Goal: Task Accomplishment & Management: Use online tool/utility

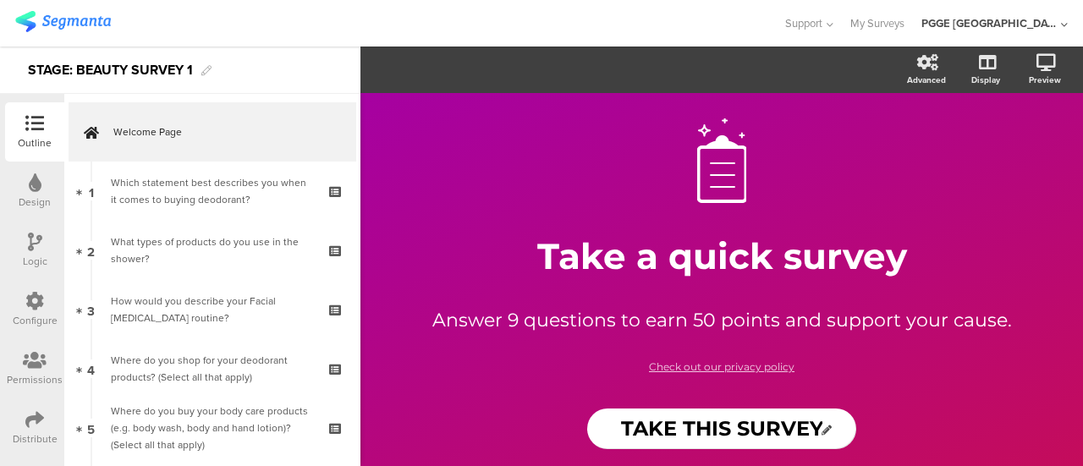
scroll to position [139, 0]
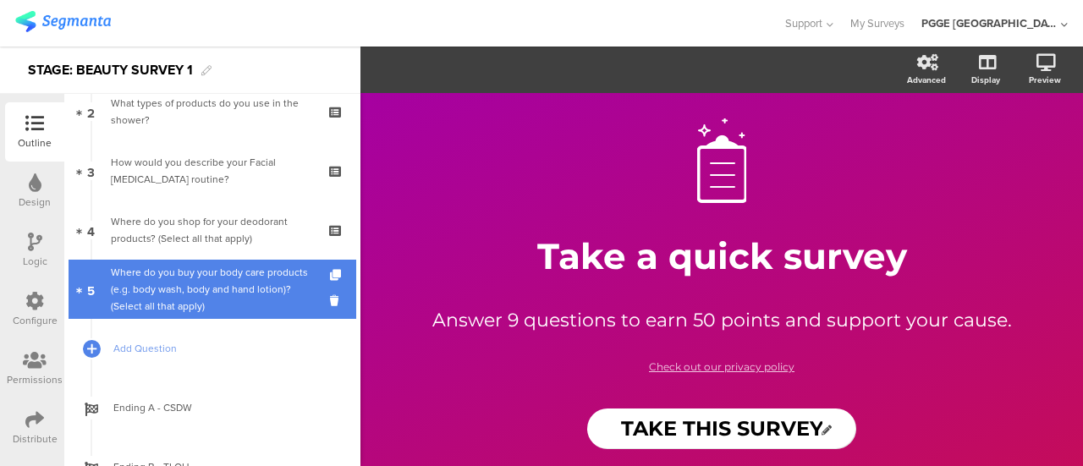
click at [203, 281] on div "Where do you buy your body care products (e.g. body wash, body and hand lotion)…" at bounding box center [212, 289] width 202 height 51
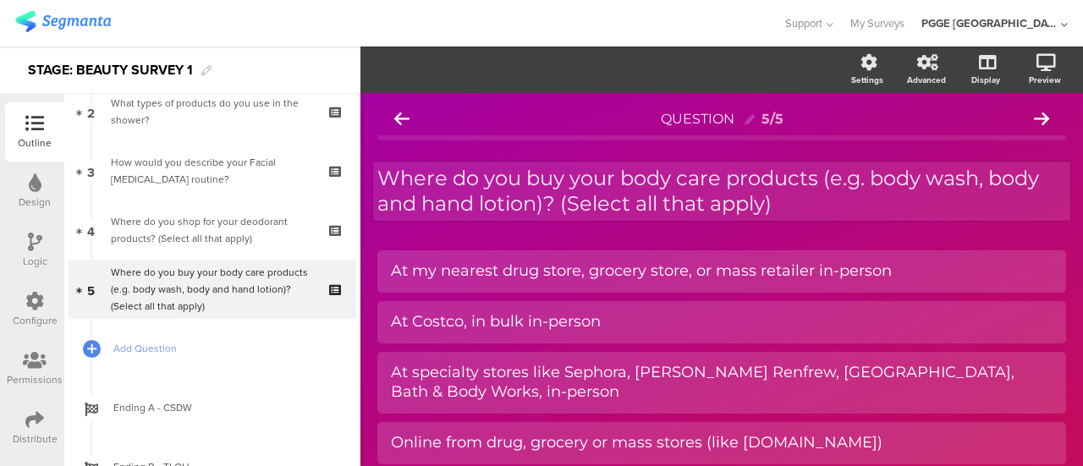
click at [784, 199] on p "Where do you buy your body care products (e.g. body wash, body and hand lotion)…" at bounding box center [721, 191] width 689 height 51
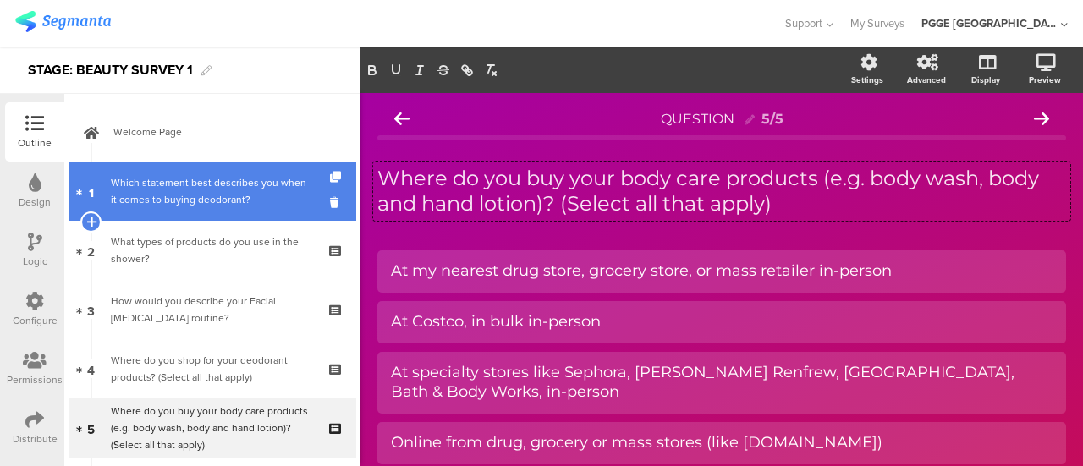
click at [216, 195] on div "Which statement best describes you when it comes to buying deodorant?" at bounding box center [212, 191] width 202 height 34
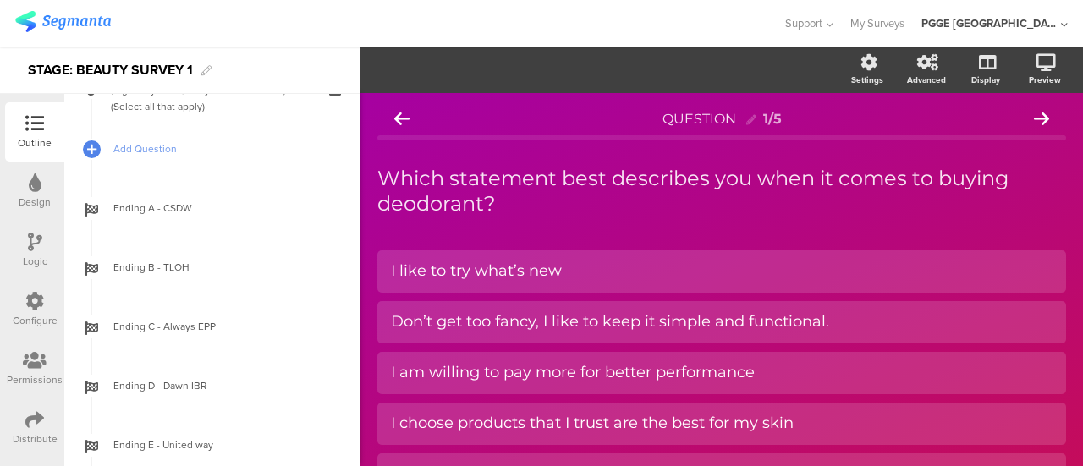
scroll to position [169, 0]
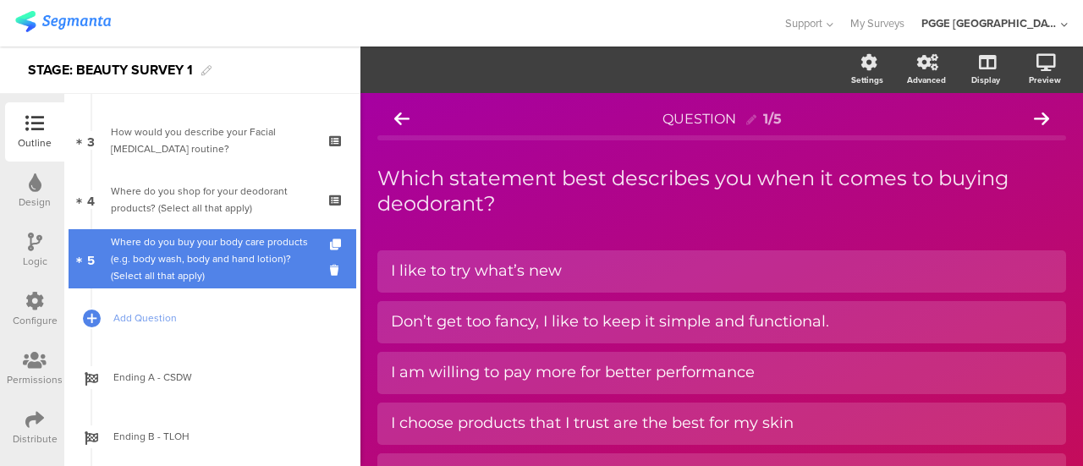
click at [233, 261] on div "Where do you buy your body care products (e.g. body wash, body and hand lotion)…" at bounding box center [212, 258] width 202 height 51
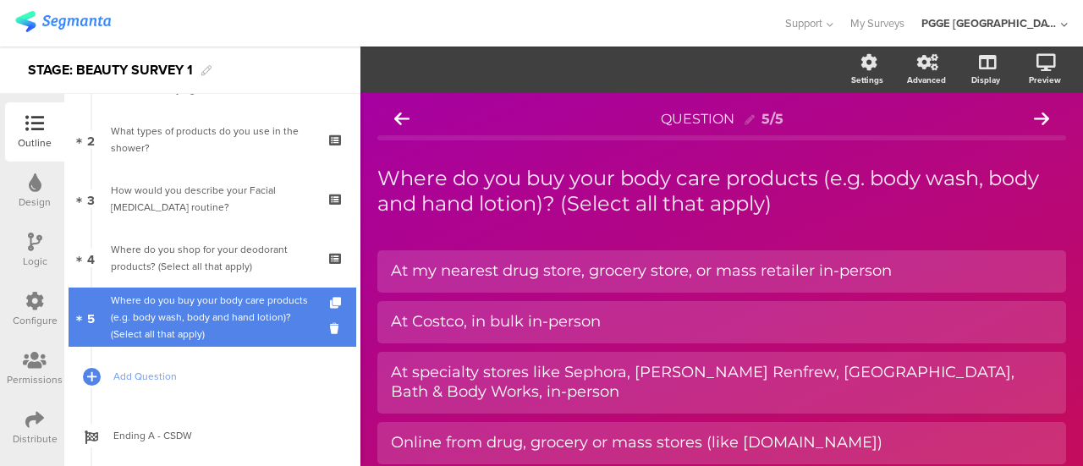
scroll to position [85, 0]
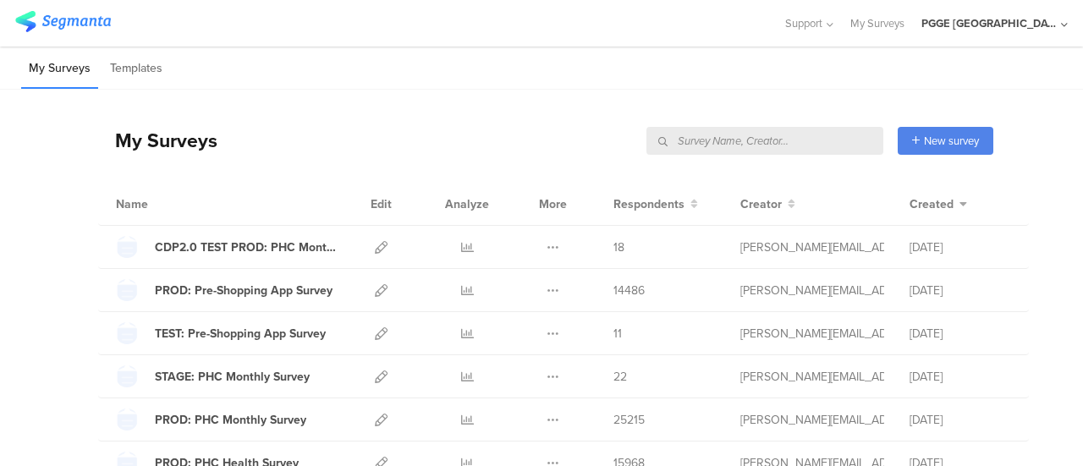
click at [790, 140] on input "text" at bounding box center [764, 141] width 237 height 28
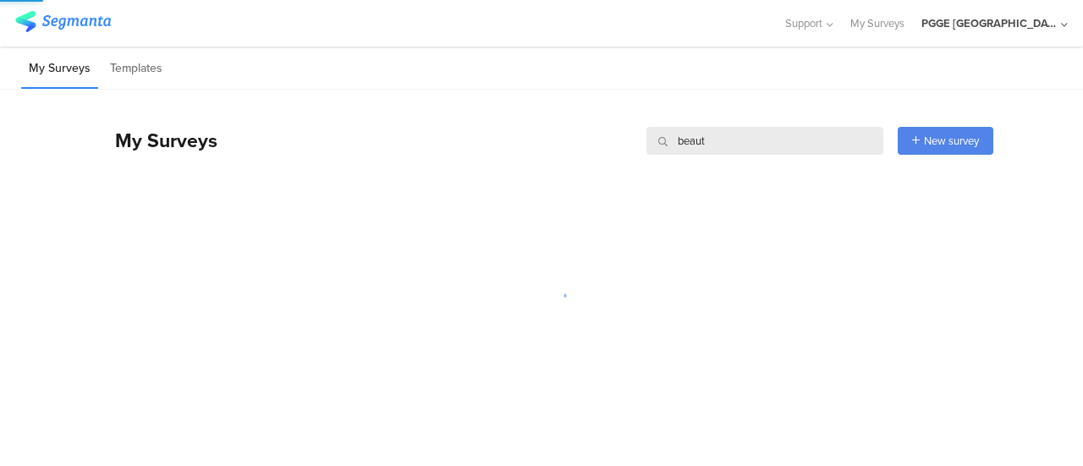
type input "beauty"
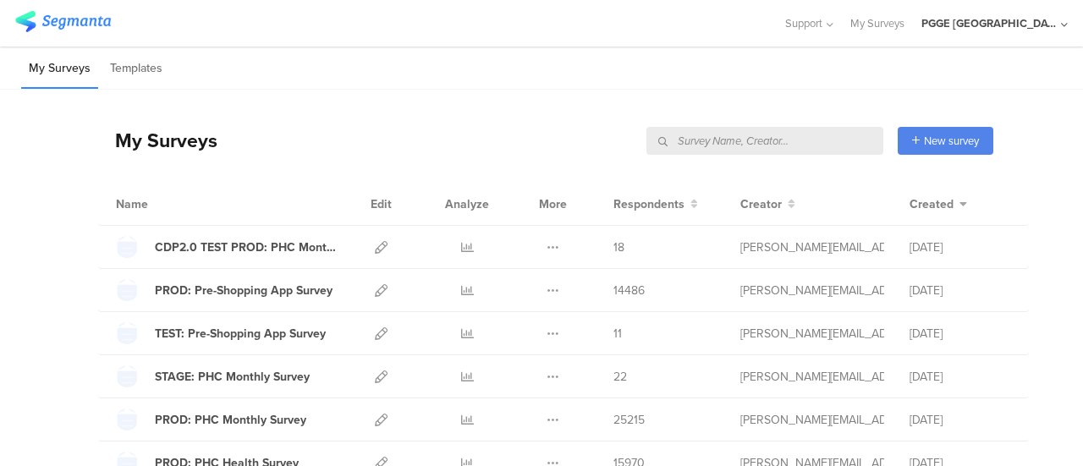
click at [814, 141] on input "text" at bounding box center [764, 141] width 237 height 28
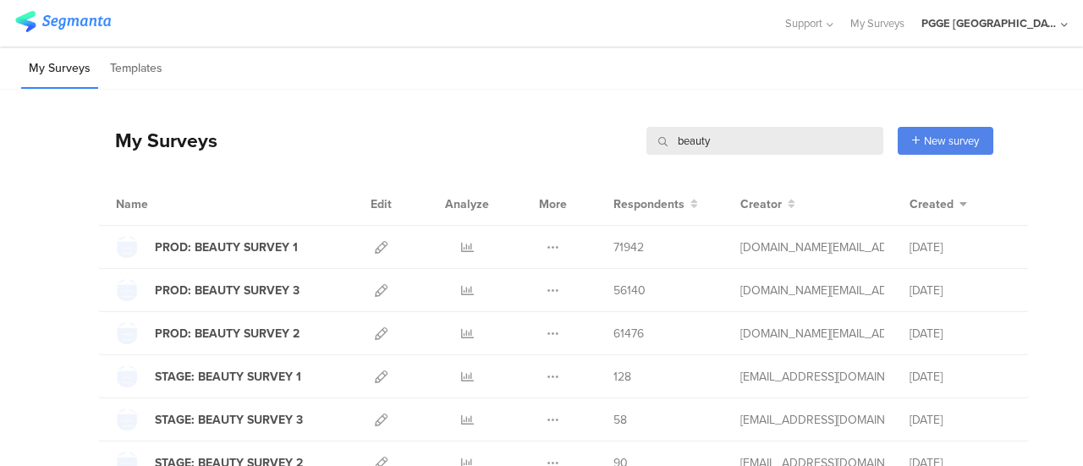
type input "beauty"
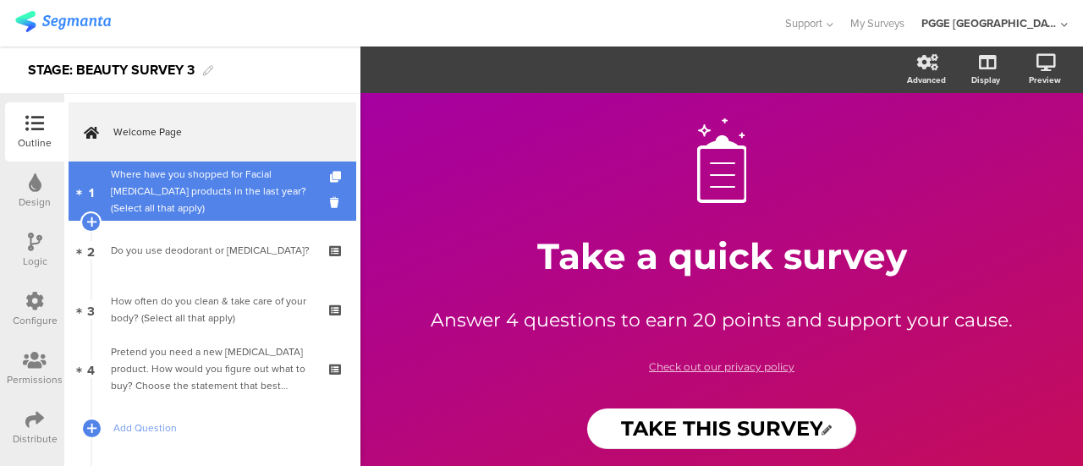
click at [222, 189] on div "Where have you shopped for Facial Skin Care products in the last year? (Select …" at bounding box center [212, 191] width 202 height 51
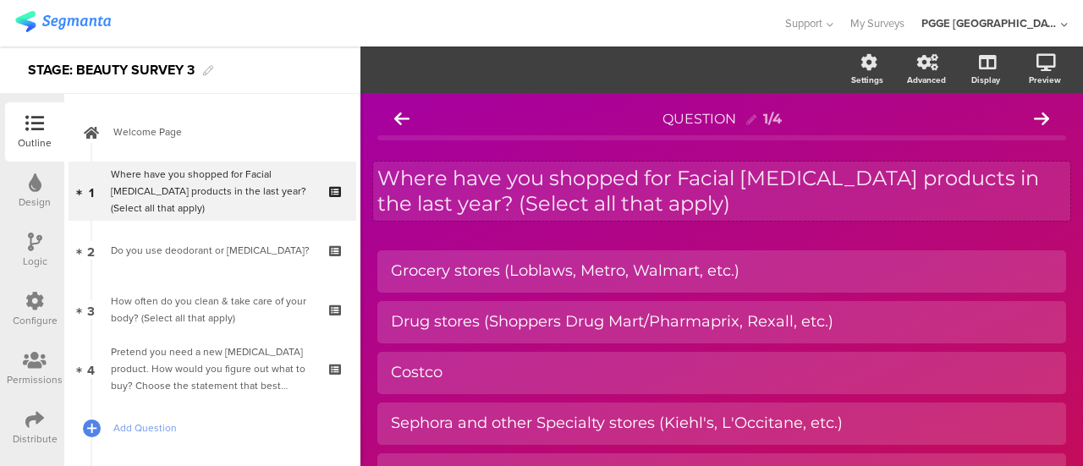
click at [676, 209] on p "Where have you shopped for Facial Skin Care products in the last year? (Select …" at bounding box center [721, 191] width 689 height 51
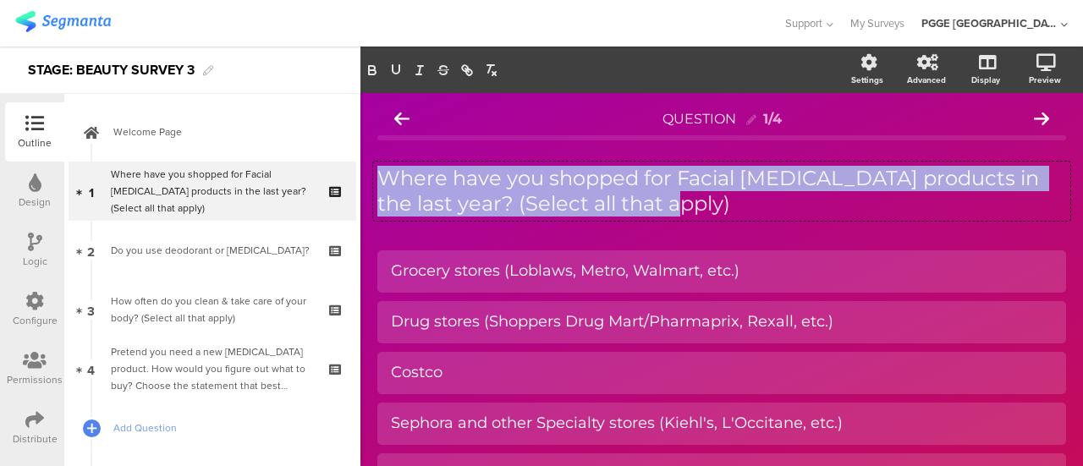
copy p "Where have you shopped for Facial Skin Care products in the last year? (Select …"
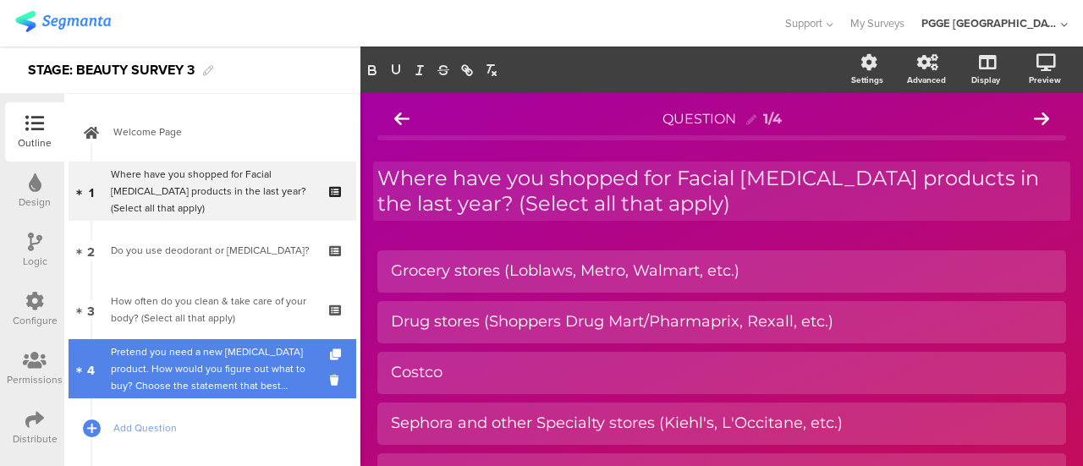
click at [262, 358] on div "Pretend you need a new Skin Care product. How would you figure out what to buy?…" at bounding box center [212, 368] width 202 height 51
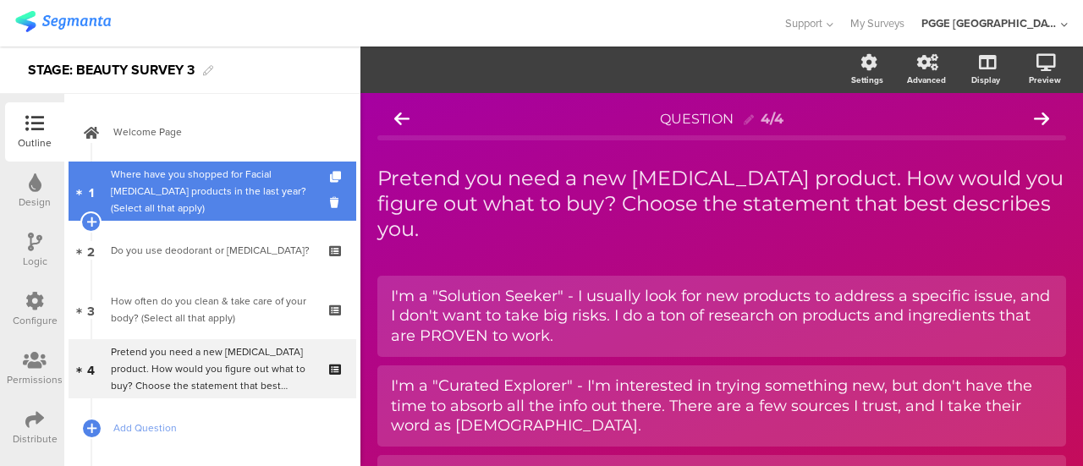
click at [188, 176] on div "Where have you shopped for Facial Skin Care products in the last year? (Select …" at bounding box center [212, 191] width 202 height 51
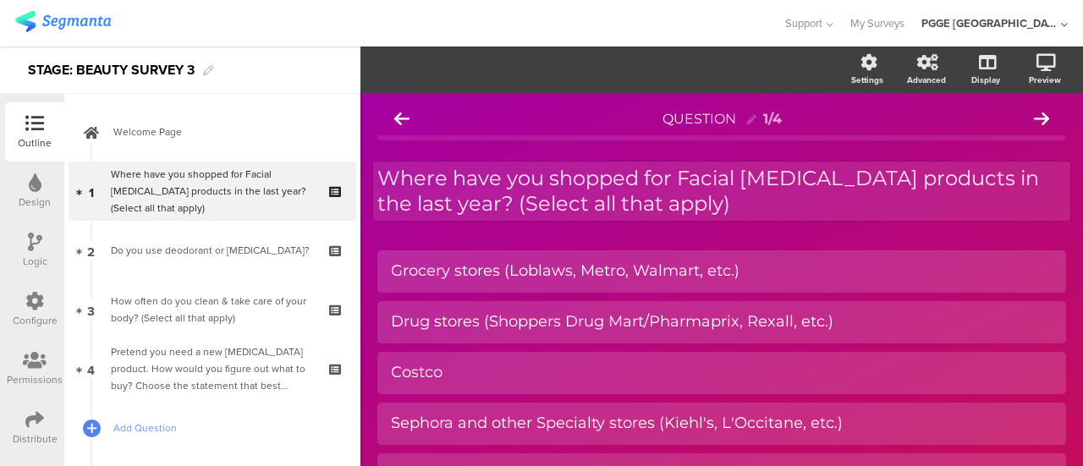
click at [687, 209] on p "Where have you shopped for Facial [MEDICAL_DATA] products in the last year? (Se…" at bounding box center [721, 191] width 689 height 51
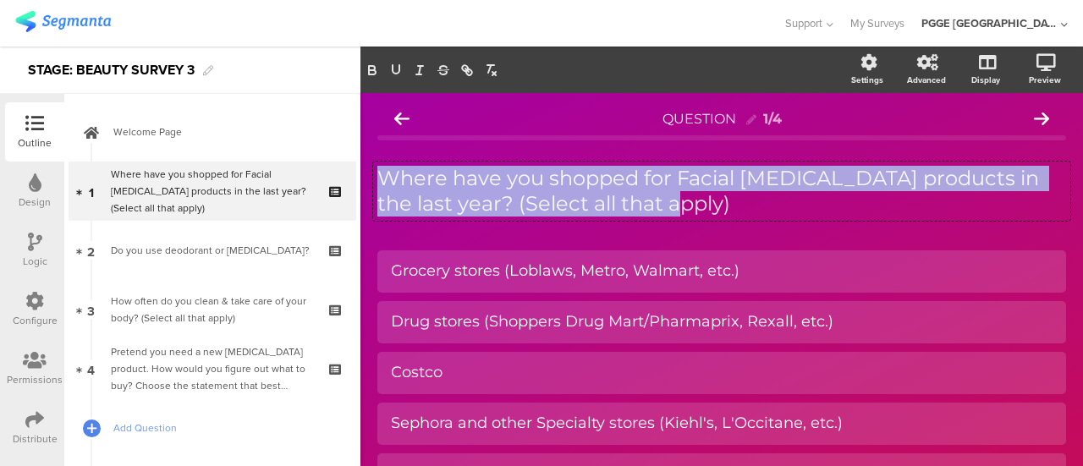
copy p "Where have you shopped for Facial [MEDICAL_DATA] products in the last year? (Se…"
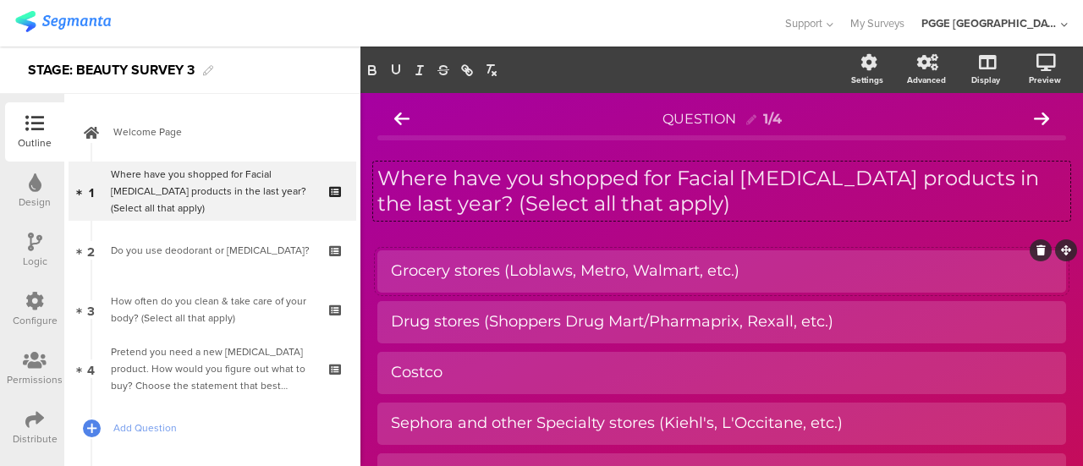
click at [588, 275] on div "Grocery stores (Loblaws, Metro, Walmart, etc.)" at bounding box center [721, 270] width 661 height 19
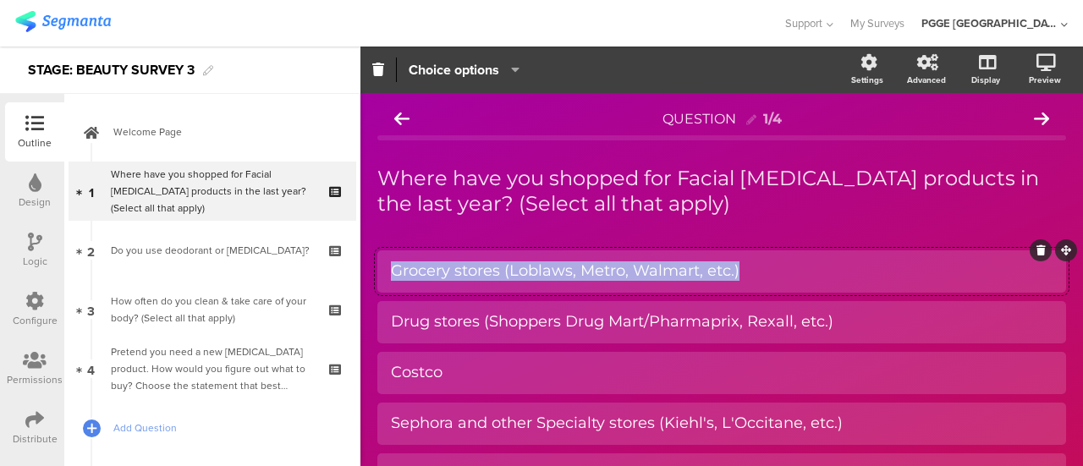
copy div "Grocery stores (Loblaws, Metro, Walmart, etc.)"
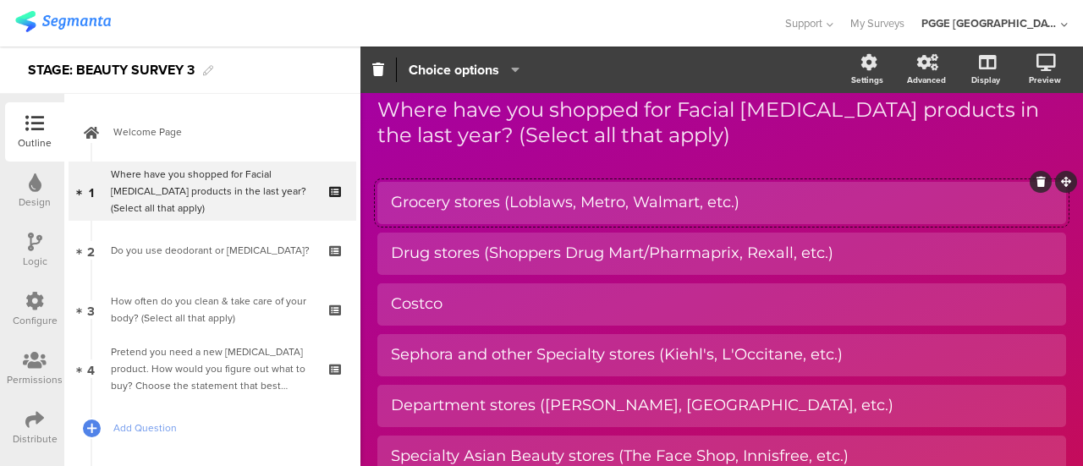
scroll to position [85, 0]
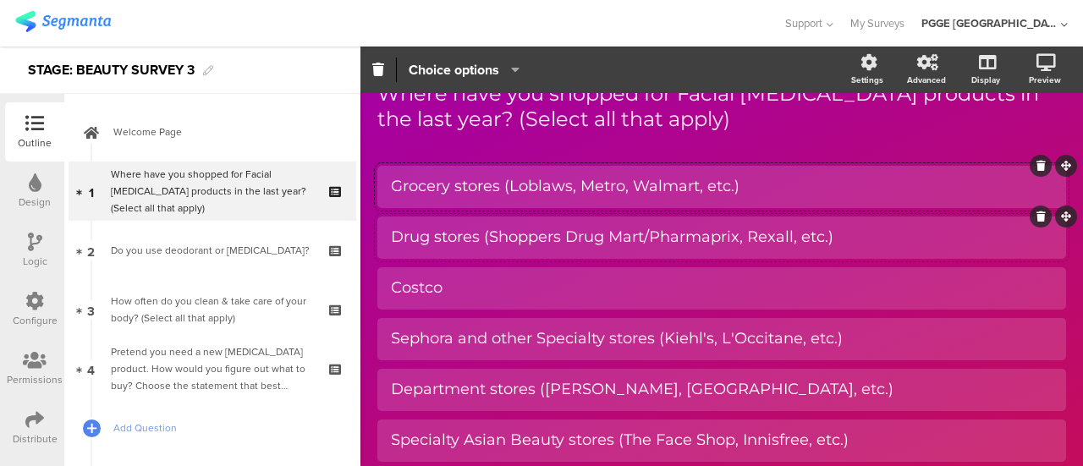
click at [436, 244] on div "Drug stores (Shoppers Drug Mart/Pharmaprix, Rexall, etc.)" at bounding box center [721, 237] width 661 height 19
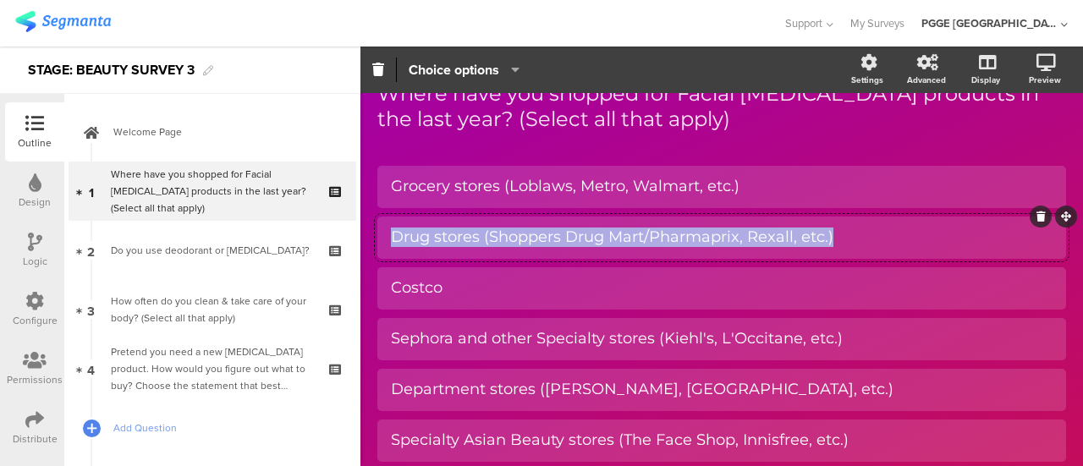
copy div "Drug stores (Shoppers Drug Mart/Pharmaprix, Rexall, etc.)"
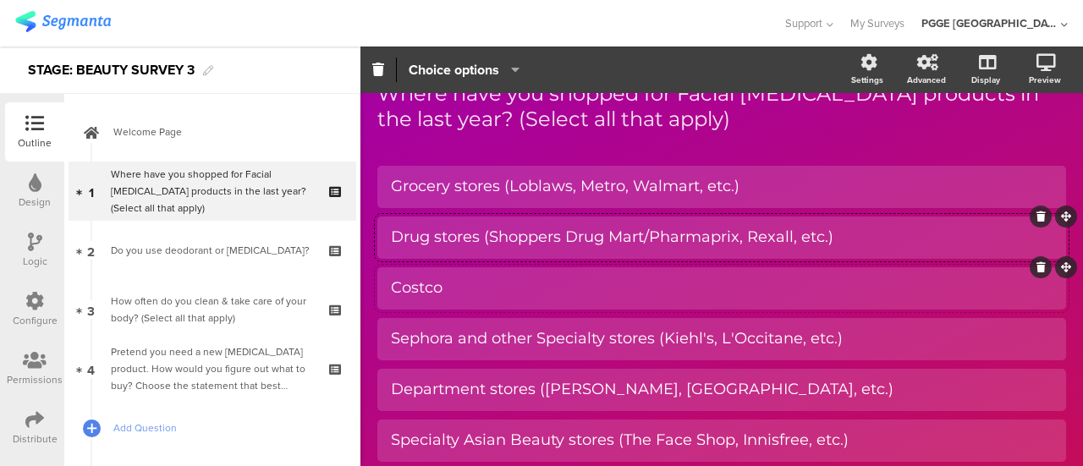
click at [463, 289] on div "Costco" at bounding box center [721, 287] width 661 height 19
copy div "Costco"
click at [448, 339] on div "Sephora and other Specialty stores (Kiehl's, L'Occitane, etc.)" at bounding box center [721, 338] width 661 height 19
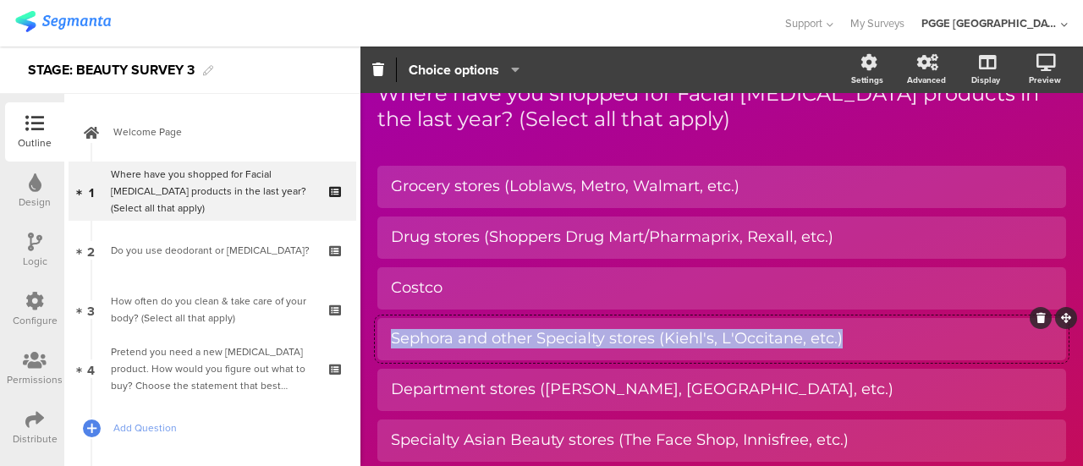
copy div "Sephora and other Specialty stores (Kiehl's, L'Occitane, etc.)"
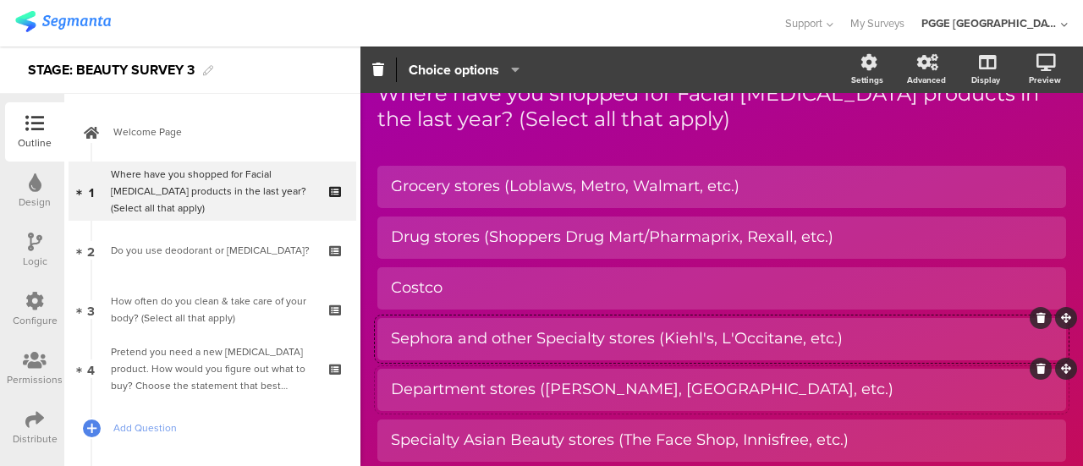
click at [431, 398] on div "Department stores (Nordstrom, The Bay, etc.)" at bounding box center [721, 389] width 661 height 19
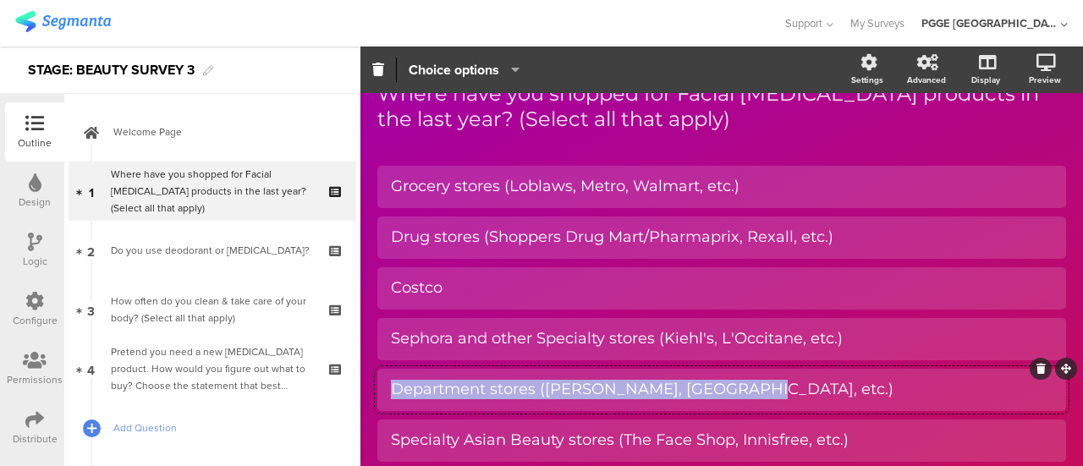
copy div "Department stores (Nordstrom, The Bay, etc.)"
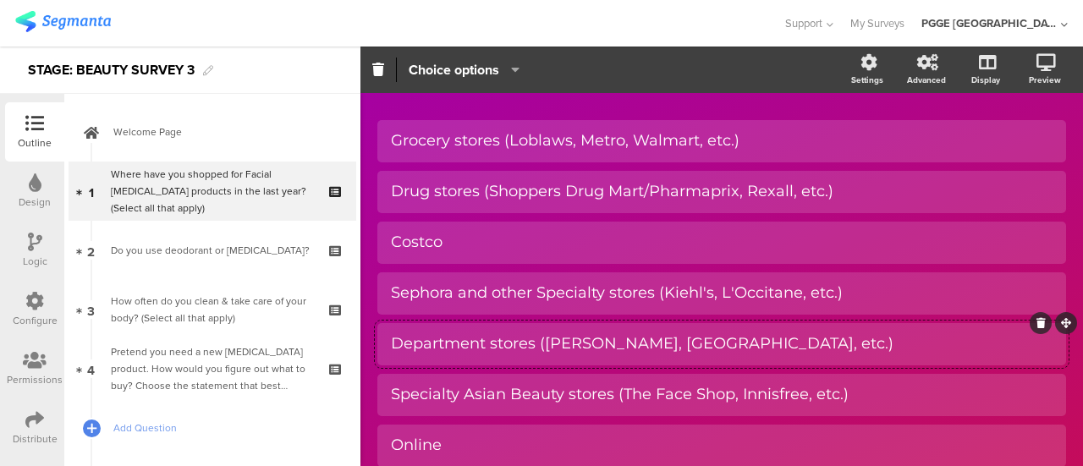
scroll to position [169, 0]
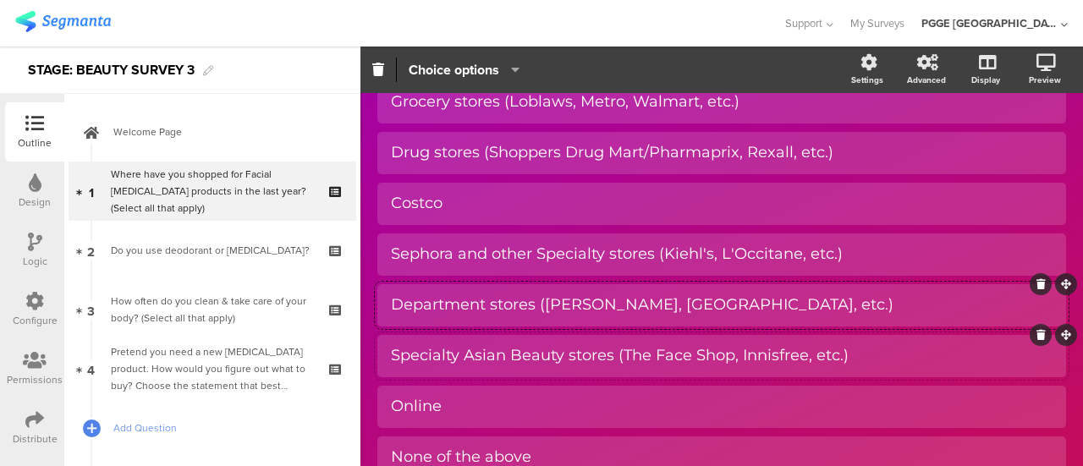
click at [397, 354] on div "Specialty Asian Beauty stores (The Face Shop, Innisfree, etc.)" at bounding box center [721, 355] width 661 height 19
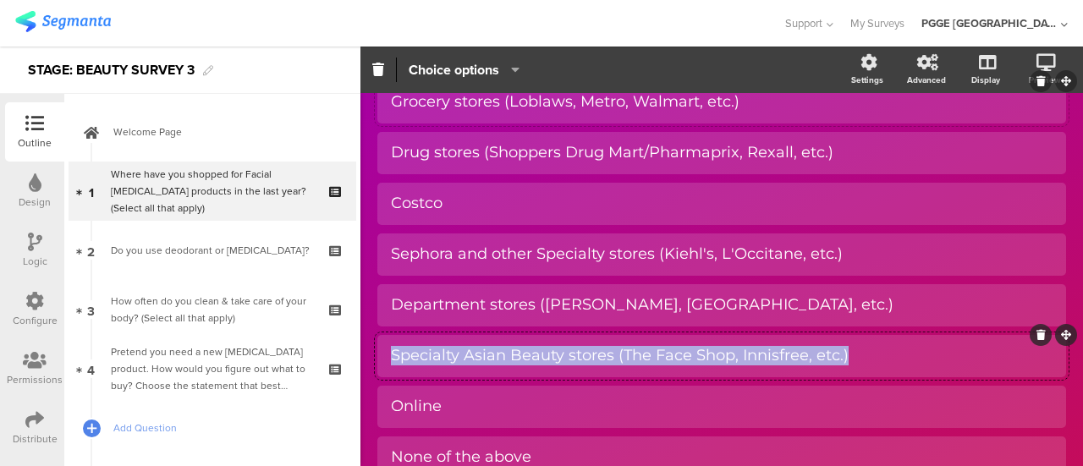
copy div "Specialty Asian Beauty stores (The Face Shop, Innisfree, etc.)"
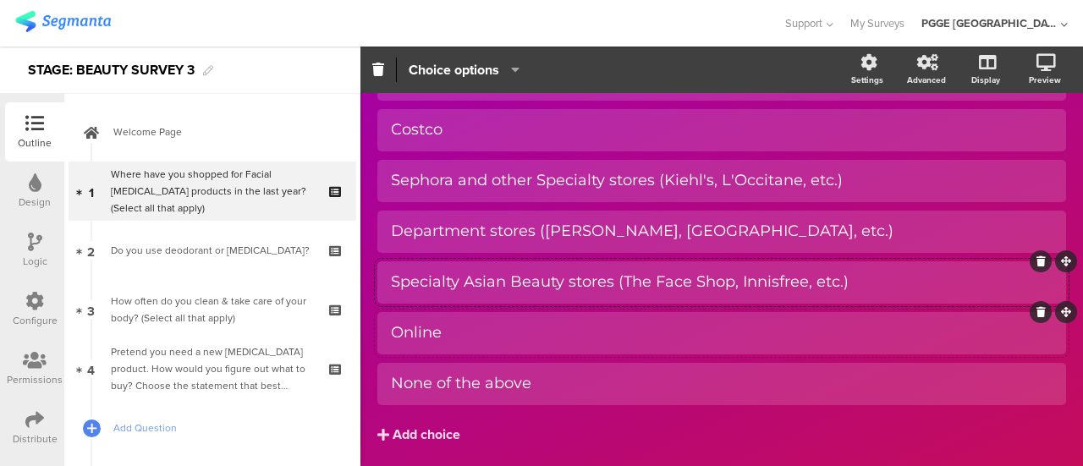
scroll to position [299, 0]
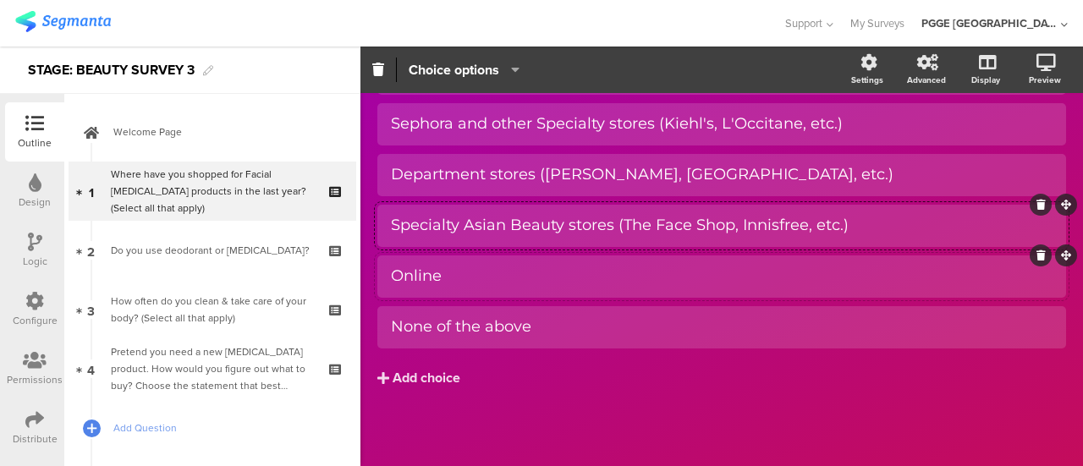
click at [452, 277] on div "Online" at bounding box center [721, 275] width 661 height 19
copy div "Online"
click at [555, 329] on div "None of the above" at bounding box center [721, 326] width 661 height 19
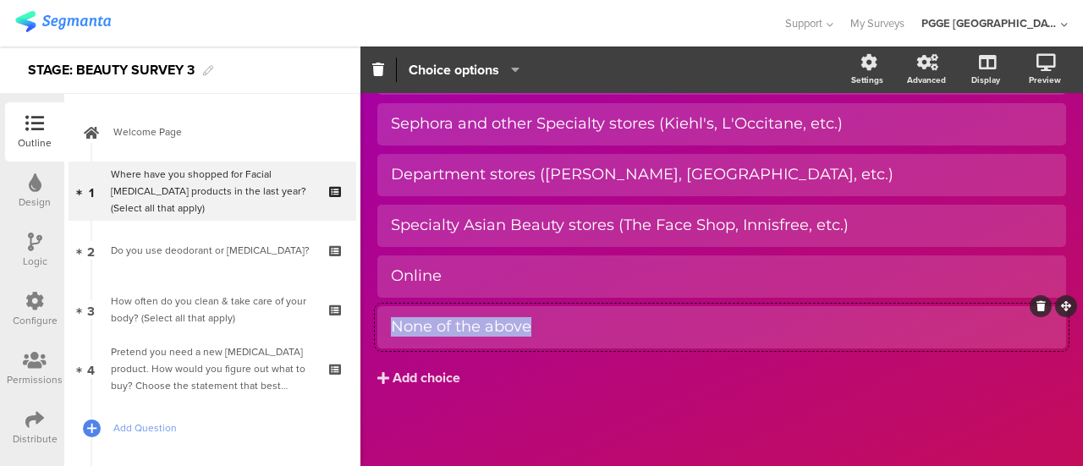
copy div "None of the above"
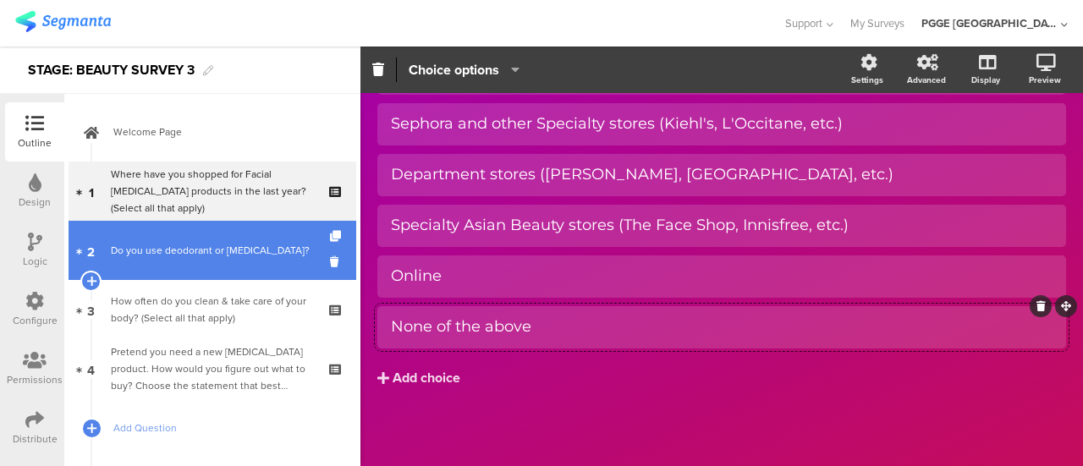
click at [211, 251] on div "Do you use deodorant or antiperspirant?" at bounding box center [212, 250] width 202 height 17
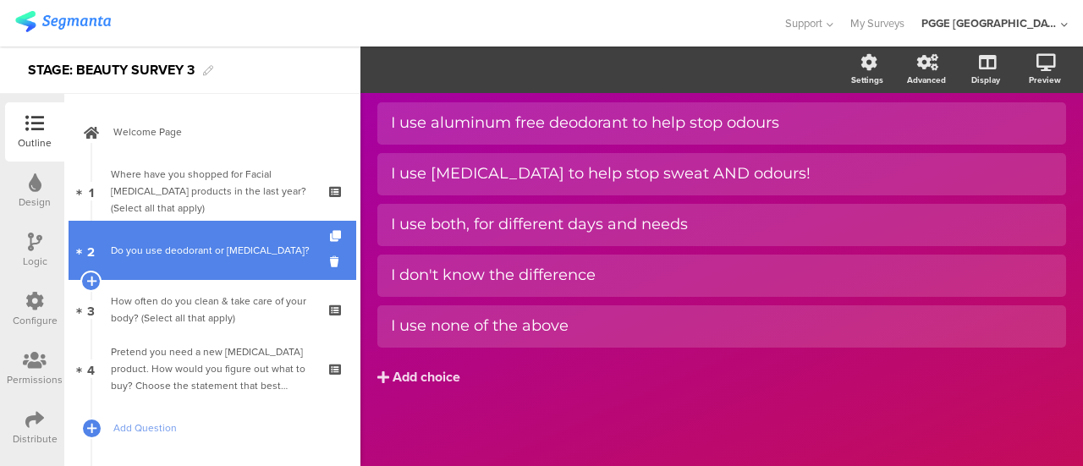
scroll to position [122, 0]
click at [186, 251] on div "Do you use deodorant or antiperspirant?" at bounding box center [212, 250] width 202 height 17
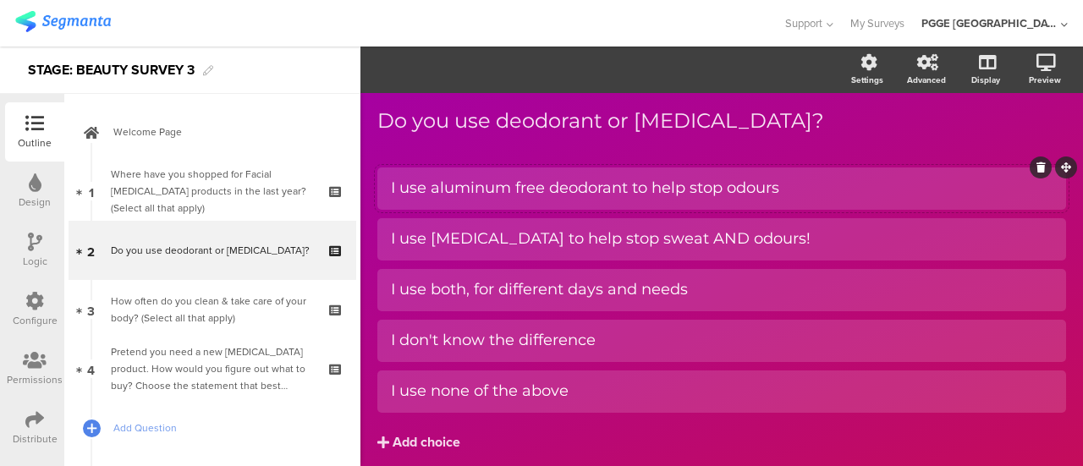
scroll to position [0, 0]
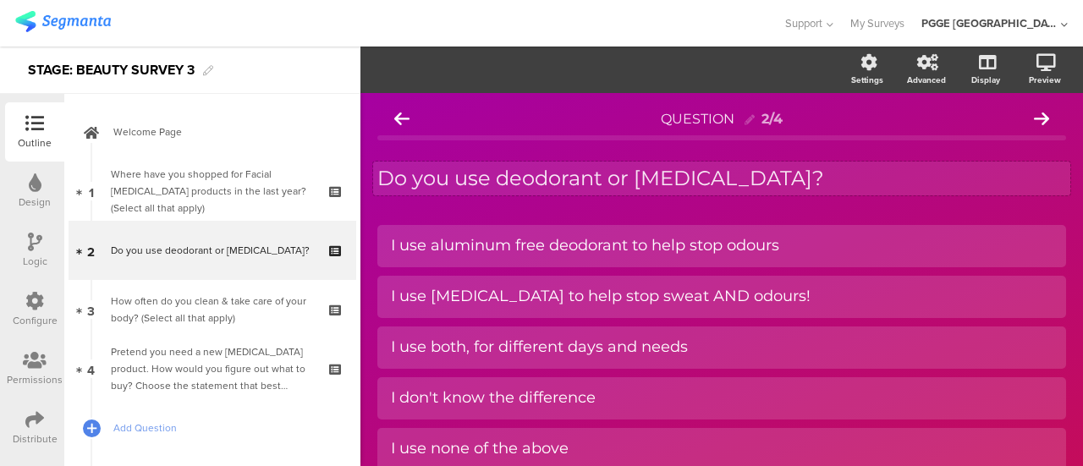
click at [798, 177] on p "Do you use deodorant or antiperspirant?" at bounding box center [721, 178] width 689 height 25
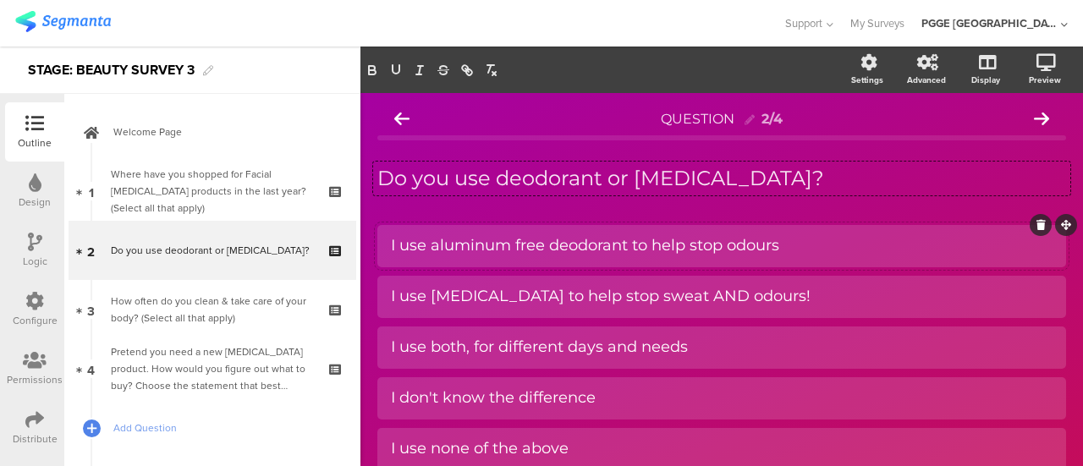
click at [455, 247] on div "I use aluminum free deodorant to help stop odours" at bounding box center [721, 245] width 661 height 19
click at [450, 296] on div "I use antiperspirants to help stop sweat AND odours!" at bounding box center [721, 296] width 661 height 19
click at [425, 307] on div "I use antiperspirants to help stop sweat AND odours!" at bounding box center [721, 297] width 661 height 28
click at [443, 348] on div "I use both, for different days and needs" at bounding box center [721, 346] width 661 height 19
click at [438, 384] on div "I don't know the difference" at bounding box center [721, 398] width 661 height 28
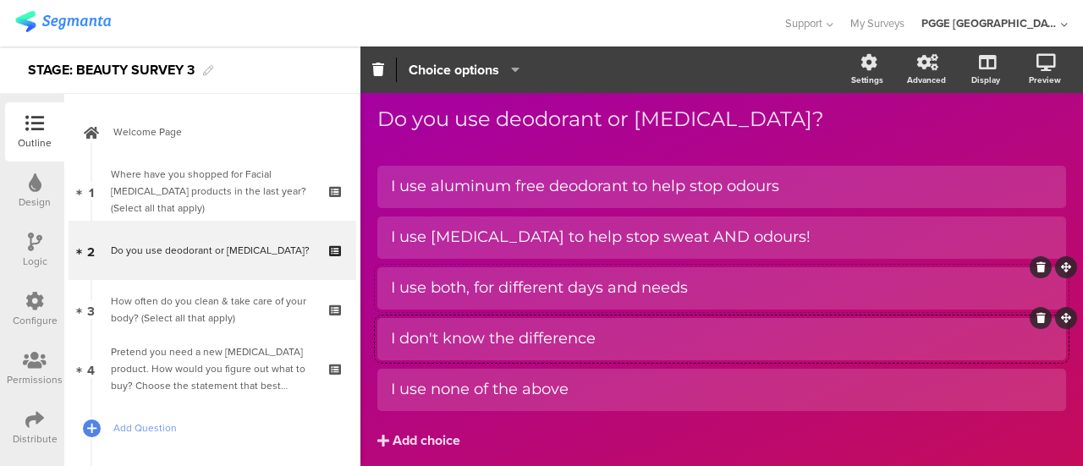
scroll to position [85, 0]
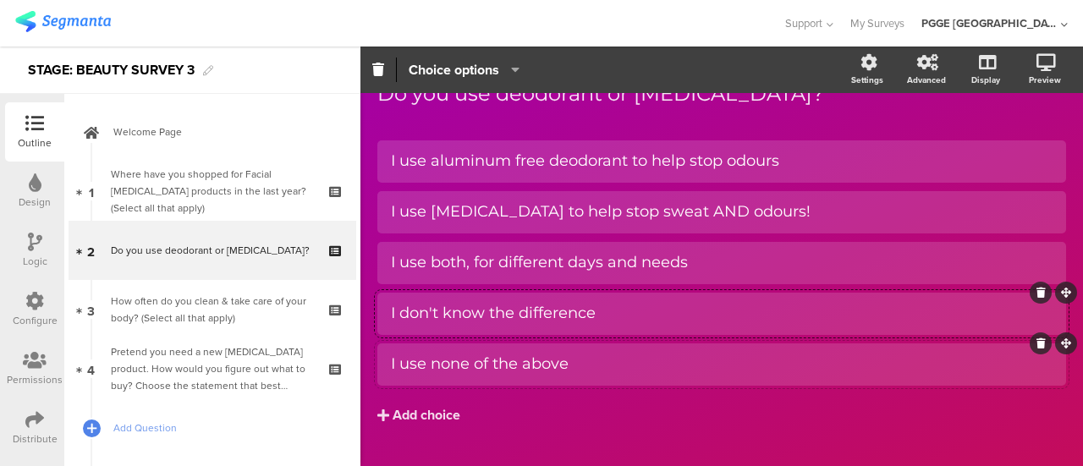
click at [586, 362] on div "I use none of the above" at bounding box center [721, 363] width 661 height 19
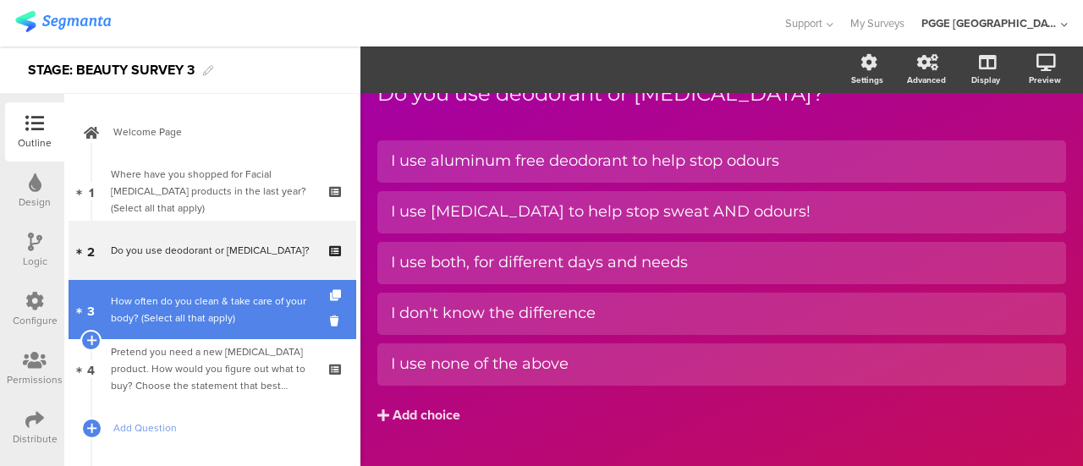
click at [243, 299] on div "How often do you clean & take care of your body? (Select all that apply)" at bounding box center [212, 310] width 202 height 34
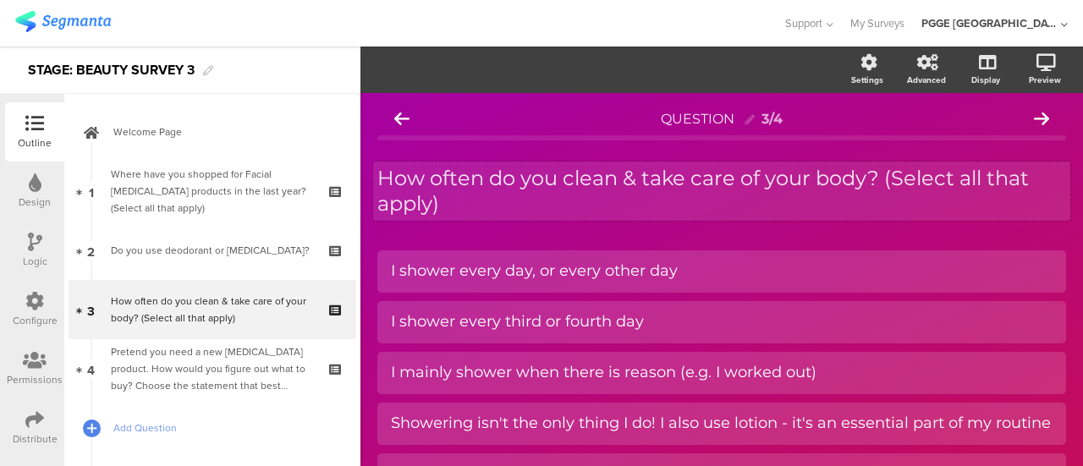
click at [623, 203] on p "How often do you clean & take care of your body? (Select all that apply)" at bounding box center [721, 191] width 689 height 51
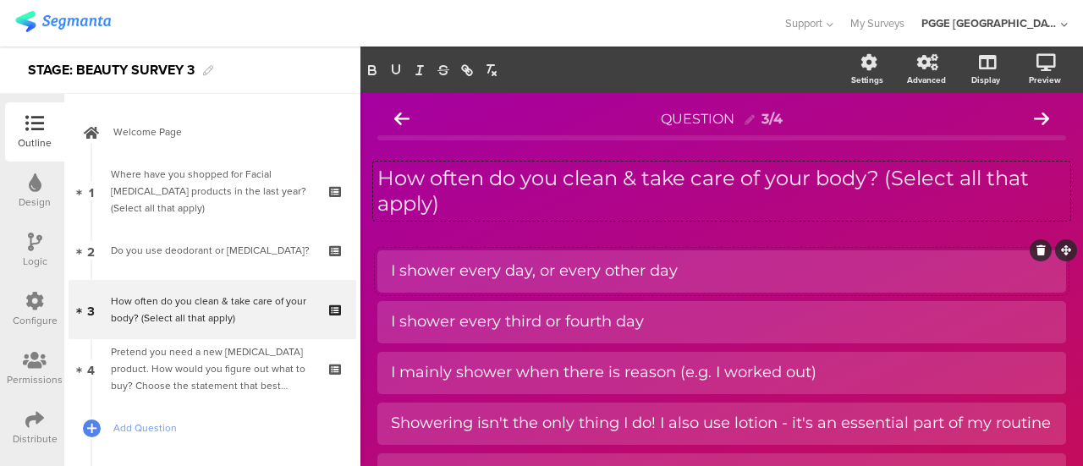
click at [513, 271] on div "I shower every day, or every other day" at bounding box center [721, 270] width 661 height 19
click at [466, 317] on div "I shower every third or fourth day" at bounding box center [721, 321] width 661 height 19
click at [661, 319] on div "I shower every third or fourth day" at bounding box center [721, 321] width 661 height 19
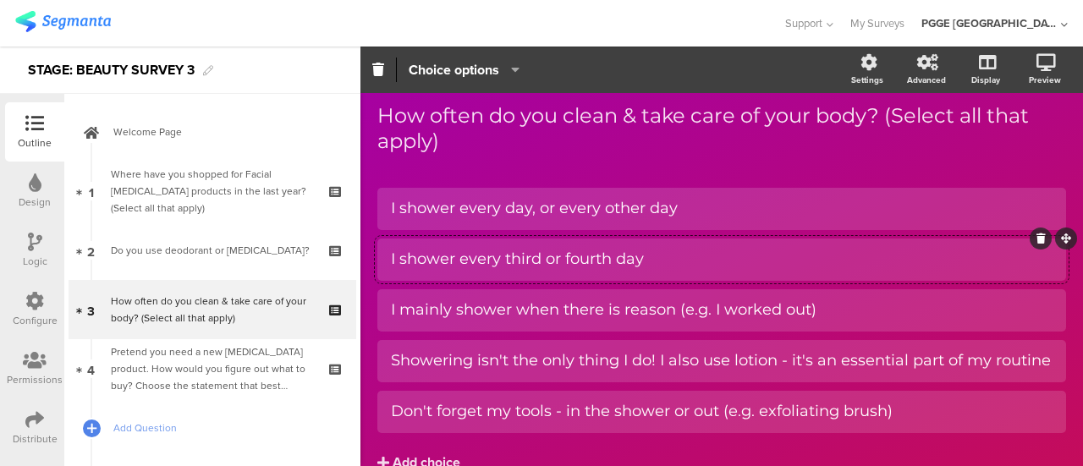
scroll to position [85, 0]
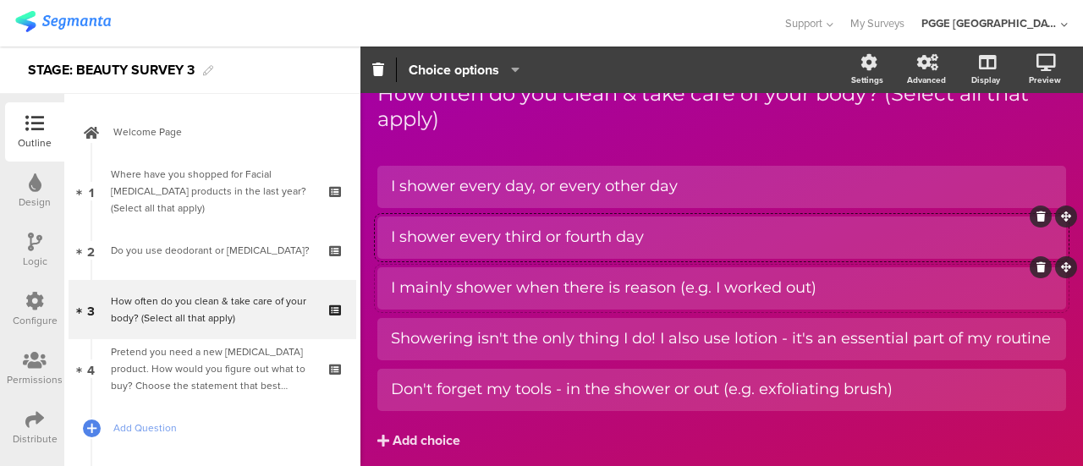
click at [484, 272] on div at bounding box center [721, 288] width 689 height 42
click at [483, 282] on div "I mainly shower when there is reason (e.g. I worked out)" at bounding box center [721, 287] width 661 height 19
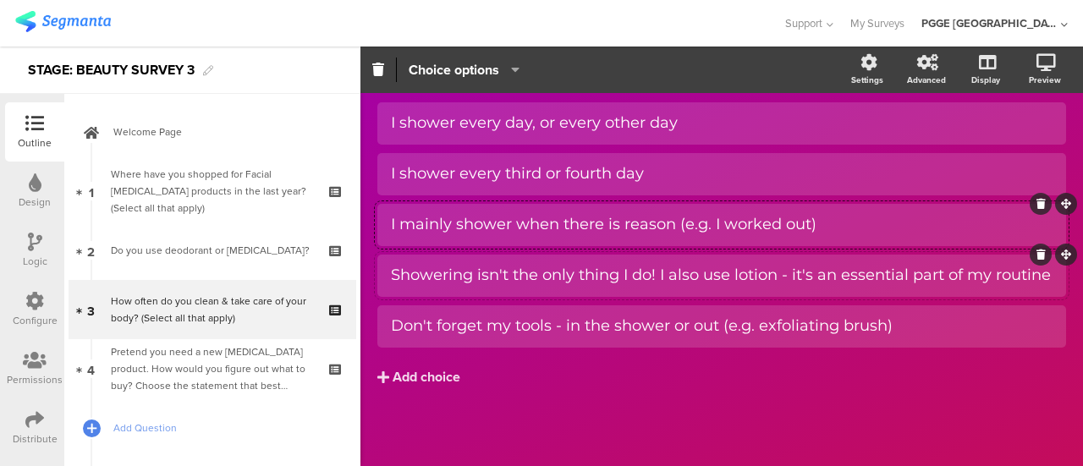
click at [488, 269] on div "Showering isn't the only thing I do! I also use lotion - it's an essential part…" at bounding box center [721, 275] width 661 height 19
click at [484, 341] on div at bounding box center [721, 326] width 689 height 42
click at [487, 322] on div "Don't forget my tools - in the shower or out (e.g. exfoliating brush)" at bounding box center [721, 325] width 661 height 19
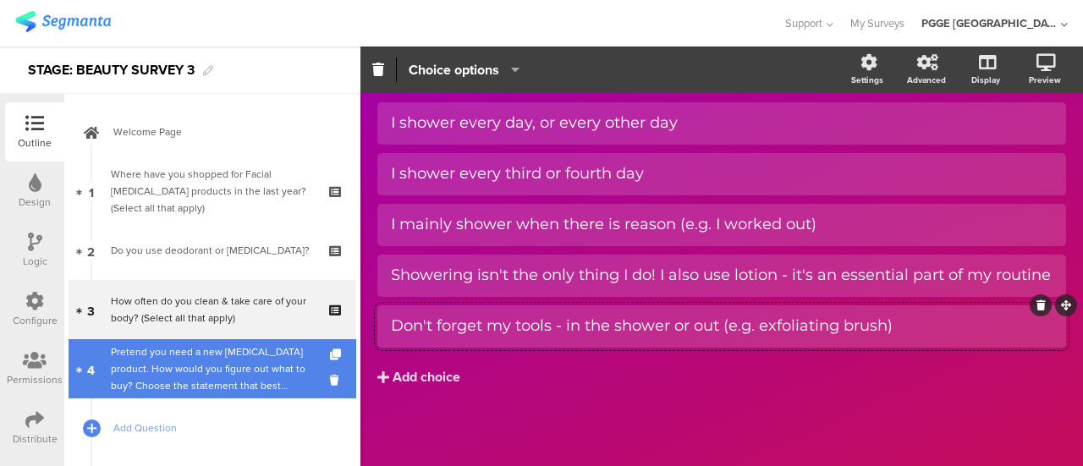
click at [186, 355] on div "Pretend you need a new Skin Care product. How would you figure out what to buy?…" at bounding box center [212, 368] width 202 height 51
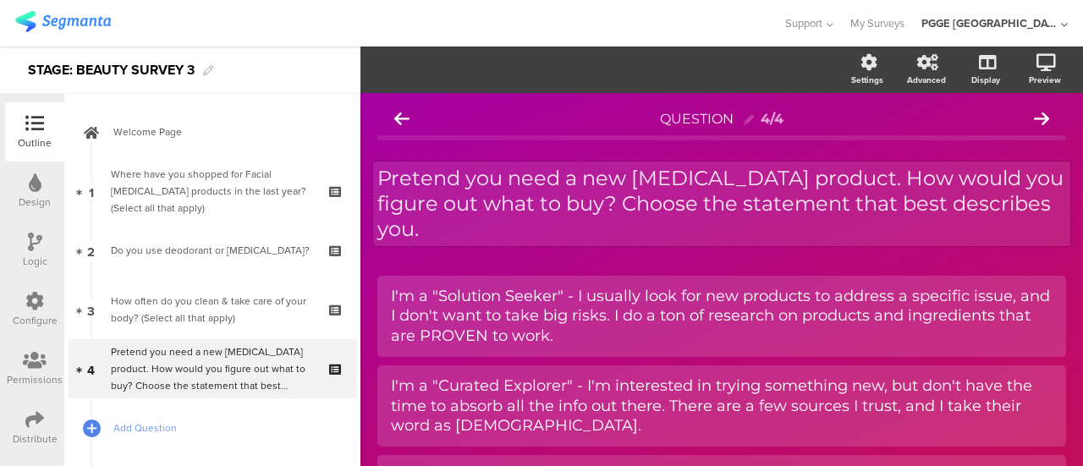
click at [540, 200] on p "Pretend you need a new Skin Care product. How would you figure out what to buy?…" at bounding box center [721, 204] width 689 height 76
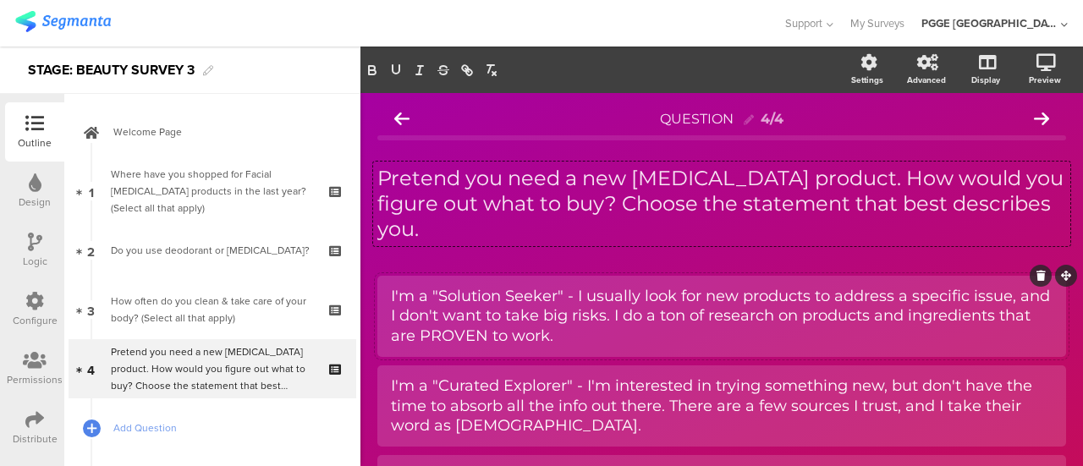
click at [604, 318] on div "I'm a "Solution Seeker" - I usually look for new products to address a specific…" at bounding box center [721, 316] width 661 height 59
click at [521, 388] on div "I'm a "Curated Explorer" - I'm interested in trying something new, but don't ha…" at bounding box center [721, 405] width 661 height 59
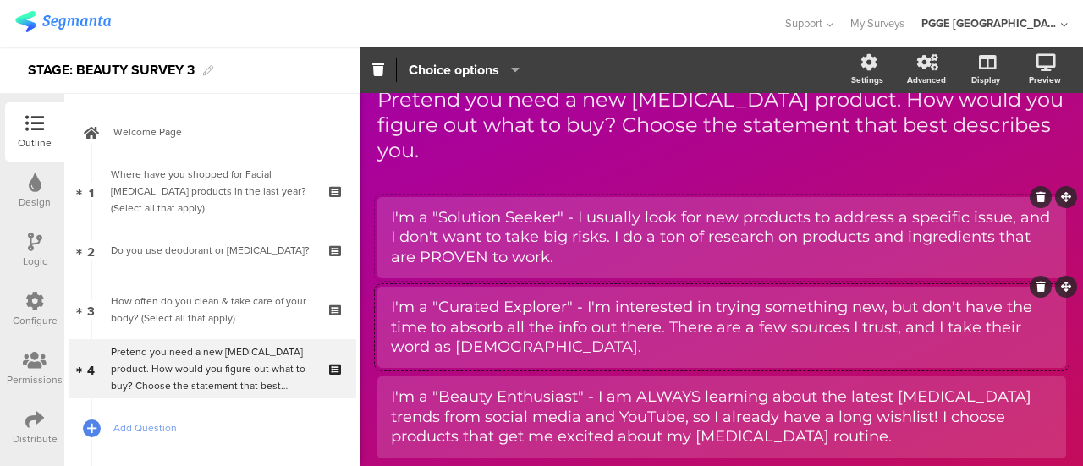
scroll to position [169, 0]
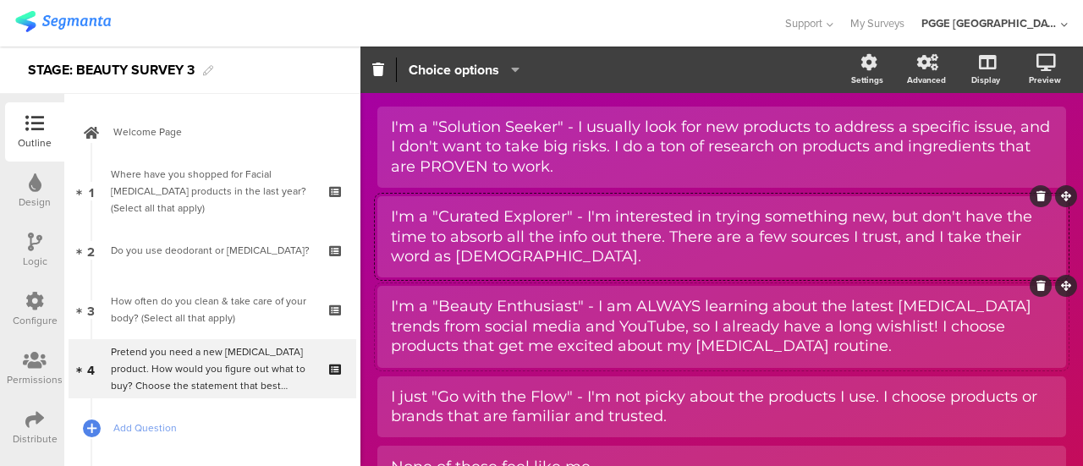
click at [480, 305] on div "I'm a "Beauty Enthusiast" - I am ALWAYS learning about the latest Skin Care tre…" at bounding box center [721, 326] width 661 height 59
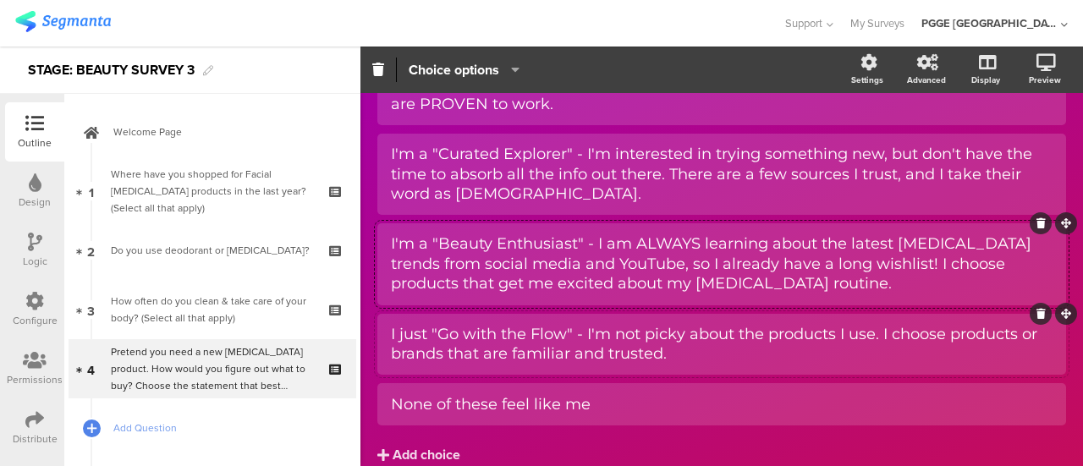
scroll to position [254, 0]
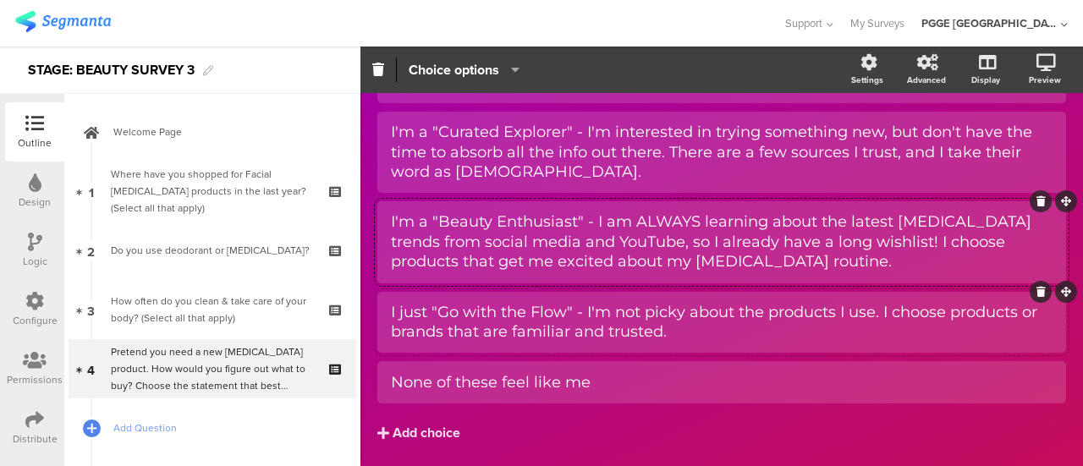
click at [681, 311] on div "I just "Go with the Flow" - I'm not picky about the products I use. I choose pr…" at bounding box center [721, 323] width 661 height 40
click at [609, 373] on div "None of these feel like me" at bounding box center [721, 382] width 661 height 19
click at [28, 238] on icon at bounding box center [35, 242] width 14 height 19
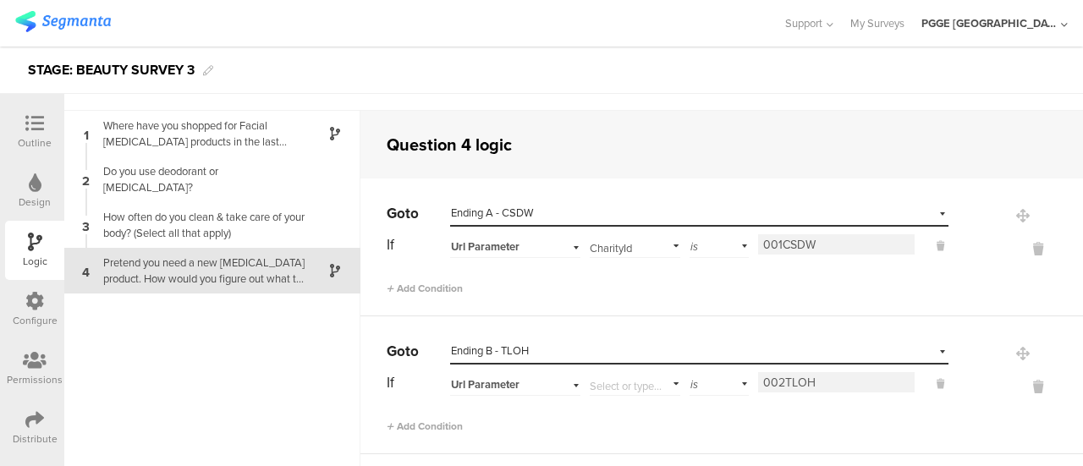
scroll to position [41, 0]
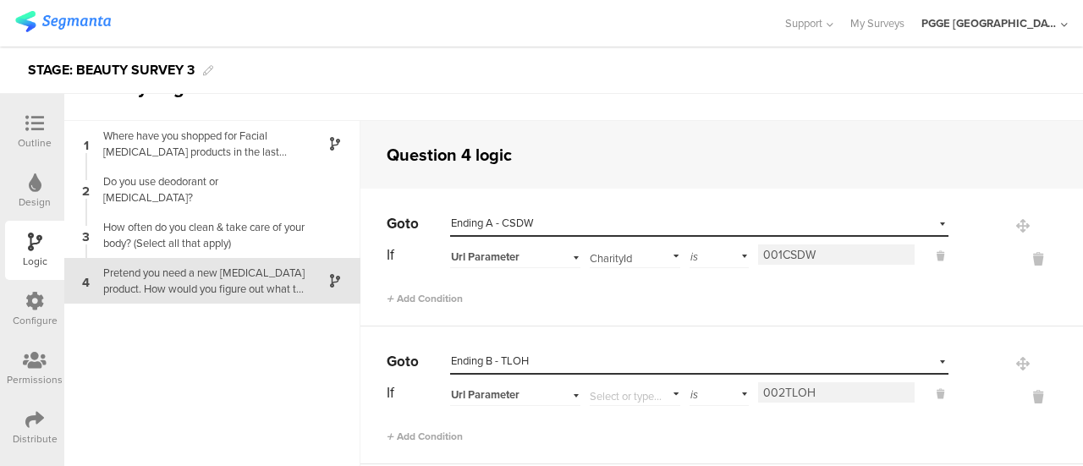
click at [38, 300] on icon at bounding box center [34, 301] width 19 height 19
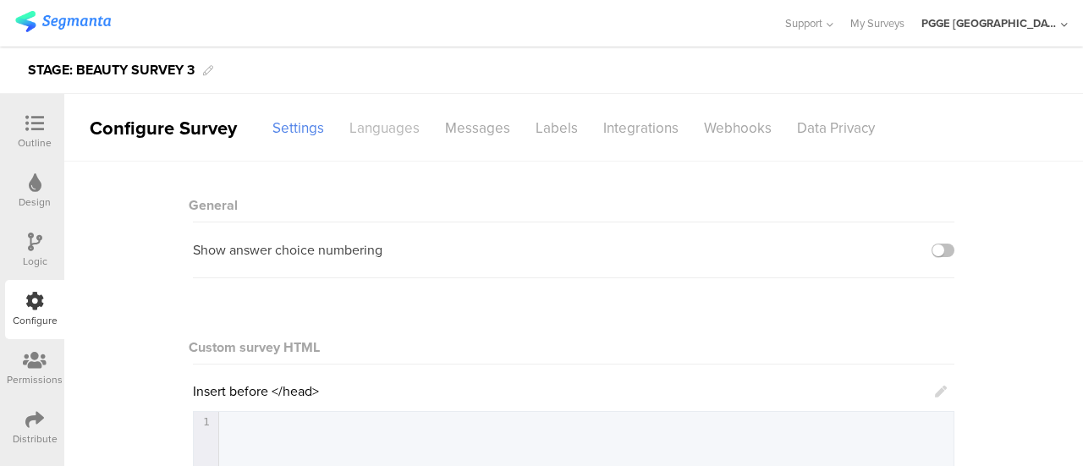
click at [404, 113] on div "Languages" at bounding box center [385, 128] width 96 height 30
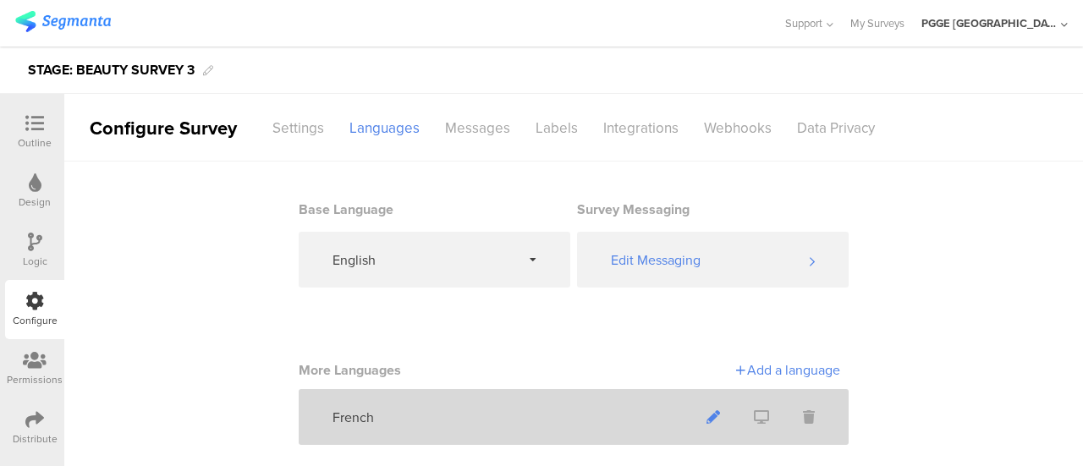
click at [709, 419] on icon at bounding box center [713, 417] width 14 height 14
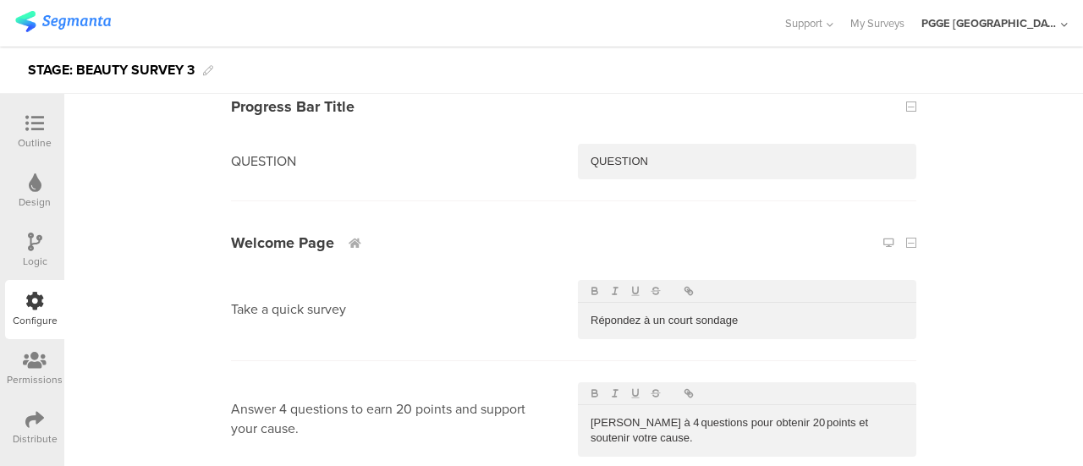
scroll to position [254, 0]
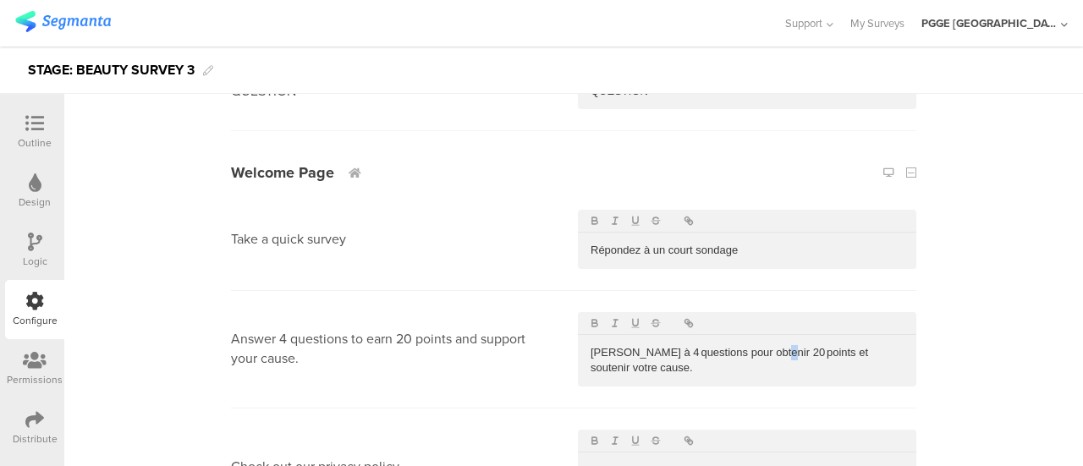
click at [773, 354] on p "Répondez à 4 questions pour obtenir 20 points et soutenir votre cause." at bounding box center [746, 360] width 313 height 31
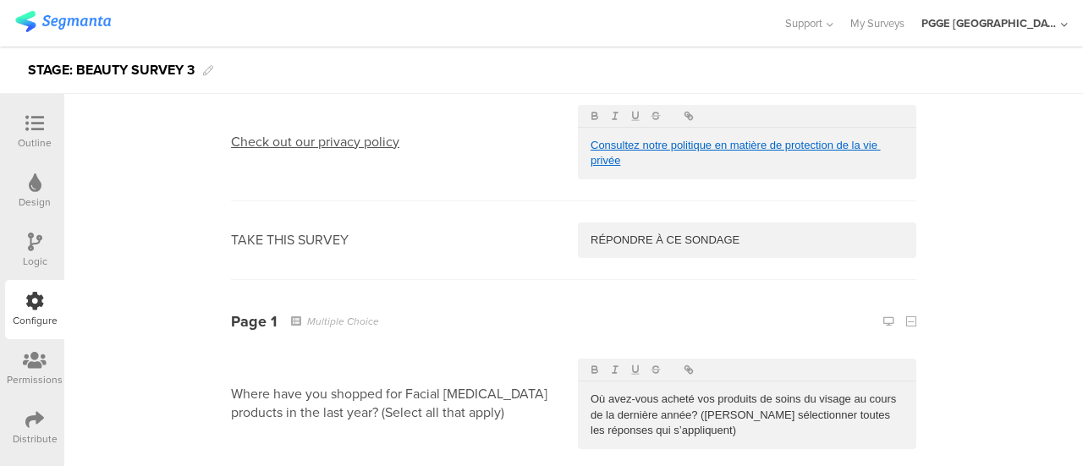
scroll to position [761, 0]
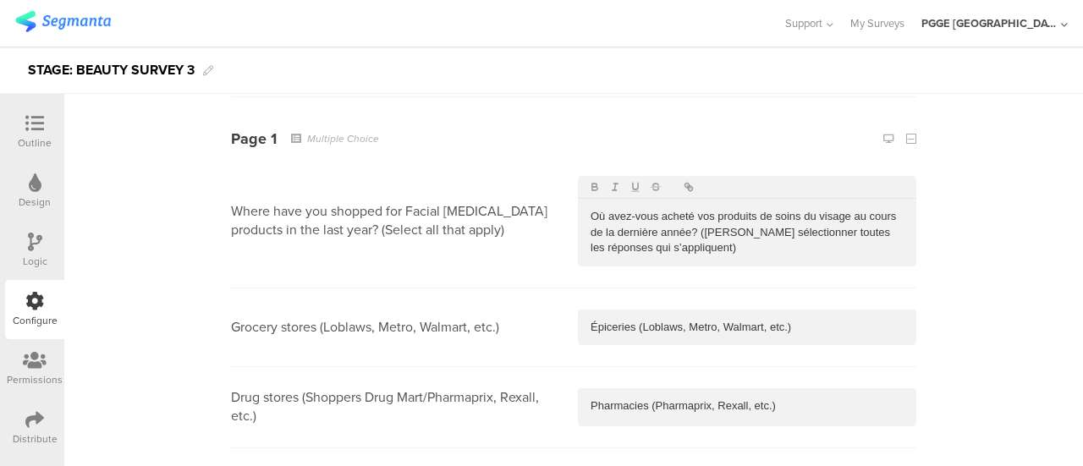
click at [675, 247] on p "Où avez-vous acheté vos produits de soins du visage au cours de la dernière ann…" at bounding box center [746, 232] width 313 height 47
click at [795, 337] on div "Épiceries (Loblaws, Metro, Walmart, etc.)" at bounding box center [747, 328] width 338 height 36
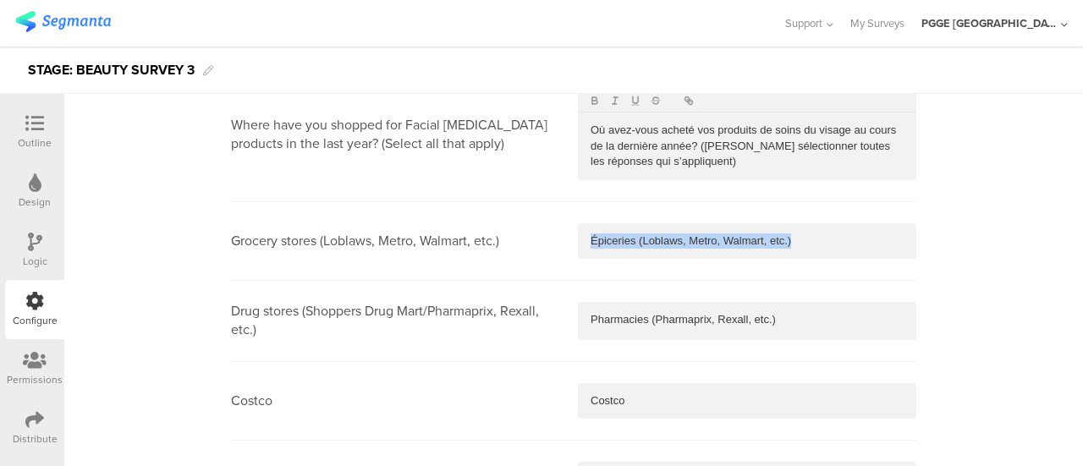
scroll to position [930, 0]
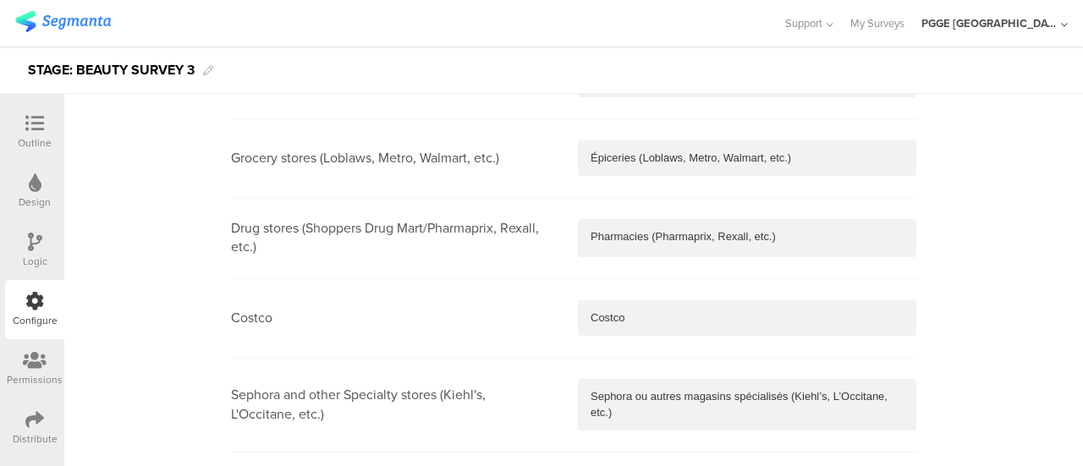
click at [792, 238] on p "Pharmacies (Pharmaprix, Rexall, etc.)" at bounding box center [746, 236] width 313 height 15
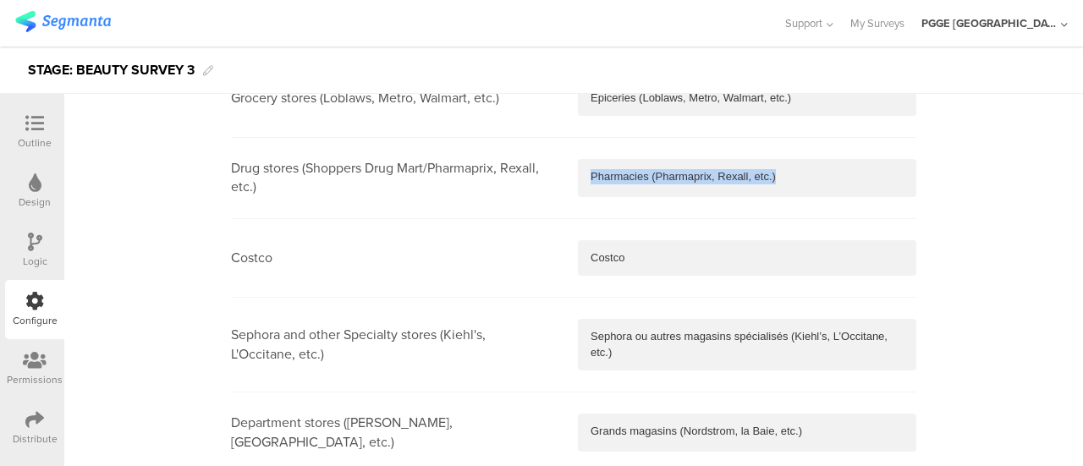
scroll to position [1015, 0]
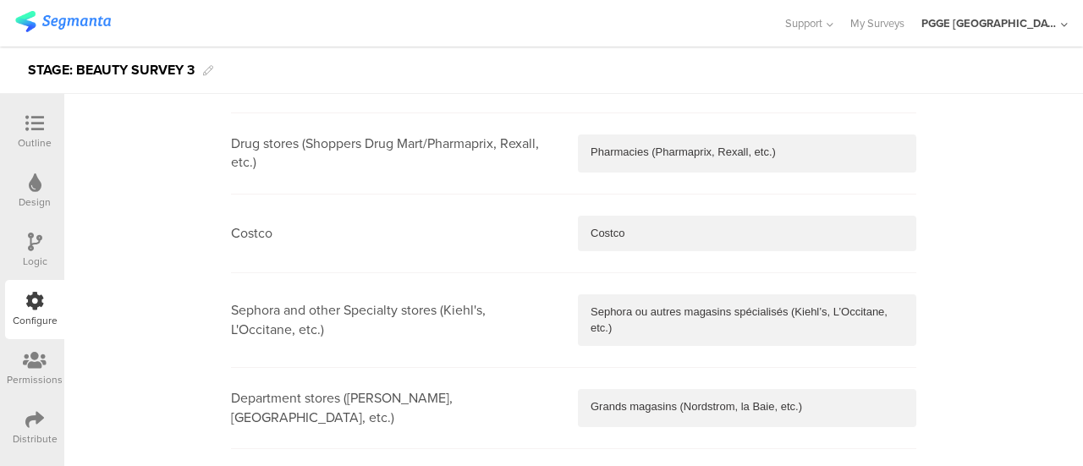
click at [645, 234] on p "Costco" at bounding box center [746, 233] width 313 height 15
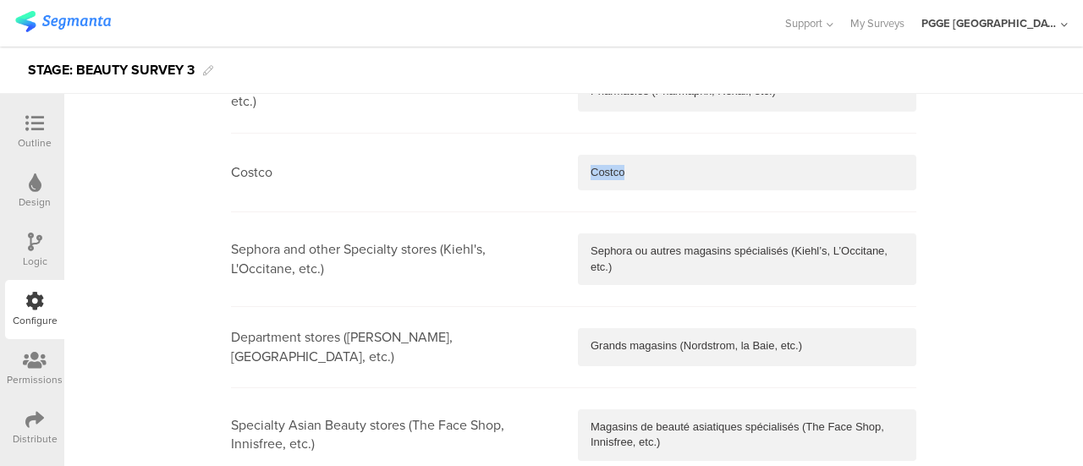
scroll to position [1100, 0]
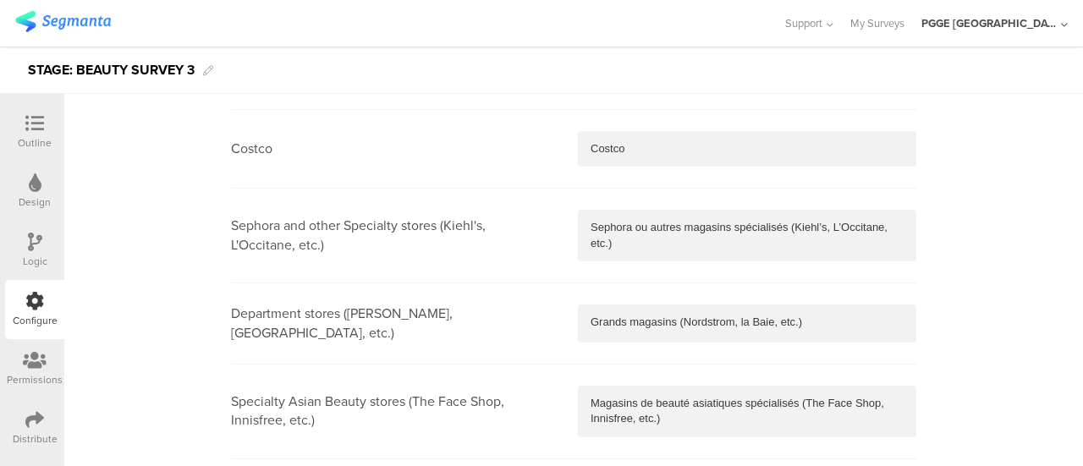
click at [627, 236] on p "Sephora ou autres magasins spécialisés (Kiehl’s, L’Occitane, etc.)" at bounding box center [746, 235] width 313 height 31
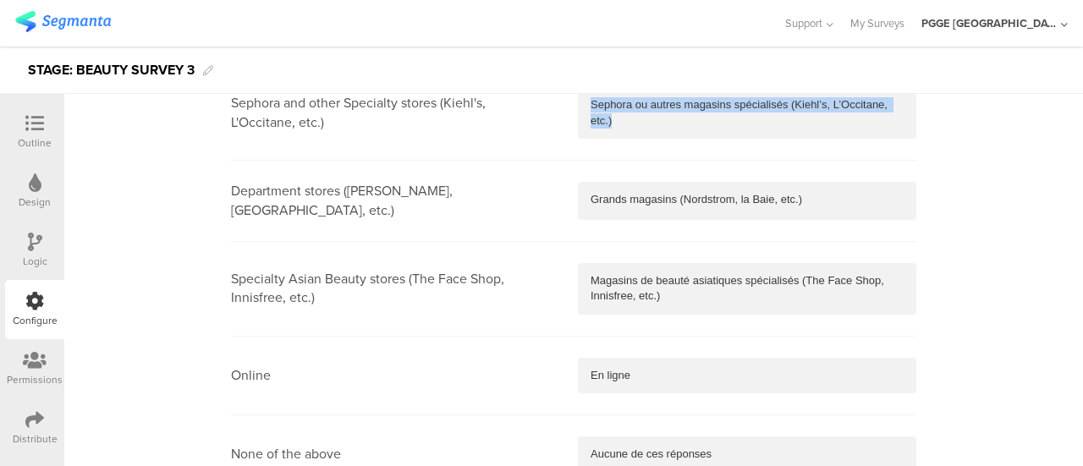
scroll to position [1269, 0]
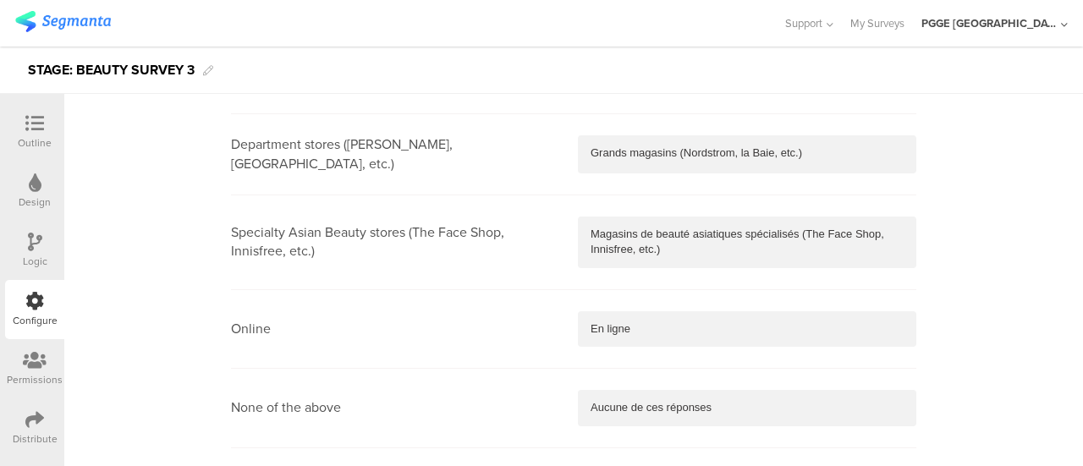
click at [620, 138] on div "Grands magasins (Nordstrom, la Baie, etc.)" at bounding box center [747, 153] width 338 height 36
click at [668, 251] on p "Magasins de beauté asiatiques spécialisés (The Face Shop, Innisfree, etc.)" at bounding box center [746, 242] width 313 height 31
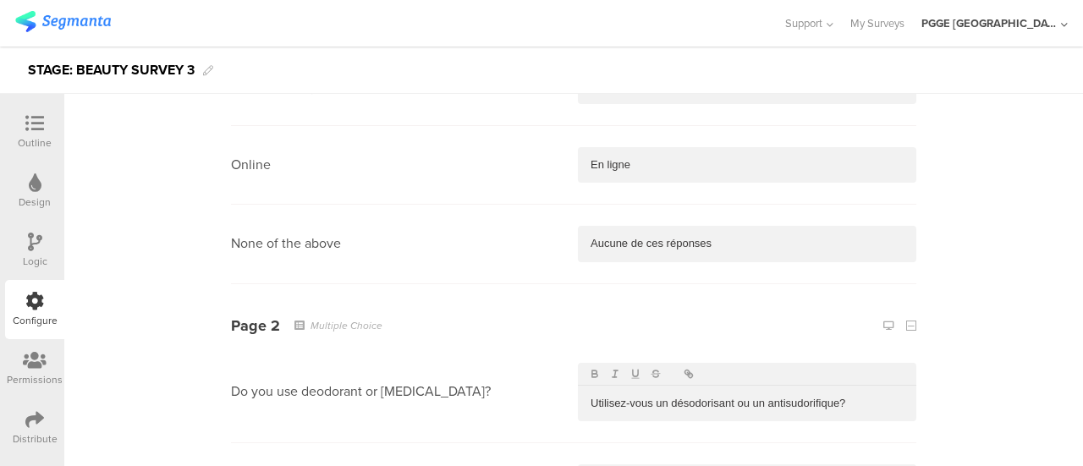
scroll to position [1438, 0]
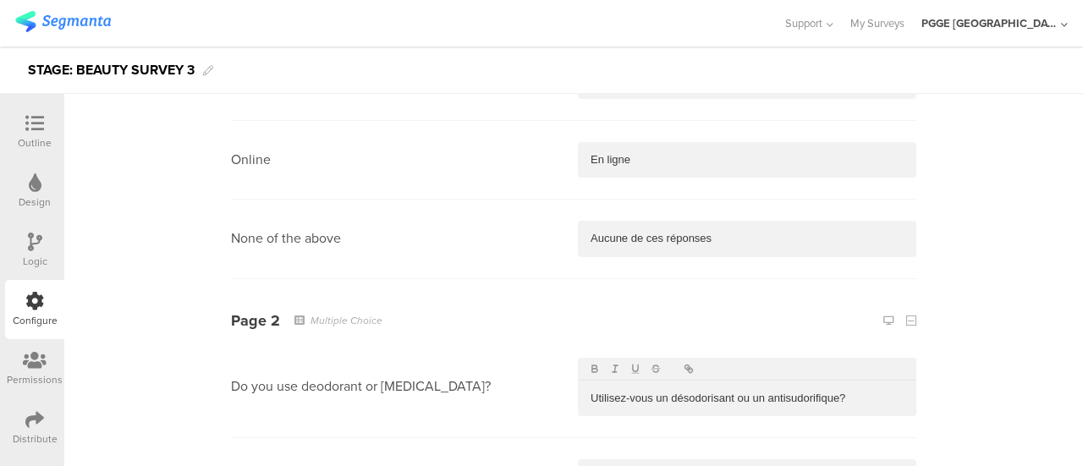
click at [641, 158] on p "En ligne" at bounding box center [746, 159] width 313 height 15
click at [745, 241] on p "Aucune de ces réponses" at bounding box center [746, 238] width 313 height 15
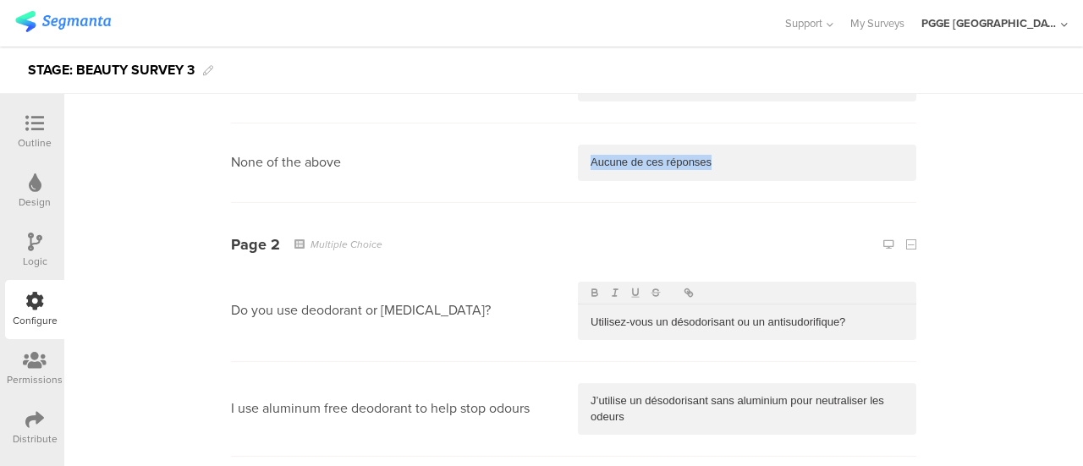
scroll to position [1607, 0]
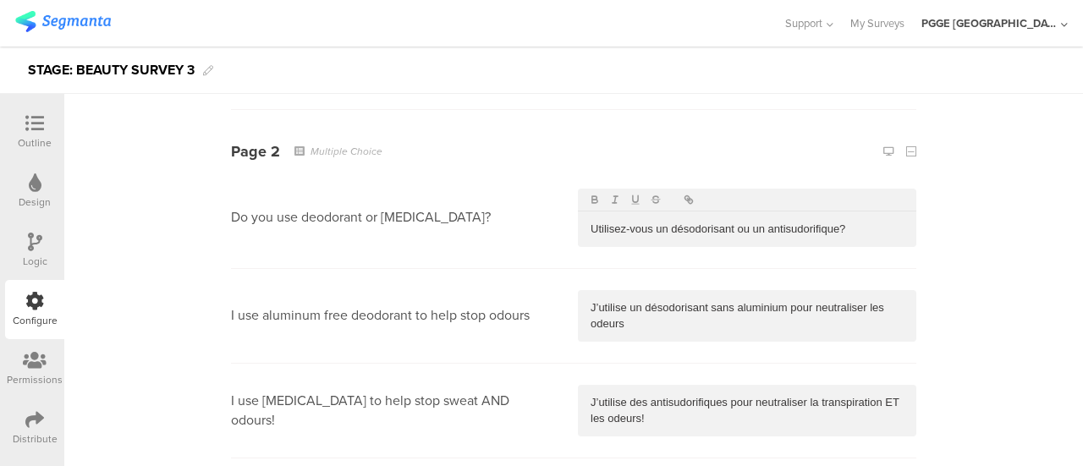
click at [673, 227] on p "Utilisez-vous un désodorisant ou un antisudorifique?" at bounding box center [746, 229] width 313 height 15
click at [650, 324] on p "J’utilise un désodorisant sans aluminium pour neutraliser les odeurs" at bounding box center [746, 315] width 313 height 31
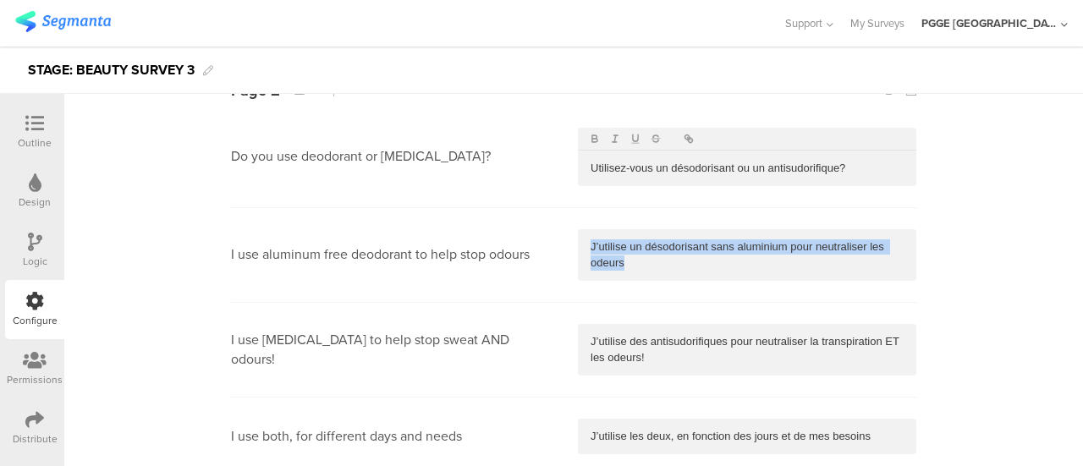
scroll to position [1692, 0]
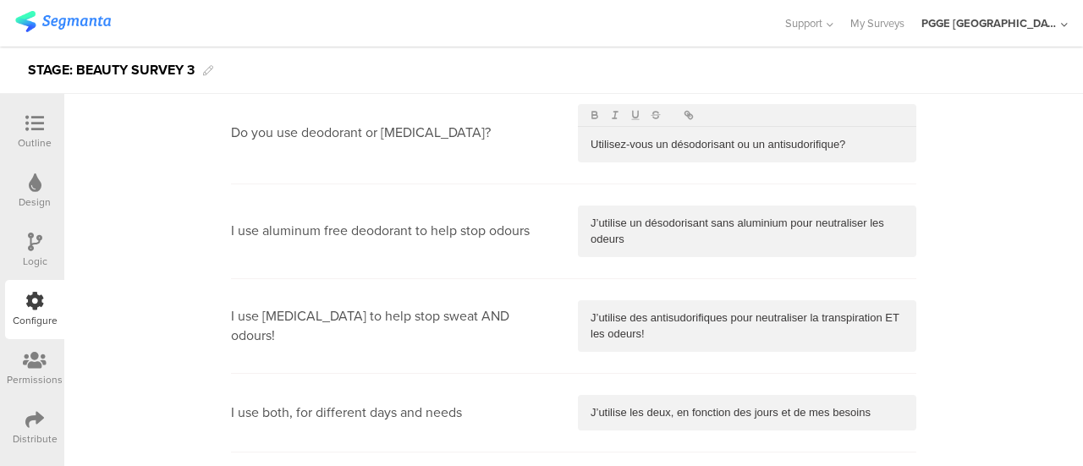
click at [647, 329] on p "J’utilise des antisudorifiques pour neutraliser la transpiration ET les odeurs!" at bounding box center [746, 325] width 313 height 31
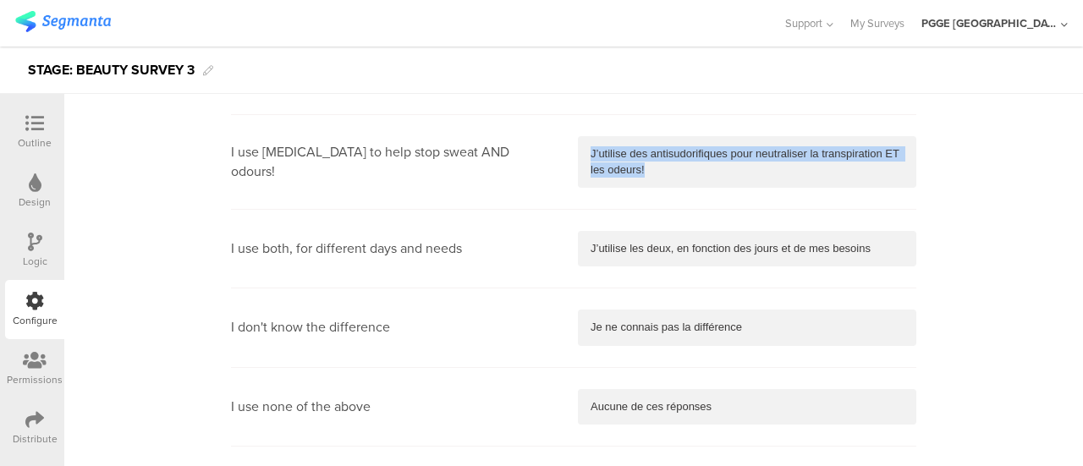
scroll to position [1861, 0]
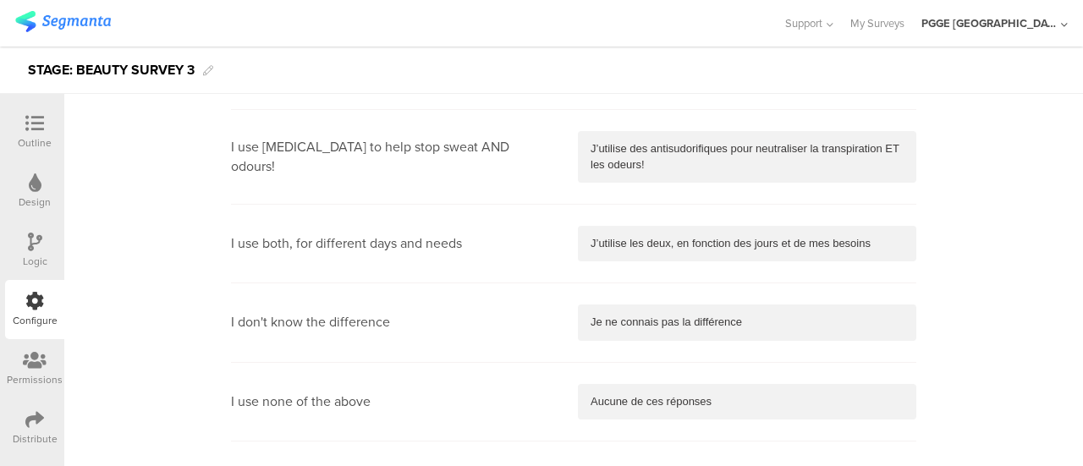
click at [616, 239] on p "J’utilise les deux, en fonction des jours et de mes besoins" at bounding box center [746, 243] width 313 height 15
click at [657, 317] on p "Je ne connais pas la différence" at bounding box center [746, 322] width 313 height 15
click at [721, 403] on p "Aucune de ces réponses" at bounding box center [746, 401] width 313 height 15
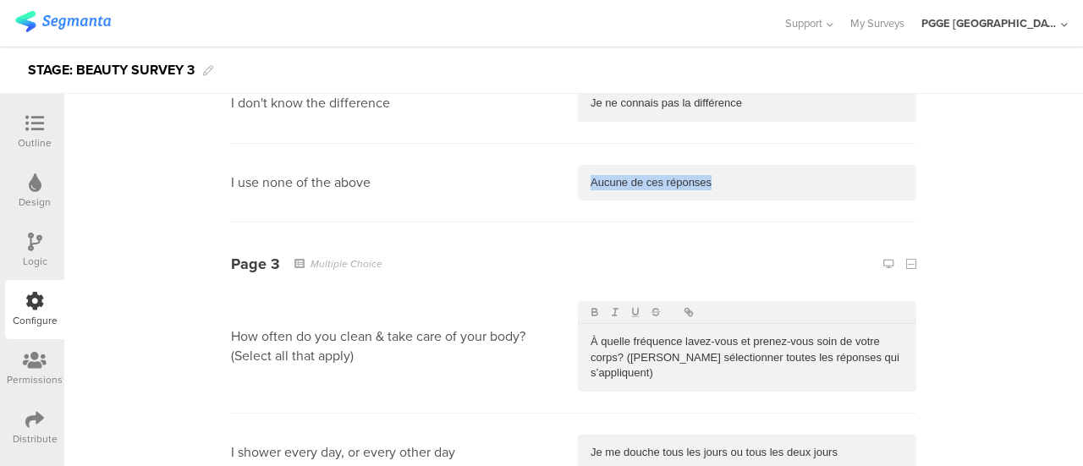
scroll to position [2115, 0]
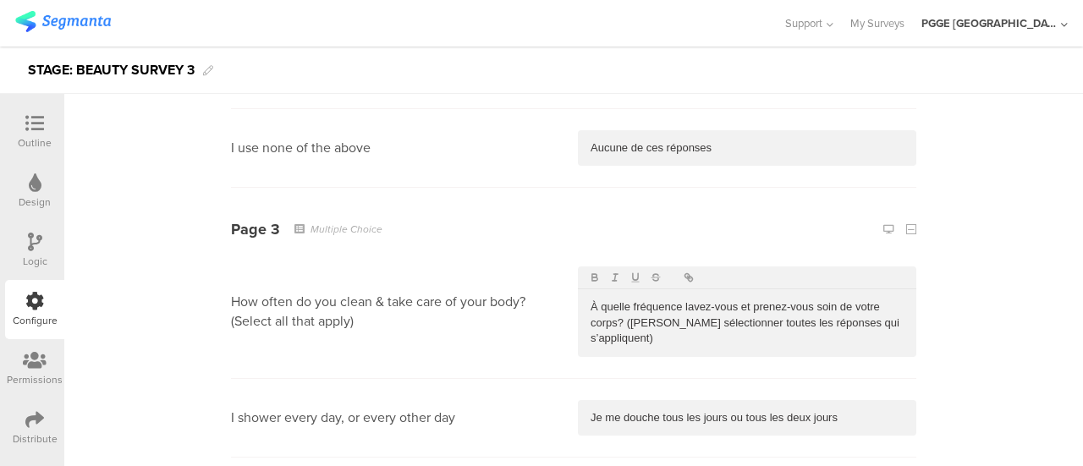
click at [676, 327] on p "À quelle fréquence lavez-vous et prenez-vous soin de votre corps? (Veuillez sél…" at bounding box center [746, 322] width 313 height 47
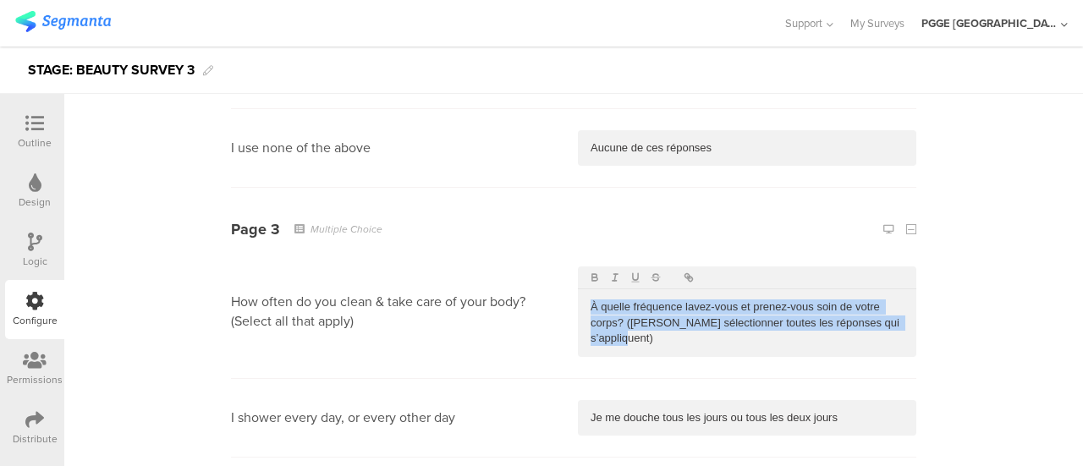
scroll to position [2284, 0]
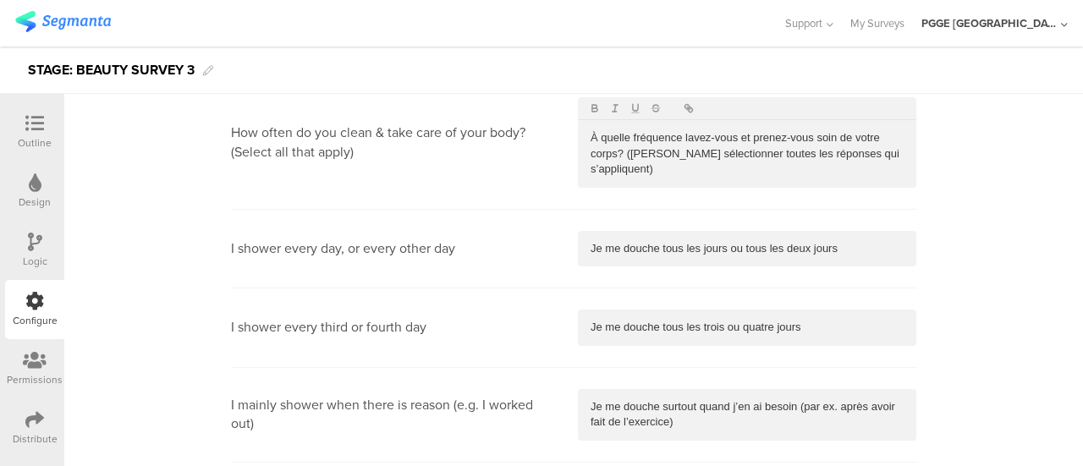
click at [641, 241] on p "Je me douche tous les jours ou tous les deux jours" at bounding box center [746, 248] width 313 height 15
click at [633, 327] on p "Je me douche tous les trois ou quatre jours" at bounding box center [746, 327] width 313 height 15
click at [616, 403] on p "Je me douche surtout quand j’en ai besoin (par ex. après avoir fait de l’exerci…" at bounding box center [746, 414] width 313 height 31
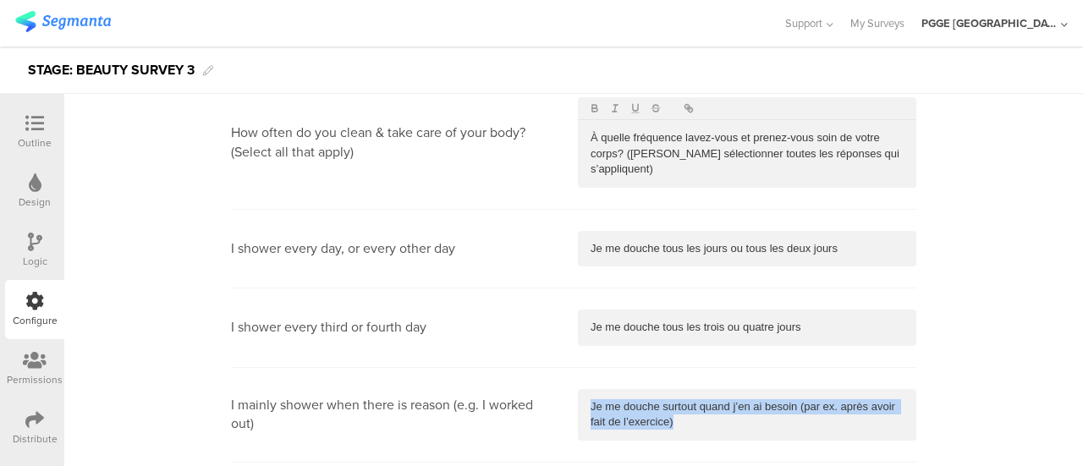
scroll to position [2453, 0]
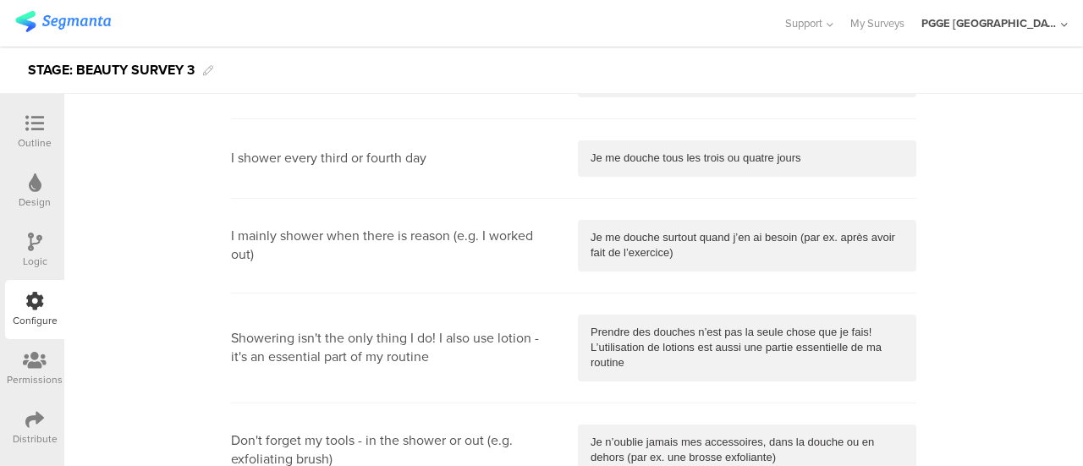
click at [639, 329] on p "Prendre des douches n’est pas la seule chose que je fais! L’utilisation de loti…" at bounding box center [746, 348] width 313 height 47
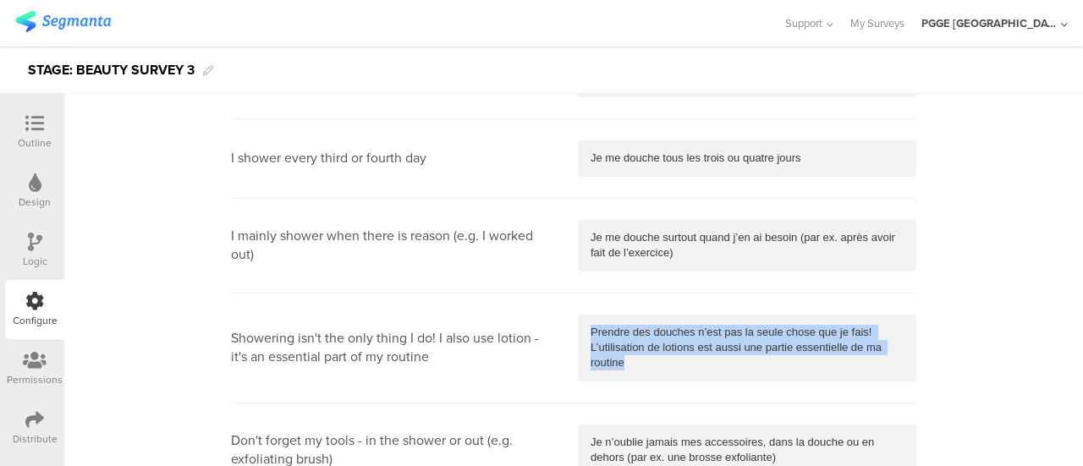
scroll to position [2622, 0]
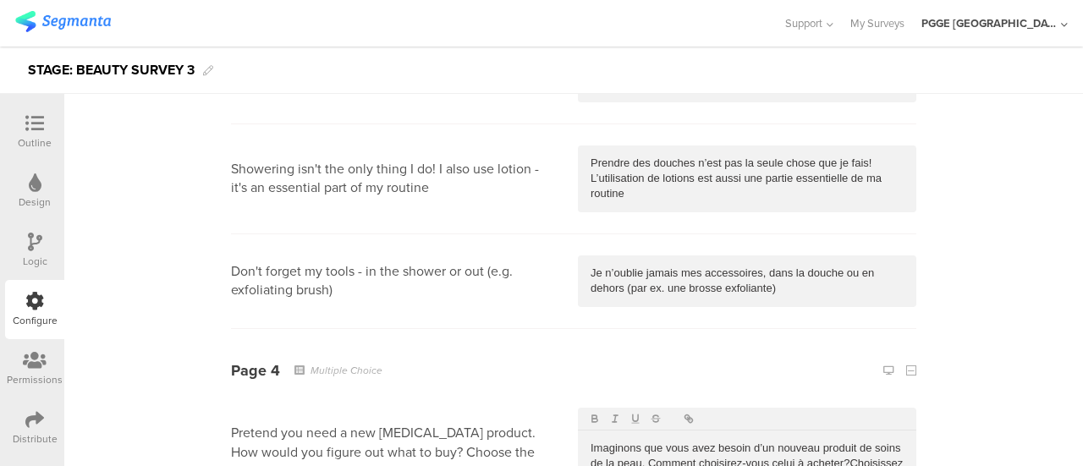
click at [623, 283] on p "Je n’oublie jamais mes accessoires, dans la douche ou en dehors (par ex. une br…" at bounding box center [746, 281] width 313 height 31
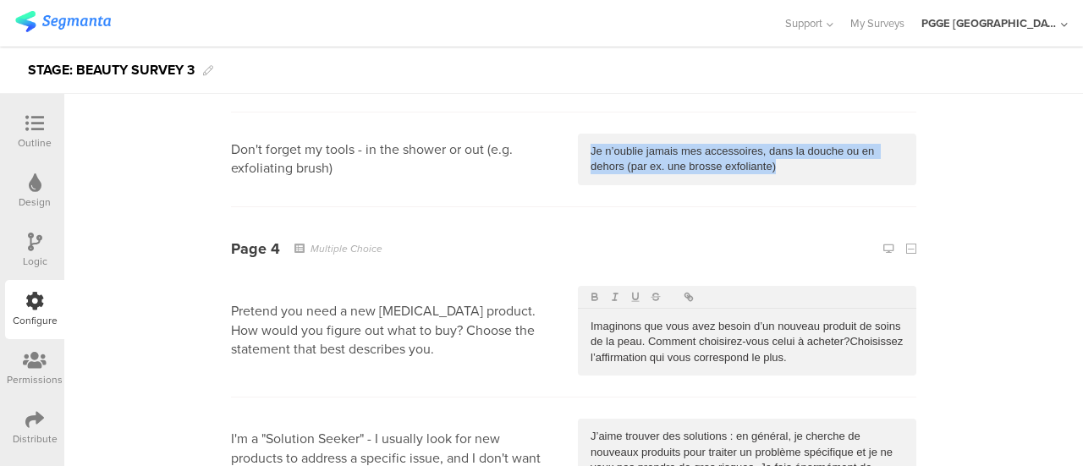
scroll to position [2791, 0]
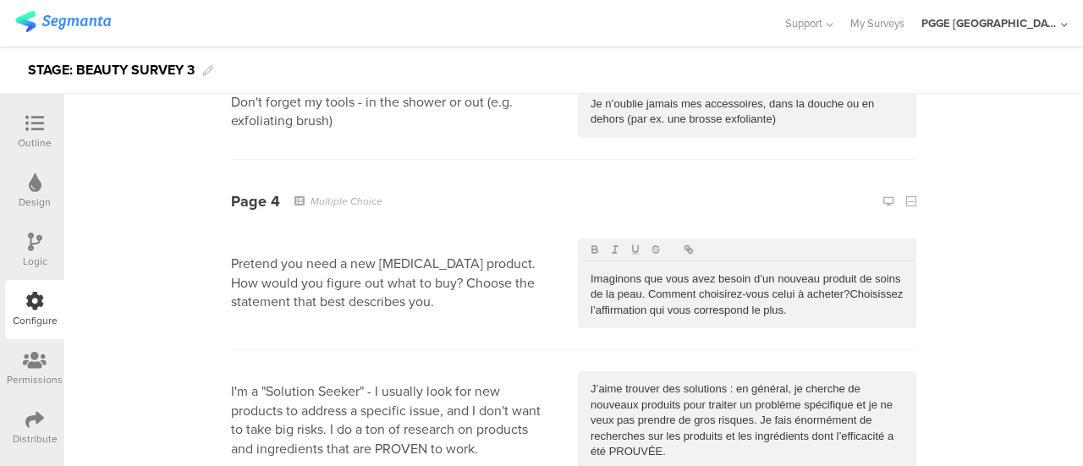
click at [697, 299] on p "Imaginons que vous avez besoin d’un nouveau produit de soins de la peau. Commen…" at bounding box center [746, 295] width 313 height 47
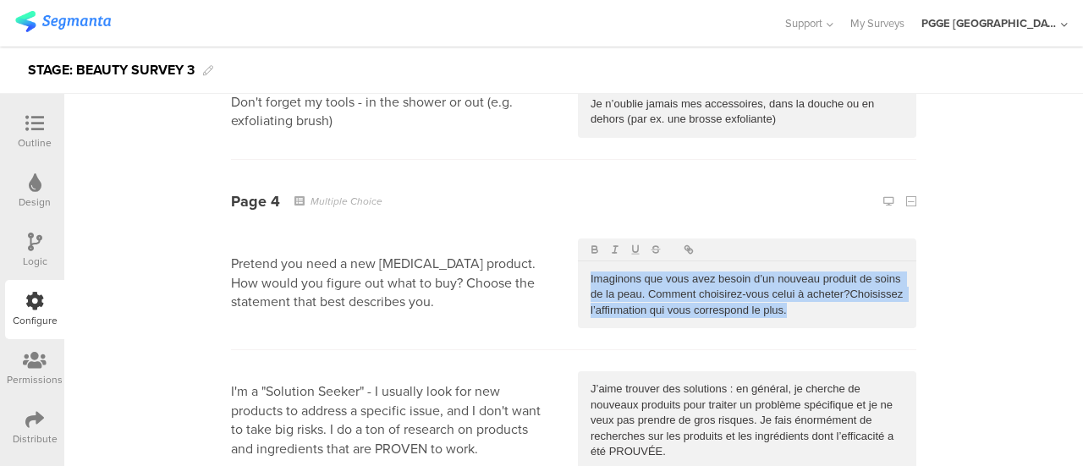
scroll to position [2960, 0]
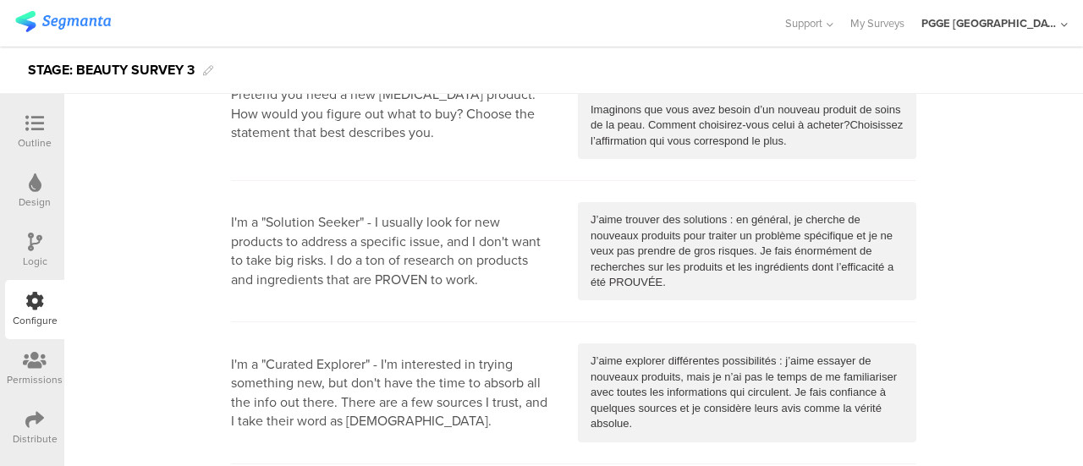
click at [677, 254] on p "J’aime trouver des solutions : en général, je cherche de nouveaux produits pour…" at bounding box center [746, 251] width 313 height 78
click at [672, 267] on p "J’aime trouver des solutions : en général, je cherche de nouveaux produits pour…" at bounding box center [746, 251] width 313 height 78
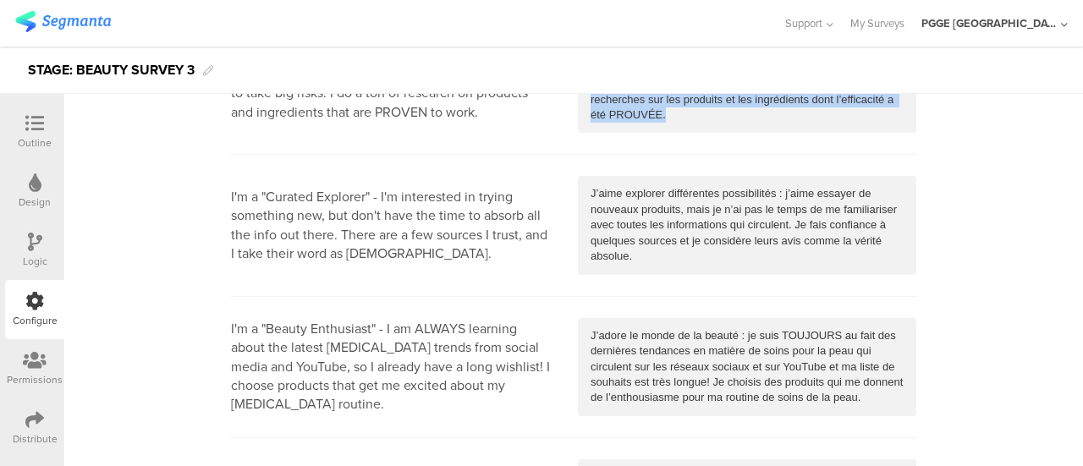
scroll to position [3130, 0]
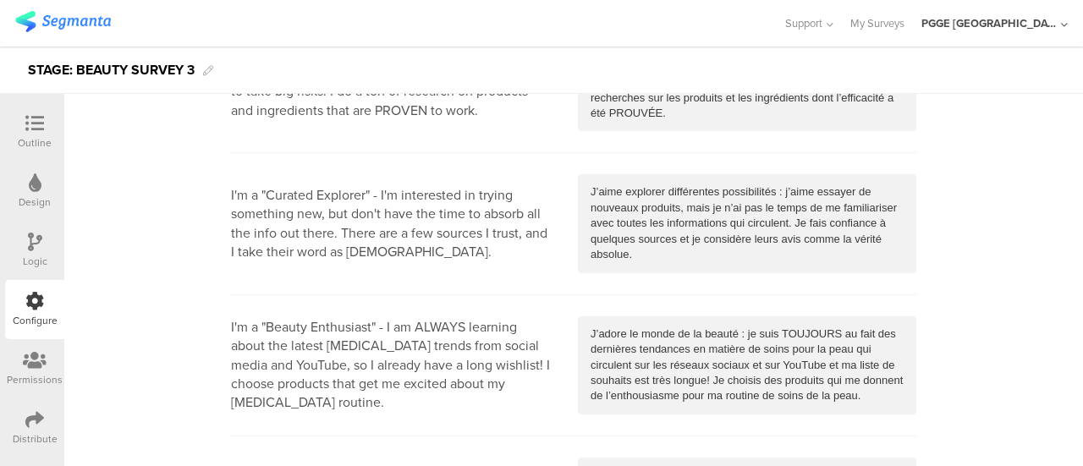
click at [645, 250] on p "J’aime explorer différentes possibilités : j’aime essayer de nouveaux produits,…" at bounding box center [746, 223] width 313 height 78
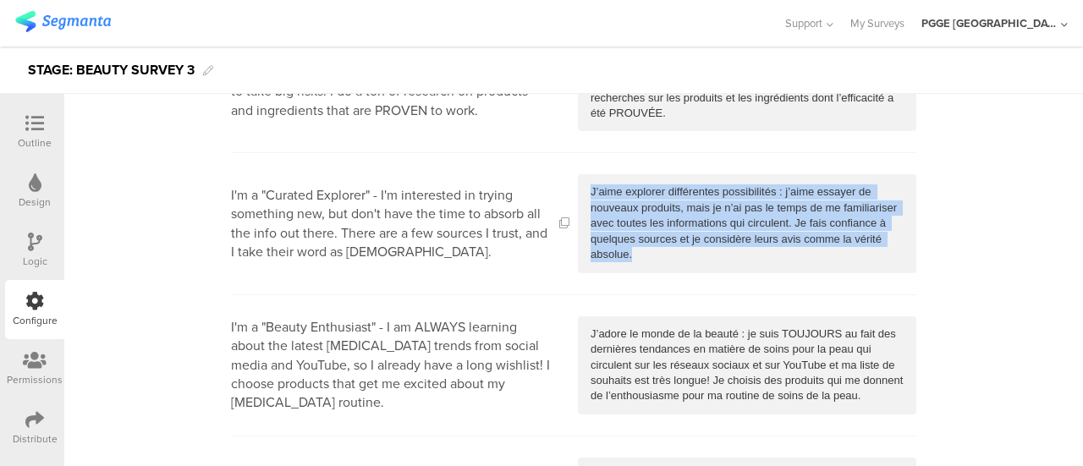
scroll to position [3299, 0]
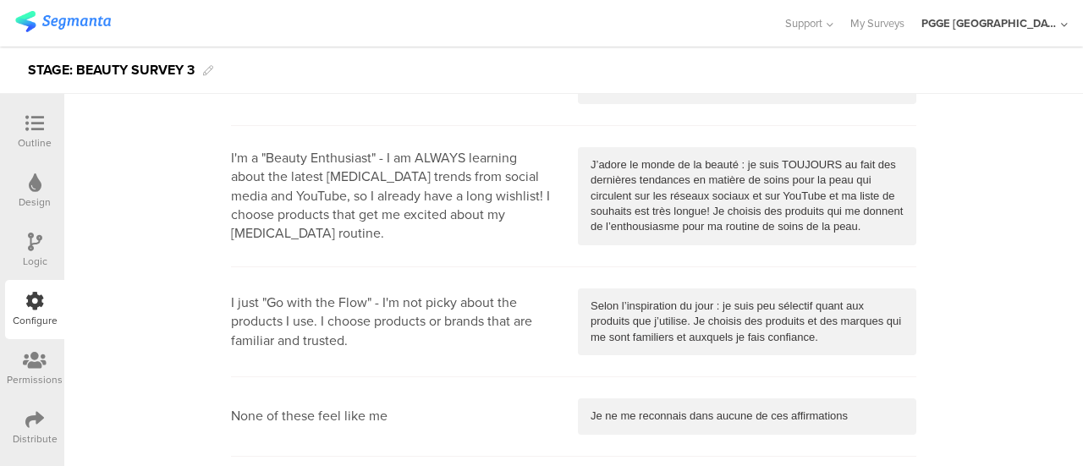
click at [654, 199] on p "J’adore le monde de la beauté : je suis TOUJOURS au fait des dernières tendance…" at bounding box center [746, 196] width 313 height 78
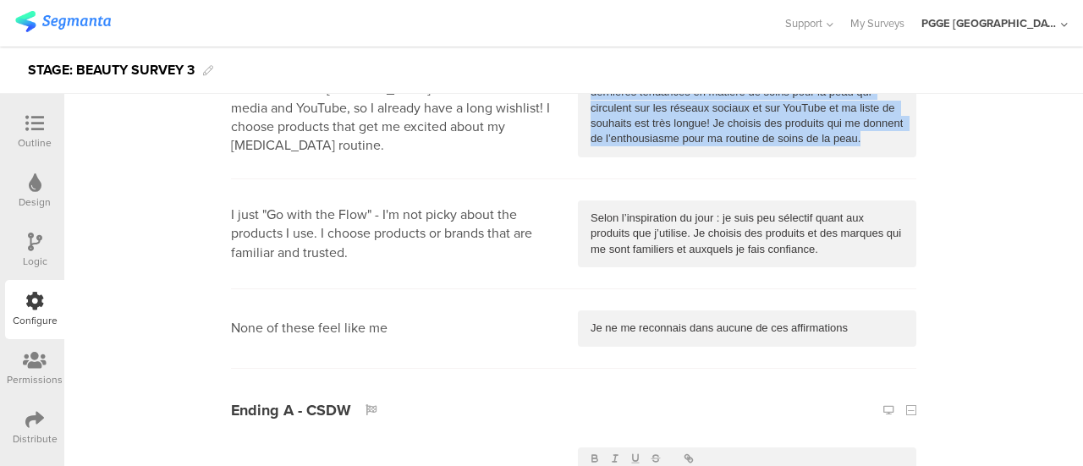
scroll to position [3468, 0]
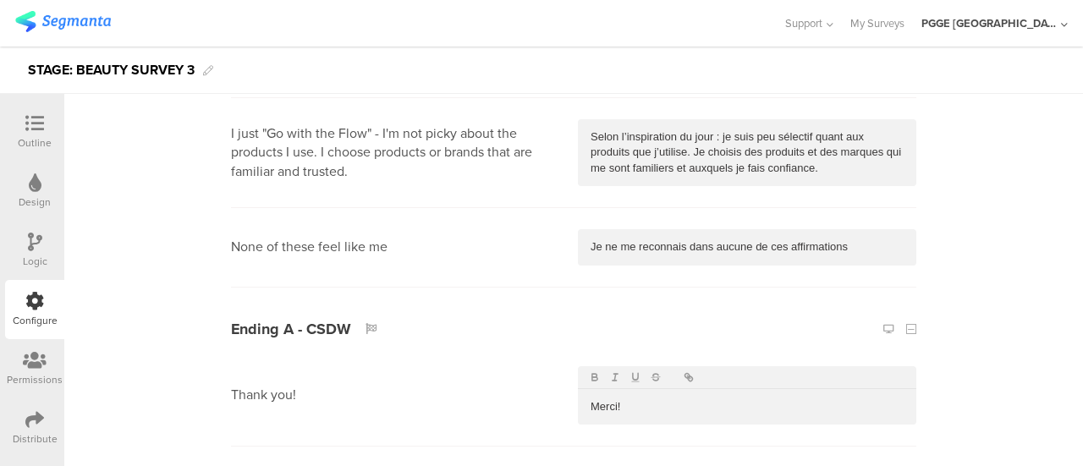
click at [633, 142] on p "Selon l’inspiration du jour : je suis peu sélectif quant aux produits que j’uti…" at bounding box center [746, 152] width 313 height 47
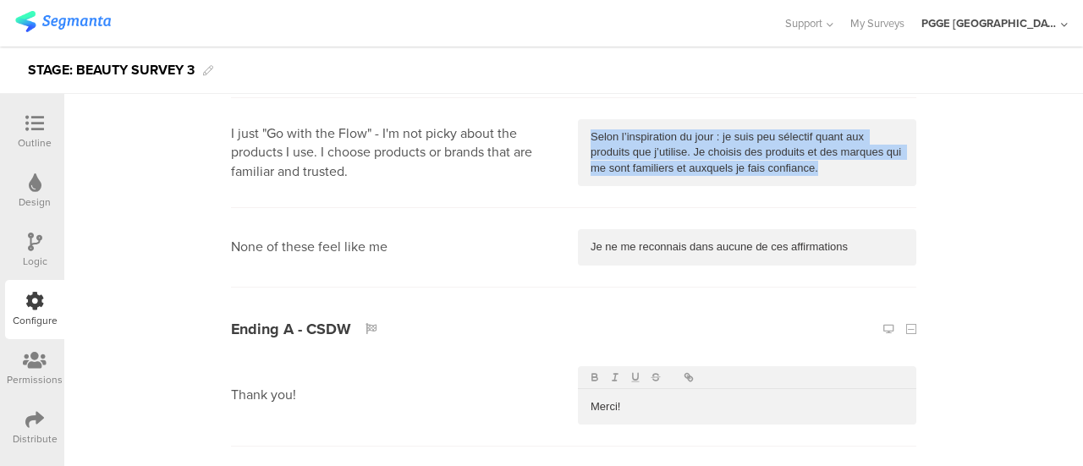
scroll to position [3553, 0]
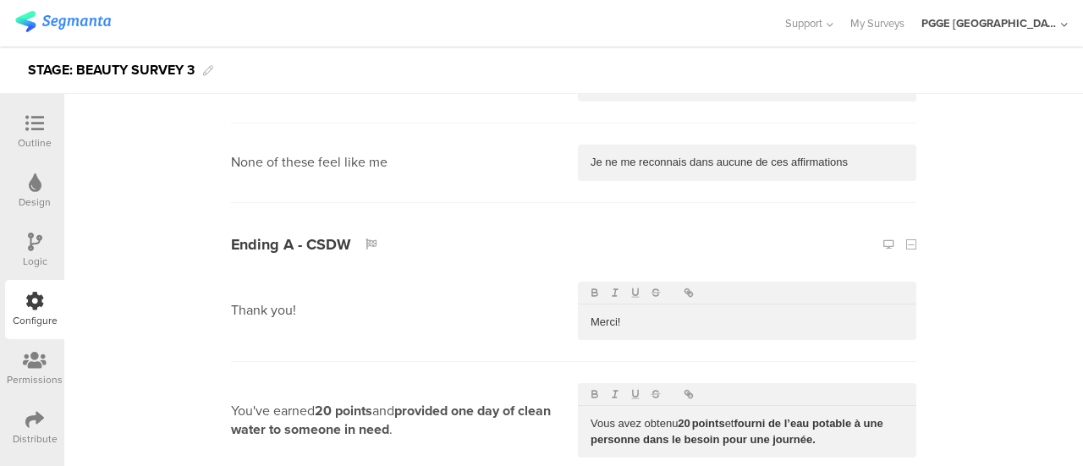
click at [626, 155] on p "Je ne me reconnais dans aucune de ces affirmations" at bounding box center [746, 162] width 313 height 15
click at [28, 251] on div at bounding box center [35, 243] width 14 height 21
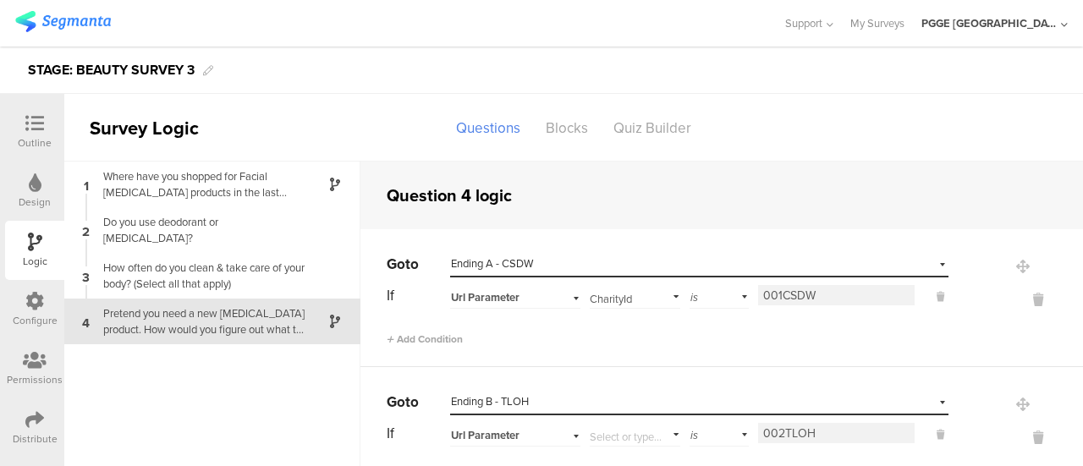
click at [18, 315] on div "Configure" at bounding box center [35, 320] width 45 height 15
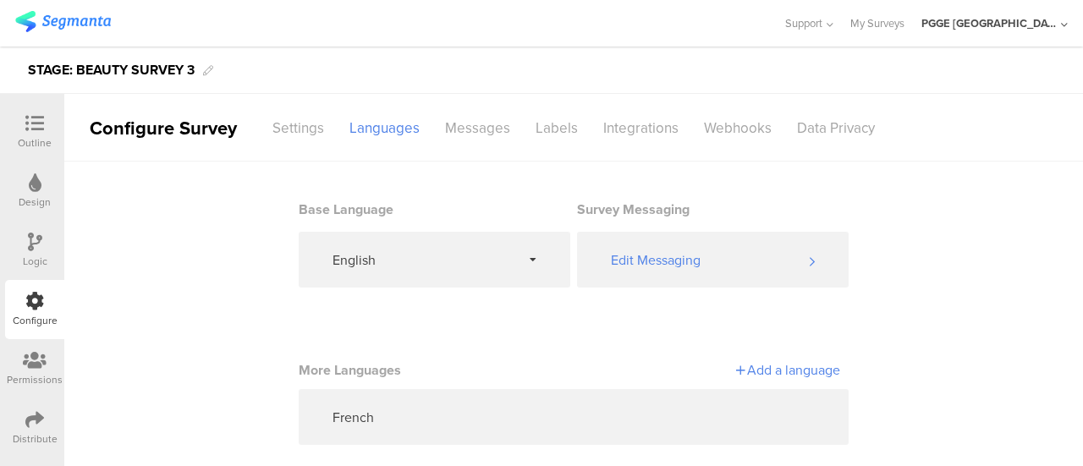
click at [50, 244] on div "Logic" at bounding box center [34, 250] width 59 height 59
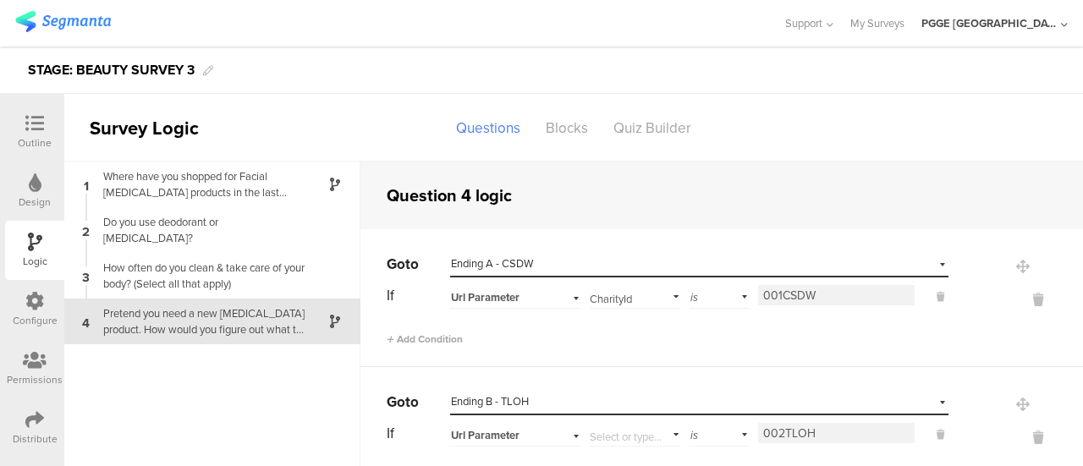
scroll to position [41, 0]
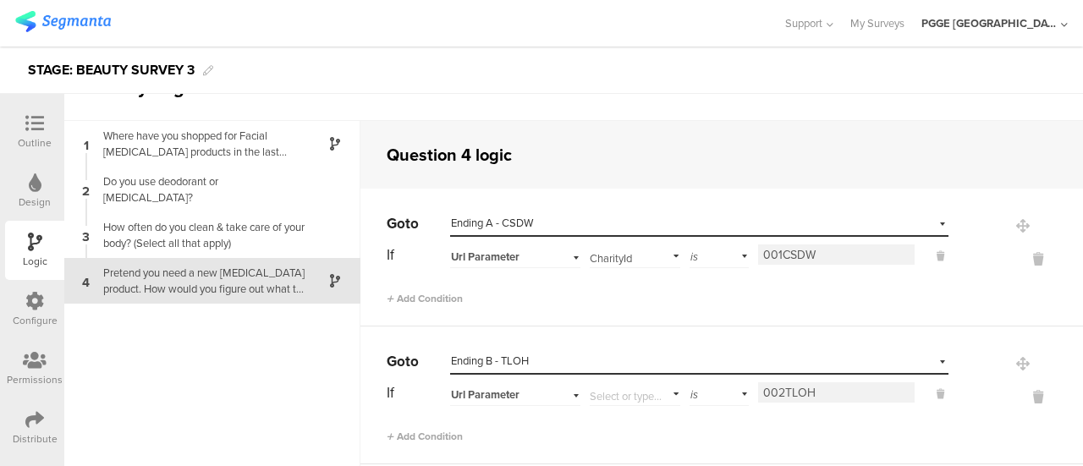
click at [29, 122] on icon at bounding box center [34, 123] width 19 height 19
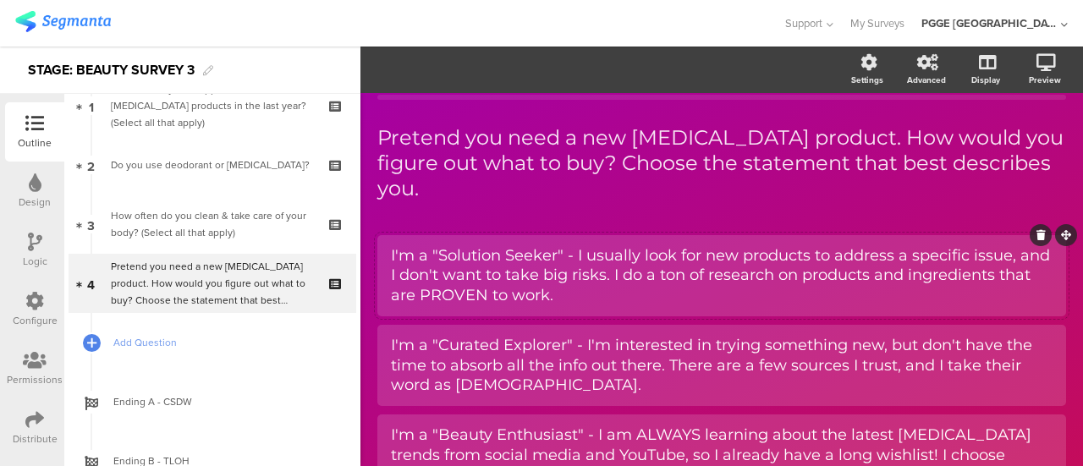
scroll to position [88, 0]
click at [32, 314] on div "Configure" at bounding box center [35, 320] width 45 height 15
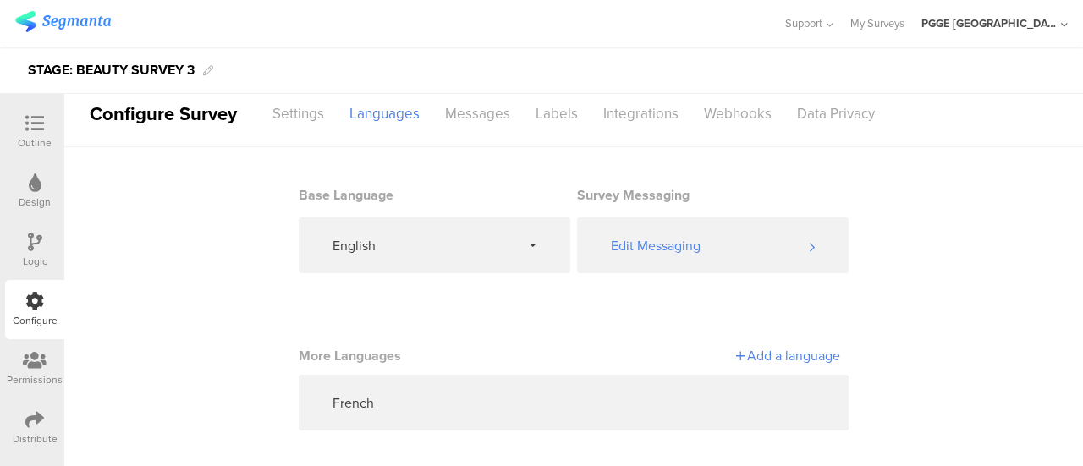
scroll to position [21, 0]
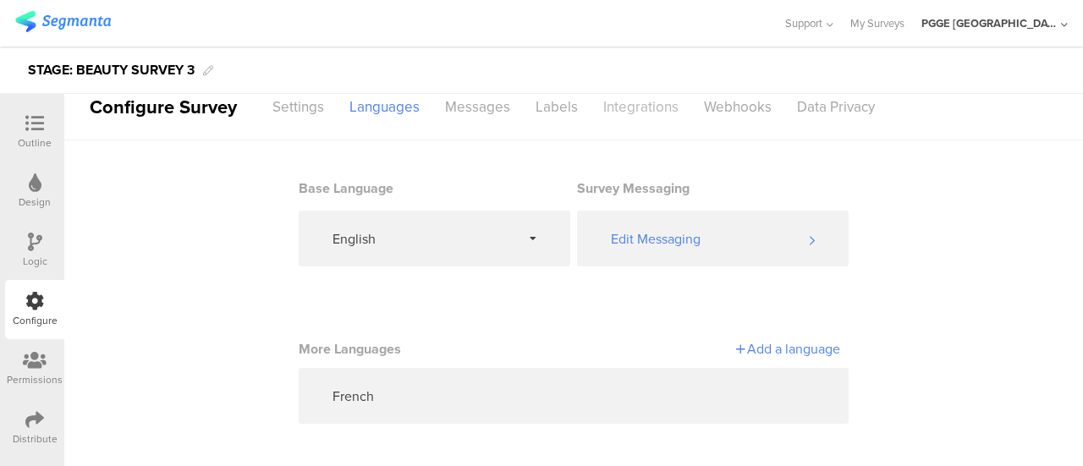
click at [640, 101] on div "Integrations" at bounding box center [640, 107] width 101 height 30
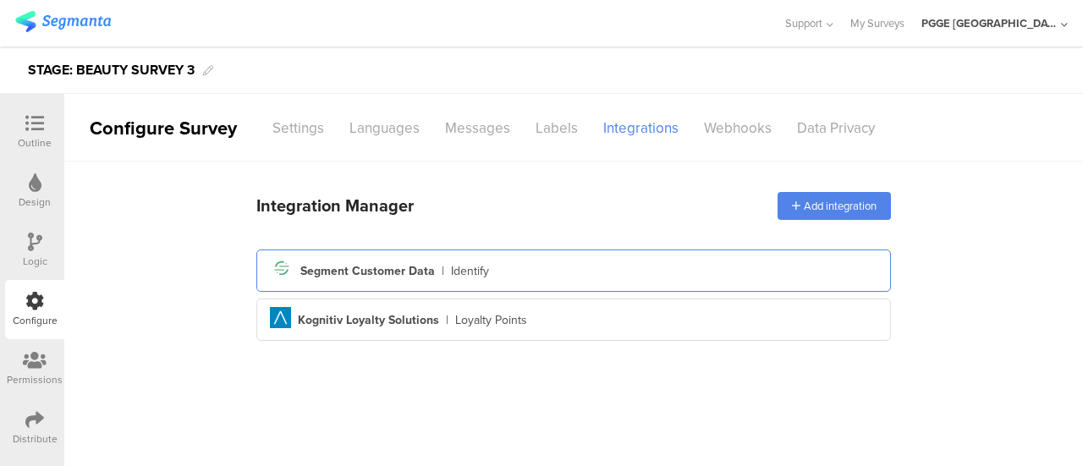
click at [724, 273] on div "Segment icon Created with Sketch. Segment Customer Data | Identify" at bounding box center [573, 270] width 607 height 29
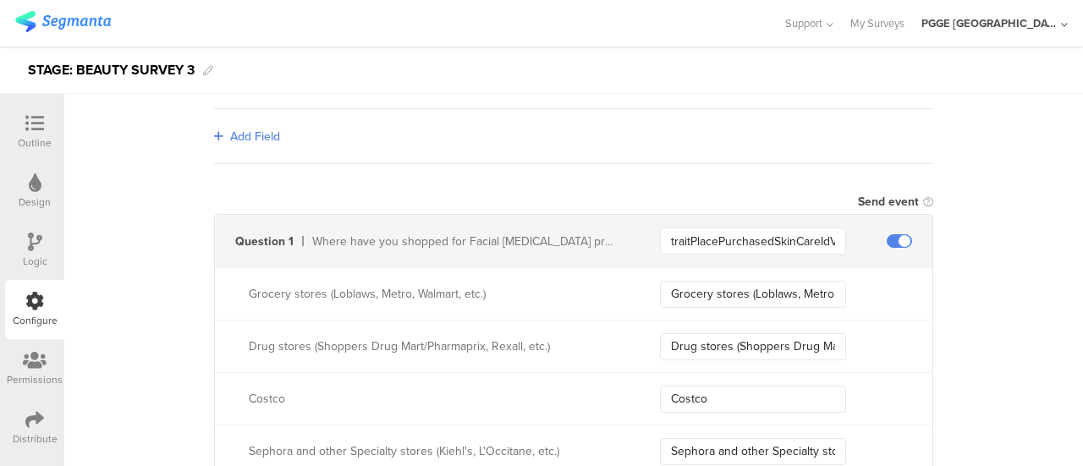
scroll to position [423, 0]
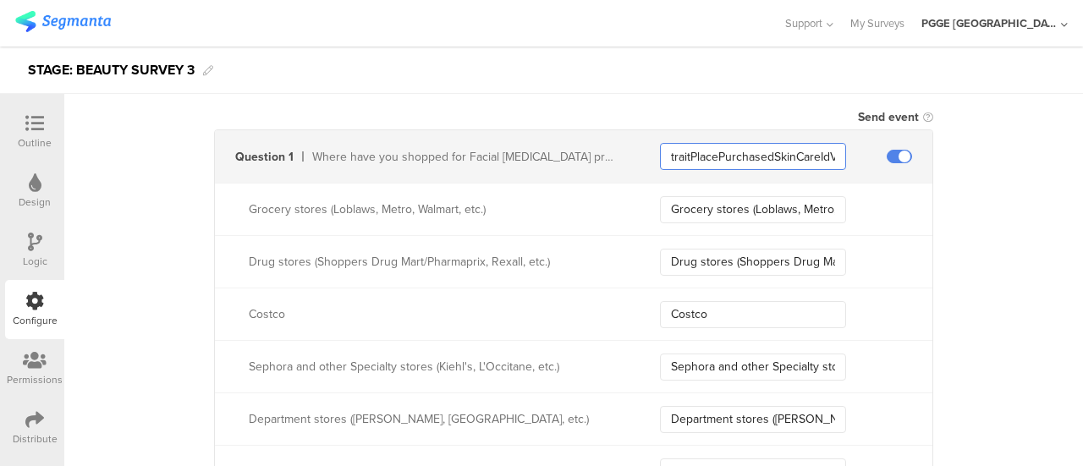
click at [741, 152] on input "traitPlacePurchasedSkinCareIdValue" at bounding box center [753, 156] width 186 height 27
click at [712, 216] on input "Grocery stores (Loblaws, Metro, Walmart, etc.)" at bounding box center [753, 209] width 186 height 27
click at [701, 261] on input "Drug stores (Shoppers Drug Mart/Pharmaprix, Rexall, etc.)" at bounding box center [753, 262] width 186 height 27
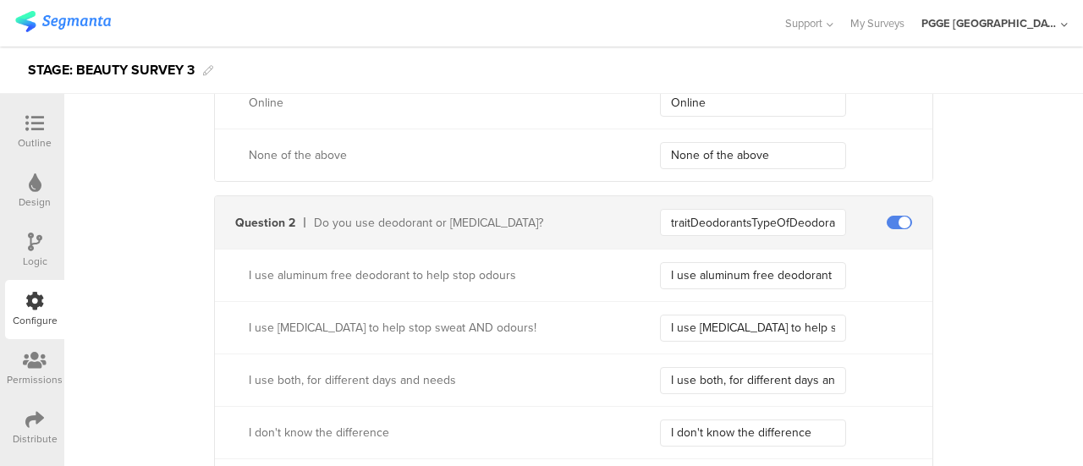
scroll to position [846, 0]
click at [707, 218] on input "traitDeodorantsTypeOfDeodorantIdValue" at bounding box center [753, 220] width 186 height 27
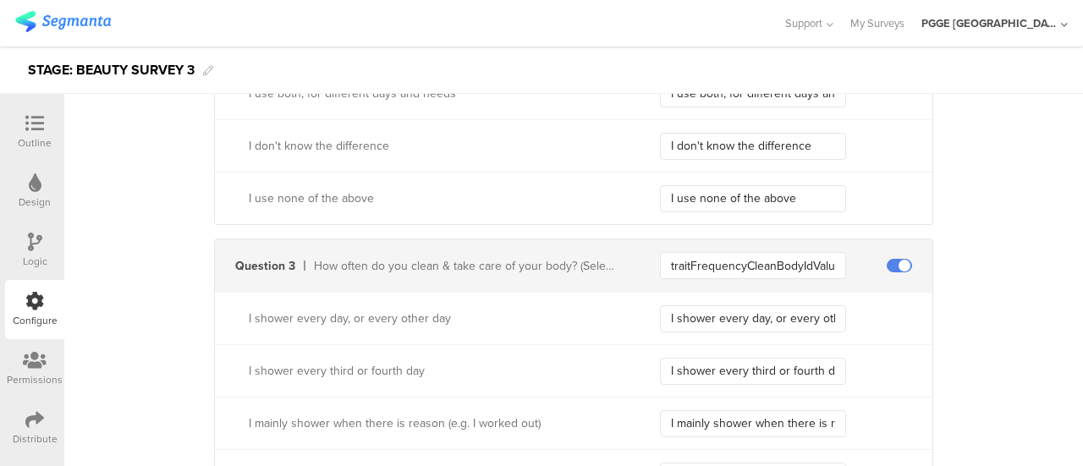
scroll to position [1184, 0]
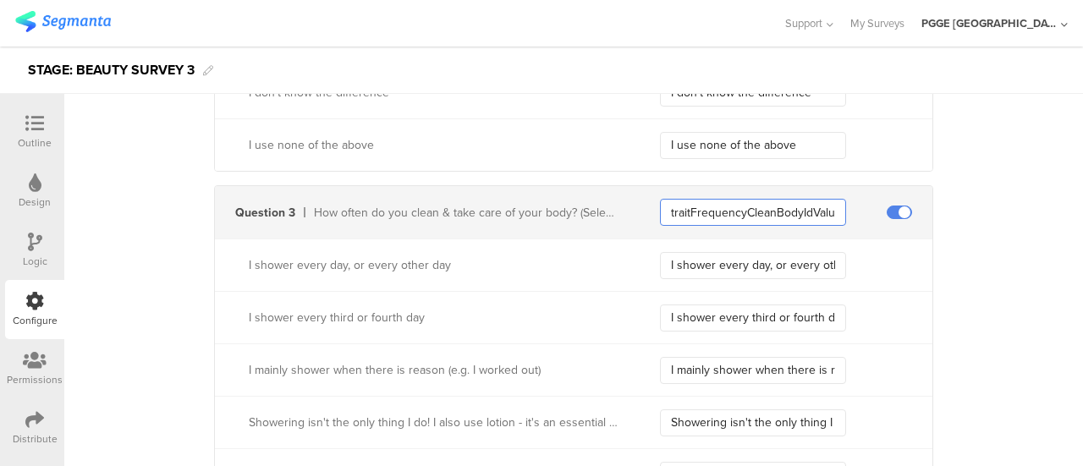
click at [709, 201] on input "traitFrequencyCleanBodyIdValue" at bounding box center [753, 212] width 186 height 27
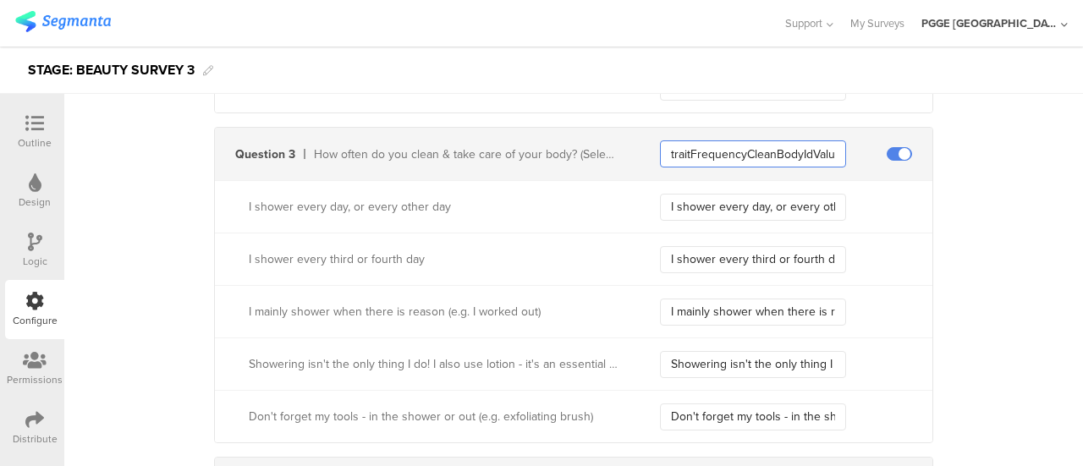
scroll to position [1269, 0]
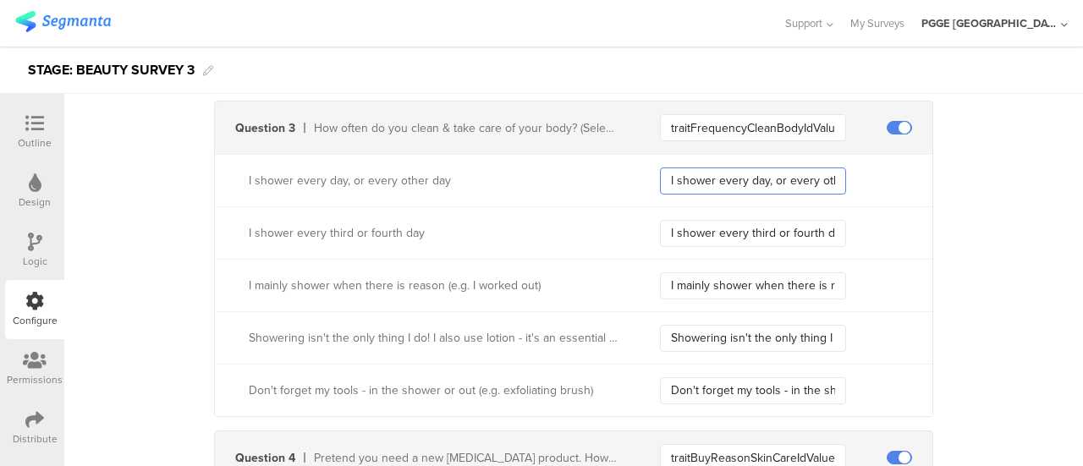
click at [710, 174] on input "I shower every day, or every other day" at bounding box center [753, 180] width 186 height 27
click at [691, 229] on input "I shower every third or fourth day" at bounding box center [753, 233] width 186 height 27
click at [716, 288] on input "I mainly shower when there is reason (e.g. I worked out)" at bounding box center [753, 285] width 186 height 27
click at [728, 337] on input "Showering isn't the only thing I do! I also use lotion - it's an essential part…" at bounding box center [753, 338] width 186 height 27
click at [744, 383] on input "Don't forget my tools - in the shower or out (e.g. exfoliating brush)" at bounding box center [753, 390] width 186 height 27
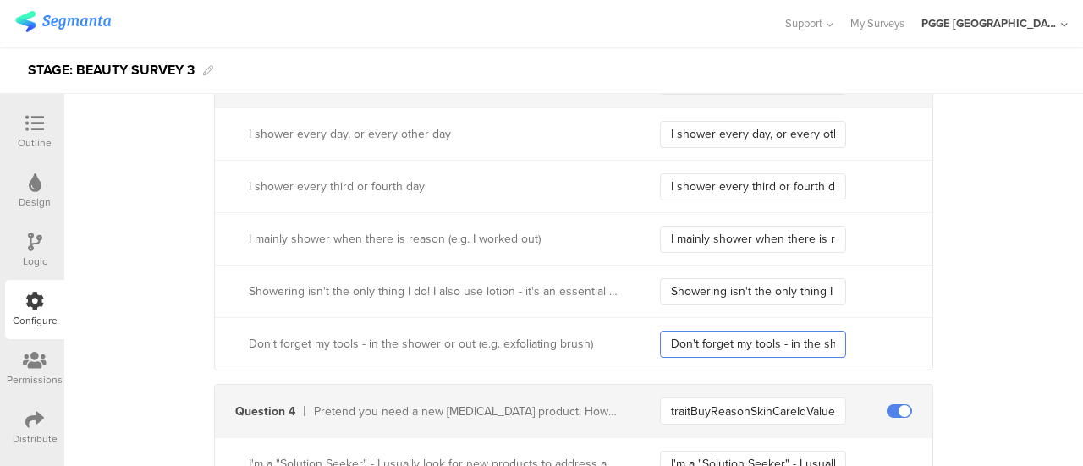
scroll to position [1438, 0]
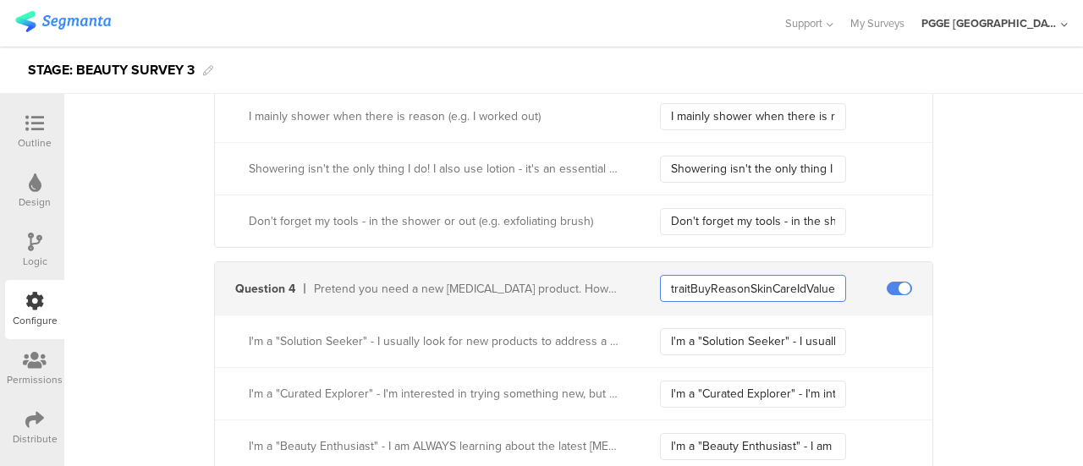
click at [756, 286] on input "traitBuyReasonSkinCareIdValue" at bounding box center [753, 288] width 186 height 27
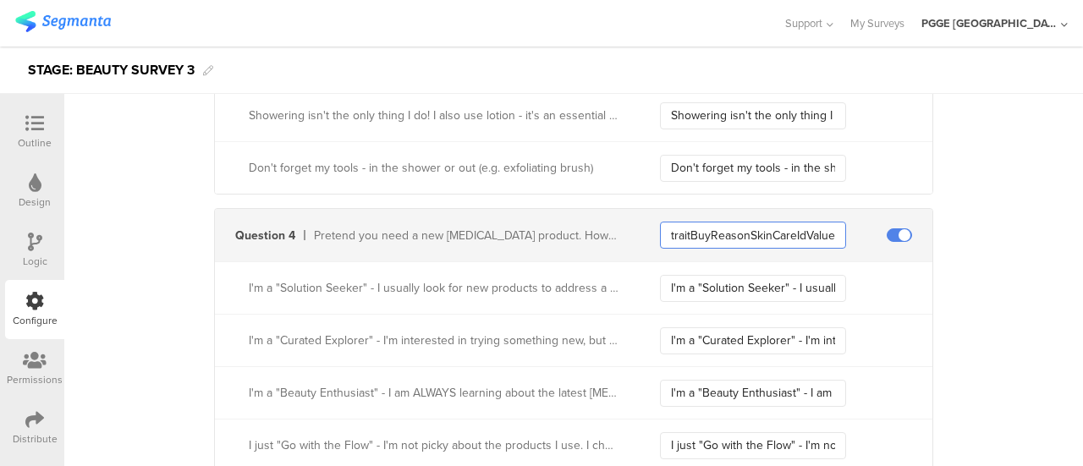
scroll to position [1607, 0]
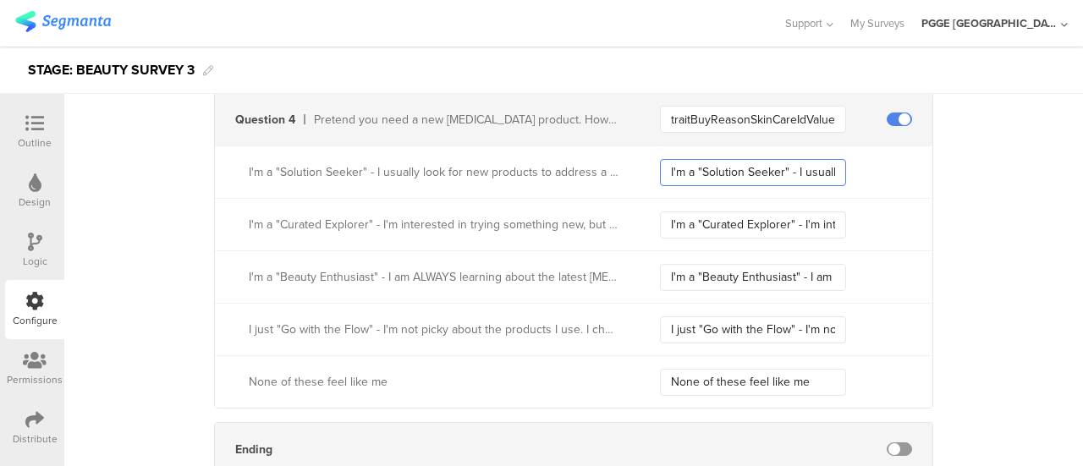
click at [729, 166] on input "I'm a "Solution Seeker" - I usually look for new products to address a specific…" at bounding box center [753, 172] width 186 height 27
click at [705, 211] on input "I'm a "Curated Explorer" - I'm interested in trying something new, but don't ha…" at bounding box center [753, 224] width 186 height 27
click at [702, 273] on input "I'm a "Beauty Enthusiast" - I am ALWAYS learning about the latest Skin Care tre…" at bounding box center [753, 277] width 186 height 27
click at [704, 303] on div "I just "Go with the Flow" - I'm not picky about the products I use. I choose pr…" at bounding box center [573, 329] width 717 height 52
click at [709, 323] on input "I just "Go with the Flow" - I'm not picky about the products I use. I choose pr…" at bounding box center [753, 329] width 186 height 27
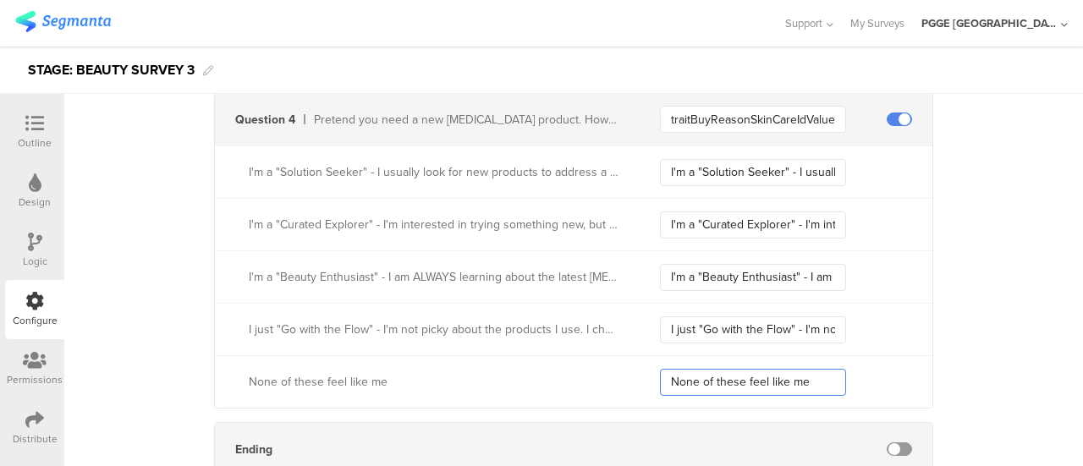
click at [729, 374] on input "None of these feel like me" at bounding box center [753, 382] width 186 height 27
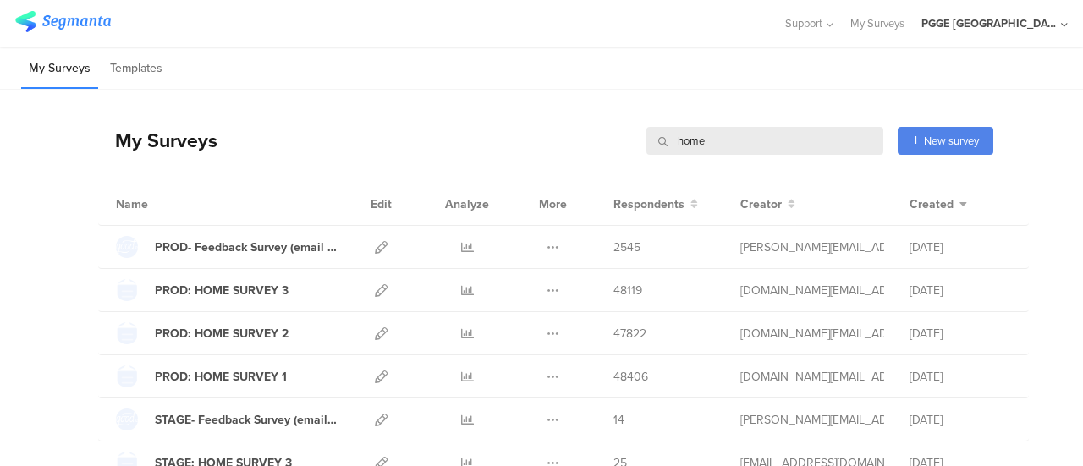
drag, startPoint x: 708, startPoint y: 140, endPoint x: 645, endPoint y: 123, distance: 65.9
click at [645, 123] on div "My Surveys home home New survey Start from scratch Choose from templates" at bounding box center [545, 141] width 895 height 68
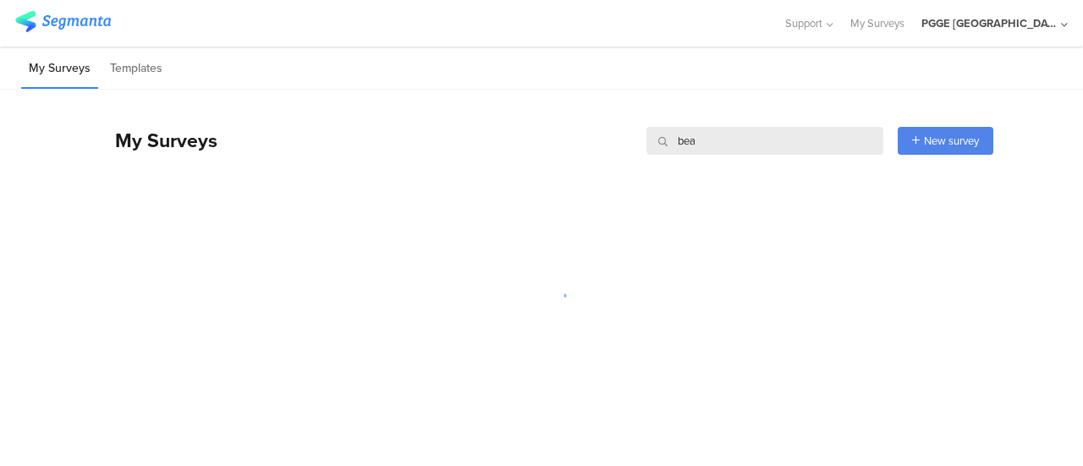
type input "beau"
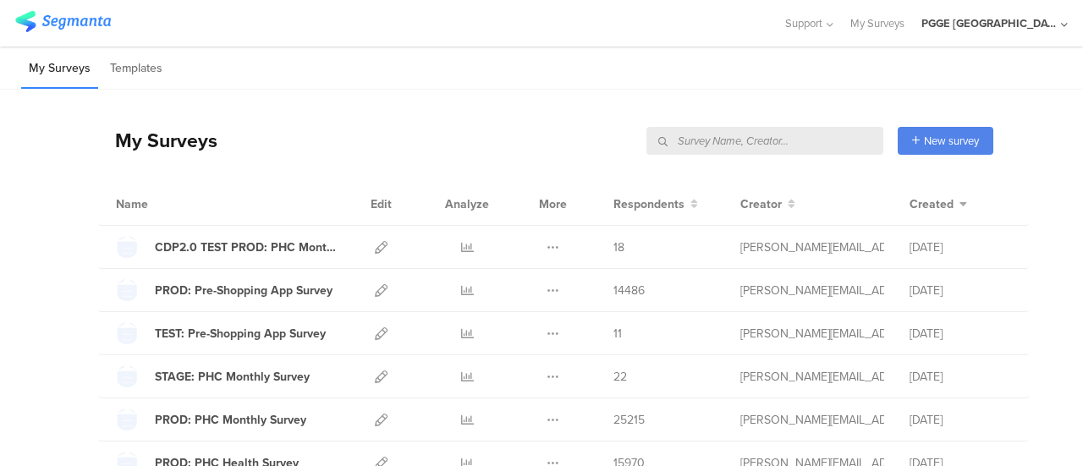
click at [817, 146] on input "text" at bounding box center [764, 141] width 237 height 28
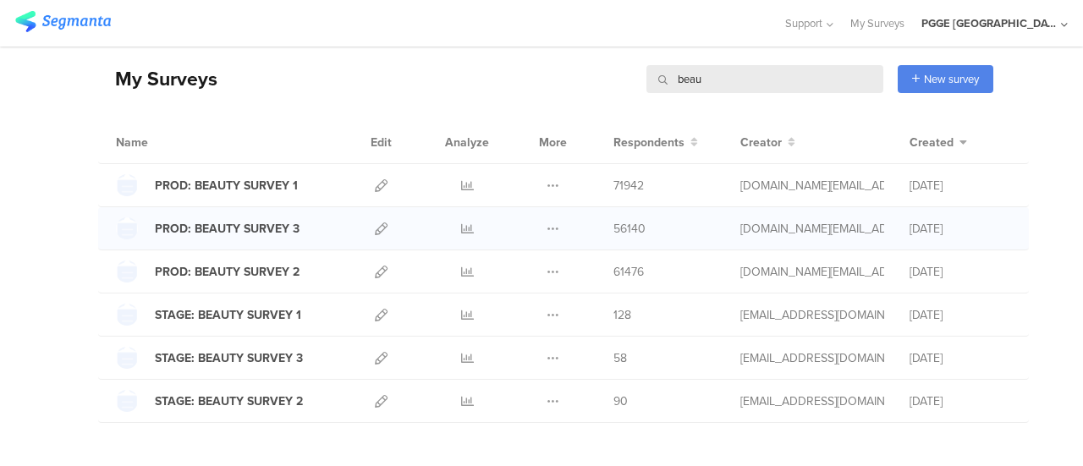
scroll to position [85, 0]
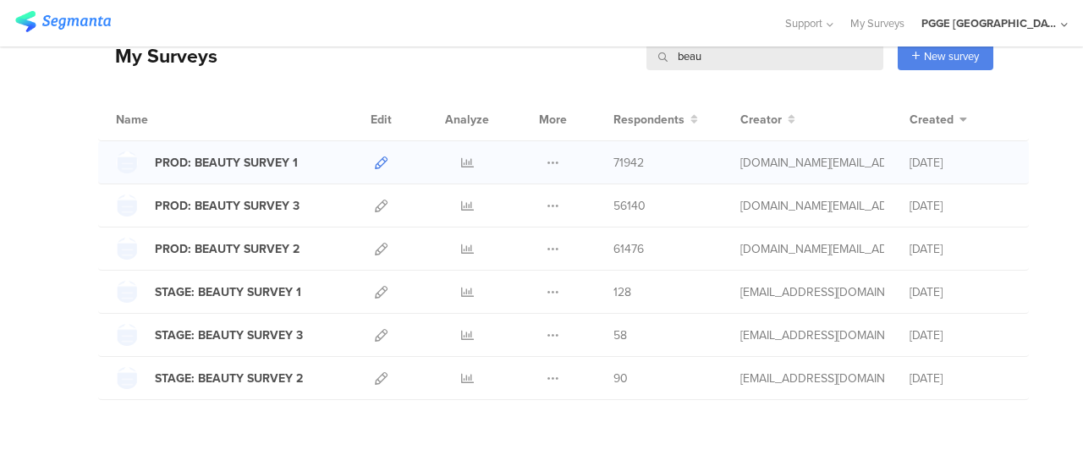
click at [375, 161] on icon at bounding box center [381, 162] width 13 height 13
click at [375, 160] on icon at bounding box center [381, 162] width 13 height 13
click at [375, 204] on icon at bounding box center [381, 206] width 13 height 13
click at [375, 378] on icon at bounding box center [381, 378] width 13 height 13
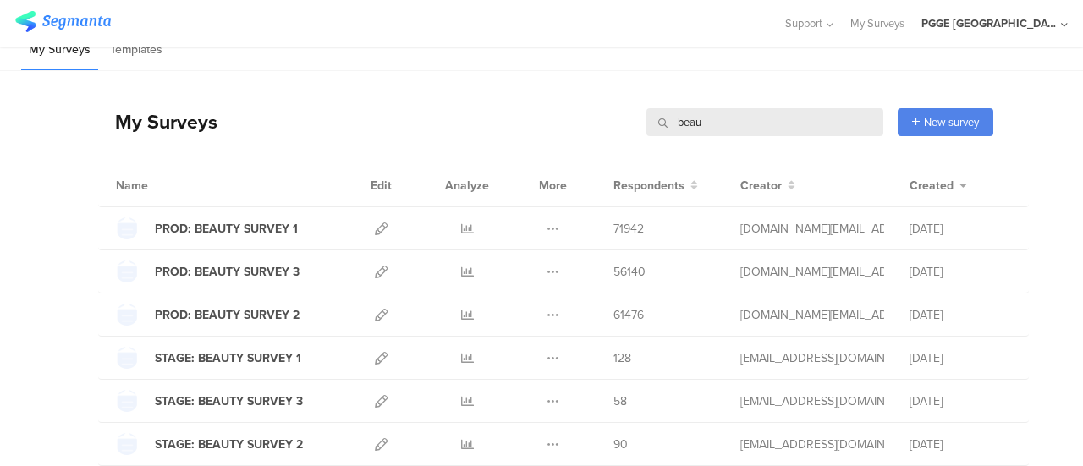
scroll to position [0, 0]
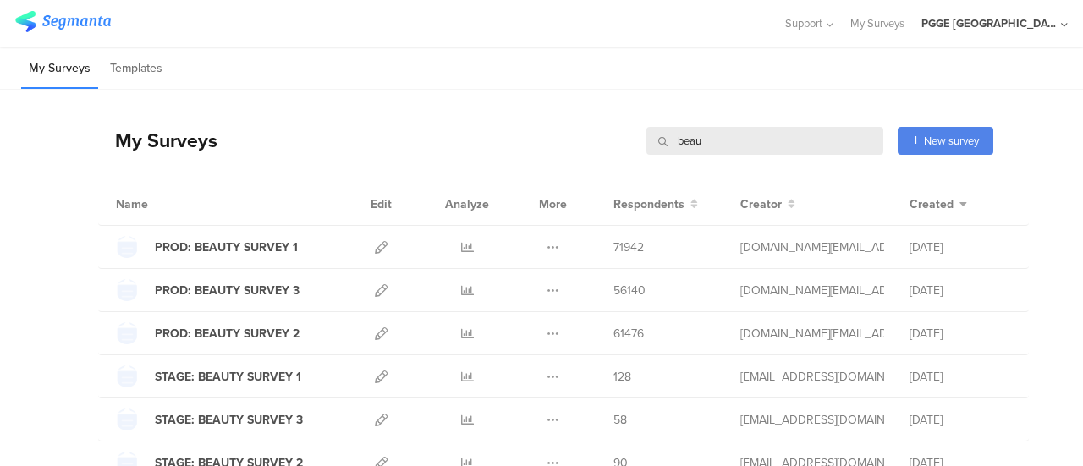
click at [595, 47] on div "My Surveys Templates You have not created any surveys yet Start from scratch Ch…" at bounding box center [541, 257] width 1083 height 420
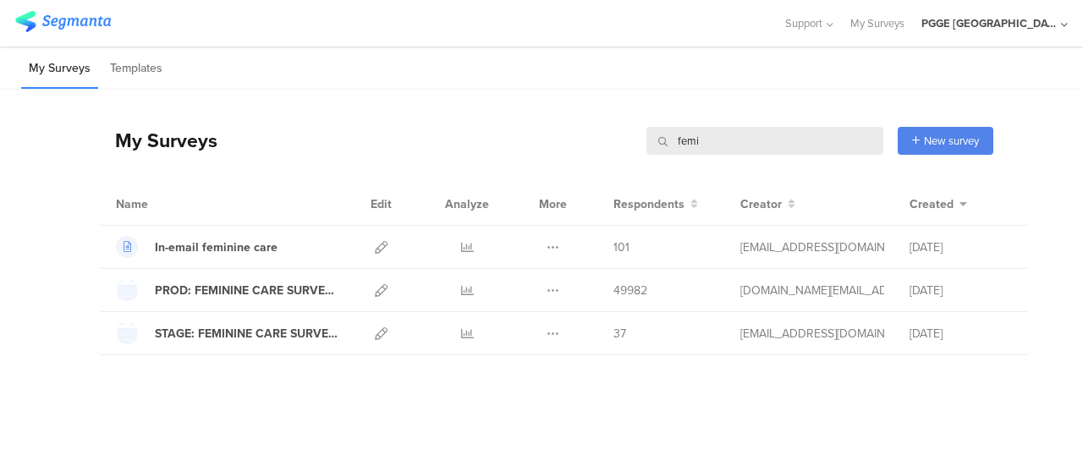
type input "femi"
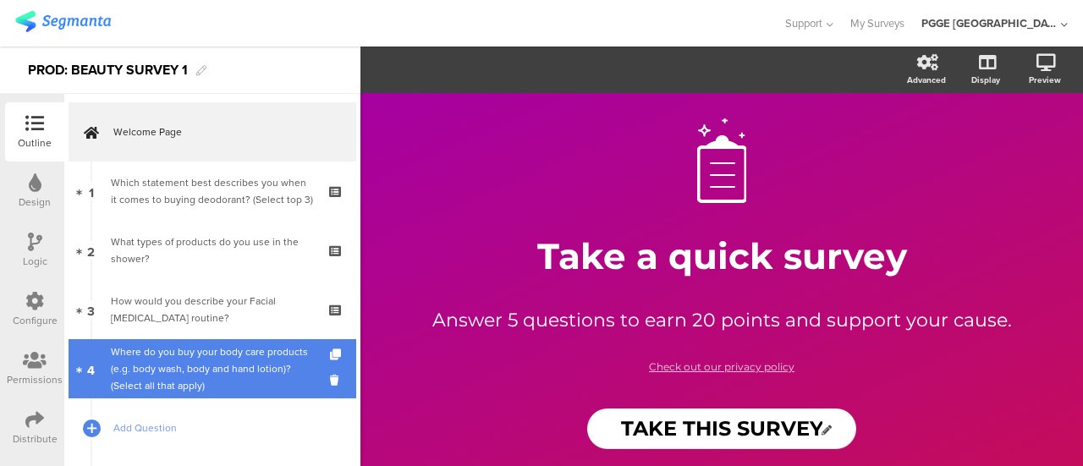
click at [189, 372] on div "Where do you buy your body care products (e.g. body wash, body and hand lotion)…" at bounding box center [212, 368] width 202 height 51
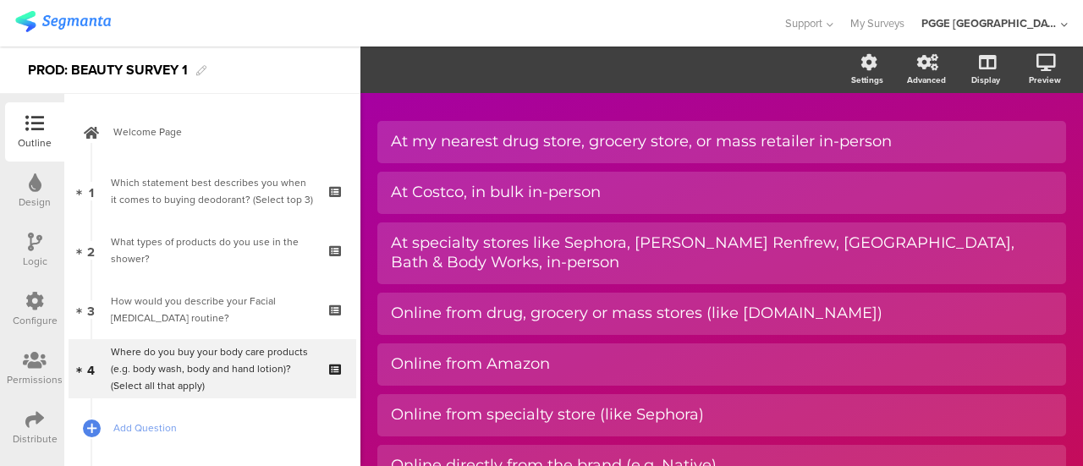
scroll to position [249, 0]
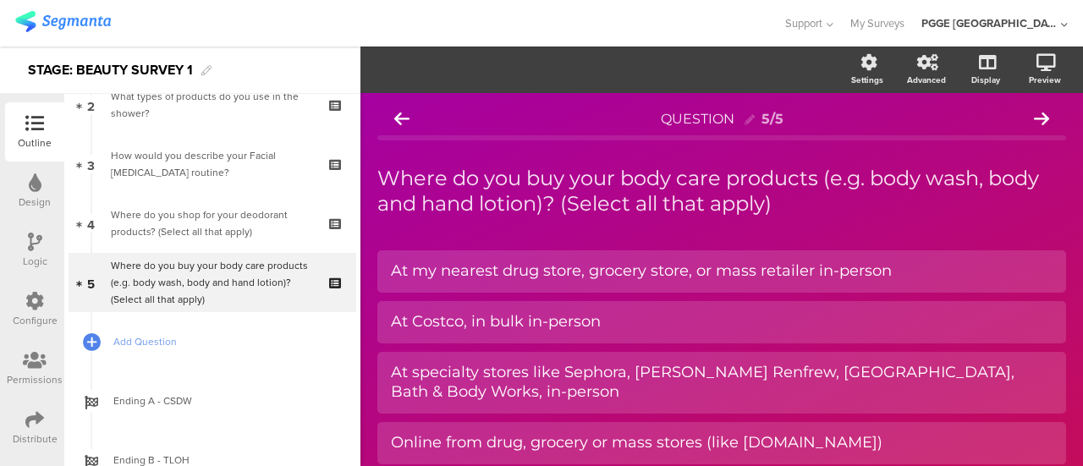
scroll to position [147, 0]
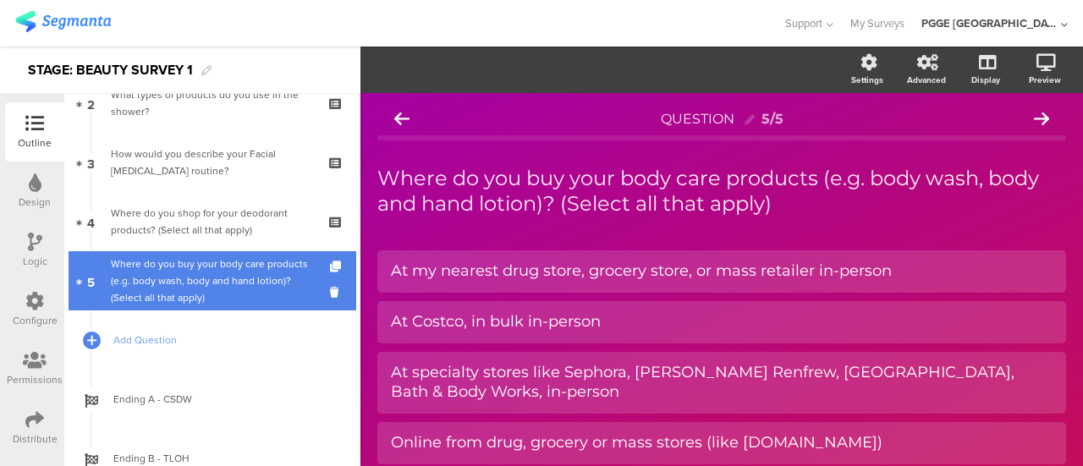
click at [242, 264] on div "Where do you buy your body care products (e.g. body wash, body and hand lotion)…" at bounding box center [212, 280] width 202 height 51
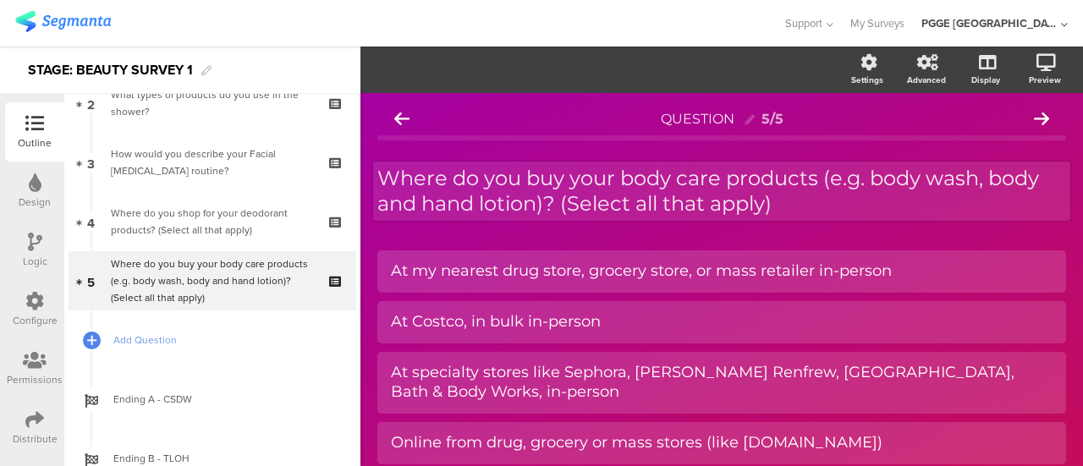
click at [814, 190] on div "Where do you buy your body care products (e.g. body wash, body and hand lotion)…" at bounding box center [721, 191] width 697 height 59
click at [814, 204] on p "Where do you buy your body care products (e.g. body wash, body and hand lotion)…" at bounding box center [721, 191] width 689 height 51
click at [819, 204] on p "Where do you buy your body care products (e.g. body wash, body and hand lotion)…" at bounding box center [721, 191] width 689 height 51
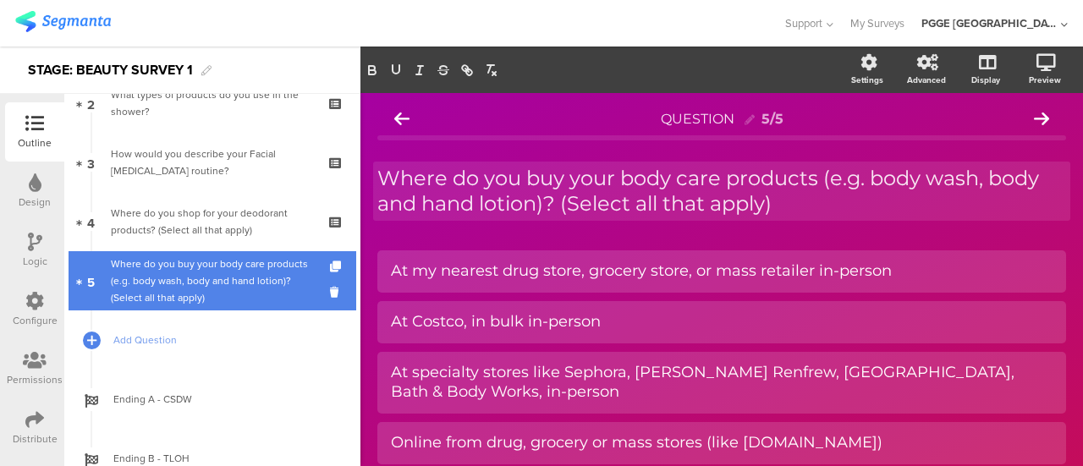
click at [205, 291] on div "Where do you buy your body care products (e.g. body wash, body and hand lotion)…" at bounding box center [212, 280] width 202 height 51
click at [330, 265] on icon at bounding box center [337, 266] width 14 height 11
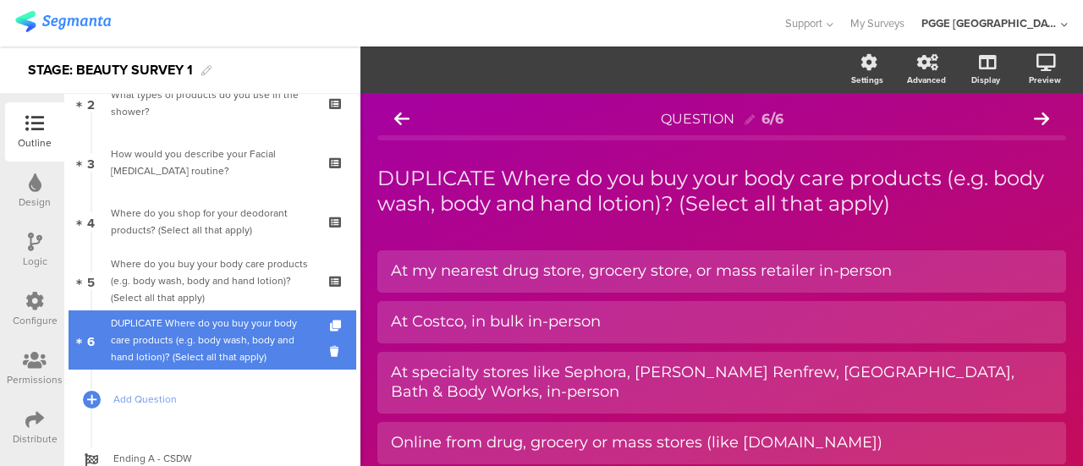
click at [249, 323] on div "DUPLICATE Where do you buy your body care products (e.g. body wash, body and ha…" at bounding box center [212, 340] width 202 height 51
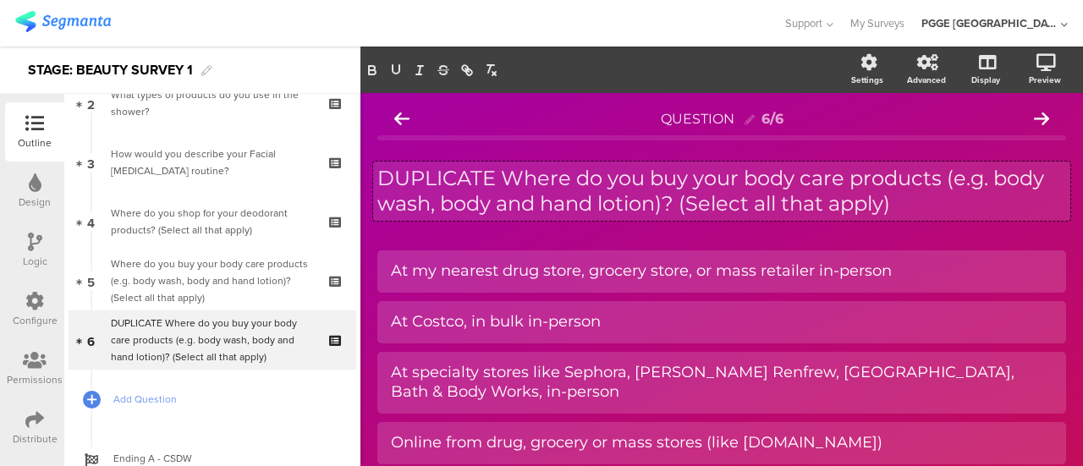
click at [908, 206] on div "DUPLICATE Where do you buy your body care products (e.g. body wash, body and ha…" at bounding box center [721, 191] width 697 height 59
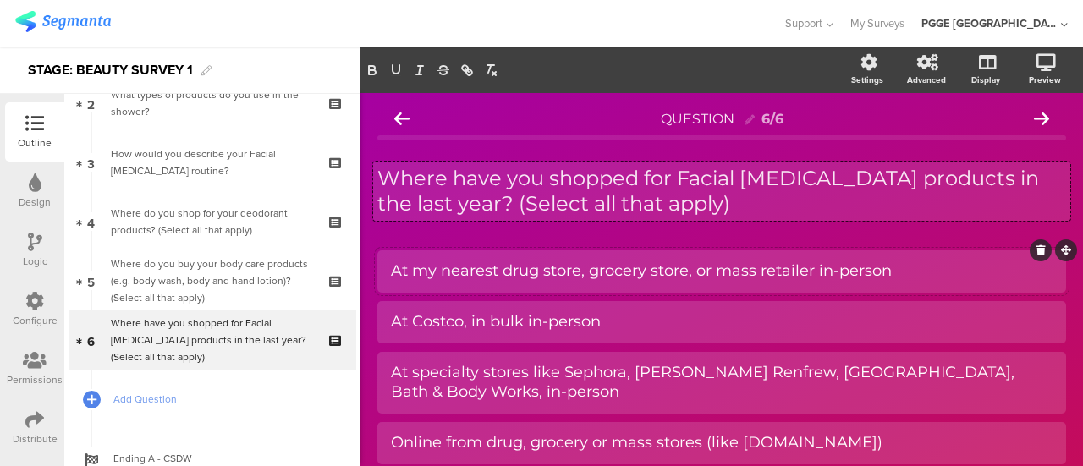
click at [619, 274] on div "At my nearest drug store, grocery store, or mass retailer in-person" at bounding box center [721, 270] width 661 height 19
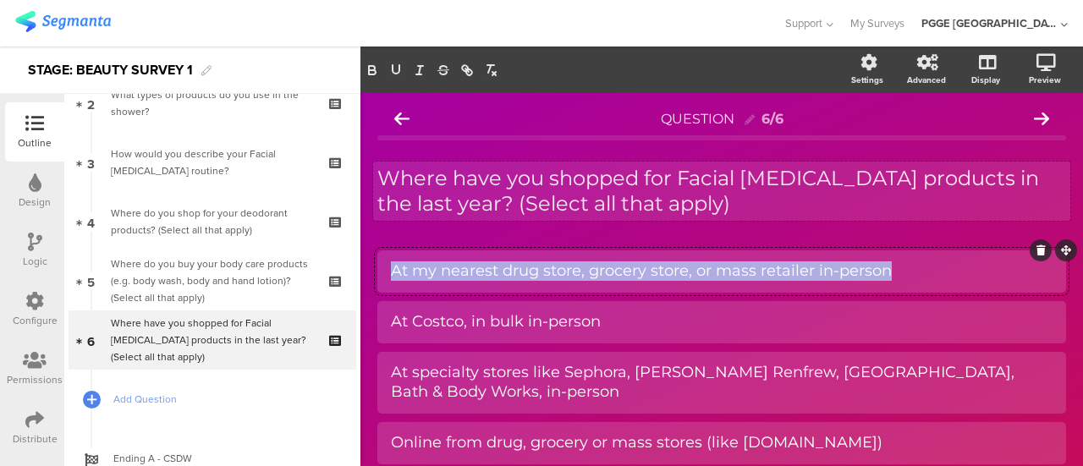
paste div
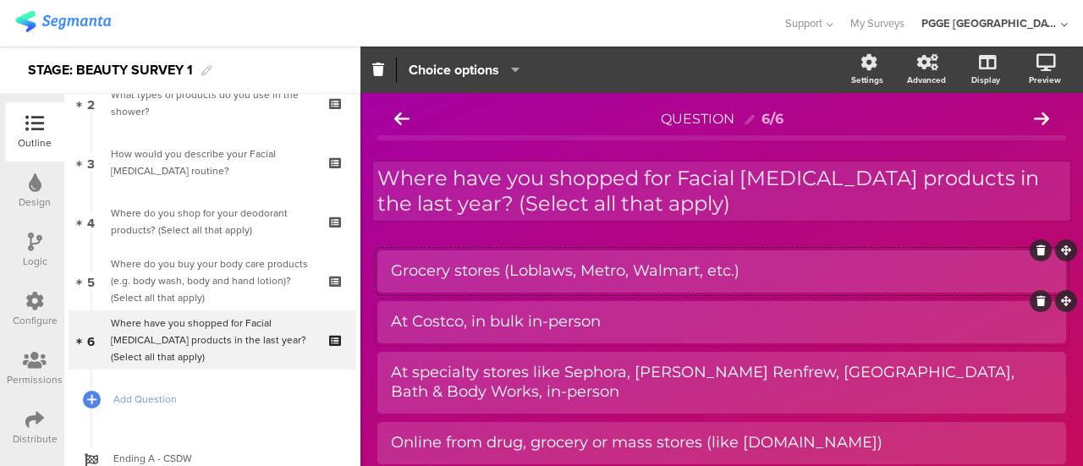
click at [425, 331] on div "At Costco, in bulk in-person" at bounding box center [721, 321] width 661 height 19
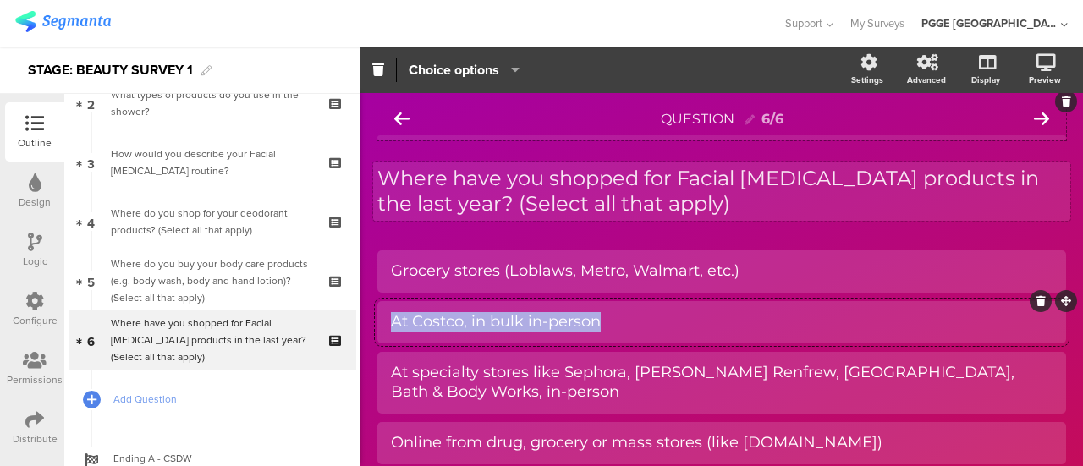
paste div
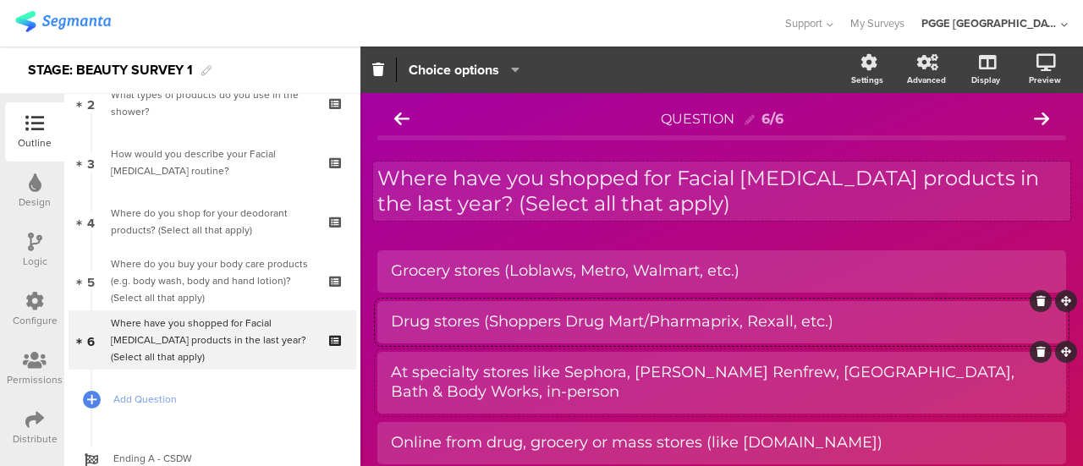
click at [421, 372] on div "At specialty stores like Sephora, Holt Renfrew, The Bay, Bath & Body Works, in-…" at bounding box center [721, 383] width 661 height 40
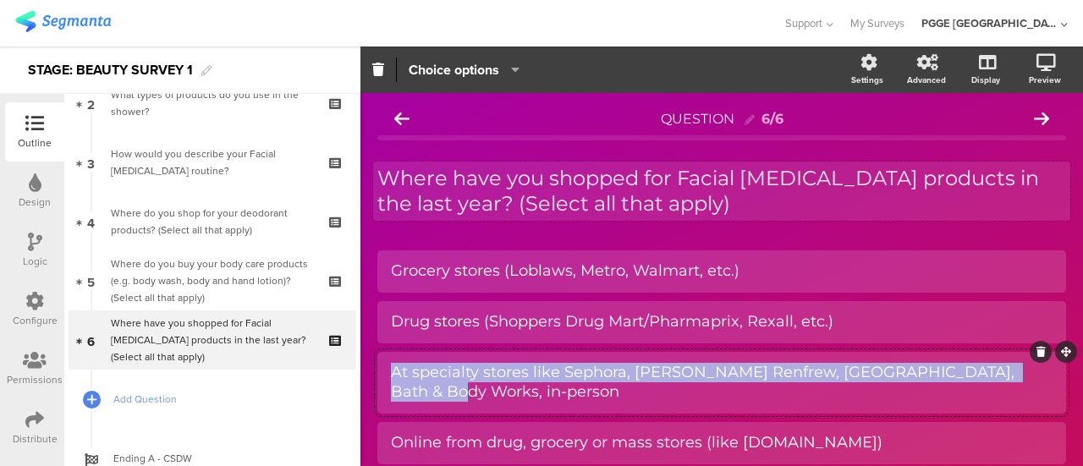
paste div
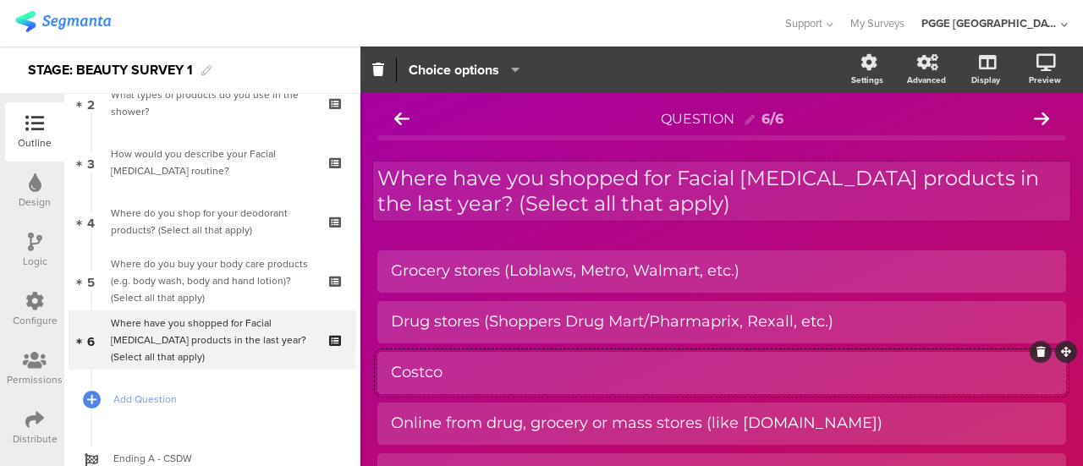
scroll to position [169, 0]
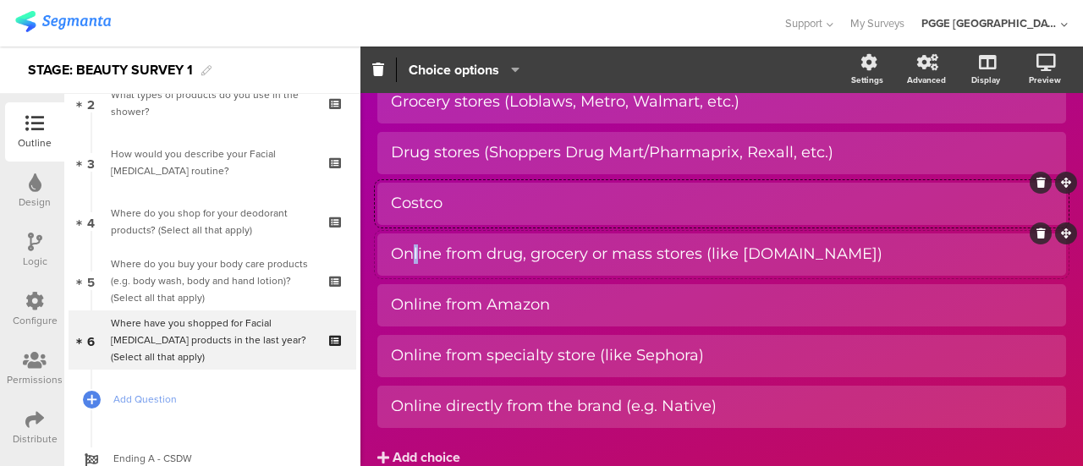
click at [416, 248] on div "Online from drug, grocery or mass stores (like Walmart.ca)" at bounding box center [721, 253] width 661 height 19
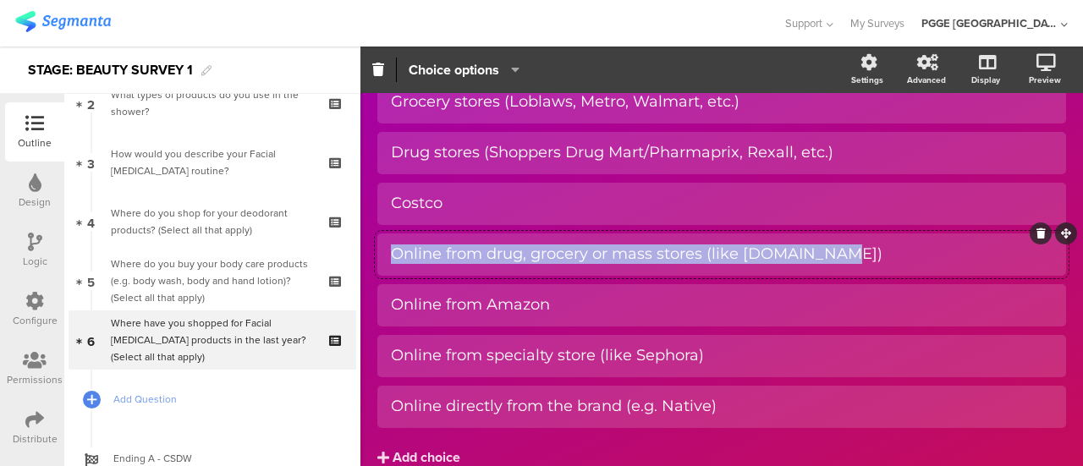
paste div
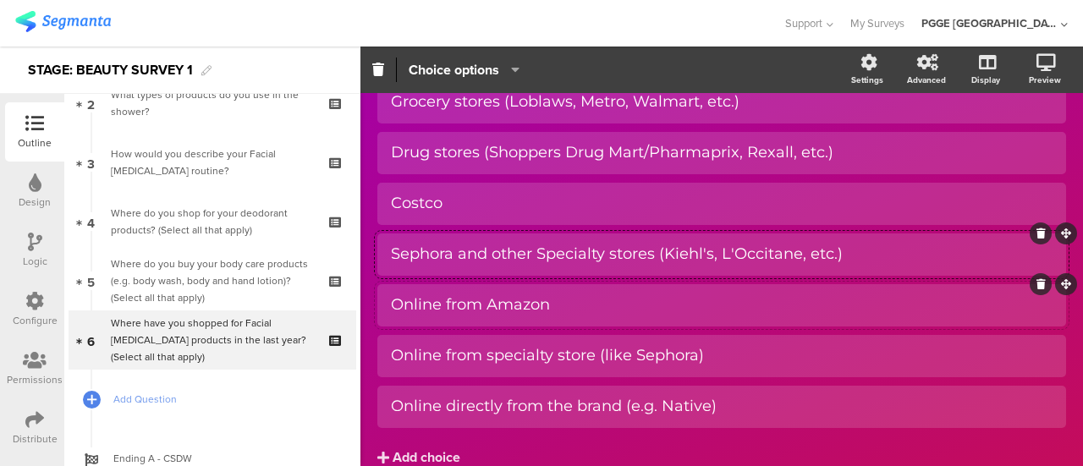
click at [412, 300] on div "Online from Amazon" at bounding box center [721, 304] width 661 height 19
paste div
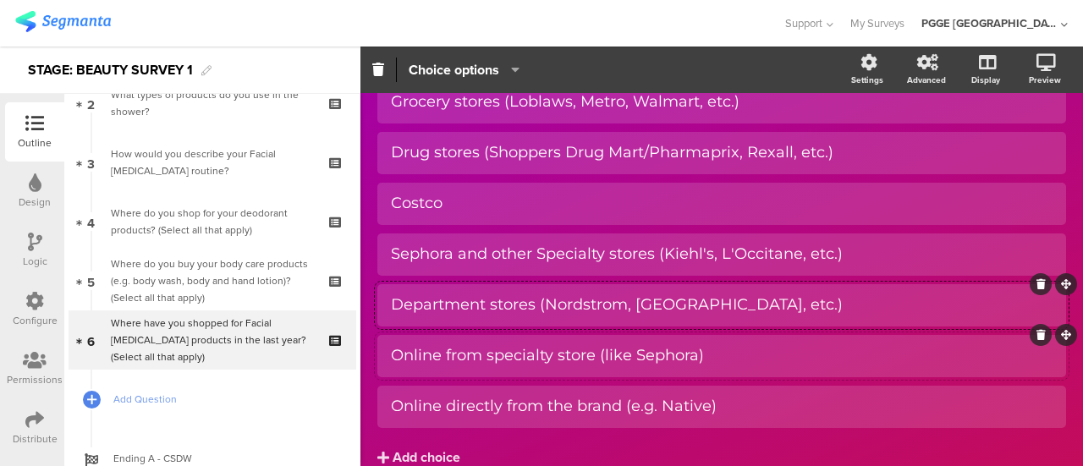
click at [421, 354] on div "Online from specialty store (like Sephora)" at bounding box center [721, 355] width 661 height 19
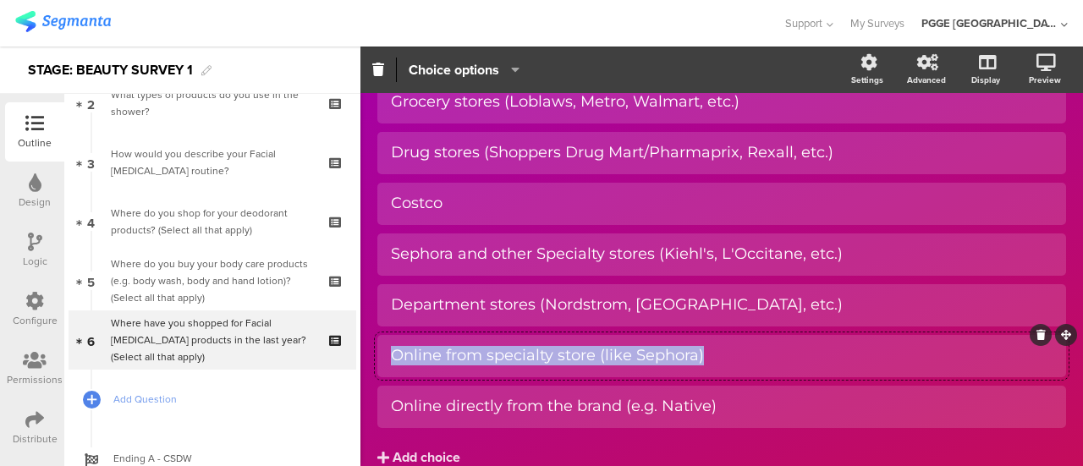
paste div
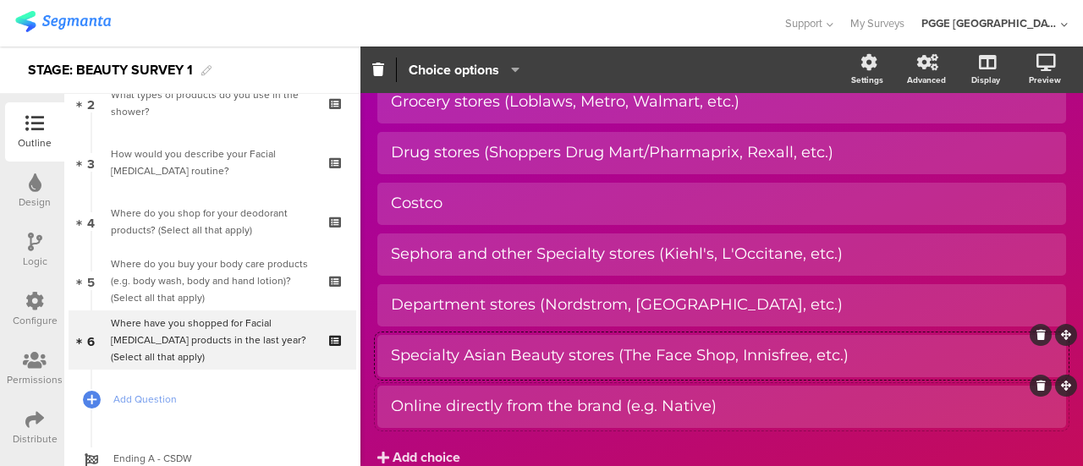
click at [425, 403] on div "Online directly from the brand (e.g. Native)" at bounding box center [721, 406] width 661 height 19
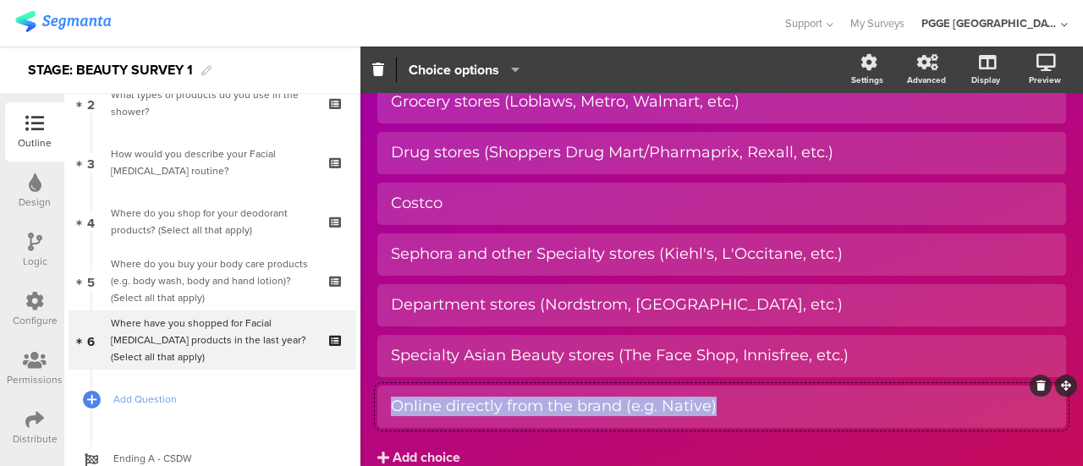
paste div
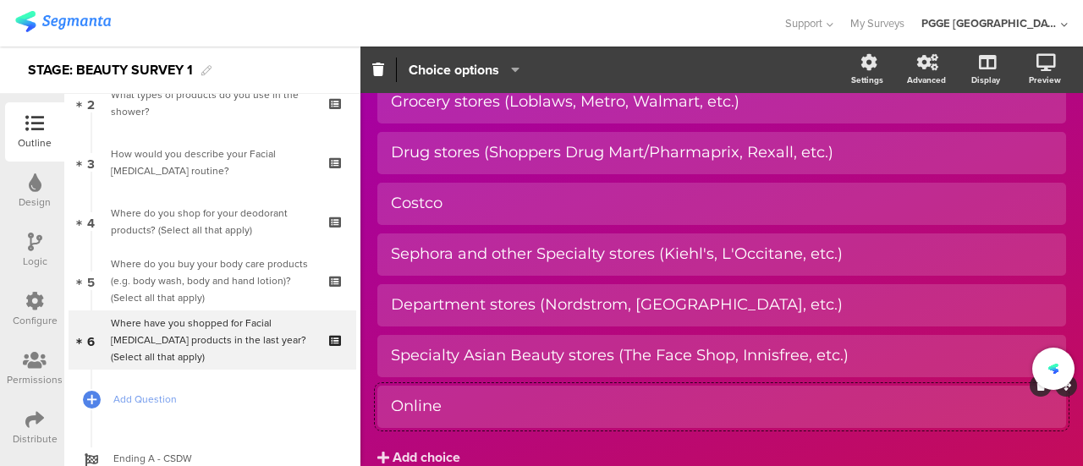
scroll to position [249, 0]
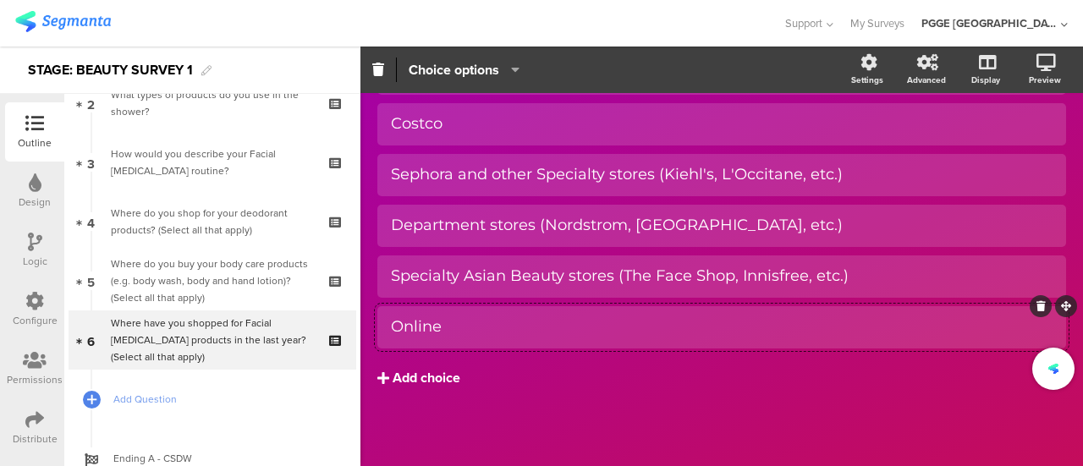
click at [414, 383] on div "Add choice" at bounding box center [426, 379] width 68 height 18
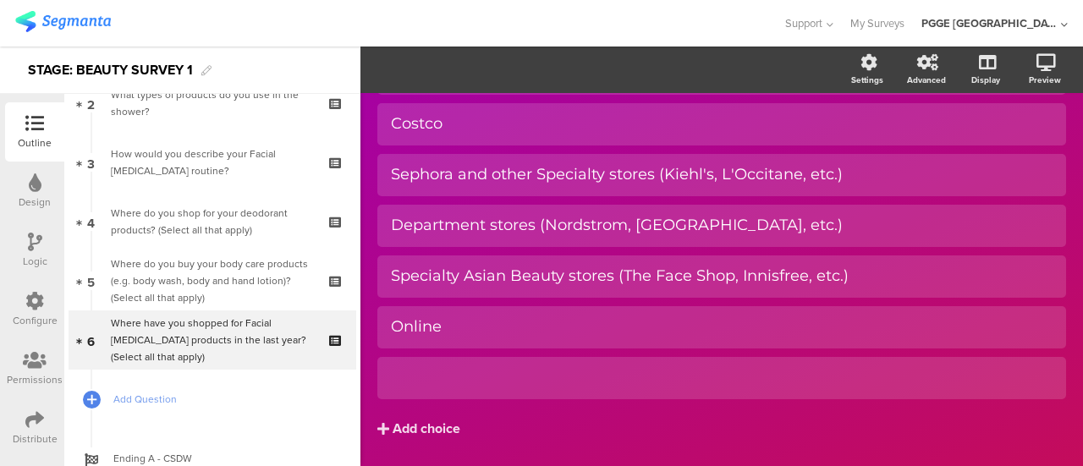
click at [443, 354] on div "Grocery stores (Loblaws, Metro, Walmart, etc.) Drug stores (Shoppers Drug Mart/…" at bounding box center [721, 201] width 689 height 398
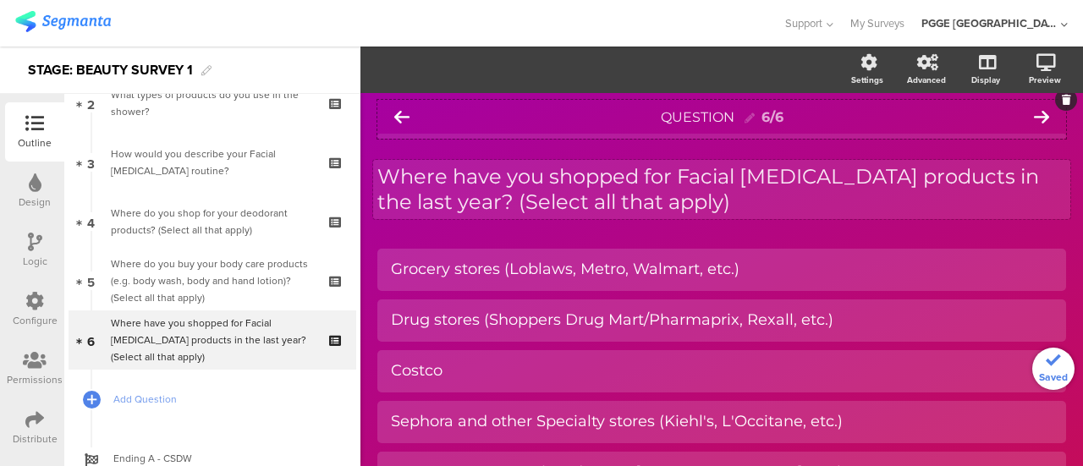
scroll to position [0, 0]
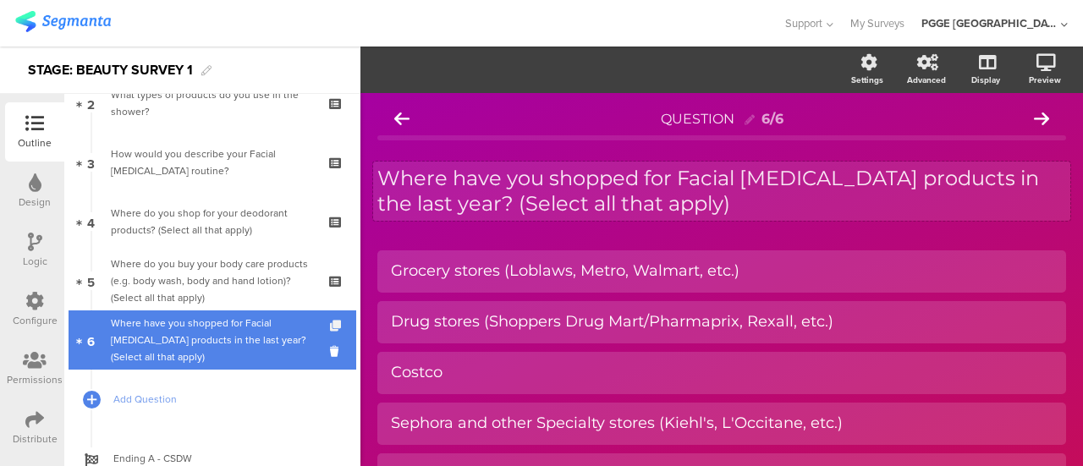
click at [330, 321] on icon at bounding box center [337, 326] width 14 height 11
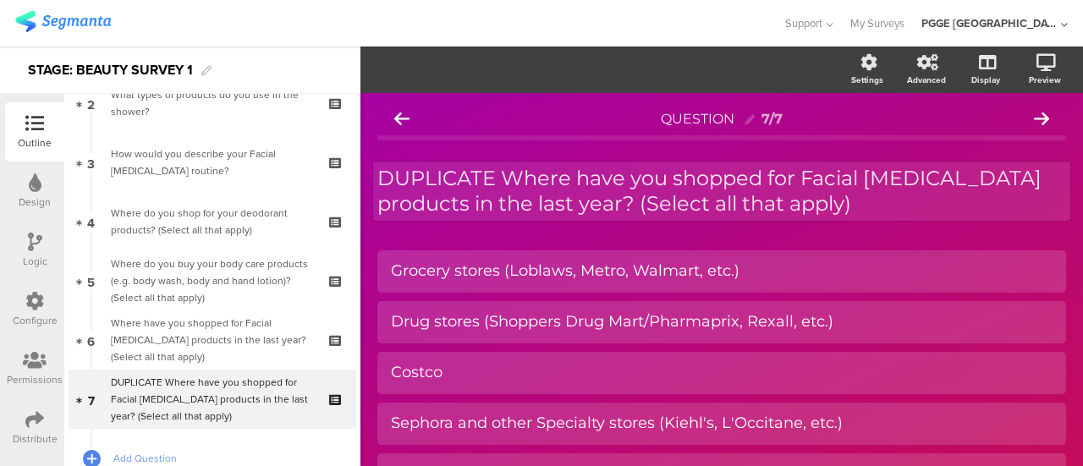
click at [553, 190] on div "DUPLICATE Where have you shopped for Facial Skin Care products in the last year…" at bounding box center [721, 191] width 697 height 59
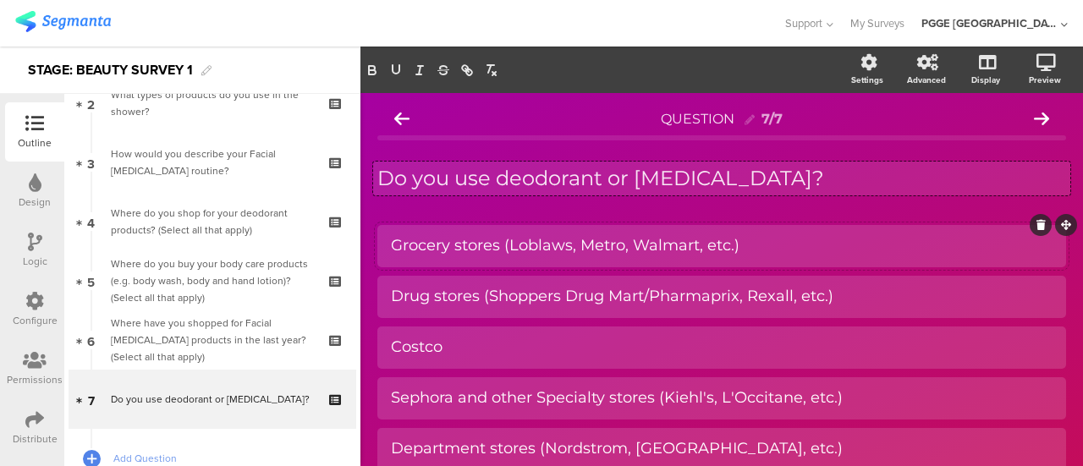
click at [440, 245] on div "Grocery stores (Loblaws, Metro, Walmart, etc.)" at bounding box center [721, 245] width 661 height 19
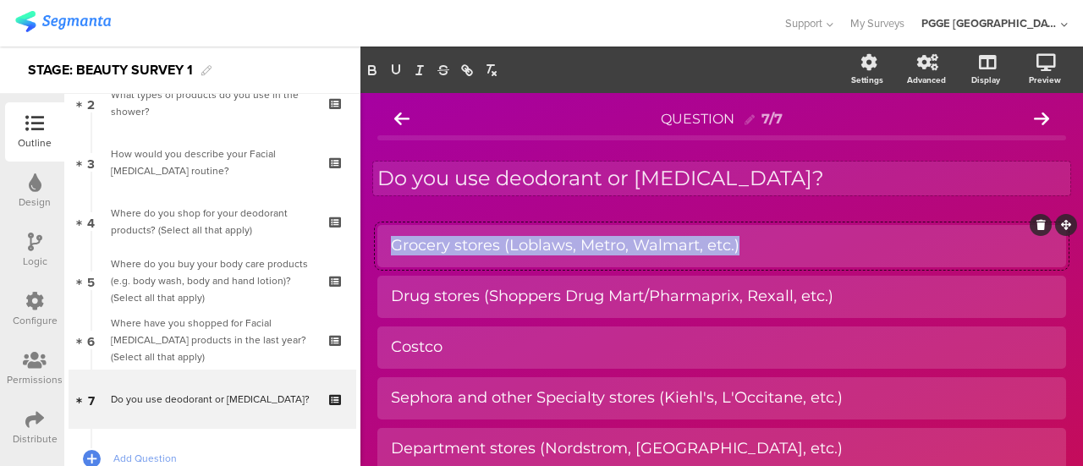
paste div
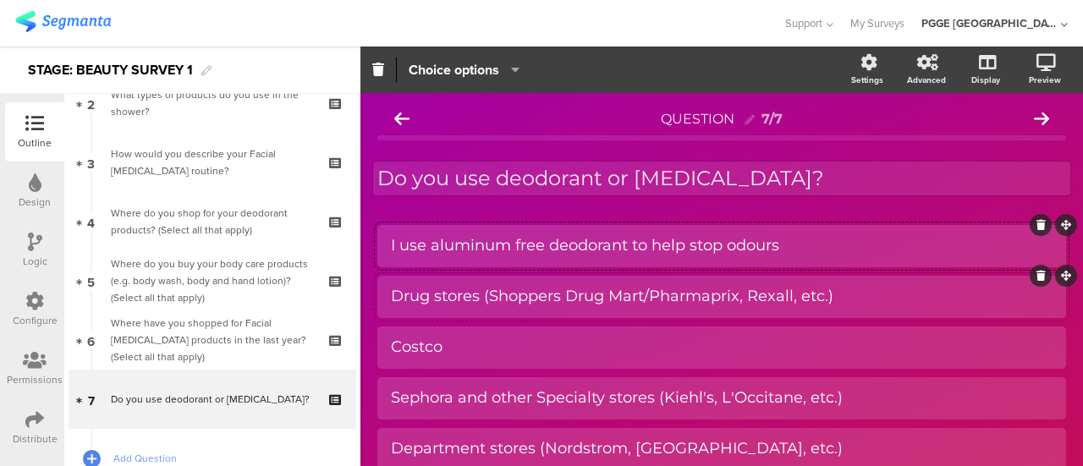
click at [387, 296] on div at bounding box center [721, 297] width 689 height 42
click at [432, 302] on div "Drug stores (Shoppers Drug Mart/Pharmaprix, Rexall, etc.)" at bounding box center [721, 296] width 661 height 19
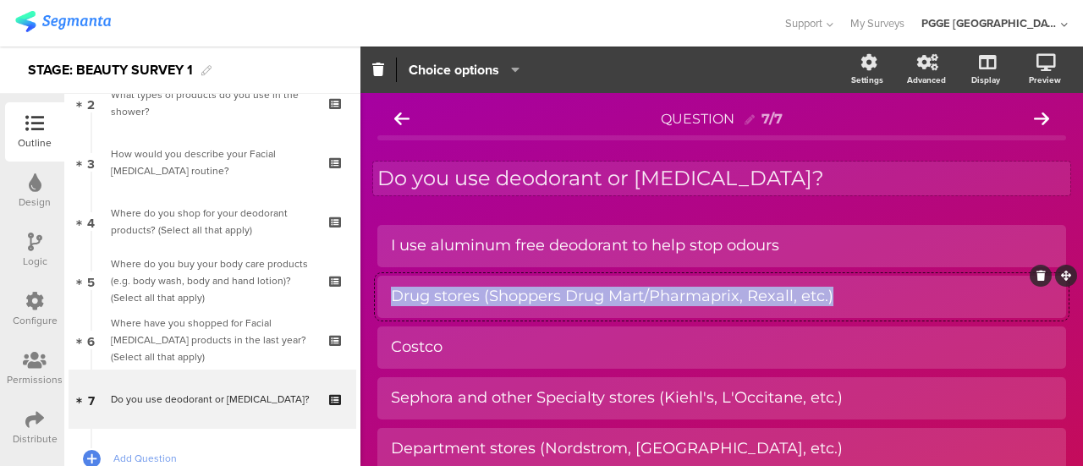
paste div
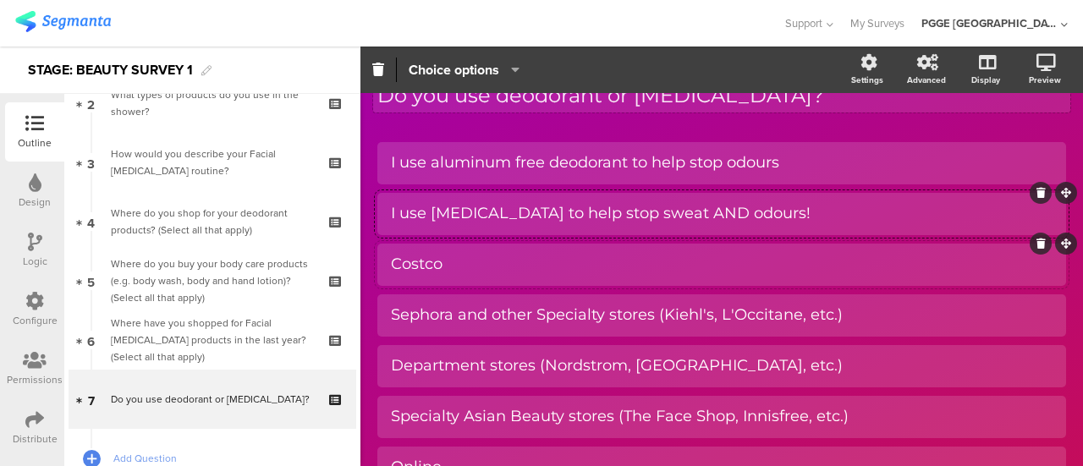
scroll to position [85, 0]
click at [458, 264] on div "Costco" at bounding box center [721, 262] width 661 height 19
paste div
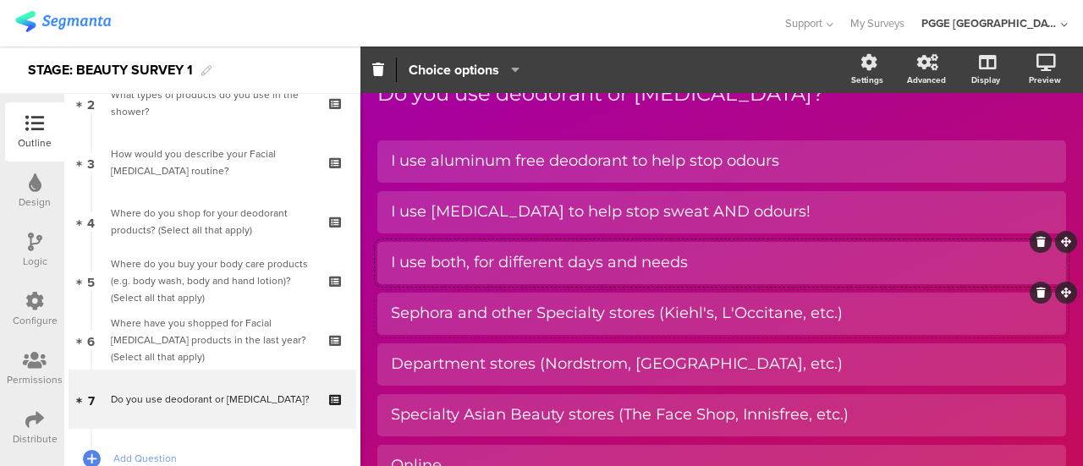
click at [452, 323] on div "Sephora and other Specialty stores (Kiehl's, L'Occitane, etc.)" at bounding box center [721, 313] width 661 height 19
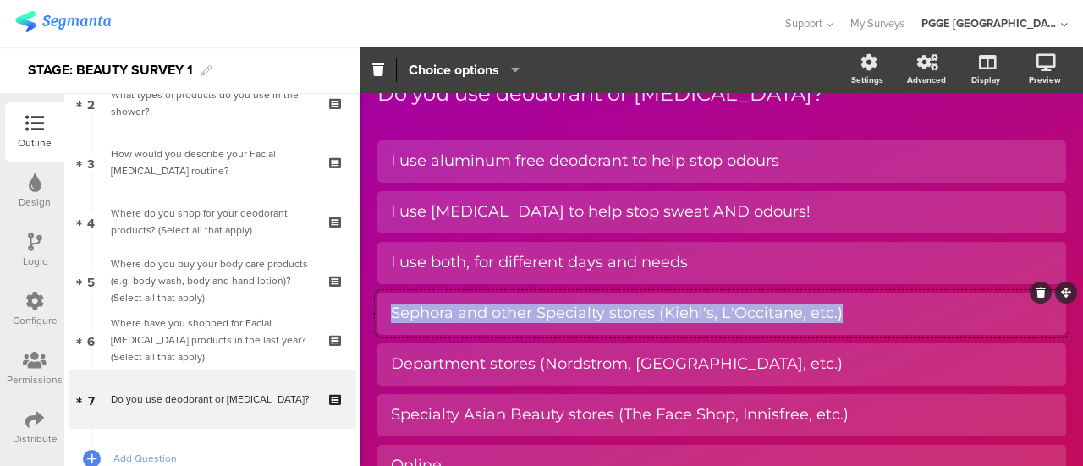
paste div
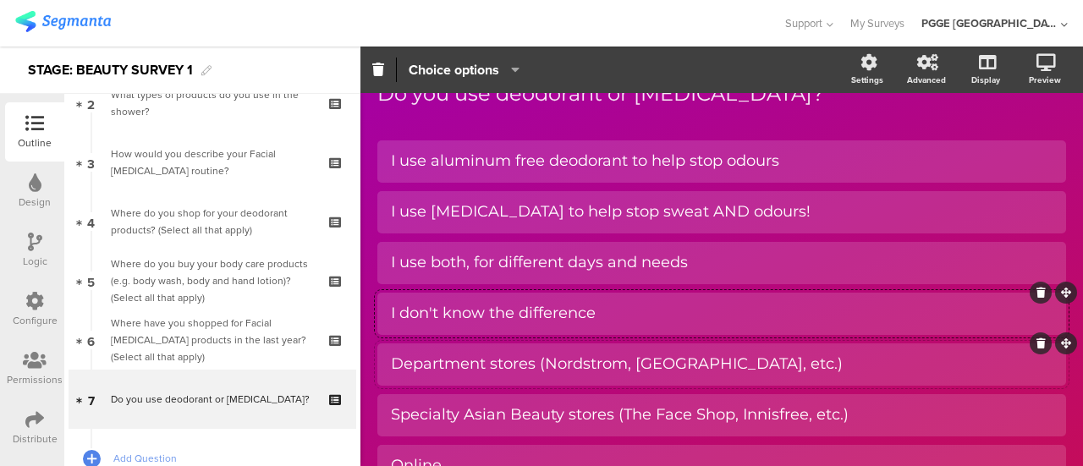
click at [434, 375] on div "Department stores (Nordstrom, The Bay, etc.)" at bounding box center [721, 364] width 661 height 28
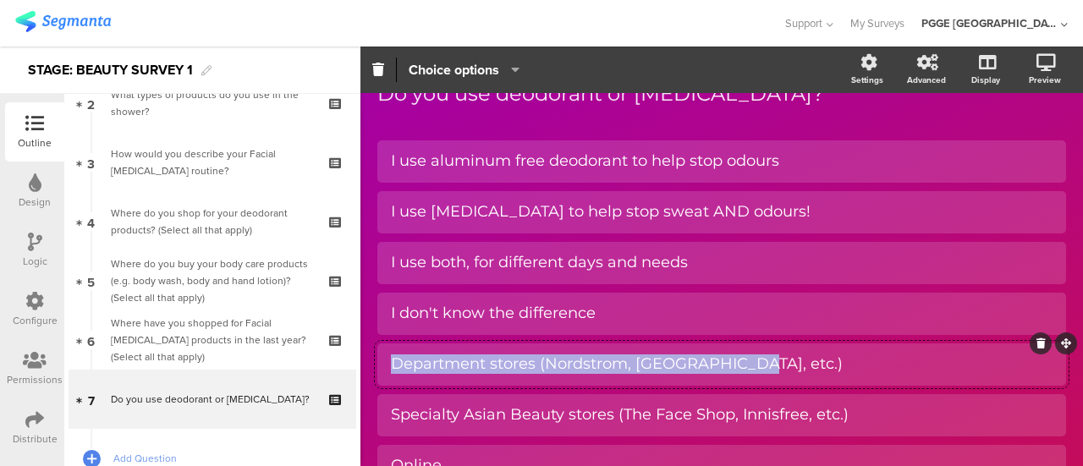
paste div
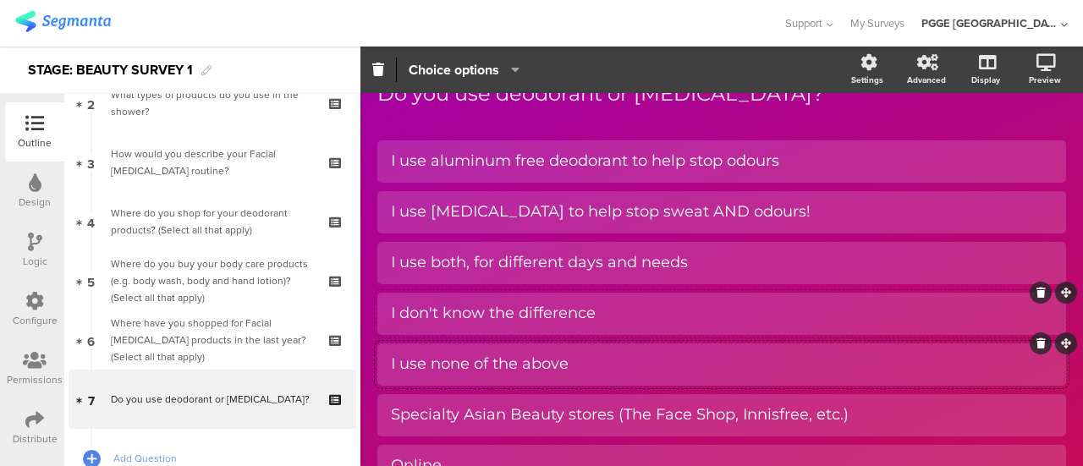
scroll to position [254, 0]
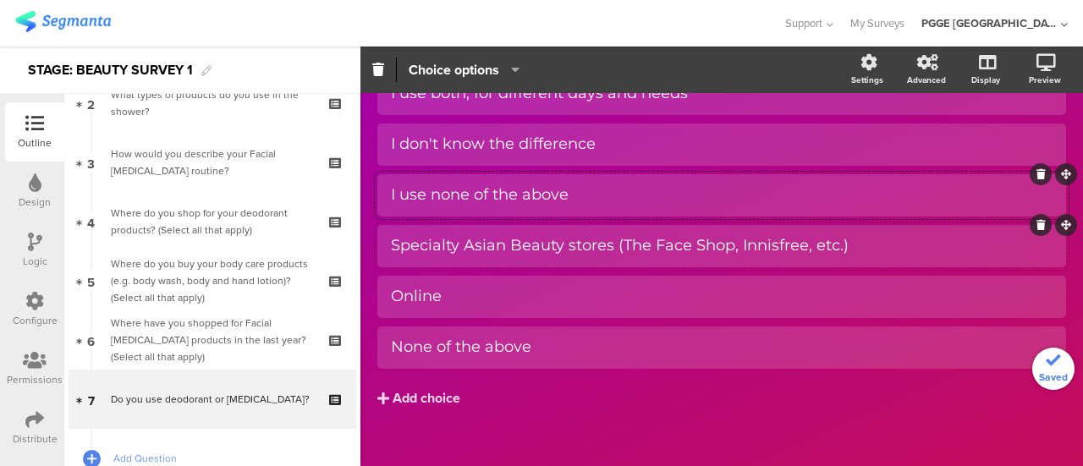
click at [500, 233] on div "Specialty Asian Beauty stores (The Face Shop, Innisfree, etc.)" at bounding box center [721, 246] width 661 height 28
click at [1036, 224] on icon at bounding box center [1040, 225] width 9 height 10
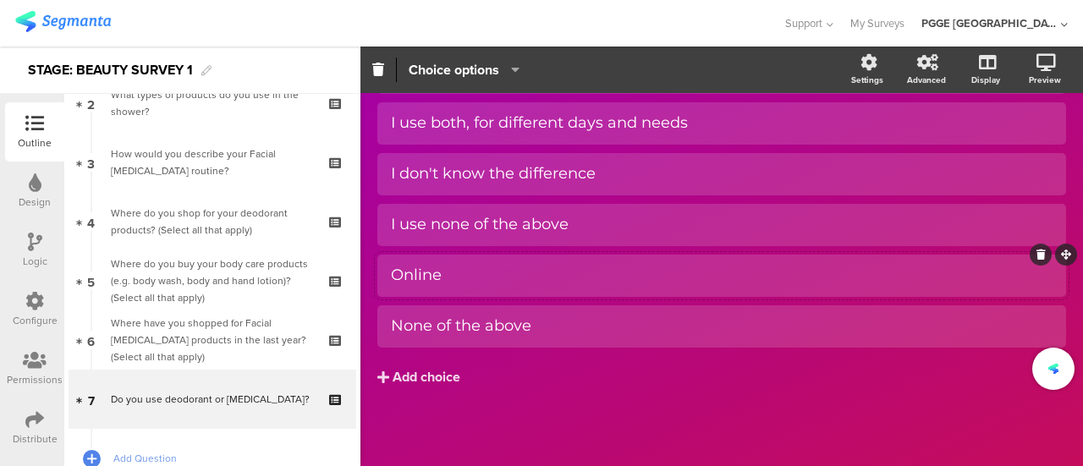
scroll to position [223, 0]
click at [1036, 258] on icon at bounding box center [1040, 255] width 9 height 10
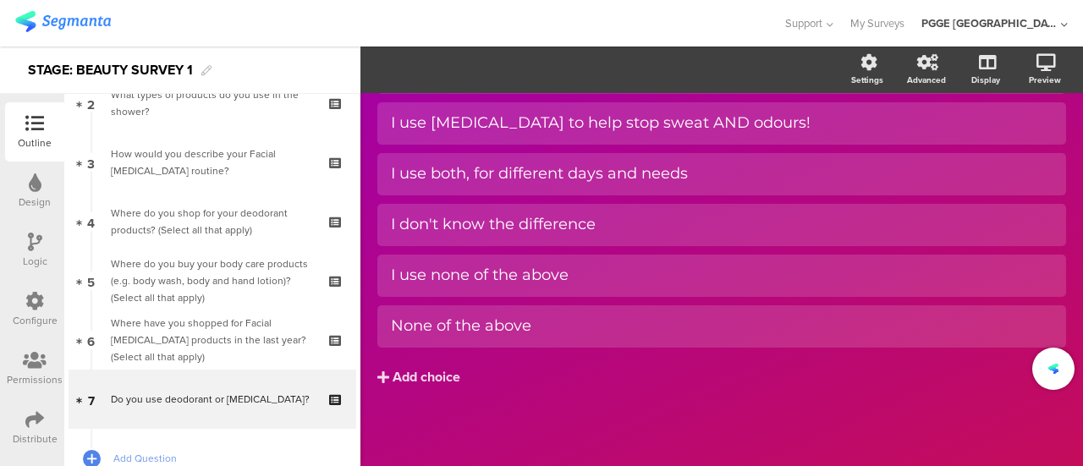
scroll to position [173, 0]
click at [1036, 309] on icon at bounding box center [1040, 306] width 9 height 10
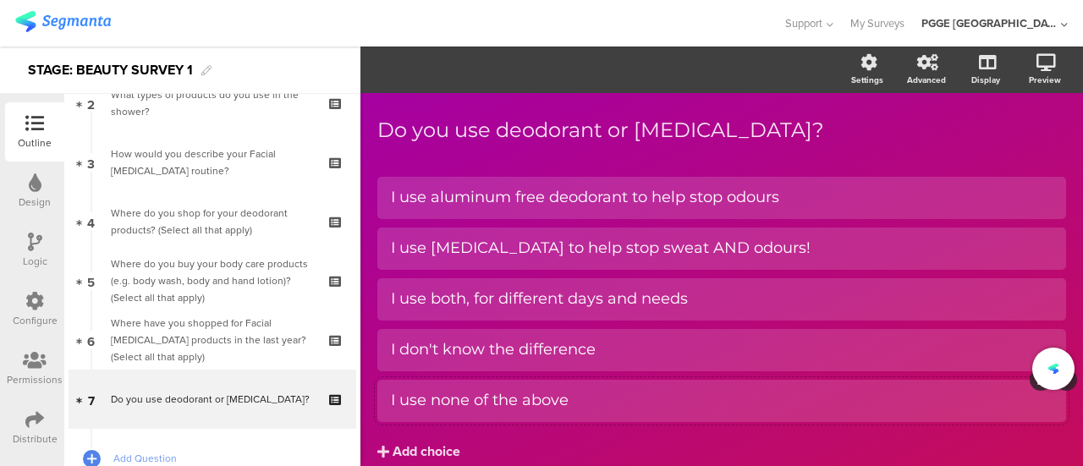
scroll to position [0, 0]
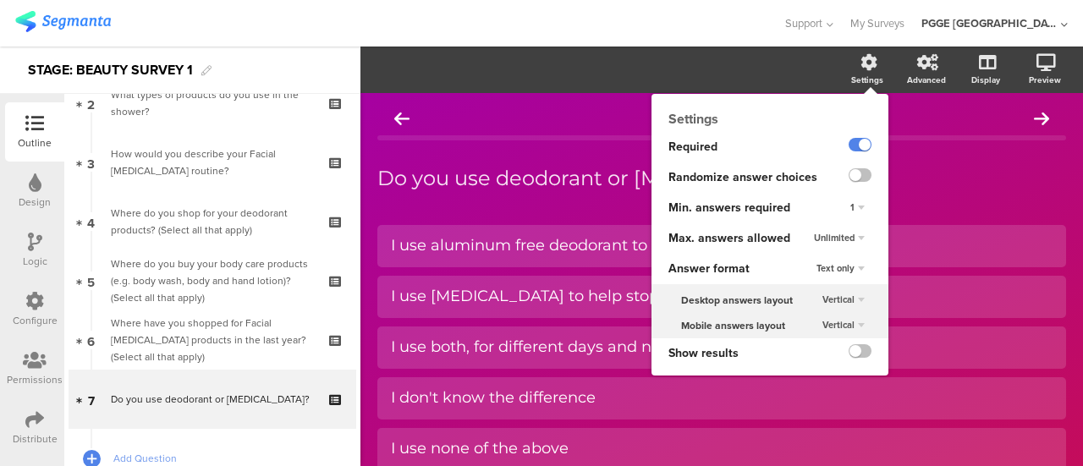
click at [838, 239] on span "Unlimited" at bounding box center [834, 238] width 41 height 14
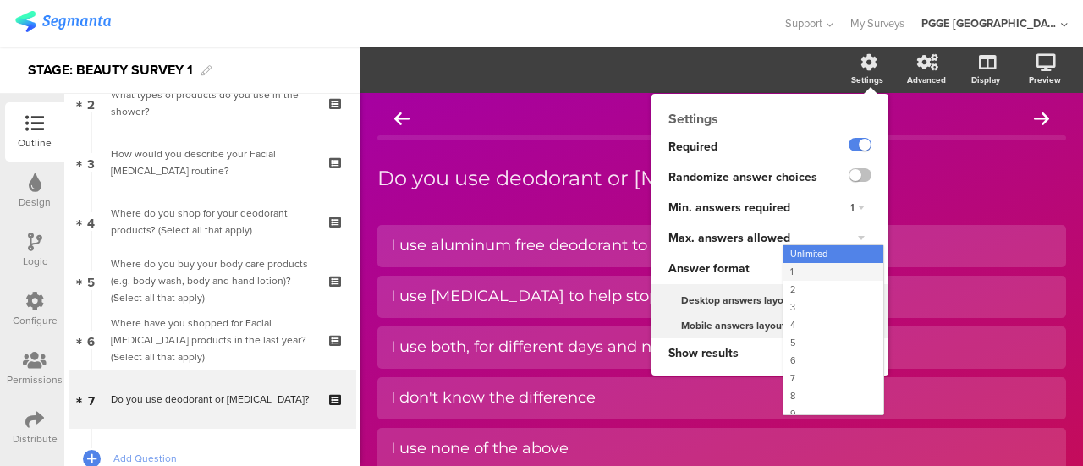
click at [783, 266] on div "1" at bounding box center [833, 272] width 100 height 18
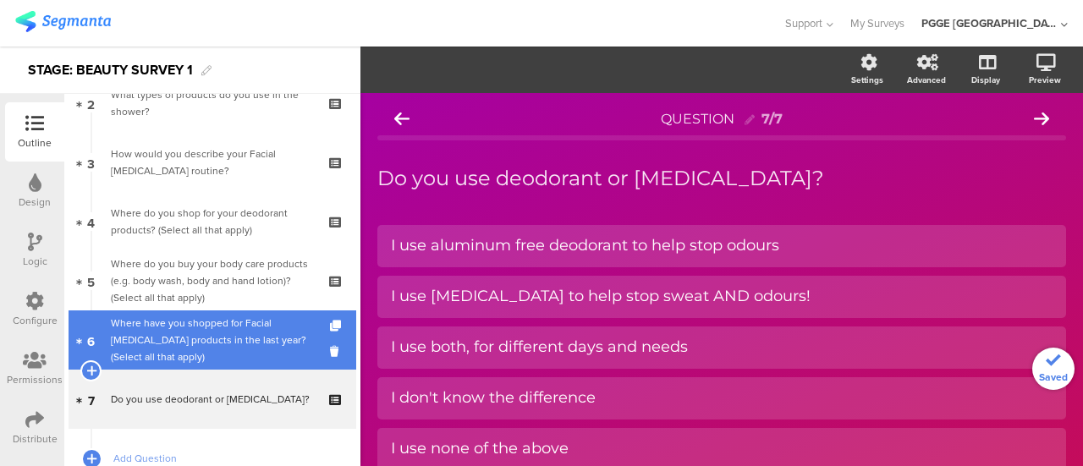
scroll to position [232, 0]
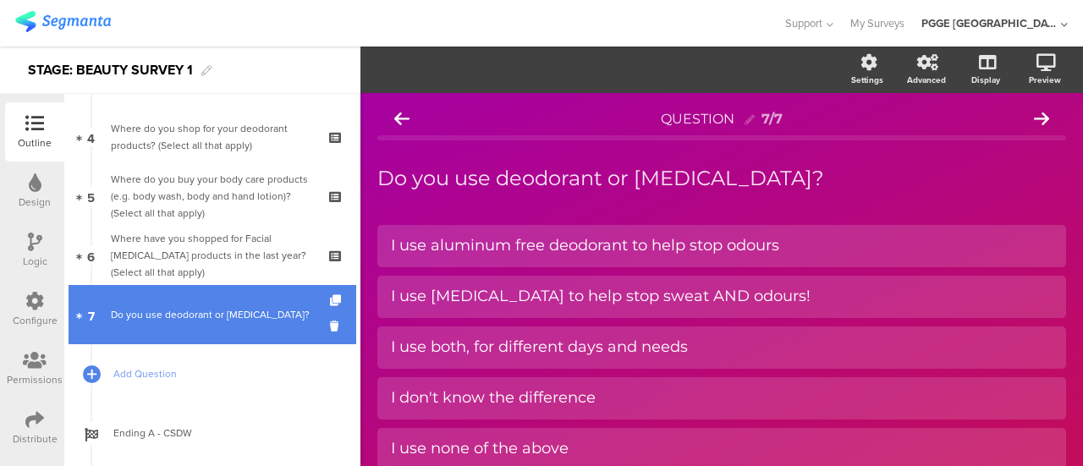
click at [330, 299] on icon at bounding box center [337, 300] width 14 height 11
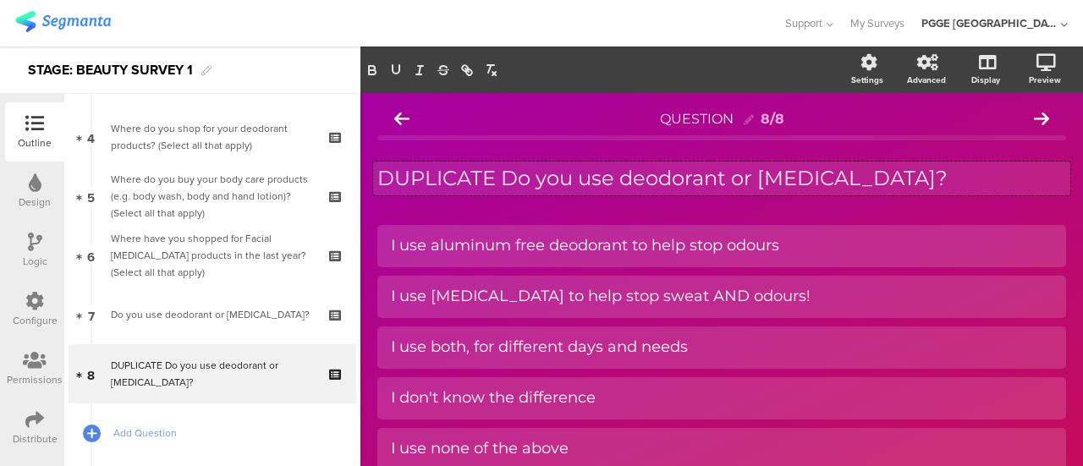
click at [492, 178] on div "DUPLICATE Do you use deodorant or antiperspirant? DUPLICATE Do you use deodoran…" at bounding box center [721, 179] width 697 height 34
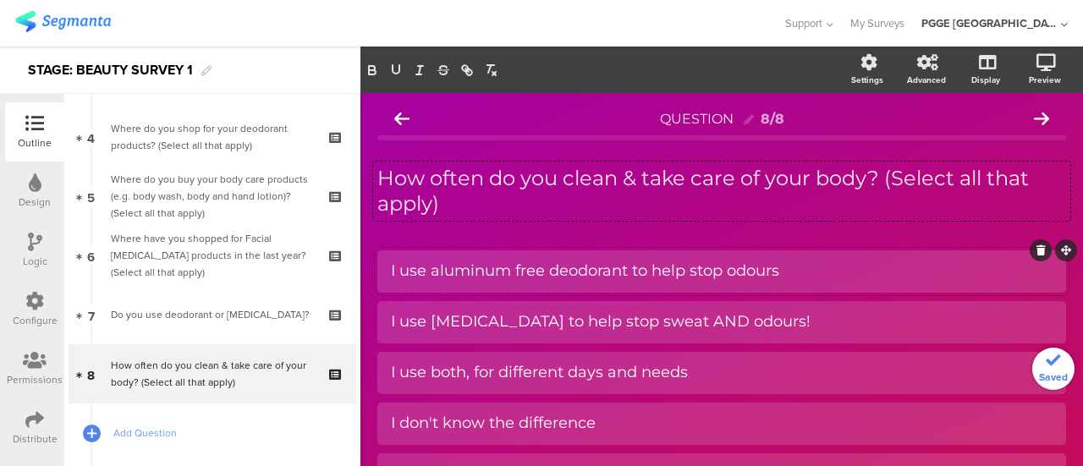
click at [478, 287] on div at bounding box center [721, 271] width 689 height 42
click at [478, 273] on div "I use aluminum free deodorant to help stop odours" at bounding box center [721, 270] width 661 height 19
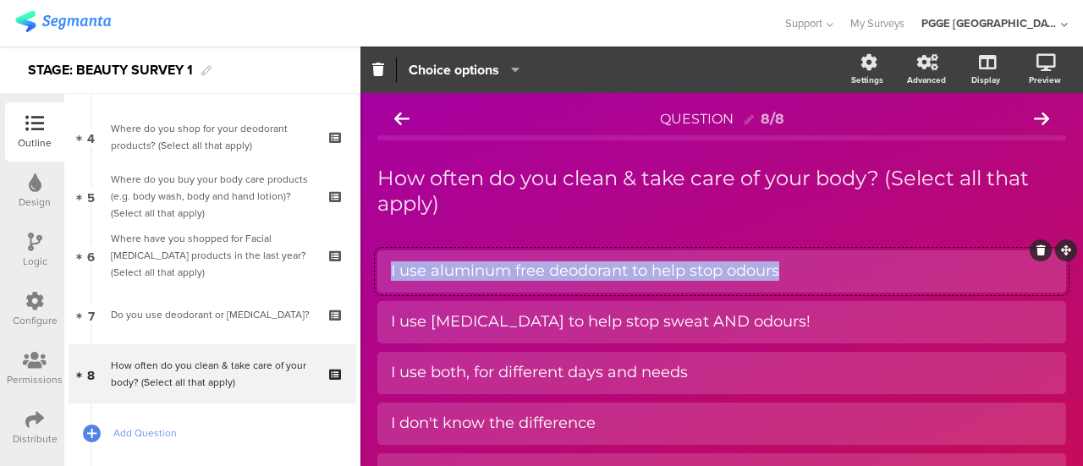
paste div
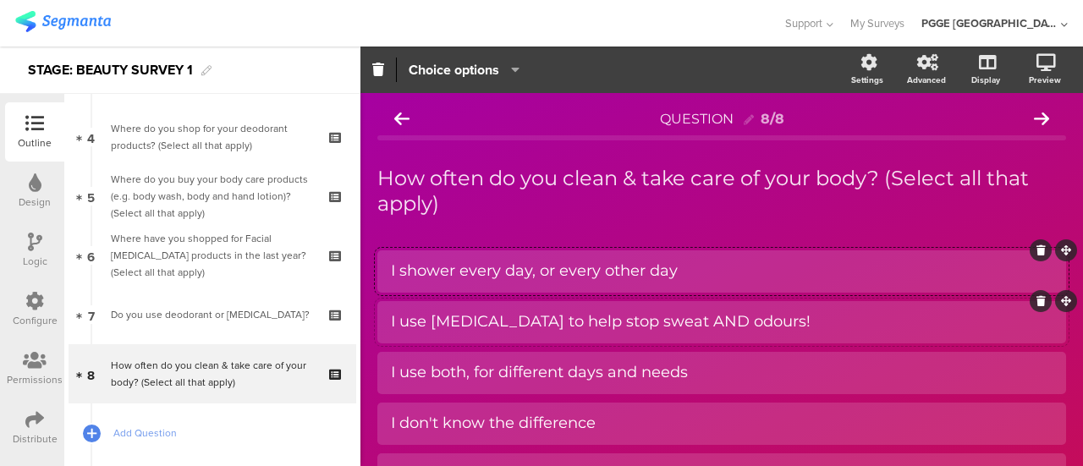
click at [639, 315] on div "I use antiperspirants to help stop sweat AND odours!" at bounding box center [721, 321] width 661 height 19
click at [557, 325] on div "I use antiperspirants to help stop sweat AND odours!" at bounding box center [721, 321] width 661 height 19
paste div
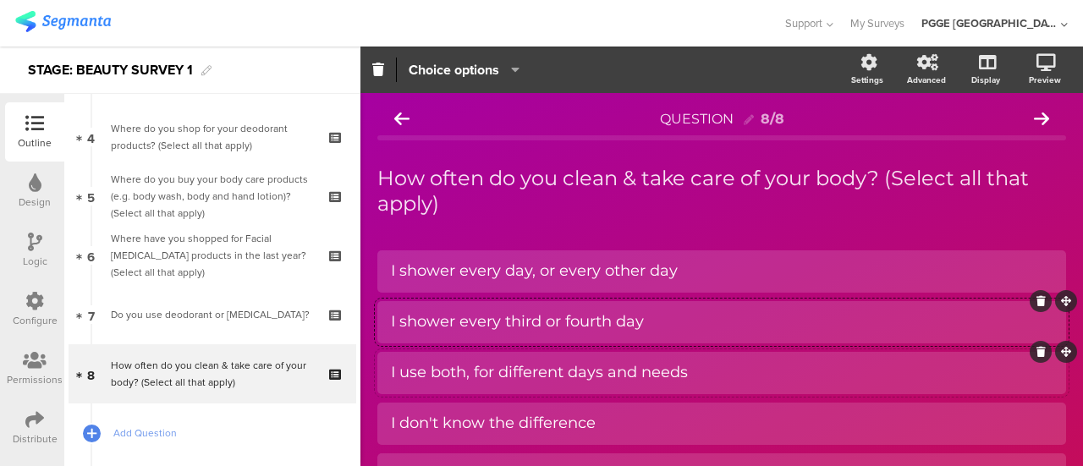
click at [463, 373] on div "I use both, for different days and needs" at bounding box center [721, 372] width 661 height 19
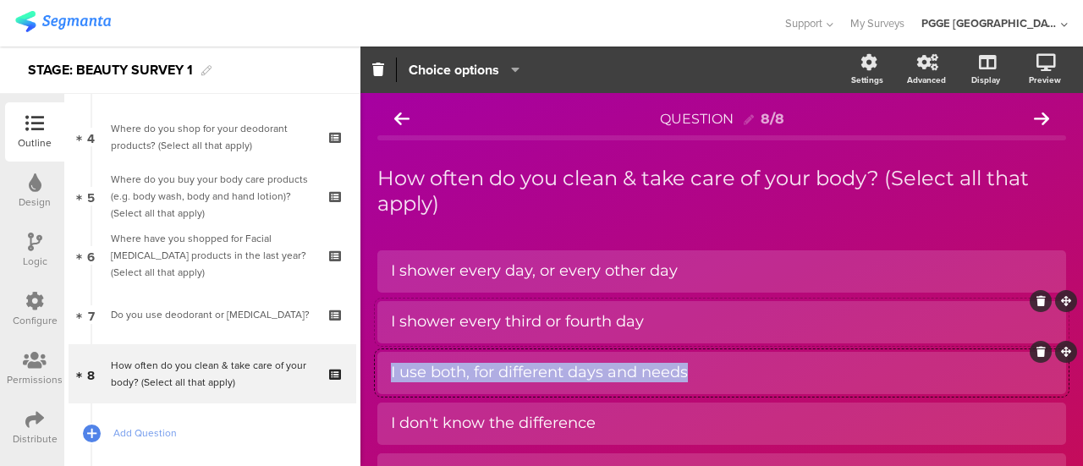
paste div
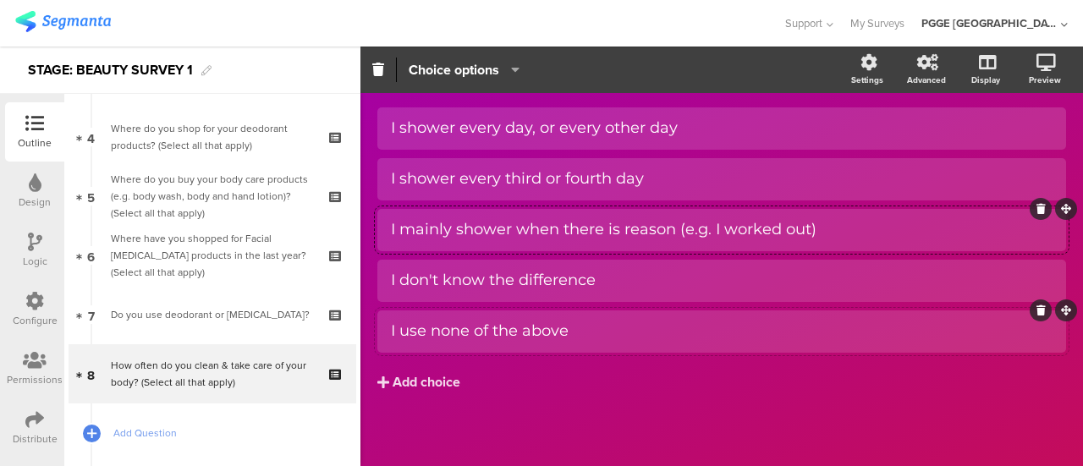
scroll to position [147, 0]
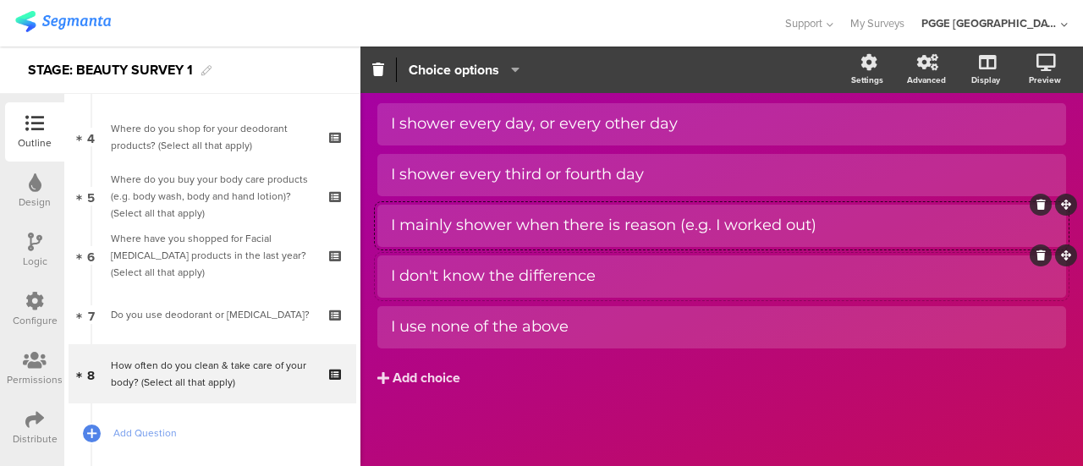
click at [472, 262] on div "I don't know the difference" at bounding box center [721, 276] width 661 height 28
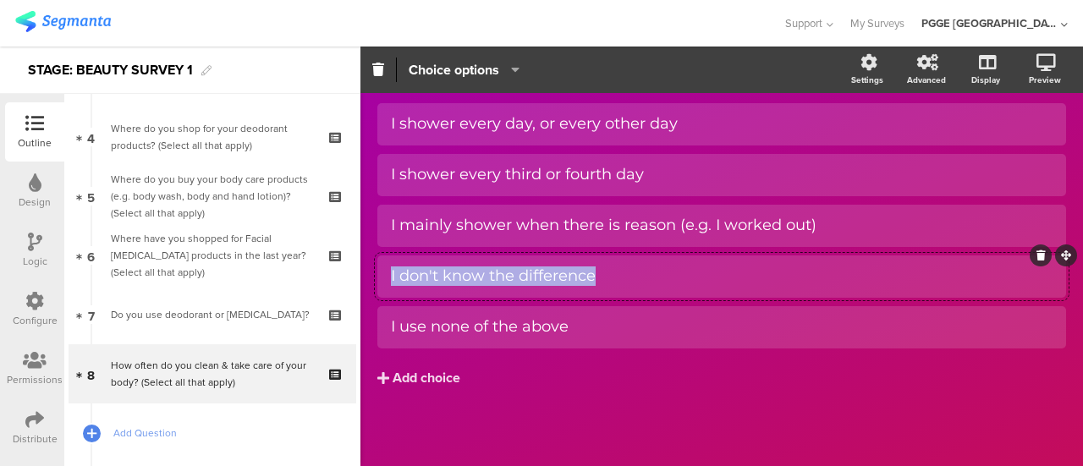
paste div
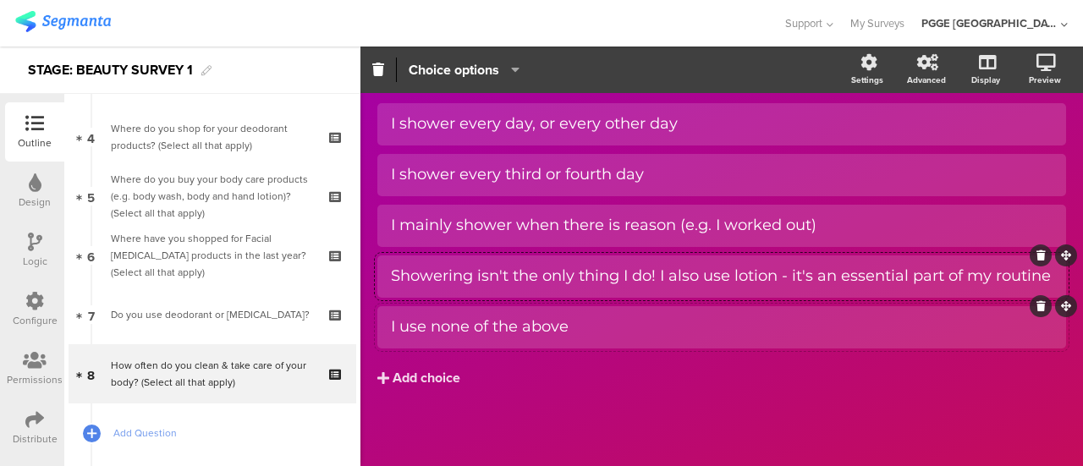
click at [439, 333] on div "I use none of the above" at bounding box center [721, 327] width 661 height 28
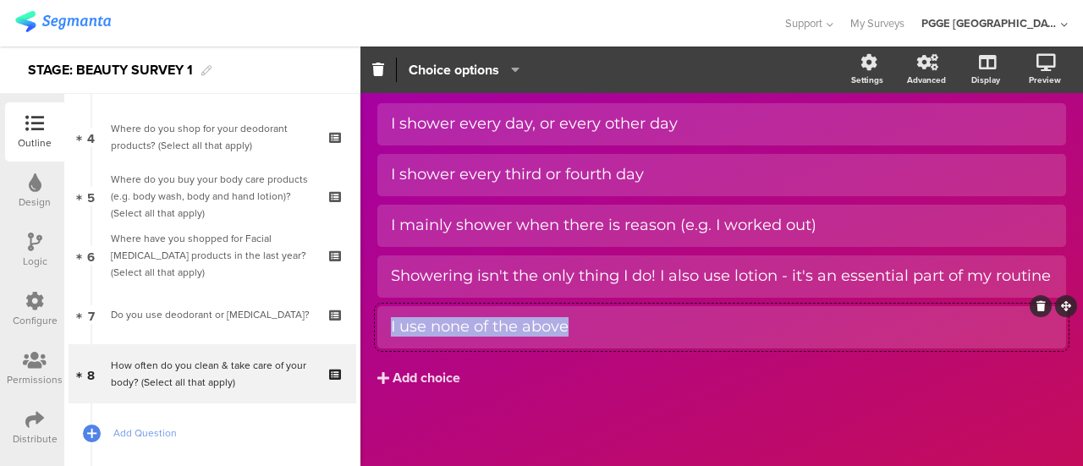
paste div
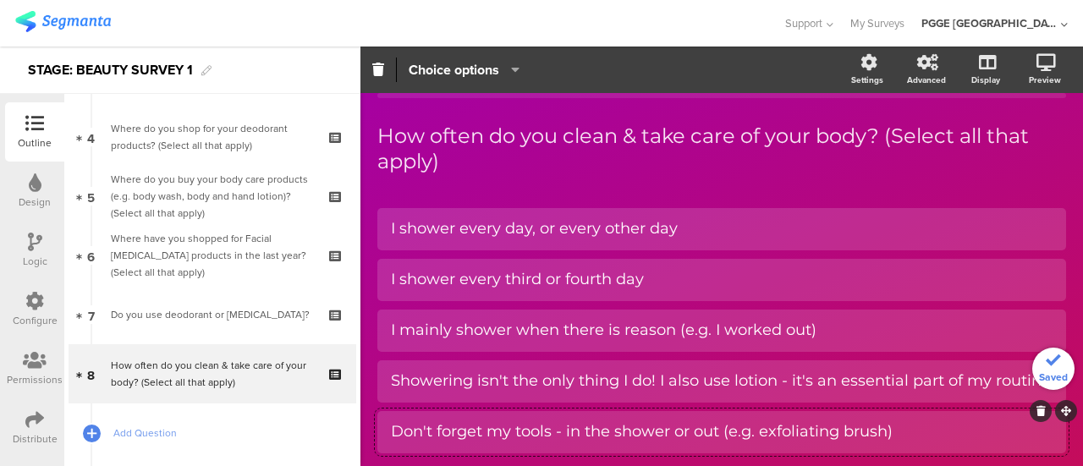
scroll to position [0, 0]
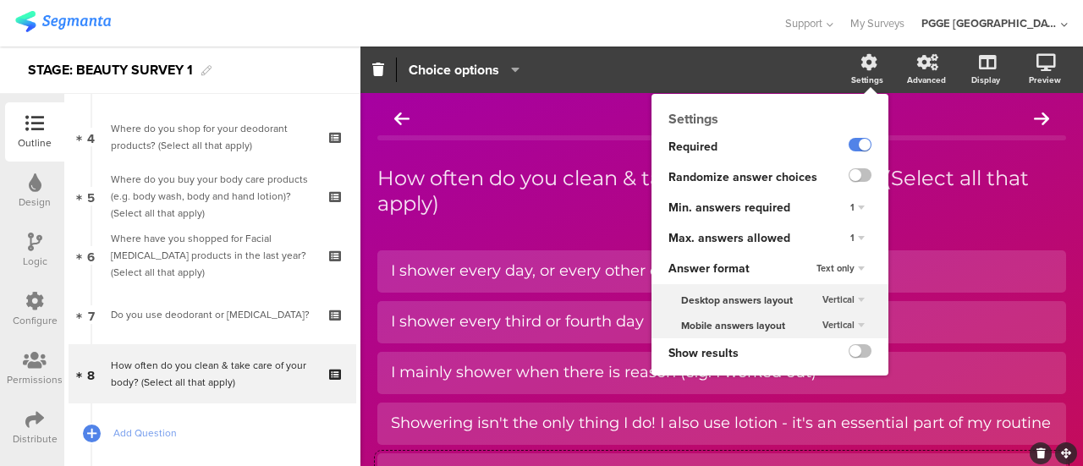
click at [843, 234] on div "1" at bounding box center [857, 238] width 28 height 20
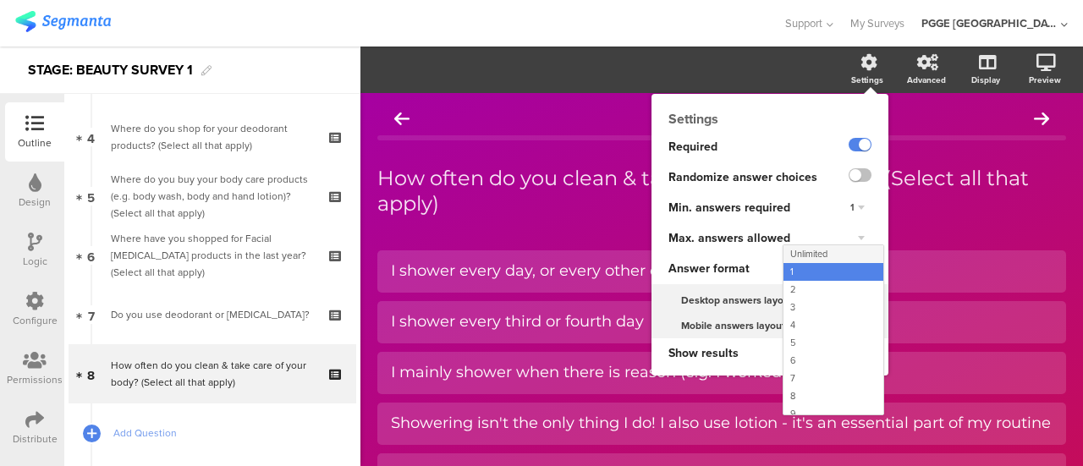
click at [803, 250] on span "Unlimited" at bounding box center [808, 254] width 37 height 14
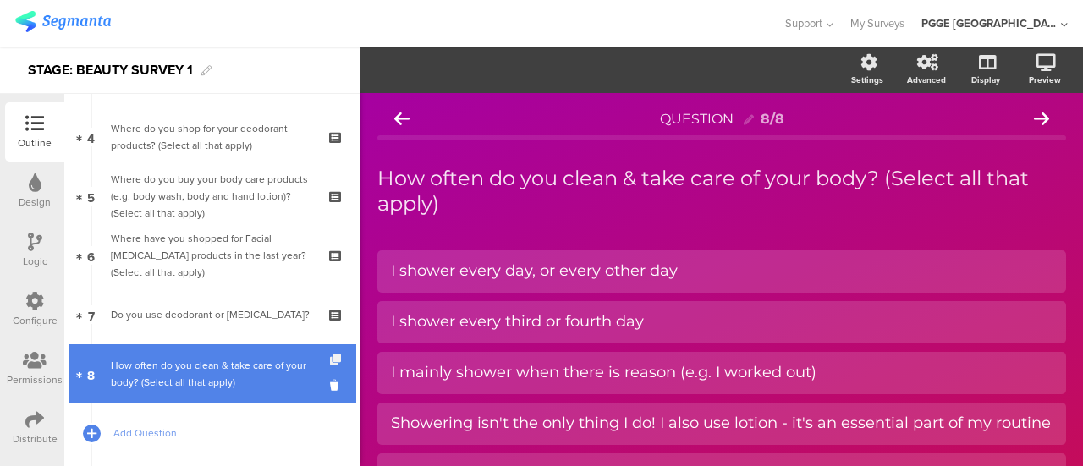
click at [330, 359] on icon at bounding box center [337, 359] width 14 height 11
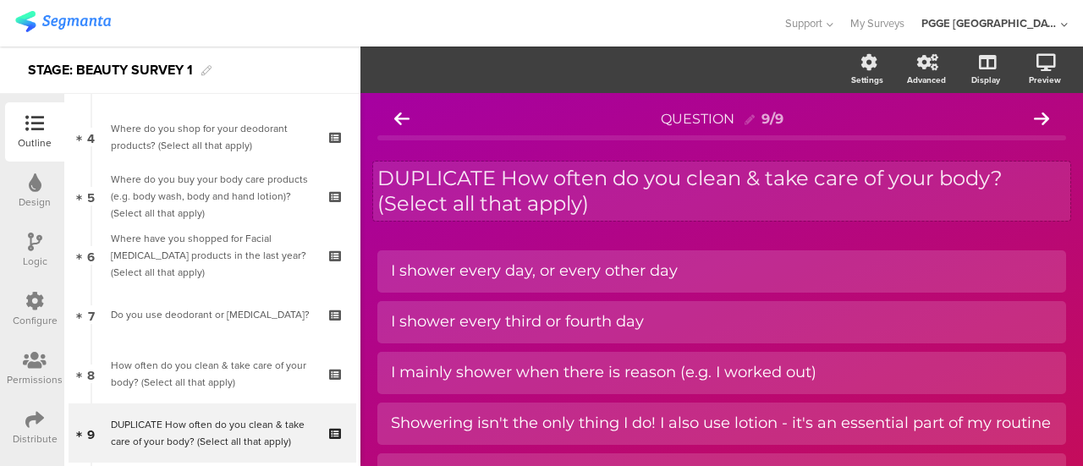
click at [616, 206] on div "DUPLICATE How often do you clean & take care of your body? (Select all that app…" at bounding box center [721, 191] width 697 height 59
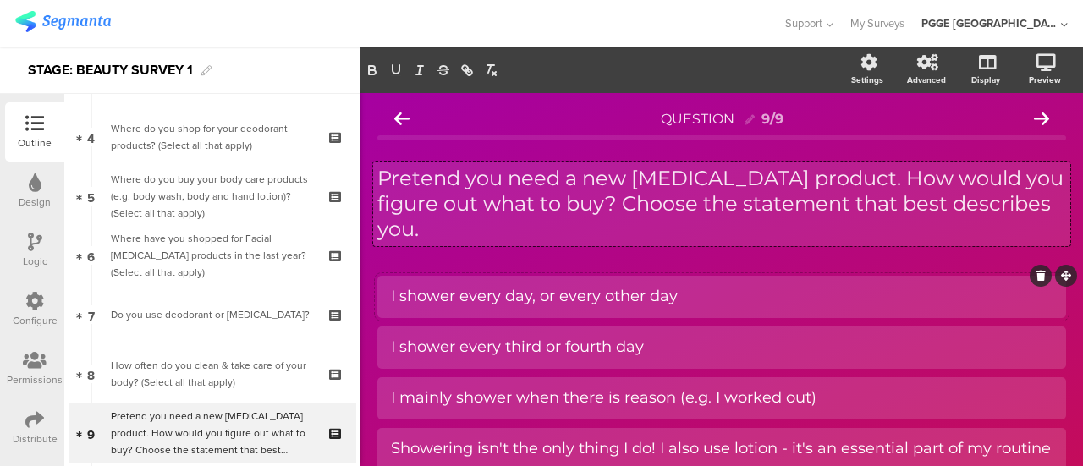
click at [529, 287] on div "I shower every day, or every other day" at bounding box center [721, 296] width 661 height 19
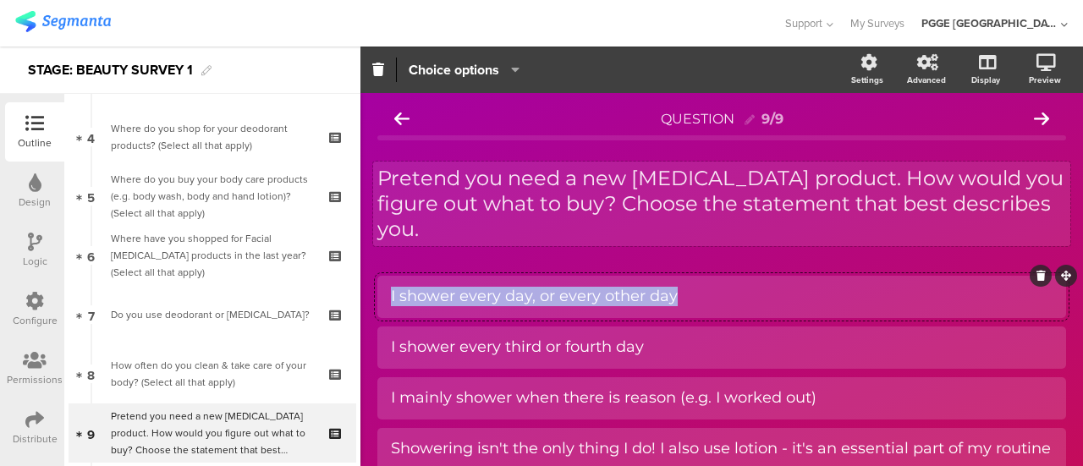
paste div
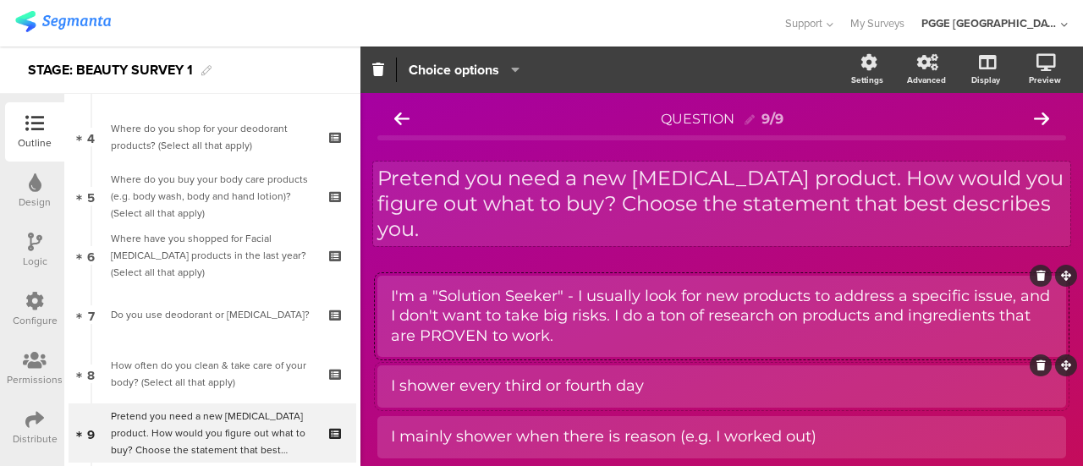
click at [448, 376] on div "I shower every third or fourth day" at bounding box center [721, 385] width 661 height 19
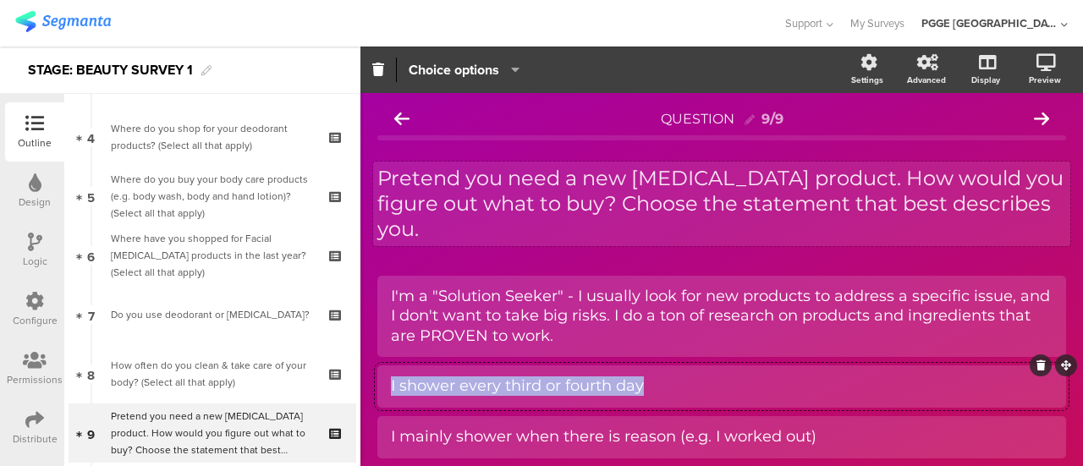
paste div
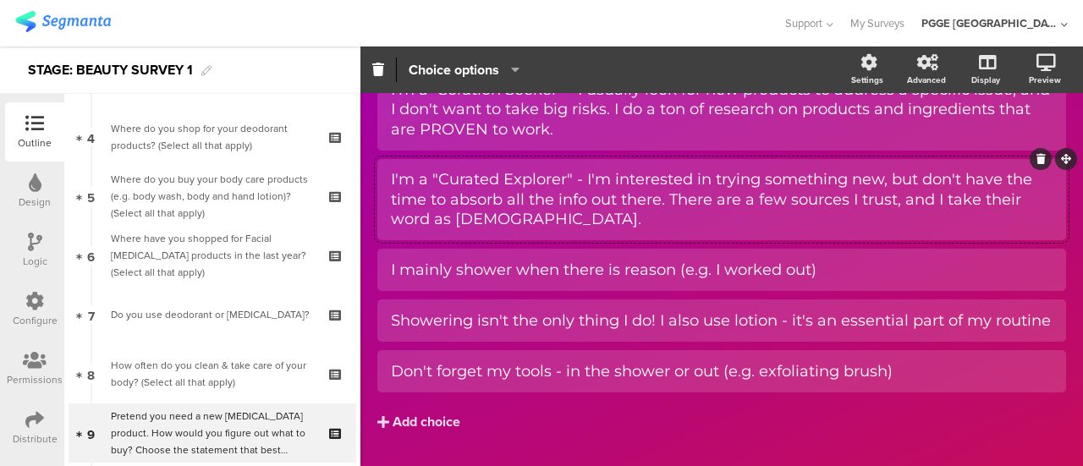
scroll to position [244, 0]
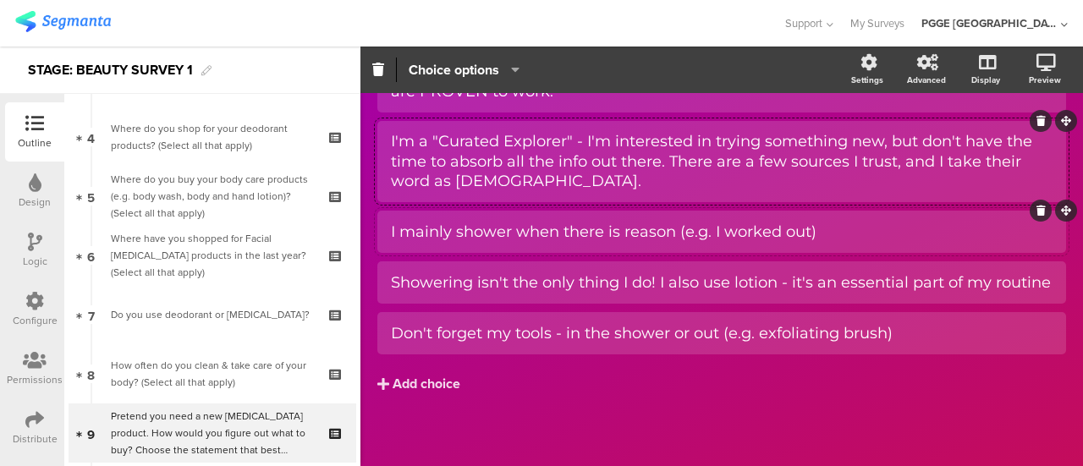
click at [448, 222] on div "I mainly shower when there is reason (e.g. I worked out)" at bounding box center [721, 231] width 661 height 19
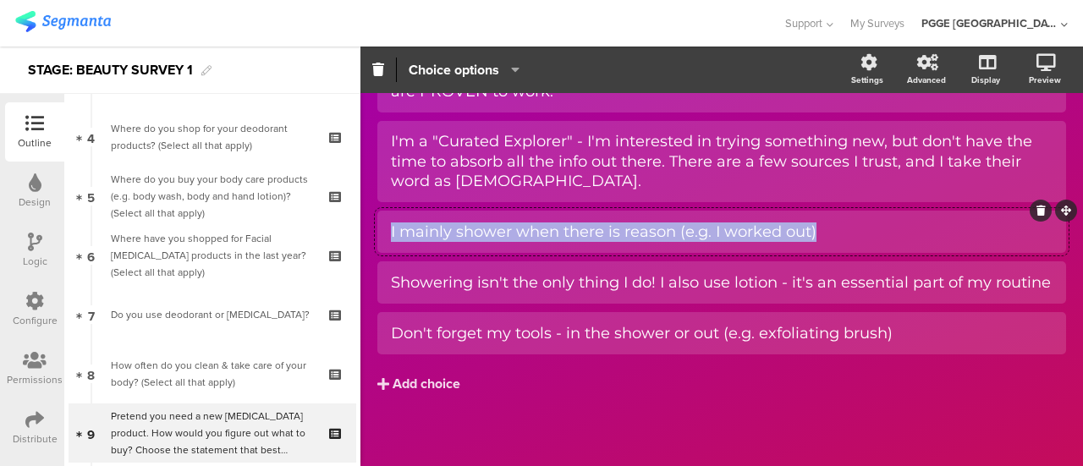
paste div
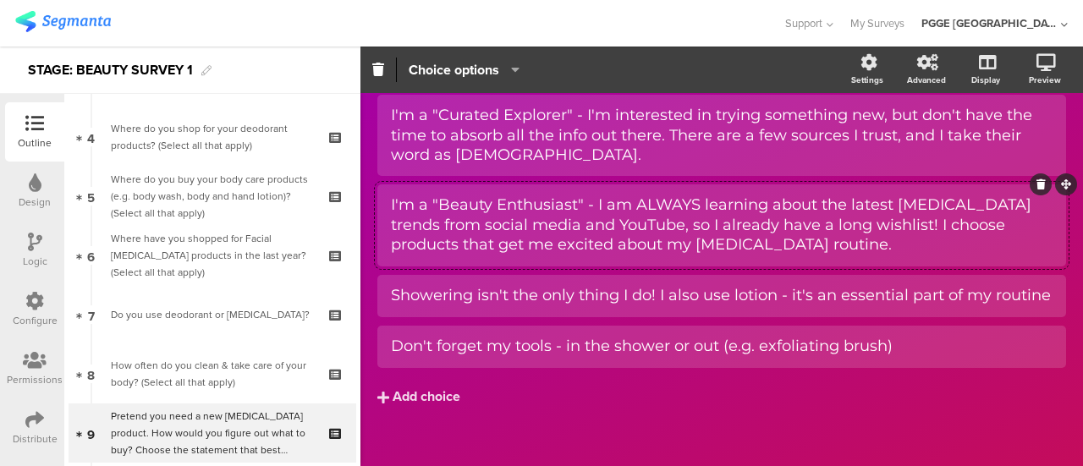
scroll to position [284, 0]
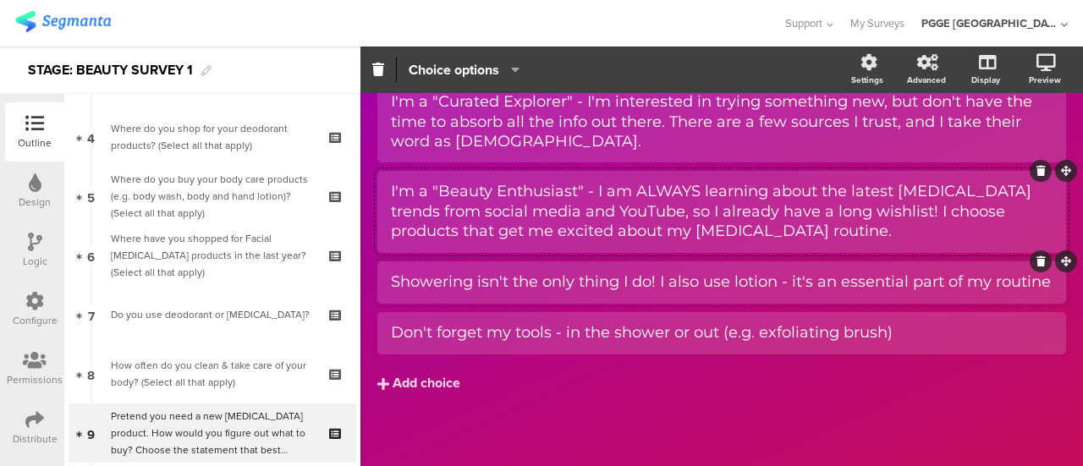
click at [457, 272] on div "Showering isn't the only thing I do! I also use lotion - it's an essential part…" at bounding box center [721, 281] width 661 height 19
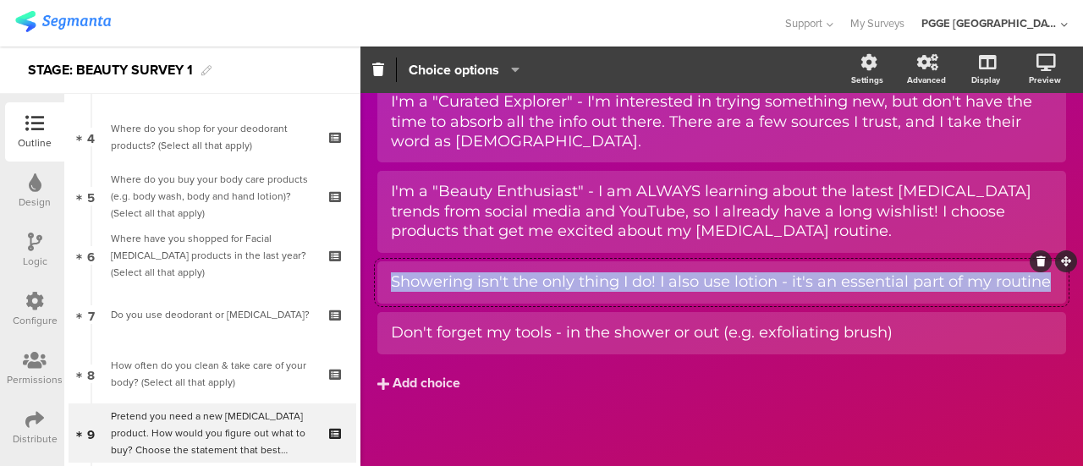
paste div
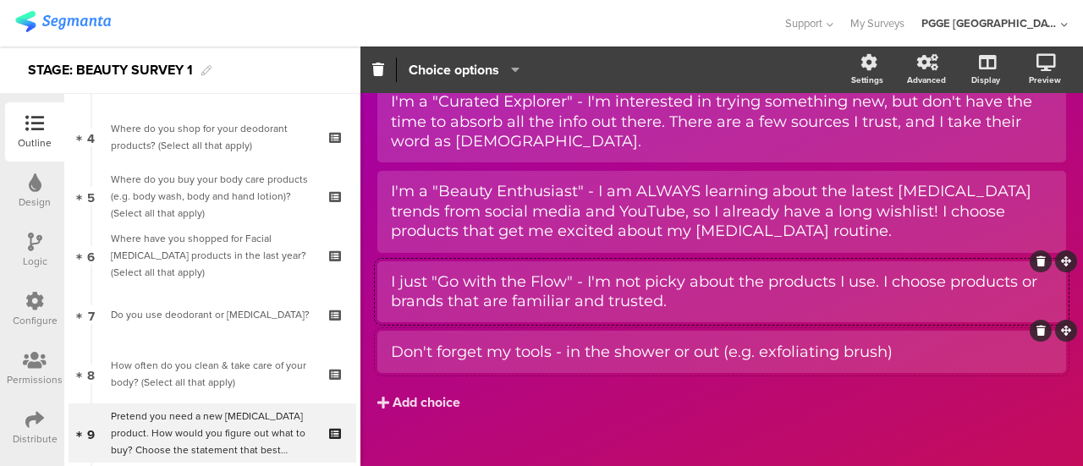
click at [475, 343] on div "Don't forget my tools - in the shower or out (e.g. exfoliating brush)" at bounding box center [721, 352] width 661 height 19
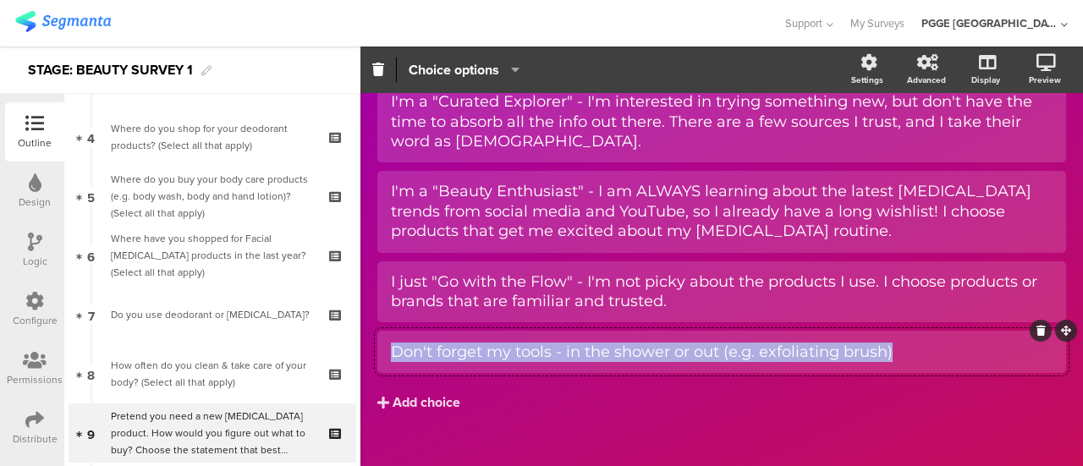
paste div
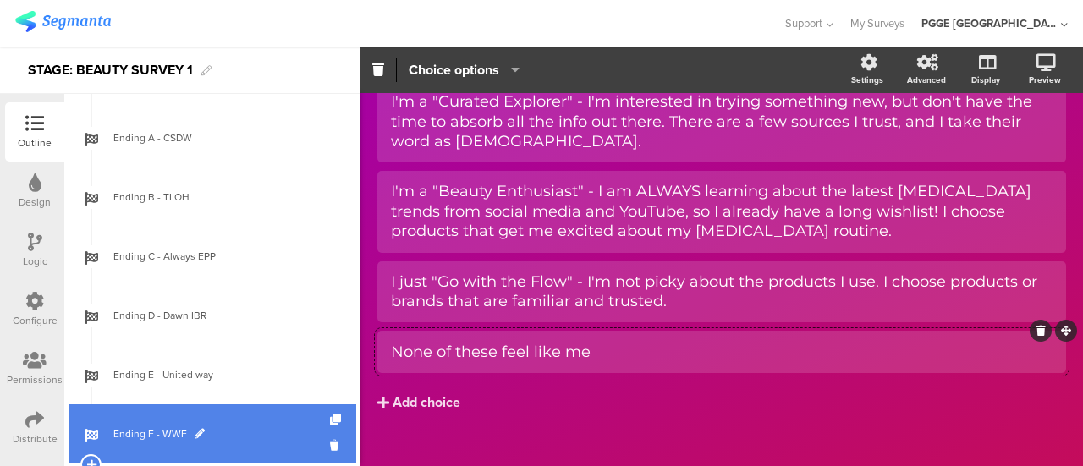
scroll to position [739, 0]
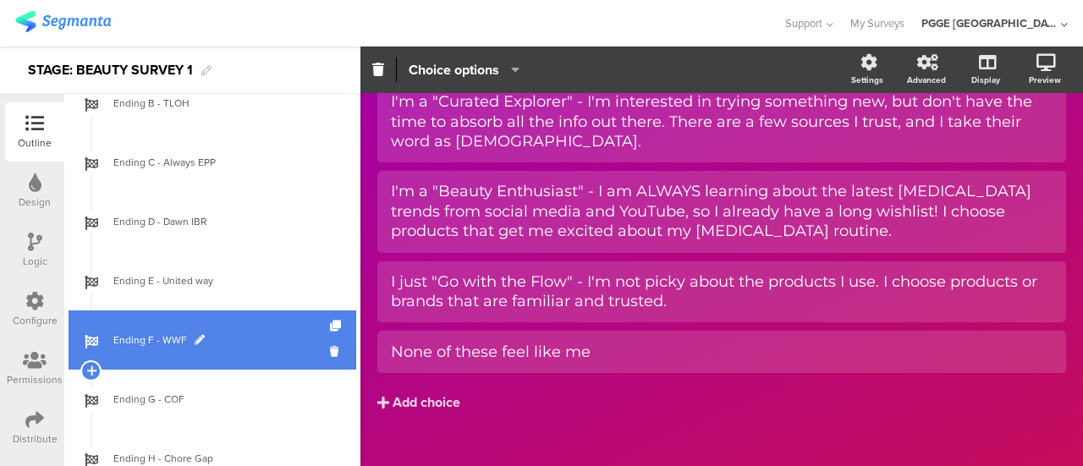
click at [243, 335] on span "Ending F - WWF" at bounding box center [221, 340] width 217 height 17
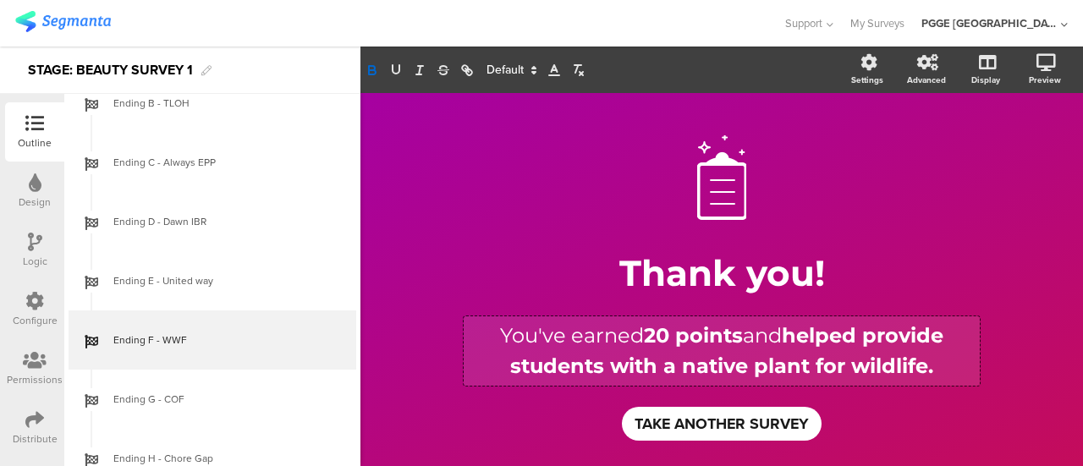
click at [643, 334] on div "You've earned 20 points and helped provide students with a native plant for wil…" at bounding box center [722, 350] width 516 height 69
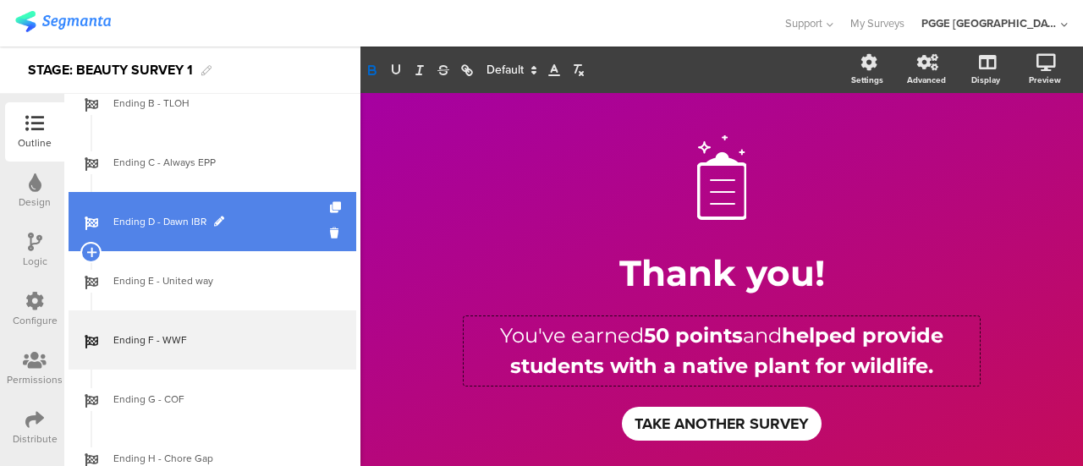
scroll to position [401, 0]
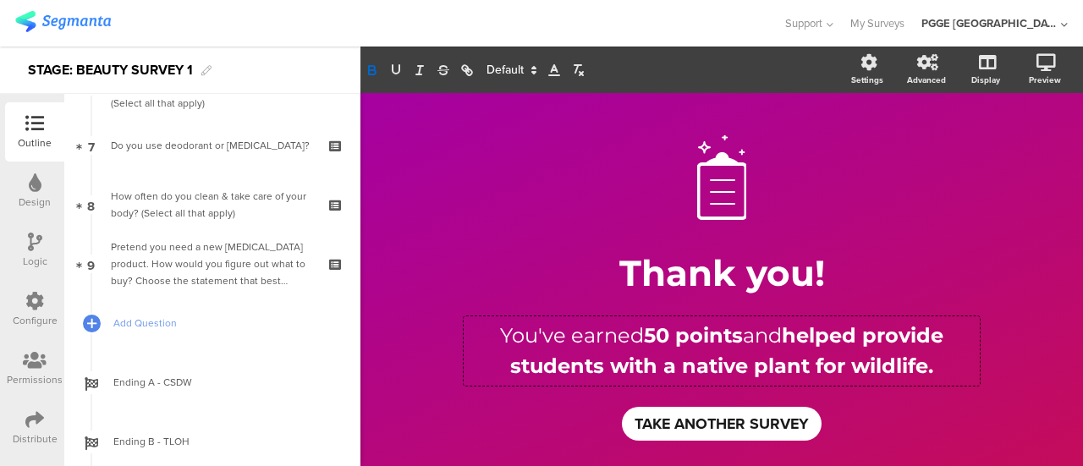
click at [38, 106] on div "Outline" at bounding box center [34, 131] width 59 height 59
click at [35, 123] on icon at bounding box center [34, 123] width 19 height 19
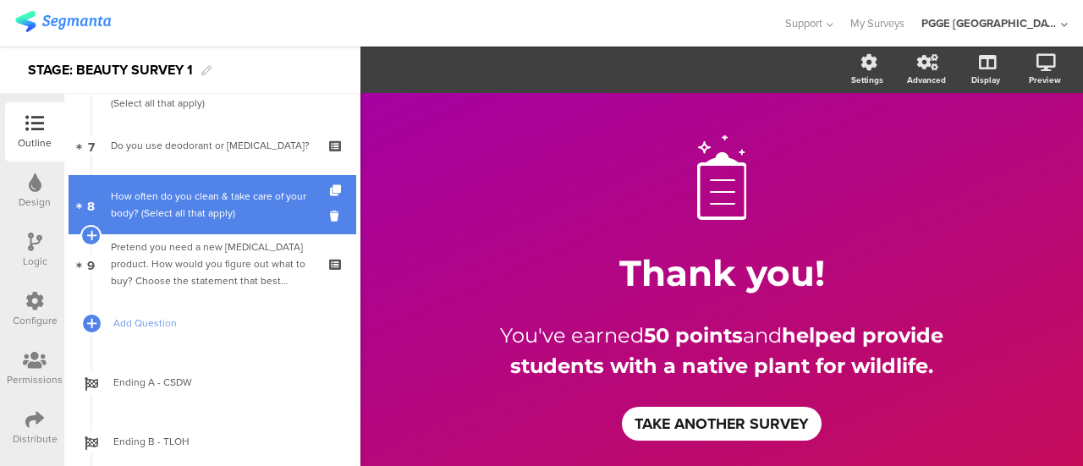
scroll to position [0, 0]
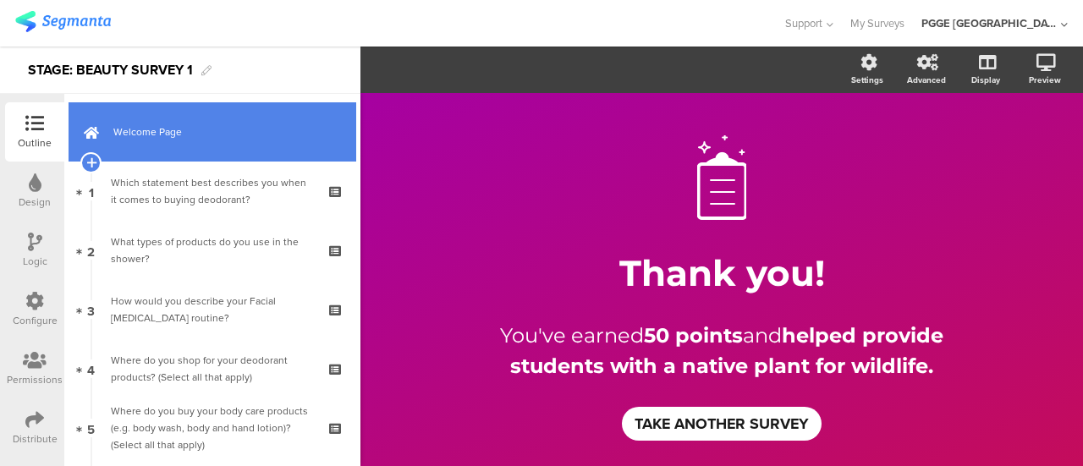
click at [193, 125] on span "Welcome Page" at bounding box center [221, 131] width 217 height 17
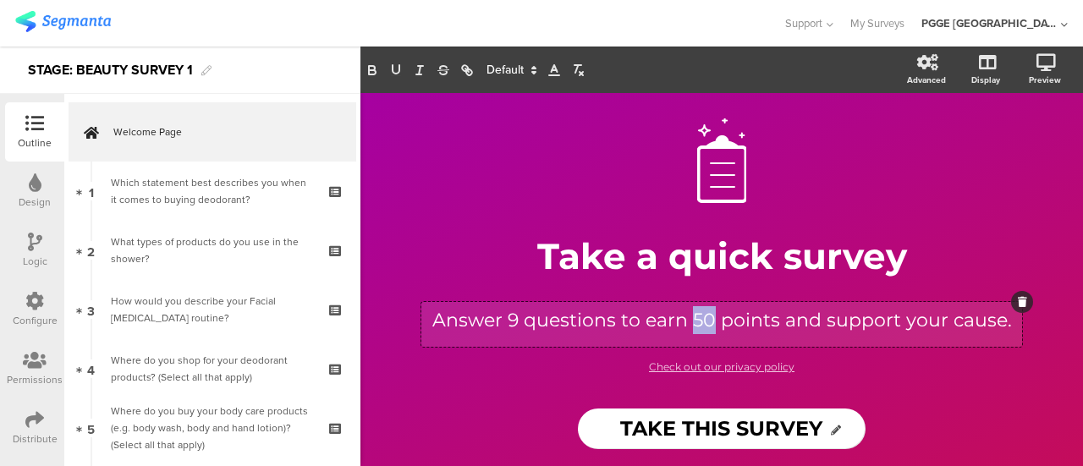
drag, startPoint x: 690, startPoint y: 322, endPoint x: 704, endPoint y: 320, distance: 13.8
click at [704, 320] on div "Answer 9 questions to earn 50 points and support your cause. Answer 9 questions…" at bounding box center [721, 324] width 601 height 45
click at [695, 321] on p "Answer 9 questions to earn 50 points and support your cause." at bounding box center [721, 320] width 592 height 28
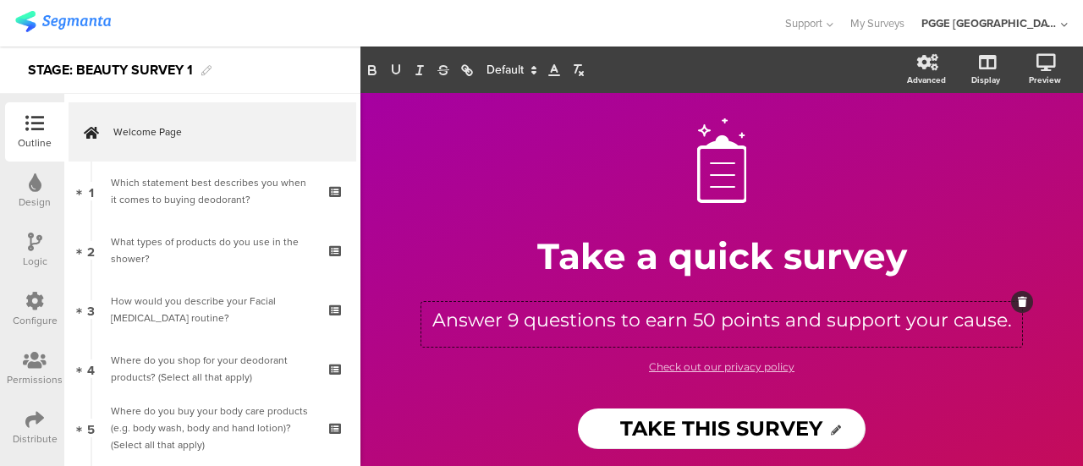
click at [39, 258] on div "Logic" at bounding box center [35, 261] width 25 height 15
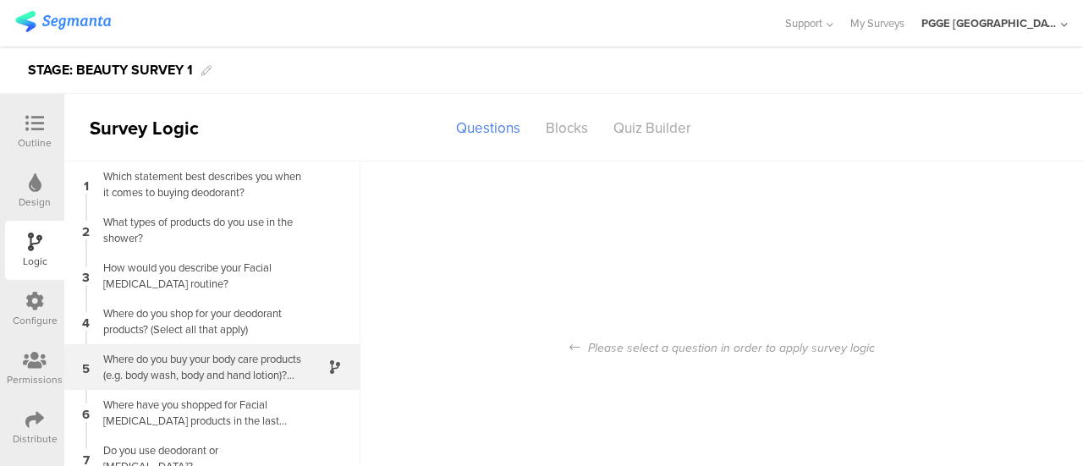
click at [230, 370] on div "Where do you buy your body care products (e.g. body wash, body and hand lotion)…" at bounding box center [198, 367] width 211 height 32
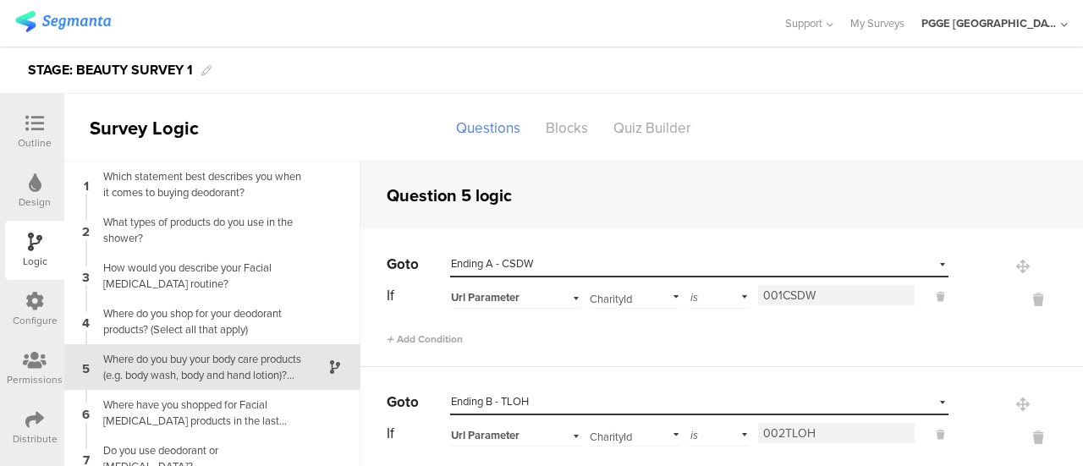
scroll to position [19, 0]
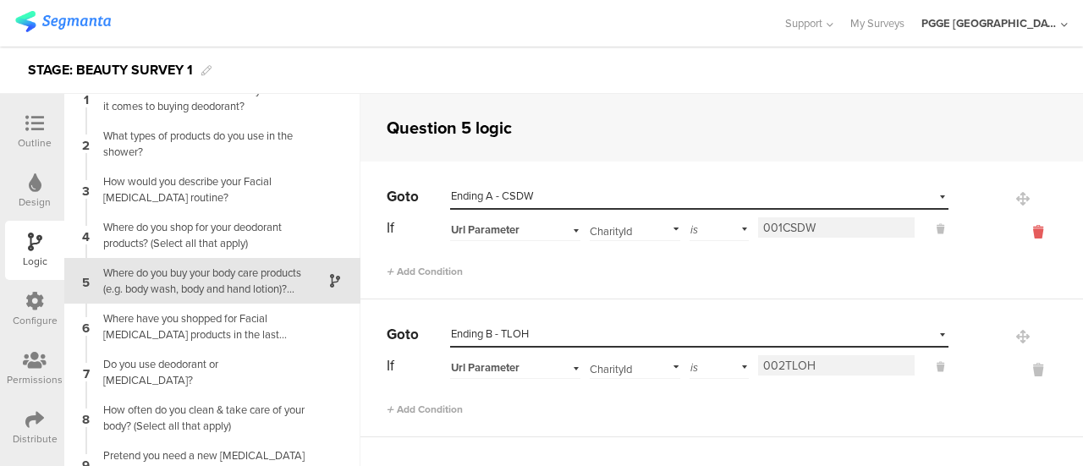
click at [1018, 233] on icon at bounding box center [1038, 231] width 41 height 19
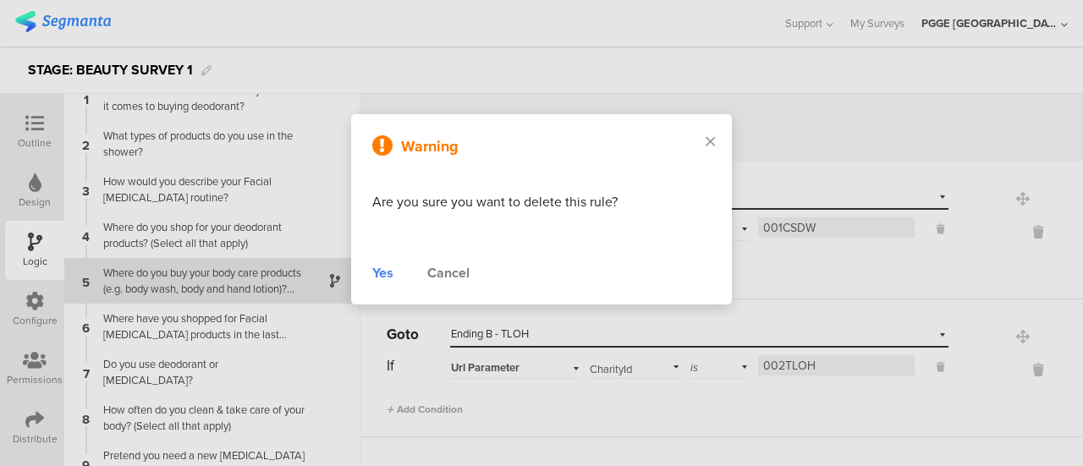
click at [394, 272] on div "Yes Cancel" at bounding box center [541, 273] width 338 height 20
click at [386, 272] on div "Yes" at bounding box center [382, 273] width 21 height 20
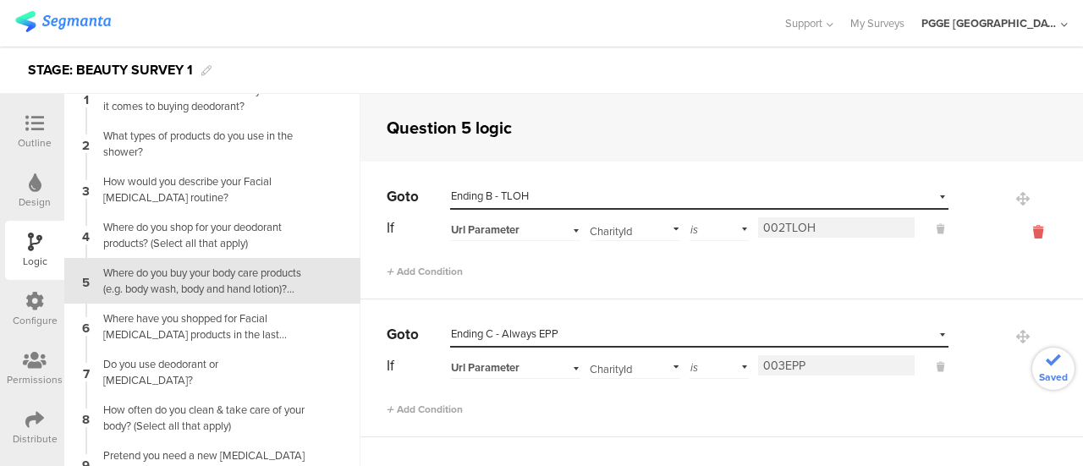
click at [1018, 226] on icon at bounding box center [1038, 231] width 41 height 19
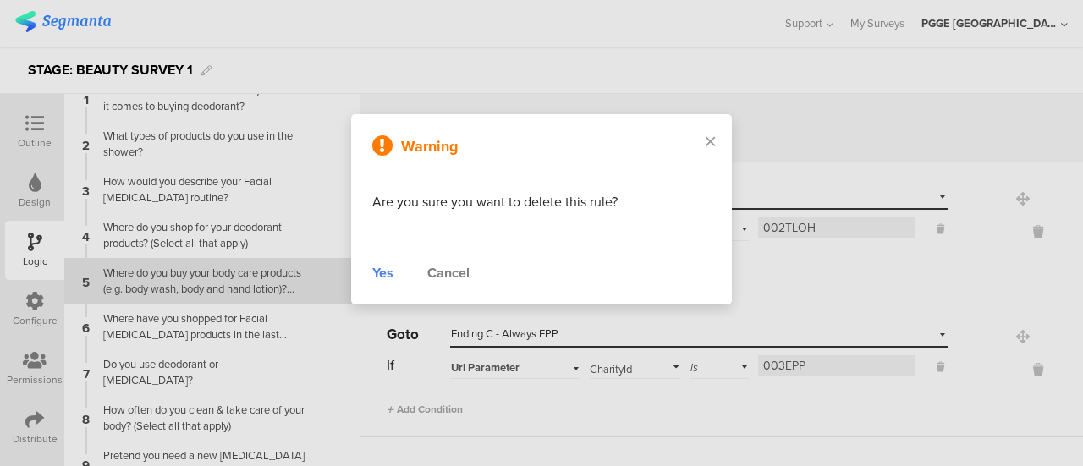
click at [377, 275] on div "Yes" at bounding box center [382, 273] width 21 height 20
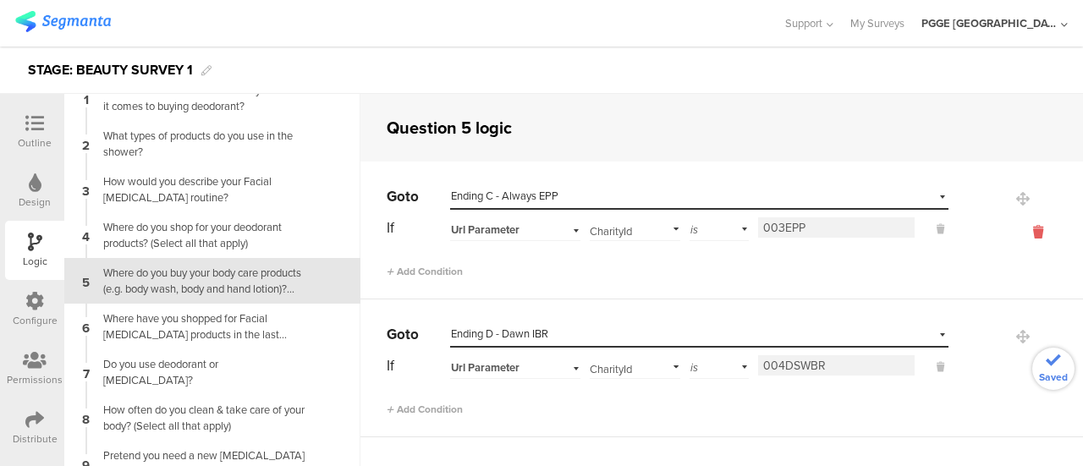
click at [1018, 230] on icon at bounding box center [1038, 231] width 41 height 19
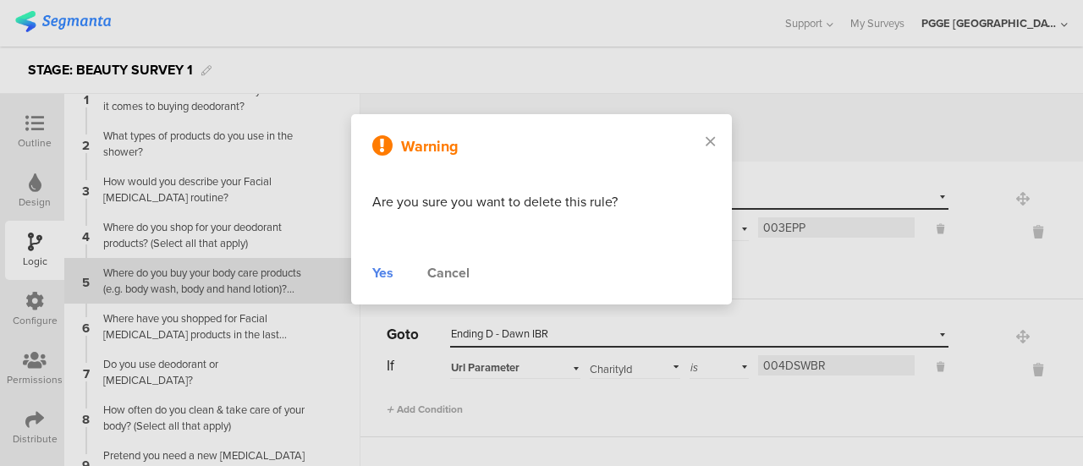
click at [378, 273] on div "Yes" at bounding box center [382, 273] width 21 height 20
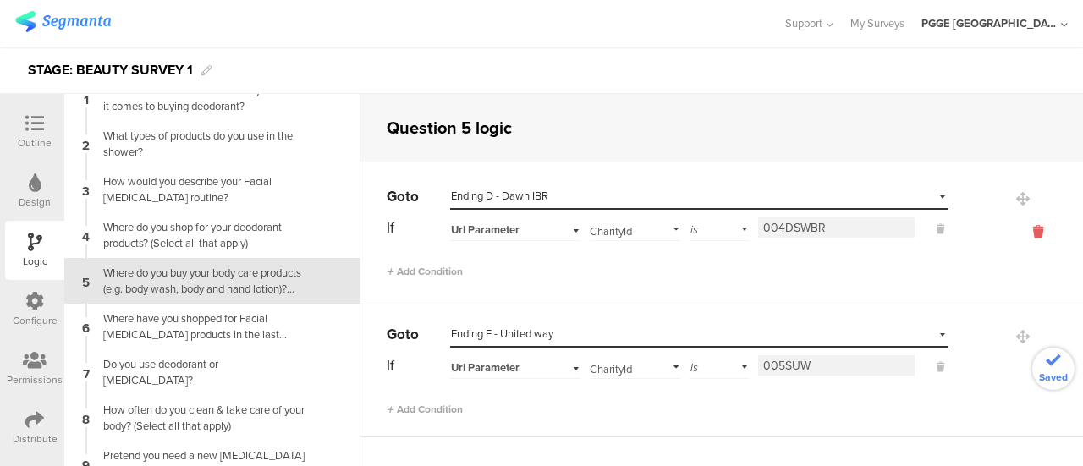
click at [1018, 231] on icon at bounding box center [1038, 231] width 41 height 19
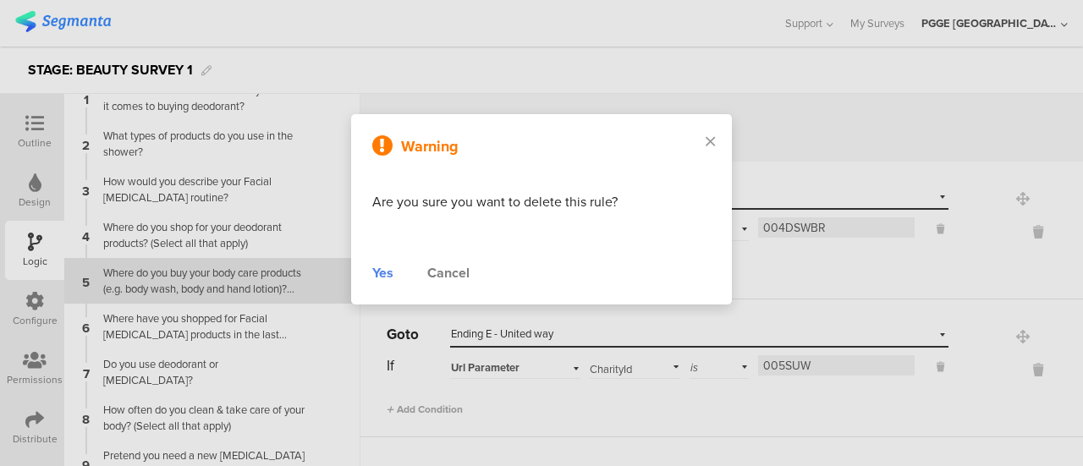
click at [371, 273] on div "Warning Are you sure you want to delete this rule? Yes Cancel" at bounding box center [541, 209] width 381 height 190
click at [378, 273] on div "Yes" at bounding box center [382, 273] width 21 height 20
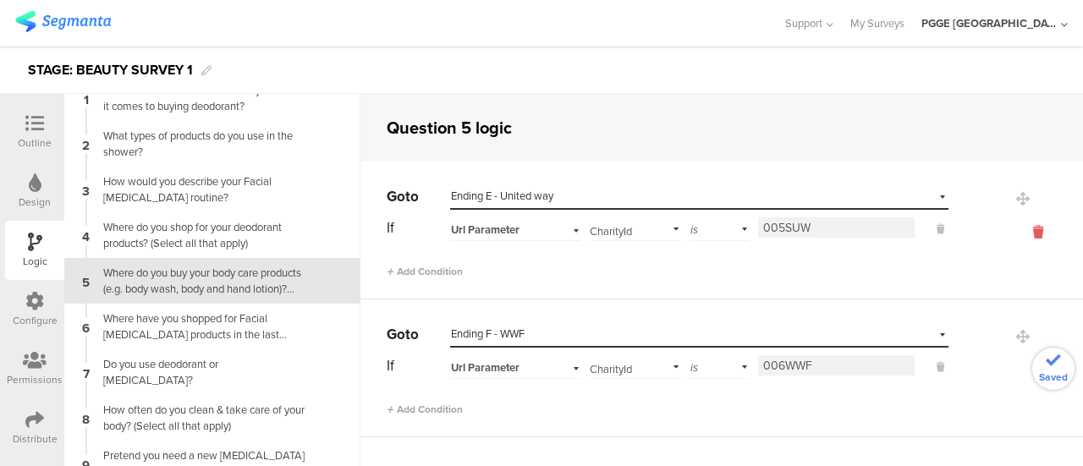
click at [1018, 229] on icon at bounding box center [1038, 231] width 41 height 19
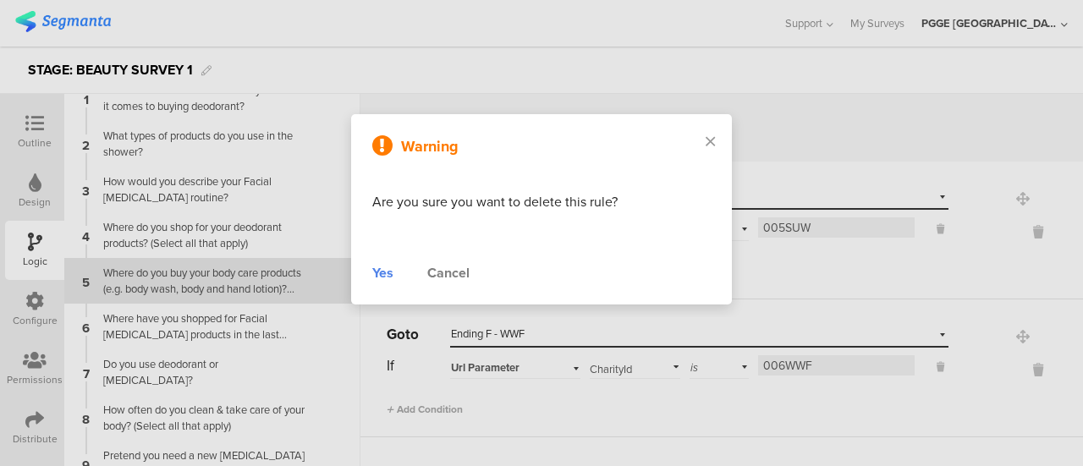
click at [381, 275] on div "Yes" at bounding box center [382, 273] width 21 height 20
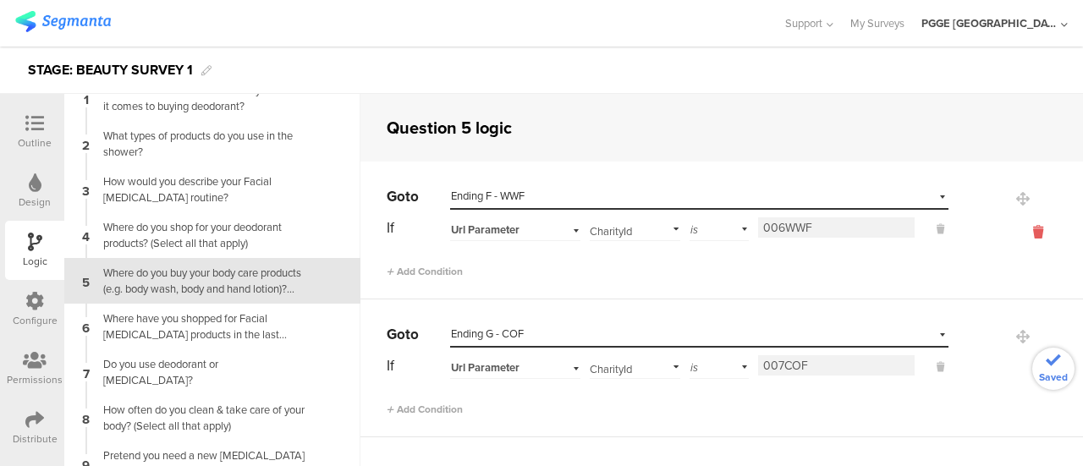
click at [1018, 231] on icon at bounding box center [1038, 231] width 41 height 19
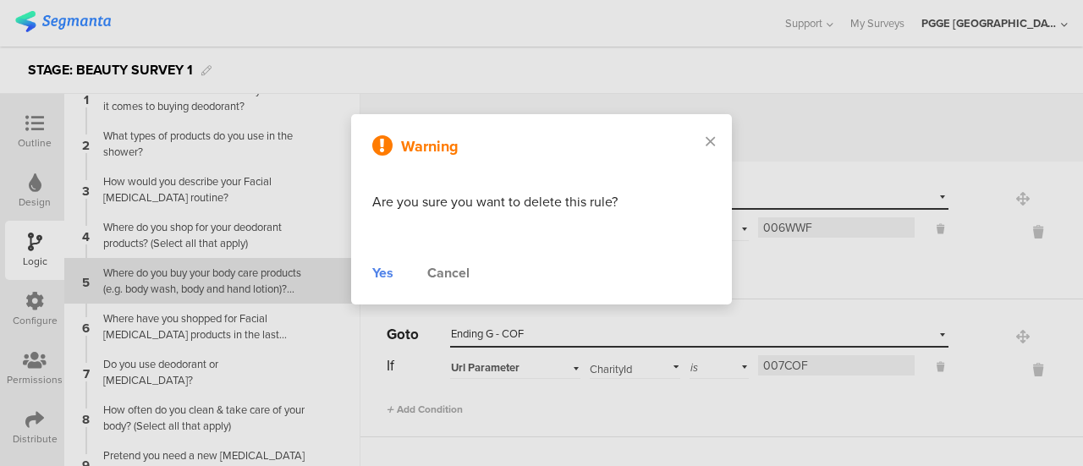
click at [386, 272] on div "Yes" at bounding box center [382, 273] width 21 height 20
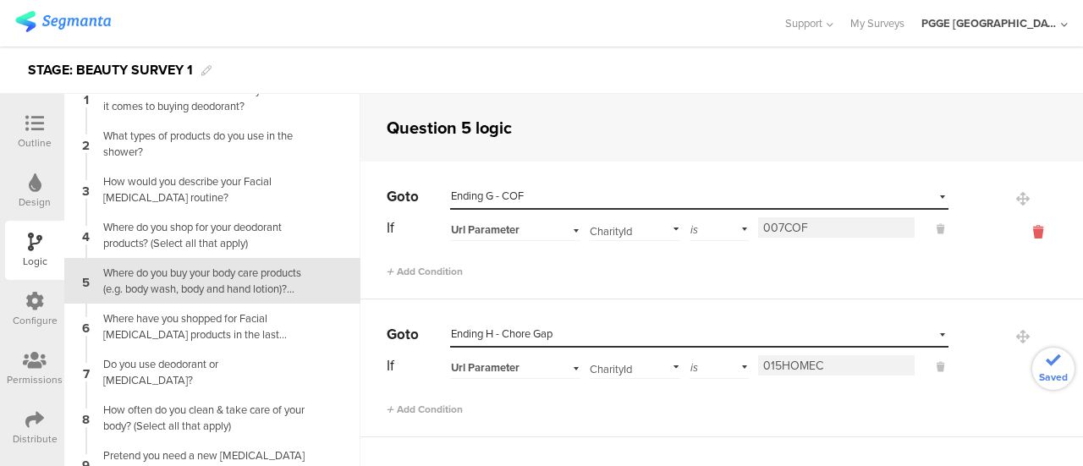
click at [1018, 228] on icon at bounding box center [1038, 231] width 41 height 19
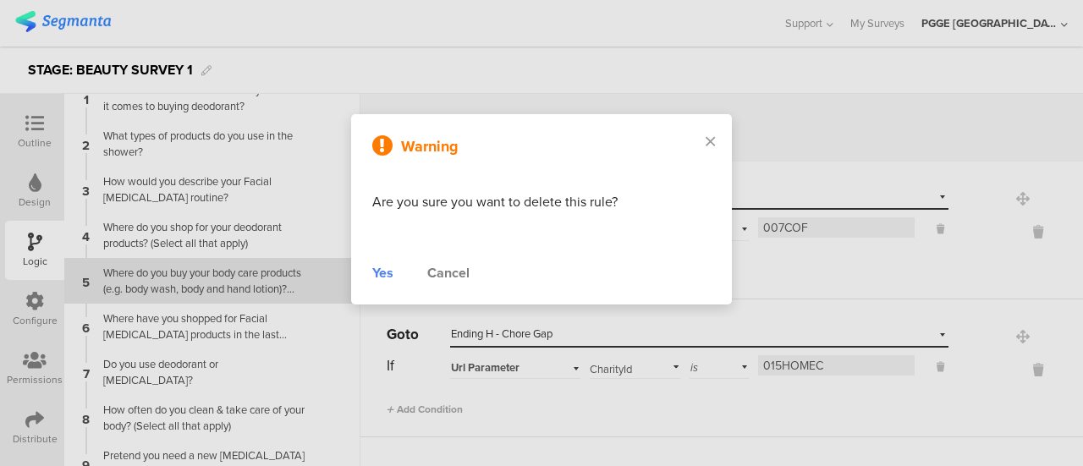
click at [373, 273] on div "Yes" at bounding box center [382, 273] width 21 height 20
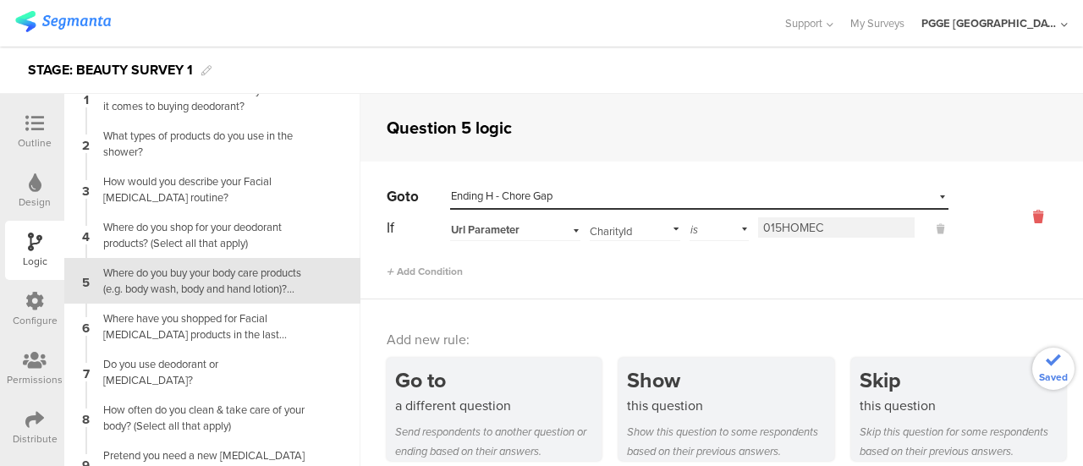
click at [1018, 222] on icon at bounding box center [1038, 216] width 41 height 19
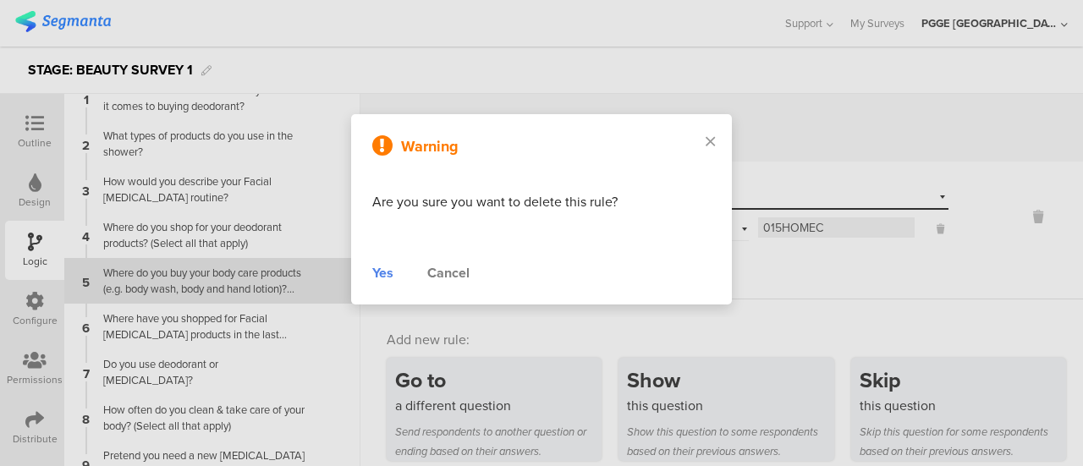
click at [386, 279] on div "Yes" at bounding box center [382, 273] width 21 height 20
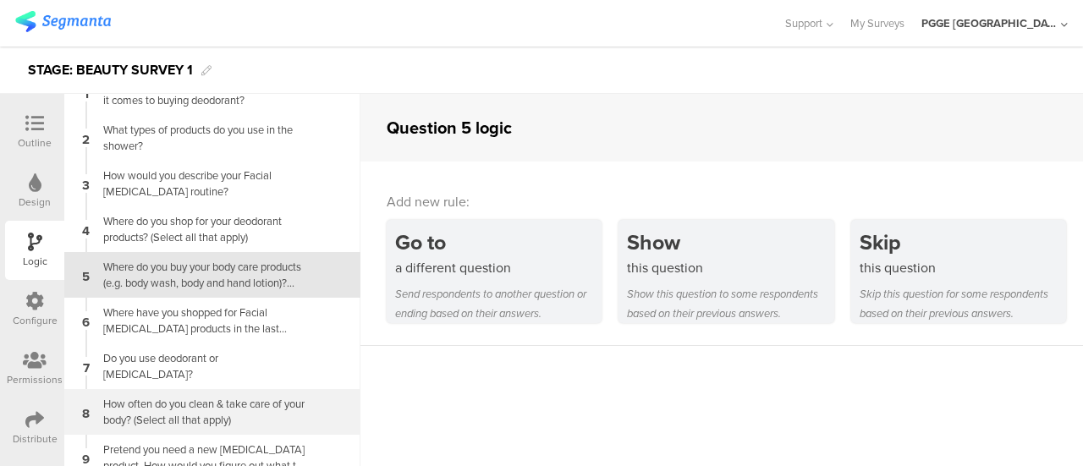
scroll to position [38, 0]
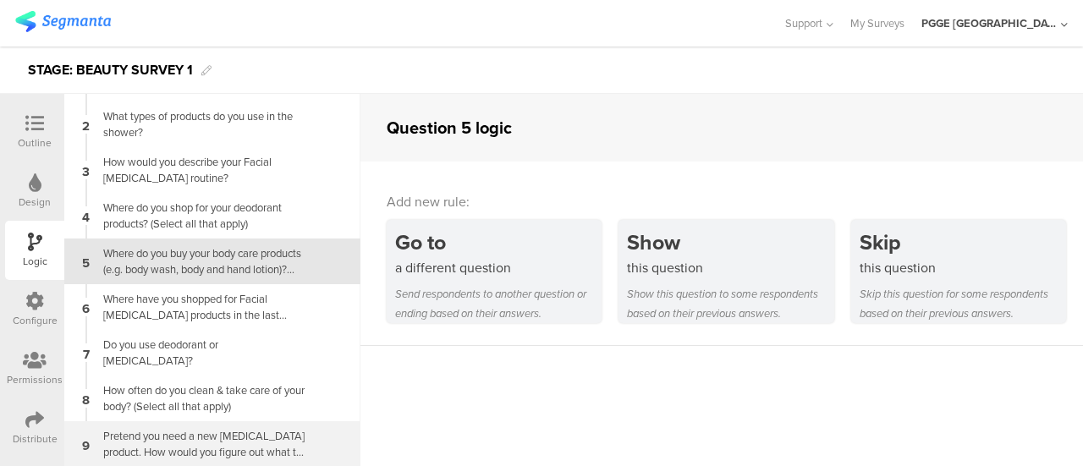
click at [189, 436] on div "Pretend you need a new Skin Care product. How would you figure out what to buy?…" at bounding box center [198, 444] width 211 height 32
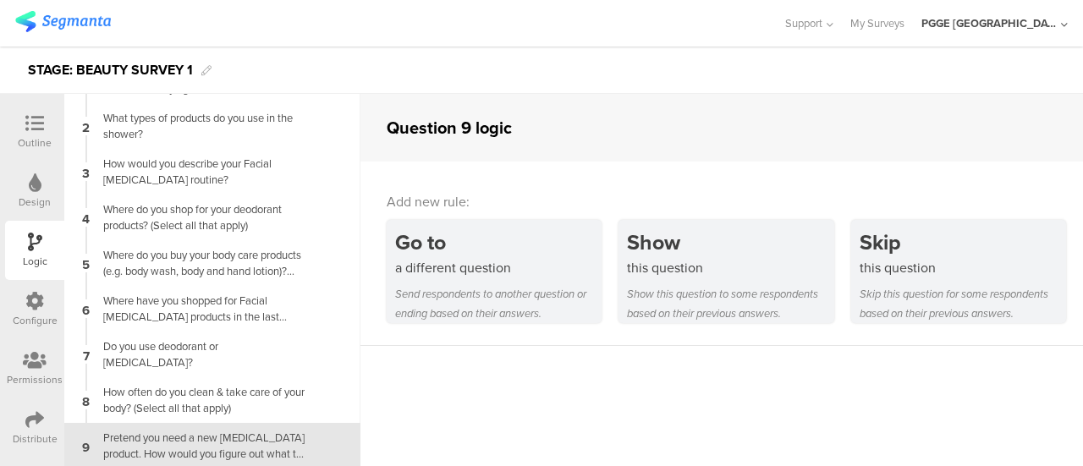
scroll to position [38, 0]
click at [175, 447] on div "Pretend you need a new Skin Care product. How would you figure out what to buy?…" at bounding box center [198, 444] width 211 height 32
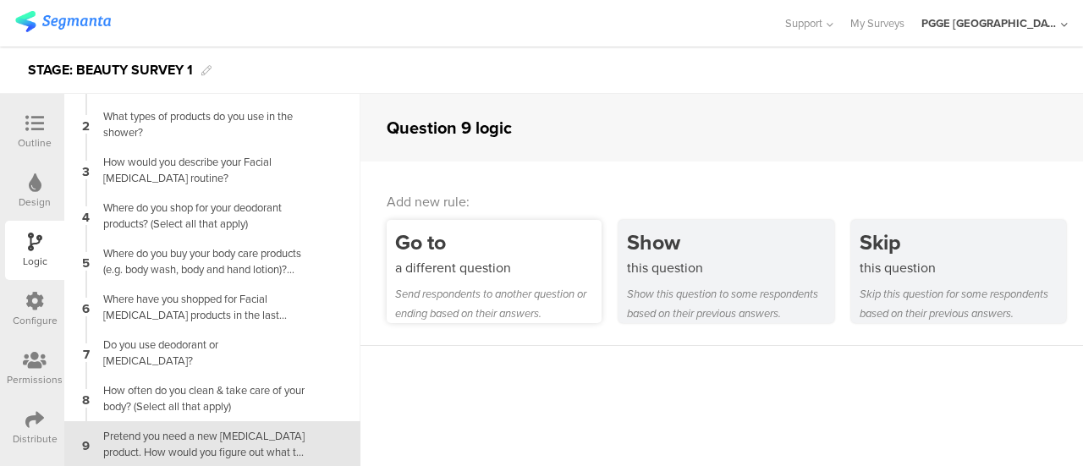
click at [433, 243] on div "Go to" at bounding box center [498, 242] width 206 height 31
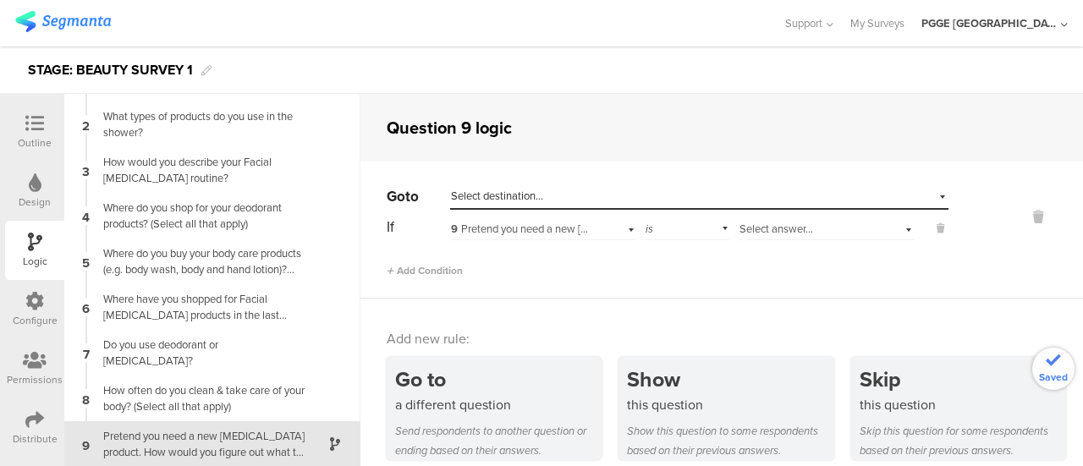
click at [546, 195] on div "Select destination..." at bounding box center [621, 196] width 341 height 15
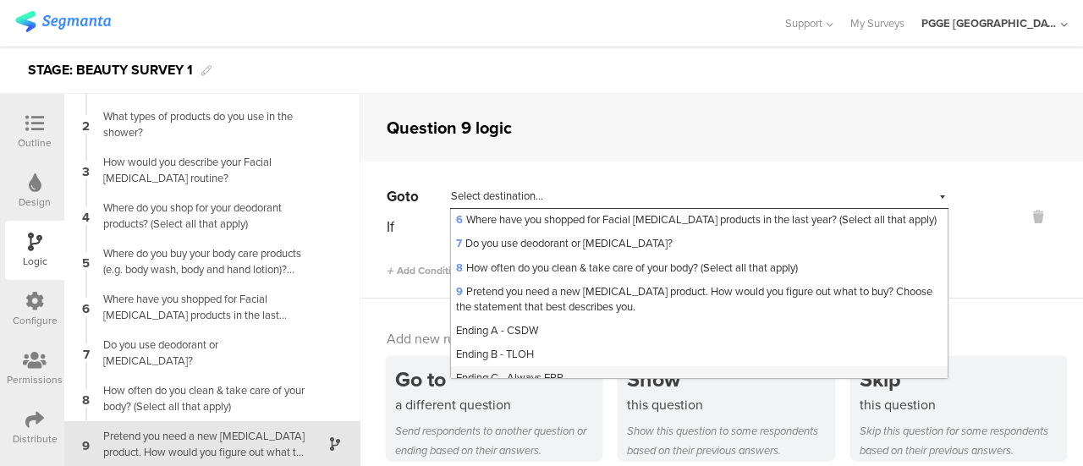
scroll to position [287, 0]
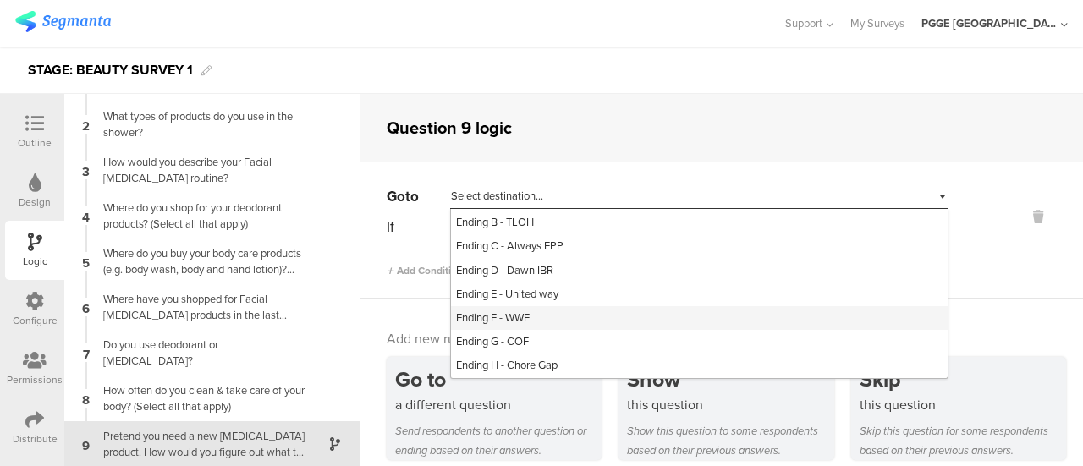
click at [535, 314] on div "Ending F - WWF" at bounding box center [699, 318] width 497 height 24
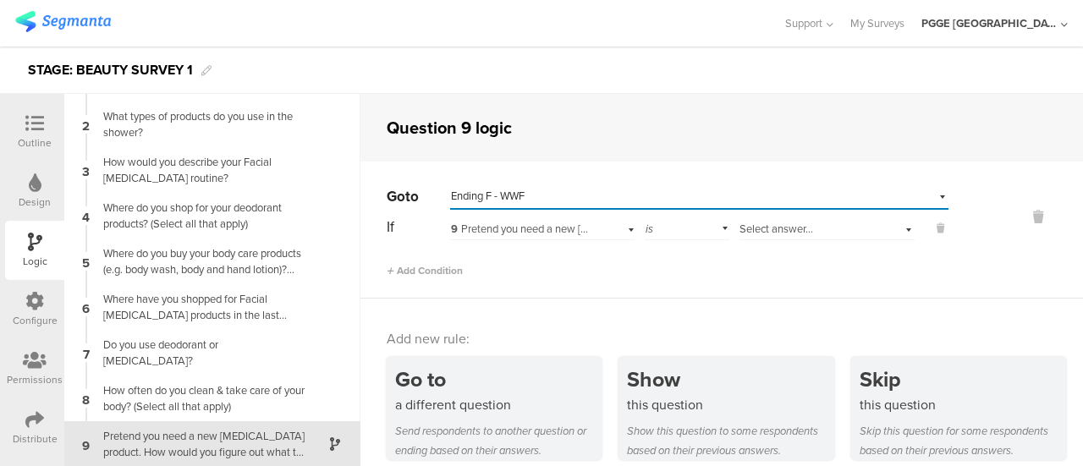
click at [498, 226] on span "9 Pretend you need a new Skin Care product. How would you figure out what to bu…" at bounding box center [780, 229] width 658 height 16
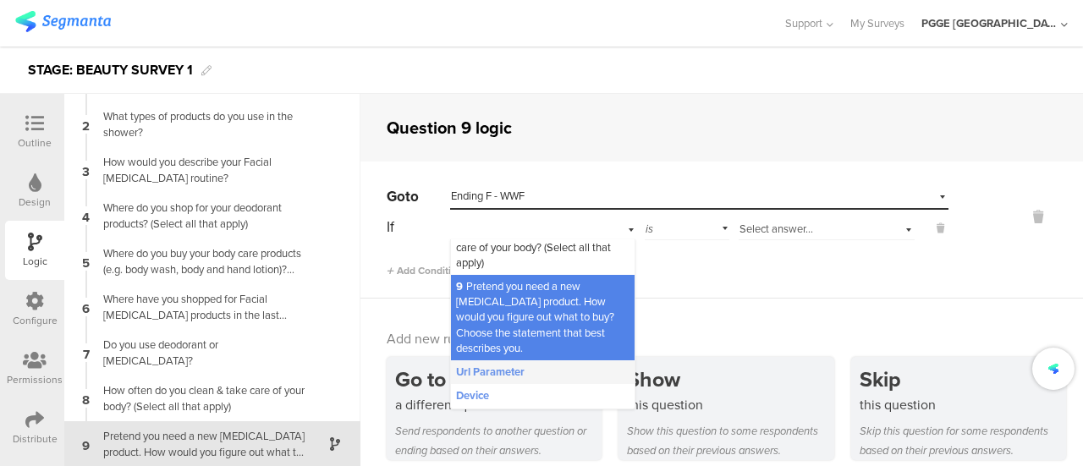
scroll to position [400, 0]
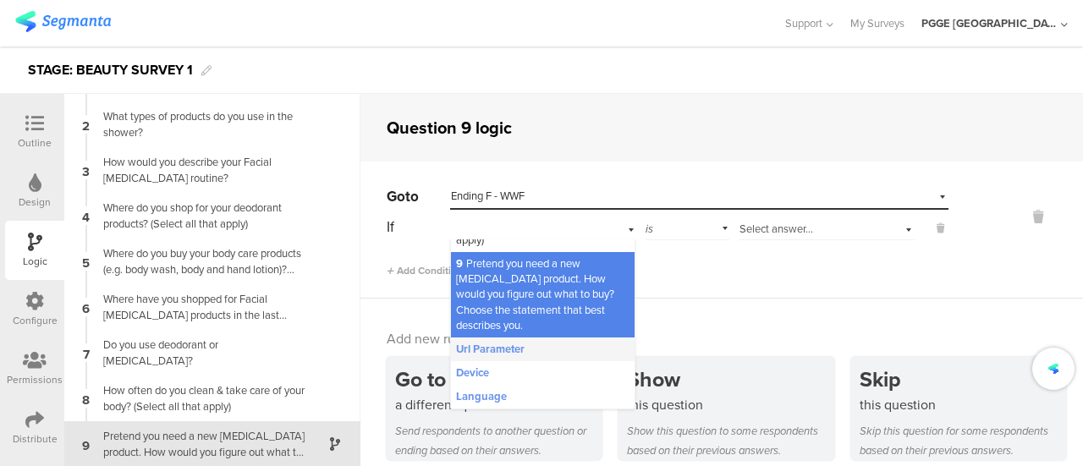
click at [491, 349] on span "Url Parameter" at bounding box center [490, 349] width 69 height 15
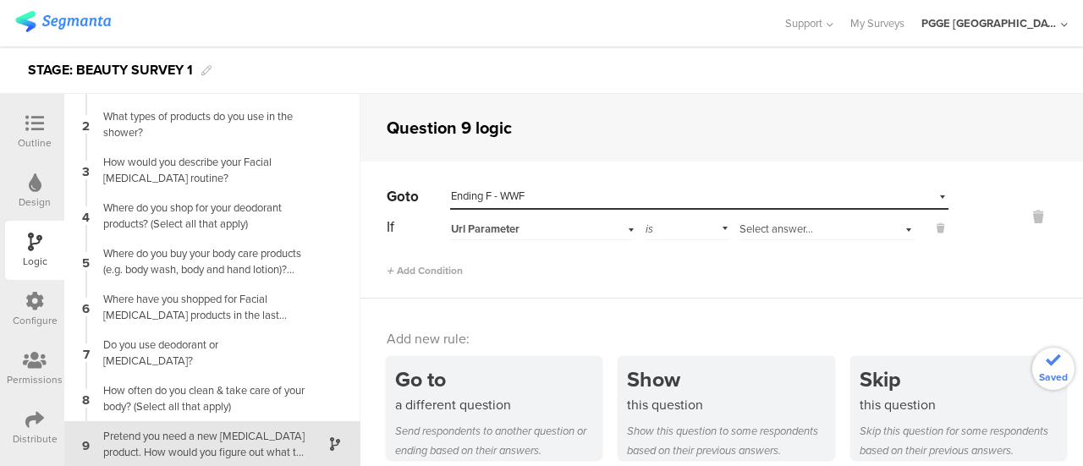
click at [658, 224] on div "is" at bounding box center [687, 227] width 85 height 26
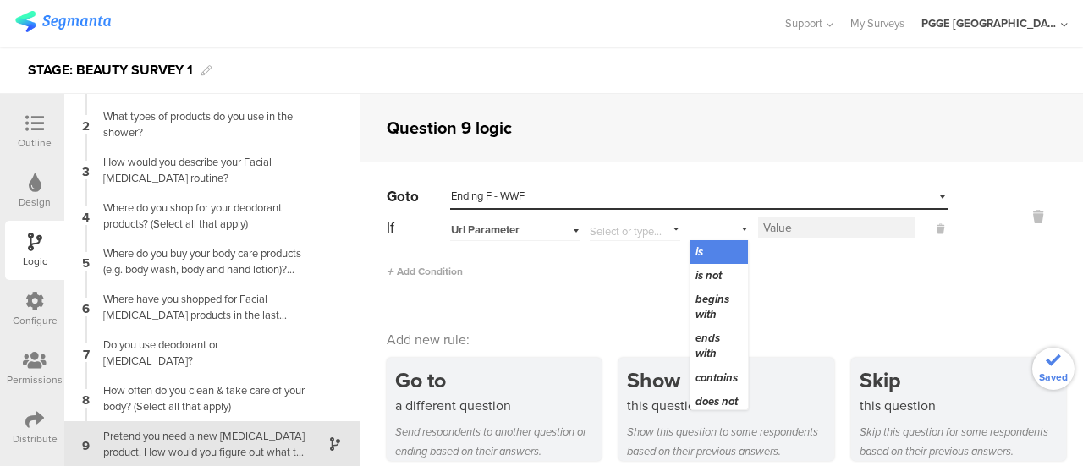
click at [634, 234] on input "text" at bounding box center [632, 228] width 84 height 24
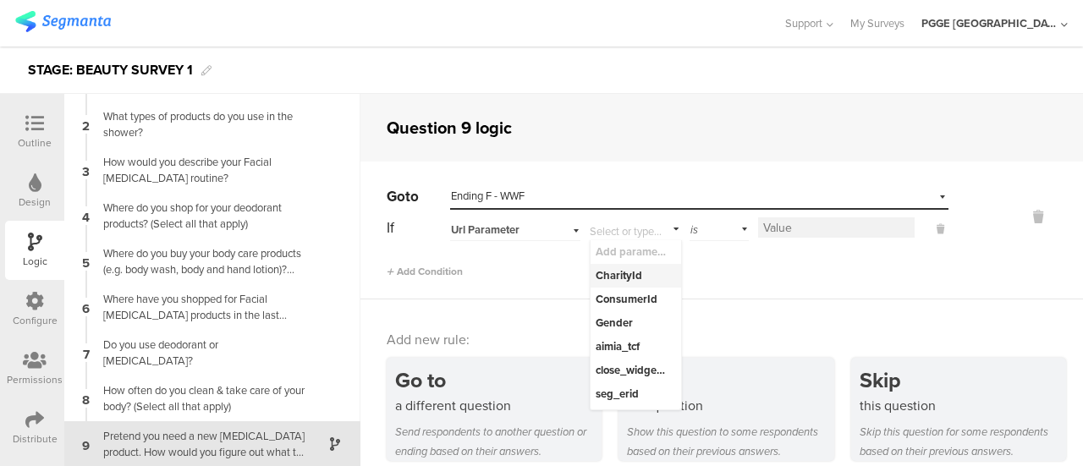
click at [629, 278] on div "CharityId" at bounding box center [631, 275] width 73 height 15
type input "CharityId"
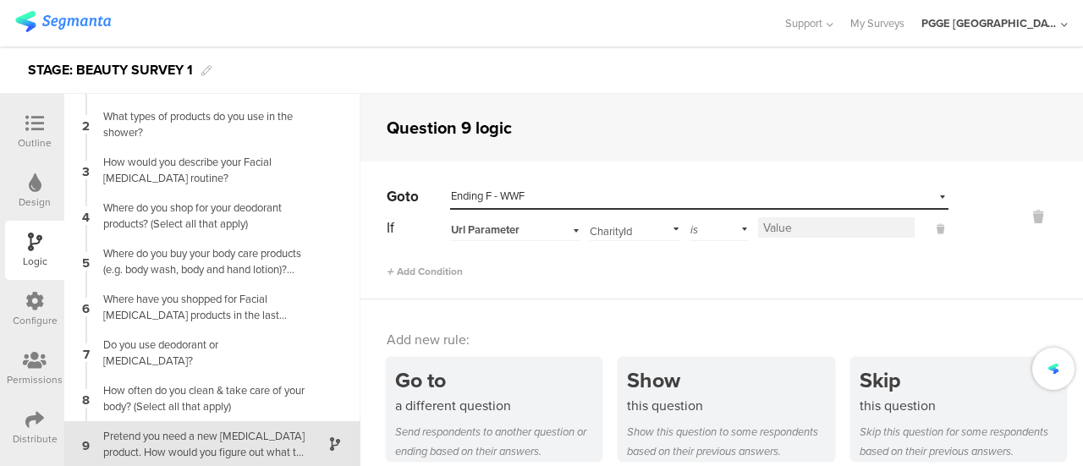
click at [776, 230] on input at bounding box center [836, 227] width 156 height 20
click at [780, 234] on input at bounding box center [836, 227] width 156 height 20
paste input "006WWF"
type input "006WWF"
click at [749, 299] on div "Add new rule: Go to a different question Send respondents to another question o…" at bounding box center [721, 391] width 722 height 184
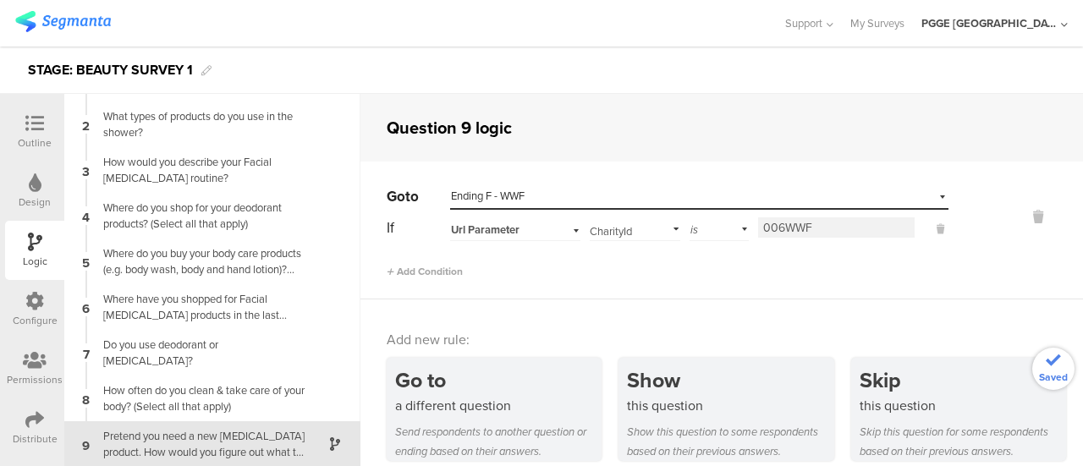
click at [36, 125] on icon at bounding box center [34, 123] width 19 height 19
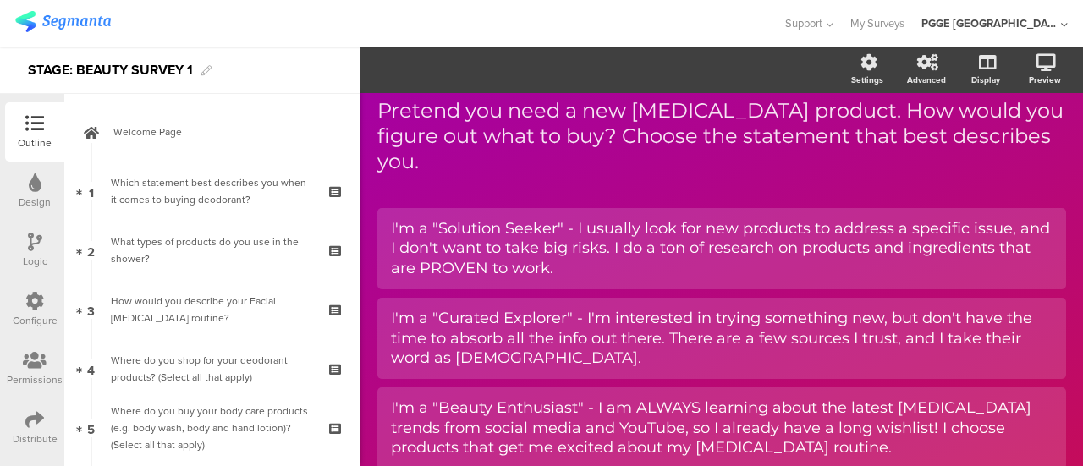
click at [36, 248] on icon at bounding box center [35, 242] width 14 height 19
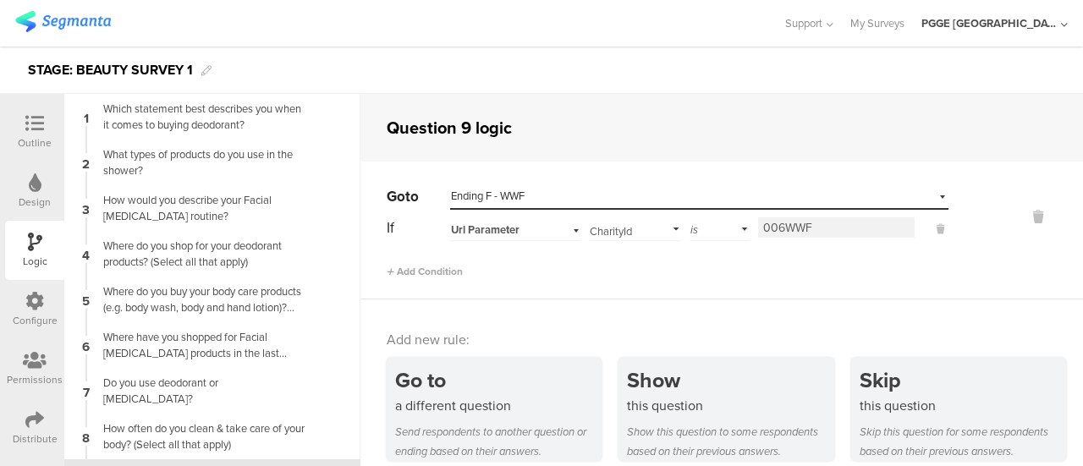
scroll to position [38, 0]
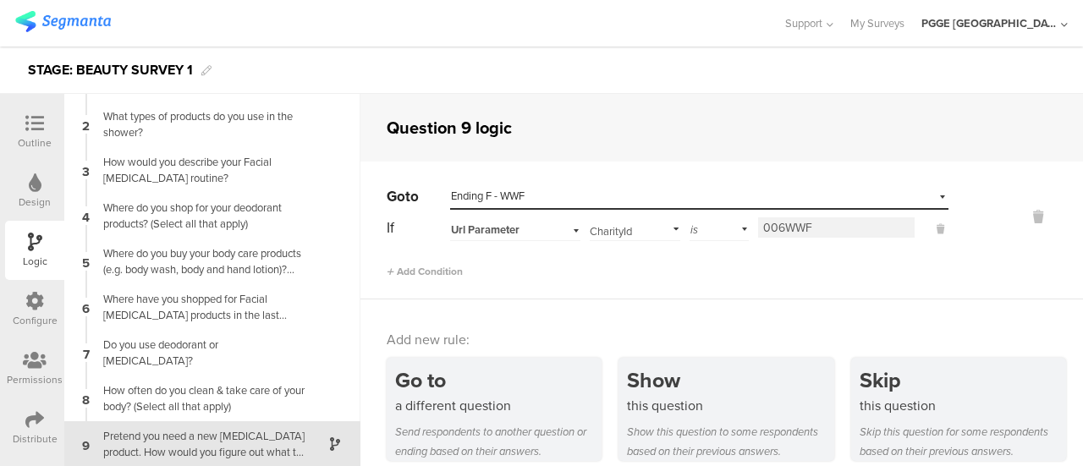
click at [34, 294] on icon at bounding box center [34, 301] width 19 height 19
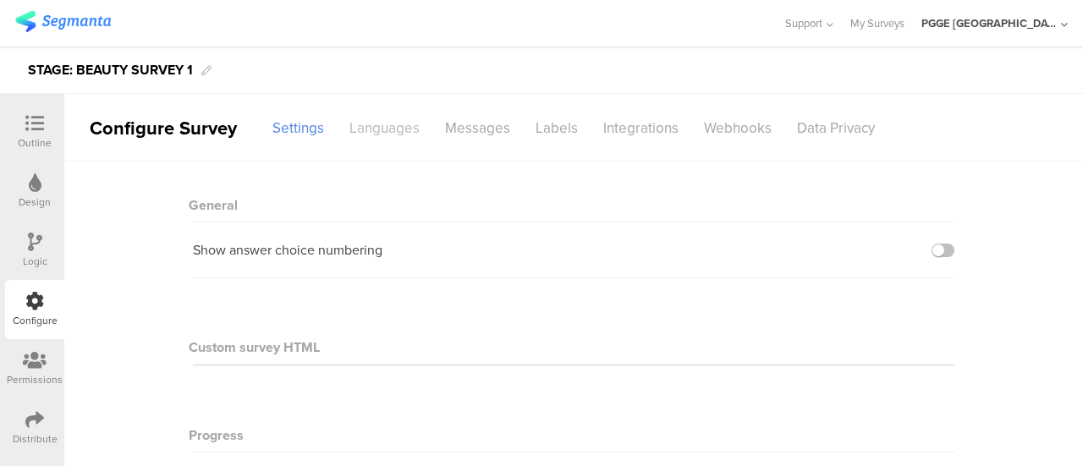
click at [402, 113] on div "Languages" at bounding box center [385, 128] width 96 height 30
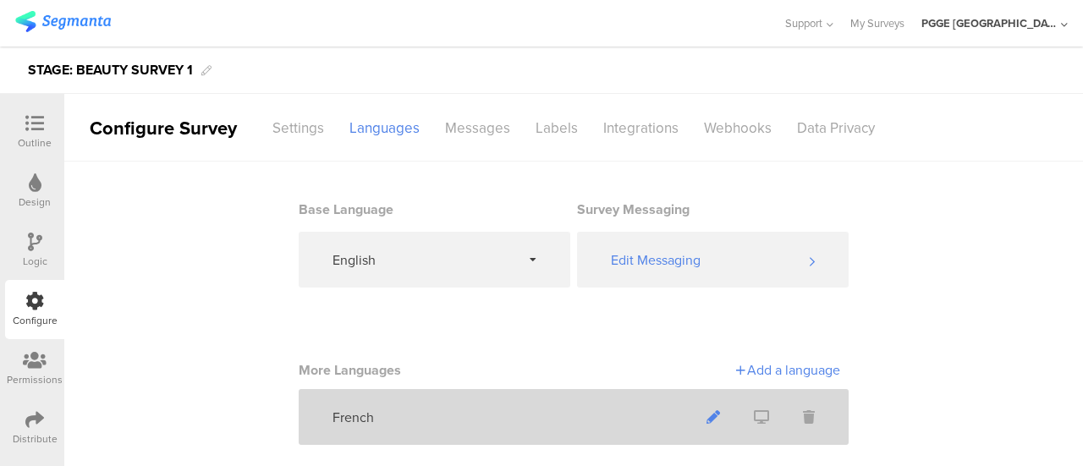
click at [709, 410] on span at bounding box center [712, 417] width 47 height 45
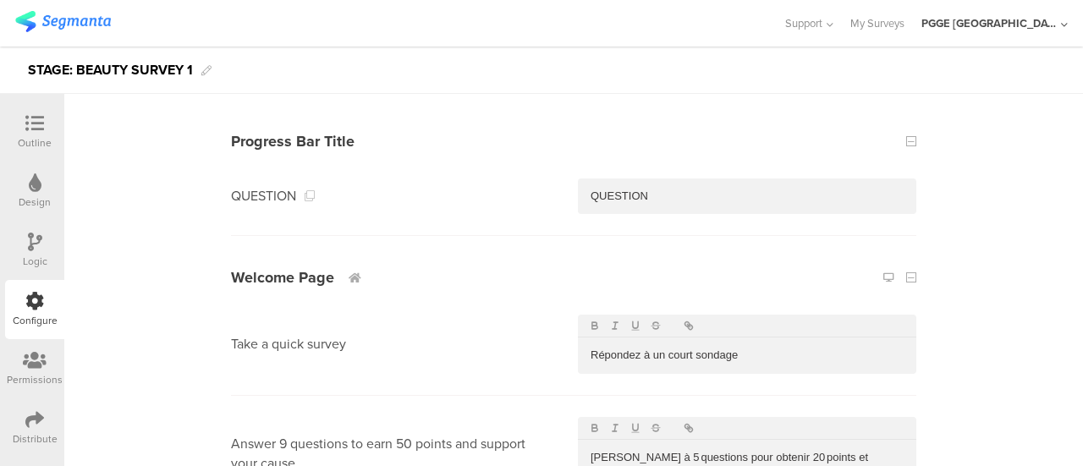
scroll to position [254, 0]
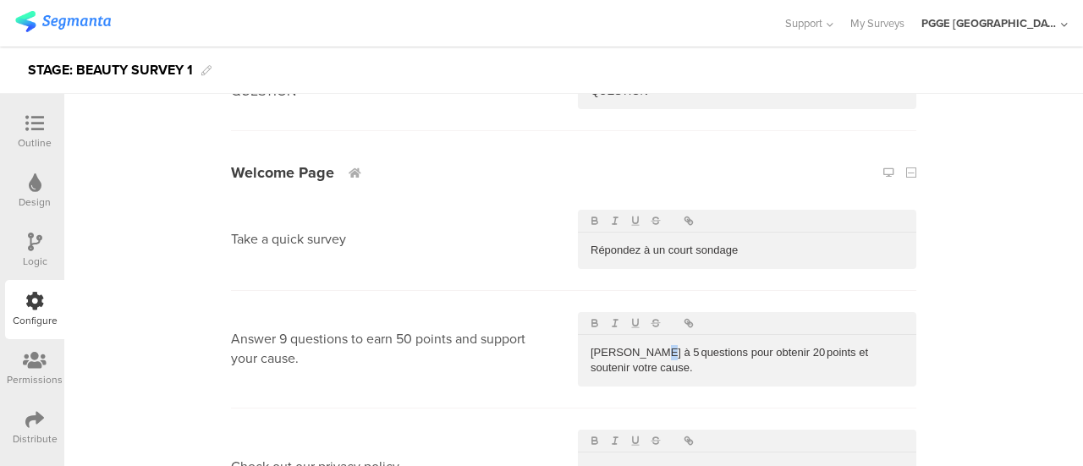
click at [651, 352] on p "Répondez à 5 questions pour obtenir 20 points et soutenir votre cause." at bounding box center [746, 360] width 313 height 31
click at [767, 352] on p "Répondez à 9 questions pour obtenir 20 points et soutenir votre cause." at bounding box center [746, 360] width 313 height 31
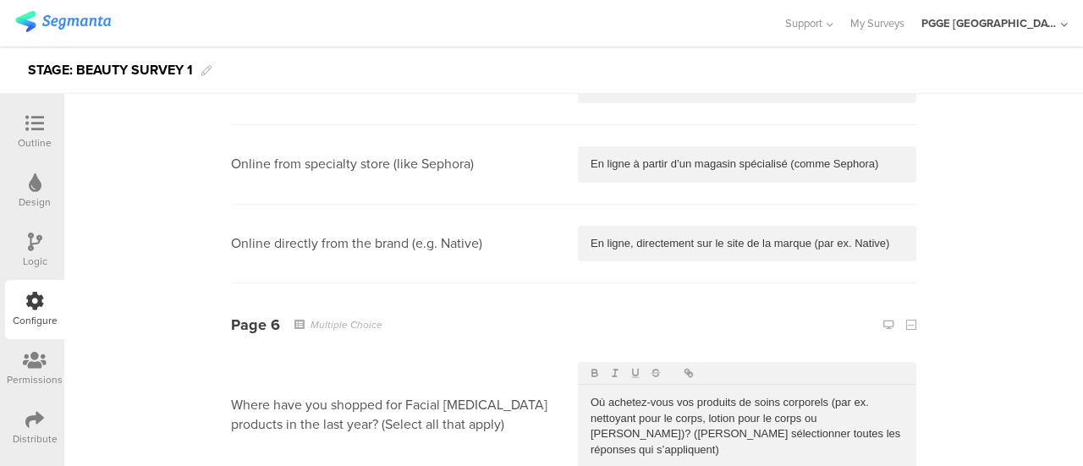
scroll to position [3891, 0]
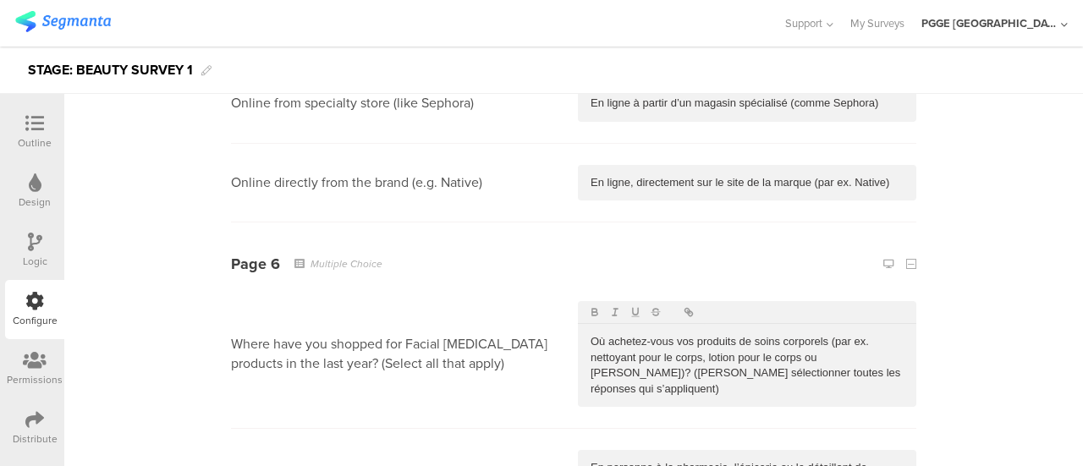
click at [681, 334] on p "Où achetez-vous vos produits de soins corporels (par ex. nettoyant pour le corp…" at bounding box center [746, 365] width 313 height 63
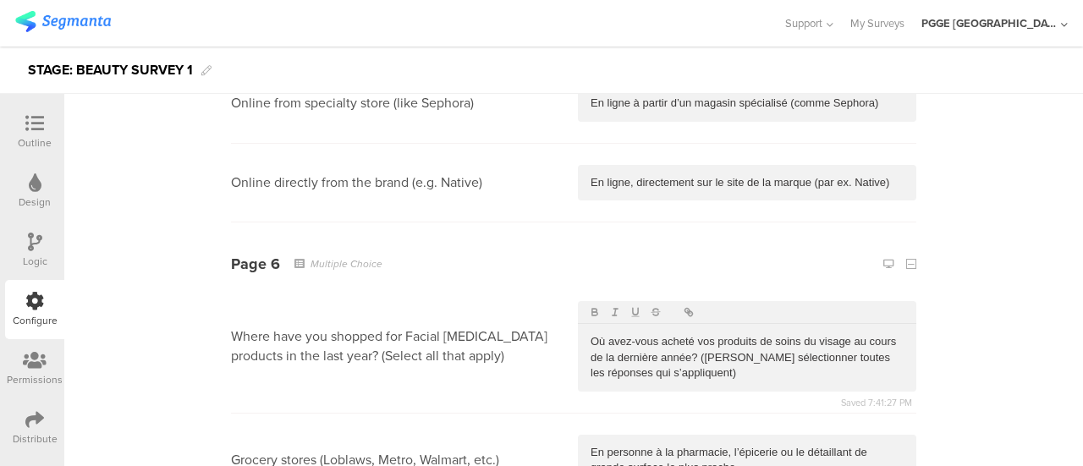
scroll to position [3975, 0]
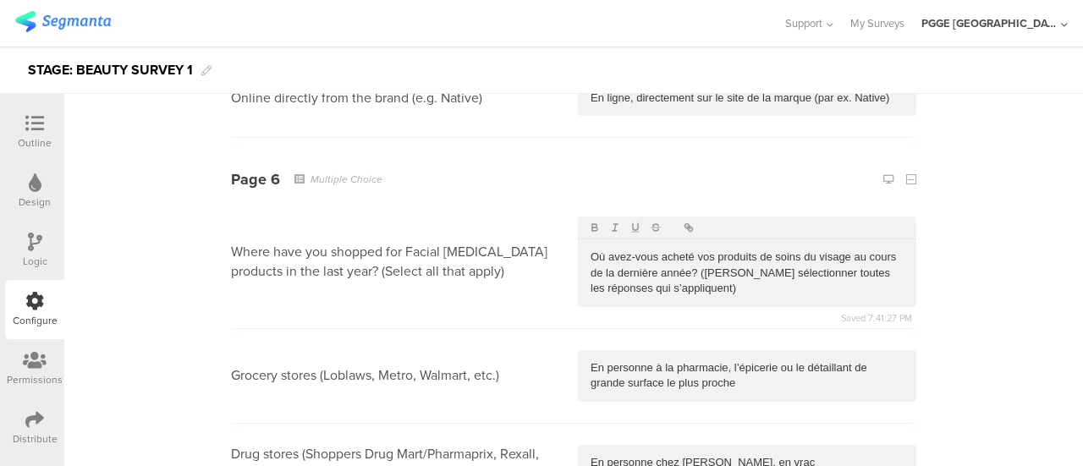
click at [753, 360] on p "En personne à la pharmacie, l’épicerie ou le détaillant de grande surface le pl…" at bounding box center [746, 375] width 313 height 31
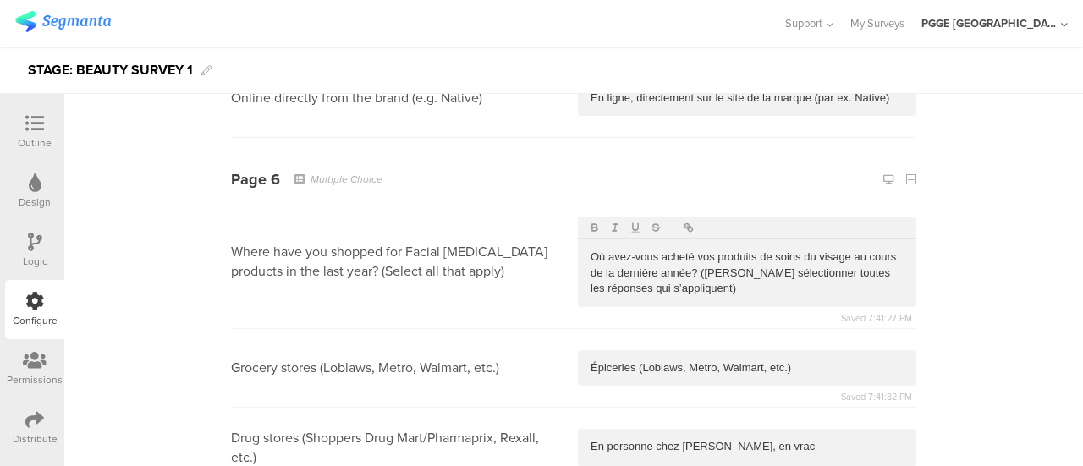
scroll to position [4145, 0]
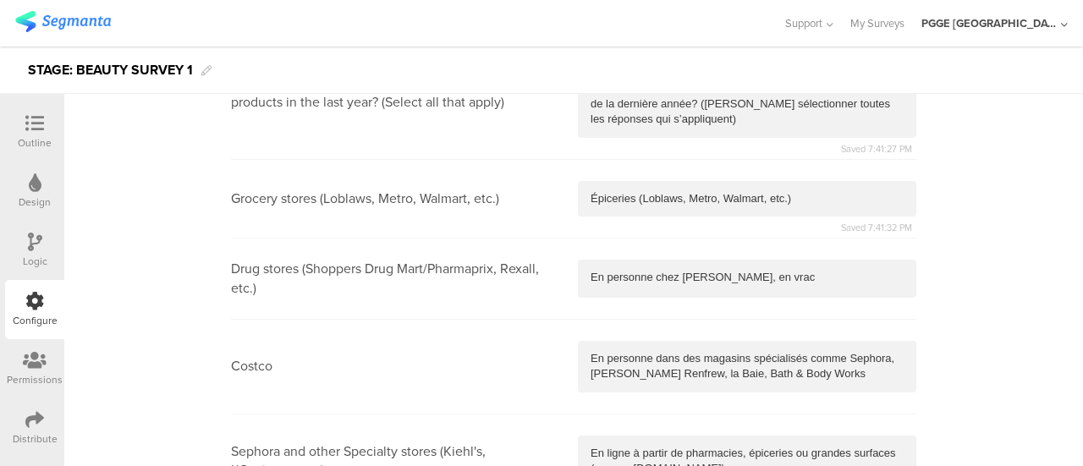
click at [790, 270] on p "En personne chez Costco, en vrac" at bounding box center [746, 277] width 313 height 15
click at [634, 351] on p "En personne dans des magasins spécialisés comme Sephora, Holt Renfrew, la Baie,…" at bounding box center [746, 366] width 313 height 31
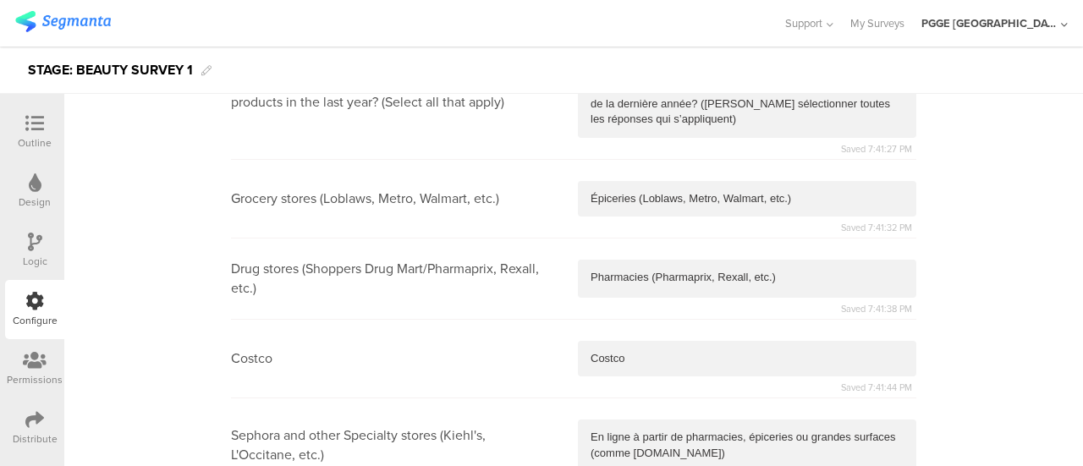
click at [641, 430] on p "En ligne à partir de pharmacies, épiceries ou grandes surfaces (comme Walmart.c…" at bounding box center [746, 445] width 313 height 31
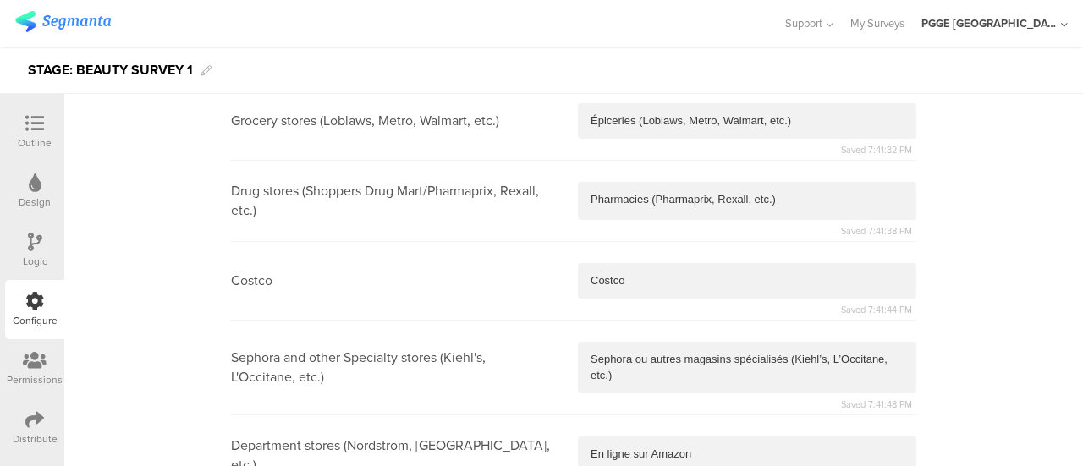
scroll to position [4398, 0]
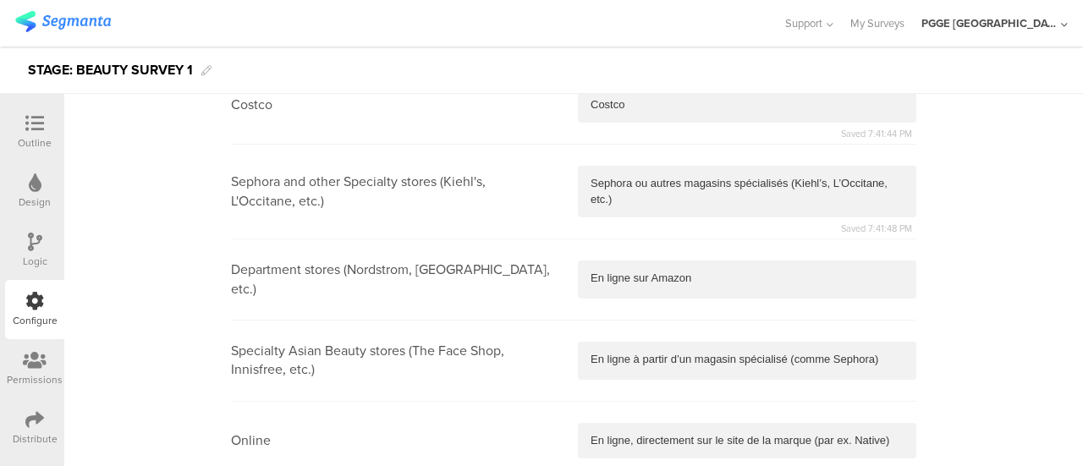
click at [631, 271] on p "En ligne sur Amazon" at bounding box center [746, 278] width 313 height 15
click at [645, 342] on div "En ligne à partir d’un magasin spécialisé (comme Sephora)" at bounding box center [747, 360] width 338 height 36
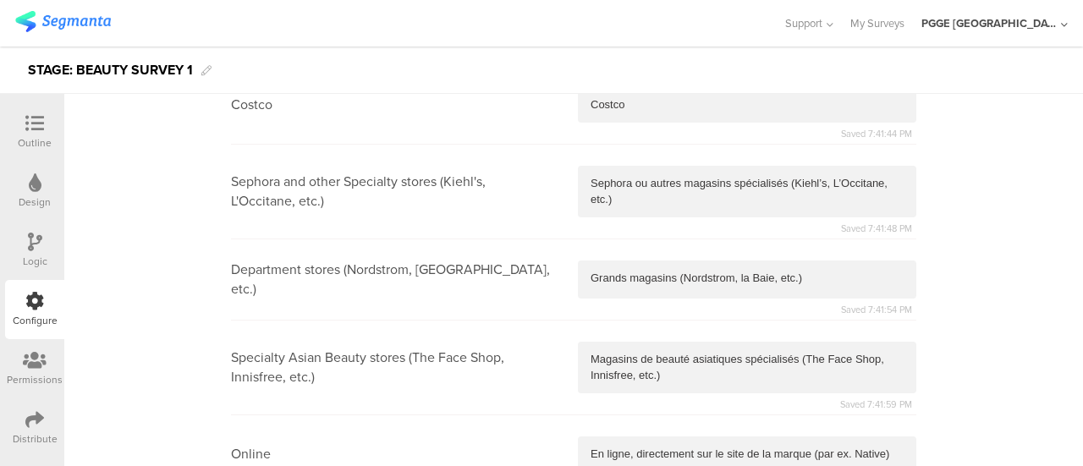
scroll to position [4483, 0]
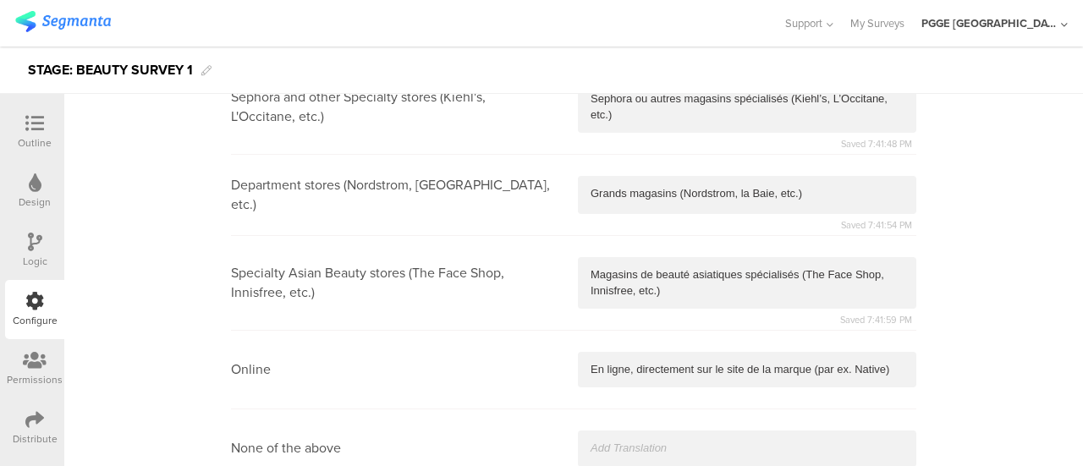
click at [618, 362] on p "En ligne, directement sur le site de la marque (par ex. Native)" at bounding box center [746, 369] width 313 height 15
click at [661, 362] on p "En ligne" at bounding box center [746, 369] width 313 height 15
click at [633, 431] on div at bounding box center [747, 449] width 338 height 36
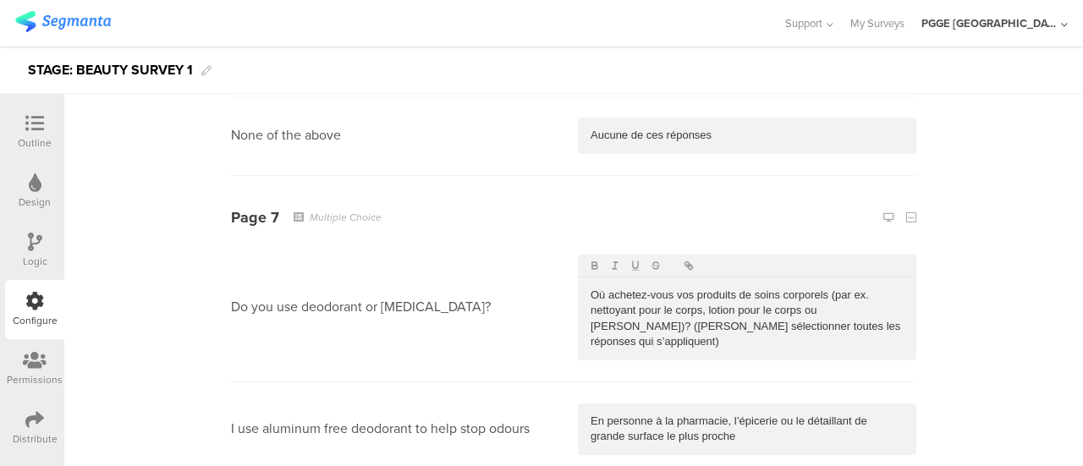
scroll to position [4821, 0]
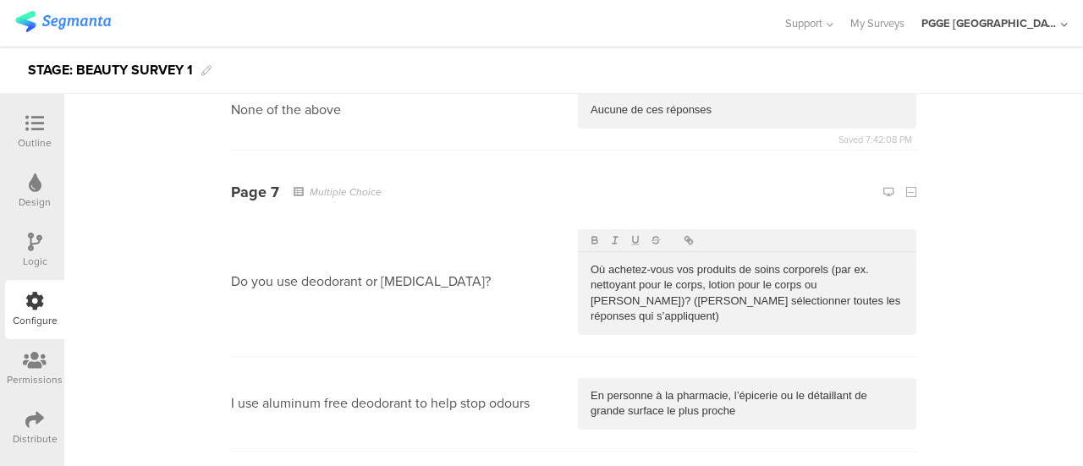
click at [670, 262] on p "Où achetez-vous vos produits de soins corporels (par ex. nettoyant pour le corp…" at bounding box center [746, 293] width 313 height 63
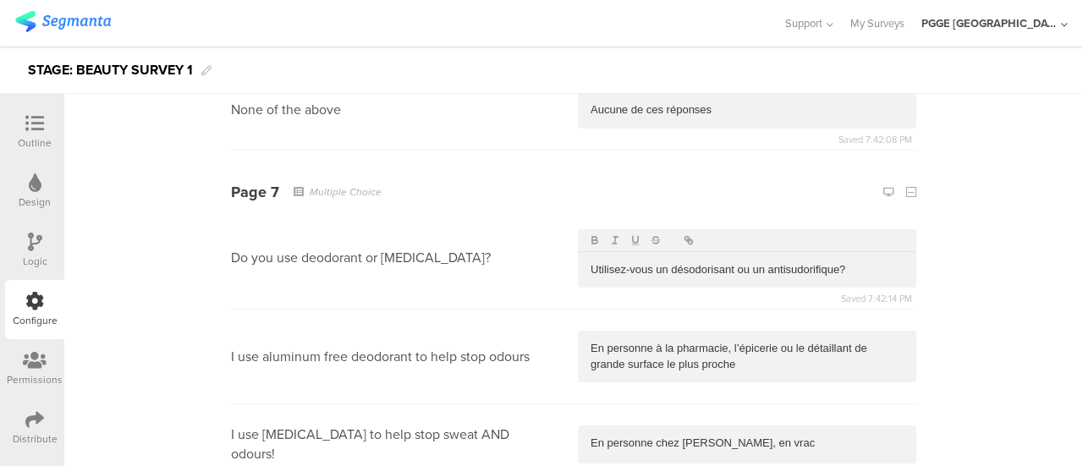
click at [648, 341] on p "En personne à la pharmacie, l’épicerie ou le détaillant de grande surface le pl…" at bounding box center [746, 356] width 313 height 31
click at [647, 436] on p "En personne chez Costco, en vrac" at bounding box center [746, 443] width 313 height 15
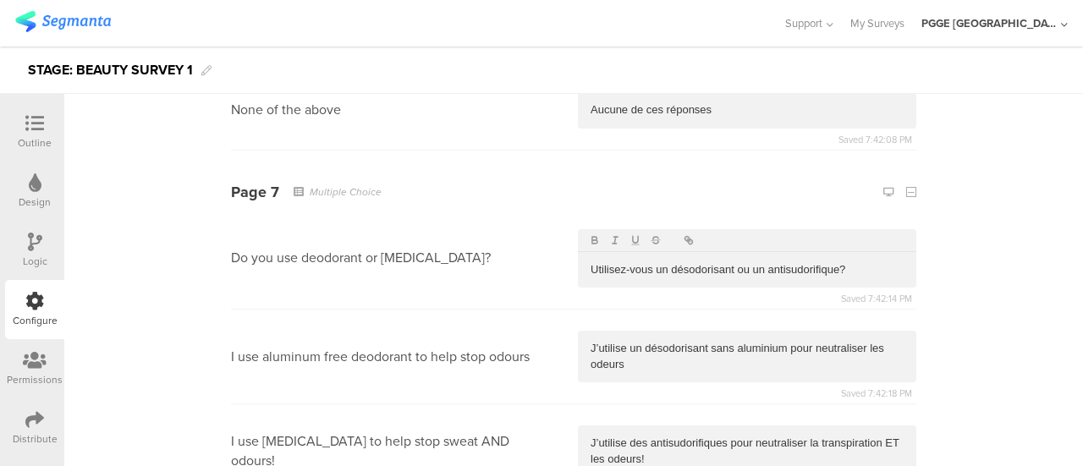
scroll to position [4906, 0]
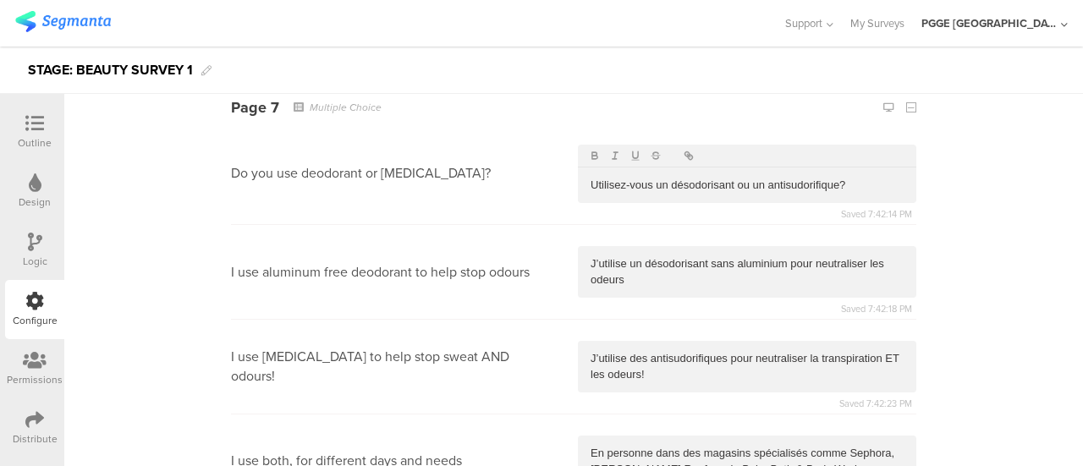
click at [634, 446] on p "En personne dans des magasins spécialisés comme Sephora, Holt Renfrew, la Baie,…" at bounding box center [746, 461] width 313 height 31
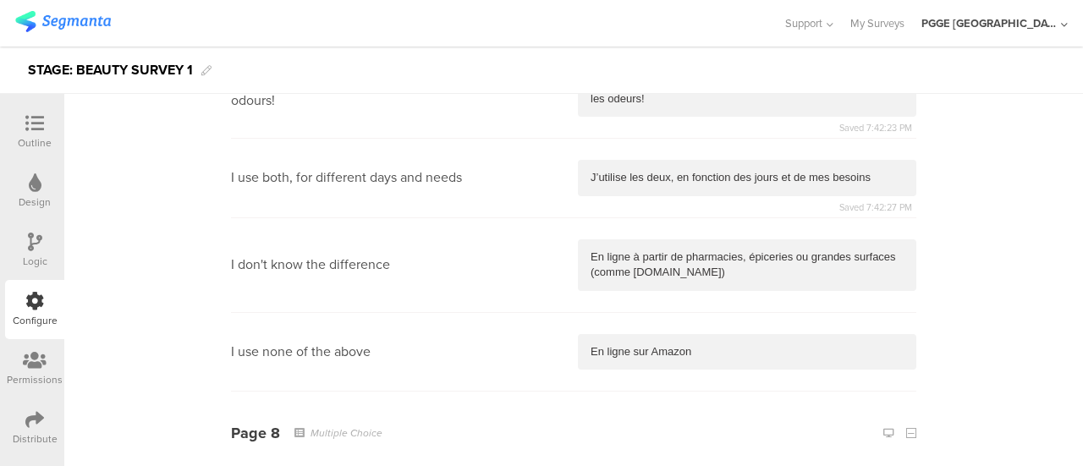
scroll to position [5160, 0]
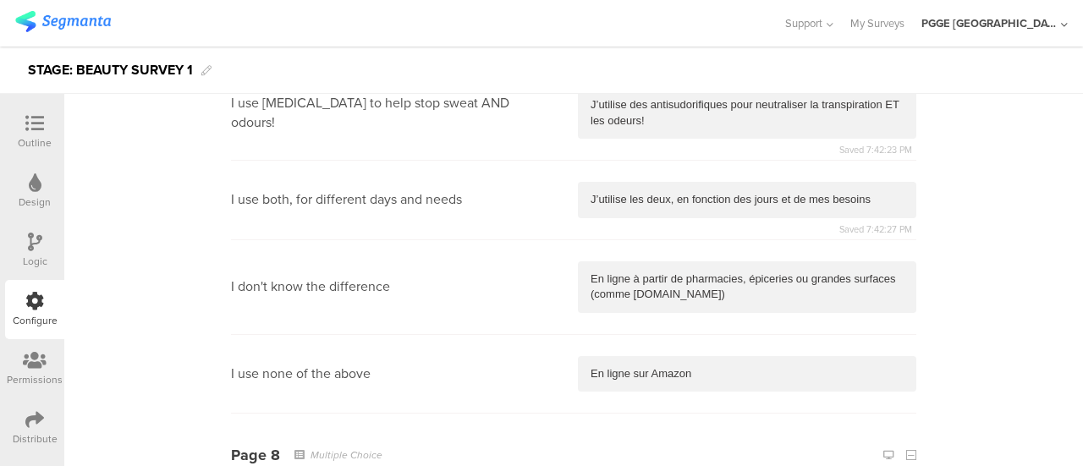
click at [713, 272] on p "En ligne à partir de pharmacies, épiceries ou grandes surfaces (comme Walmart.c…" at bounding box center [746, 287] width 313 height 31
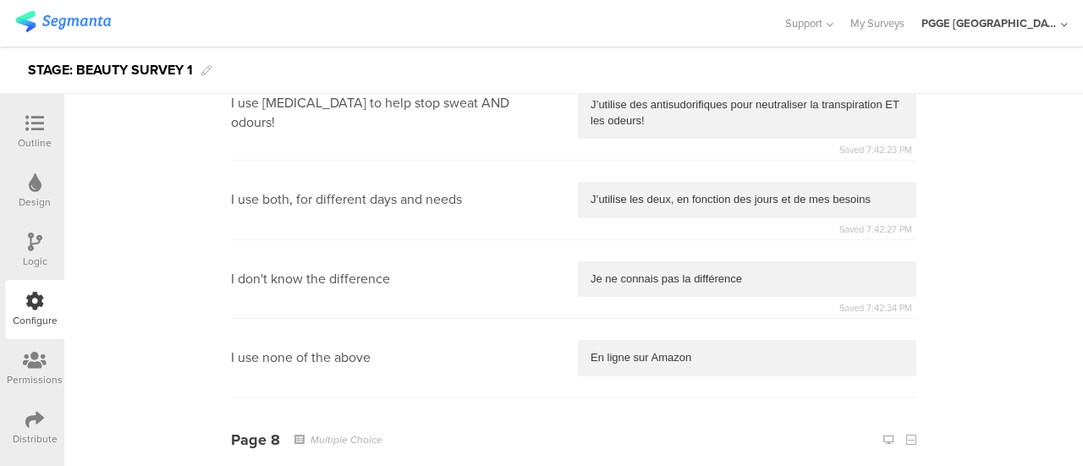
click at [729, 350] on p "En ligne sur Amazon" at bounding box center [746, 357] width 313 height 15
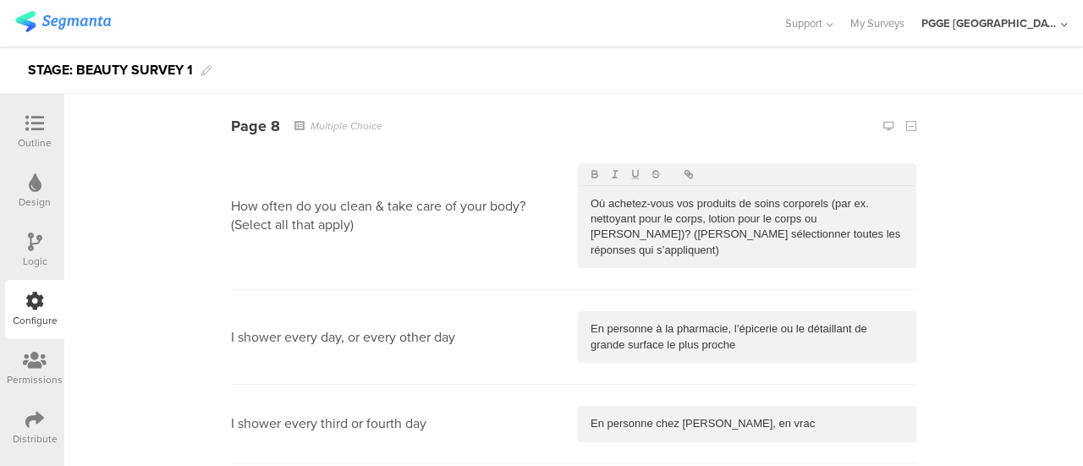
scroll to position [5498, 0]
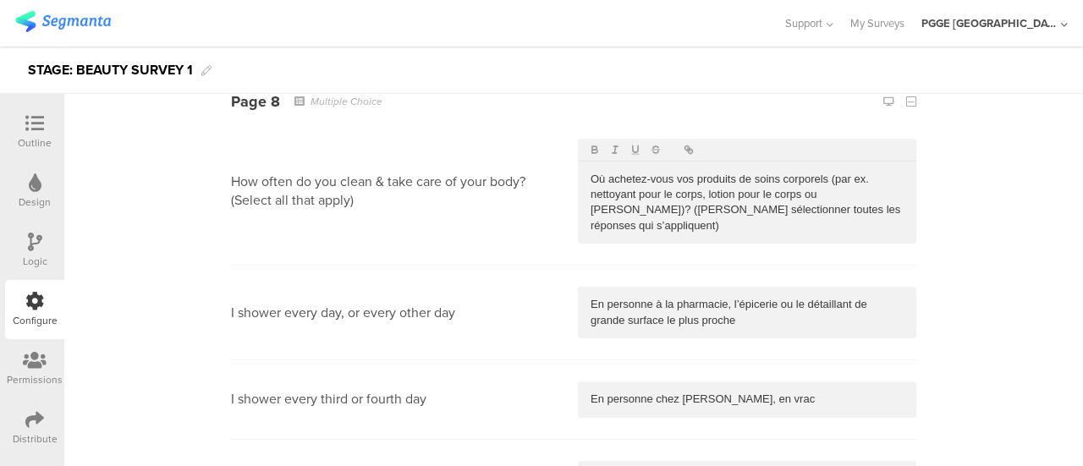
click at [628, 172] on p "Où achetez-vous vos produits de soins corporels (par ex. nettoyant pour le corp…" at bounding box center [746, 203] width 313 height 63
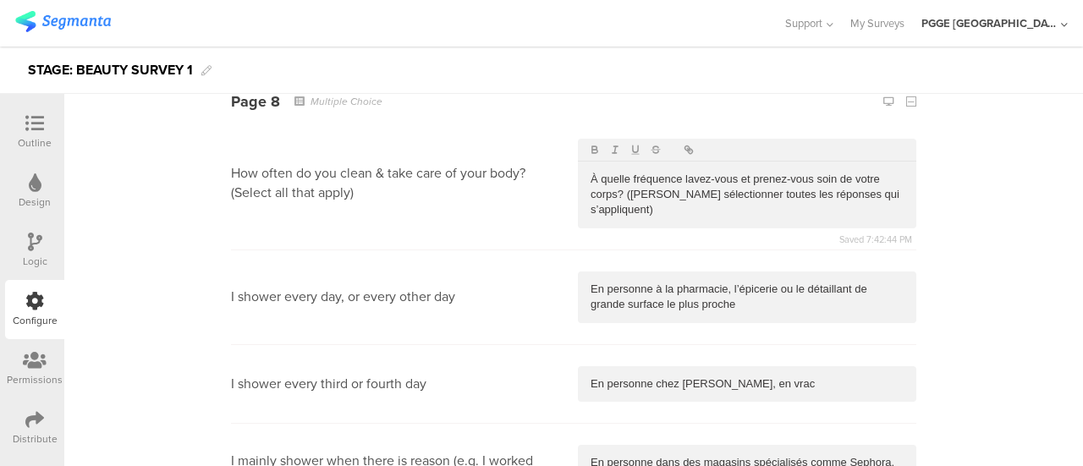
click at [632, 282] on p "En personne à la pharmacie, l’épicerie ou le détaillant de grande surface le pl…" at bounding box center [746, 297] width 313 height 31
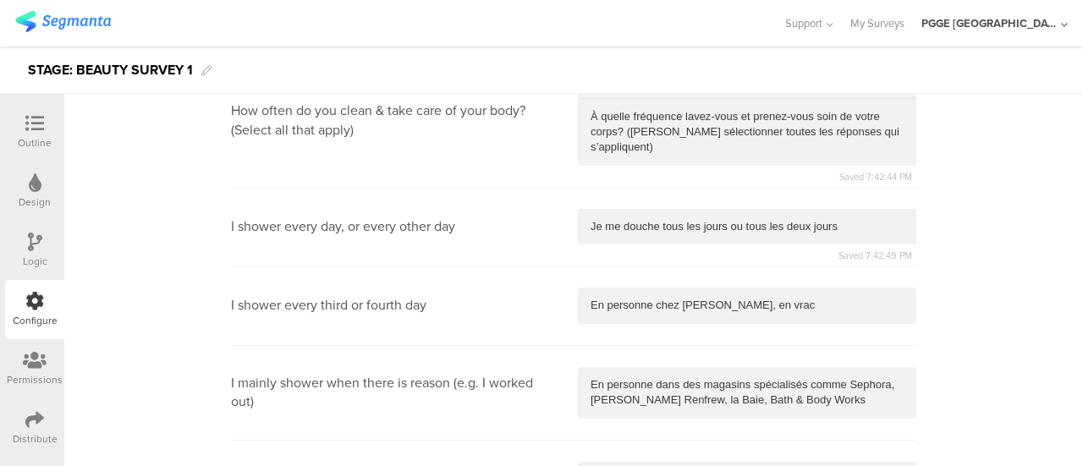
scroll to position [5583, 0]
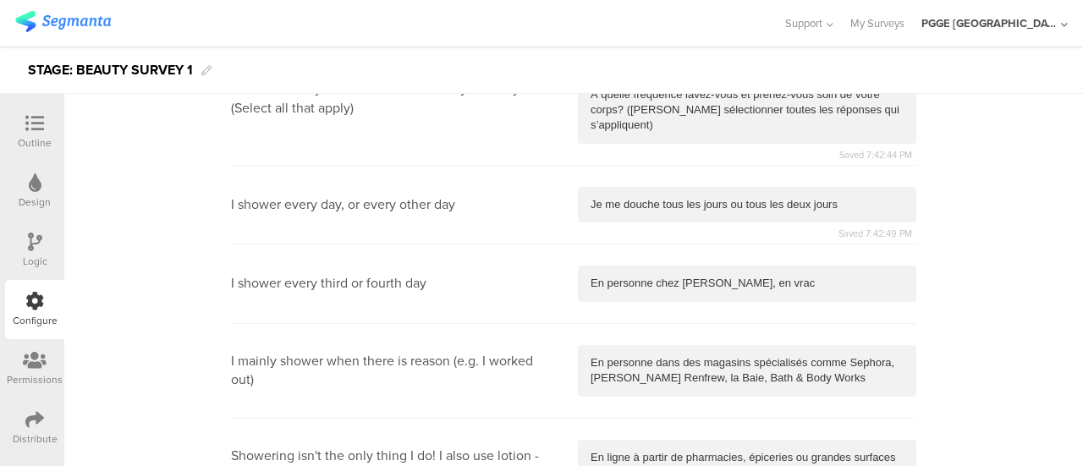
click at [617, 276] on p "En personne chez Costco, en vrac" at bounding box center [746, 283] width 313 height 15
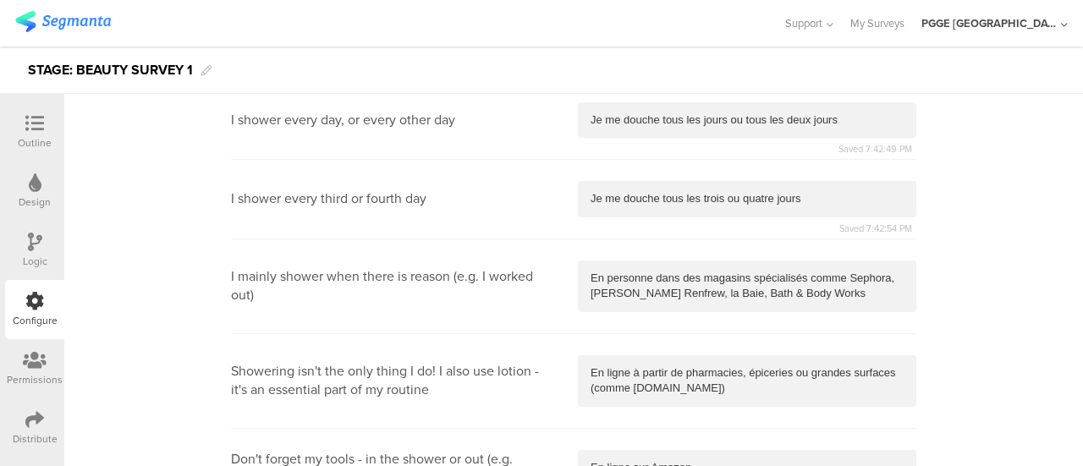
click at [644, 261] on div "En personne dans des magasins spécialisés comme Sephora, Holt Renfrew, la Baie,…" at bounding box center [747, 287] width 338 height 52
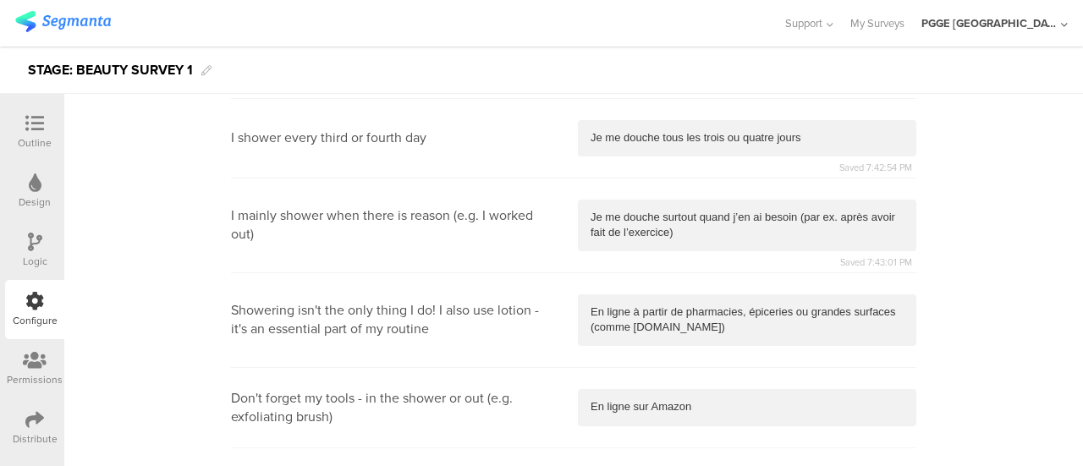
scroll to position [5752, 0]
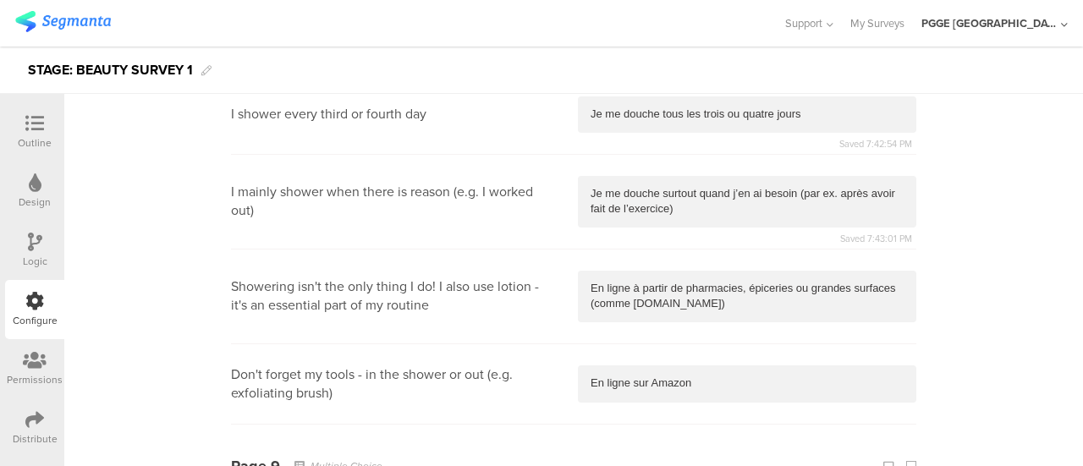
click at [716, 281] on p "En ligne à partir de pharmacies, épiceries ou grandes surfaces (comme Walmart.c…" at bounding box center [746, 296] width 313 height 31
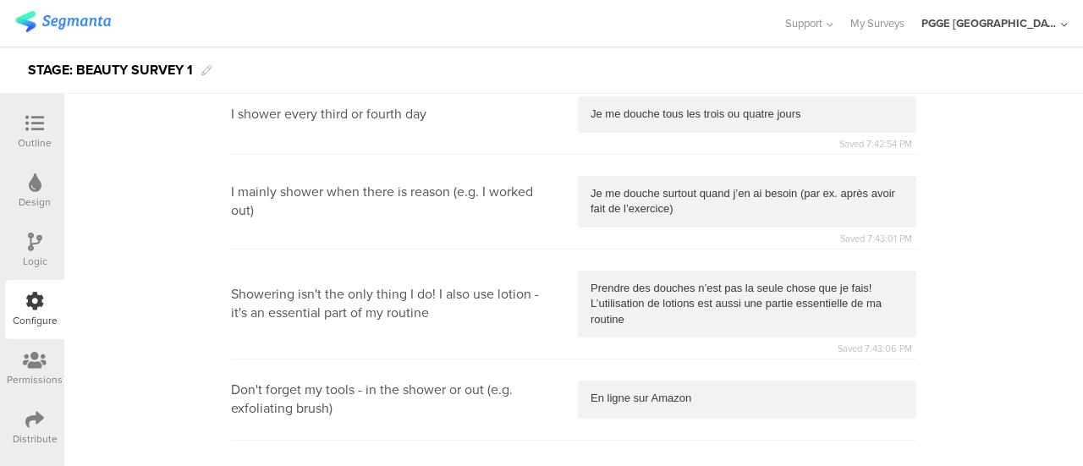
click at [643, 391] on p "En ligne sur Amazon" at bounding box center [746, 398] width 313 height 15
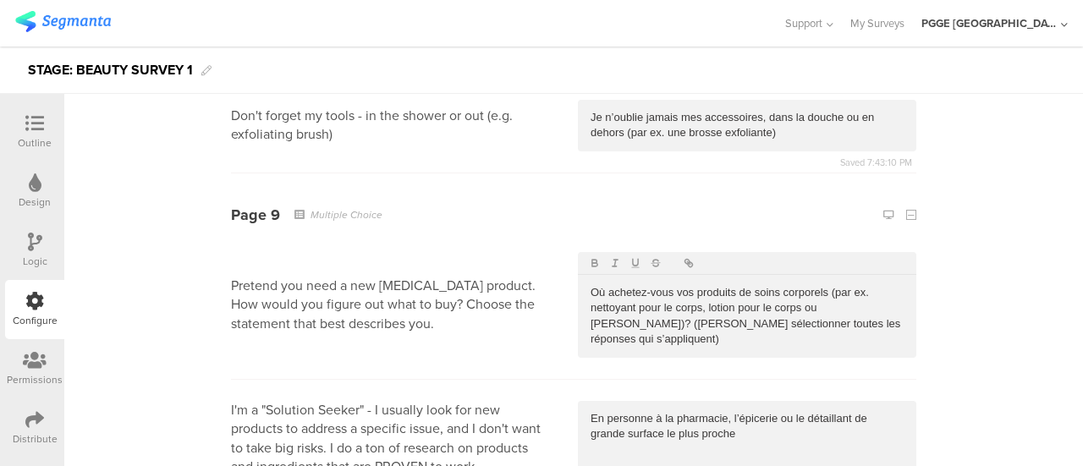
scroll to position [6090, 0]
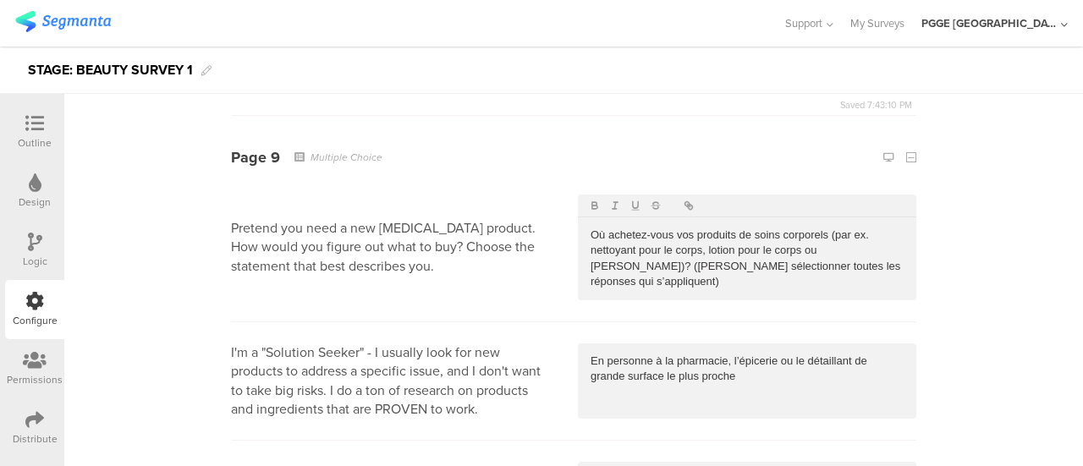
click at [653, 228] on p "Où achetez-vous vos produits de soins corporels (par ex. nettoyant pour le corp…" at bounding box center [746, 259] width 313 height 63
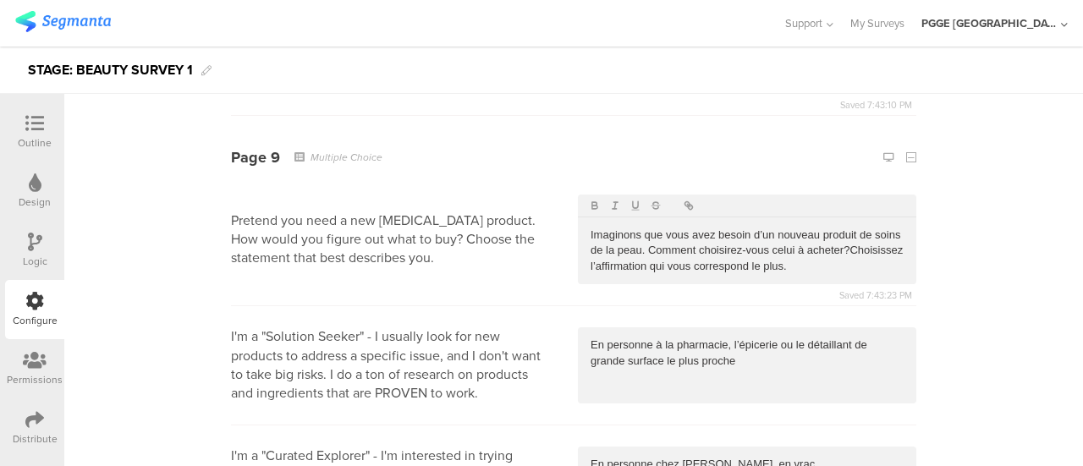
click at [623, 337] on p "En personne à la pharmacie, l’épicerie ou le détaillant de grande surface le pl…" at bounding box center [746, 352] width 313 height 31
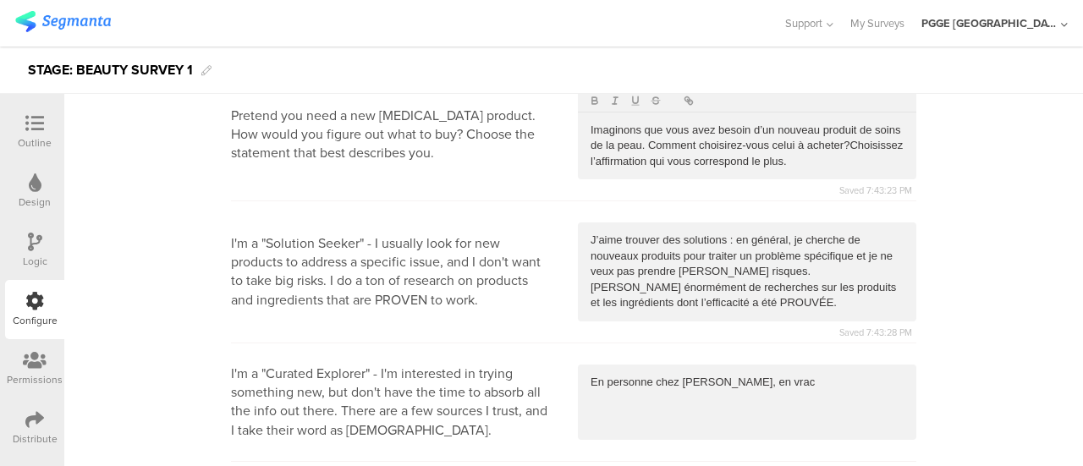
scroll to position [6259, 0]
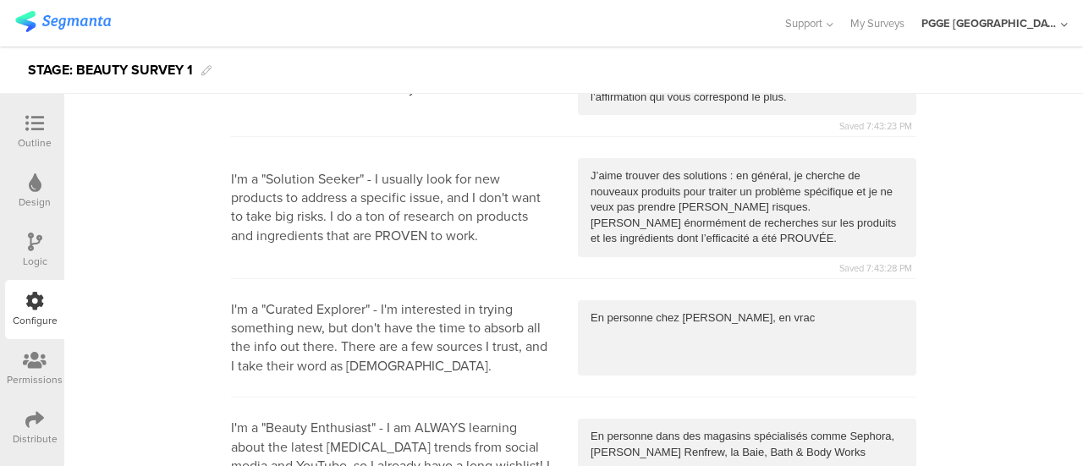
click at [642, 300] on div "En personne chez Costco, en vrac" at bounding box center [747, 318] width 338 height 36
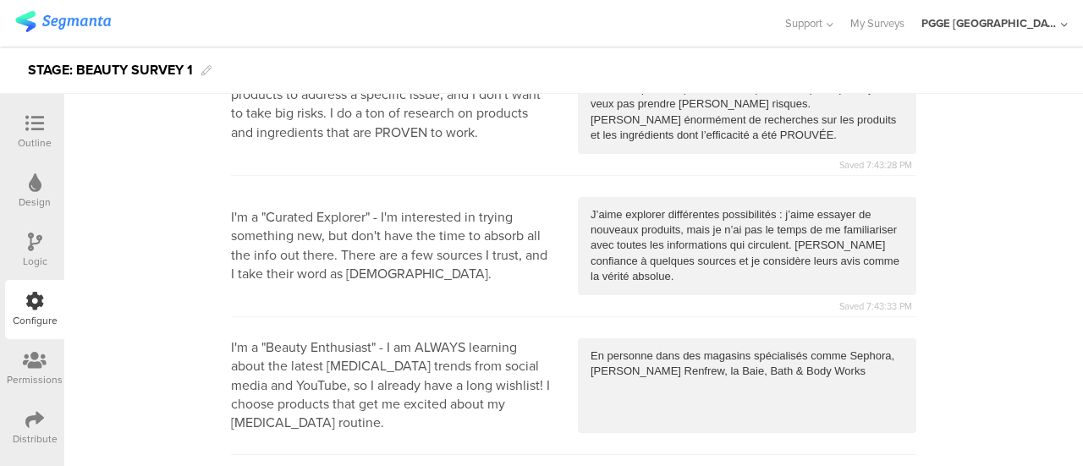
scroll to position [6428, 0]
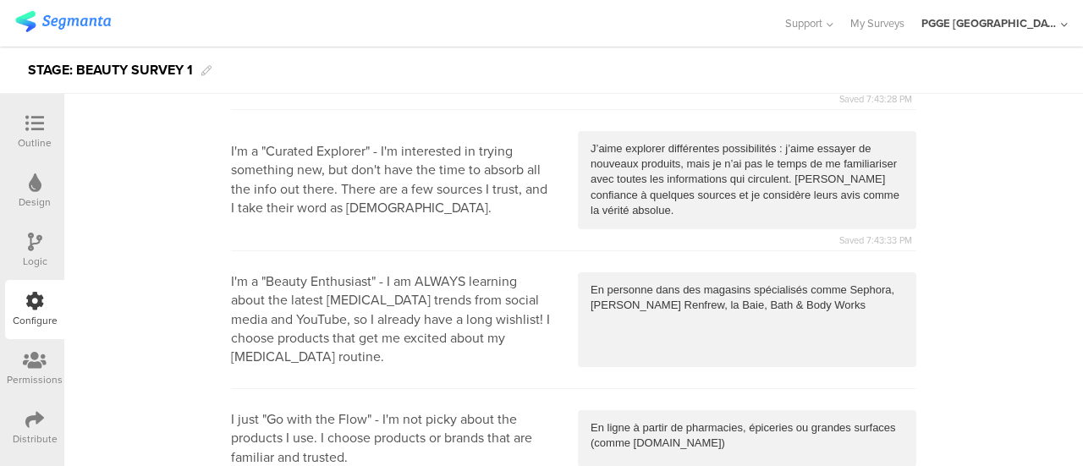
click at [638, 275] on div "En personne dans des magasins spécialisés comme Sephora, Holt Renfrew, la Baie,…" at bounding box center [747, 319] width 338 height 95
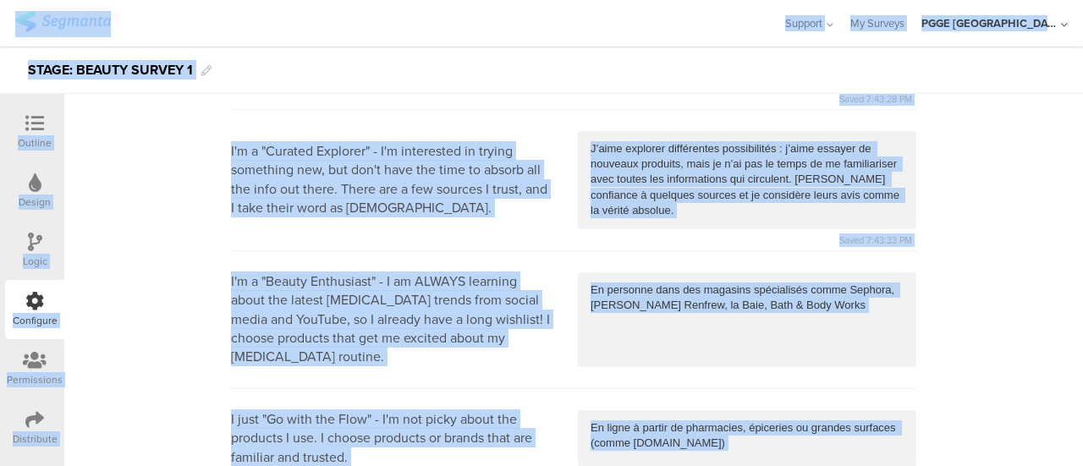
click at [629, 283] on p "En personne dans des magasins spécialisés comme Sephora, Holt Renfrew, la Baie,…" at bounding box center [746, 298] width 313 height 31
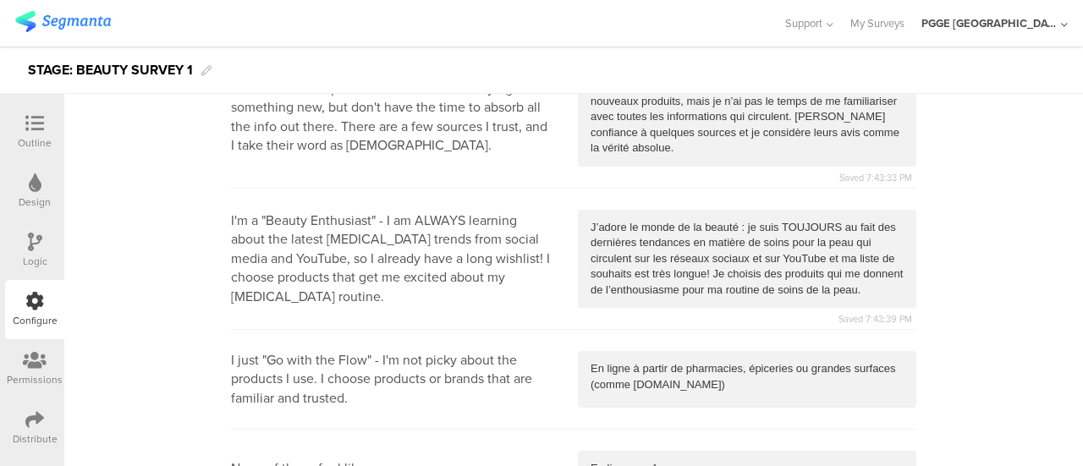
scroll to position [6513, 0]
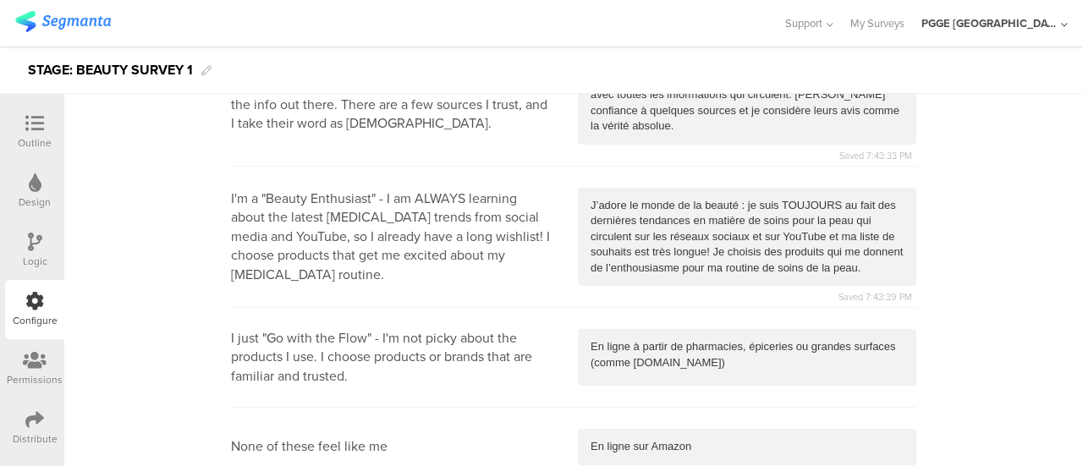
click at [690, 339] on p "En ligne à partir de pharmacies, épiceries ou grandes surfaces (comme Walmart.c…" at bounding box center [746, 354] width 313 height 31
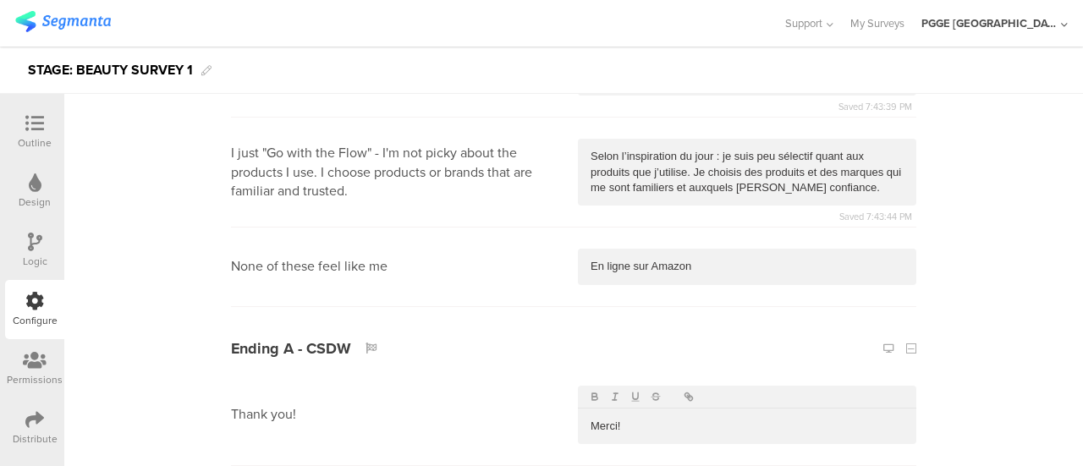
scroll to position [6682, 0]
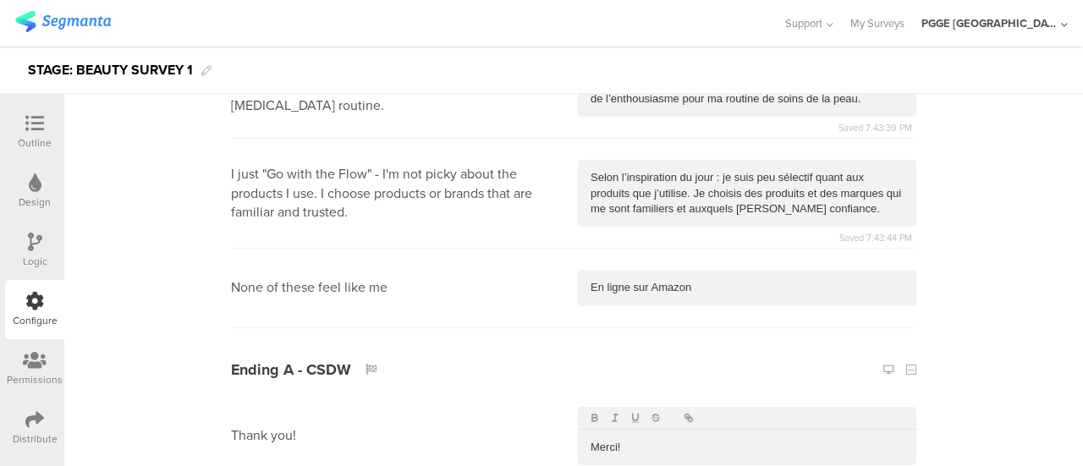
click at [737, 280] on p "En ligne sur Amazon" at bounding box center [746, 287] width 313 height 15
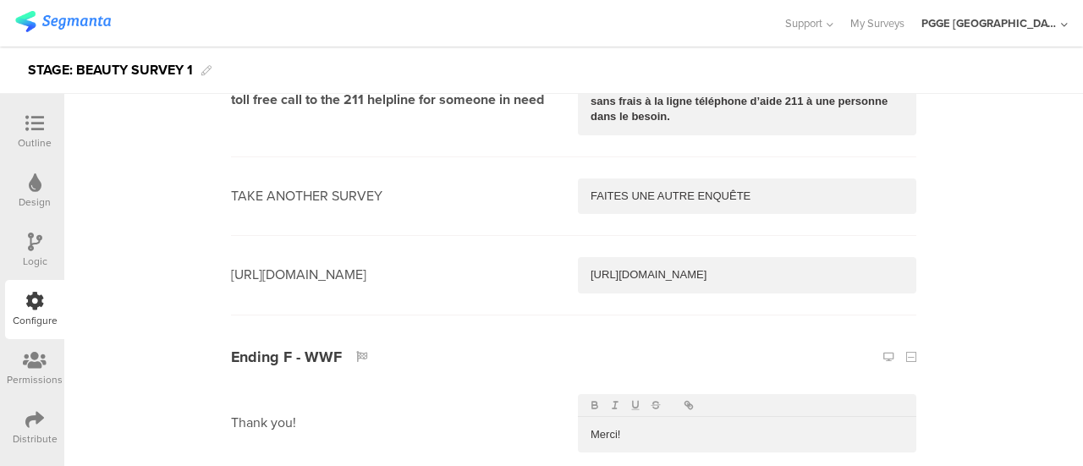
scroll to position [9051, 0]
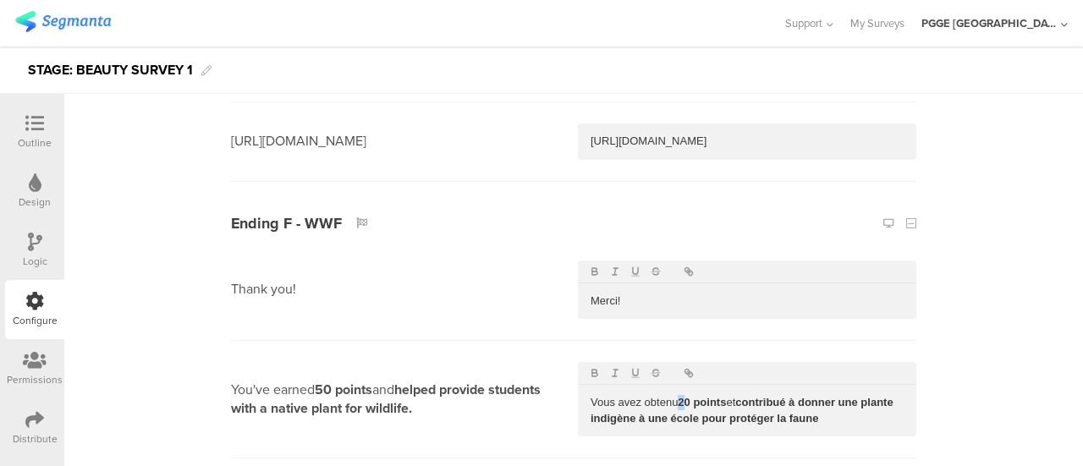
click at [678, 396] on strong "20 points" at bounding box center [702, 402] width 48 height 13
click at [36, 244] on icon at bounding box center [35, 242] width 14 height 19
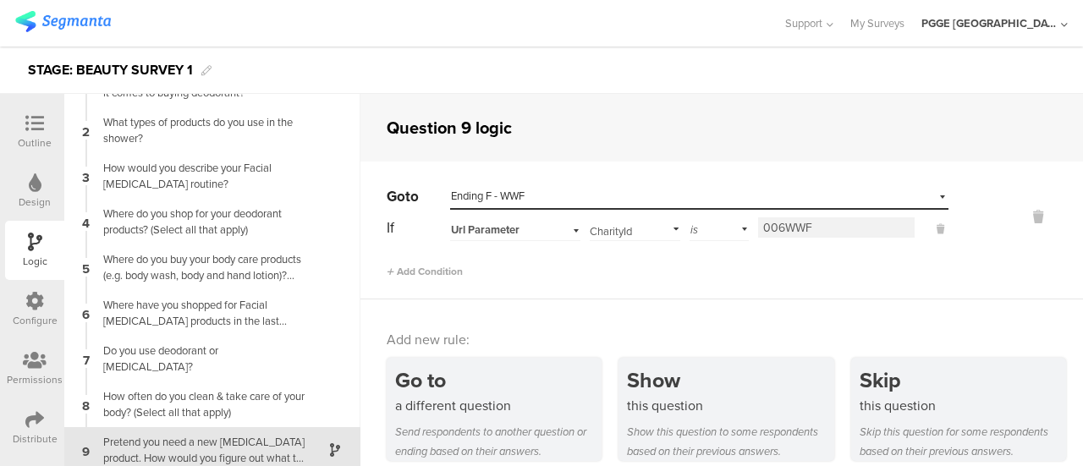
scroll to position [38, 0]
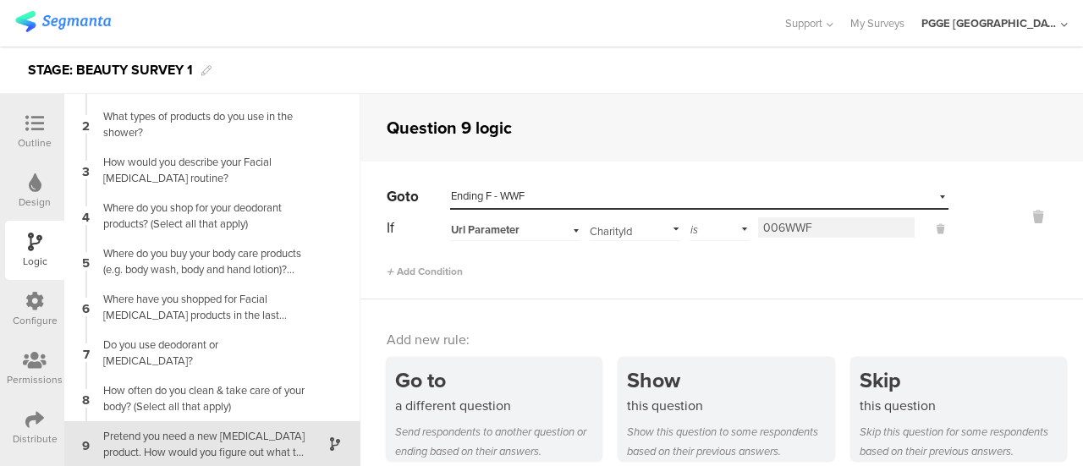
click at [38, 299] on icon at bounding box center [34, 301] width 19 height 19
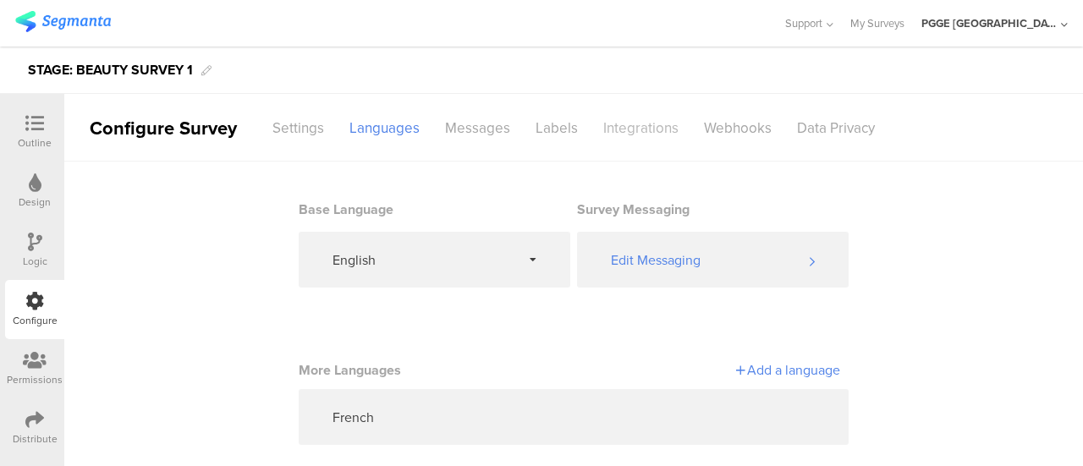
click at [636, 122] on div "Integrations" at bounding box center [640, 128] width 101 height 30
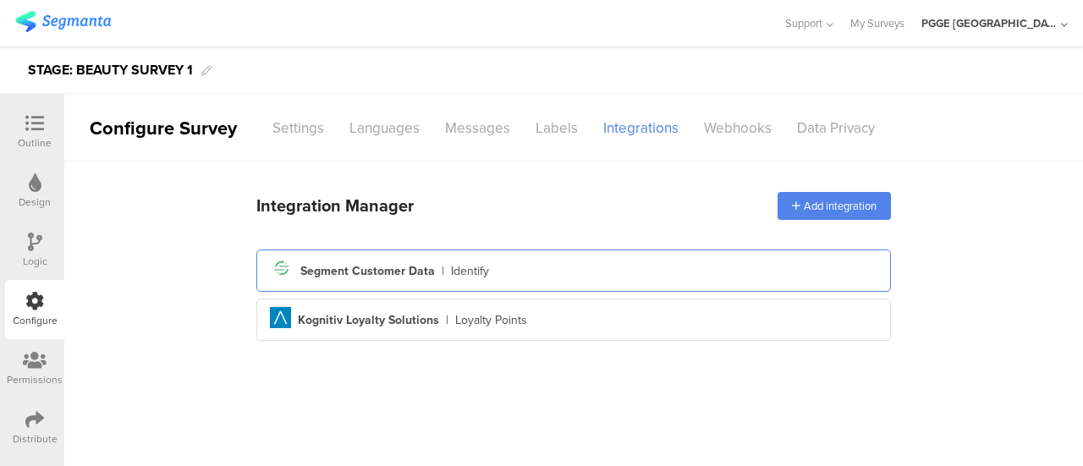
click at [527, 277] on div "Segment icon Created with Sketch. Segment Customer Data | Identify" at bounding box center [573, 270] width 607 height 29
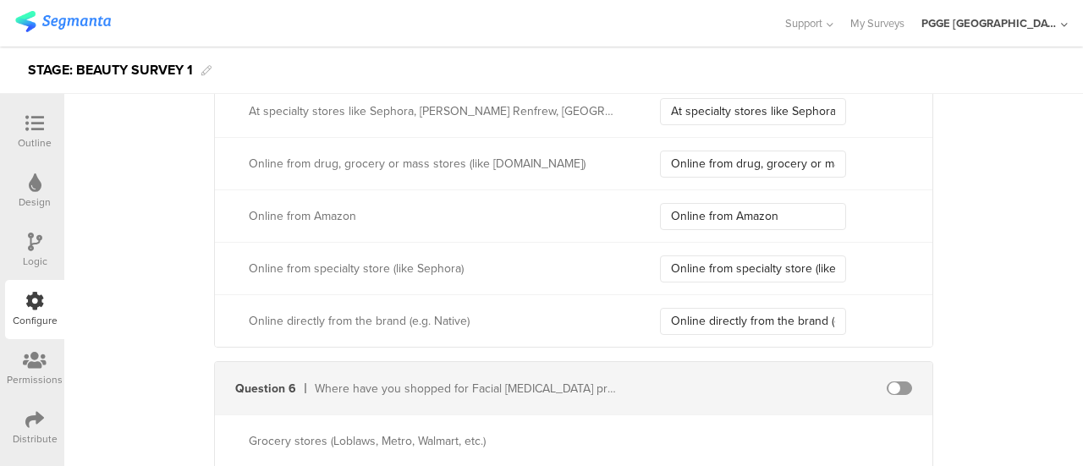
scroll to position [2115, 0]
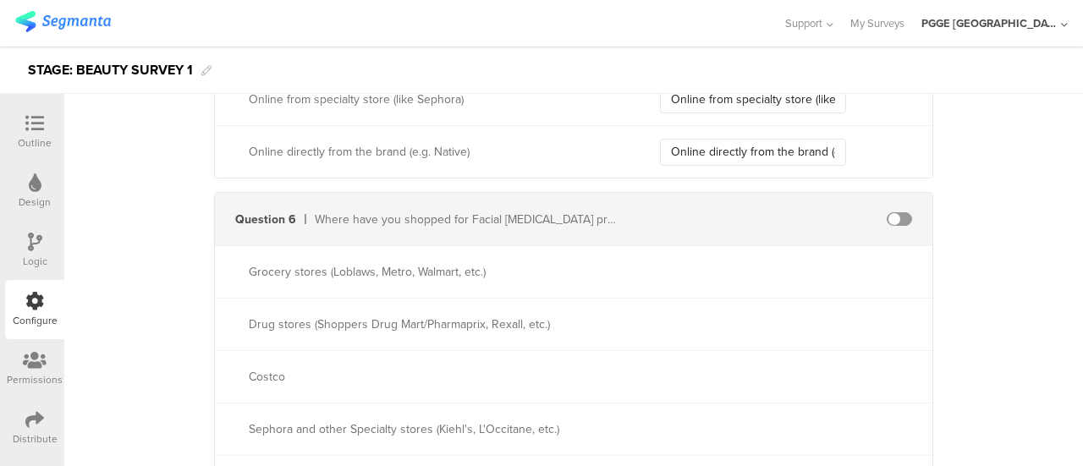
click at [890, 215] on span at bounding box center [898, 219] width 25 height 14
click at [761, 212] on input "text" at bounding box center [753, 219] width 186 height 27
paste input "traitPlacePurchasedSkinCareIdValue"
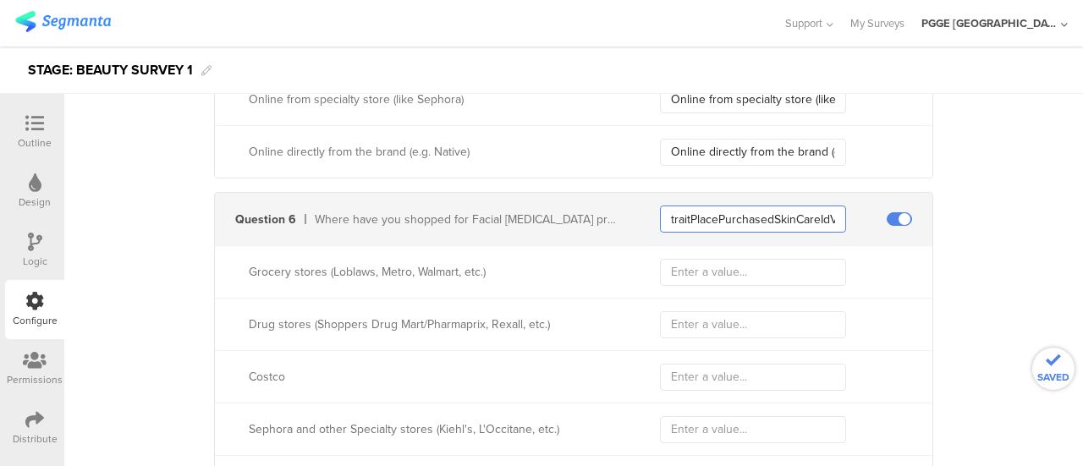
scroll to position [0, 24]
type input "traitPlacePurchasedSkinCareIdValue"
click at [696, 272] on input "text" at bounding box center [753, 272] width 186 height 27
paste input "Grocery stores (Loblaws, Metro, Walmart, etc.)"
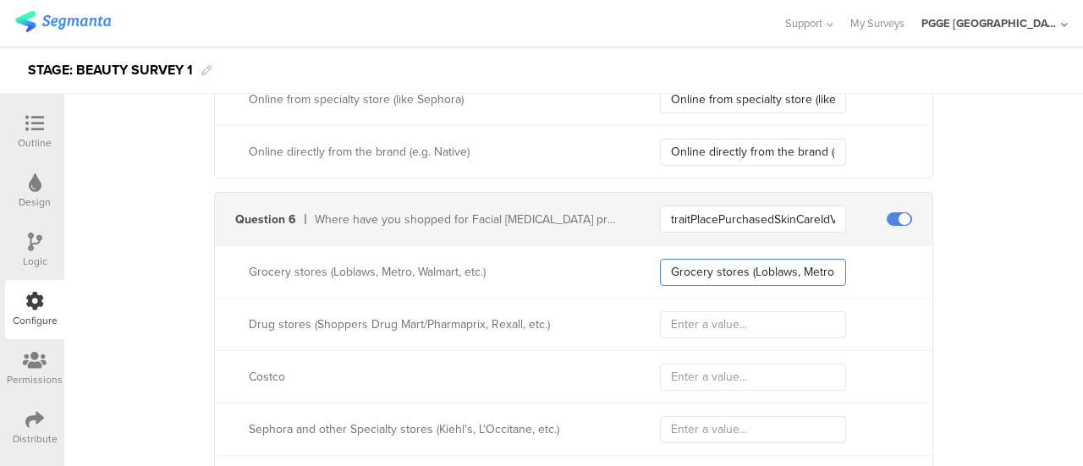
scroll to position [0, 71]
type input "Grocery stores (Loblaws, Metro, Walmart, etc.)"
click at [700, 314] on input "text" at bounding box center [753, 324] width 186 height 27
paste input "Drug stores (Shoppers Drug Mart/Pharmaprix, Rexall, etc.)"
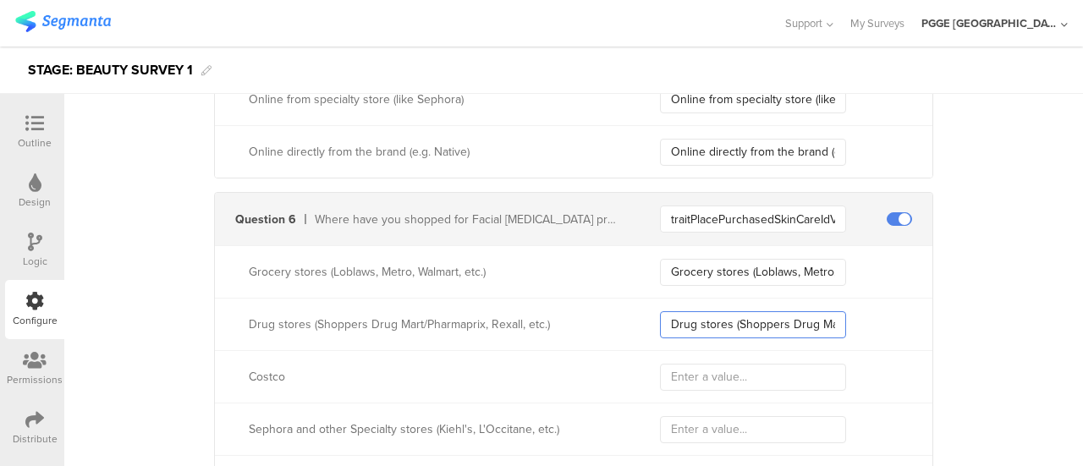
scroll to position [0, 132]
type input "Drug stores (Shoppers Drug Mart/Pharmaprix, Rexall, etc.)"
click at [249, 376] on div "Costco" at bounding box center [434, 377] width 370 height 18
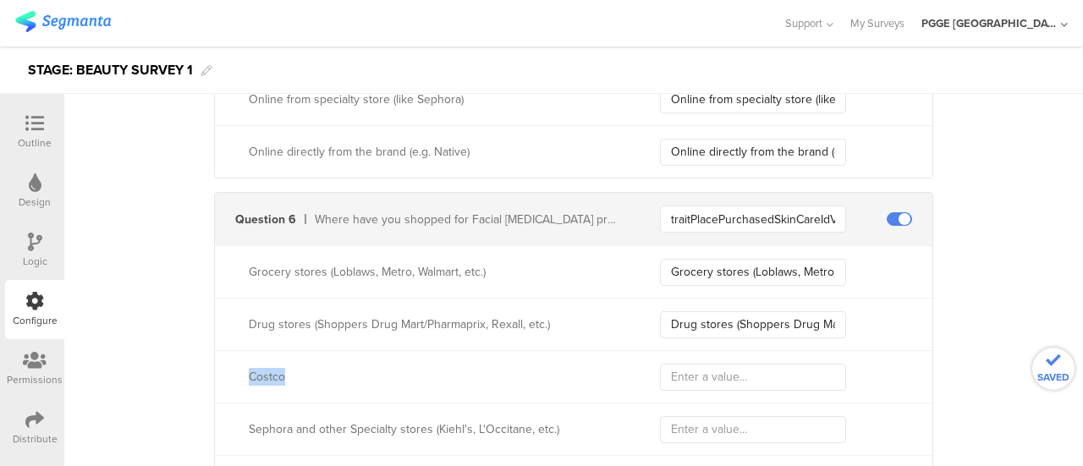
copy div "Costco"
click at [762, 373] on input "text" at bounding box center [753, 377] width 186 height 27
paste input "Costco"
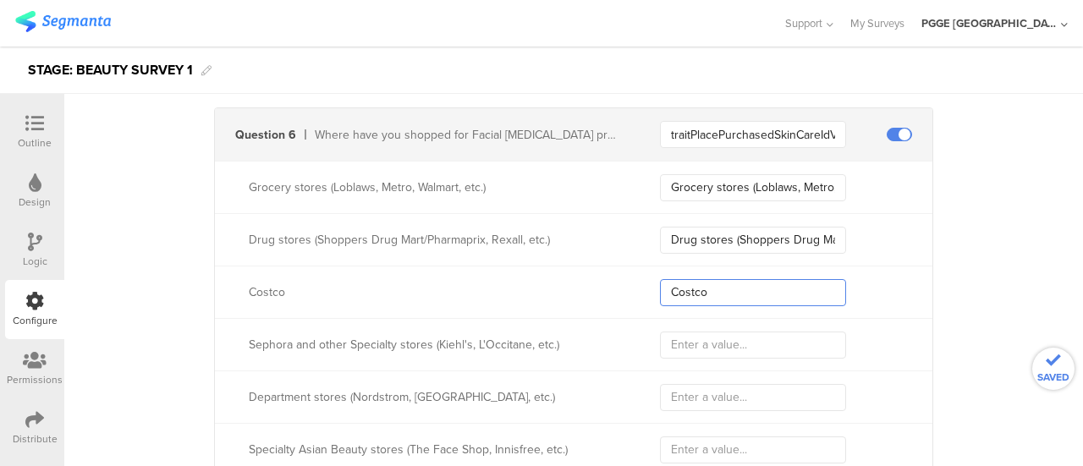
type input "Costco"
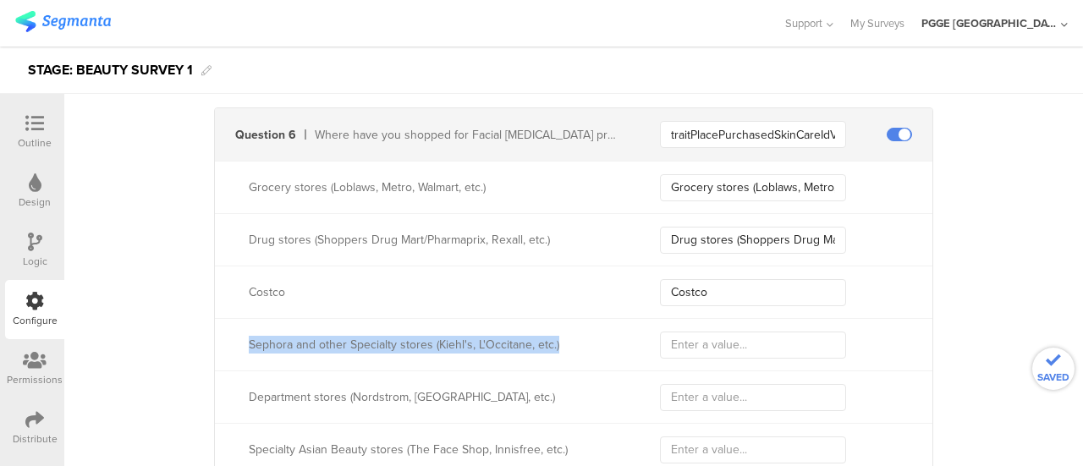
drag, startPoint x: 237, startPoint y: 344, endPoint x: 650, endPoint y: 352, distance: 412.8
click at [650, 352] on div "Sephora and other Specialty stores (Kiehl's, L'Occitane, etc.)" at bounding box center [573, 344] width 717 height 52
copy div "Sephora and other Specialty stores (Kiehl's, L'Occitane, etc.)"
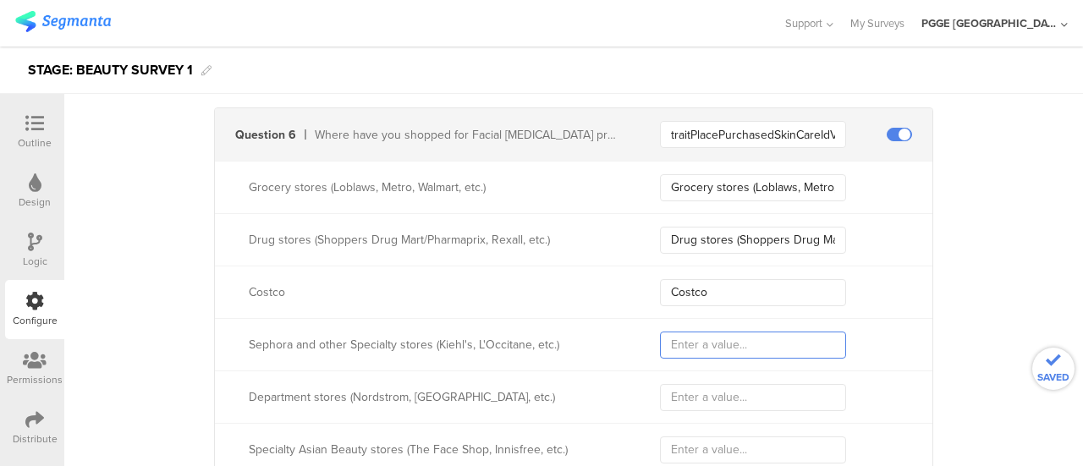
click at [708, 342] on input "text" at bounding box center [753, 345] width 186 height 27
paste input "Sephora and other Specialty stores (Kiehl's, L'Occitane, etc.)"
type input "Sephora and other Specialty stores (Kiehl's, L'Occitane, etc.)"
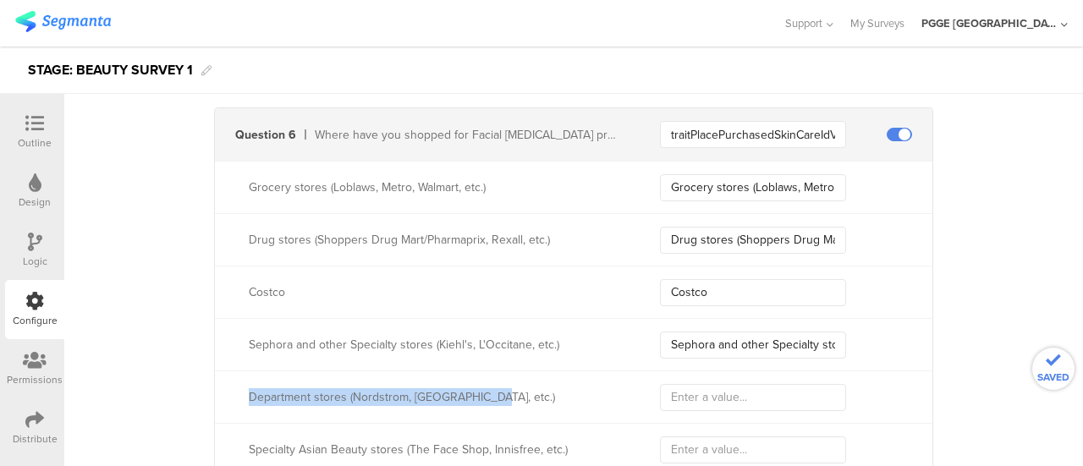
drag, startPoint x: 240, startPoint y: 394, endPoint x: 546, endPoint y: 397, distance: 305.4
click at [521, 397] on div "Department stores (Nordstrom, The Bay, etc.)" at bounding box center [417, 397] width 404 height 18
copy div "Department stores (Nordstrom, The Bay, etc.)"
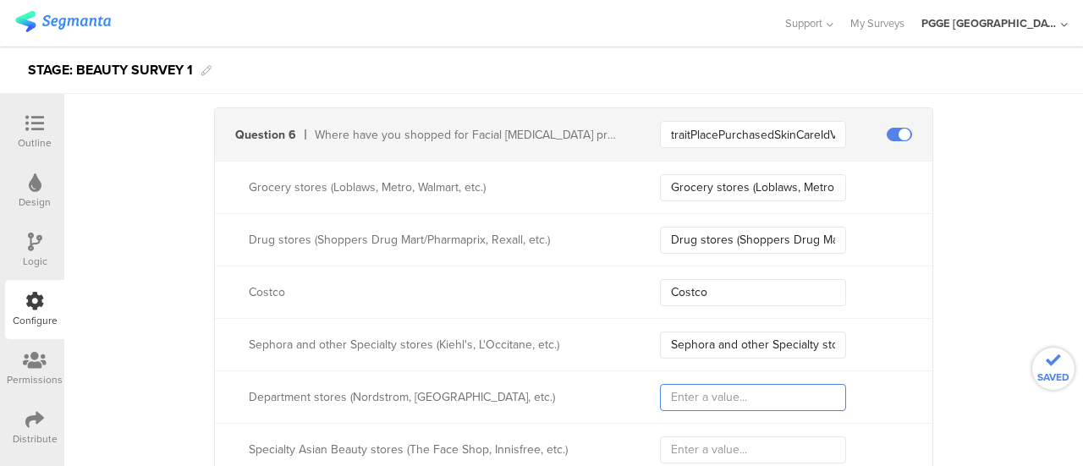
click at [711, 387] on input "text" at bounding box center [753, 397] width 186 height 27
paste input "Department stores (Nordstrom, The Bay, etc.)"
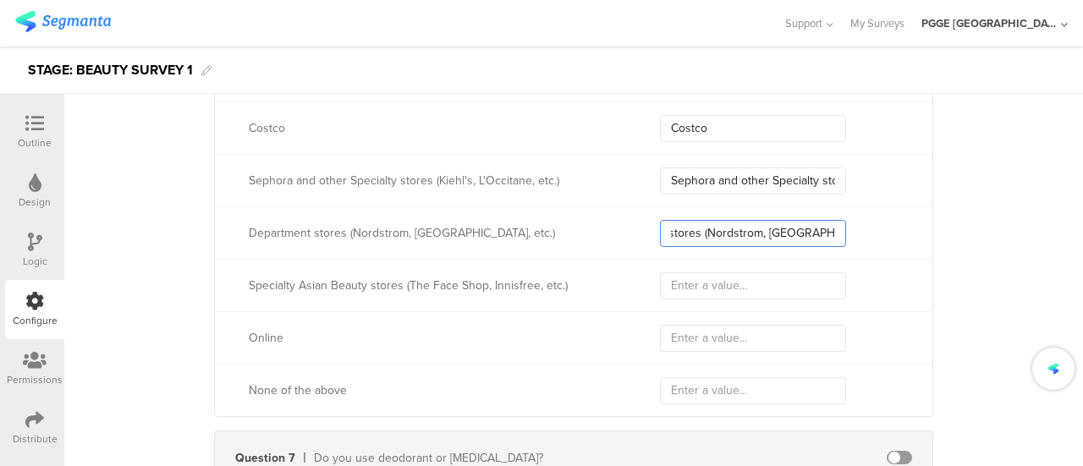
scroll to position [2368, 0]
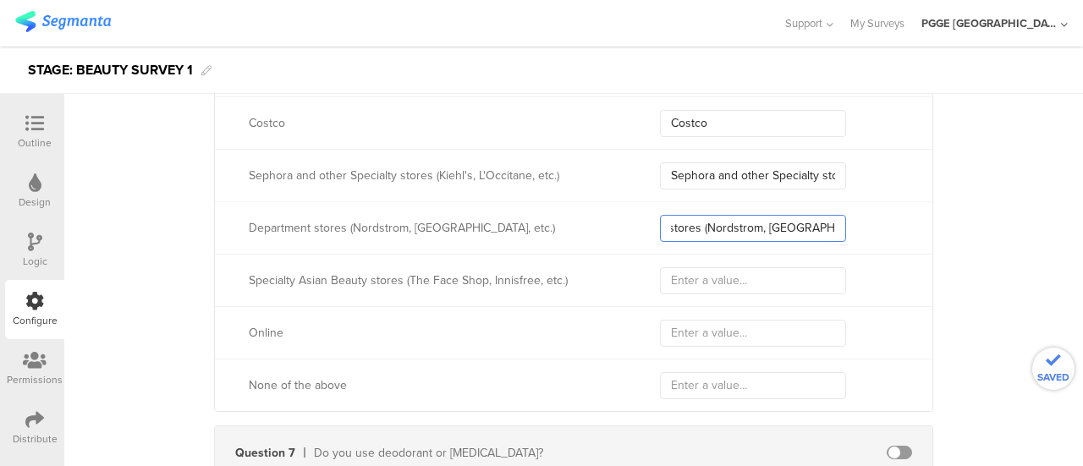
type input "Department stores (Nordstrom, The Bay, etc.)"
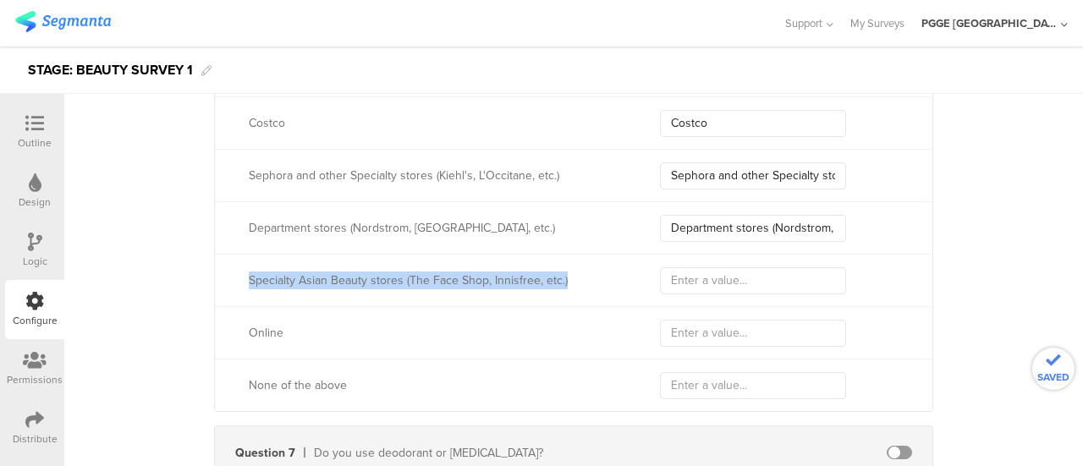
drag, startPoint x: 240, startPoint y: 279, endPoint x: 573, endPoint y: 278, distance: 333.3
click at [573, 278] on div "Specialty Asian Beauty stores (The Face Shop, Innisfree, etc.)" at bounding box center [417, 281] width 404 height 18
copy div "Specialty Asian Beauty stores (The Face Shop, Innisfree, etc.)"
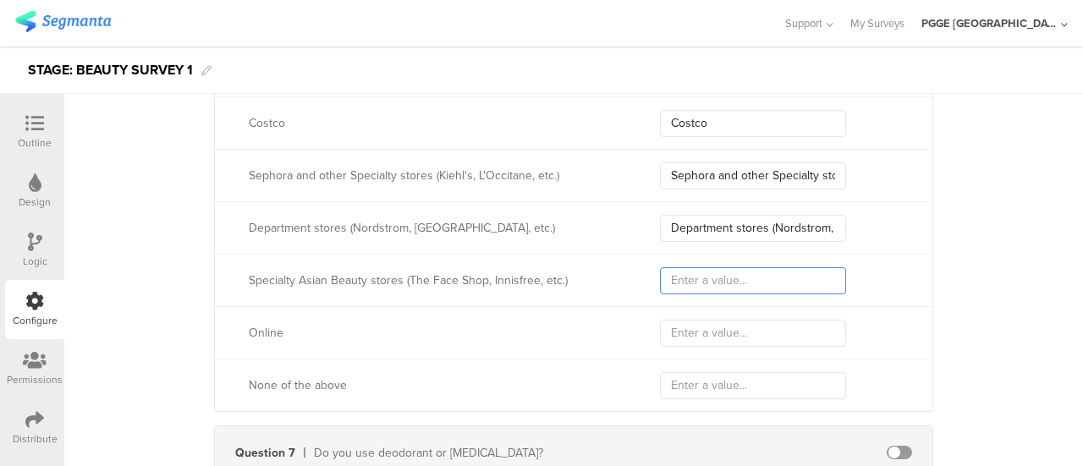
click at [726, 274] on input "text" at bounding box center [753, 280] width 186 height 27
paste input "Specialty Asian Beauty stores (The Face Shop, Innisfree, etc.)"
type input "Specialty Asian Beauty stores (The Face Shop, Innisfree, etc.)"
click at [257, 326] on div "Online" at bounding box center [434, 333] width 370 height 18
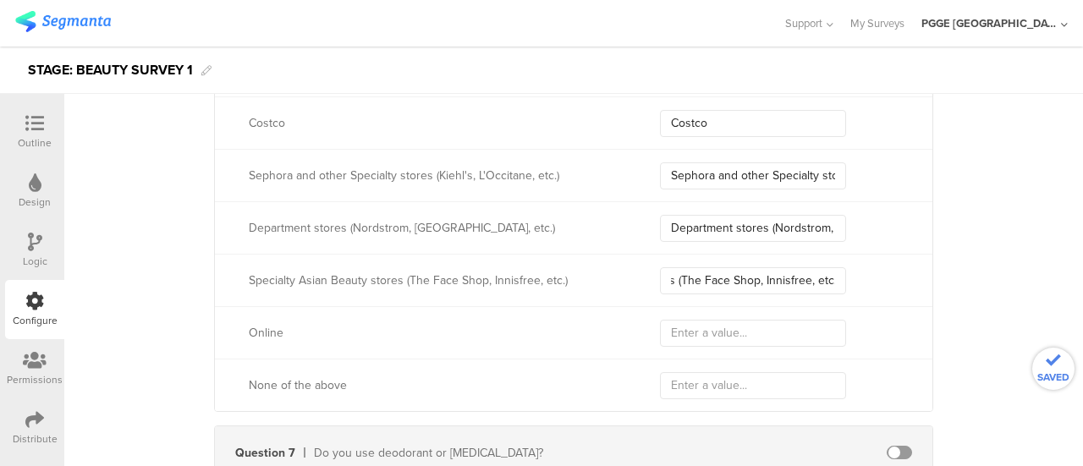
scroll to position [0, 0]
click at [257, 326] on div "Online" at bounding box center [434, 333] width 370 height 18
copy div "Online"
click at [711, 339] on input "text" at bounding box center [753, 333] width 186 height 27
paste input "Online"
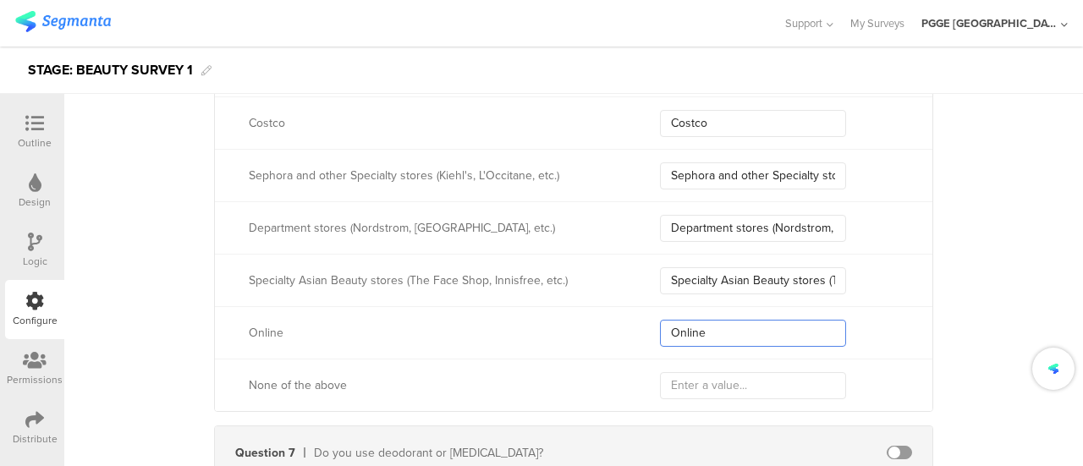
type input "Online"
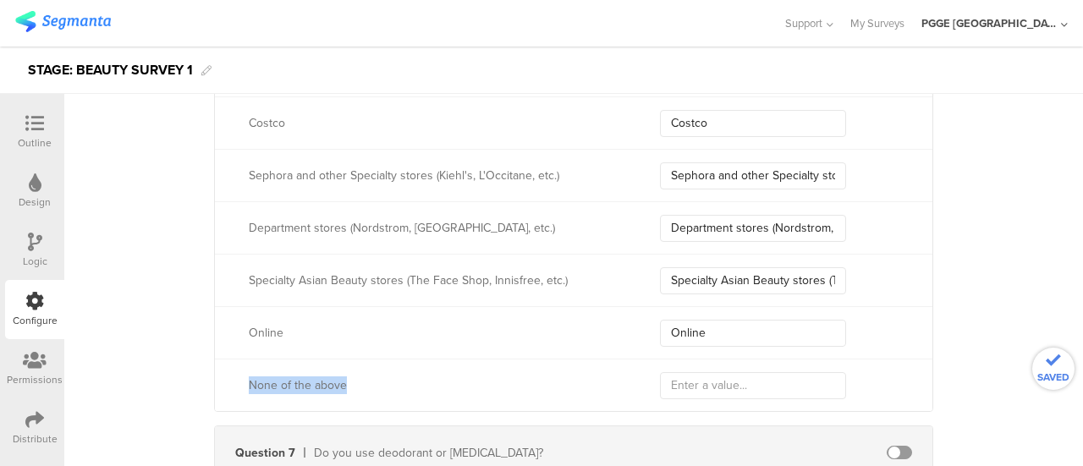
drag, startPoint x: 230, startPoint y: 384, endPoint x: 396, endPoint y: 383, distance: 165.8
click at [396, 383] on div "None of the above" at bounding box center [417, 385] width 404 height 18
copy div "None of the above"
click at [687, 381] on input "text" at bounding box center [753, 385] width 186 height 27
paste input "None of the above"
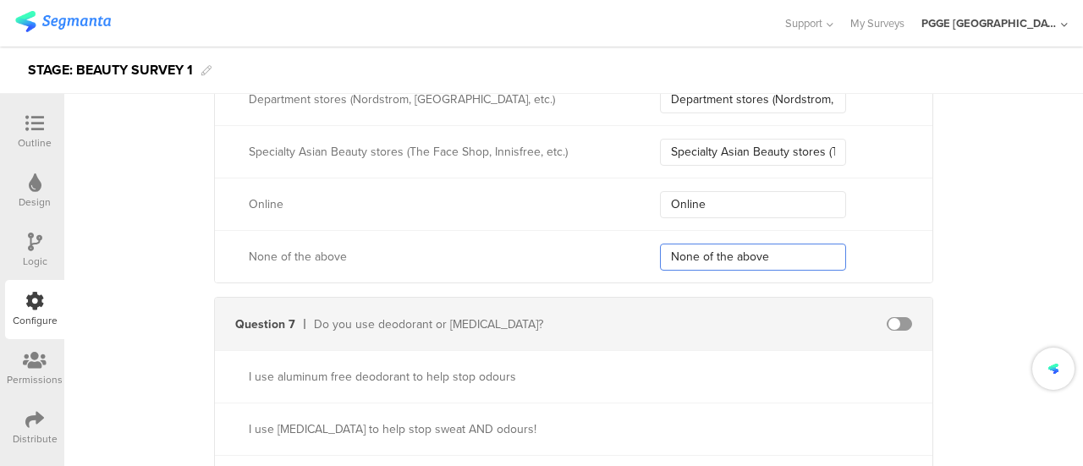
scroll to position [2622, 0]
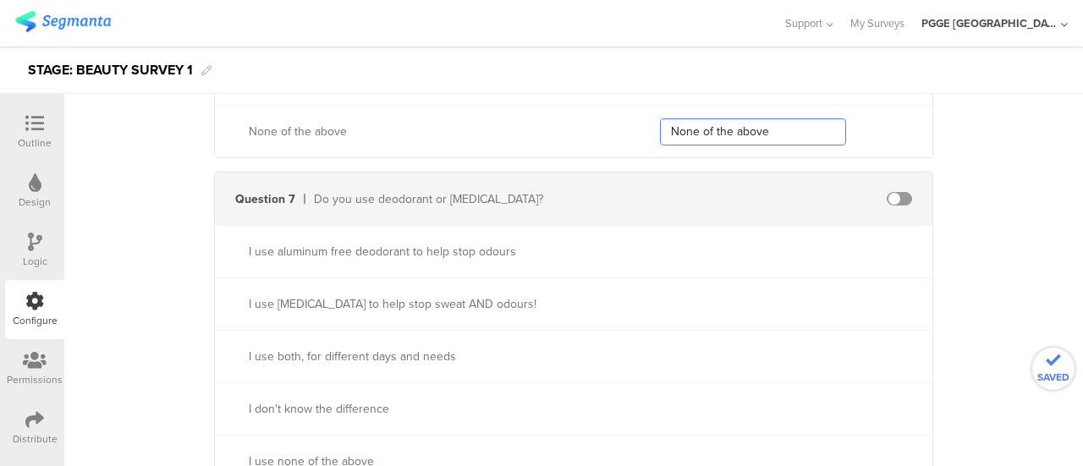
type input "None of the above"
click at [896, 194] on span at bounding box center [898, 199] width 25 height 14
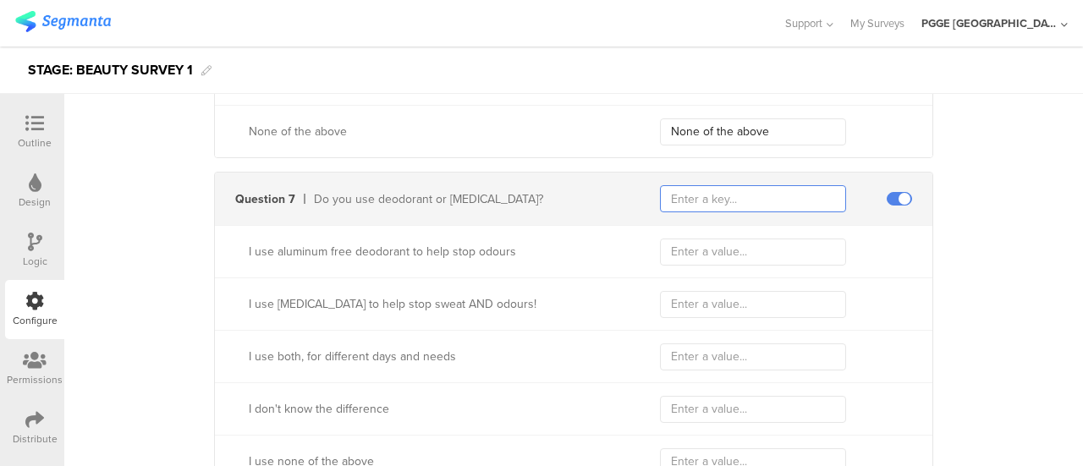
click at [717, 195] on input "text" at bounding box center [753, 198] width 186 height 27
paste input "traitDeodorantsTypeOfDeodorantIdValue"
type input "traitDeodorantsTypeOfDeodorantIdValue"
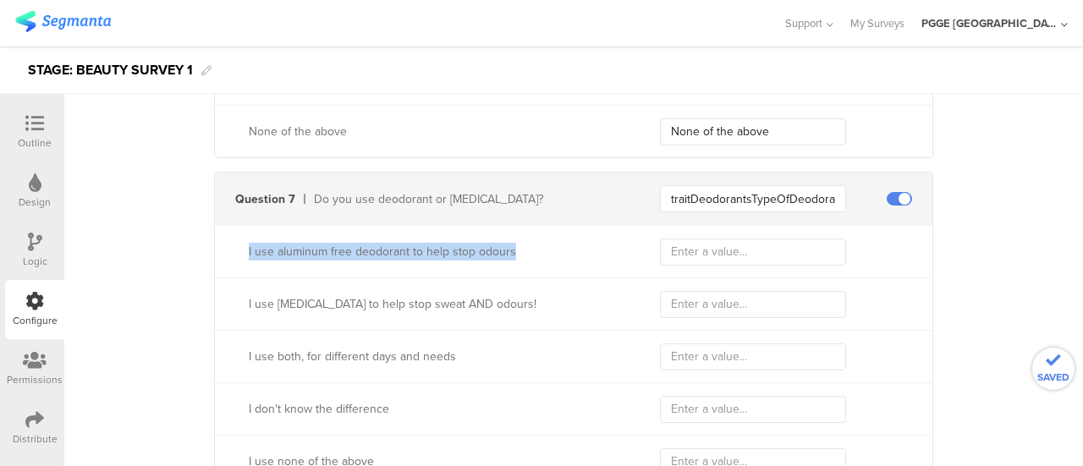
drag, startPoint x: 524, startPoint y: 243, endPoint x: 233, endPoint y: 238, distance: 290.2
click at [233, 243] on div "I use aluminum free deodorant to help stop odours" at bounding box center [417, 252] width 404 height 18
copy div "I use aluminum free deodorant to help stop odours"
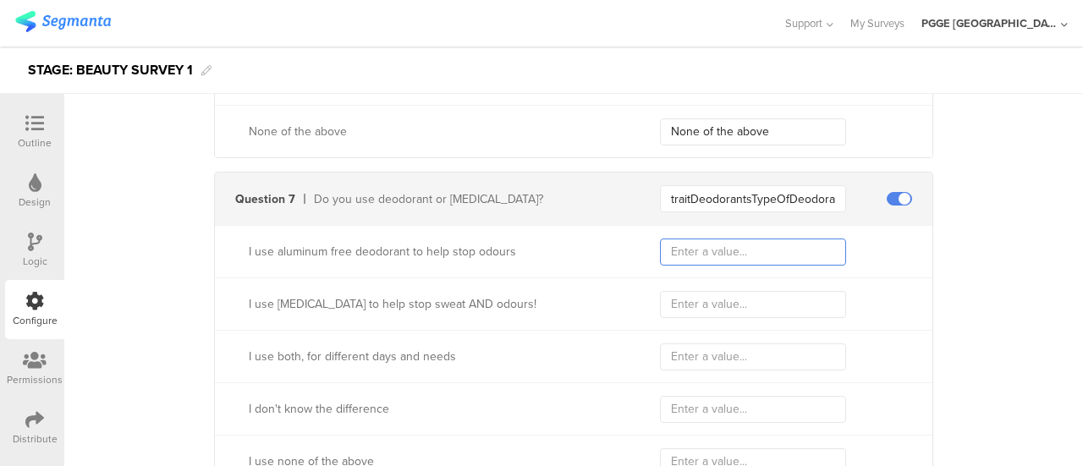
click at [719, 239] on input "text" at bounding box center [753, 252] width 186 height 27
paste input "I use aluminum free deodorant to help stop odours"
type input "I use aluminum free deodorant to help stop odours"
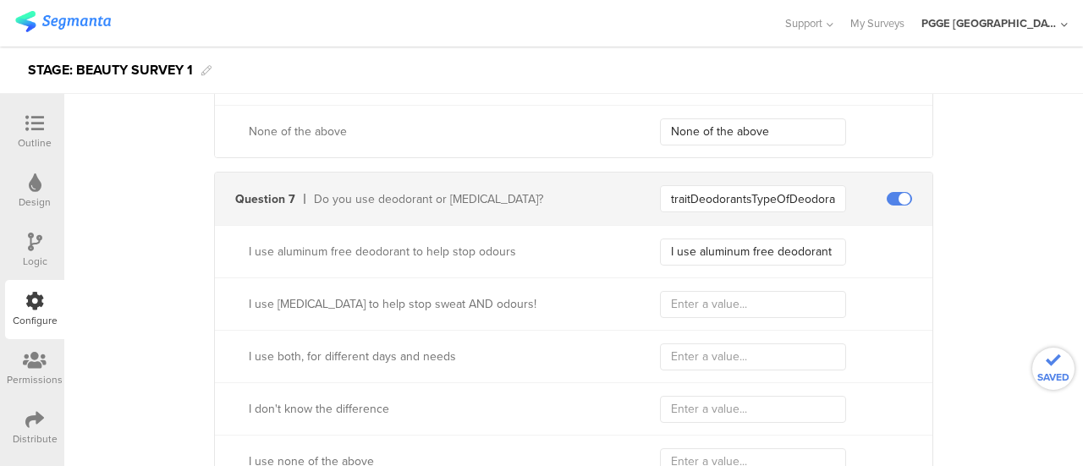
drag, startPoint x: 240, startPoint y: 294, endPoint x: 577, endPoint y: 298, distance: 336.7
click at [565, 304] on div "I use antiperspirants to help stop sweat AND odours!" at bounding box center [417, 304] width 404 height 18
copy div "I use antiperspirants to help stop sweat AND odours!"
click at [682, 299] on input "text" at bounding box center [753, 304] width 186 height 27
paste input "I use antiperspirants to help stop sweat AND odours!"
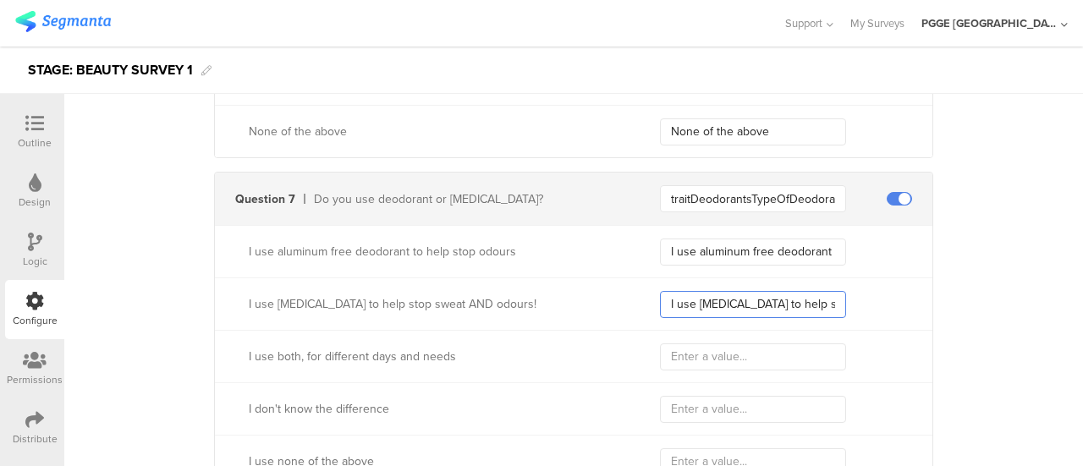
scroll to position [0, 107]
type input "I use antiperspirants to help stop sweat AND odours!"
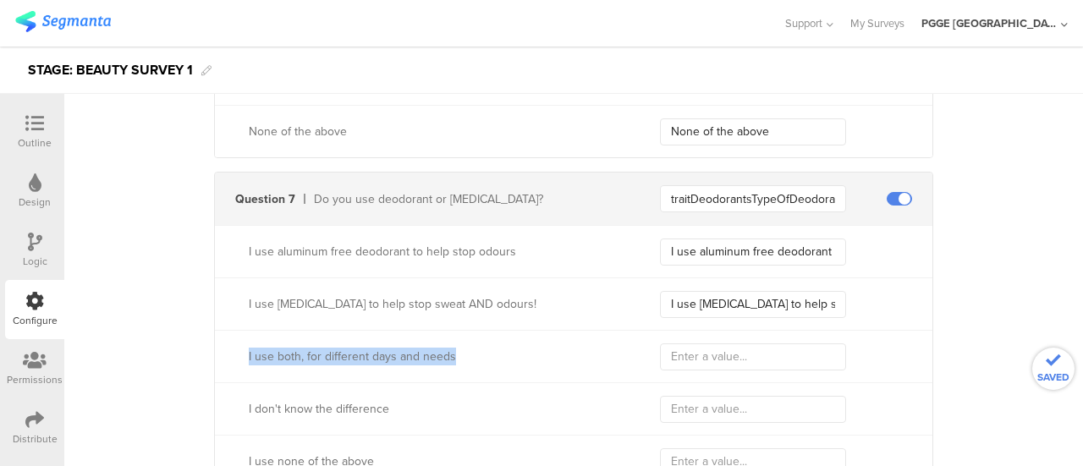
drag, startPoint x: 237, startPoint y: 350, endPoint x: 518, endPoint y: 358, distance: 280.9
click at [518, 358] on div "I use both, for different days and needs" at bounding box center [417, 357] width 404 height 18
copy div "I use both, for different days and needs"
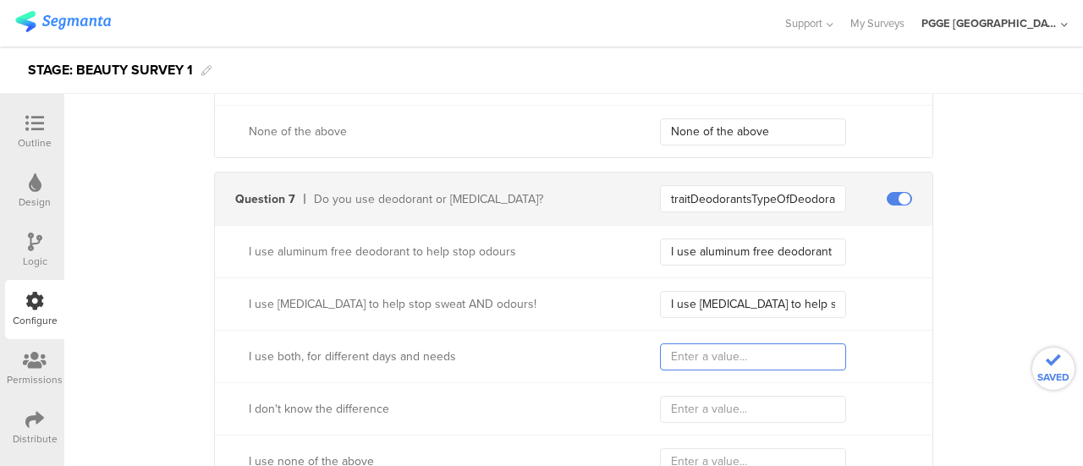
click at [730, 353] on input "text" at bounding box center [753, 356] width 186 height 27
paste input "I use both, for different days and needs"
type input "I use both, for different days and needs"
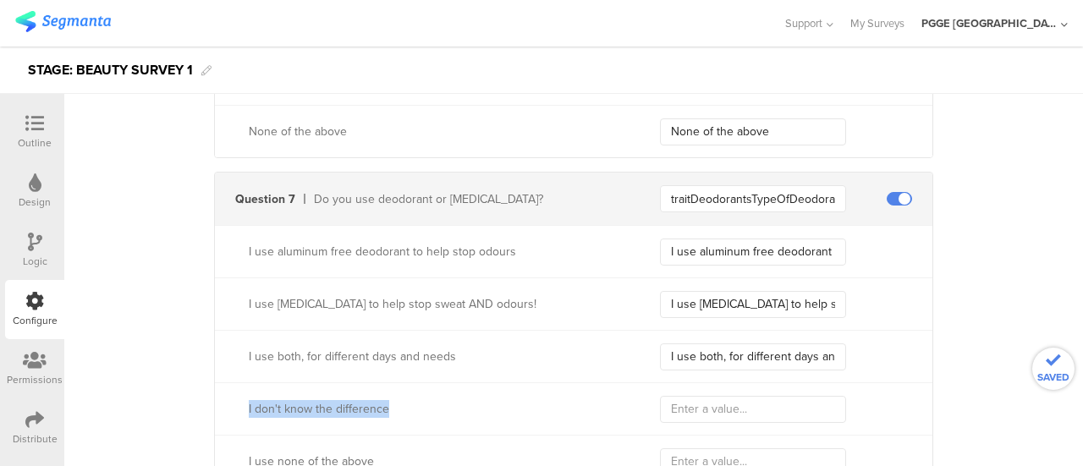
drag, startPoint x: 233, startPoint y: 405, endPoint x: 381, endPoint y: 405, distance: 147.2
click at [381, 405] on div "I don't know the difference" at bounding box center [417, 409] width 404 height 18
copy div "I don't know the difference"
click at [697, 396] on input "text" at bounding box center [753, 409] width 186 height 27
paste input "I don't know the difference"
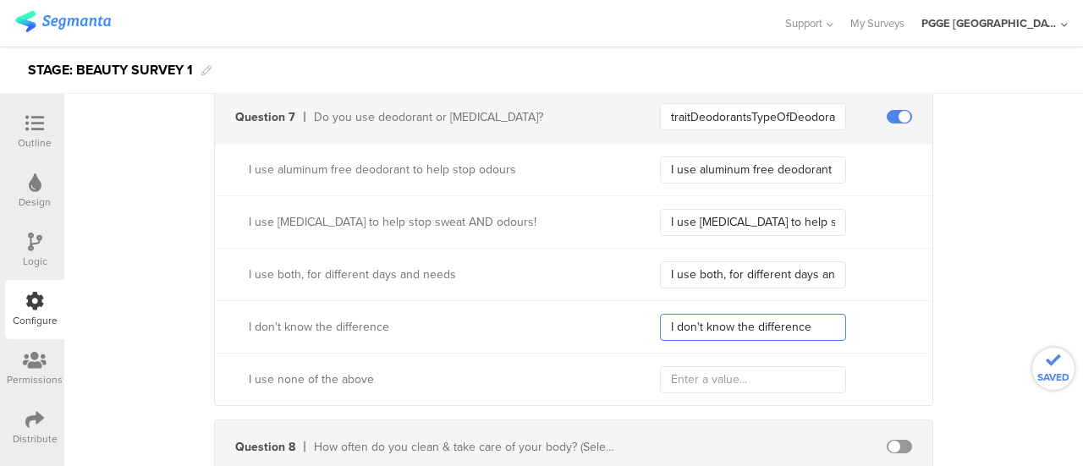
scroll to position [2791, 0]
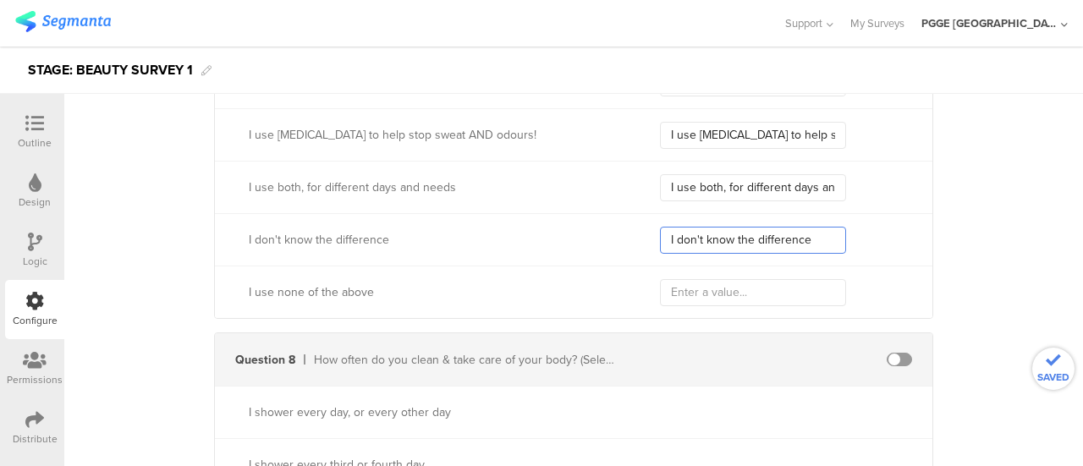
type input "I don't know the difference"
drag, startPoint x: 234, startPoint y: 287, endPoint x: 406, endPoint y: 294, distance: 171.8
click at [406, 294] on div "I use none of the above" at bounding box center [417, 292] width 404 height 18
click at [700, 287] on input "text" at bounding box center [753, 292] width 186 height 27
paste input "I use none of the above"
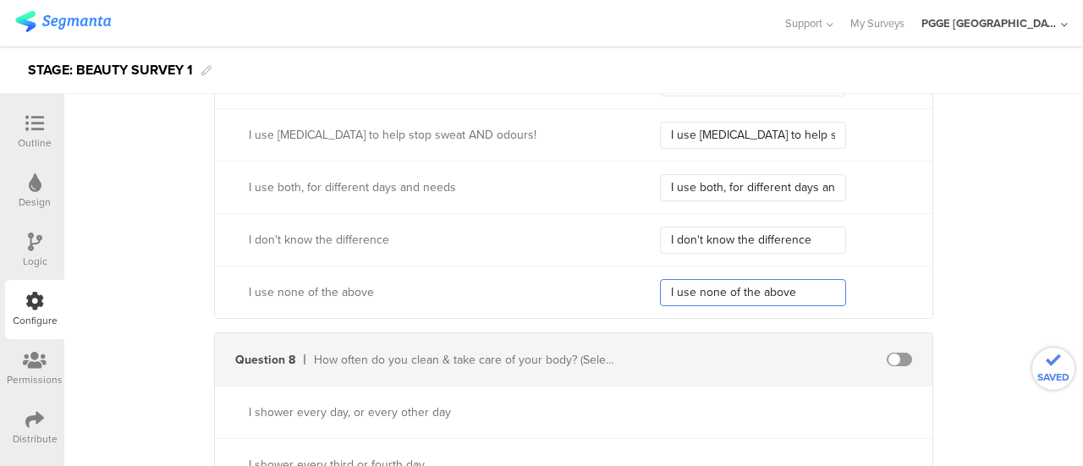
type input "I use none of the above"
click at [890, 353] on span at bounding box center [898, 360] width 25 height 14
click at [673, 358] on input "text" at bounding box center [753, 359] width 186 height 27
paste input "traitFrequencyCleanBodyIdValue"
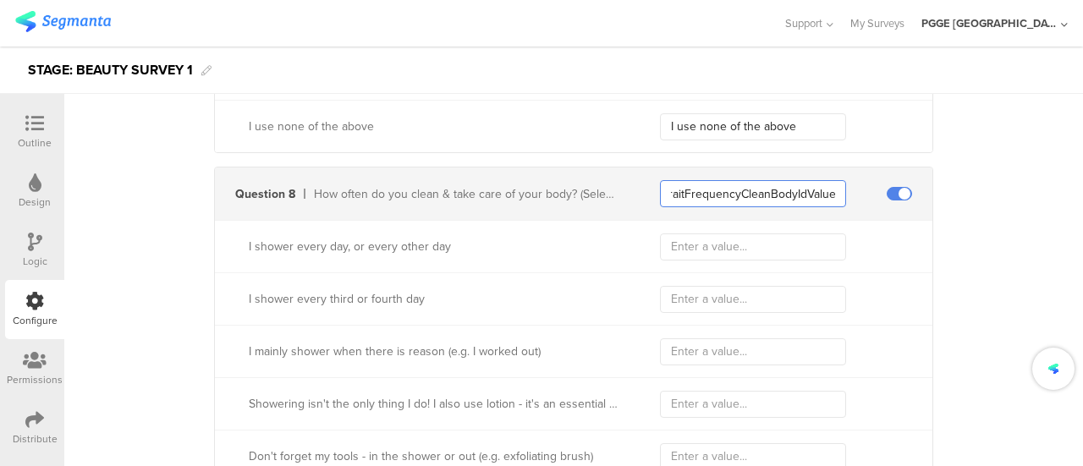
scroll to position [2960, 0]
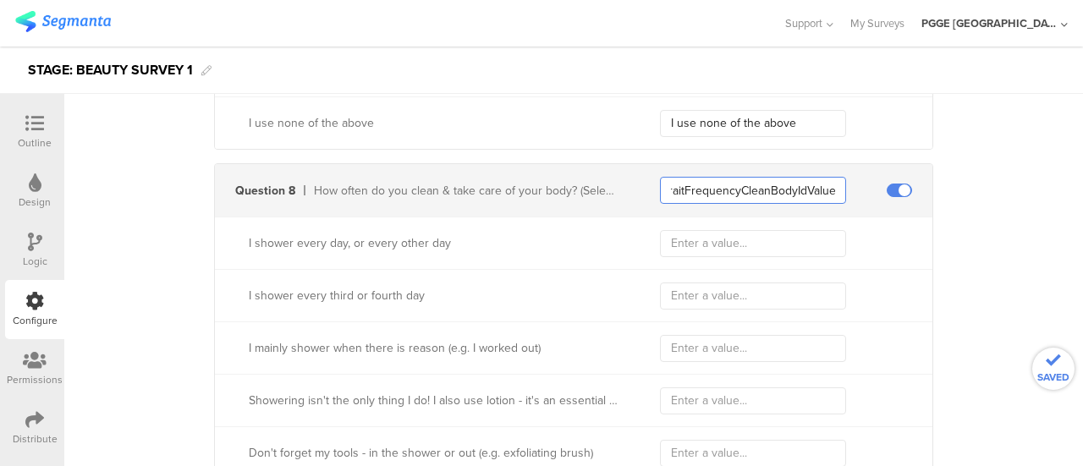
type input "traitFrequencyCleanBodyIdValue"
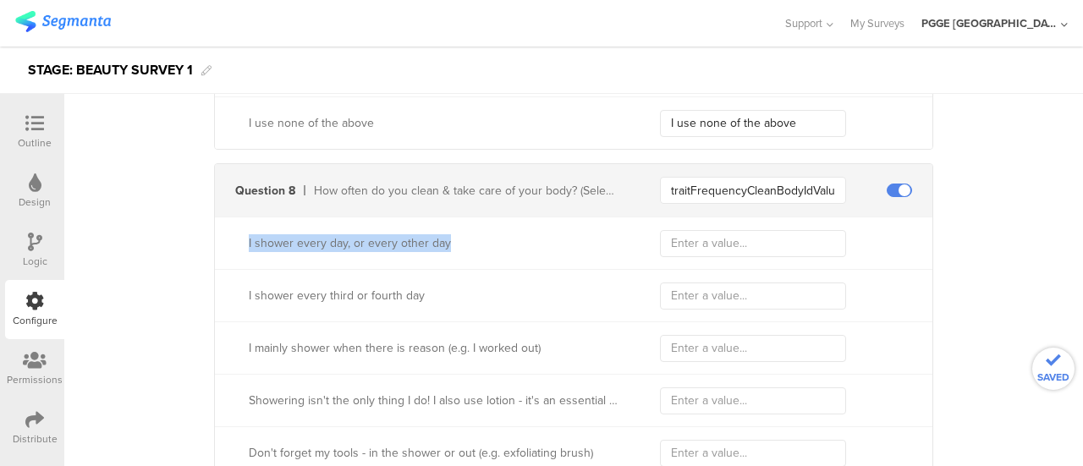
drag, startPoint x: 223, startPoint y: 233, endPoint x: 527, endPoint y: 233, distance: 303.7
click at [527, 234] on div "I shower every day, or every other day" at bounding box center [417, 243] width 404 height 18
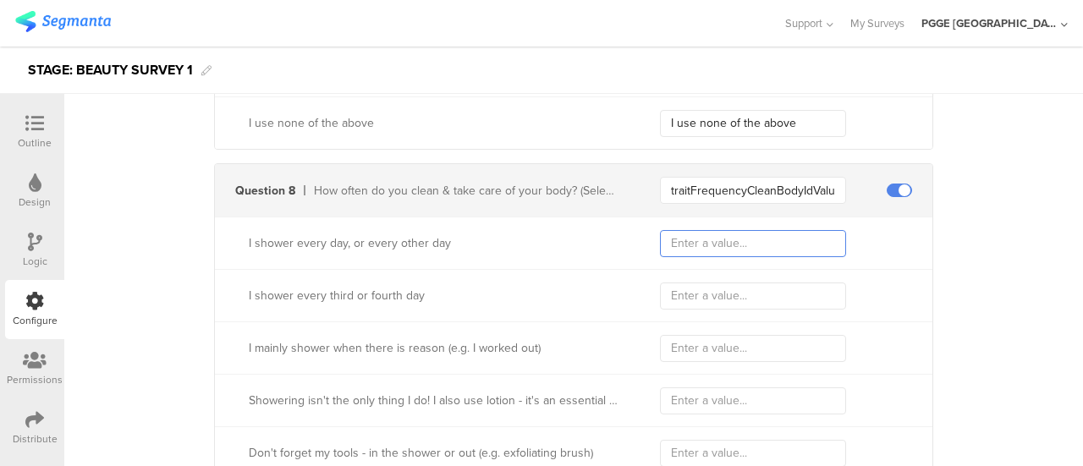
click at [720, 234] on input "text" at bounding box center [753, 243] width 186 height 27
paste input "I shower every day, or every other day"
type input "I shower every day, or every other day"
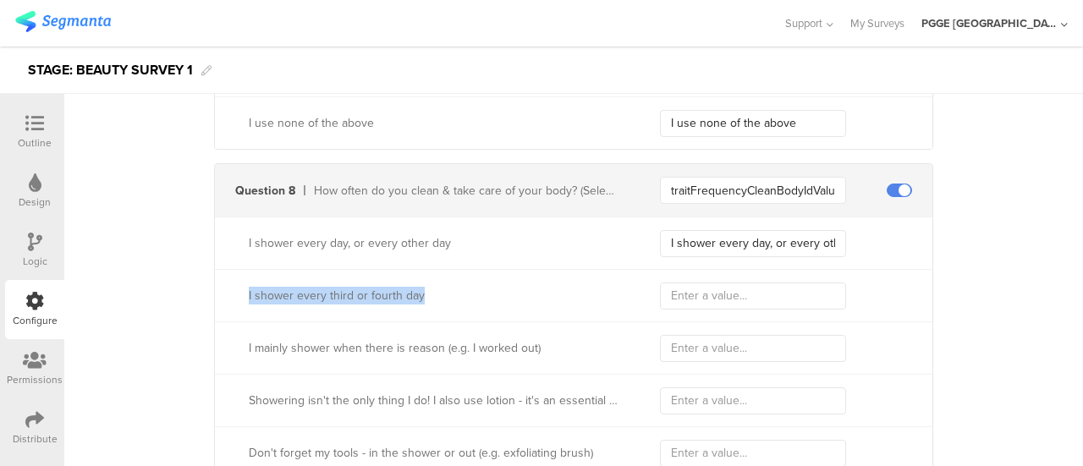
drag, startPoint x: 227, startPoint y: 292, endPoint x: 458, endPoint y: 292, distance: 230.9
click at [458, 292] on div "I shower every third or fourth day" at bounding box center [417, 296] width 404 height 18
click at [731, 283] on input "text" at bounding box center [753, 296] width 186 height 27
paste input "I shower every third or fourth day"
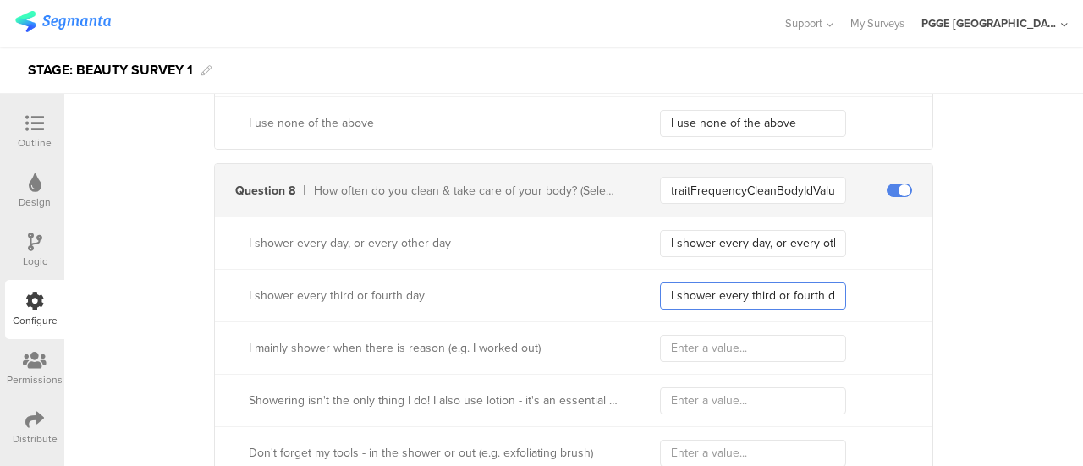
scroll to position [0, 7]
type input "I shower every third or fourth day"
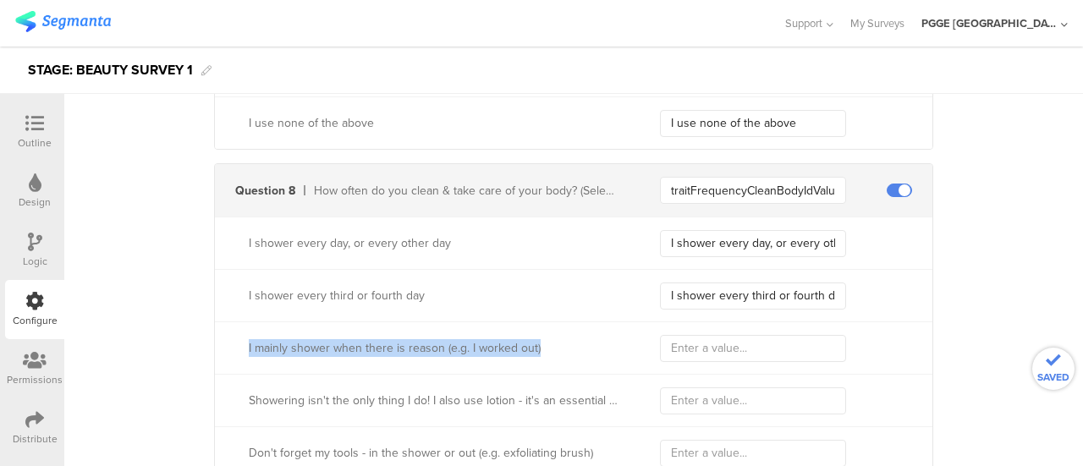
drag, startPoint x: 233, startPoint y: 334, endPoint x: 541, endPoint y: 349, distance: 308.3
click at [541, 349] on div "I mainly shower when there is reason (e.g. I worked out)" at bounding box center [417, 348] width 404 height 18
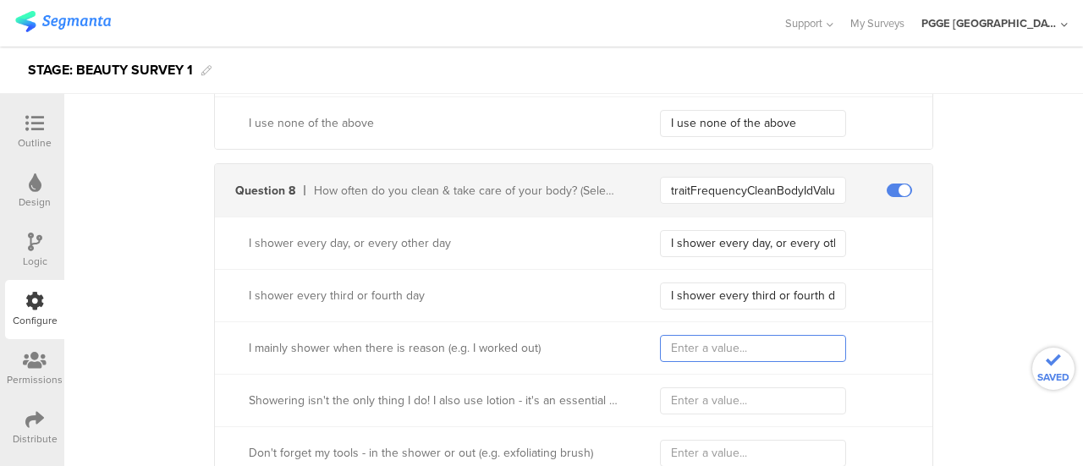
click at [716, 335] on input "text" at bounding box center [753, 348] width 186 height 27
paste input "I mainly shower when there is reason (e.g. I worked out)"
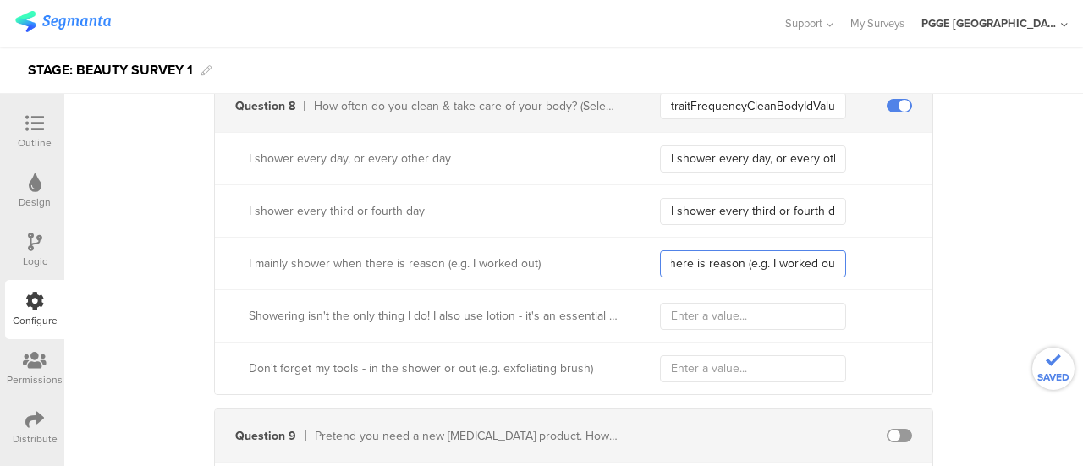
type input "I mainly shower when there is reason (e.g. I worked out)"
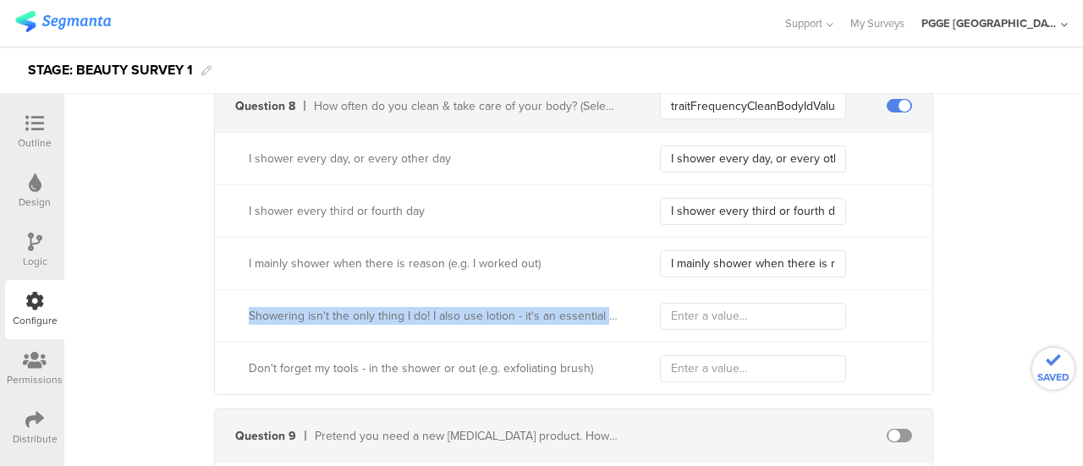
drag, startPoint x: 233, startPoint y: 317, endPoint x: 740, endPoint y: 317, distance: 506.7
click at [740, 317] on div "Showering isn't the only thing I do! I also use lotion - it's an essential part…" at bounding box center [573, 315] width 717 height 52
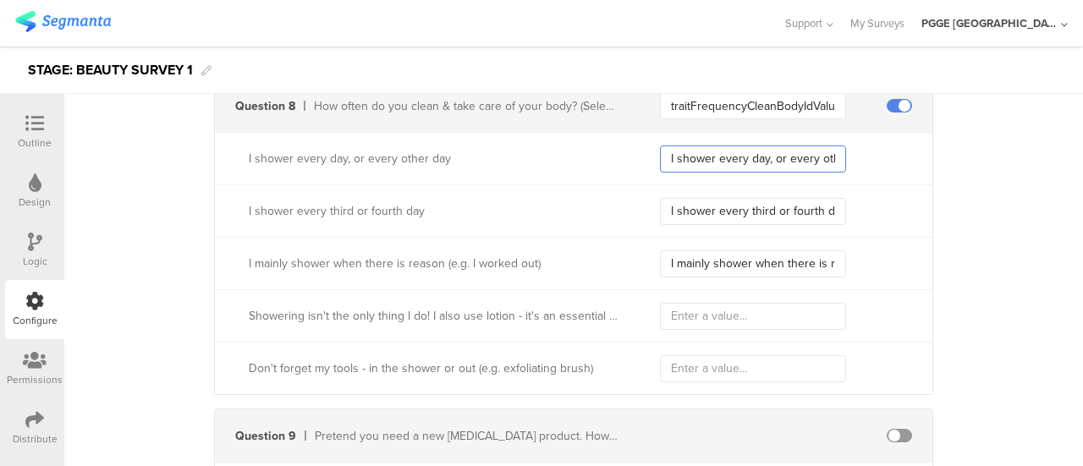
click at [714, 155] on input "I shower every day, or every other day" at bounding box center [753, 158] width 186 height 27
click at [694, 209] on input "I shower every third or fourth day" at bounding box center [753, 211] width 186 height 27
click at [692, 257] on input "I mainly shower when there is reason (e.g. I worked out)" at bounding box center [753, 263] width 186 height 27
click at [711, 303] on input "text" at bounding box center [753, 316] width 186 height 27
paste input "Showering isn't the only thing I do! I also use lotion - it's an essential part…"
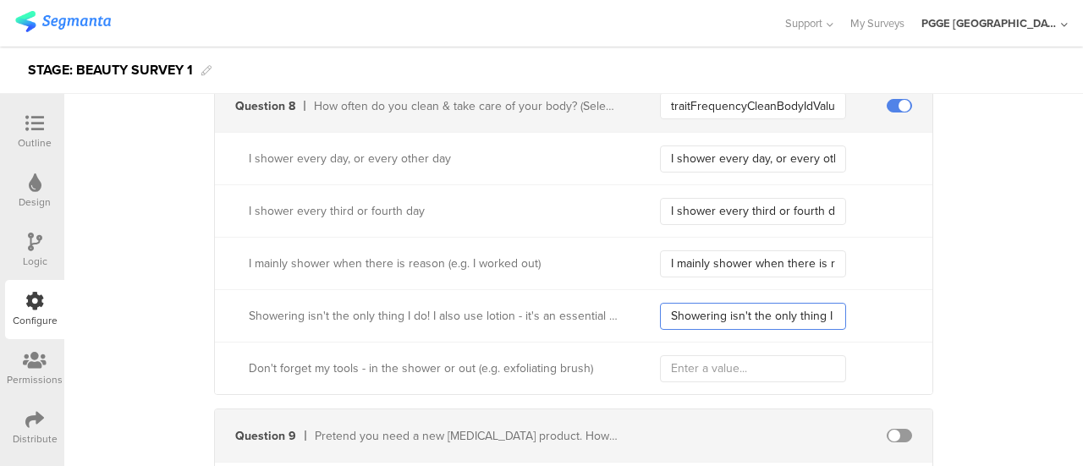
scroll to position [0, 279]
type input "Showering isn't the only thing I do! I also use lotion - it's an essential part…"
click at [701, 362] on input "text" at bounding box center [753, 368] width 186 height 27
paste input "Don't forget my tools - in the shower or out (e.g. exfoliating brush)"
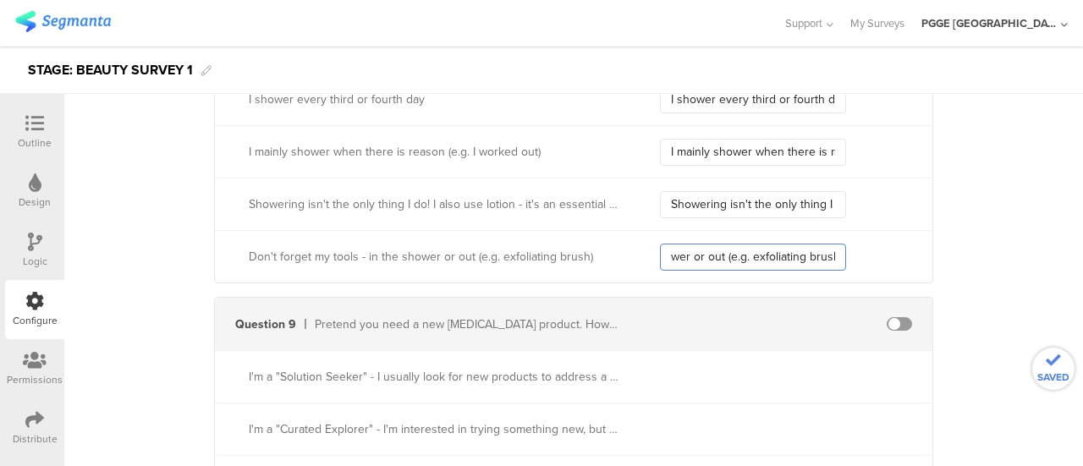
scroll to position [3214, 0]
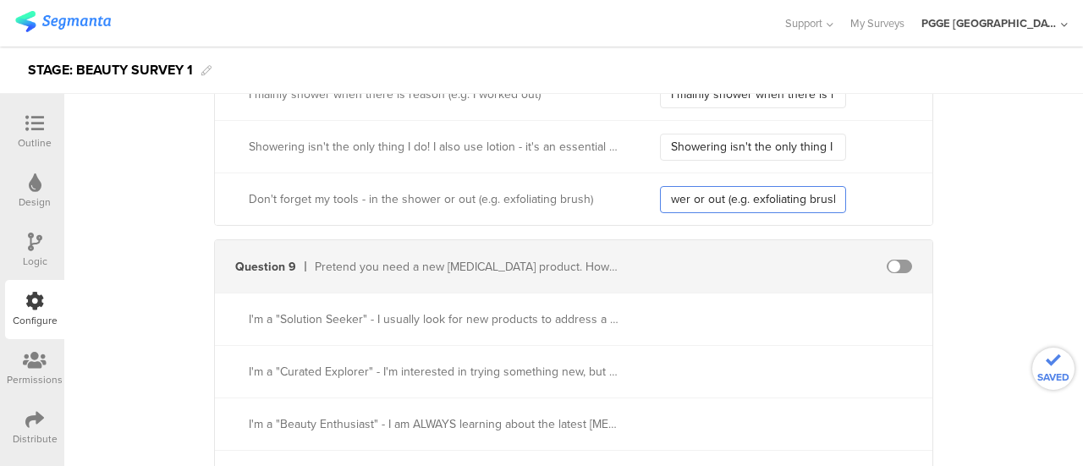
type input "Don't forget my tools - in the shower or out (e.g. exfoliating brush)"
click at [895, 263] on span at bounding box center [898, 267] width 25 height 14
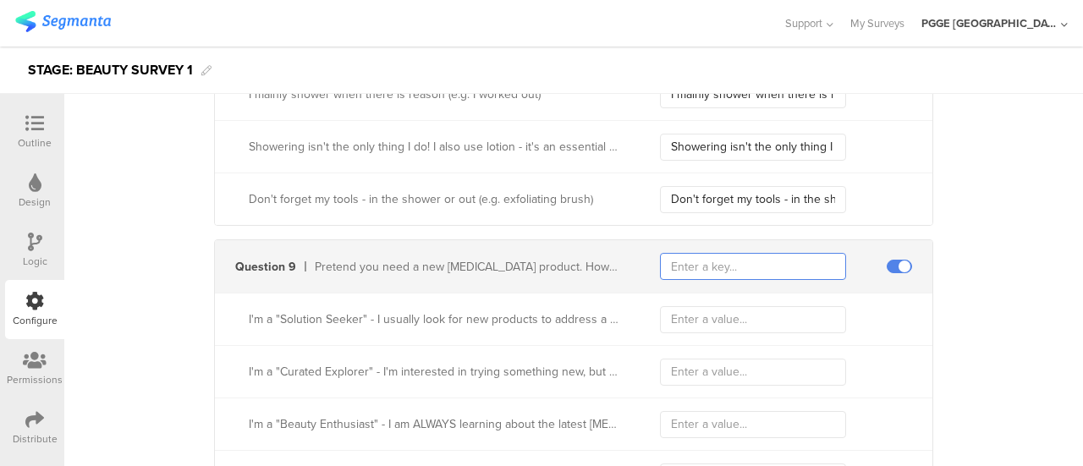
click at [693, 262] on input "text" at bounding box center [753, 266] width 186 height 27
paste input "traitBuyReasonSkinCareIdValue"
type input "traitBuyReasonSkinCareIdValue"
click at [682, 316] on input "text" at bounding box center [753, 319] width 186 height 27
paste input "I'm a "Solution Seeker" - I usually look for new products to address a specific…"
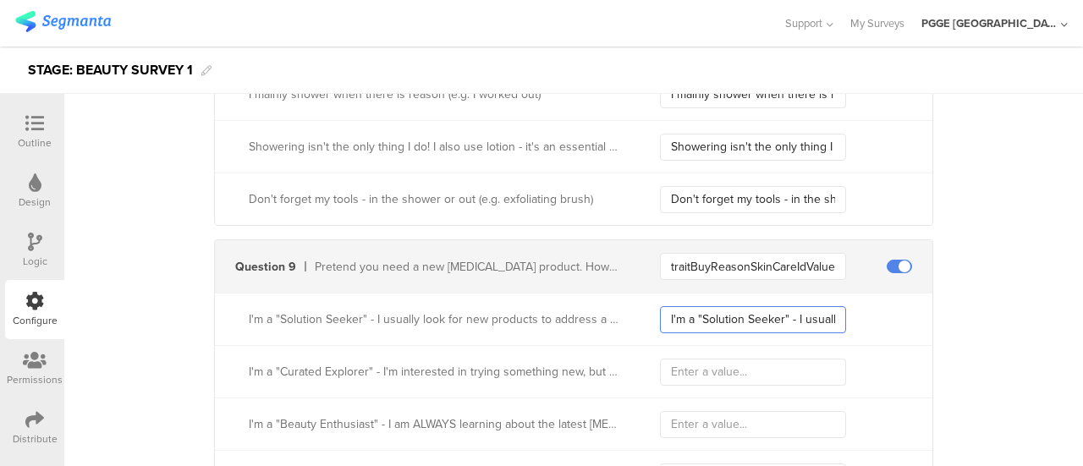
scroll to position [0, 833]
type input "I'm a "Solution Seeker" - I usually look for new products to address a specific…"
click at [700, 365] on input "text" at bounding box center [753, 372] width 186 height 27
paste input "I'm a "Curated Explorer" - I'm interested in trying something new, but don't ha…"
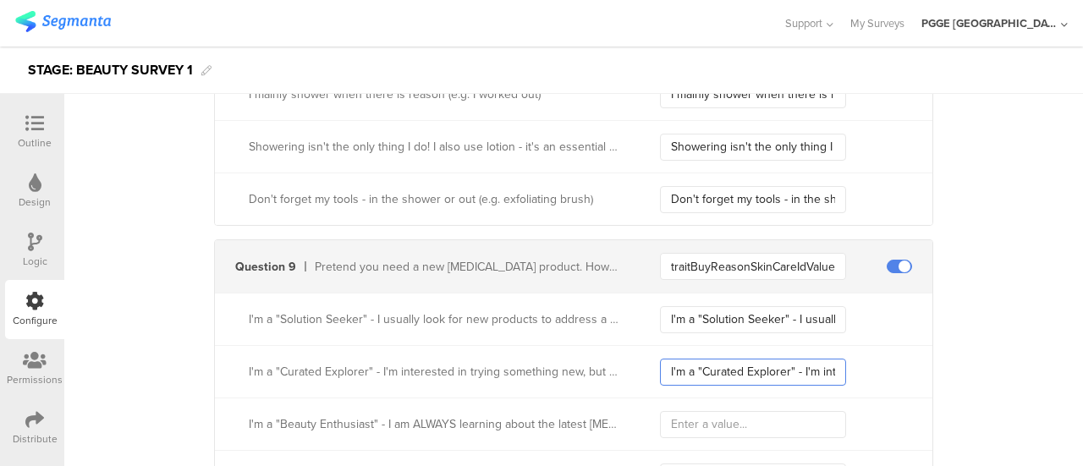
scroll to position [0, 780]
type input "I'm a "Curated Explorer" - I'm interested in trying something new, but don't ha…"
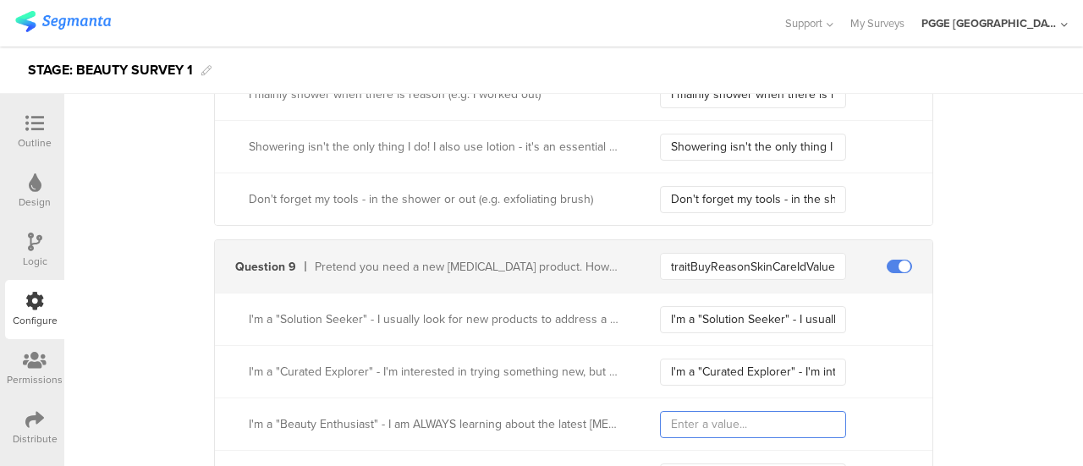
click at [683, 411] on input "text" at bounding box center [753, 424] width 186 height 27
paste input "I'm a "Beauty Enthusiast" - I am ALWAYS learning about the latest Skin Care tre…"
type input "I'm a "Beauty Enthusiast" - I am ALWAYS learning about the latest Skin Care tre…"
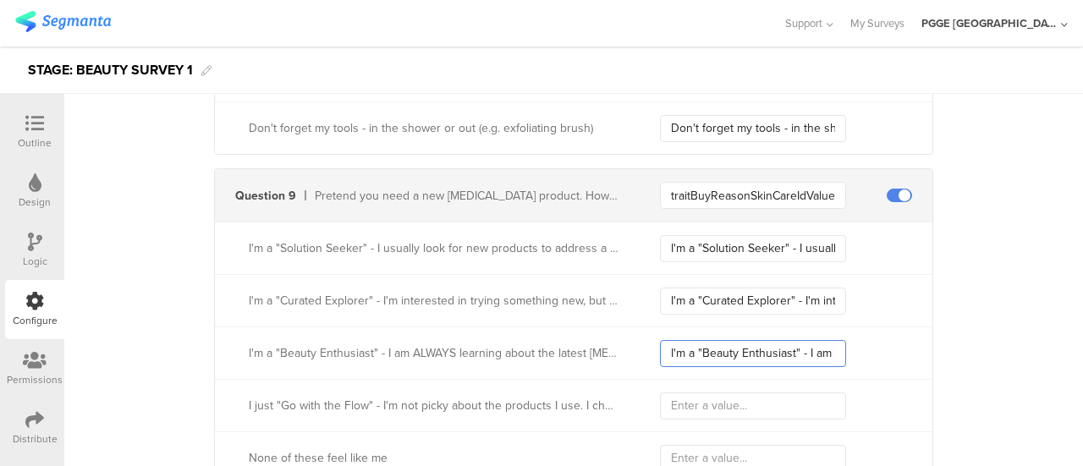
scroll to position [3383, 0]
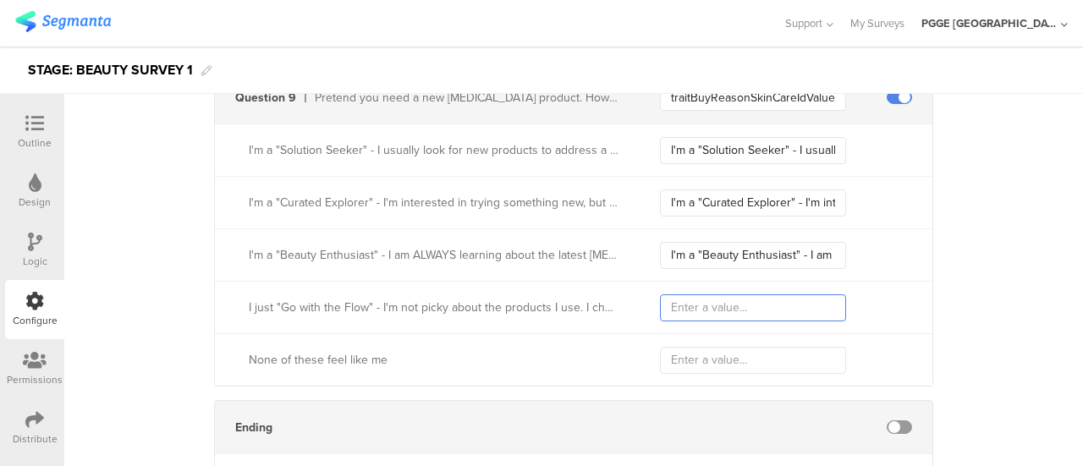
click at [682, 312] on input "text" at bounding box center [753, 307] width 186 height 27
paste input "I just "Go with the Flow" - I'm not picky about the products I use. I choose pr…"
type input "I just "Go with the Flow" - I'm not picky about the products I use. I choose pr…"
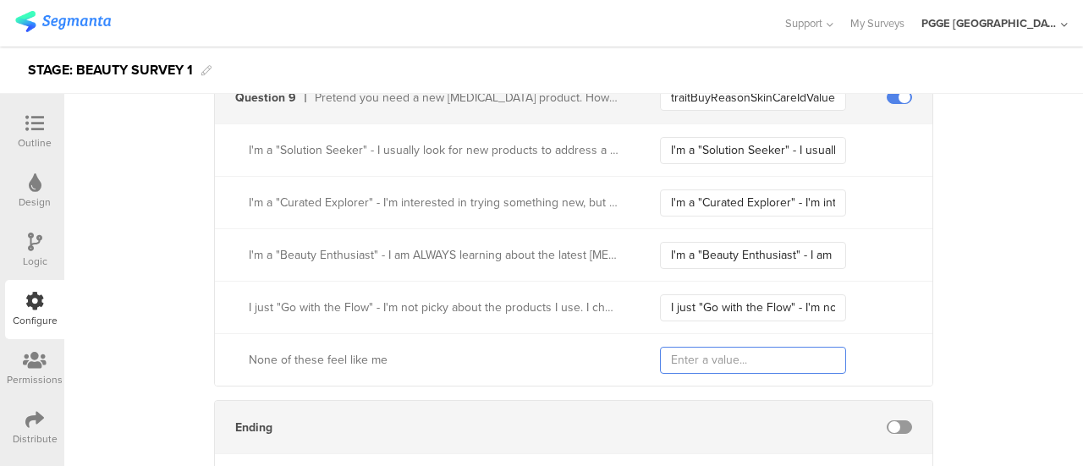
click at [688, 347] on input "text" at bounding box center [753, 360] width 186 height 27
paste input "None of these feel like me"
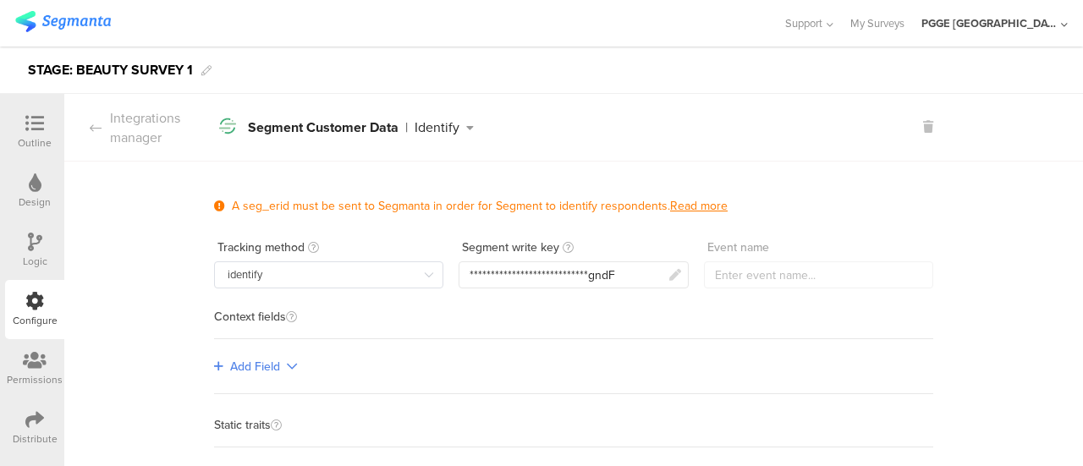
type input "None of these feel like me"
click at [47, 119] on div at bounding box center [35, 124] width 34 height 21
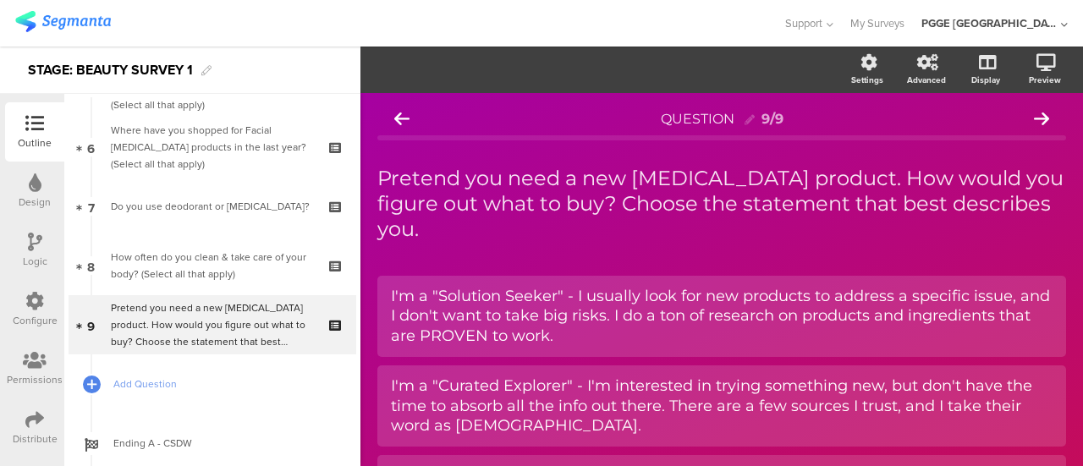
scroll to position [384, 0]
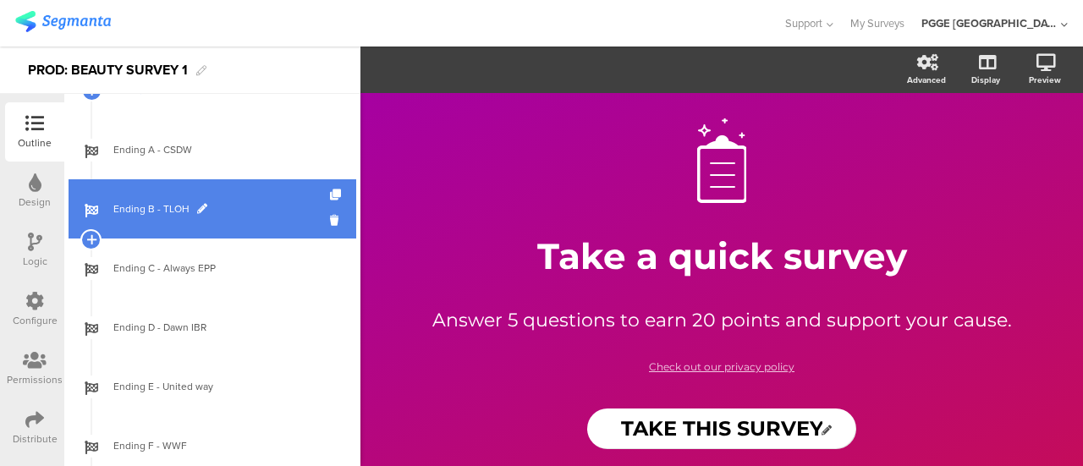
scroll to position [338, 0]
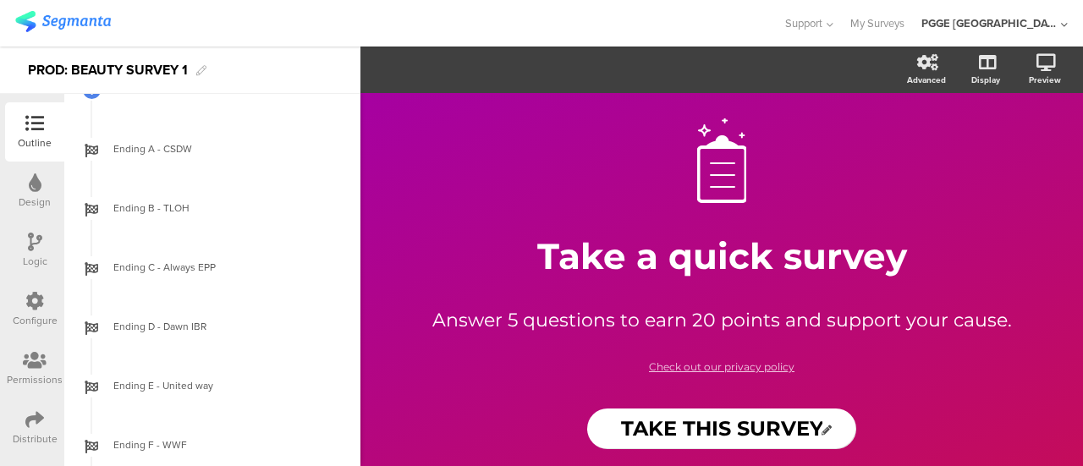
click at [25, 254] on div "Logic" at bounding box center [35, 261] width 25 height 15
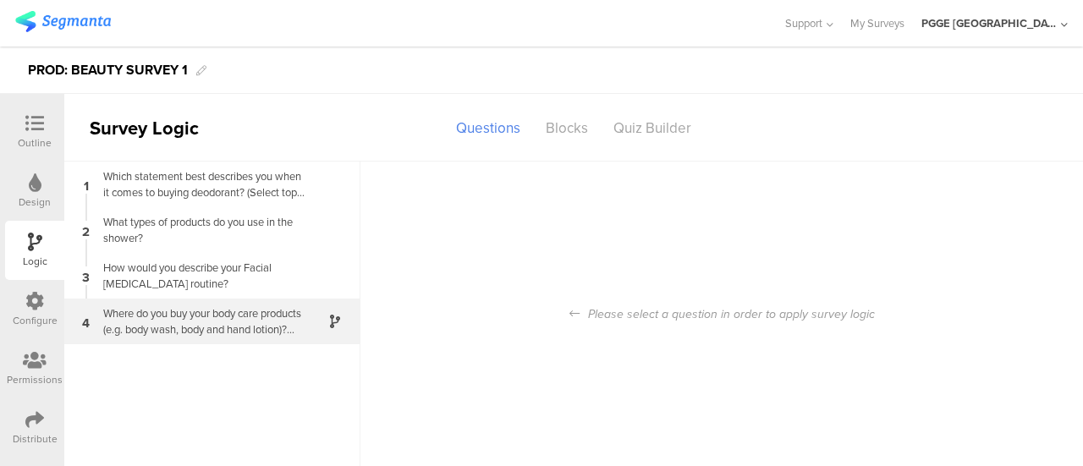
click at [298, 316] on div "Where do you buy your body care products (e.g. body wash, body and hand lotion)…" at bounding box center [198, 321] width 211 height 32
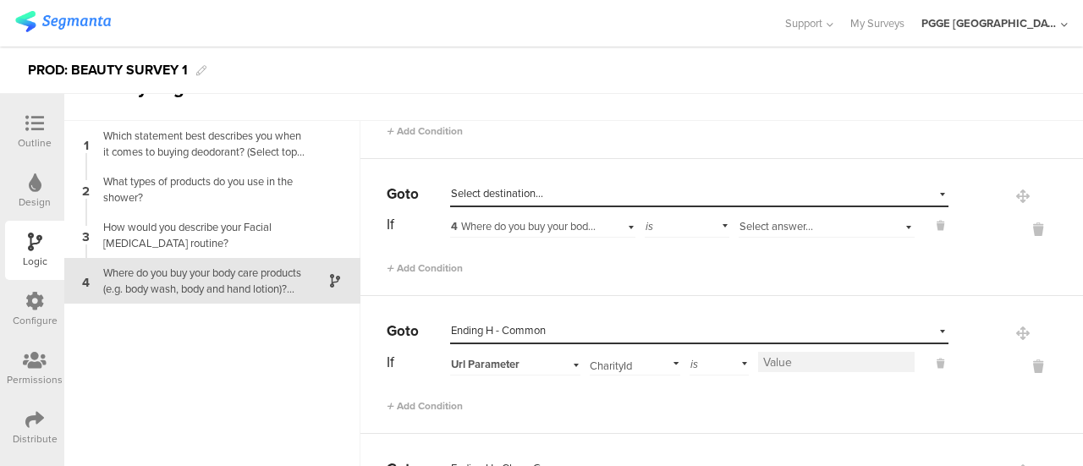
scroll to position [497, 0]
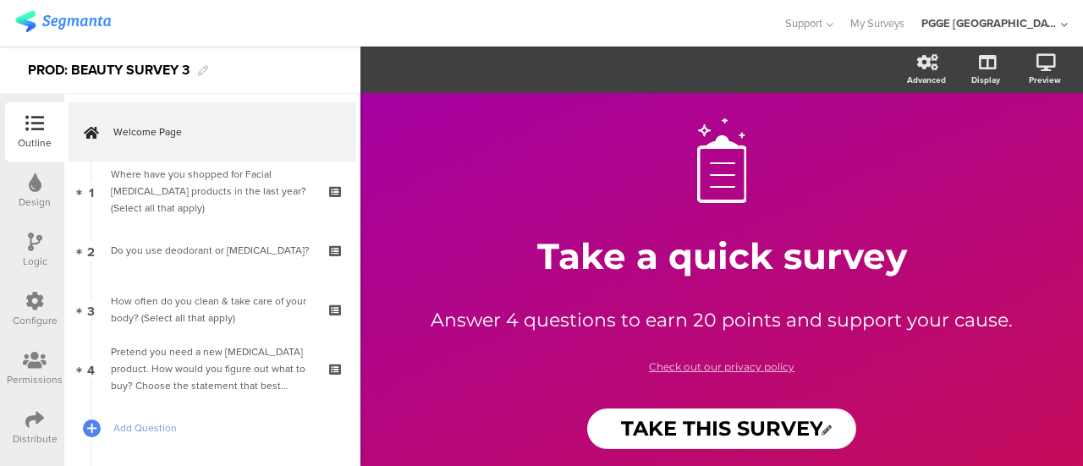
click at [34, 251] on div at bounding box center [35, 243] width 14 height 21
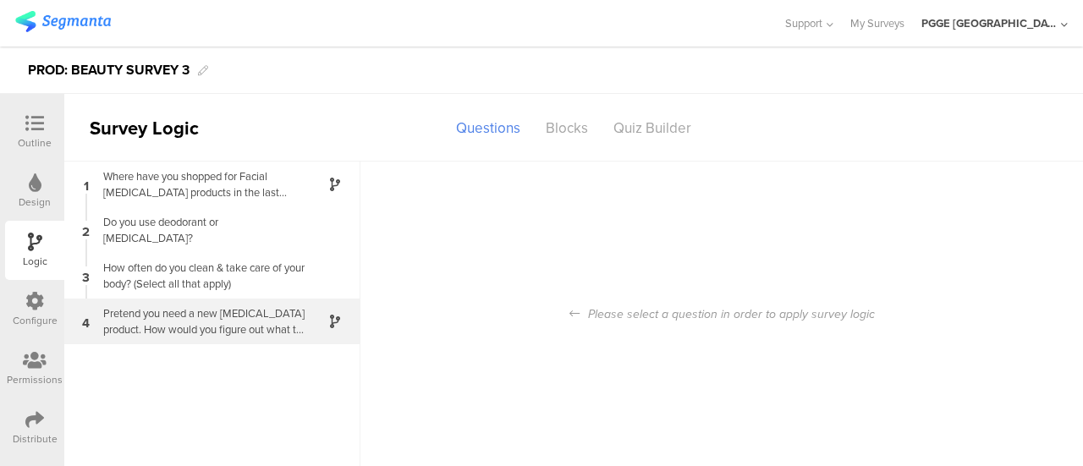
click at [265, 310] on div "Pretend you need a new [MEDICAL_DATA] product. How would you figure out what to…" at bounding box center [198, 321] width 211 height 32
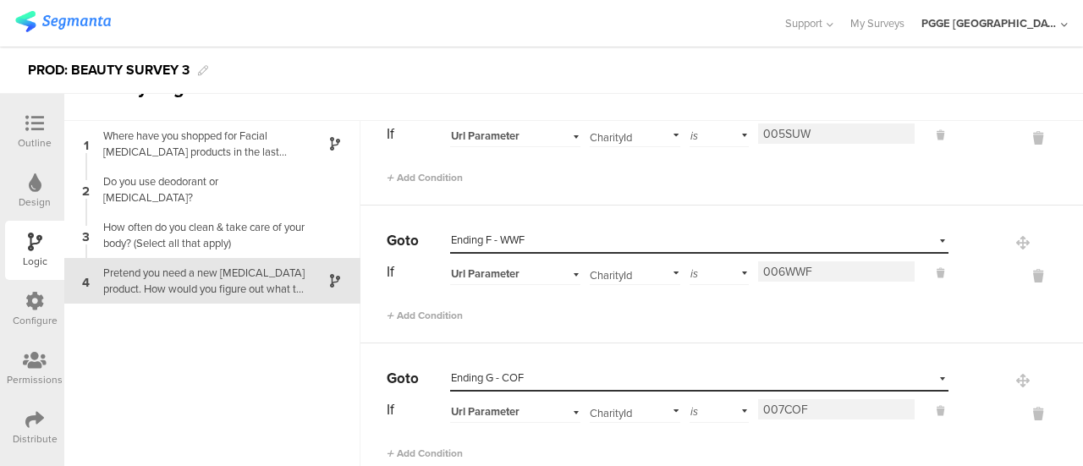
scroll to position [677, 0]
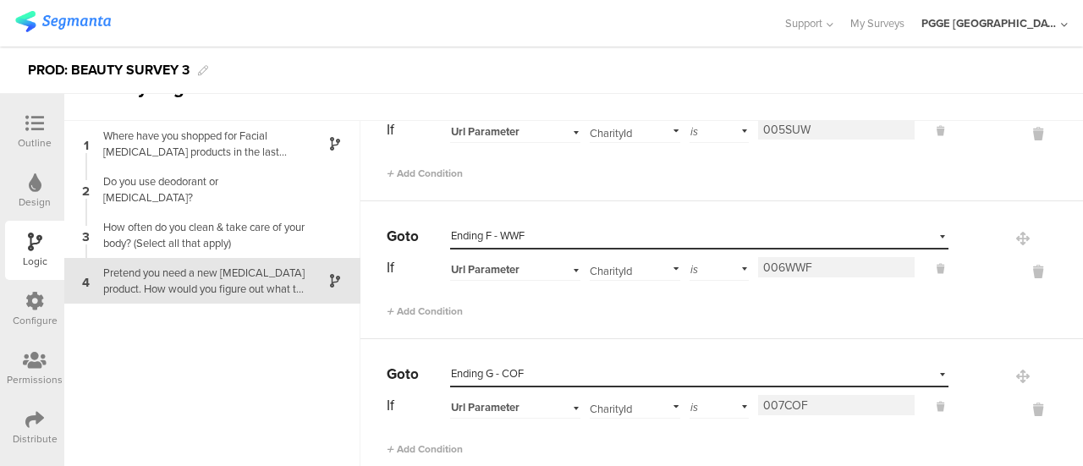
click at [831, 267] on input "006WWF" at bounding box center [836, 267] width 156 height 20
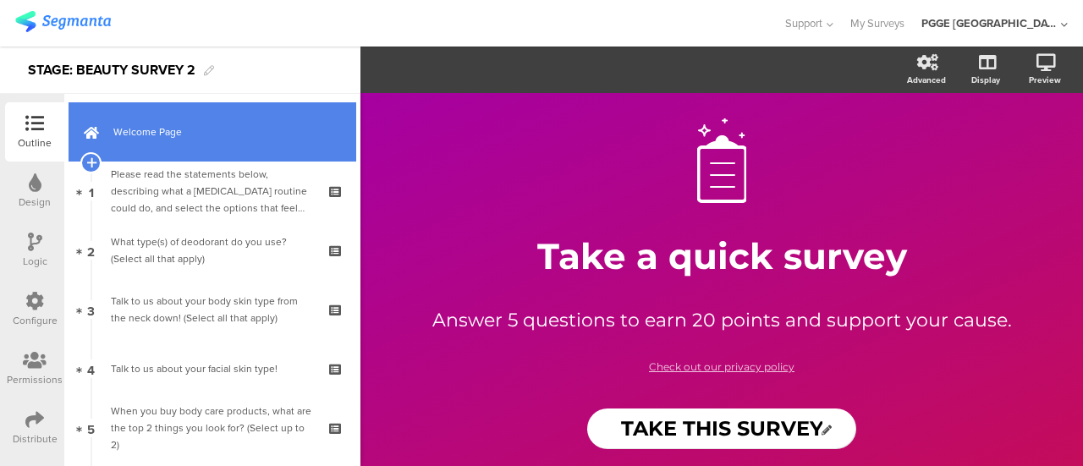
click at [244, 131] on span "Welcome Page" at bounding box center [221, 131] width 217 height 17
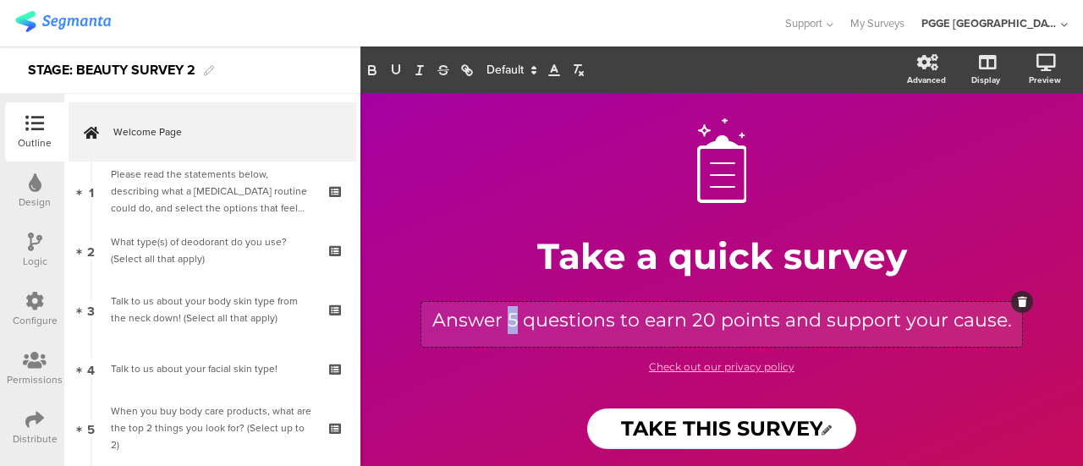
click at [513, 317] on div "Answer 5 questions to earn 20 points and support your cause. Answer 5 questions…" at bounding box center [721, 324] width 601 height 45
click at [695, 315] on p "Answer 9 questions to earn 20 points and support your cause." at bounding box center [721, 320] width 592 height 28
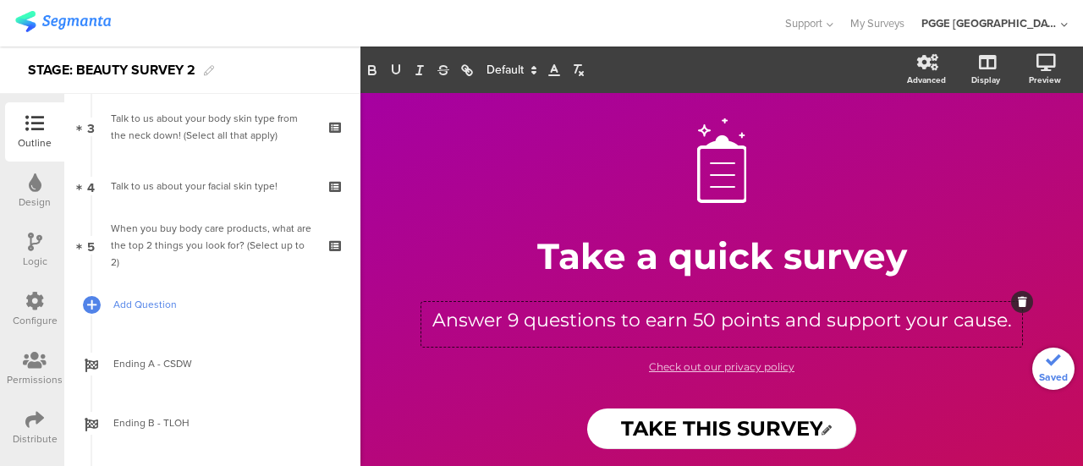
scroll to position [169, 0]
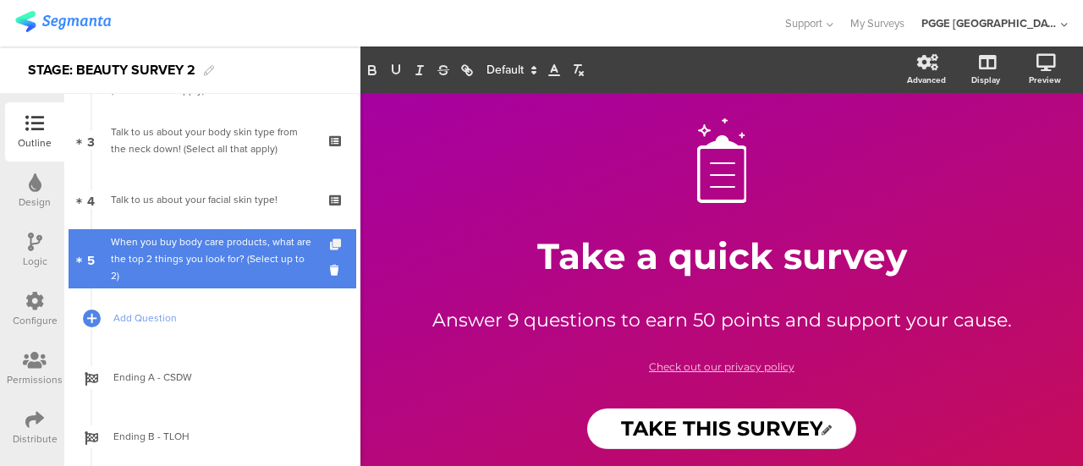
click at [330, 239] on icon at bounding box center [337, 244] width 14 height 11
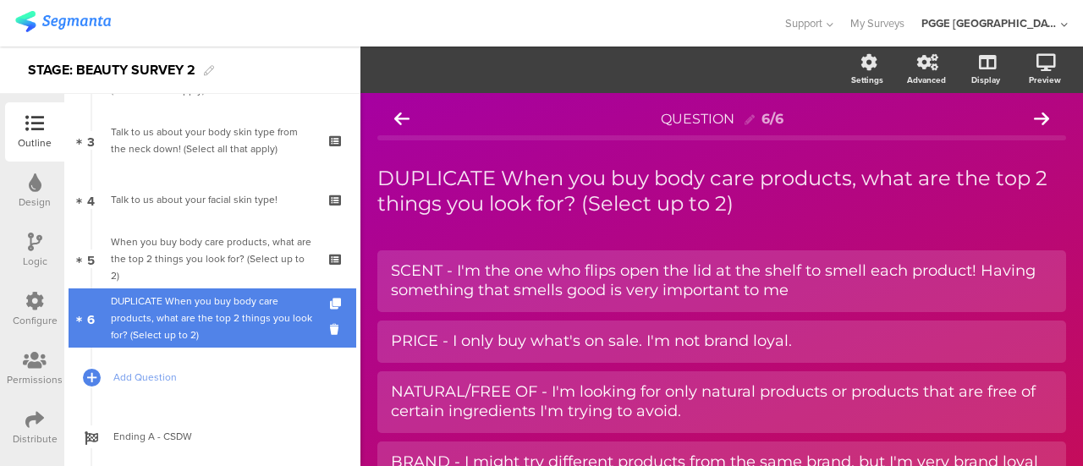
drag, startPoint x: 179, startPoint y: 309, endPoint x: 222, endPoint y: 304, distance: 42.6
click at [179, 309] on div "DUPLICATE When you buy body care products, what are the top 2 things you look f…" at bounding box center [212, 318] width 202 height 51
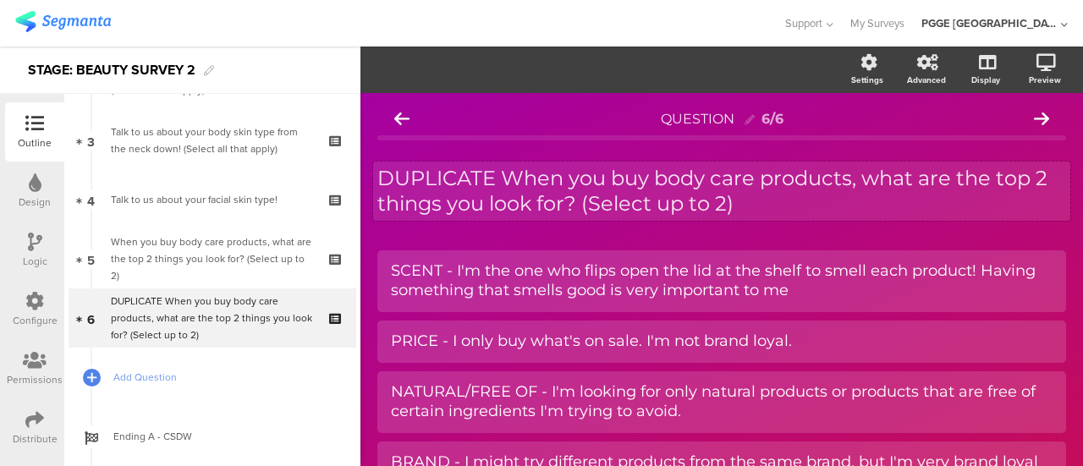
click at [607, 167] on div "DUPLICATE When you buy body care products, what are the top 2 things you look f…" at bounding box center [721, 191] width 697 height 59
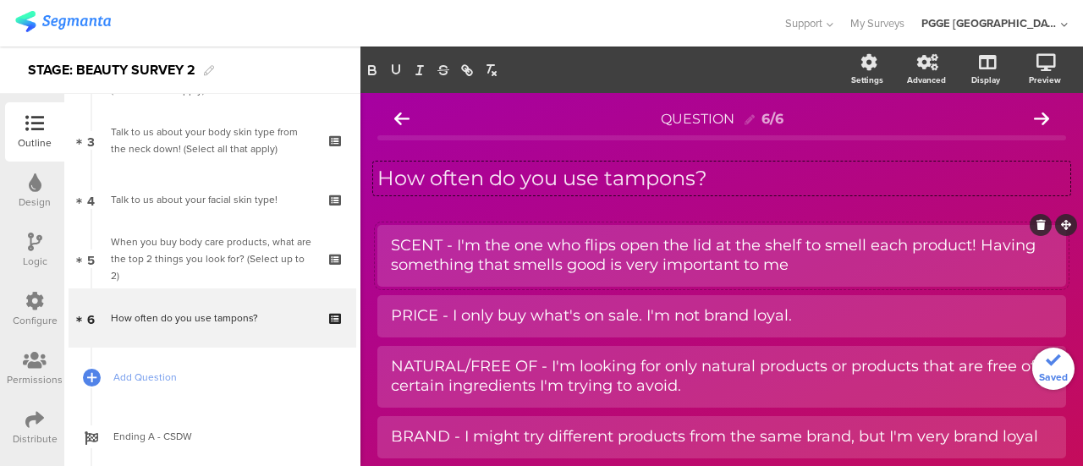
click at [534, 258] on div "SCENT - I'm the one who flips open the lid at the shelf to smell each product! …" at bounding box center [721, 256] width 661 height 40
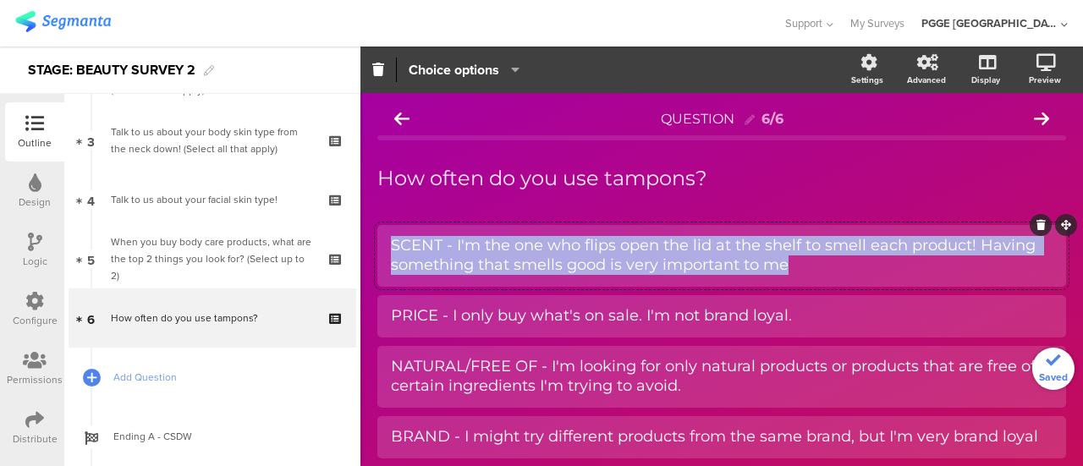
paste div
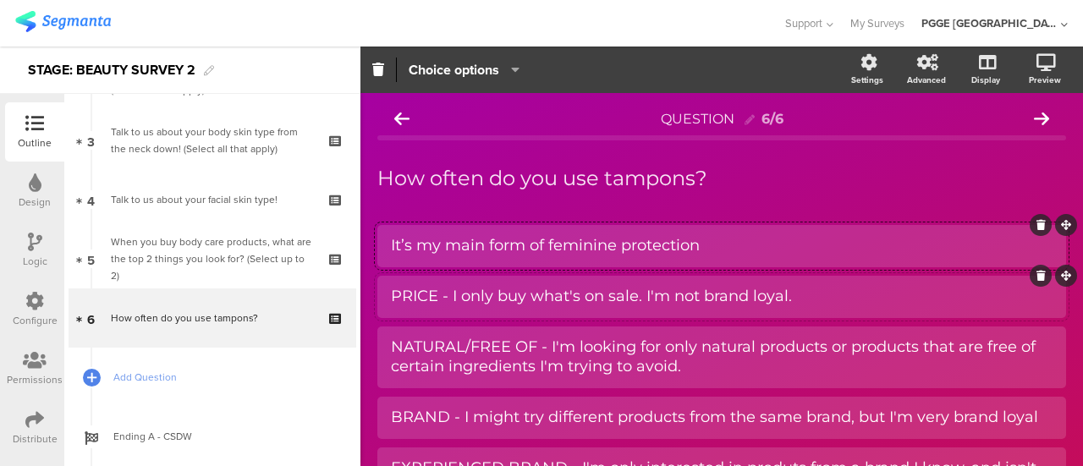
click at [540, 307] on div "PRICE - I only buy what's on sale. I'm not brand loyal." at bounding box center [721, 297] width 661 height 28
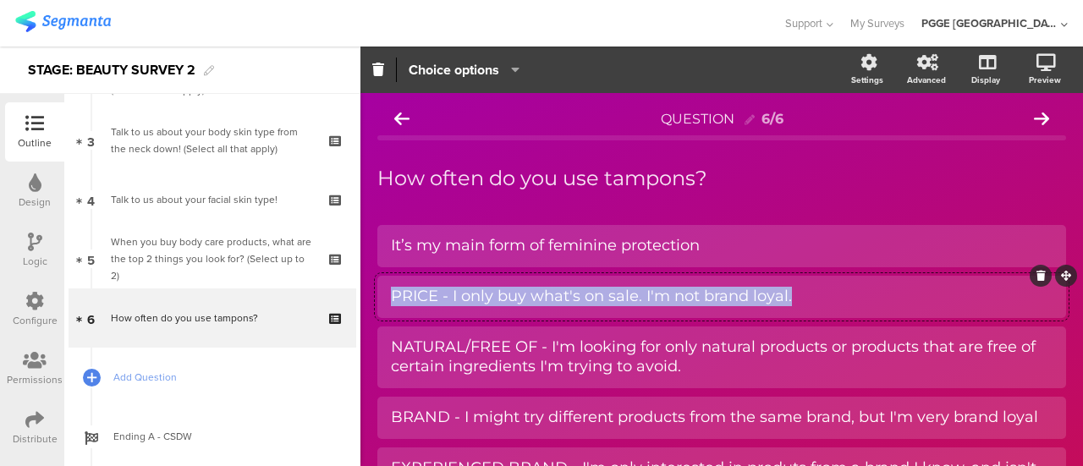
paste div
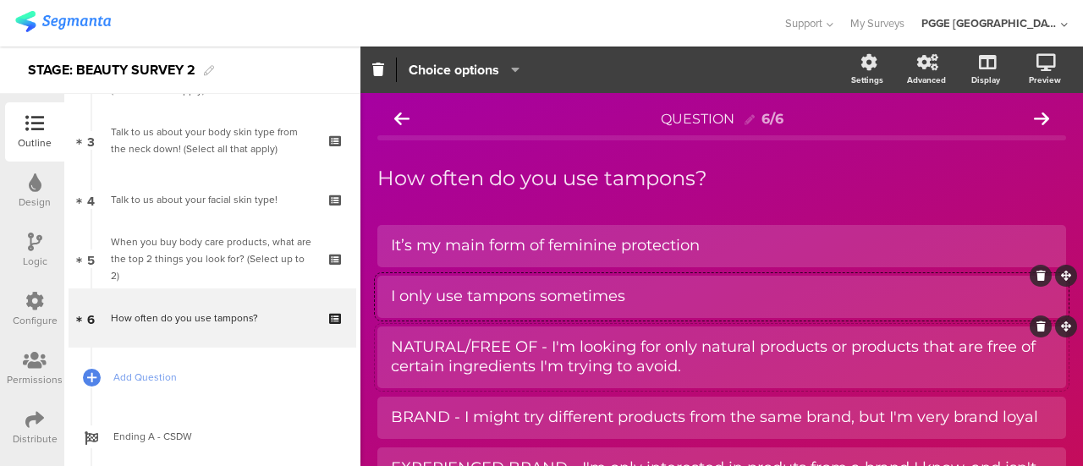
click at [499, 341] on div "NATURAL/FREE OF - I'm looking for only natural products or products that are fr…" at bounding box center [721, 357] width 661 height 40
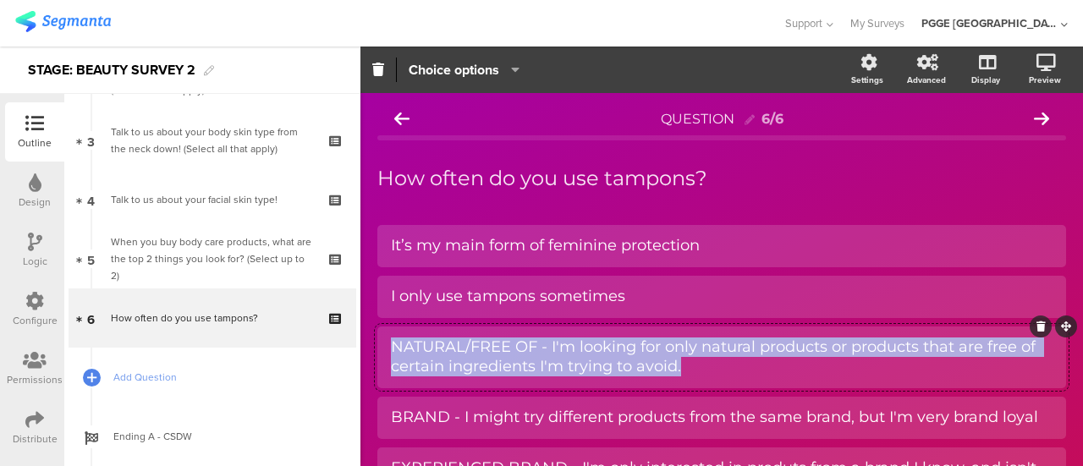
paste div
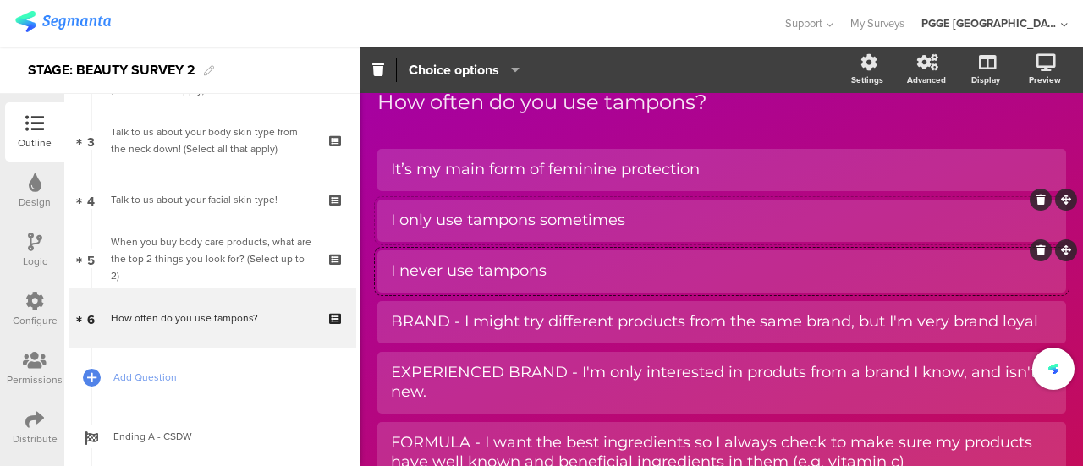
scroll to position [169, 0]
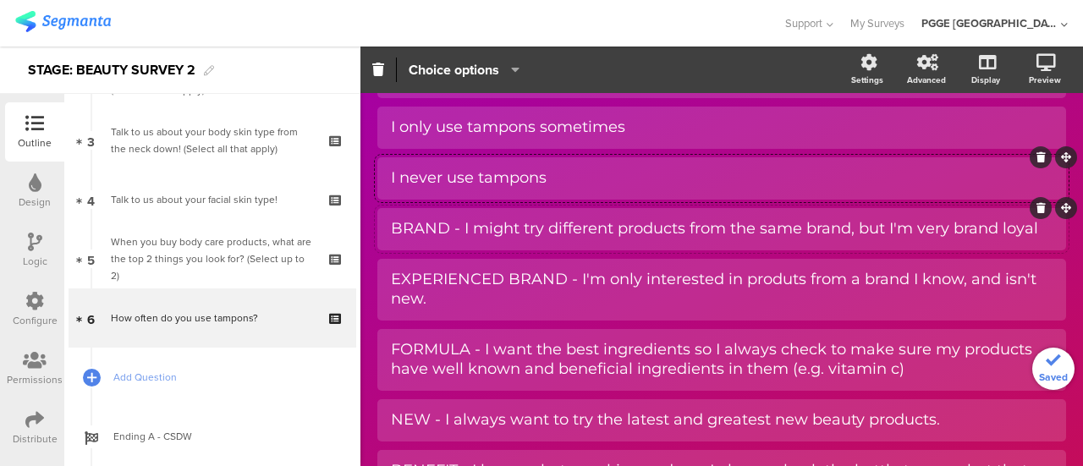
click at [433, 221] on div "BRAND - I might try different products from the same brand, but I'm very brand …" at bounding box center [721, 228] width 661 height 19
click at [1036, 206] on icon at bounding box center [1040, 208] width 9 height 10
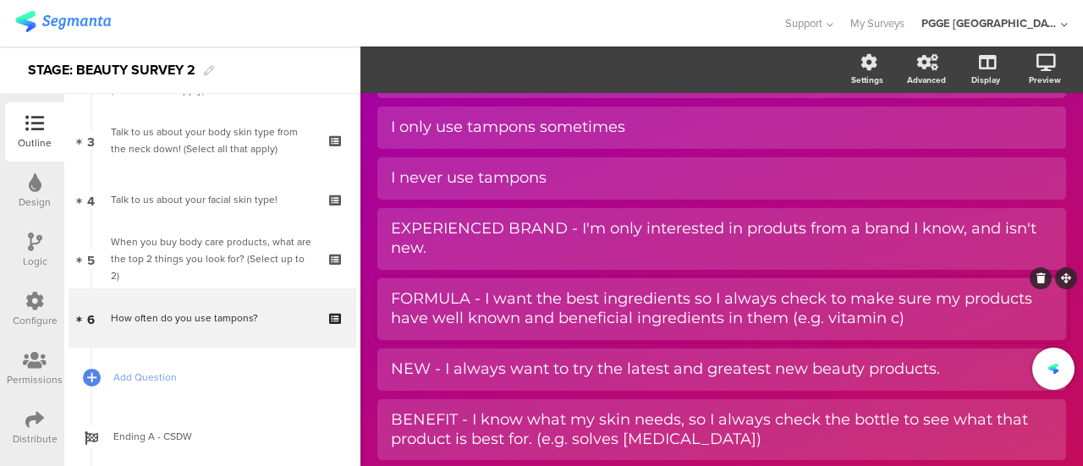
click at [499, 285] on div "FORMULA - I want the best ingredients so I always check to make sure my product…" at bounding box center [721, 309] width 661 height 48
click at [484, 233] on div "EXPERIENCED BRAND - I'm only interested in produts from a brand I know, and isn…" at bounding box center [721, 239] width 661 height 40
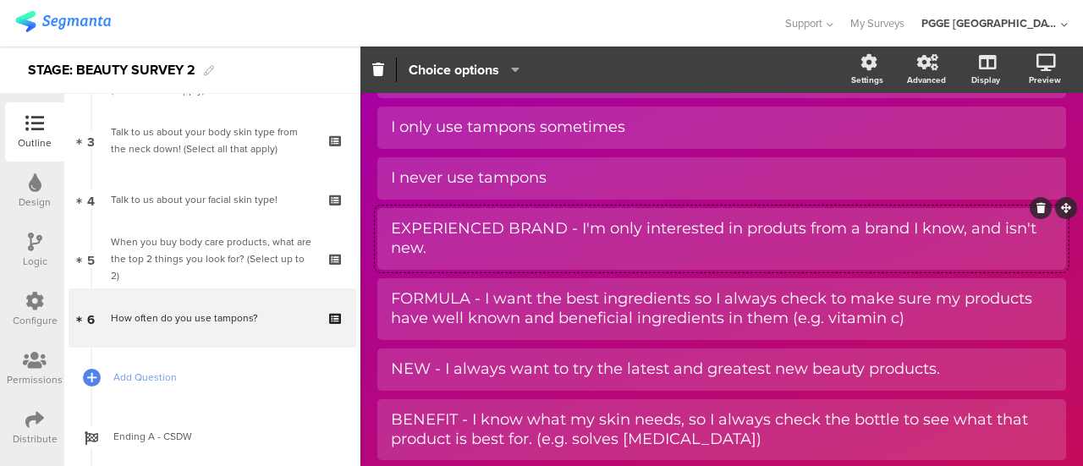
click at [1036, 205] on icon at bounding box center [1040, 208] width 9 height 10
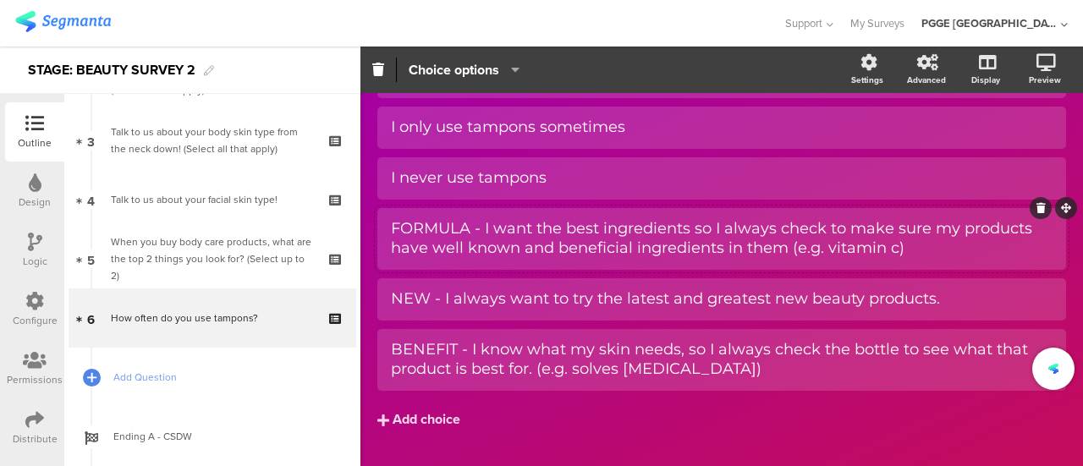
click at [595, 259] on div "FORMULA - I want the best ingredients so I always check to make sure my product…" at bounding box center [721, 239] width 661 height 40
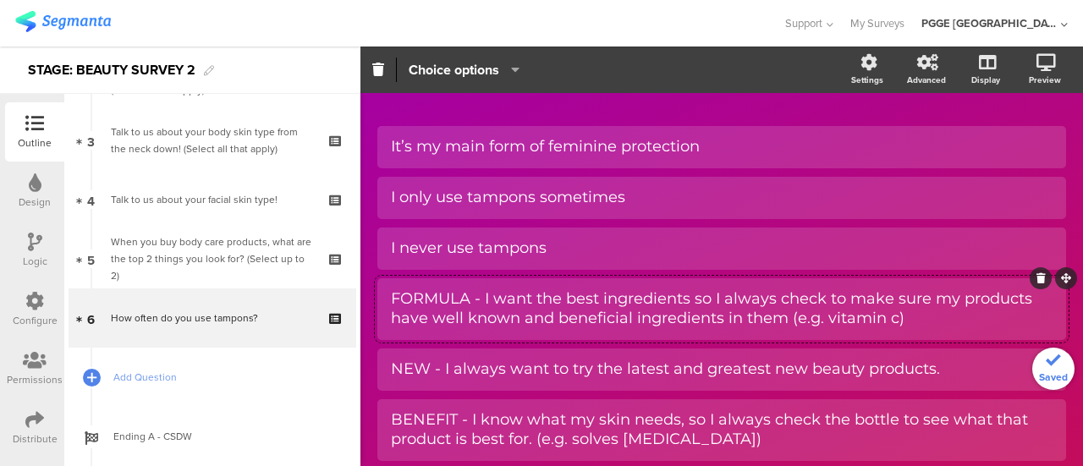
click at [1035, 277] on div at bounding box center [1040, 278] width 22 height 22
click at [482, 371] on div "NEW - I always want to try the latest and greatest new beauty products." at bounding box center [721, 368] width 661 height 19
click at [1032, 351] on div at bounding box center [1040, 348] width 22 height 22
click at [761, 309] on div "FORMULA - I want the best ingredients so I always check to make sure my product…" at bounding box center [721, 309] width 661 height 40
click at [1032, 279] on div at bounding box center [1040, 278] width 22 height 22
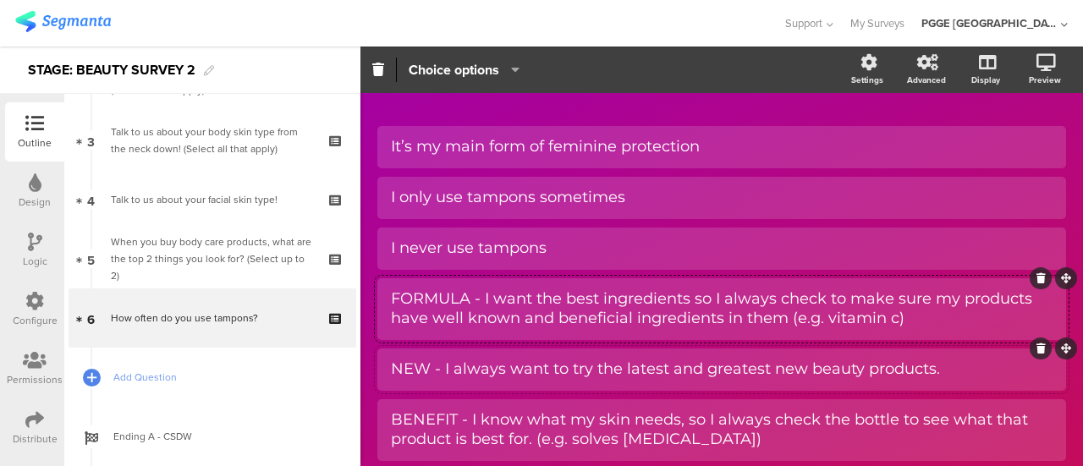
click at [678, 365] on div "NEW - I always want to try the latest and greatest new beauty products." at bounding box center [721, 368] width 661 height 19
click at [1036, 348] on icon at bounding box center [1040, 348] width 9 height 10
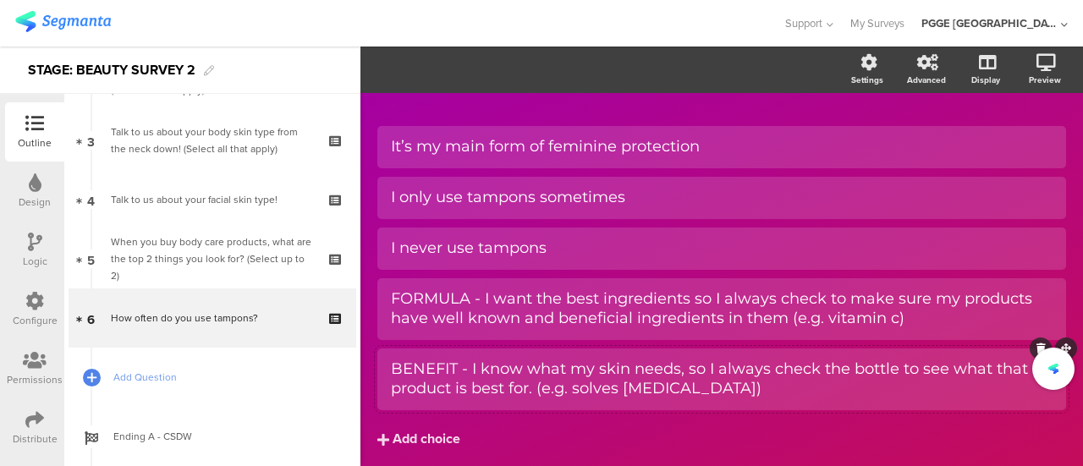
click at [668, 365] on div "BENEFIT - I know what my skin needs, so I always check the bottle to see what t…" at bounding box center [721, 379] width 661 height 40
click at [1036, 348] on icon at bounding box center [1040, 348] width 9 height 10
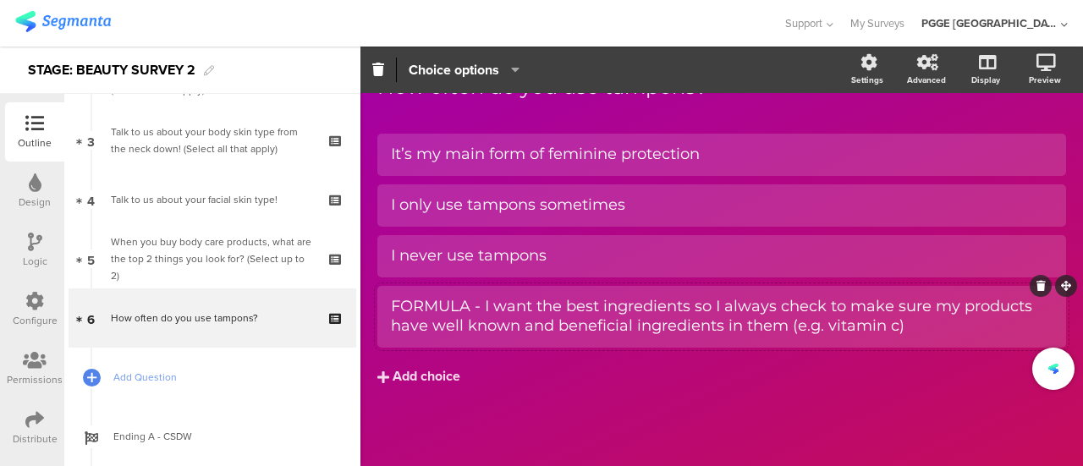
click at [595, 295] on div "FORMULA - I want the best ingredients so I always check to make sure my product…" at bounding box center [721, 317] width 661 height 48
click at [1032, 284] on div at bounding box center [1040, 287] width 22 height 22
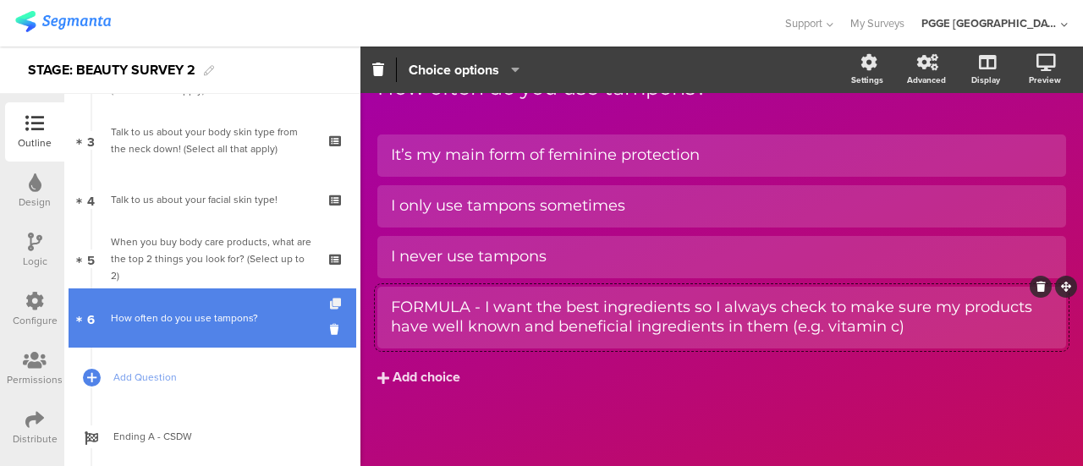
click at [330, 304] on icon at bounding box center [337, 304] width 14 height 11
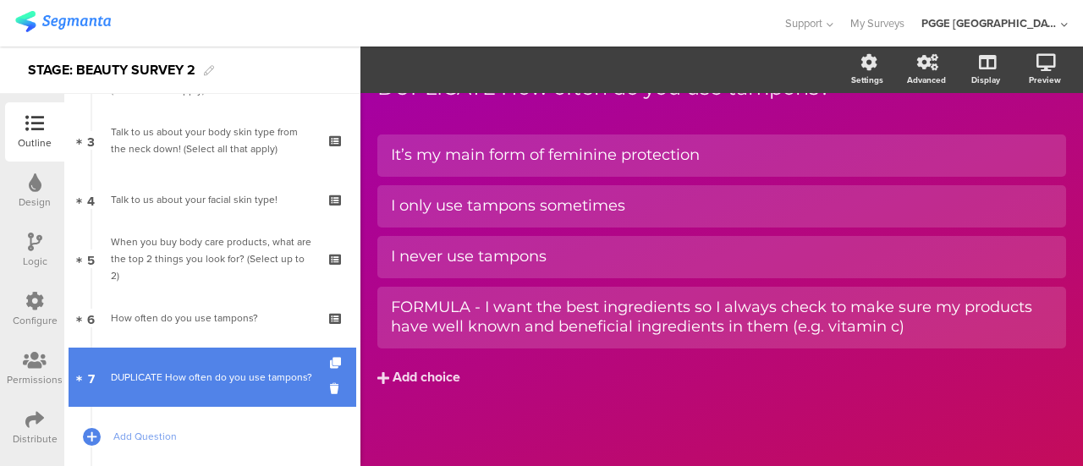
click at [235, 356] on link "7 DUPLICATE How often do you use tampons?" at bounding box center [213, 377] width 288 height 59
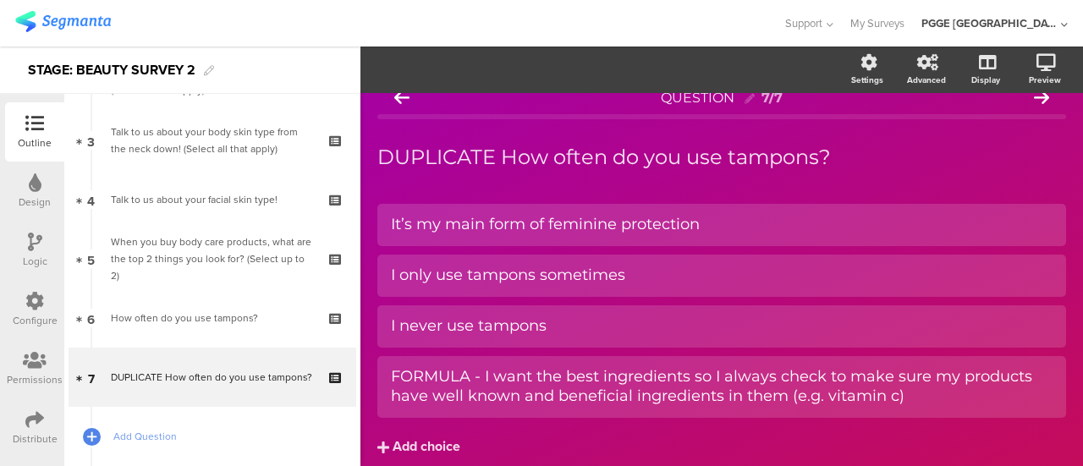
scroll to position [6, 0]
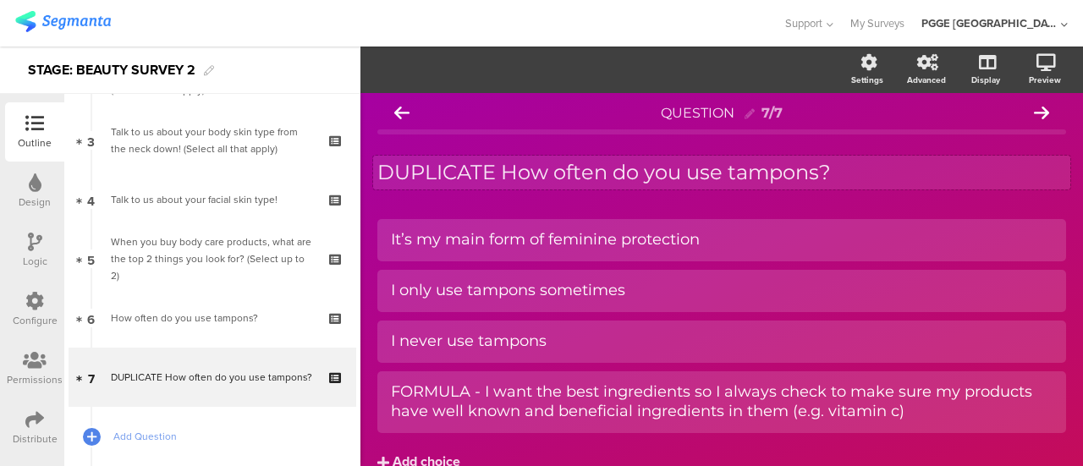
click at [583, 174] on div "DUPLICATE How often do you use tampons? DUPLICATE How often do you use tampons?" at bounding box center [721, 173] width 697 height 34
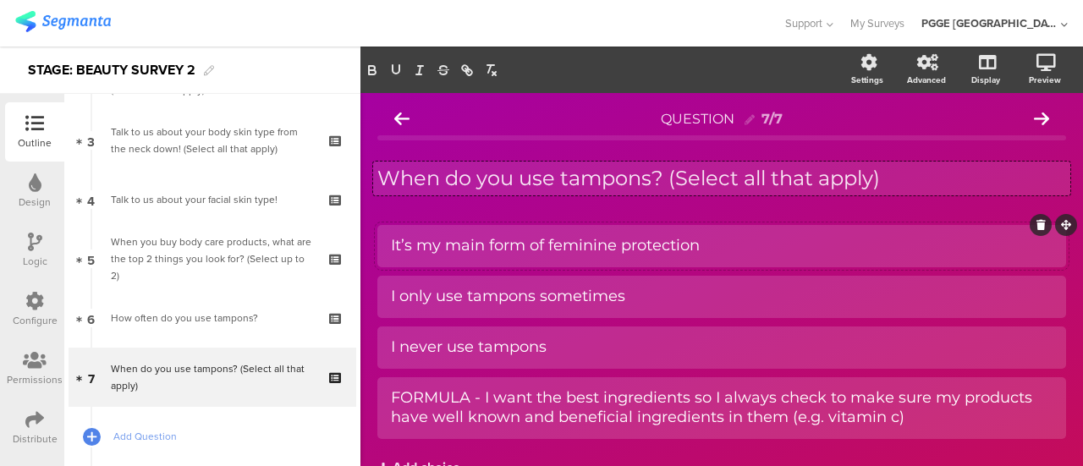
click at [511, 246] on div "It’s my main form of feminine protection" at bounding box center [721, 245] width 661 height 19
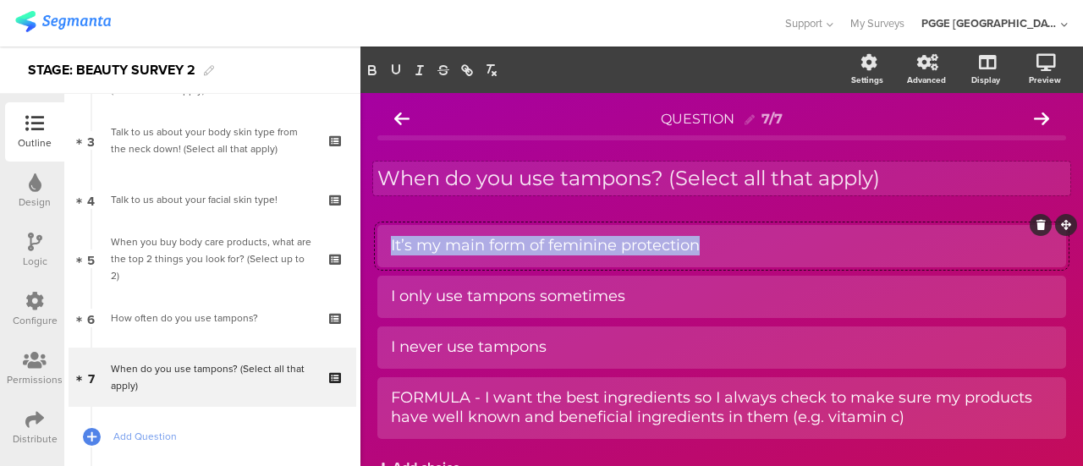
paste div
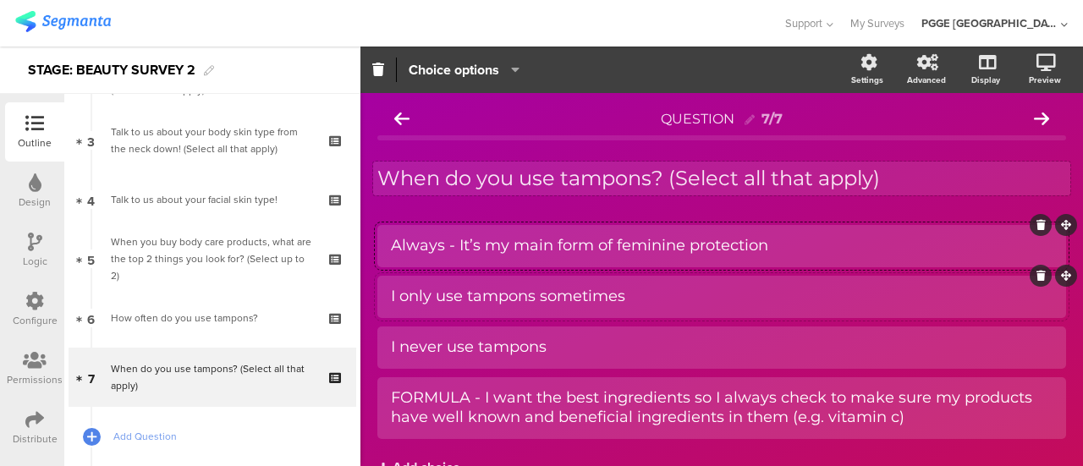
click at [496, 289] on div "I only use tampons sometimes" at bounding box center [721, 296] width 661 height 19
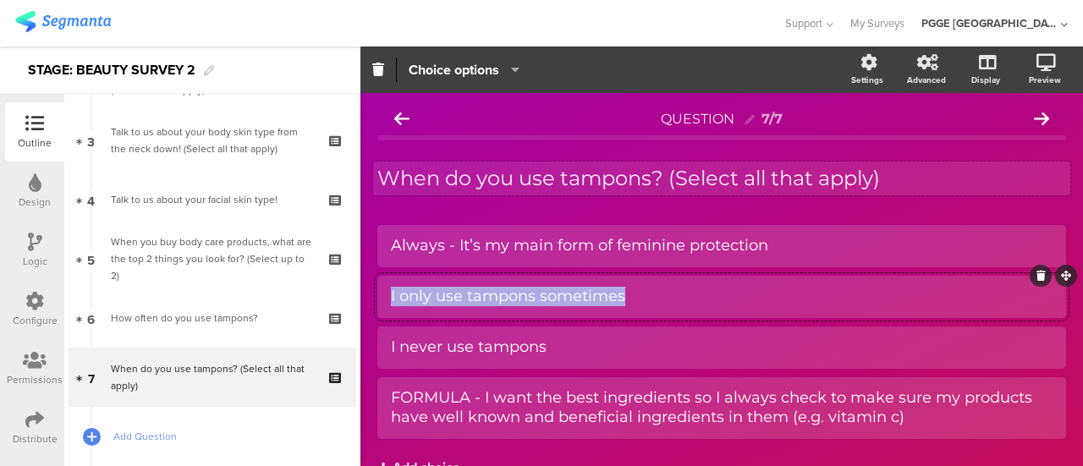
paste div
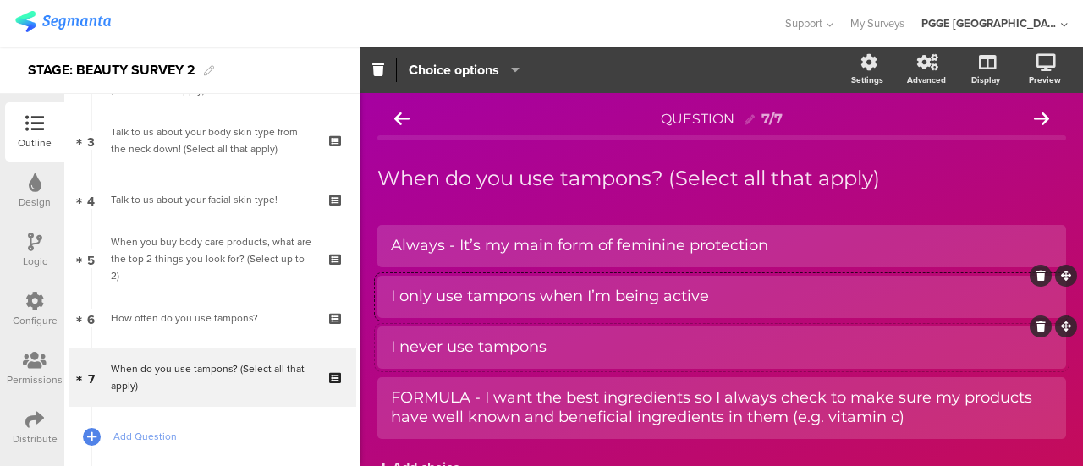
click at [473, 344] on div "I never use tampons" at bounding box center [721, 346] width 661 height 19
paste div
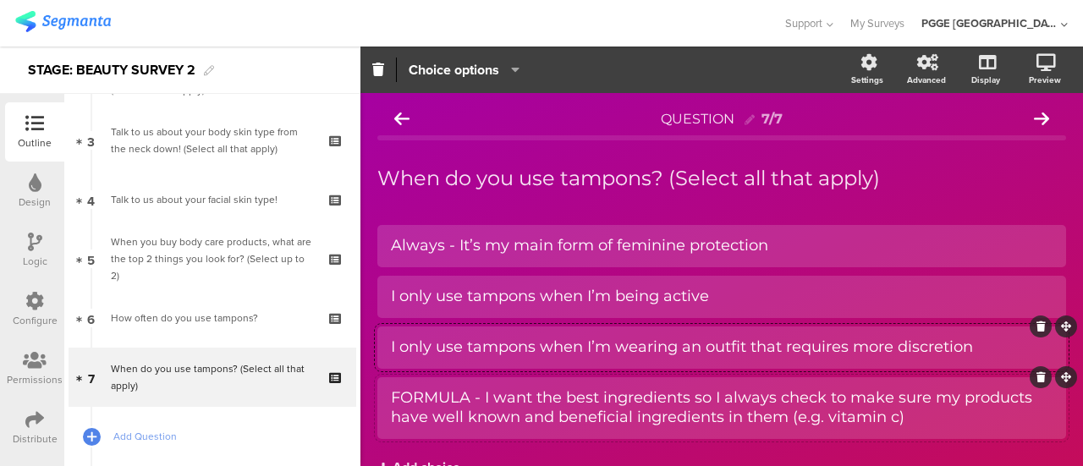
scroll to position [85, 0]
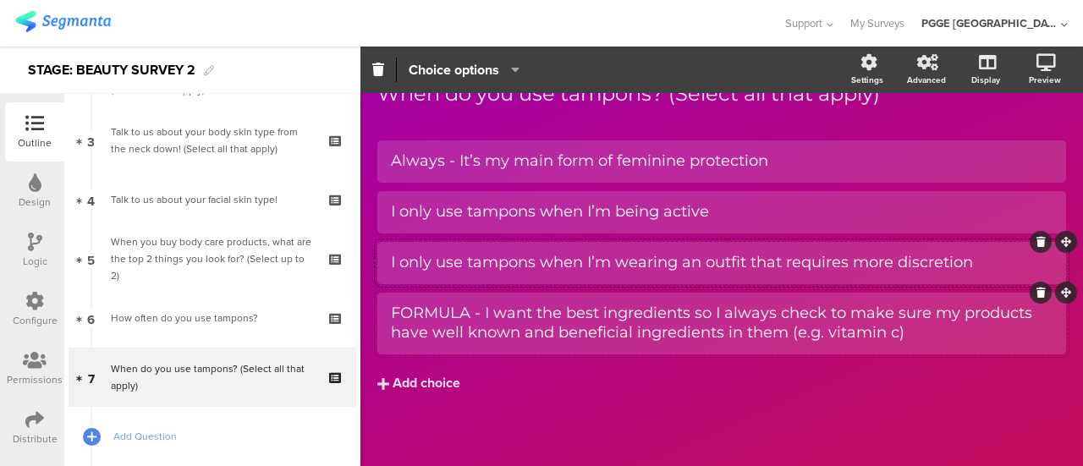
click at [447, 332] on div "FORMULA - I want the best ingredients so I always check to make sure my product…" at bounding box center [721, 324] width 661 height 40
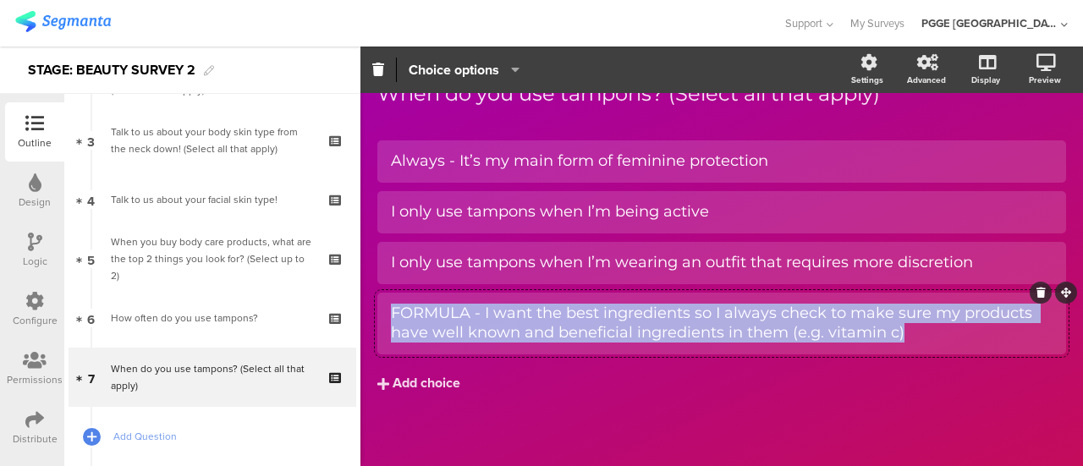
paste div
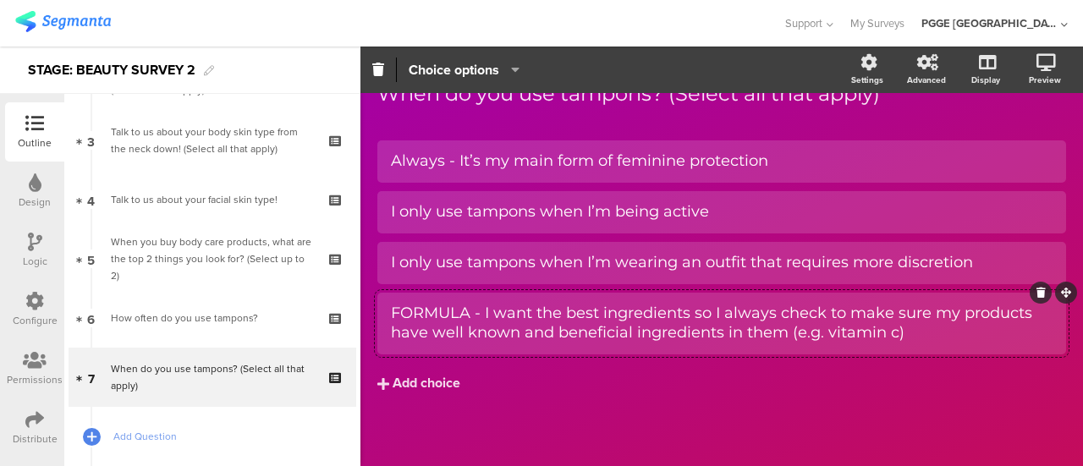
scroll to position [71, 0]
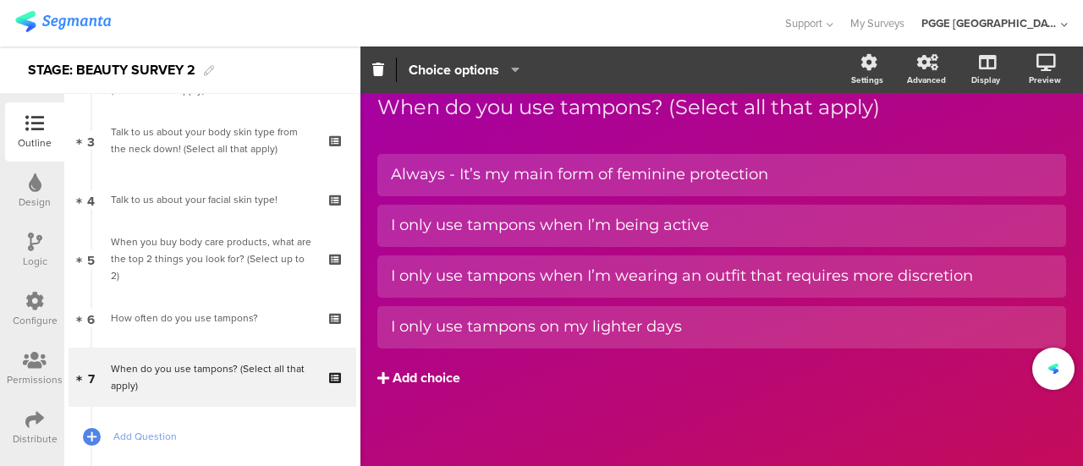
click at [428, 371] on div "Add choice" at bounding box center [426, 379] width 68 height 18
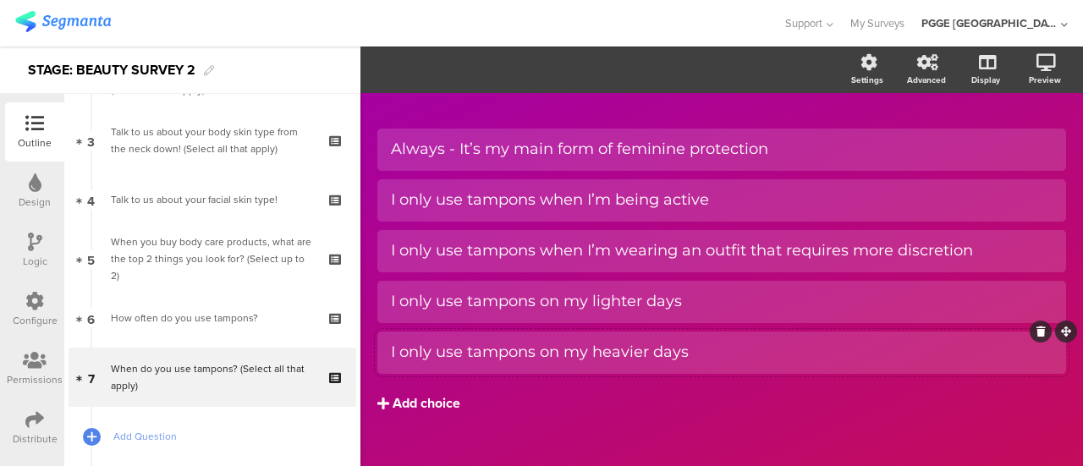
scroll to position [122, 0]
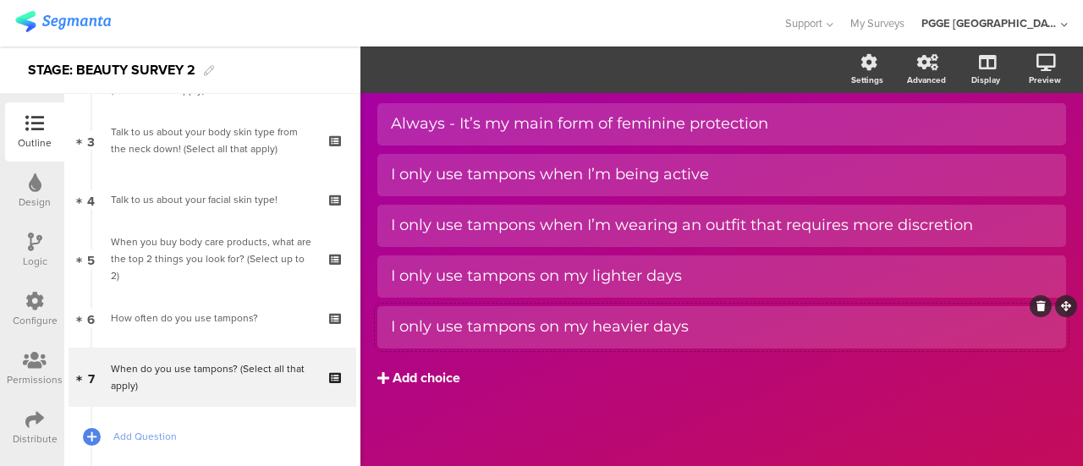
click at [437, 380] on div "Add choice" at bounding box center [426, 379] width 68 height 18
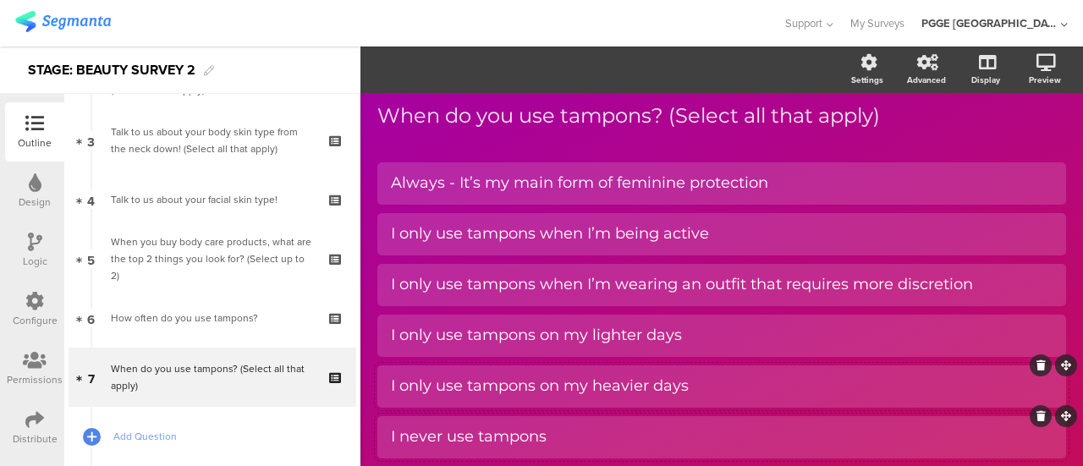
scroll to position [0, 0]
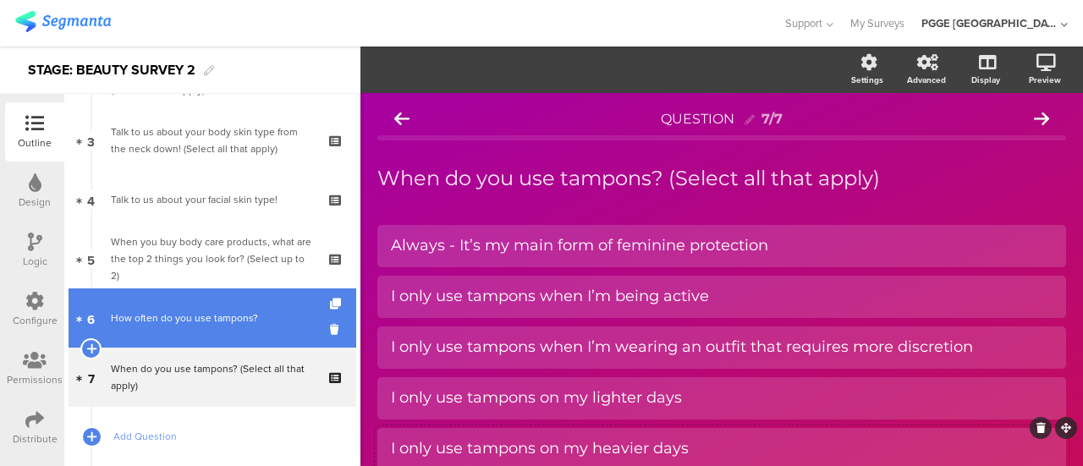
click at [213, 323] on div "How often do you use tampons?" at bounding box center [212, 318] width 202 height 17
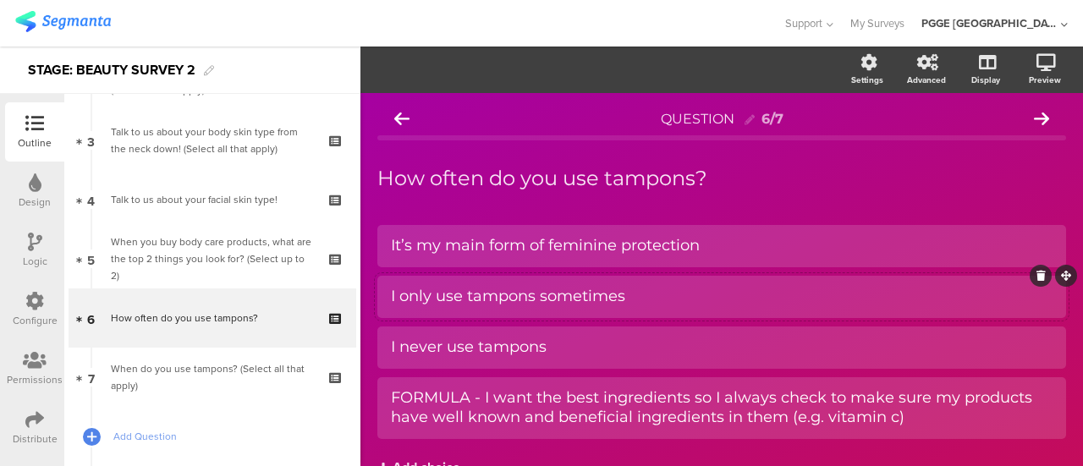
scroll to position [91, 0]
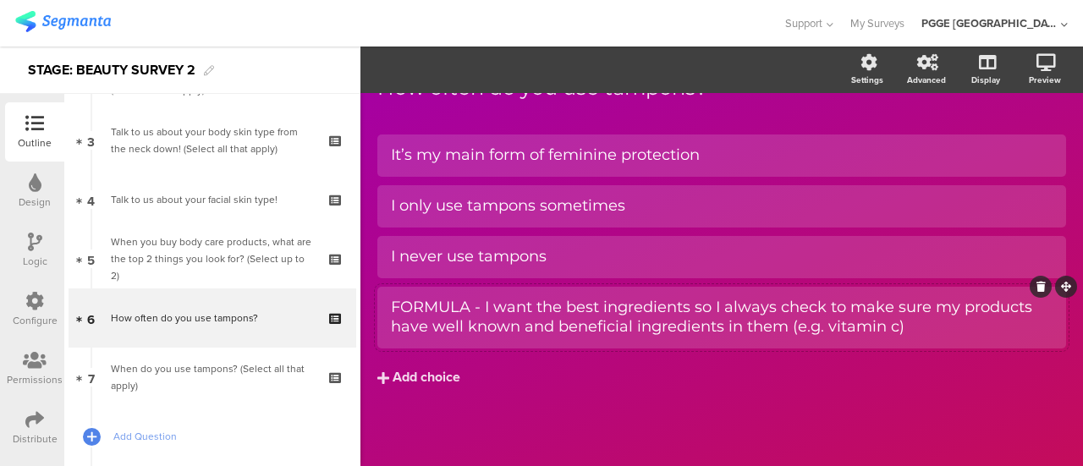
click at [581, 310] on div "FORMULA - I want the best ingredients so I always check to make sure my product…" at bounding box center [721, 318] width 661 height 40
click at [1036, 288] on icon at bounding box center [1040, 287] width 9 height 10
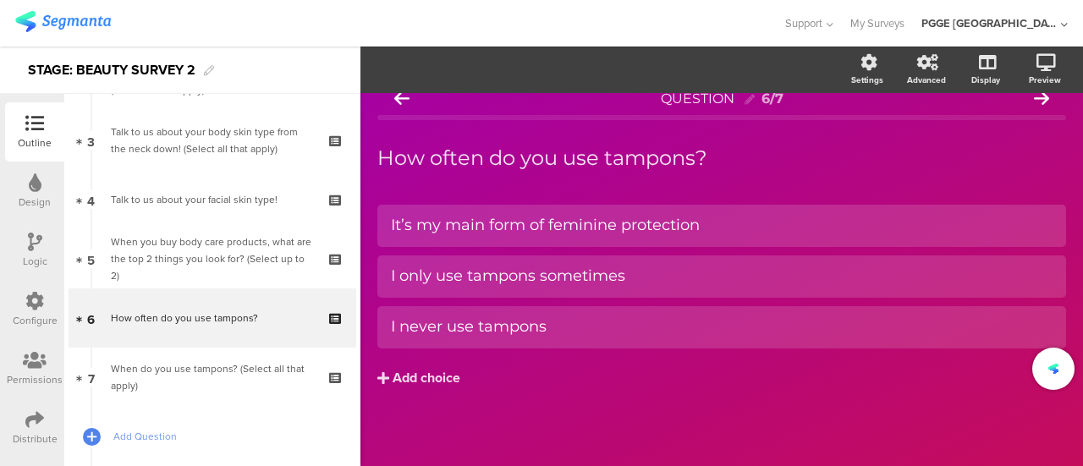
click at [198, 368] on div "When do you use tampons? (Select all that apply)" at bounding box center [212, 377] width 202 height 34
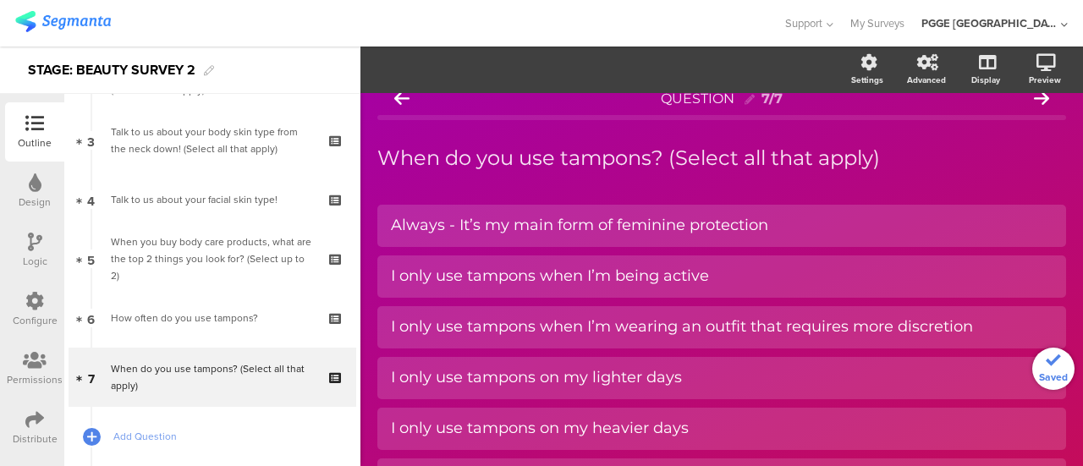
scroll to position [85, 0]
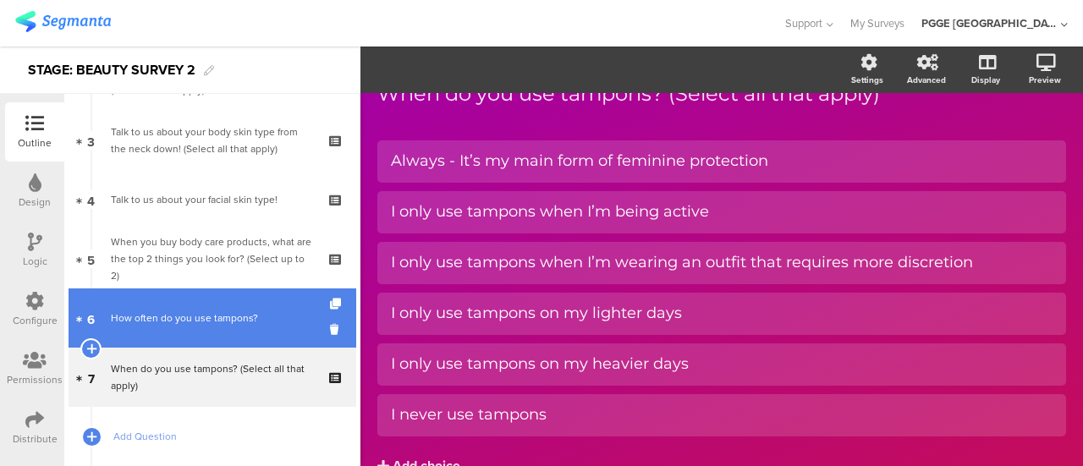
click at [249, 314] on div "How often do you use tampons?" at bounding box center [212, 318] width 202 height 17
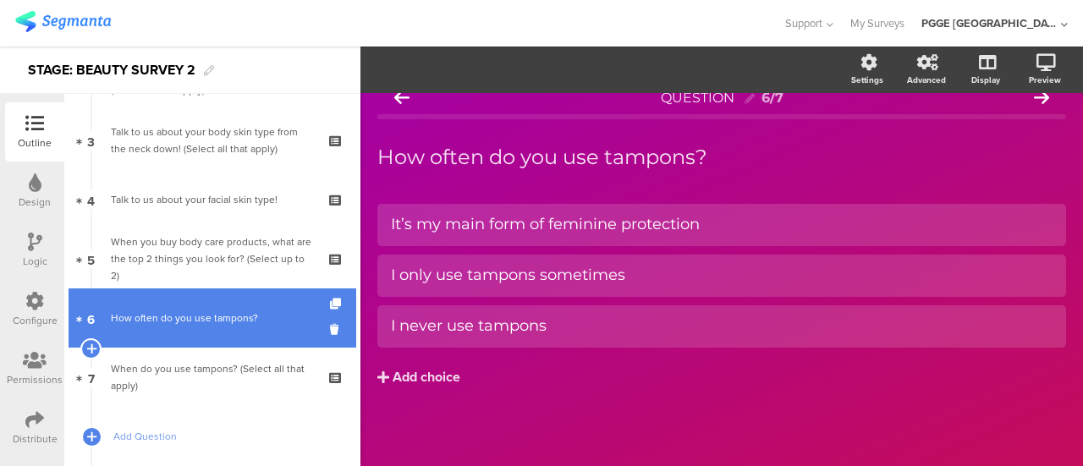
scroll to position [20, 0]
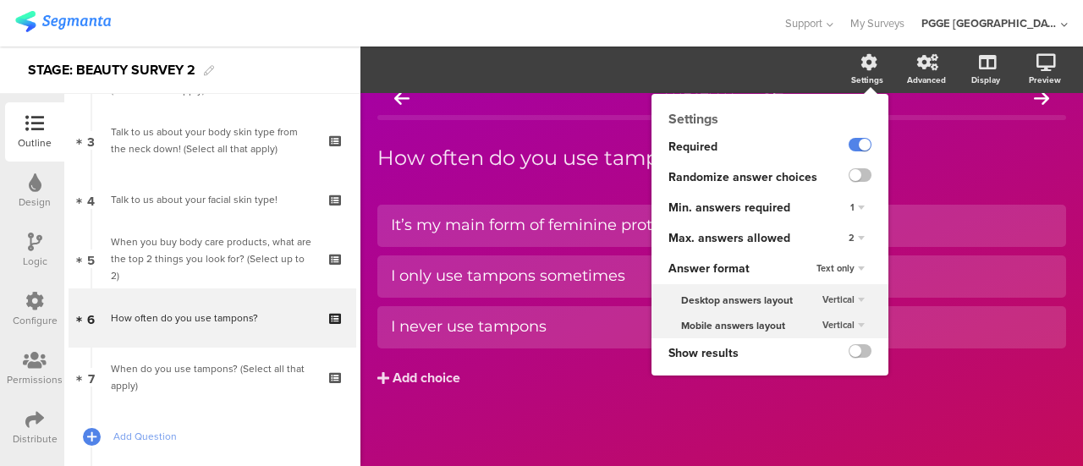
click at [848, 239] on span "2" at bounding box center [851, 238] width 6 height 14
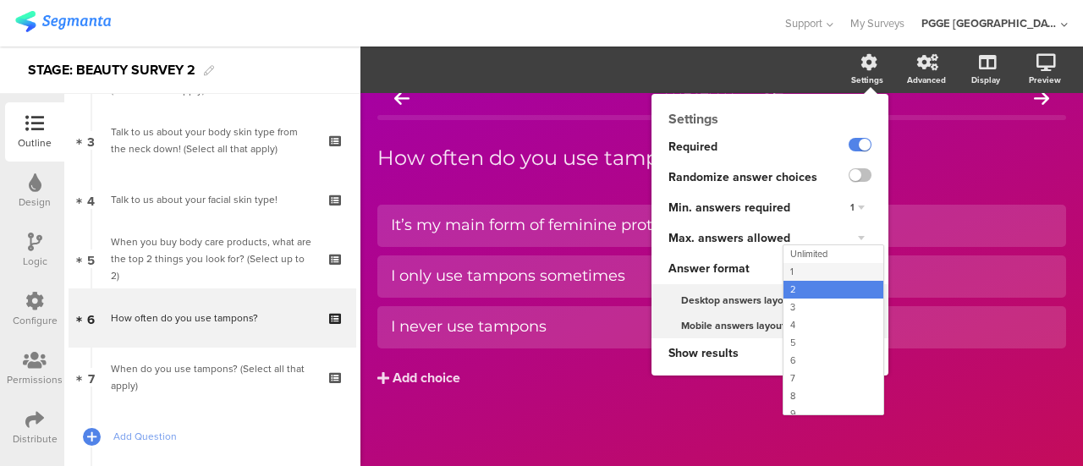
click at [783, 265] on div "1" at bounding box center [833, 272] width 100 height 18
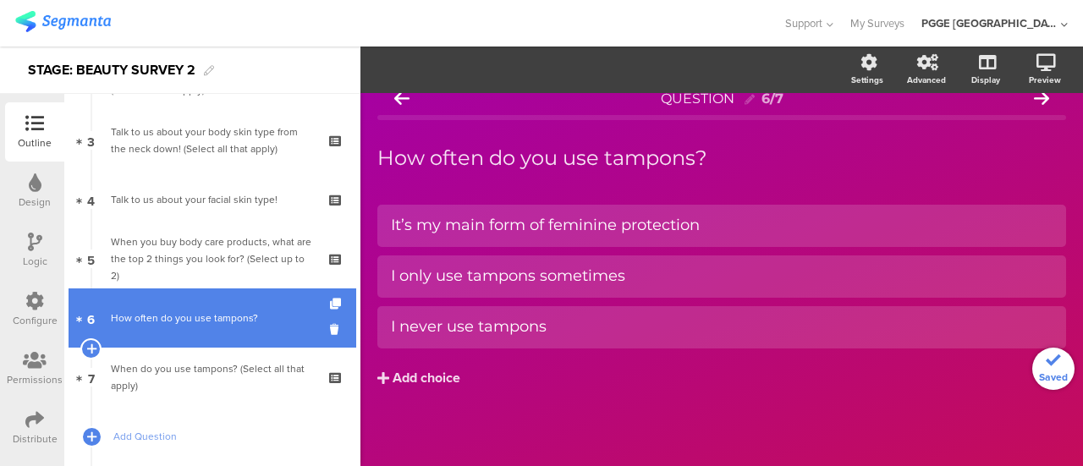
click at [233, 315] on div "How often do you use tampons?" at bounding box center [212, 318] width 202 height 17
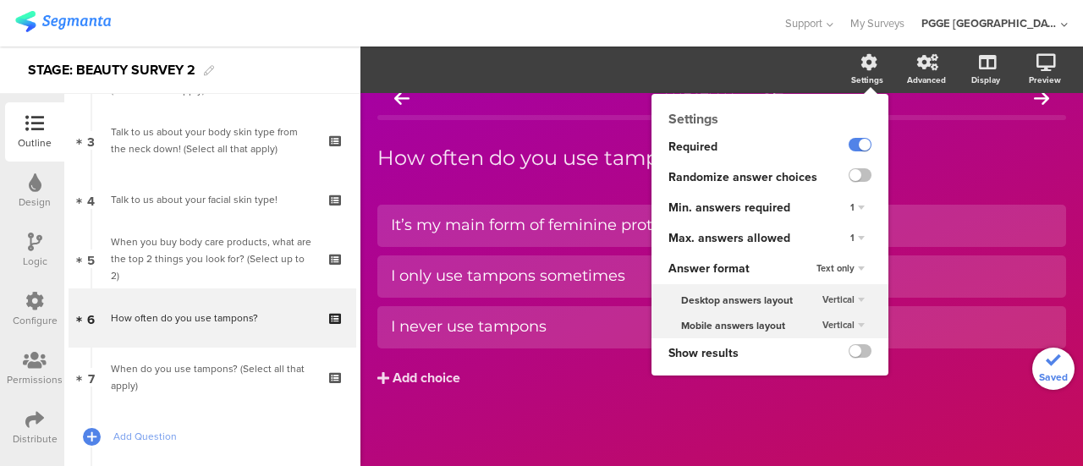
click at [843, 238] on div "1" at bounding box center [857, 238] width 28 height 20
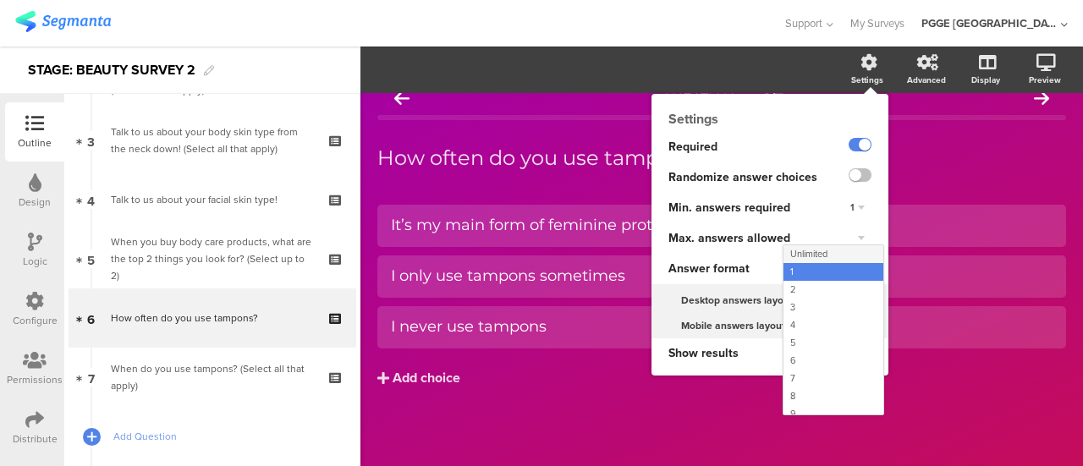
click at [802, 251] on span "Unlimited" at bounding box center [808, 254] width 37 height 14
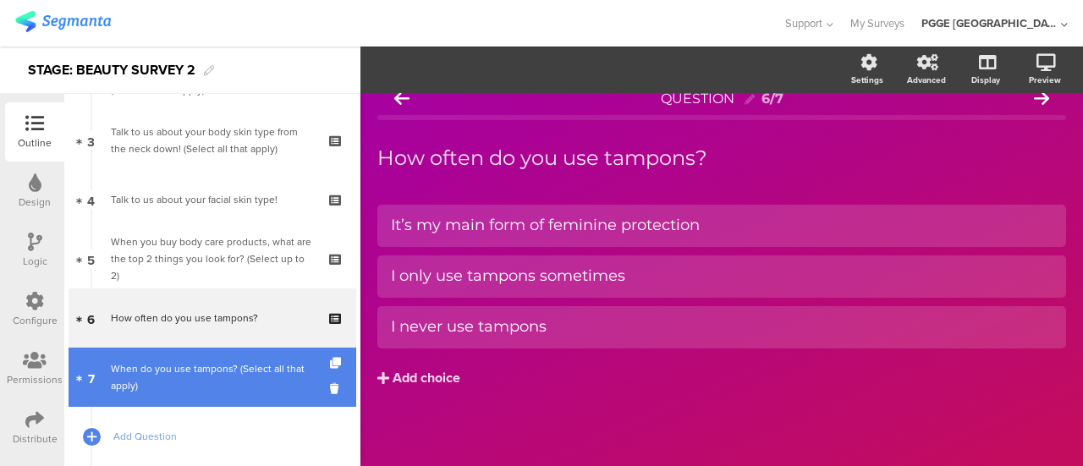
click at [239, 381] on div "When do you use tampons? (Select all that apply)" at bounding box center [212, 377] width 202 height 34
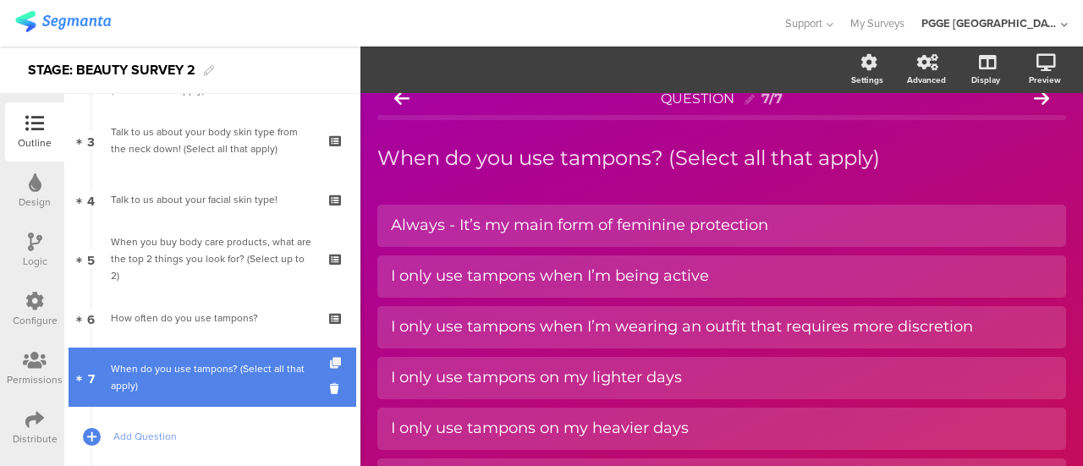
click at [330, 361] on icon at bounding box center [337, 363] width 14 height 11
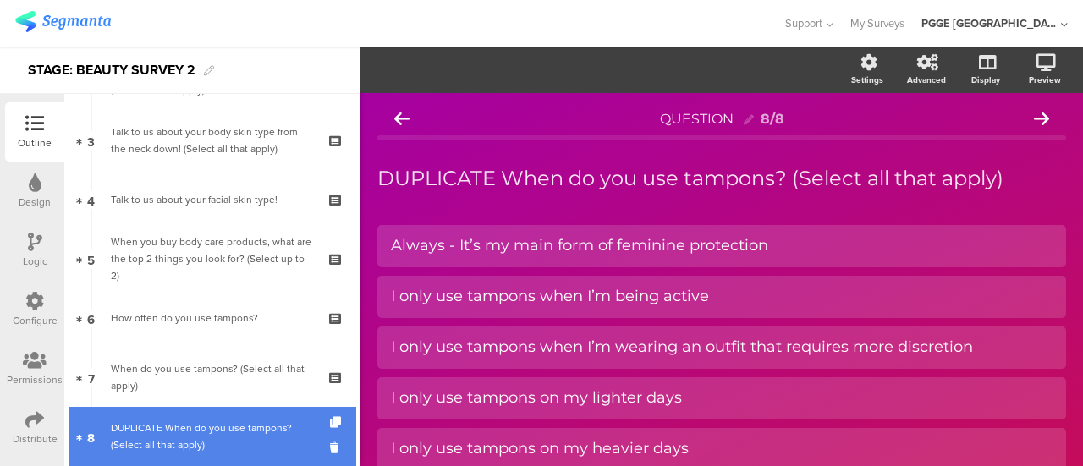
click at [255, 438] on div "DUPLICATE When do you use tampons? (Select all that apply)" at bounding box center [212, 437] width 202 height 34
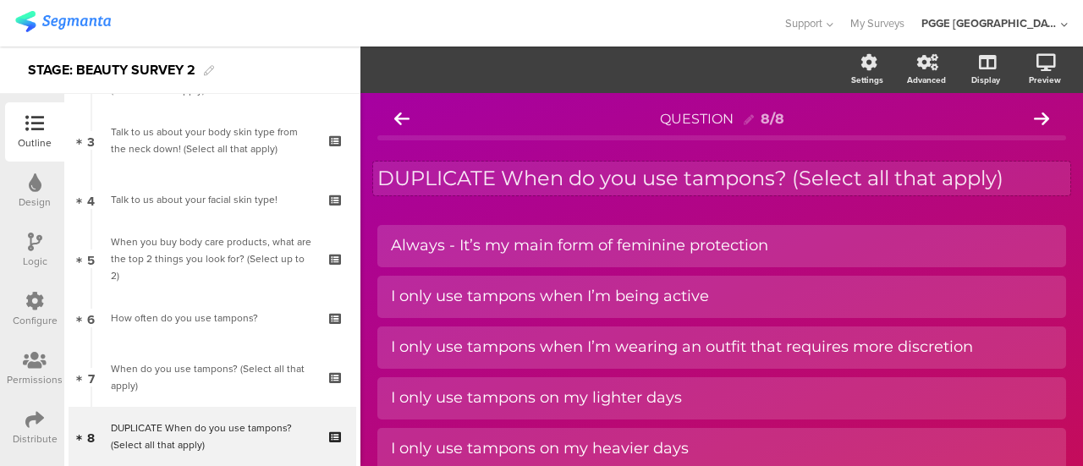
click at [606, 185] on p "DUPLICATE When do you use tampons? (Select all that apply)" at bounding box center [721, 178] width 689 height 25
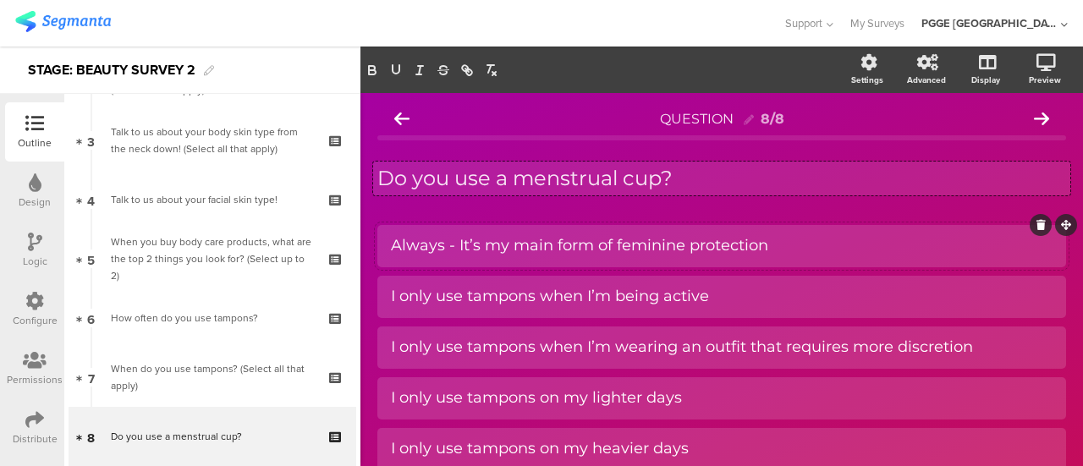
click at [502, 244] on div "Always - It’s my main form of feminine protection" at bounding box center [721, 245] width 661 height 19
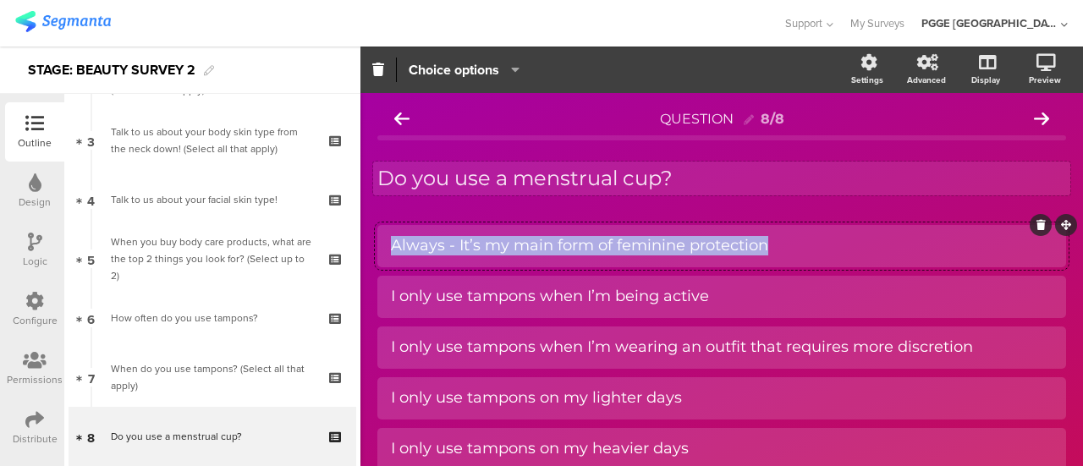
paste div
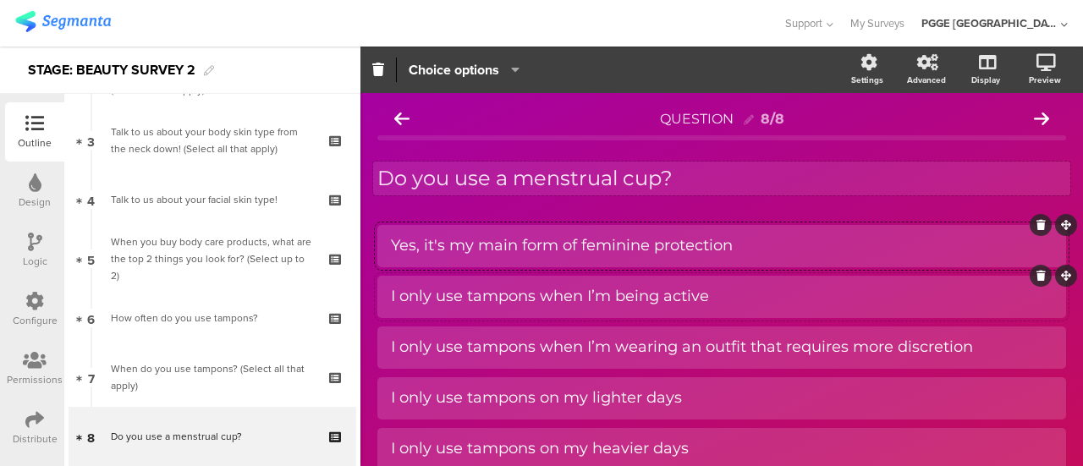
click at [528, 307] on div "I only use tampons when I’m being active" at bounding box center [721, 297] width 661 height 28
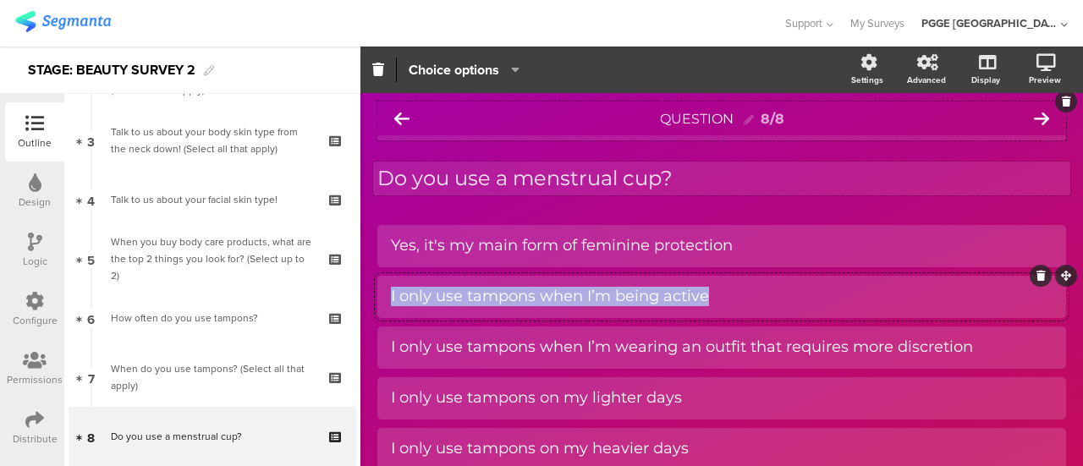
paste div
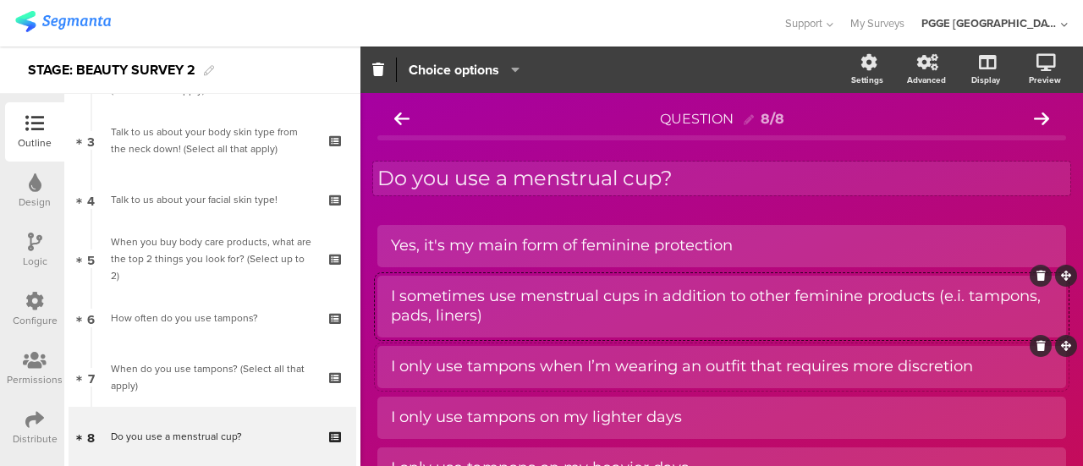
click at [479, 365] on div "I only use tampons when I’m wearing an outfit that requires more discretion" at bounding box center [721, 366] width 661 height 19
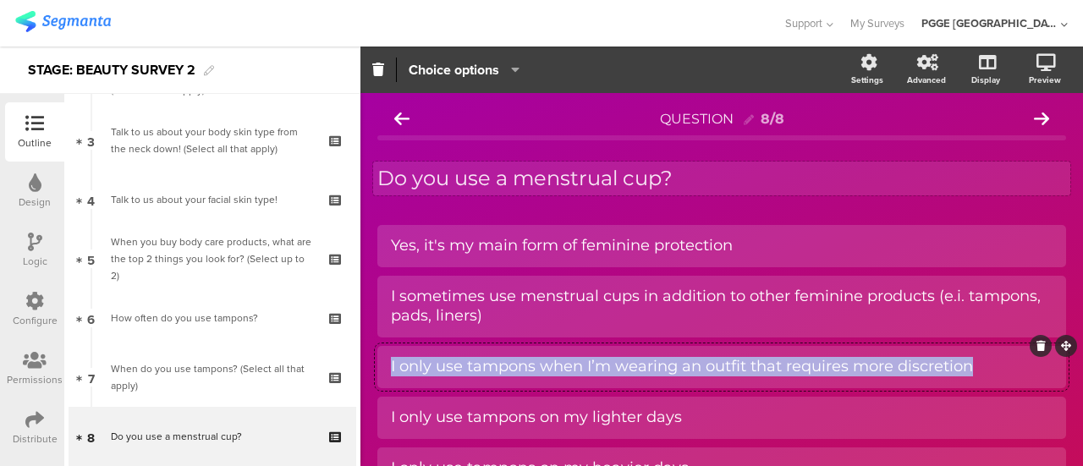
paste div
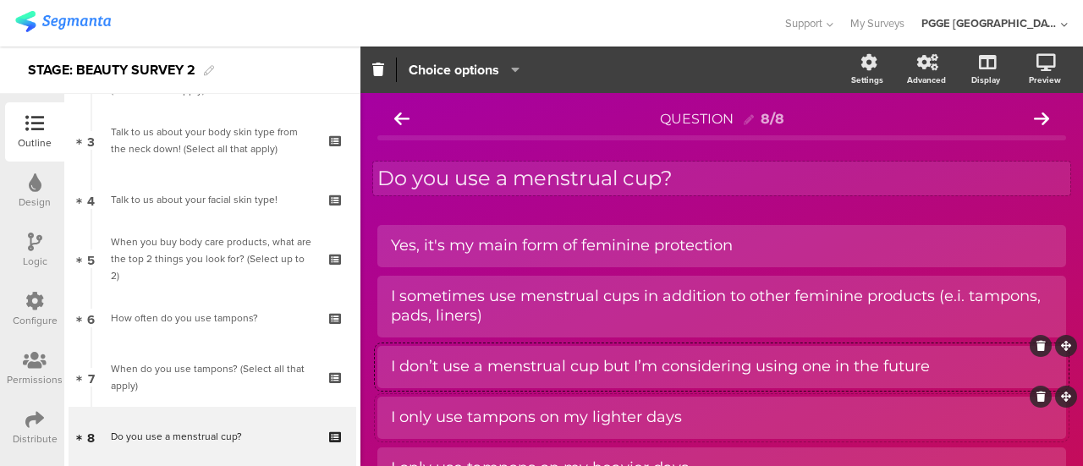
click at [434, 411] on div "I only use tampons on my lighter days" at bounding box center [721, 417] width 661 height 19
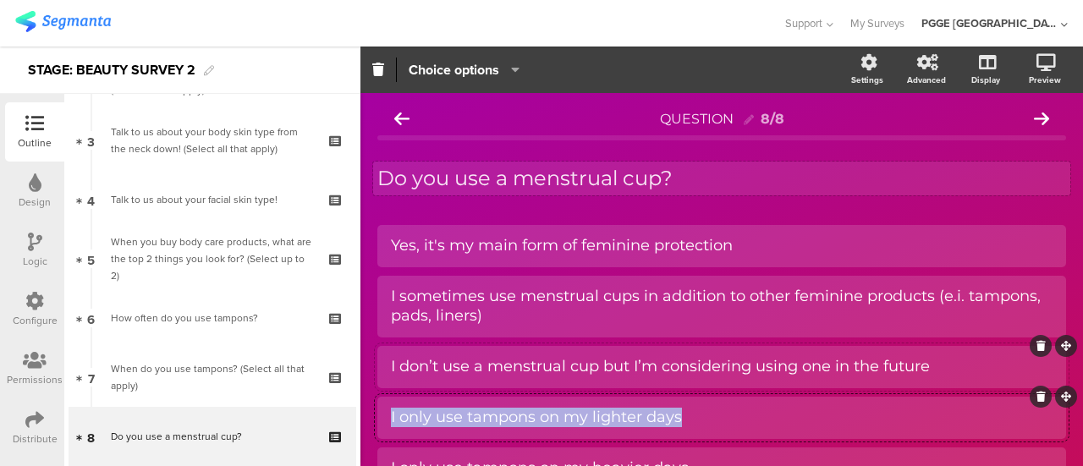
paste div
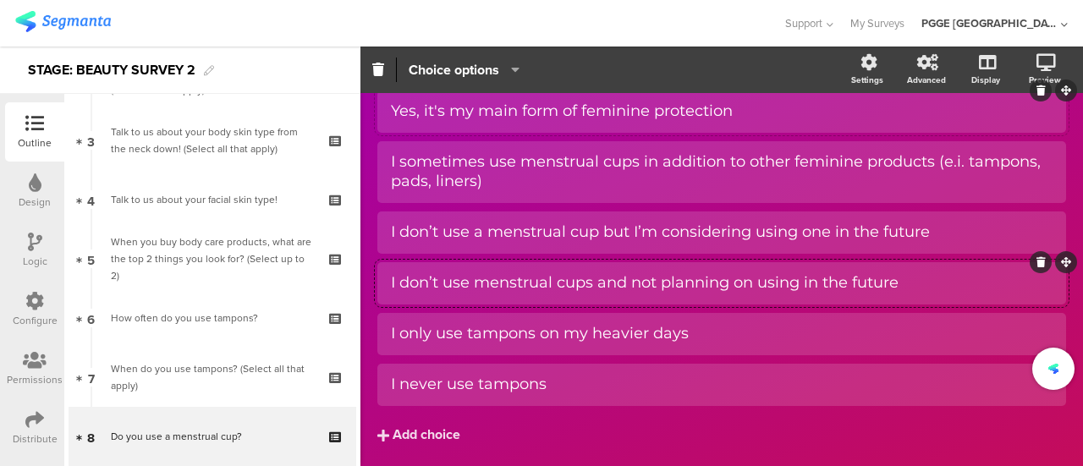
scroll to position [169, 0]
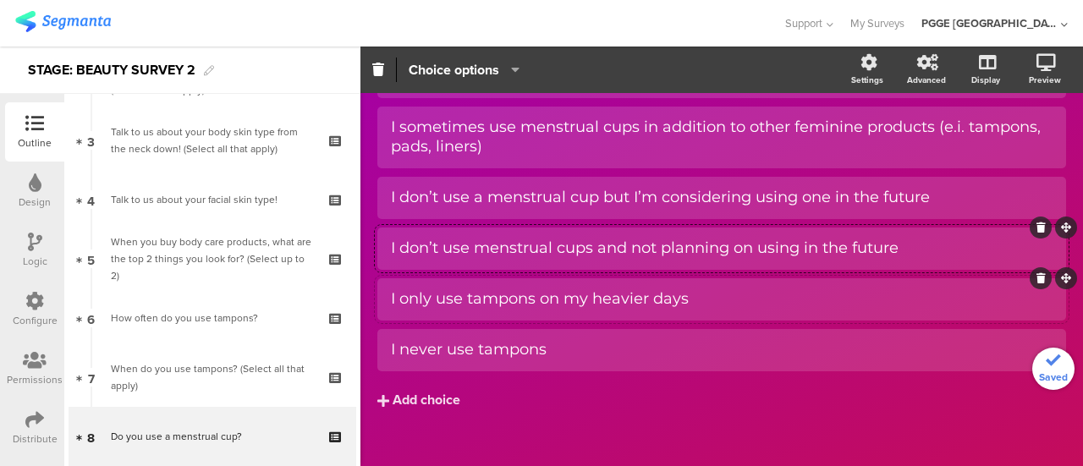
click at [746, 283] on div at bounding box center [721, 299] width 689 height 42
click at [732, 300] on div "I only use tampons on my heavier days" at bounding box center [721, 298] width 661 height 19
click at [1036, 278] on icon at bounding box center [1040, 278] width 9 height 10
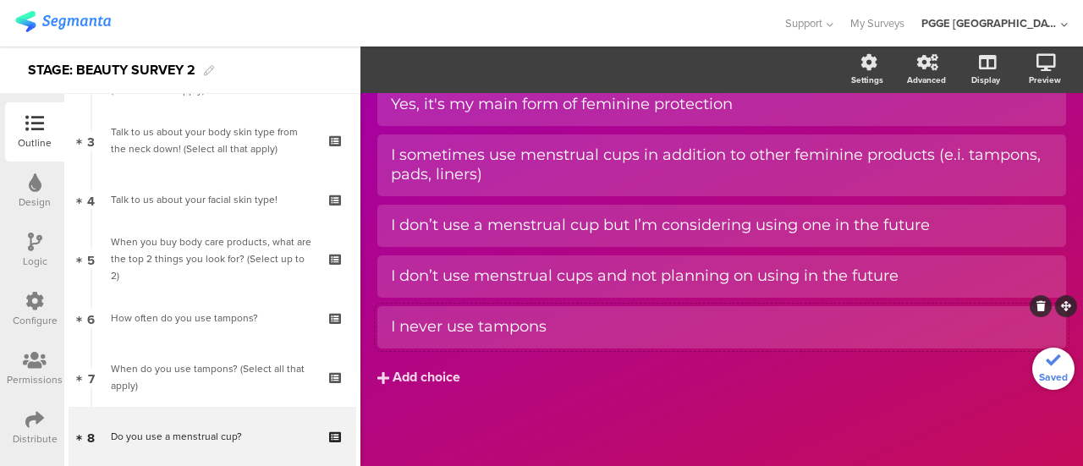
click at [1036, 306] on icon at bounding box center [1040, 306] width 9 height 10
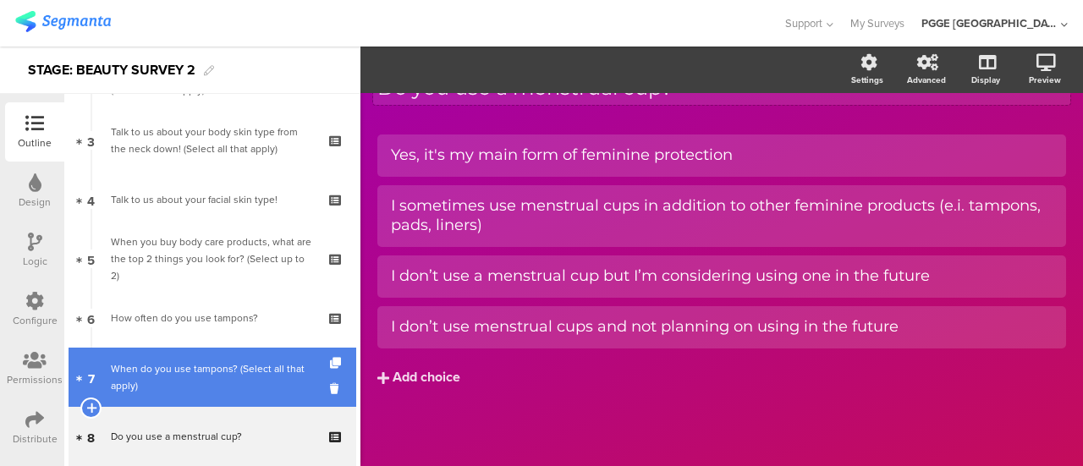
click at [227, 379] on div "When do you use tampons? (Select all that apply)" at bounding box center [212, 377] width 202 height 34
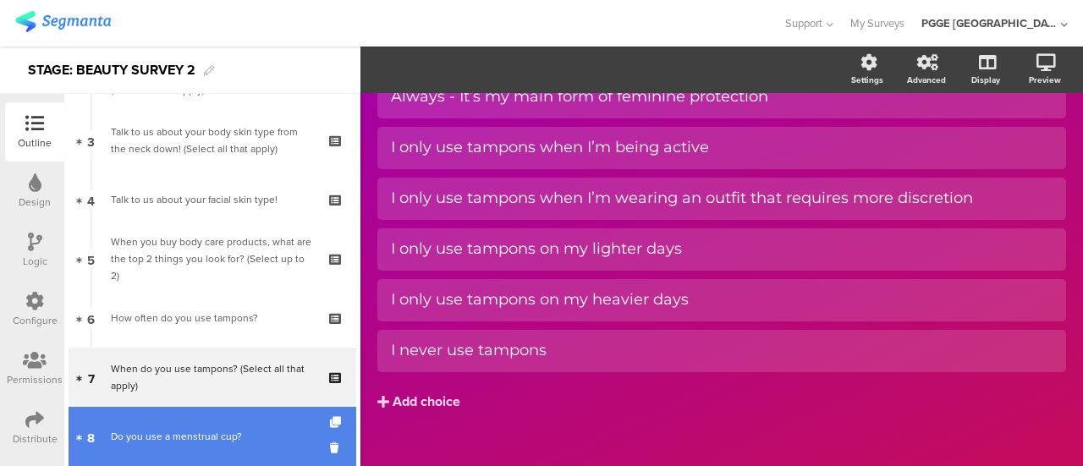
click at [235, 434] on div "Do you use a menstrual cup?" at bounding box center [212, 436] width 202 height 17
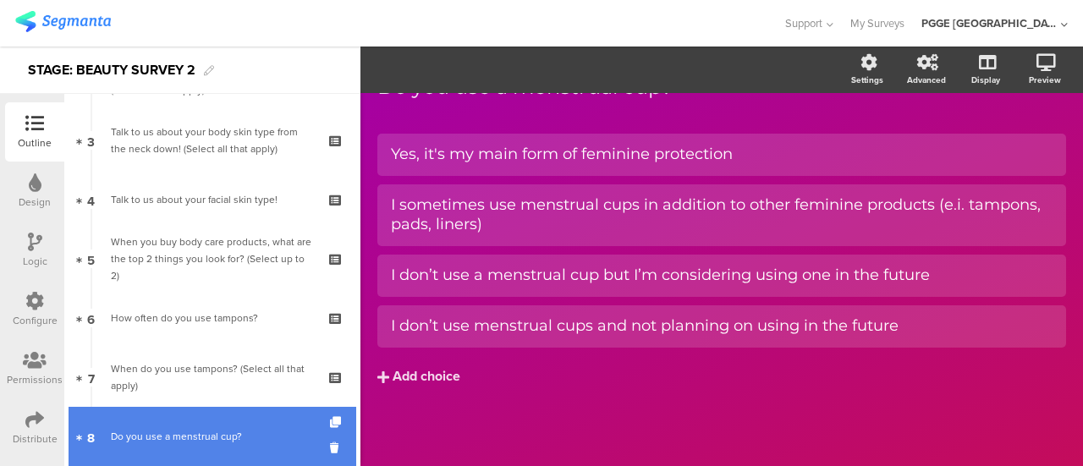
scroll to position [91, 0]
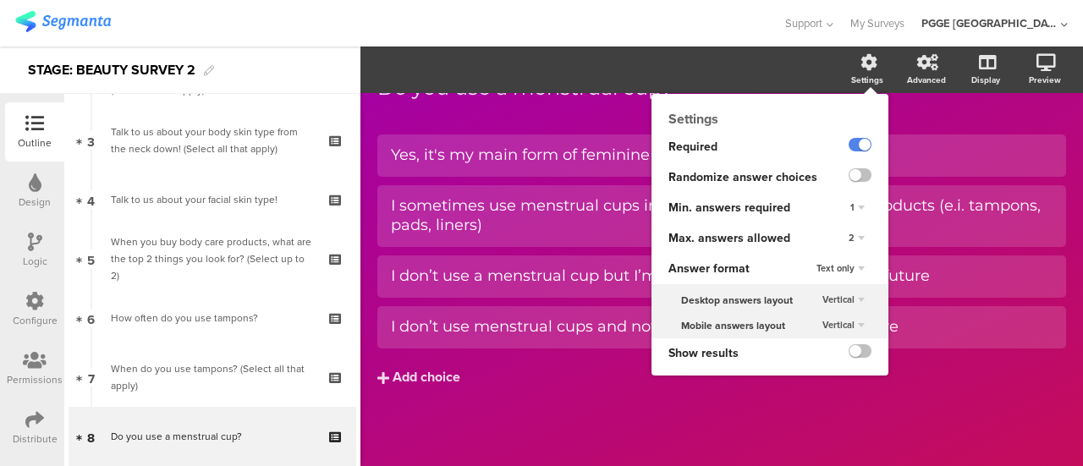
click at [842, 233] on div "2" at bounding box center [857, 238] width 30 height 20
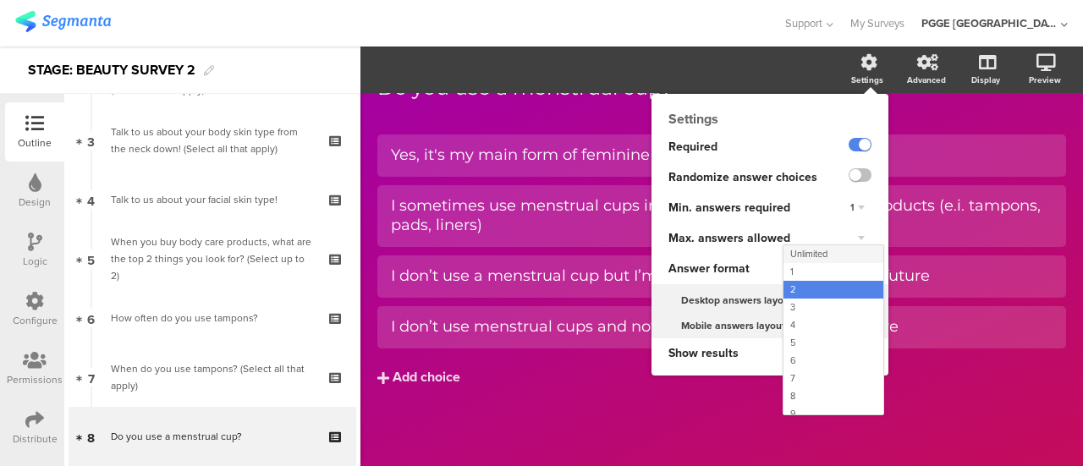
click at [792, 253] on span "Unlimited" at bounding box center [808, 254] width 37 height 14
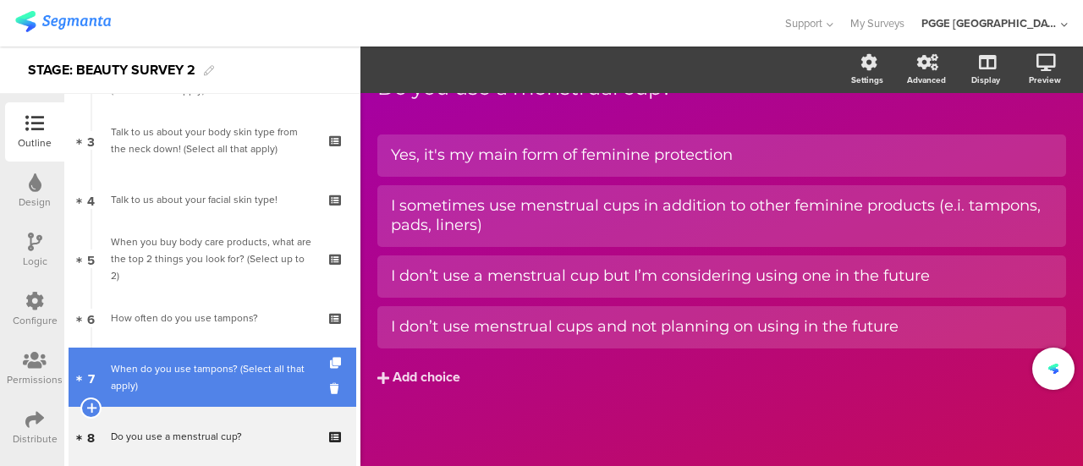
click at [279, 378] on div "When do you use tampons? (Select all that apply)" at bounding box center [212, 377] width 202 height 34
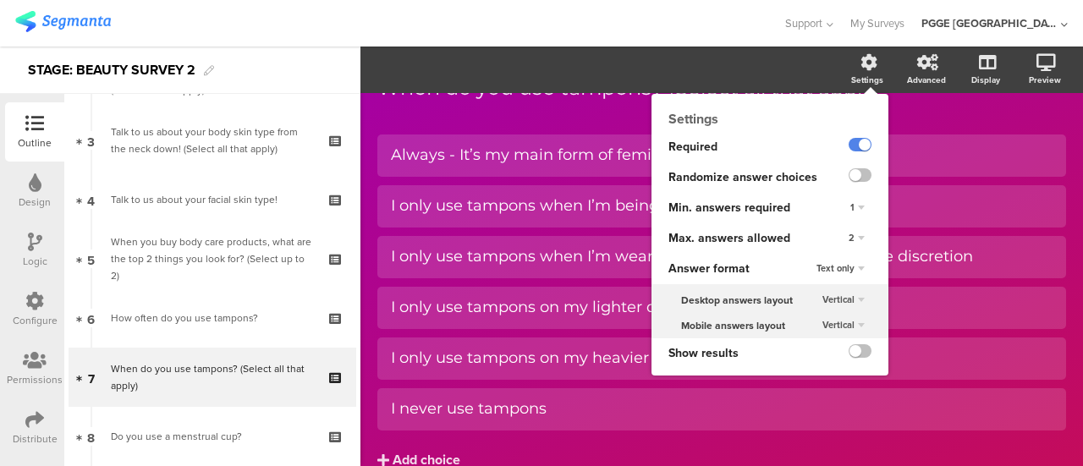
click at [842, 238] on div "2" at bounding box center [857, 238] width 30 height 20
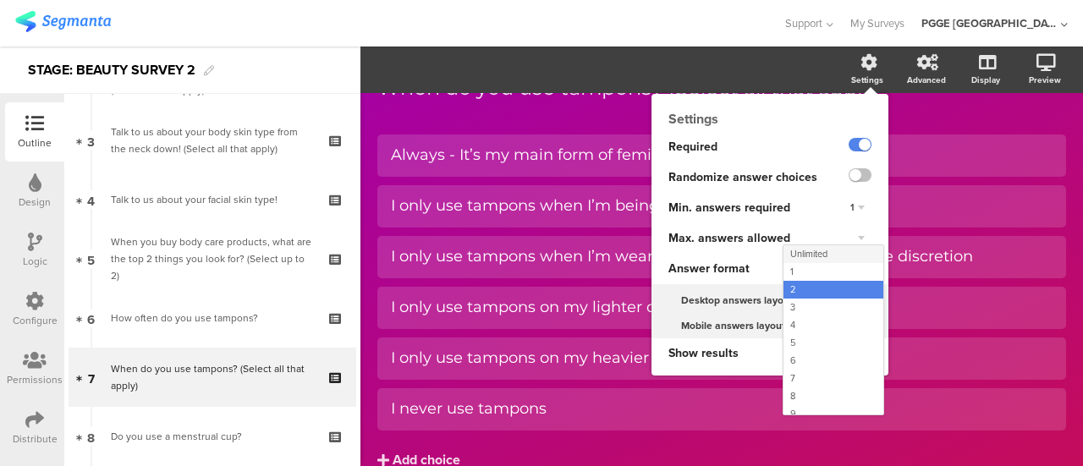
click at [790, 258] on span "Unlimited" at bounding box center [808, 254] width 37 height 14
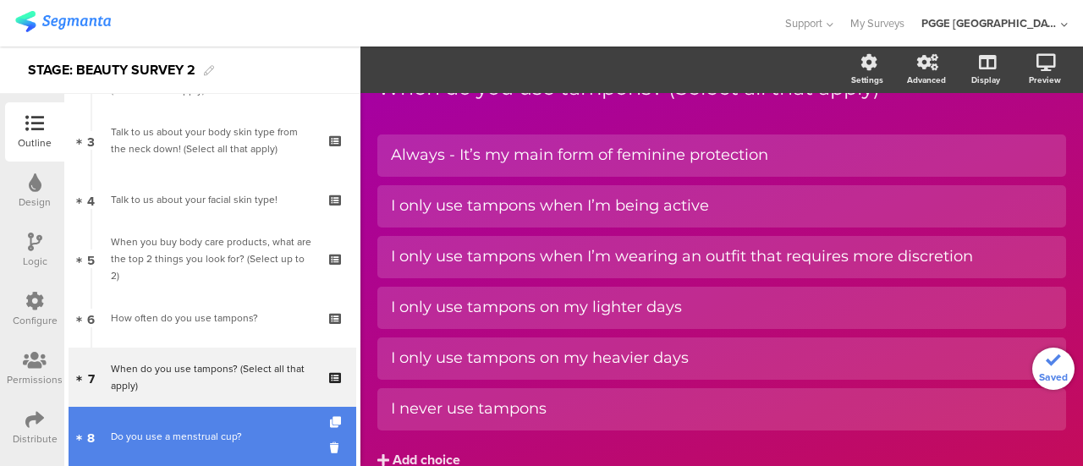
click at [229, 433] on div "Do you use a menstrual cup?" at bounding box center [212, 436] width 202 height 17
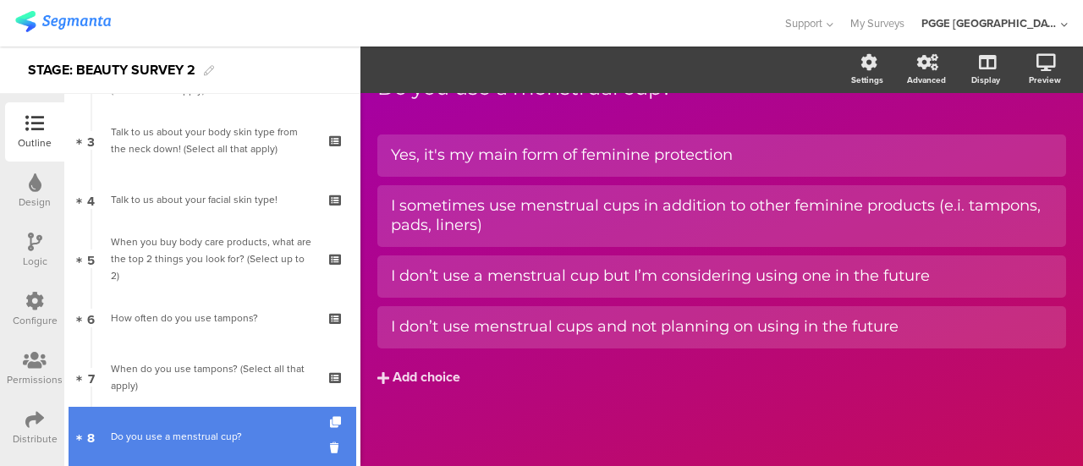
scroll to position [338, 0]
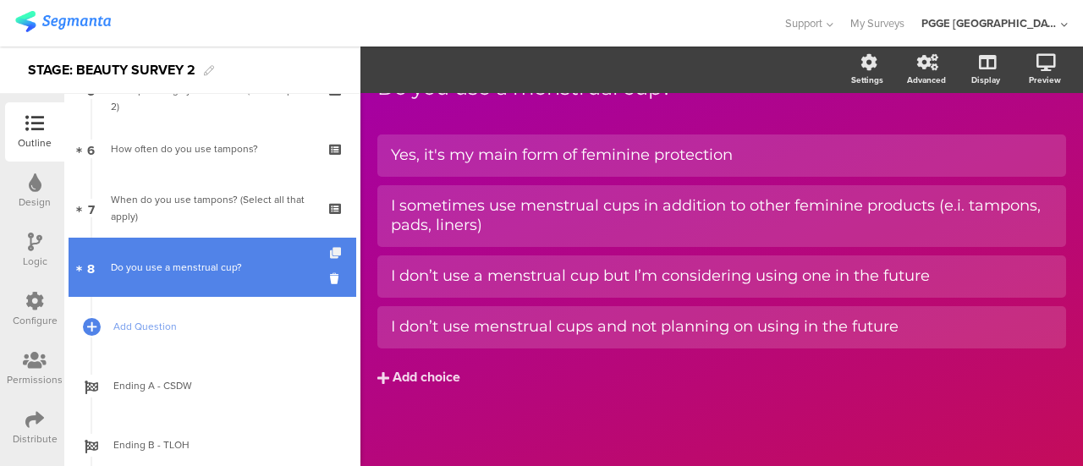
click at [330, 250] on icon at bounding box center [337, 253] width 14 height 11
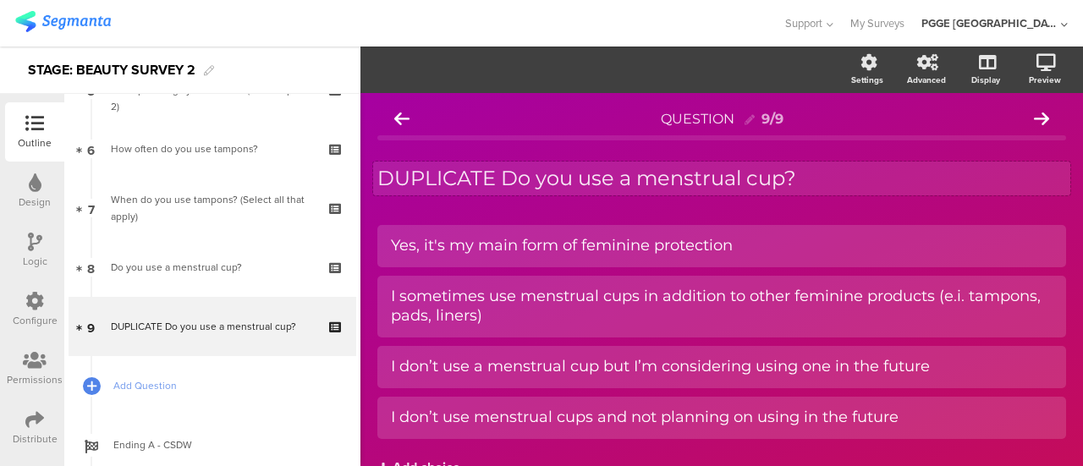
click at [536, 173] on div "DUPLICATE Do you use a menstrual cup? DUPLICATE Do you use a menstrual cup?" at bounding box center [721, 179] width 697 height 34
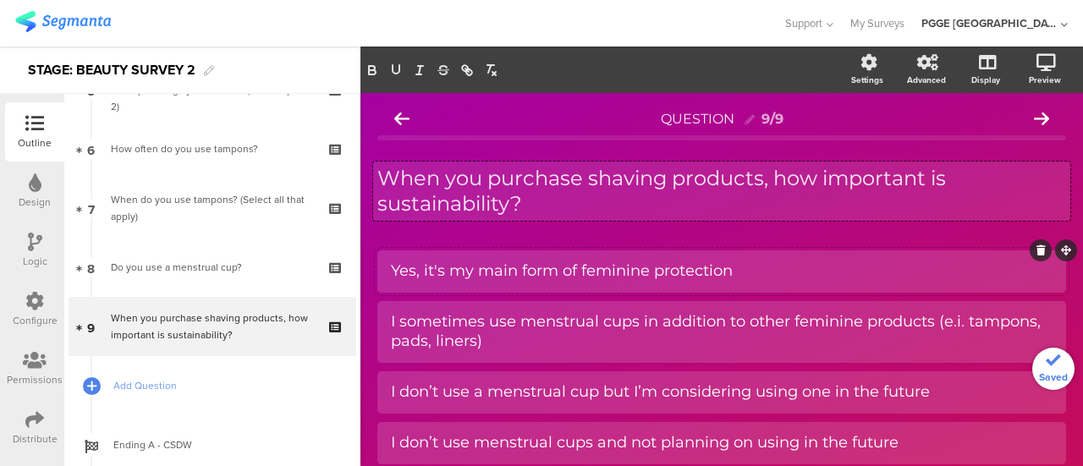
click at [540, 267] on div "Yes, it's my main form of feminine protection" at bounding box center [721, 270] width 661 height 19
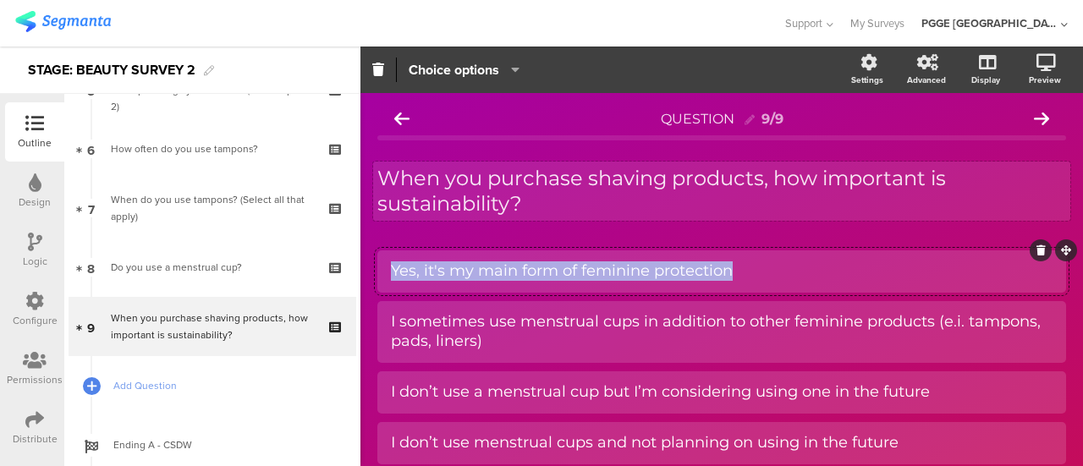
paste div
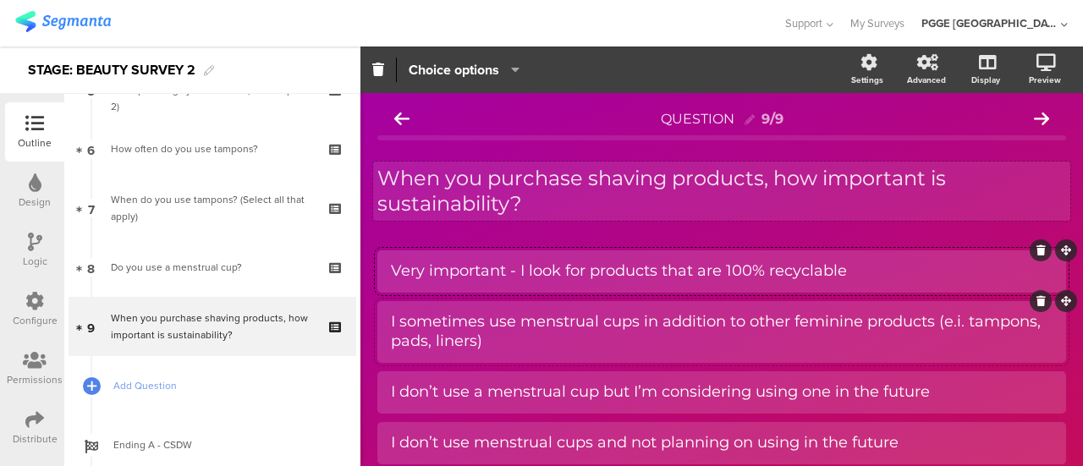
click at [502, 344] on div "I sometimes use menstrual cups in addition to other feminine products (e.i. tam…" at bounding box center [721, 332] width 661 height 40
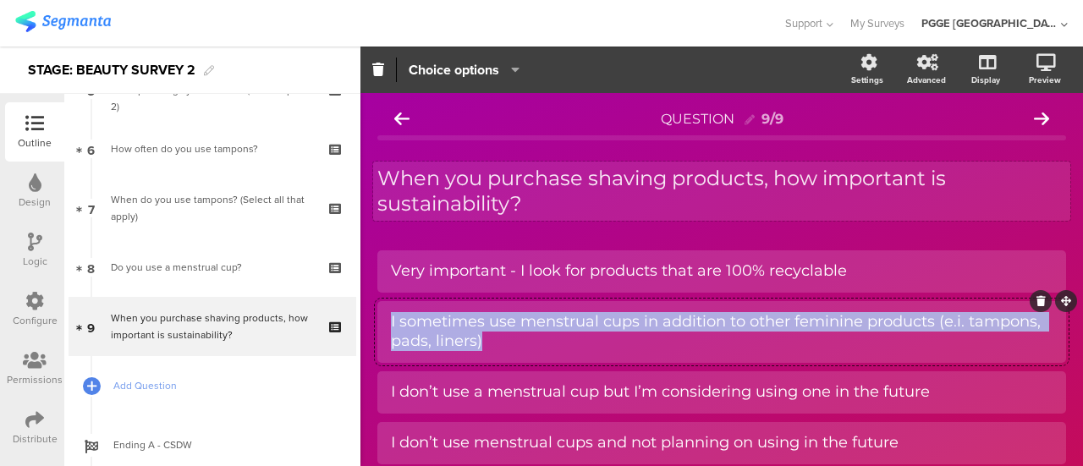
paste div
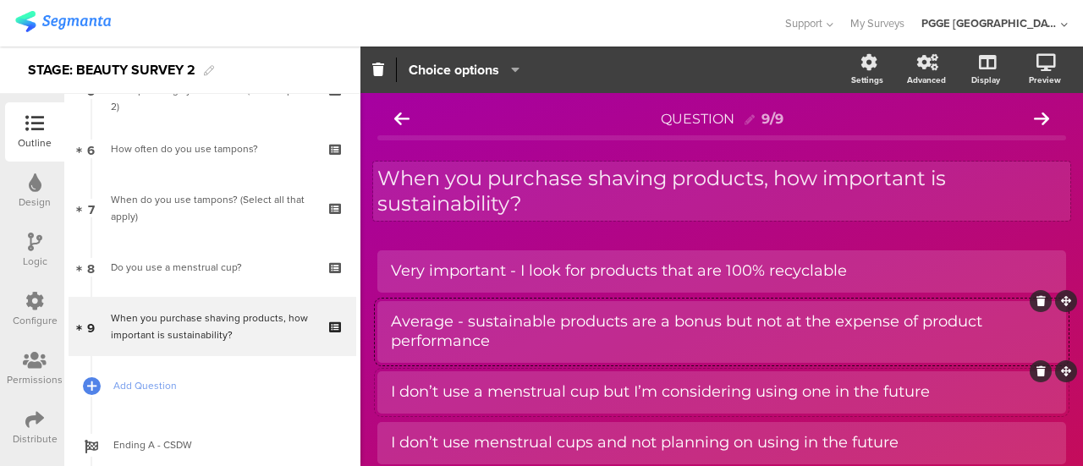
click at [479, 381] on div "I don’t use a menstrual cup but I’m considering using one in the future" at bounding box center [721, 392] width 661 height 28
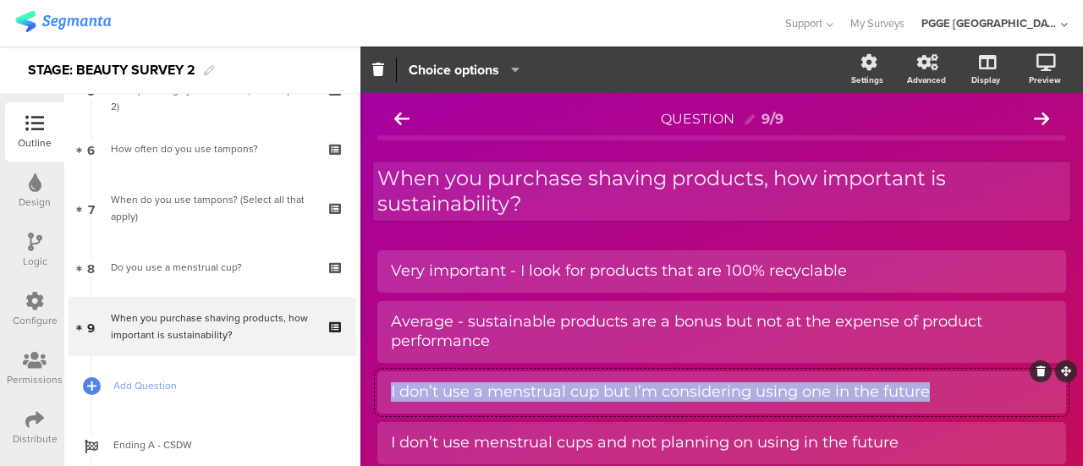
paste div
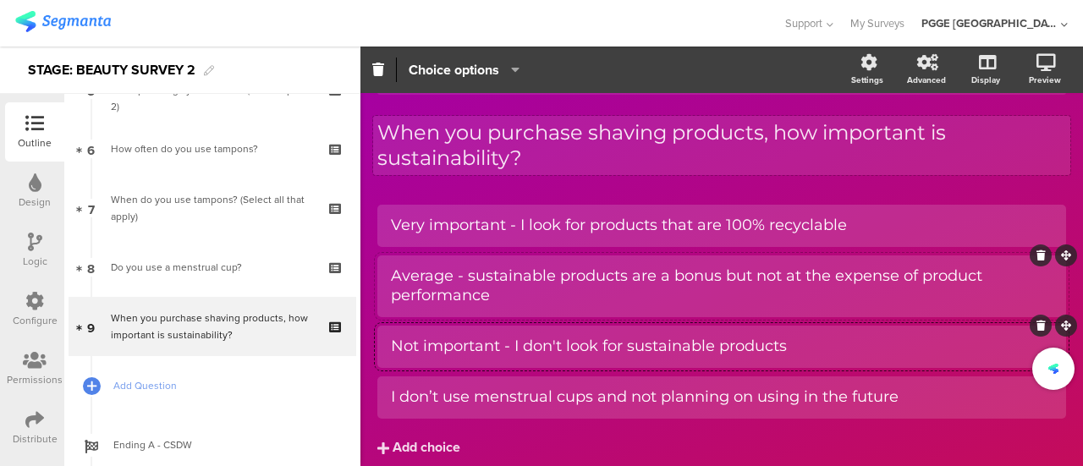
scroll to position [85, 0]
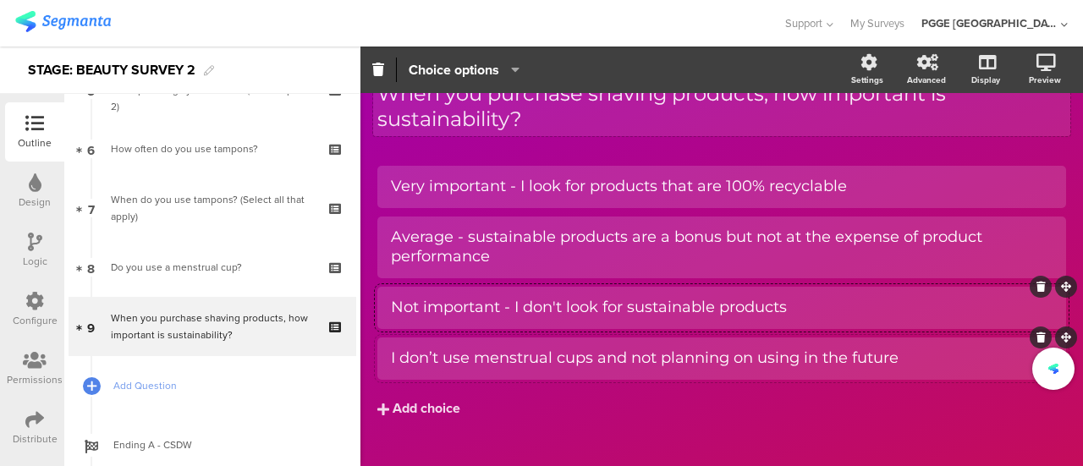
click at [478, 346] on div "I don’t use menstrual cups and not planning on using in the future" at bounding box center [721, 358] width 661 height 28
click at [1036, 335] on icon at bounding box center [1040, 337] width 9 height 10
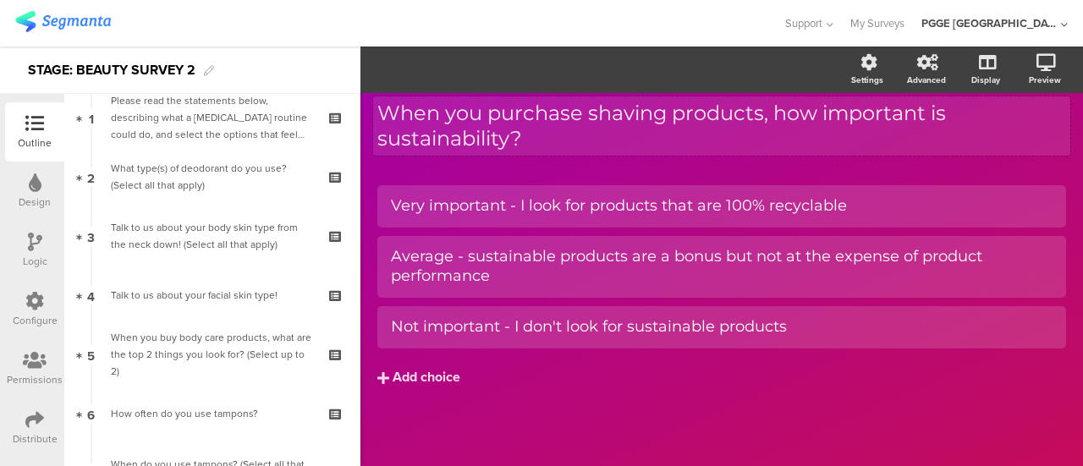
scroll to position [0, 0]
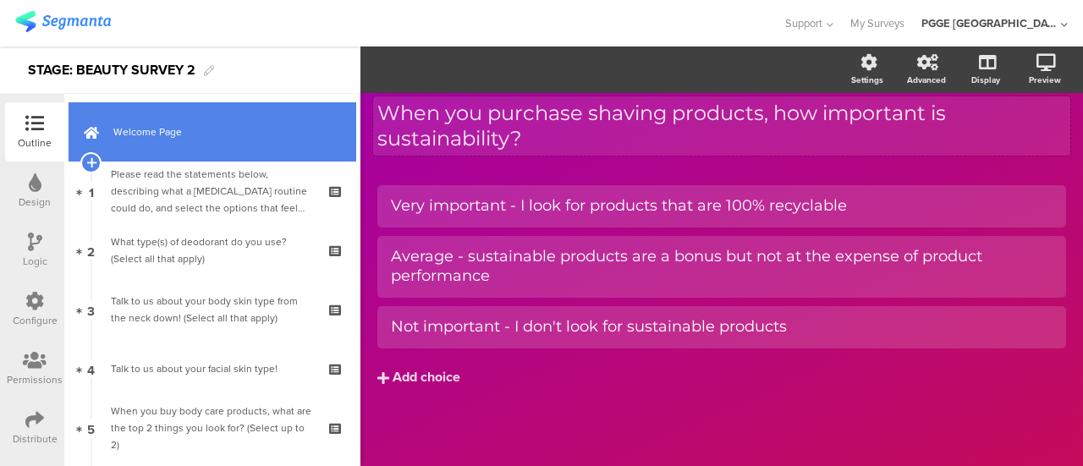
click at [232, 121] on link "Welcome Page" at bounding box center [213, 131] width 288 height 59
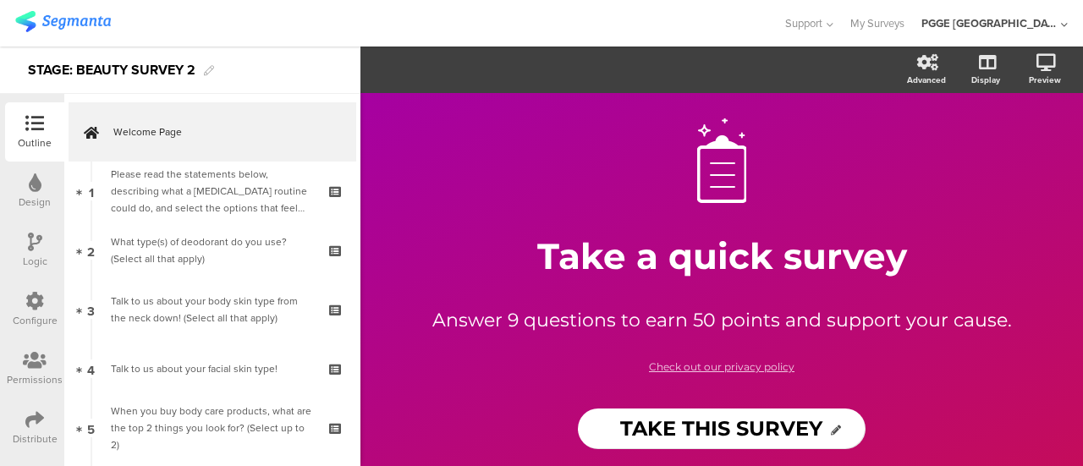
click at [36, 248] on icon at bounding box center [35, 242] width 14 height 19
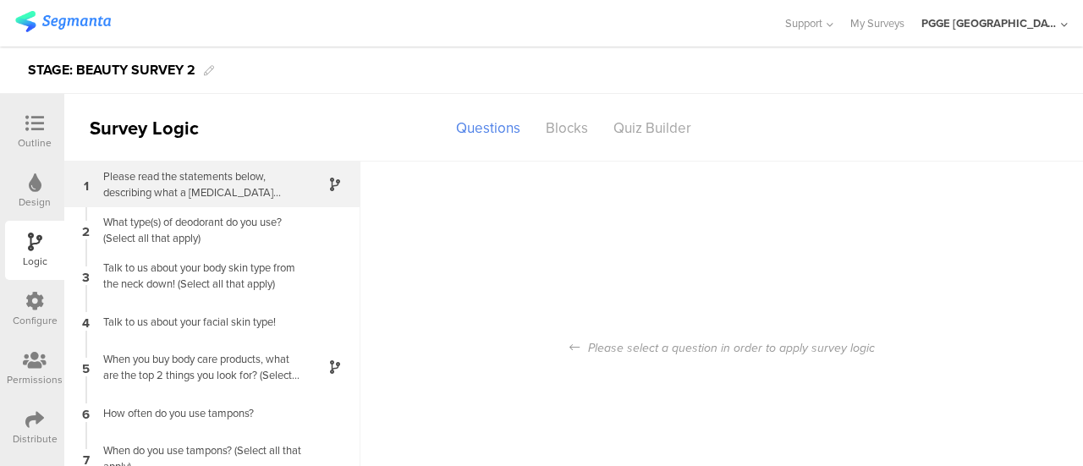
click at [283, 194] on div "Please read the statements below, describing what a skin care routine could do,…" at bounding box center [198, 184] width 211 height 32
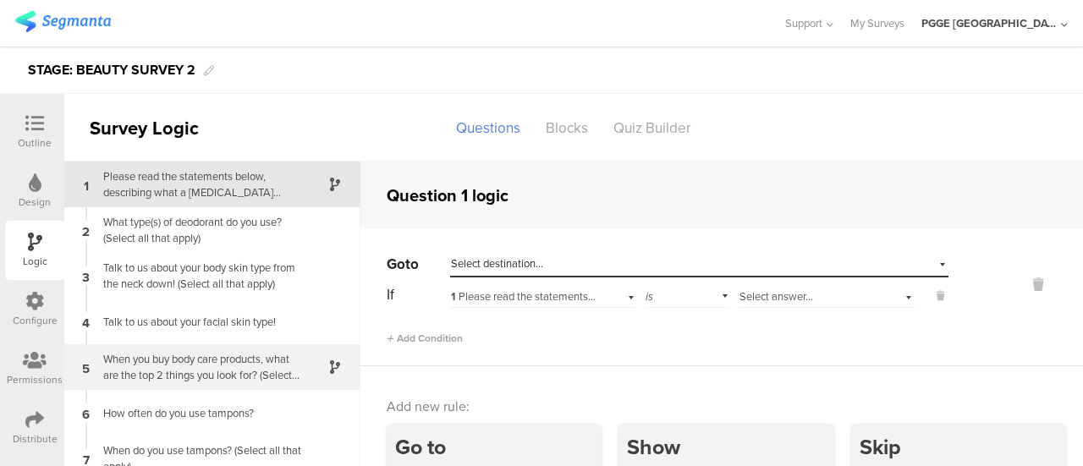
click at [239, 386] on div "5 When you buy body care products, what are the top 2 things you look for? (Sel…" at bounding box center [212, 367] width 296 height 46
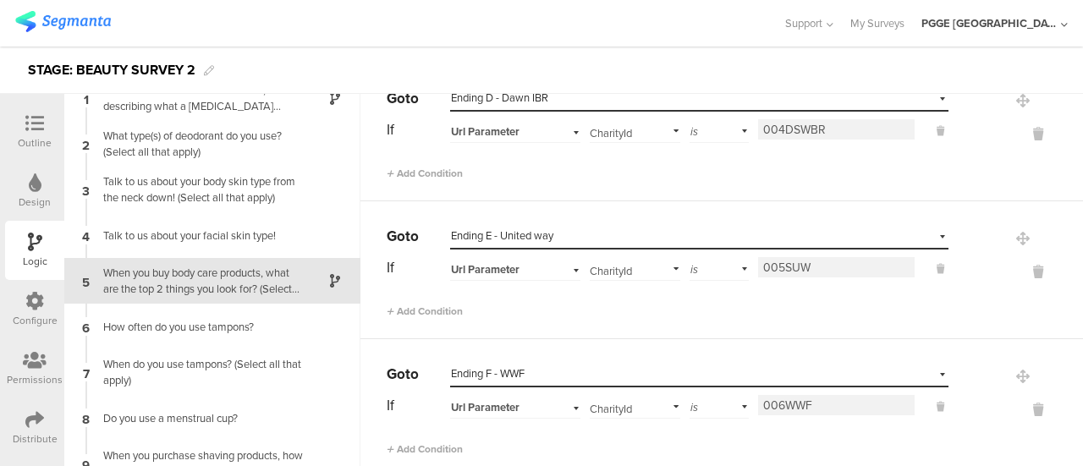
scroll to position [592, 0]
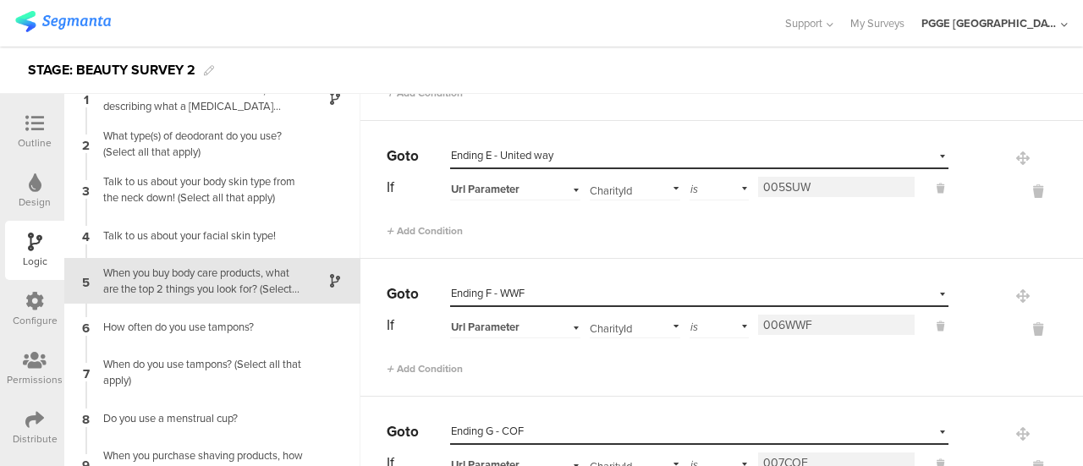
click at [831, 322] on input "006WWF" at bounding box center [836, 325] width 156 height 20
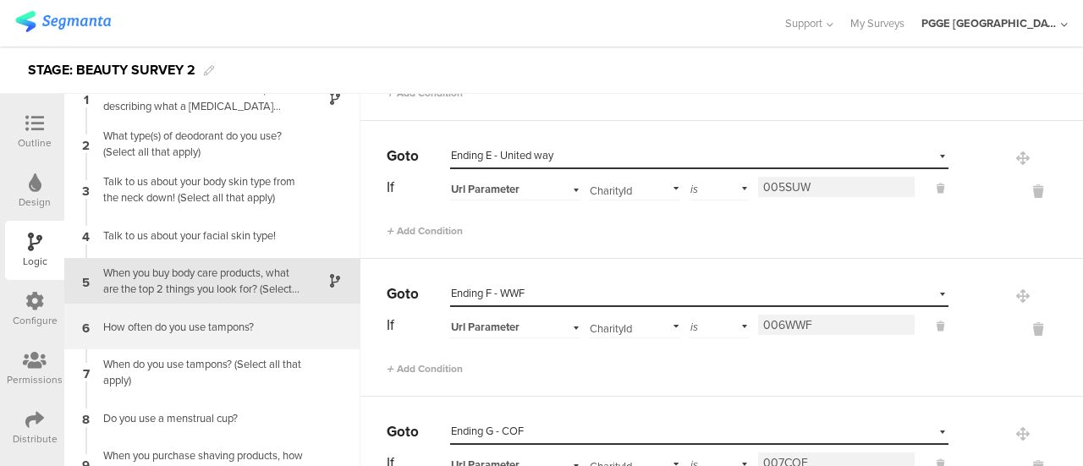
scroll to position [38, 0]
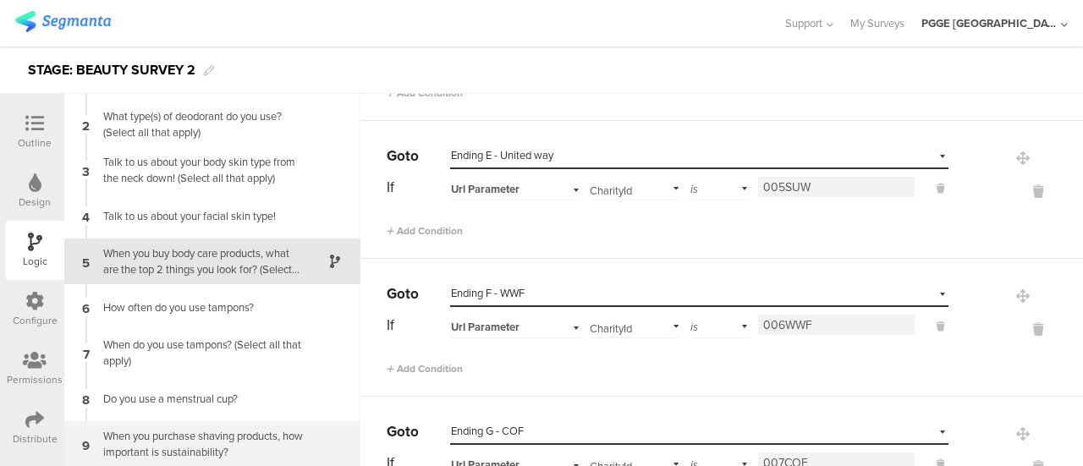
click at [225, 440] on div "When you purchase shaving products, how important is sustainability?" at bounding box center [198, 444] width 211 height 32
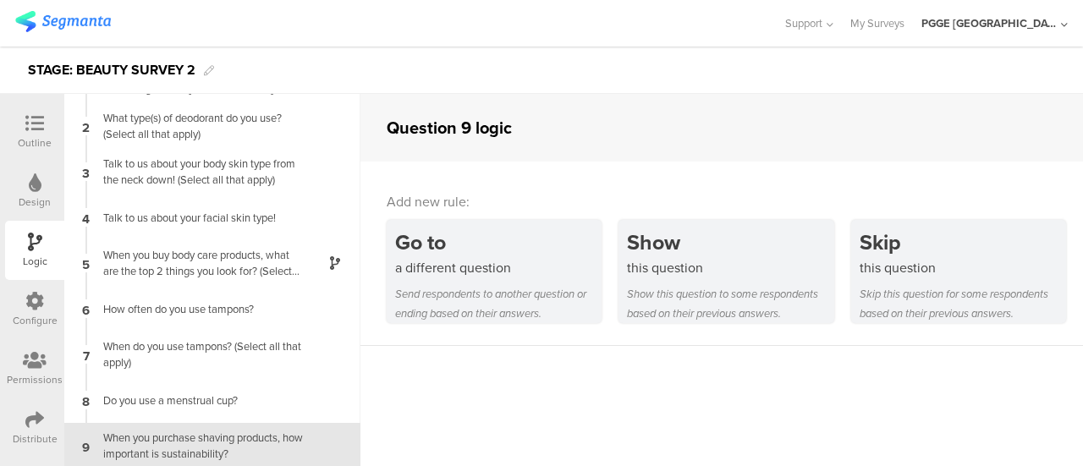
scroll to position [38, 0]
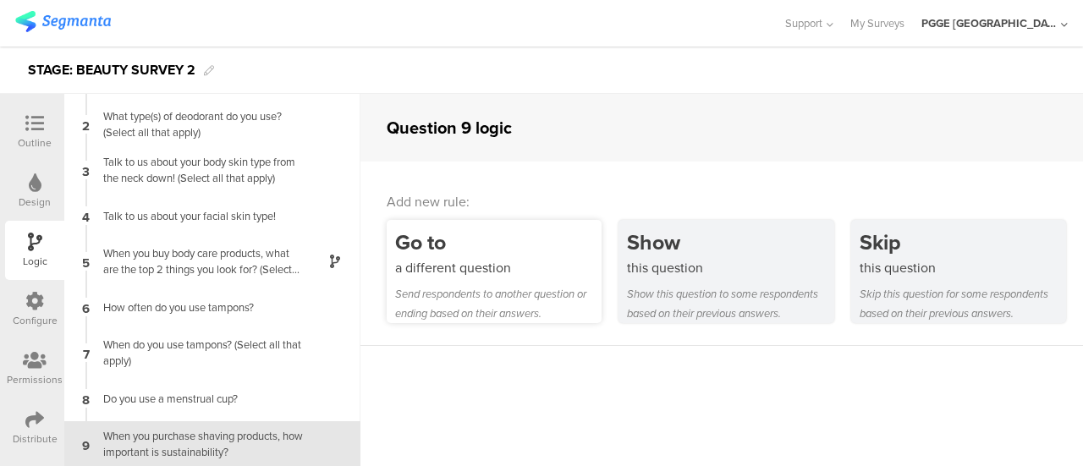
click at [448, 284] on div "Send respondents to another question or ending based on their answers." at bounding box center [498, 303] width 206 height 39
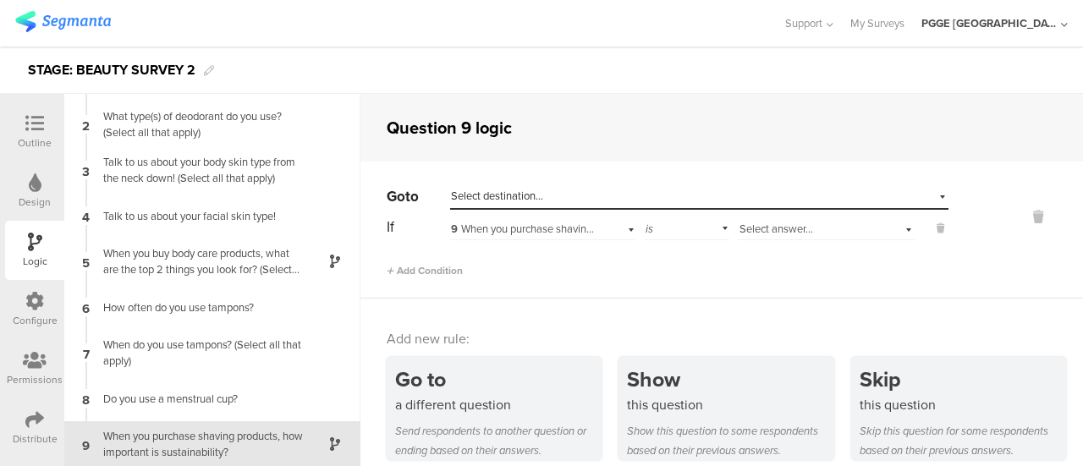
click at [854, 194] on div "Select destination..." at bounding box center [699, 197] width 498 height 26
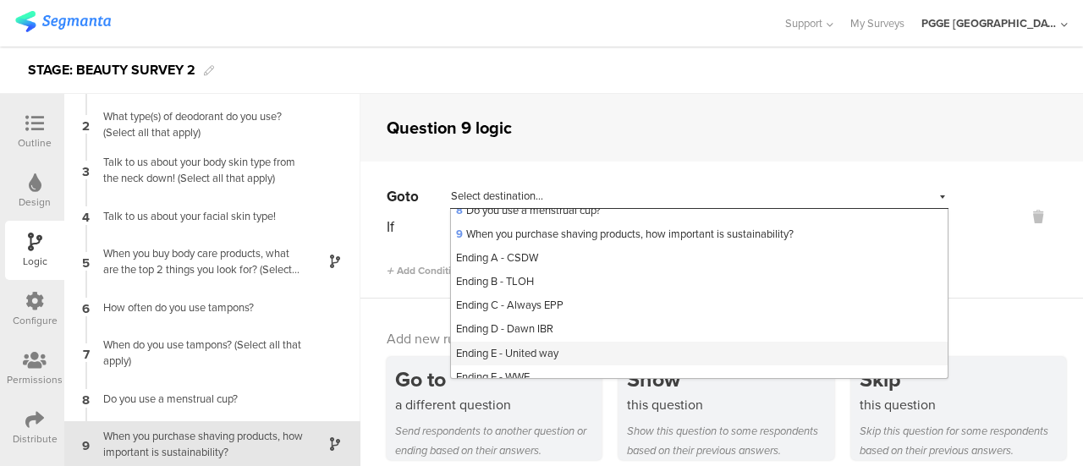
scroll to position [256, 0]
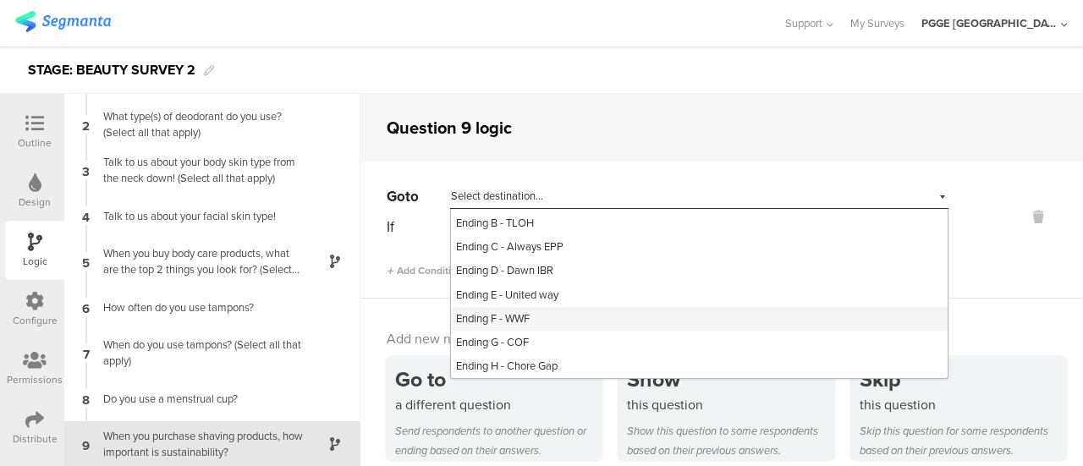
click at [537, 316] on div "Ending F - WWF" at bounding box center [699, 319] width 497 height 24
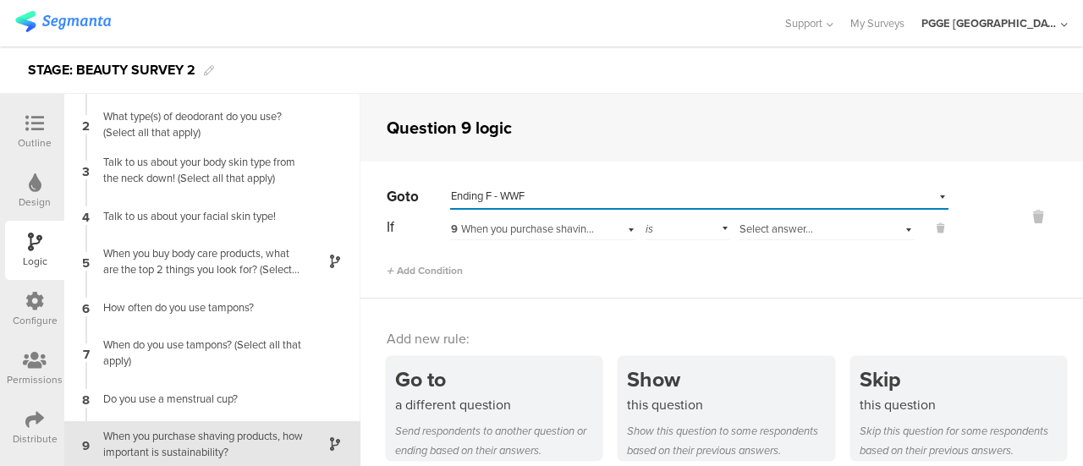
click at [516, 229] on span "9 When you purchase shaving products, how important is sustainability?" at bounding box center [619, 229] width 337 height 16
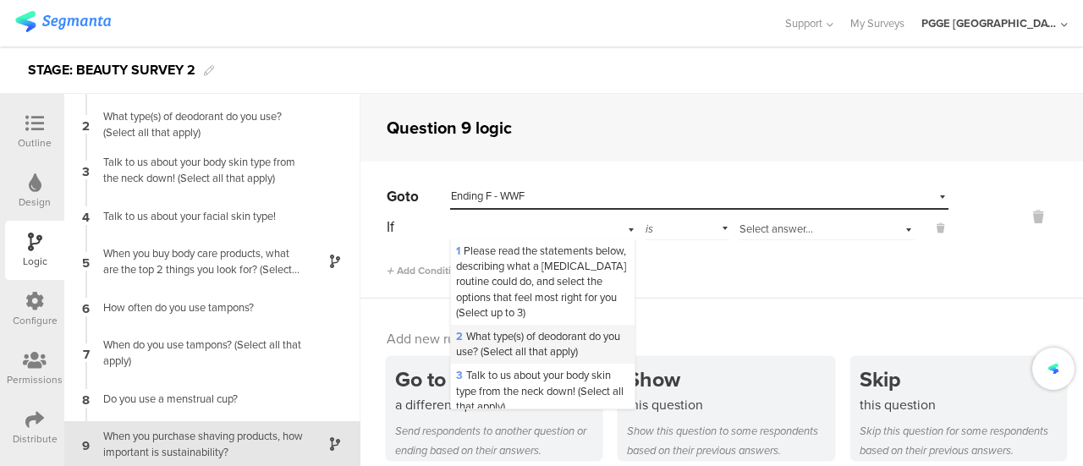
scroll to position [338, 0]
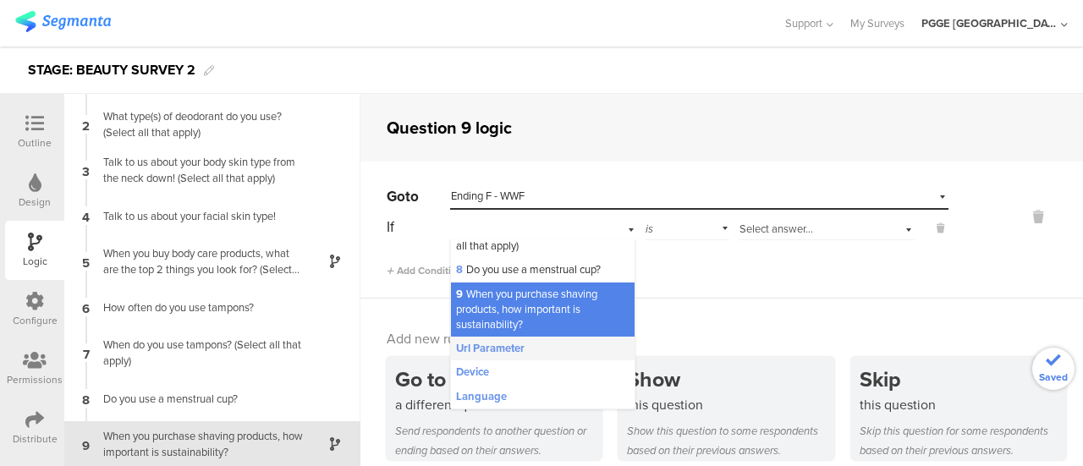
click at [494, 356] on span "Url Parameter" at bounding box center [490, 348] width 69 height 15
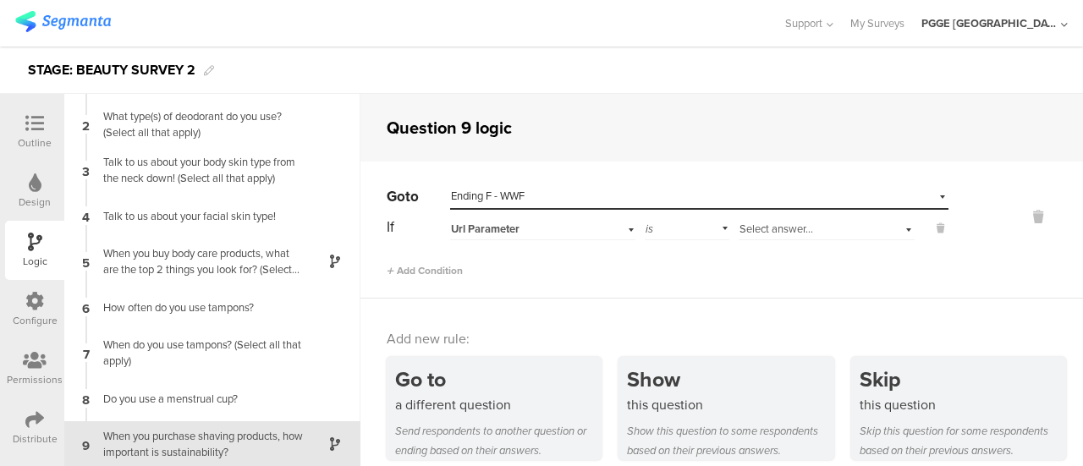
click at [650, 226] on div "is" at bounding box center [687, 227] width 85 height 26
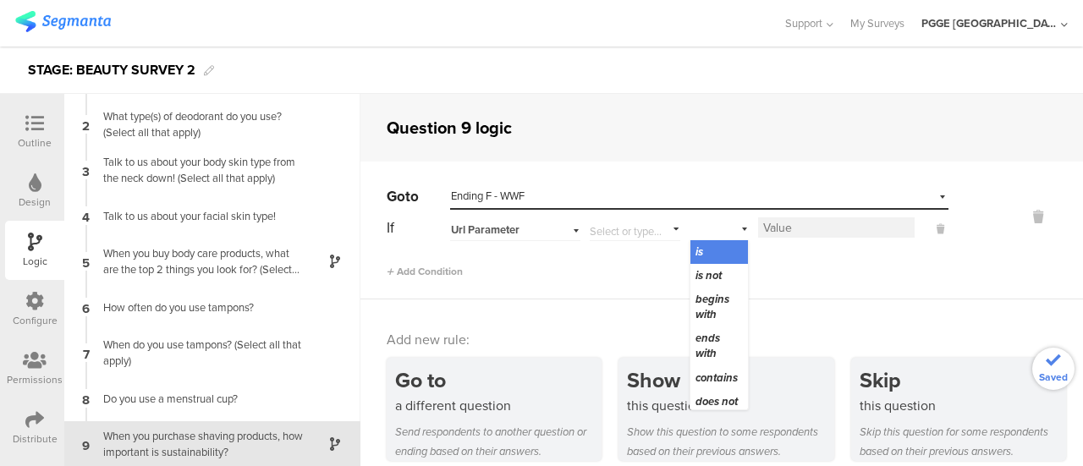
click at [631, 230] on input "text" at bounding box center [632, 228] width 84 height 24
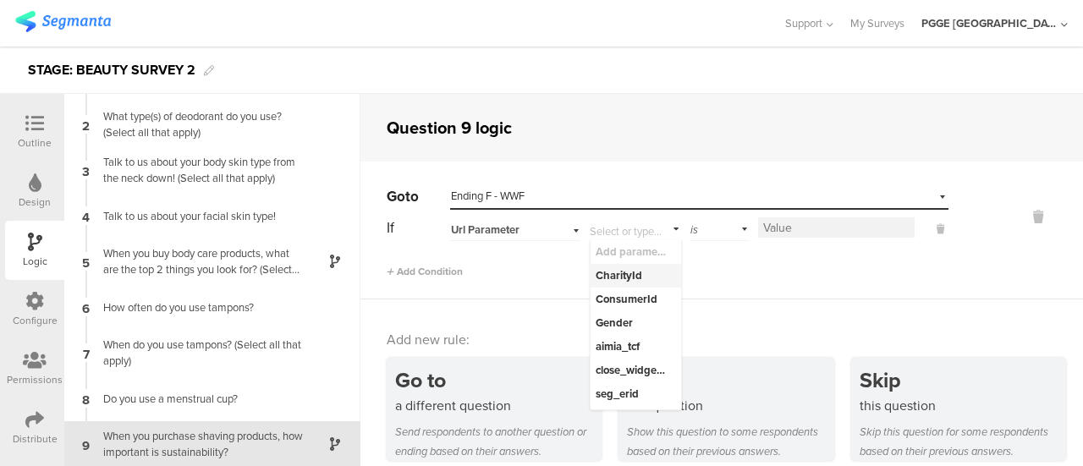
click at [628, 275] on div "CharityId" at bounding box center [631, 275] width 73 height 15
type input "CharityId"
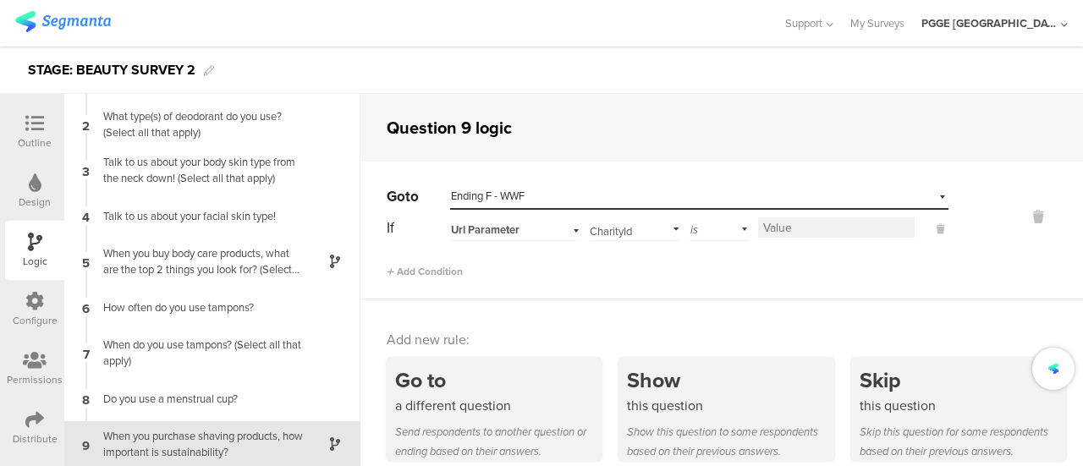
click at [790, 233] on input at bounding box center [836, 227] width 156 height 20
paste input "006WWF"
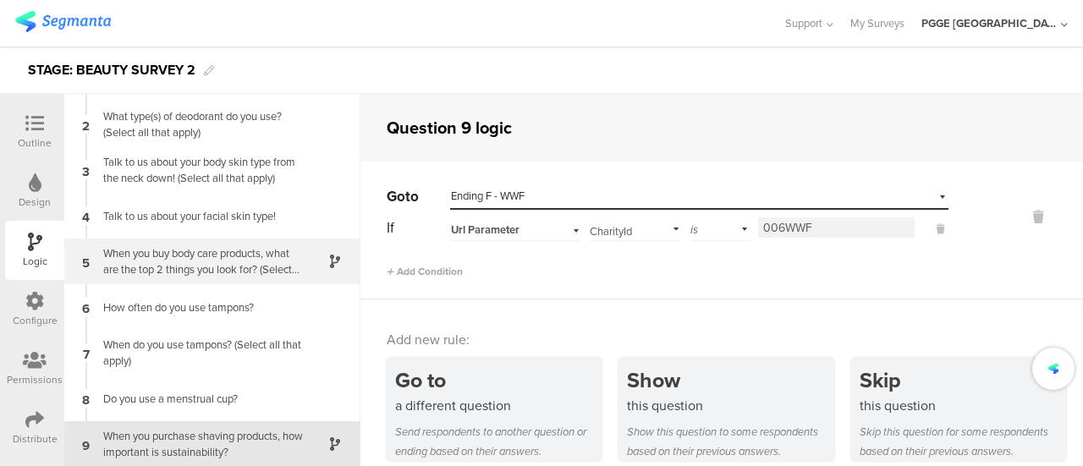
type input "006WWF"
click at [305, 264] on div at bounding box center [325, 261] width 41 height 19
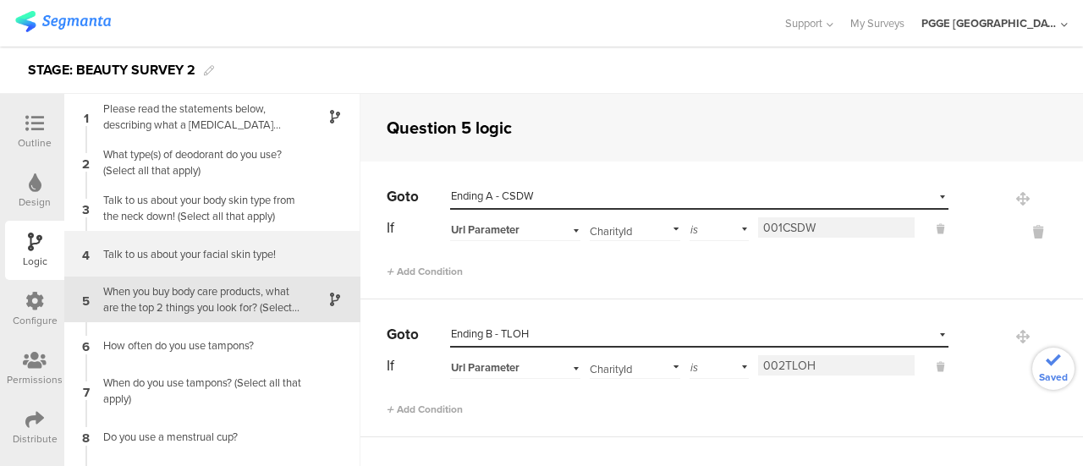
scroll to position [19, 0]
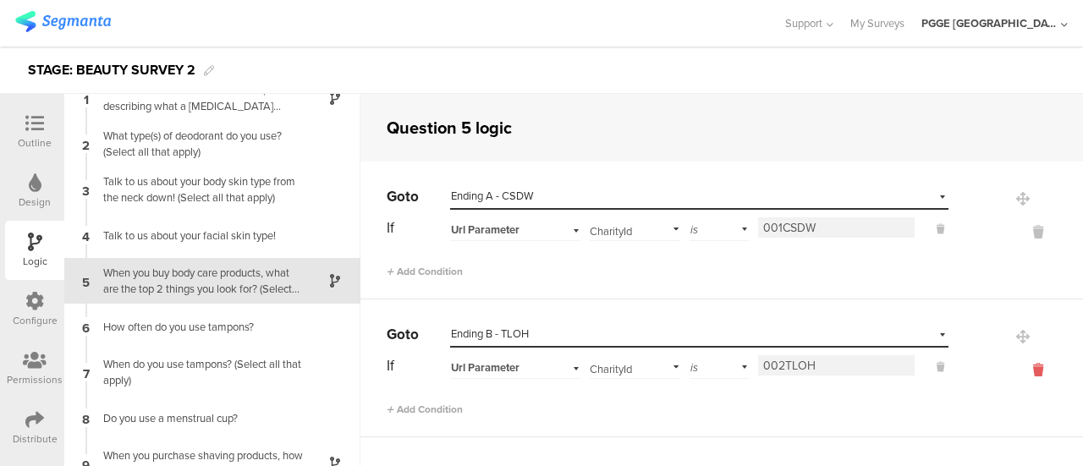
click at [1018, 370] on icon at bounding box center [1038, 369] width 41 height 19
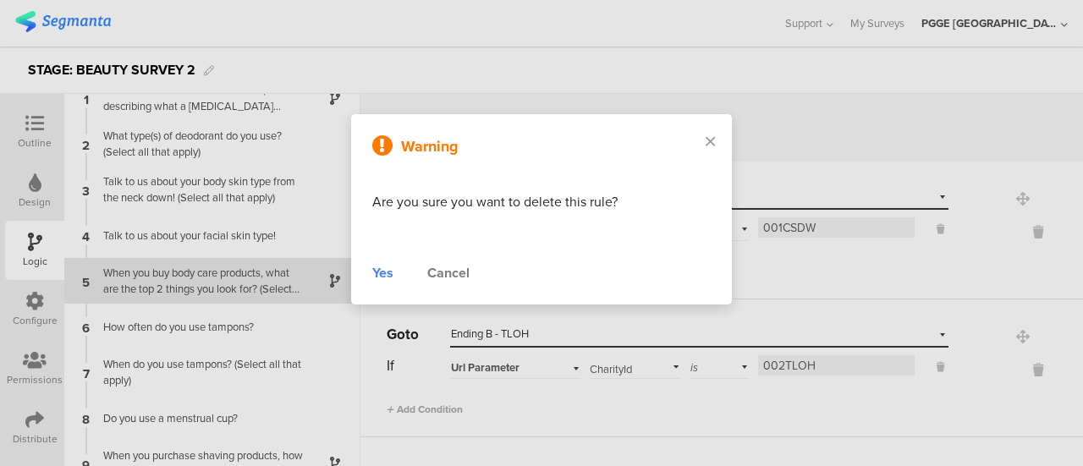
click at [370, 268] on div "Warning Are you sure you want to delete this rule? Yes Cancel" at bounding box center [541, 209] width 381 height 190
click at [382, 273] on div "Yes" at bounding box center [382, 273] width 21 height 20
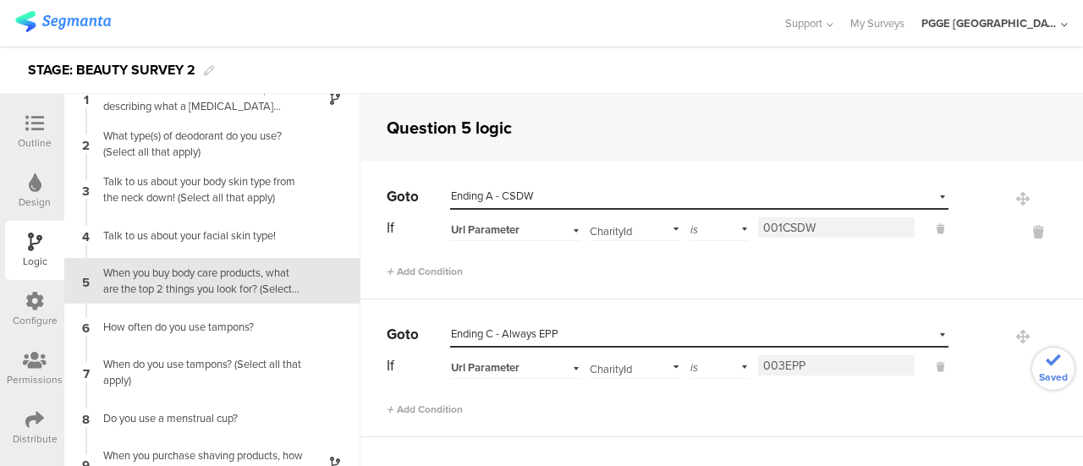
click at [1018, 371] on icon at bounding box center [1038, 369] width 41 height 19
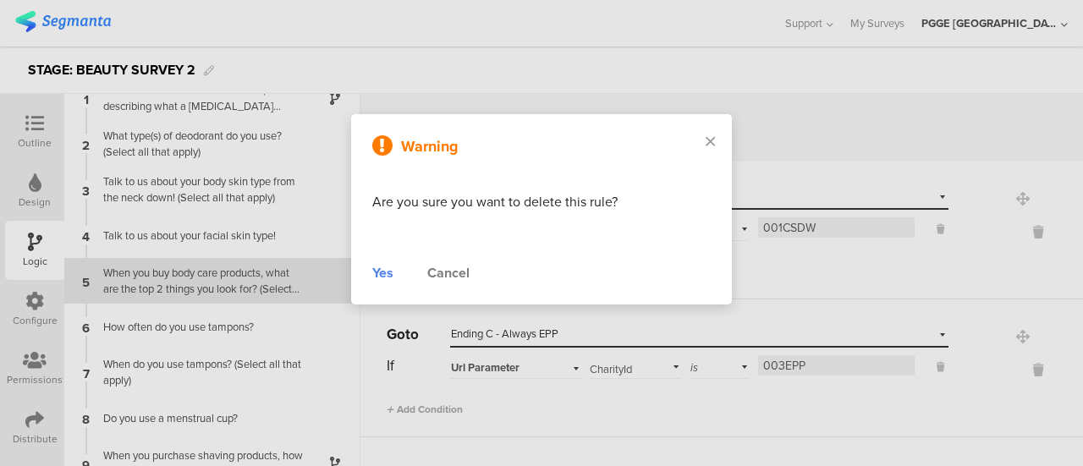
click at [382, 269] on div "Yes" at bounding box center [382, 273] width 21 height 20
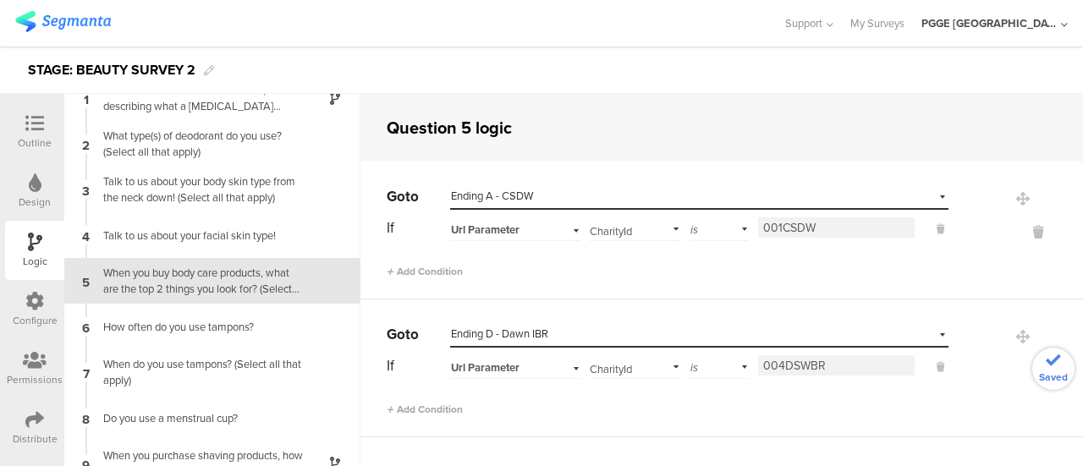
click at [1018, 370] on icon at bounding box center [1038, 369] width 41 height 19
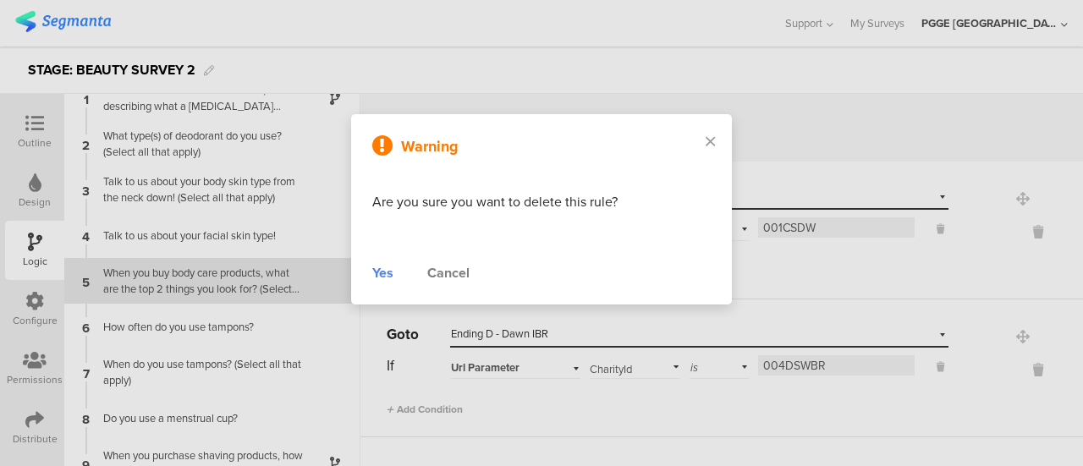
click at [386, 273] on div "Yes" at bounding box center [382, 273] width 21 height 20
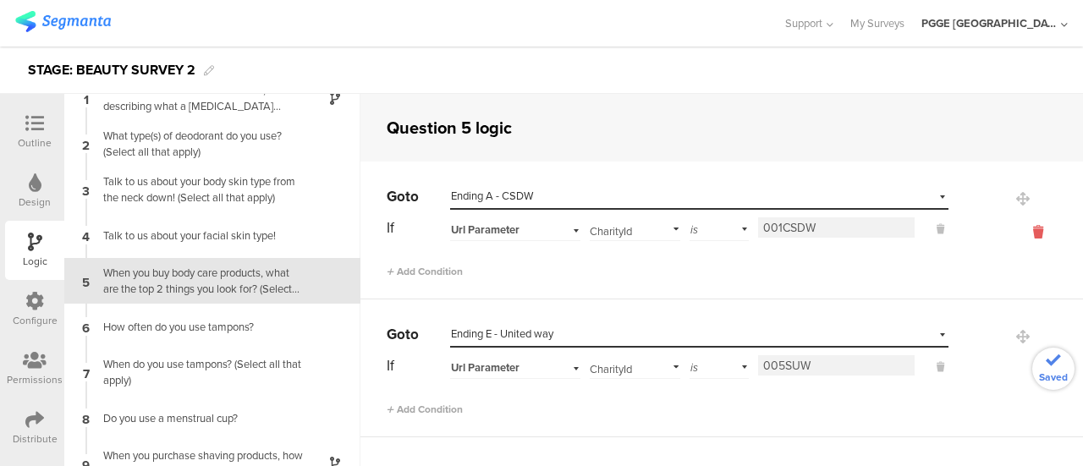
click at [1018, 235] on icon at bounding box center [1038, 231] width 41 height 19
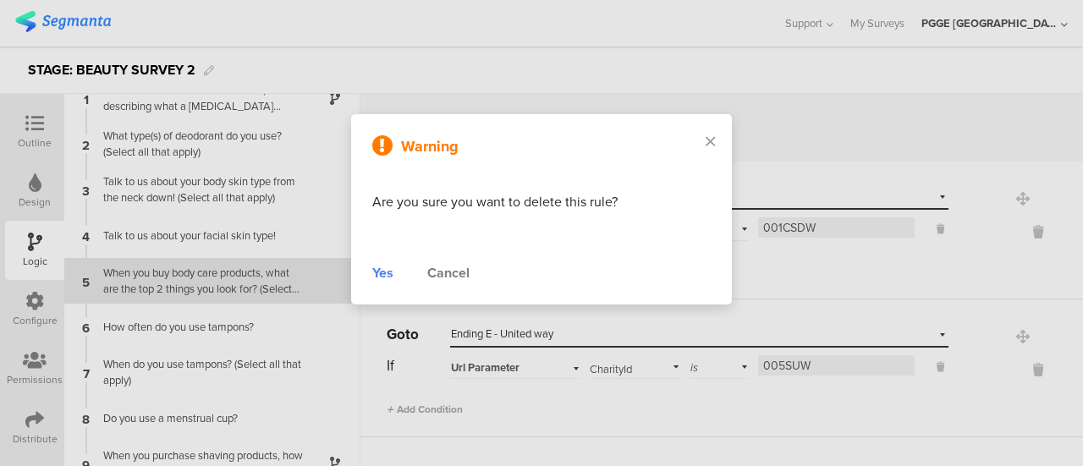
click at [384, 273] on div "Yes" at bounding box center [382, 273] width 21 height 20
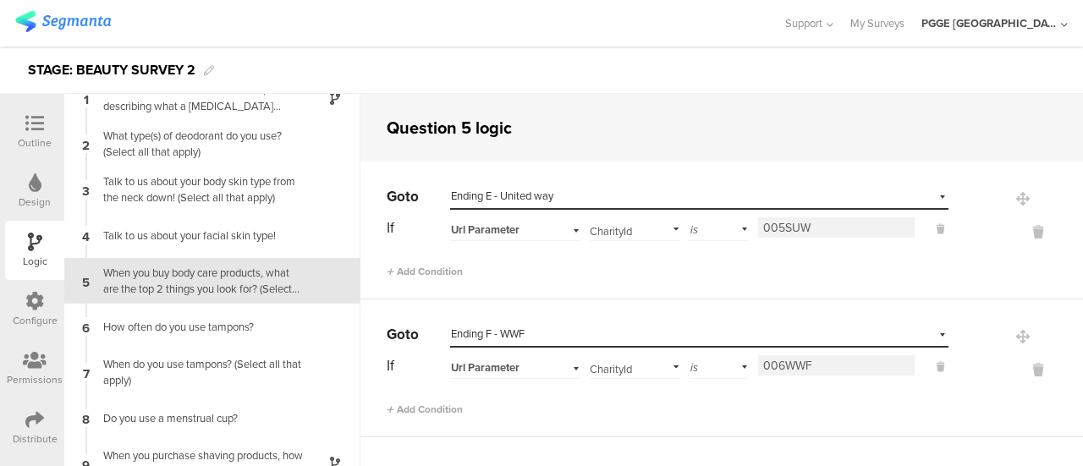
scroll to position [0, 0]
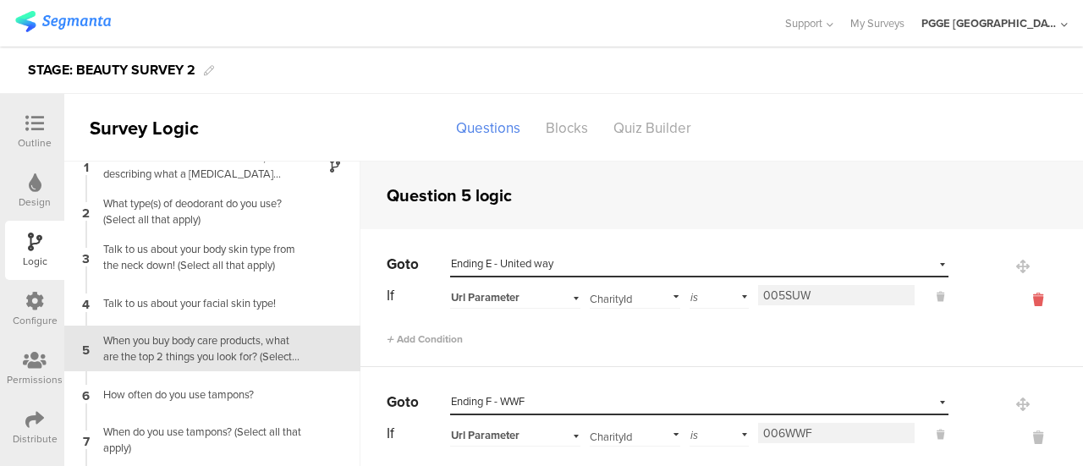
click at [1018, 297] on icon at bounding box center [1038, 299] width 41 height 19
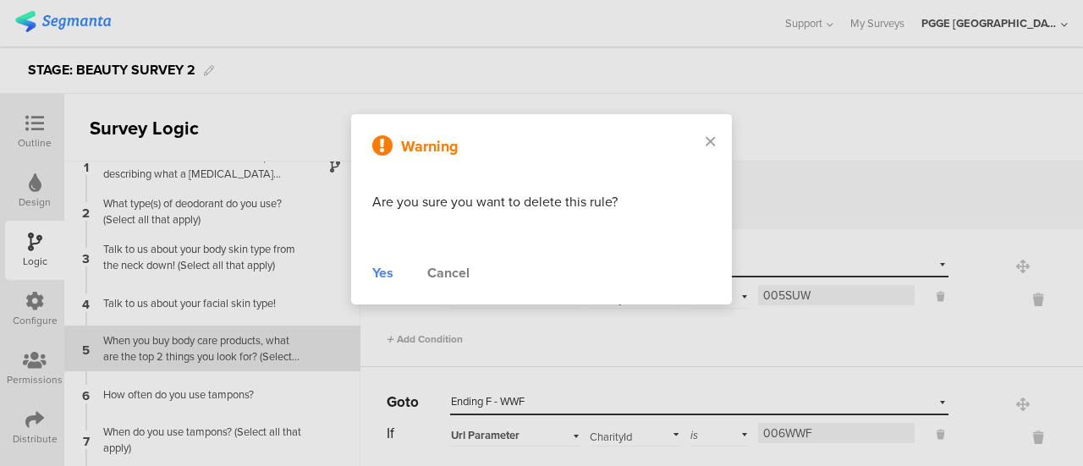
click at [387, 274] on div "Yes" at bounding box center [382, 273] width 21 height 20
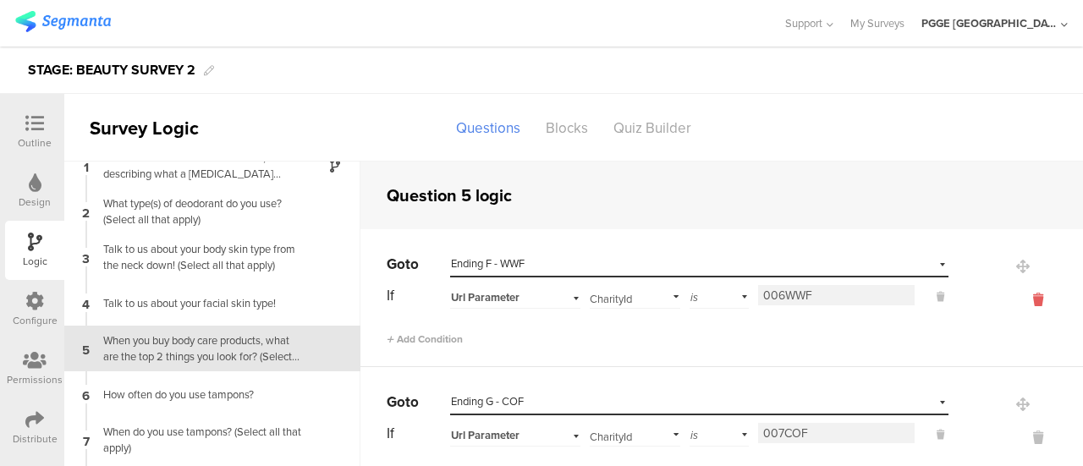
click at [1018, 302] on icon at bounding box center [1038, 299] width 41 height 19
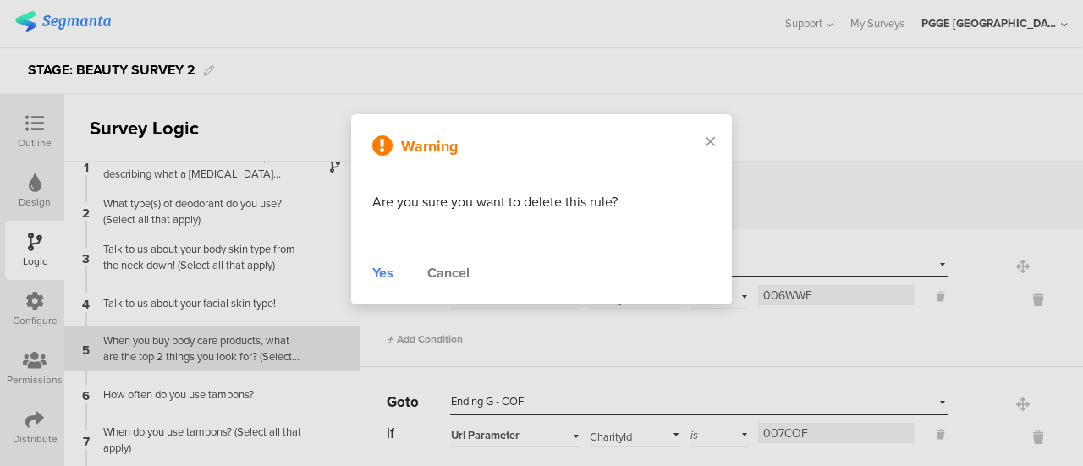
click at [383, 274] on div "Yes" at bounding box center [382, 273] width 21 height 20
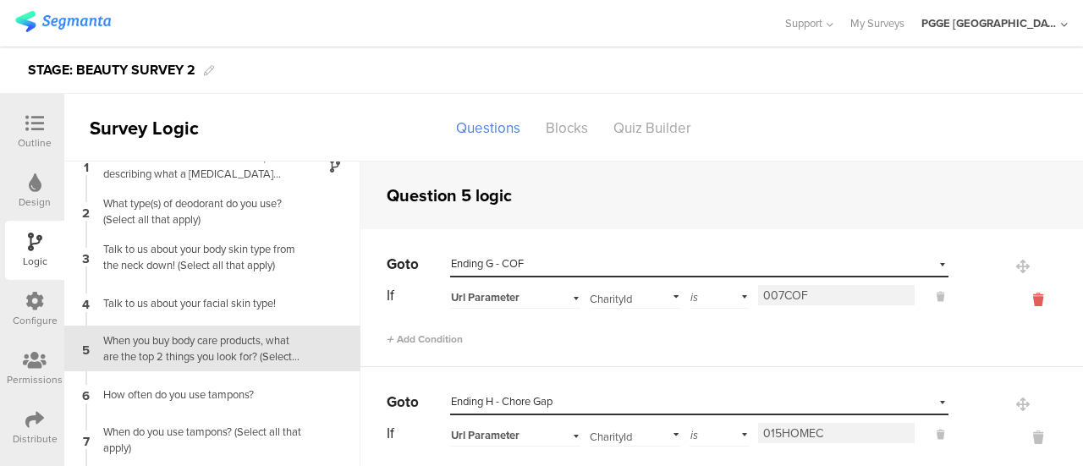
click at [1018, 299] on icon at bounding box center [1038, 299] width 41 height 19
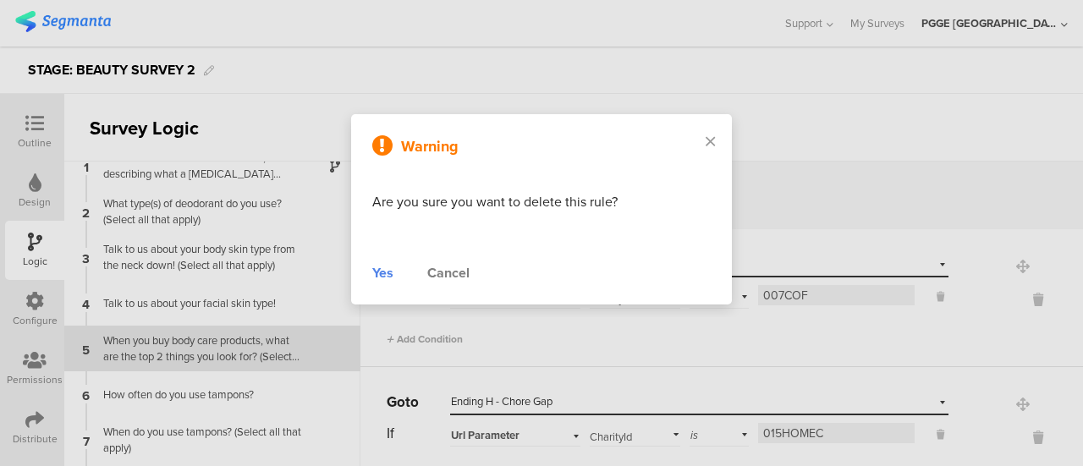
click at [387, 272] on div "Yes" at bounding box center [382, 273] width 21 height 20
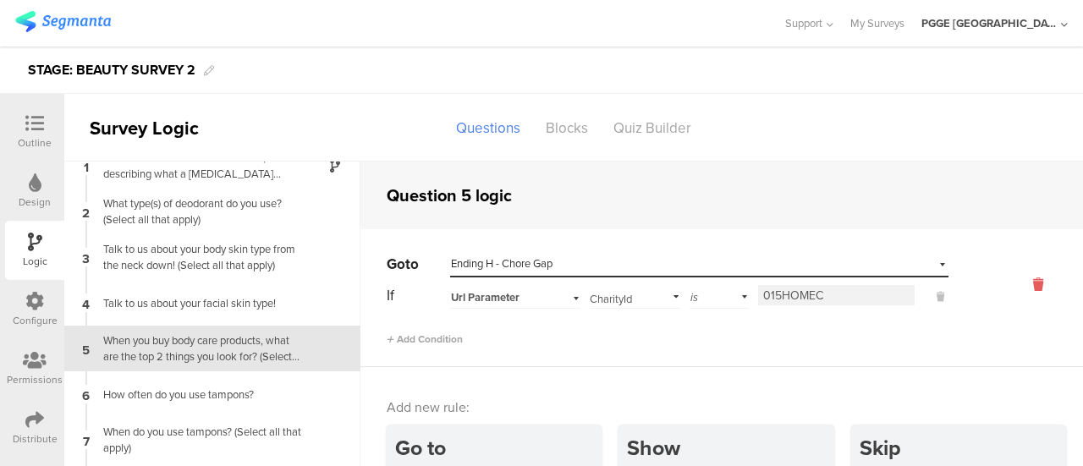
click at [1018, 281] on icon at bounding box center [1038, 284] width 41 height 19
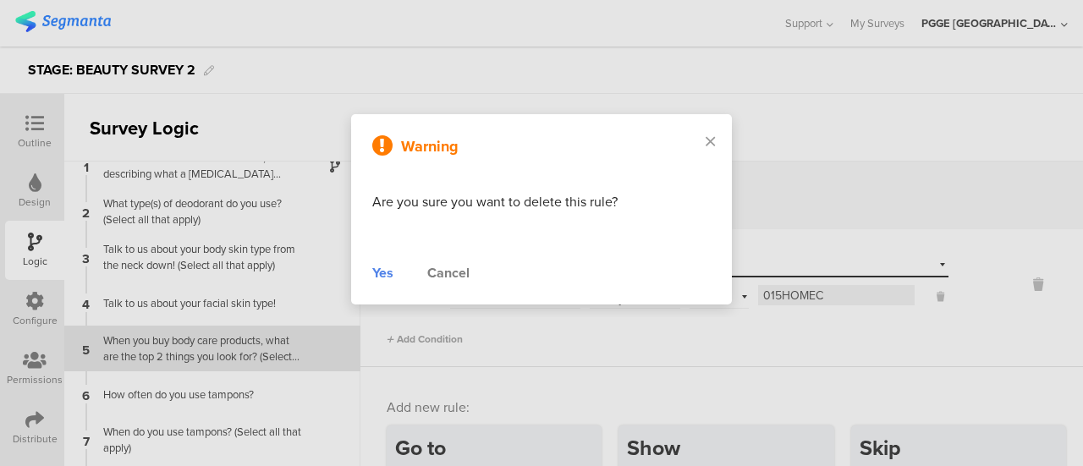
click at [377, 270] on div "Yes" at bounding box center [382, 273] width 21 height 20
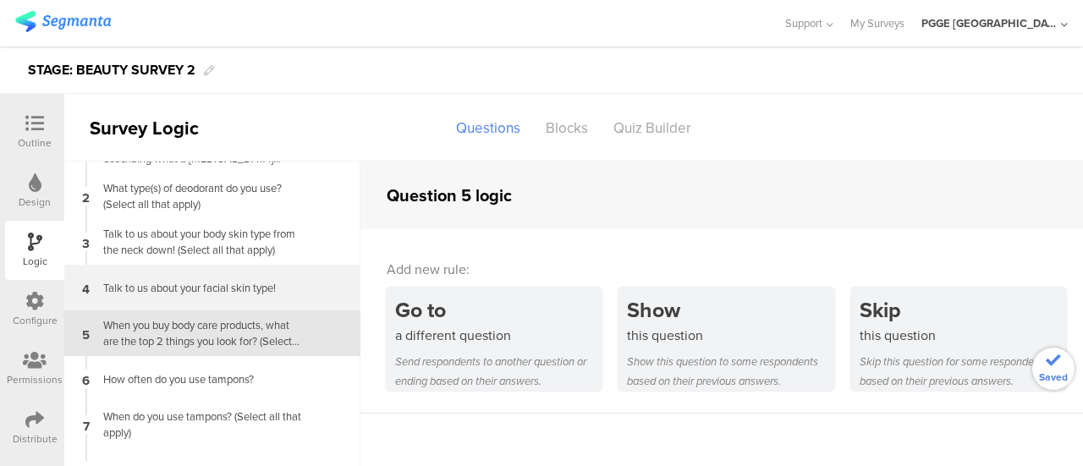
scroll to position [38, 0]
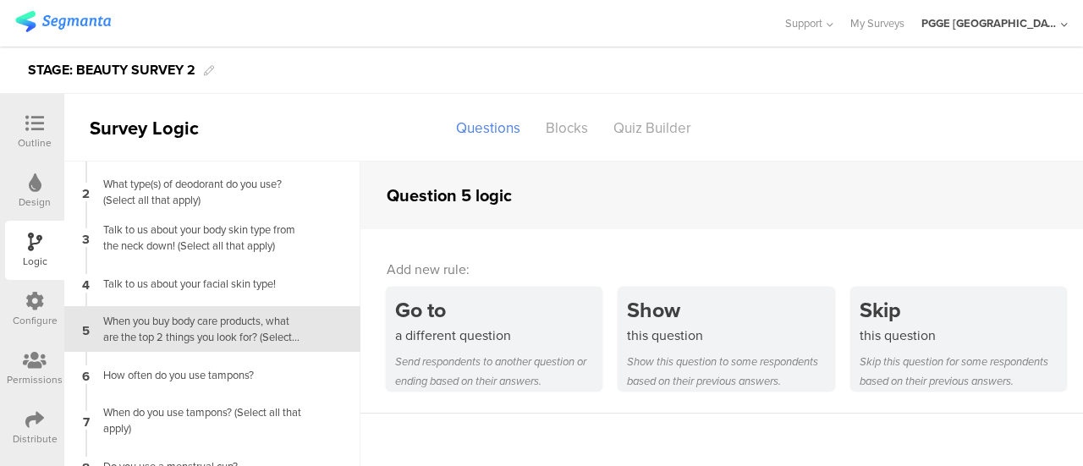
click at [37, 124] on icon at bounding box center [34, 123] width 19 height 19
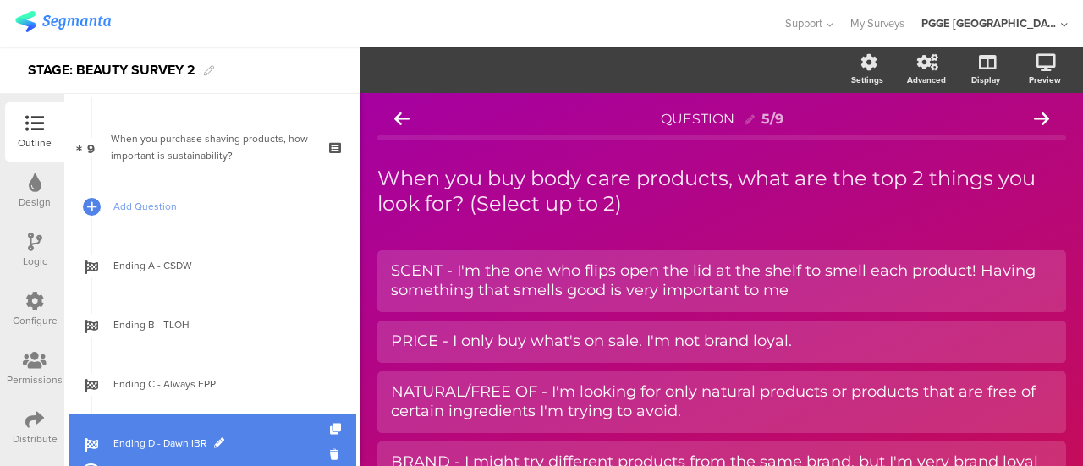
scroll to position [655, 0]
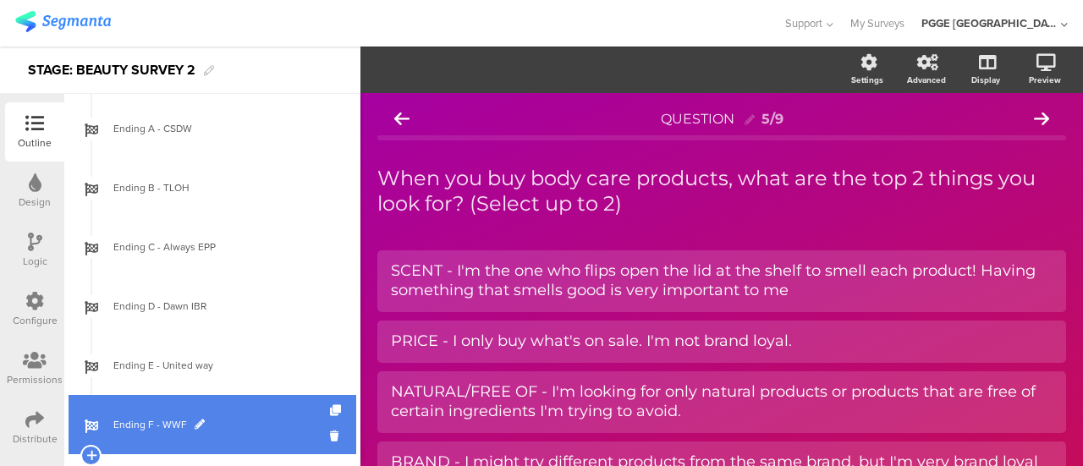
click at [227, 419] on span "Ending F - WWF" at bounding box center [221, 424] width 217 height 17
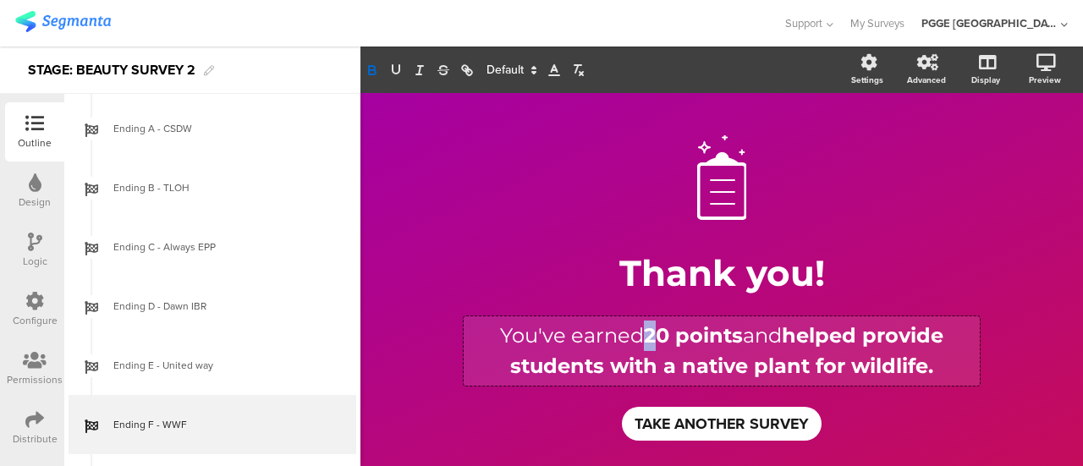
click at [636, 334] on div "You've earned 20 points and helped provide students with a native plant for wil…" at bounding box center [722, 350] width 516 height 69
click at [32, 257] on div "Logic" at bounding box center [35, 261] width 25 height 15
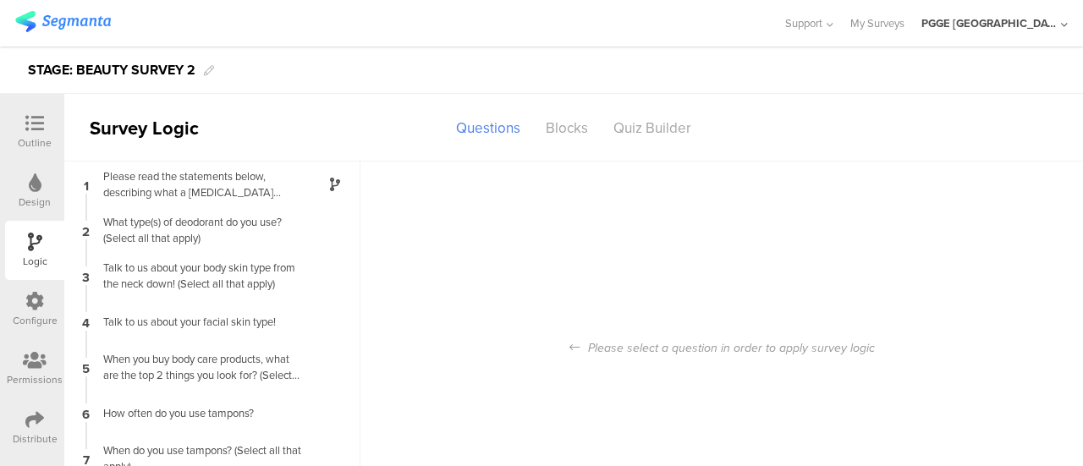
click at [31, 304] on icon at bounding box center [34, 301] width 19 height 19
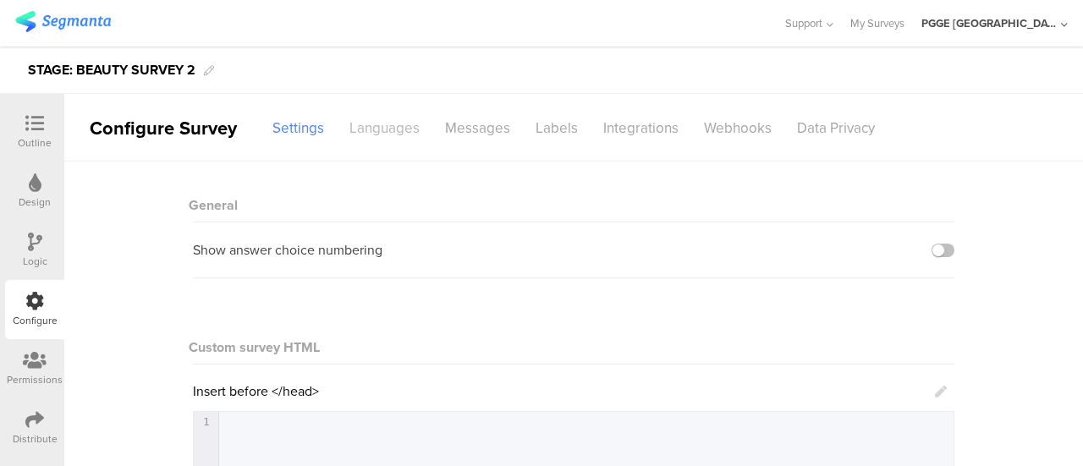
click at [389, 113] on div "Languages" at bounding box center [385, 128] width 96 height 30
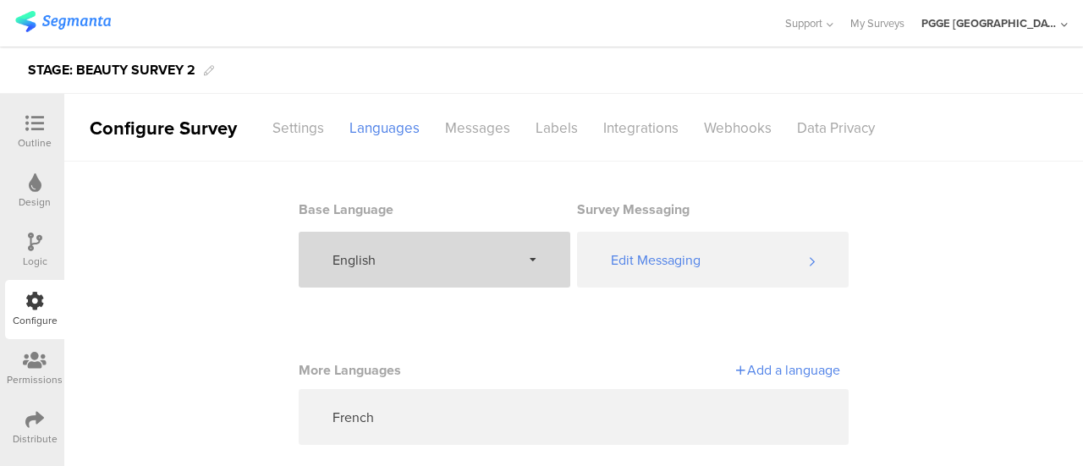
scroll to position [21, 0]
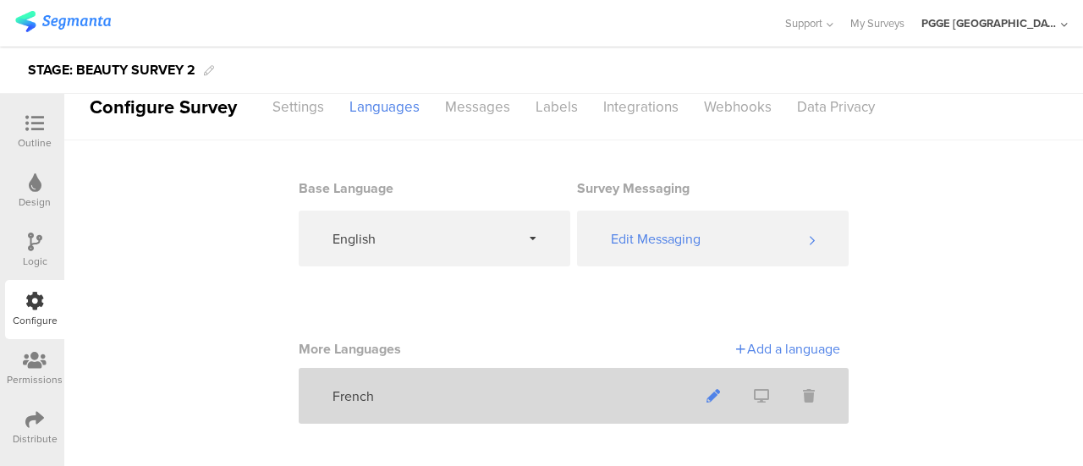
click at [708, 395] on icon at bounding box center [713, 396] width 14 height 14
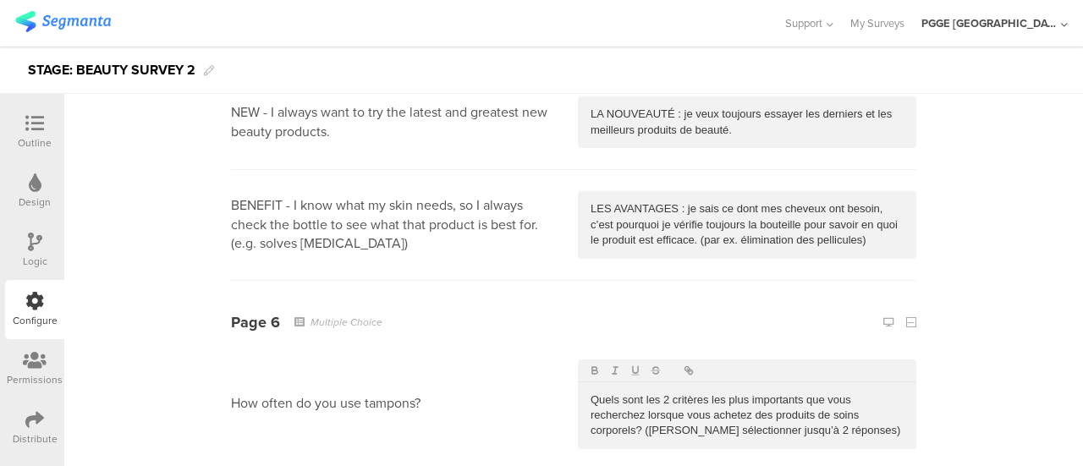
scroll to position [4990, 0]
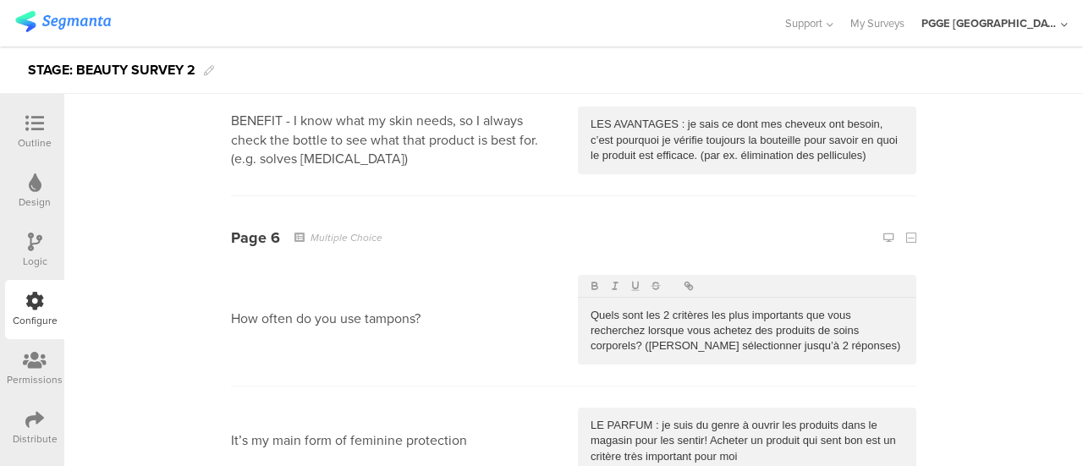
click at [660, 308] on p "Quels sont les 2 critères les plus importants que vous recherchez lorsque vous …" at bounding box center [746, 331] width 313 height 47
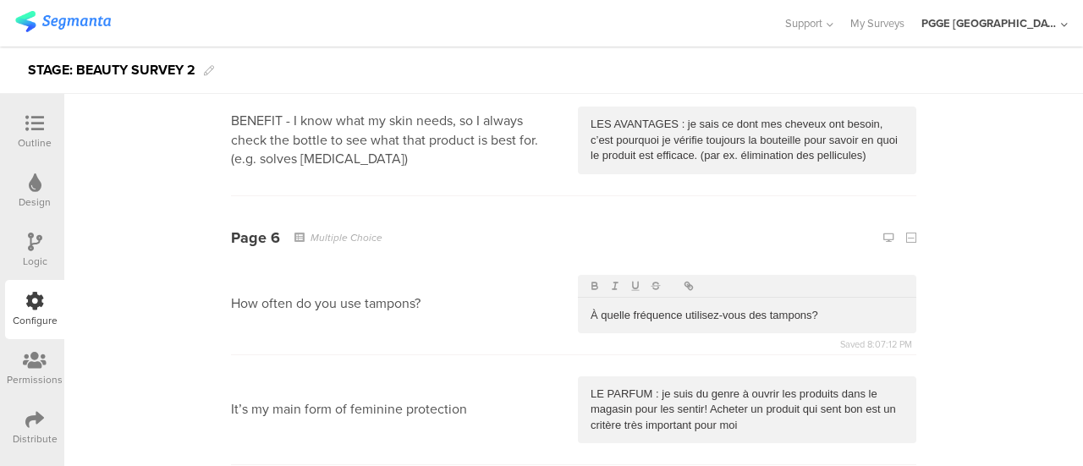
click at [662, 387] on p "LE PARFUM : je suis du genre à ouvrir les produits dans le magasin pour les sen…" at bounding box center [746, 410] width 313 height 47
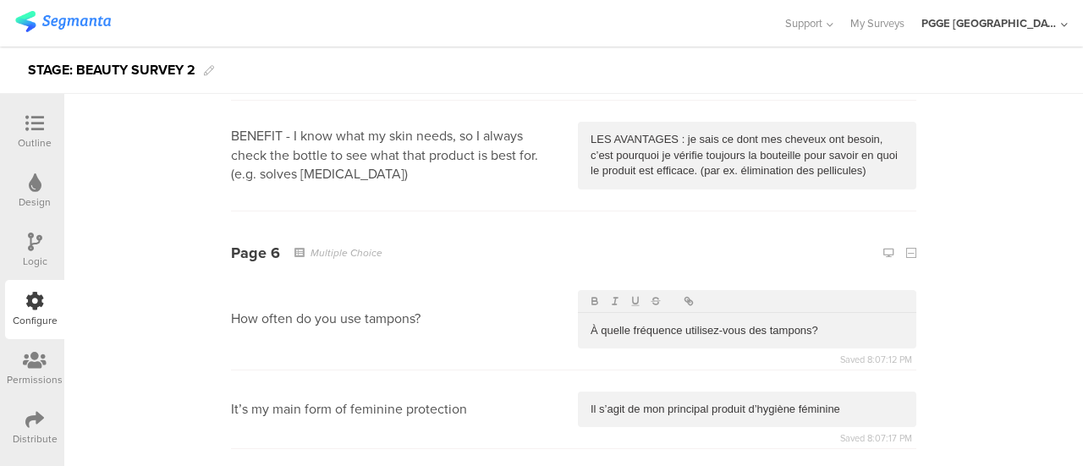
scroll to position [5160, 0]
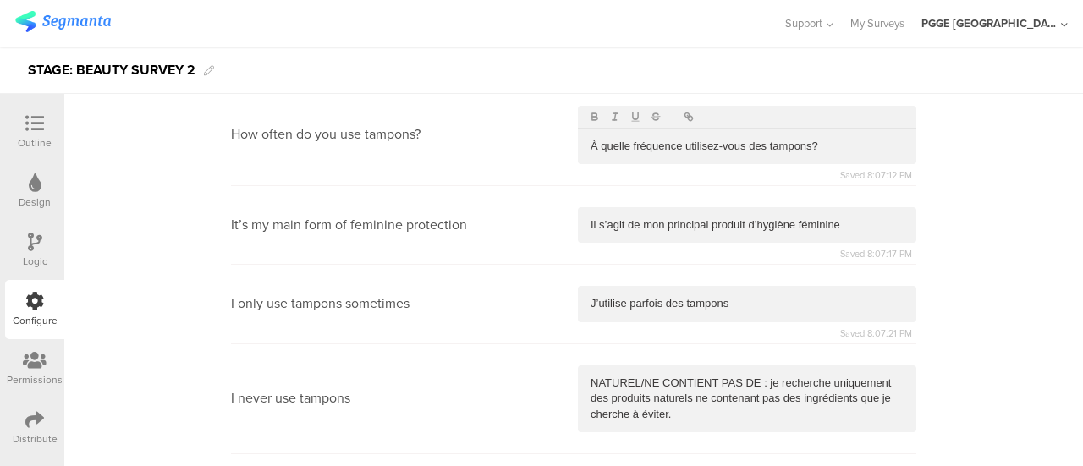
click at [648, 376] on p "NATUREL/NE CONTIENT PAS DE : je recherche uniquement des produits naturels ne c…" at bounding box center [746, 399] width 313 height 47
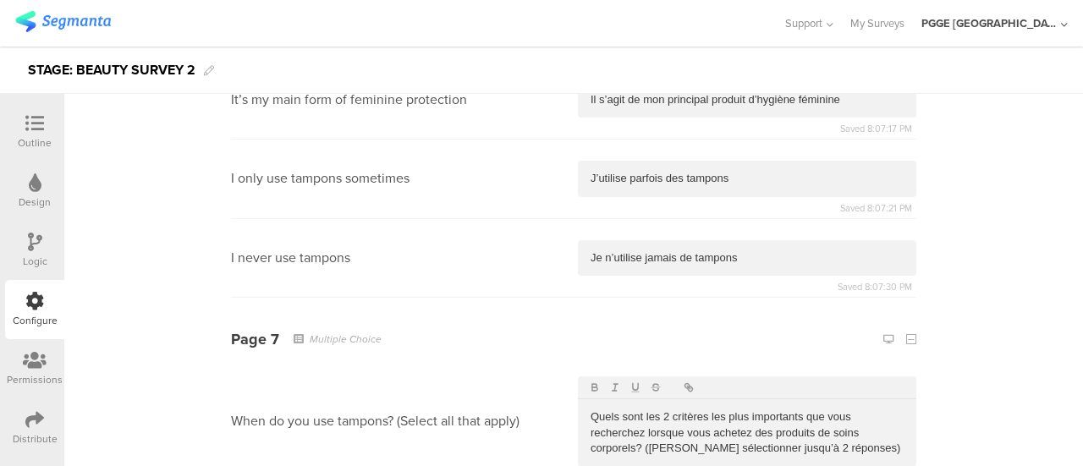
scroll to position [5329, 0]
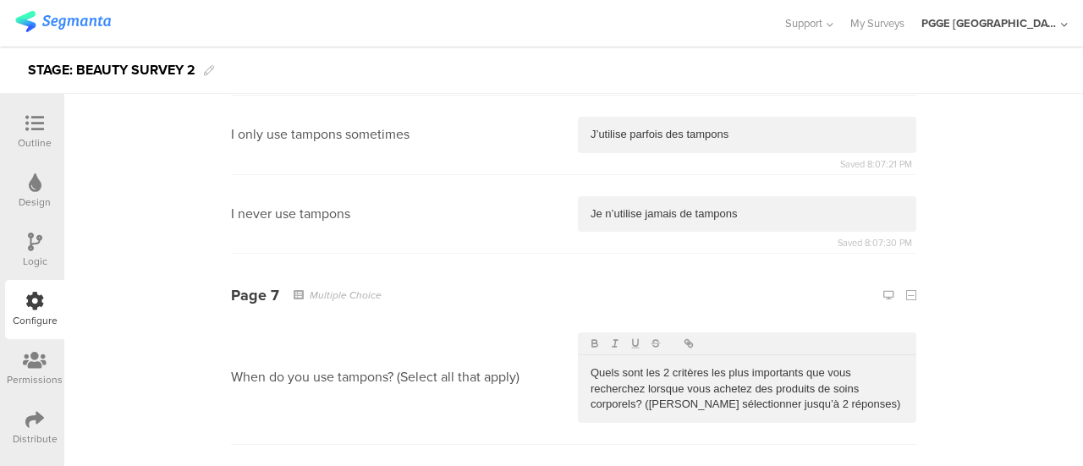
click at [672, 365] on p "Quels sont les 2 critères les plus importants que vous recherchez lorsque vous …" at bounding box center [746, 388] width 313 height 47
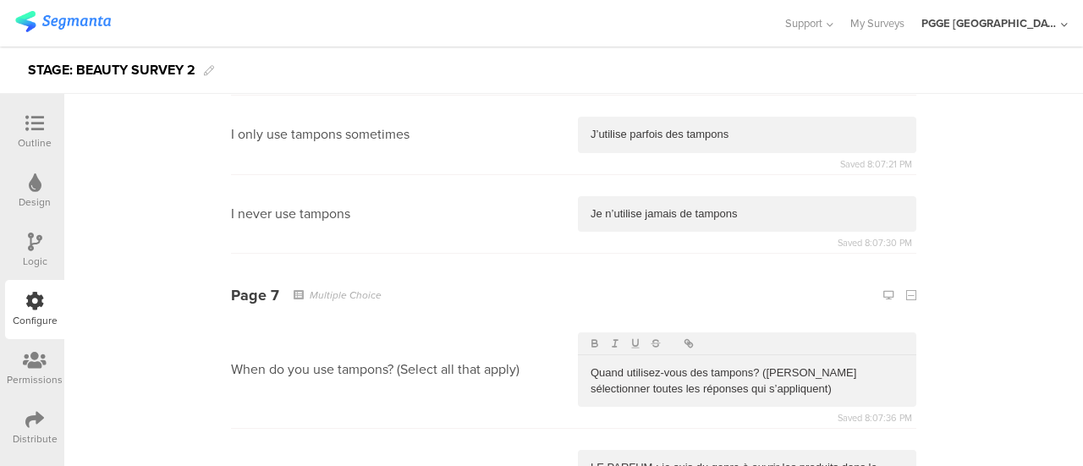
scroll to position [5498, 0]
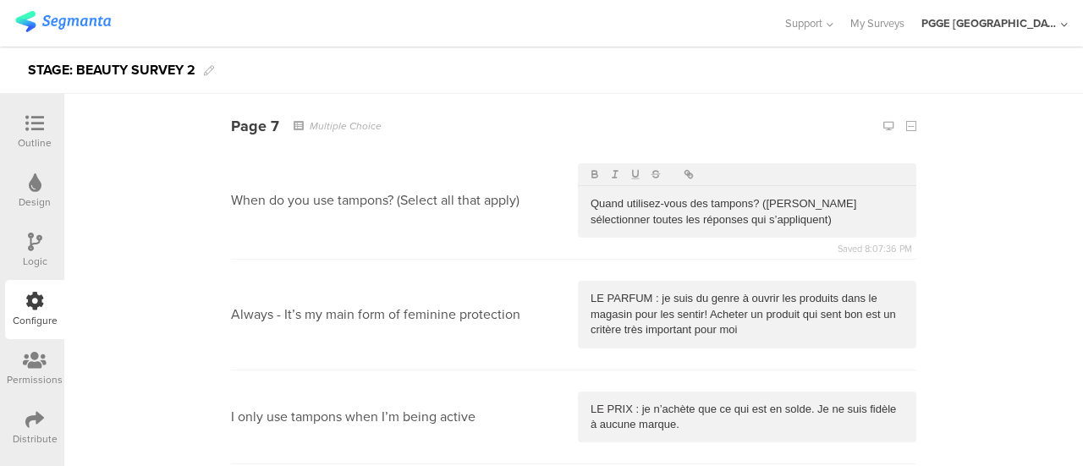
click at [650, 296] on div "LE PARFUM : je suis du genre à ouvrir les produits dans le magasin pour les sen…" at bounding box center [747, 314] width 338 height 67
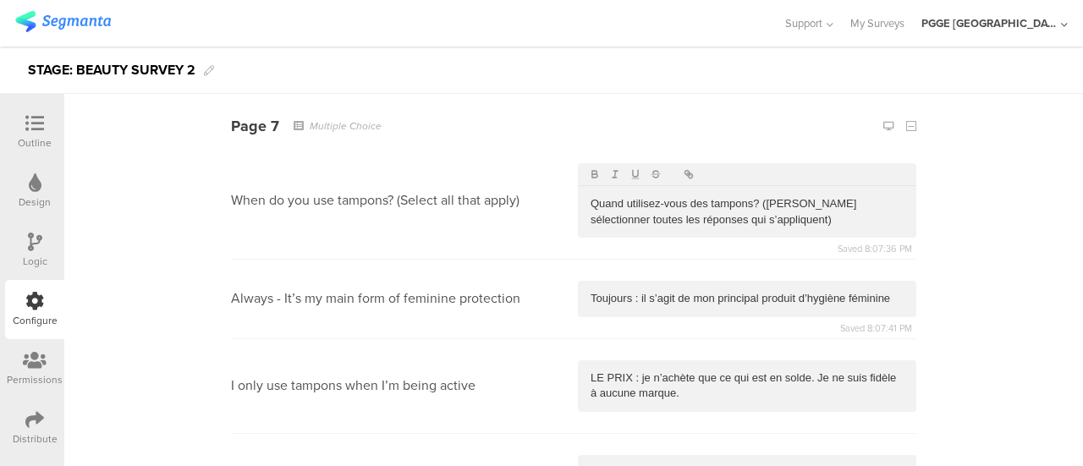
click at [673, 360] on div "LE PRIX : je n’achète que ce qui est en solde. Je ne suis fidèle à aucune marqu…" at bounding box center [747, 386] width 338 height 52
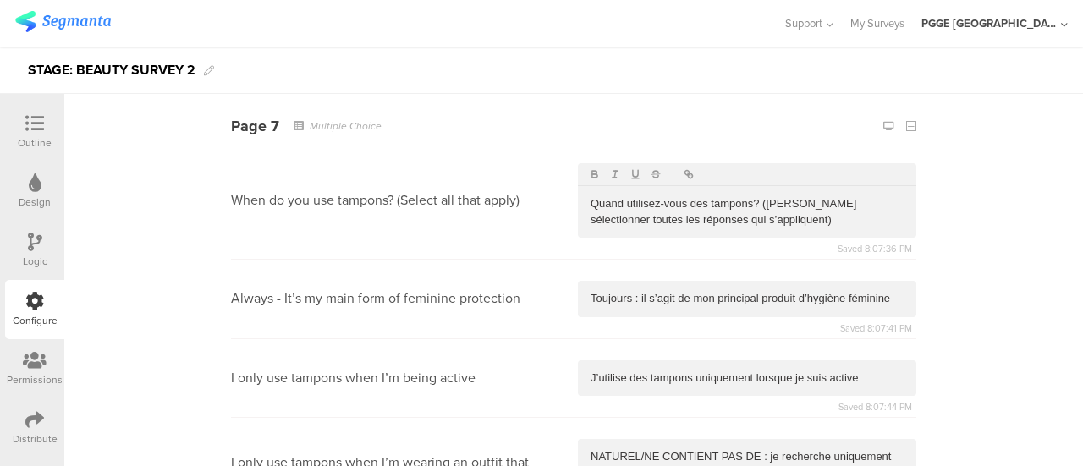
click at [615, 449] on p "NATUREL/NE CONTIENT PAS DE : je recherche uniquement des produits naturels ne c…" at bounding box center [746, 472] width 313 height 47
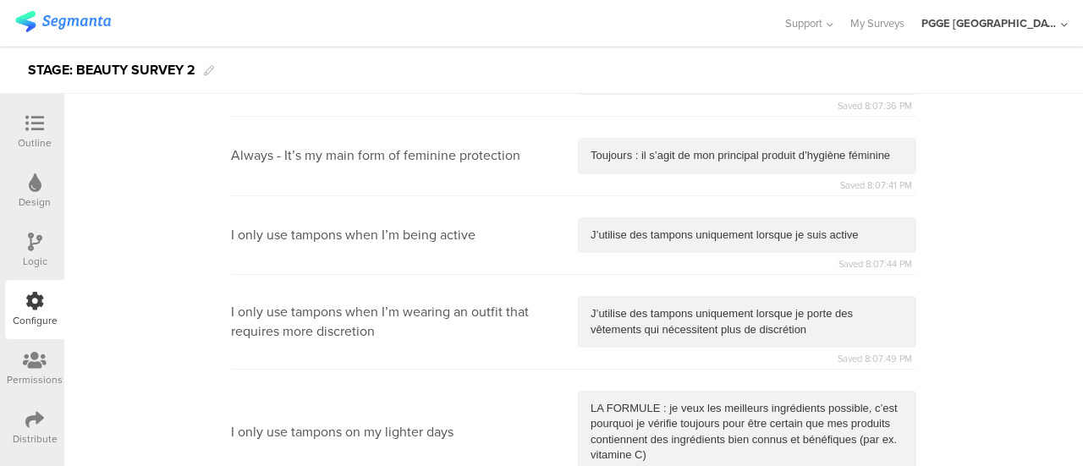
scroll to position [5667, 0]
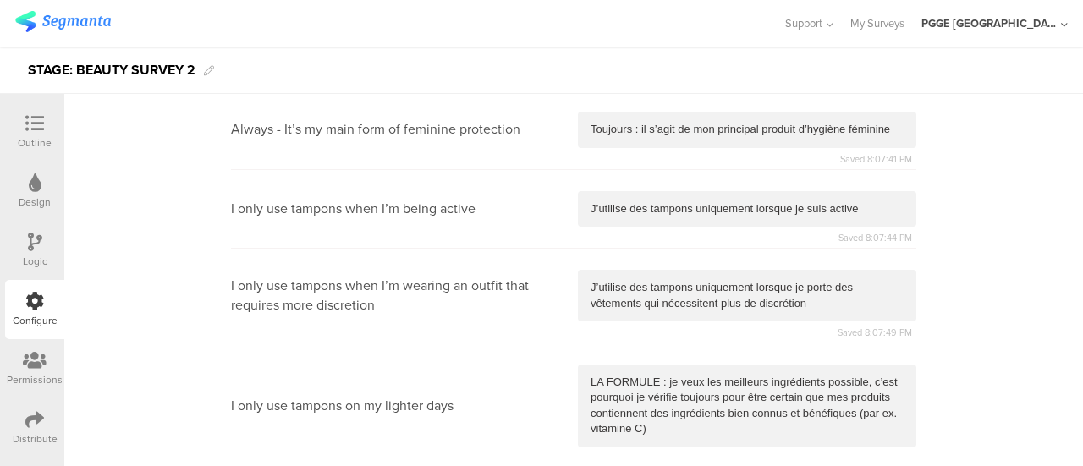
click at [668, 390] on p "LA FORMULE : je veux les meilleurs ingrédients possible, c’est pourquoi je véri…" at bounding box center [746, 406] width 313 height 63
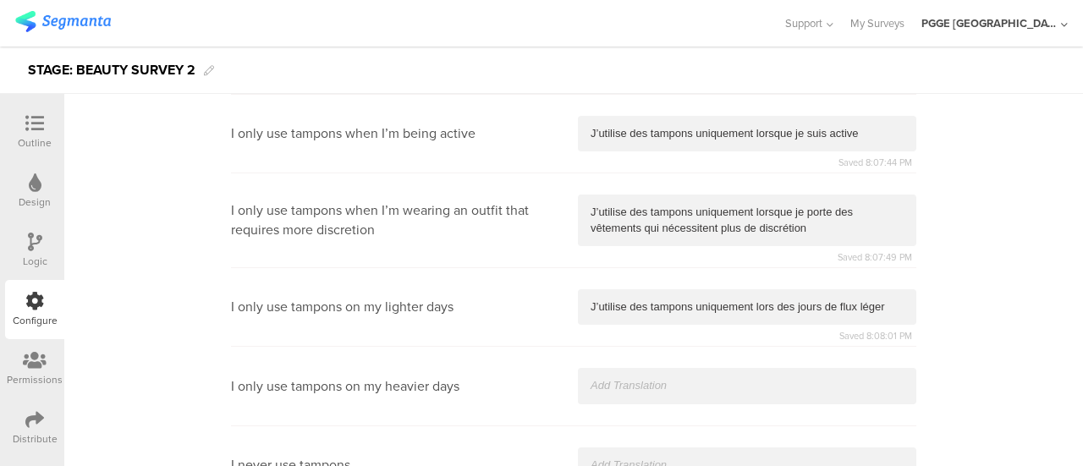
scroll to position [5836, 0]
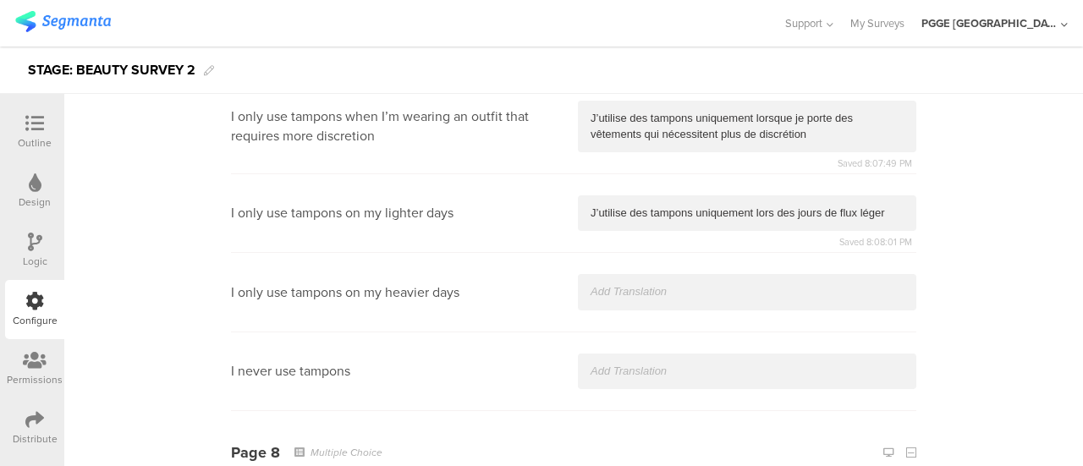
click at [619, 274] on div at bounding box center [747, 292] width 338 height 36
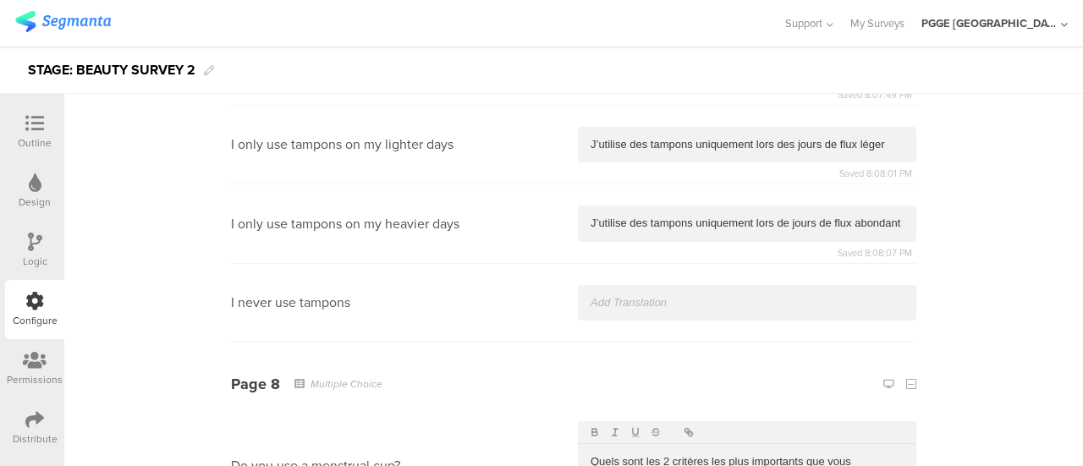
scroll to position [5921, 0]
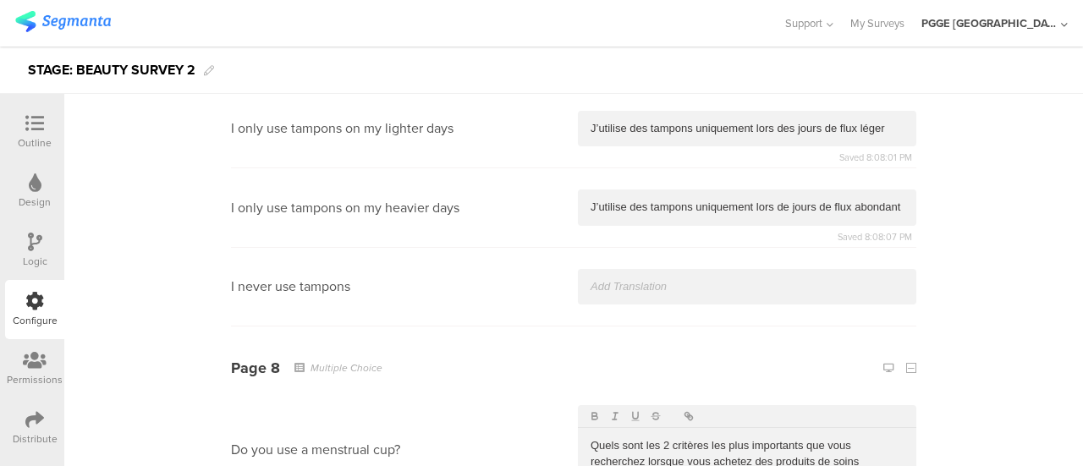
click at [612, 279] on p at bounding box center [746, 286] width 313 height 15
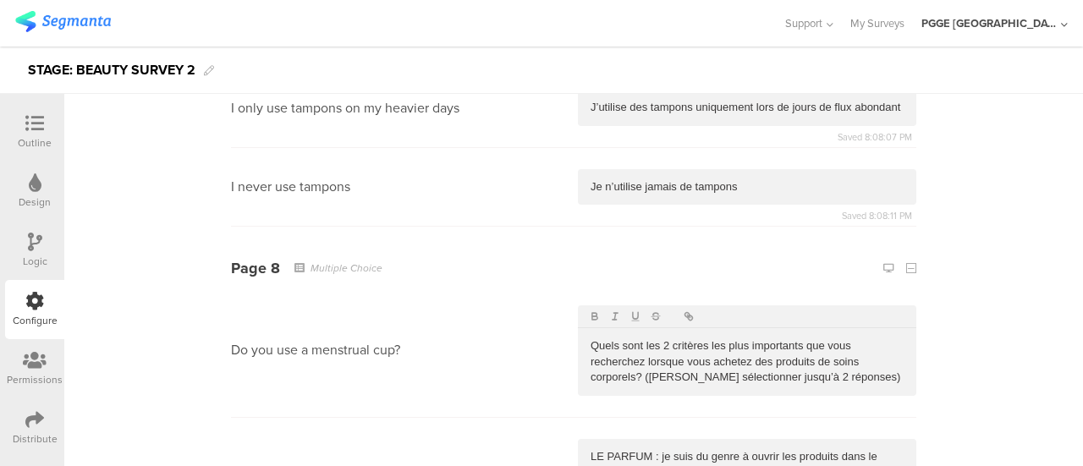
scroll to position [6090, 0]
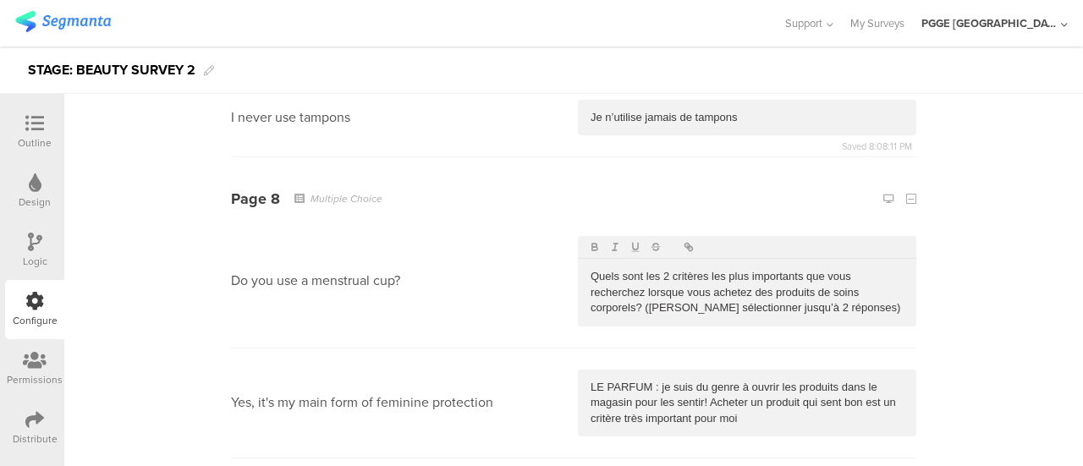
click at [645, 269] on p "Quels sont les 2 critères les plus importants que vous recherchez lorsque vous …" at bounding box center [746, 292] width 313 height 47
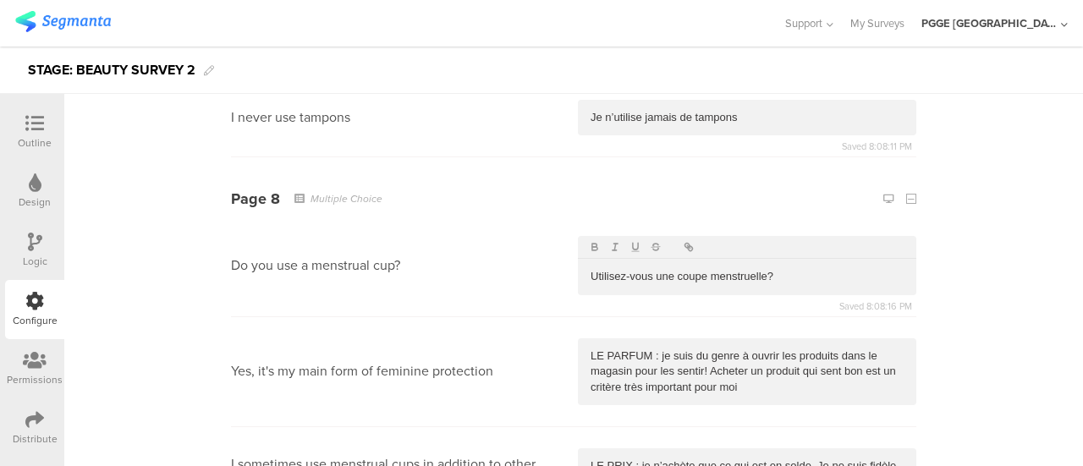
click at [653, 348] on p "LE PARFUM : je suis du genre à ouvrir les produits dans le magasin pour les sen…" at bounding box center [746, 371] width 313 height 47
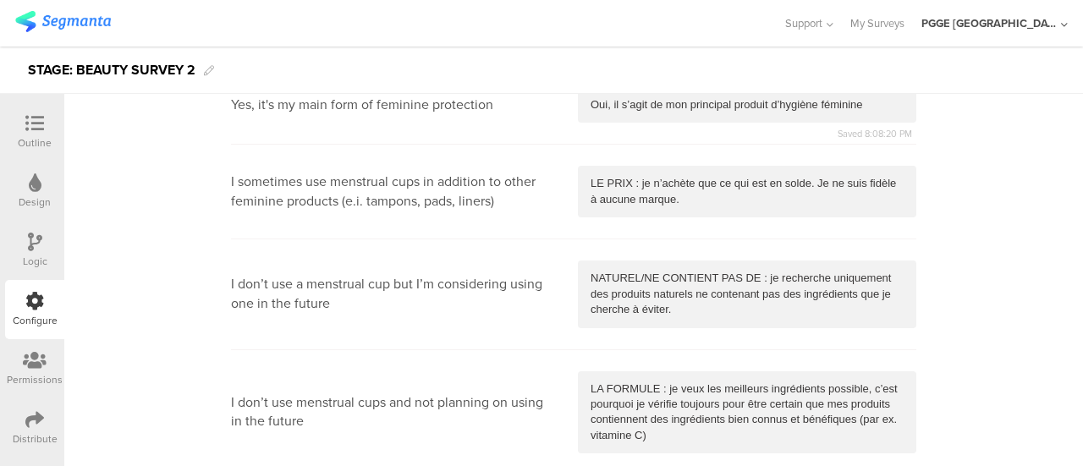
scroll to position [6344, 0]
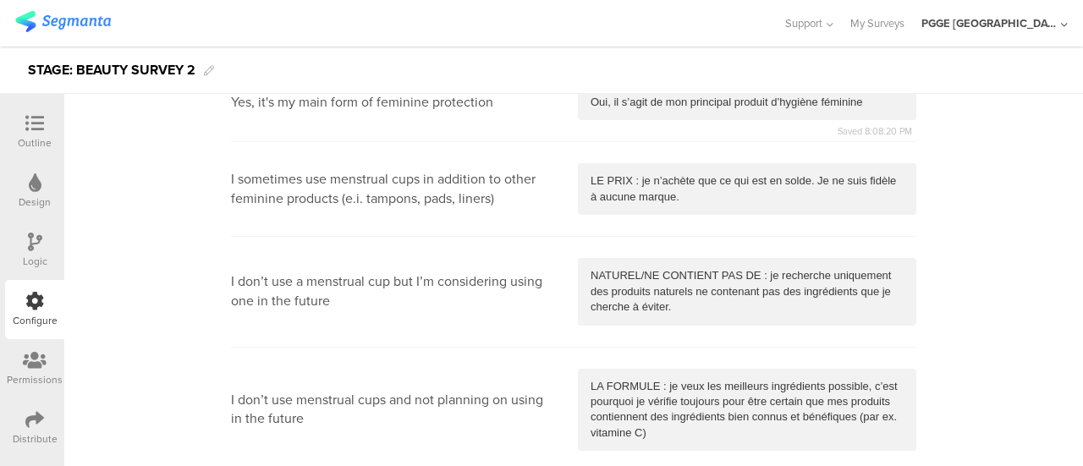
click at [668, 173] on p "LE PRIX : je n’achète que ce qui est en solde. Je ne suis fidèle à aucune marqu…" at bounding box center [746, 188] width 313 height 31
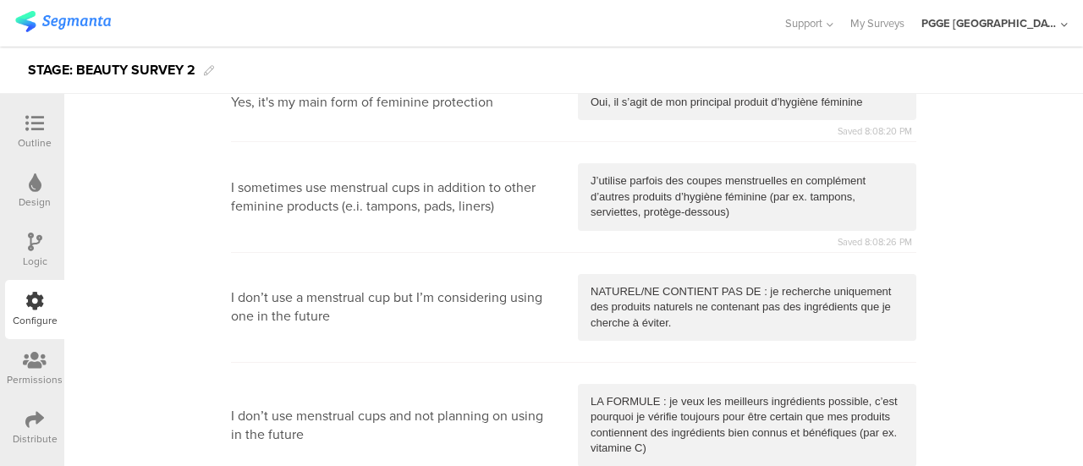
click at [680, 284] on p "NATUREL/NE CONTIENT PAS DE : je recherche uniquement des produits naturels ne c…" at bounding box center [746, 307] width 313 height 47
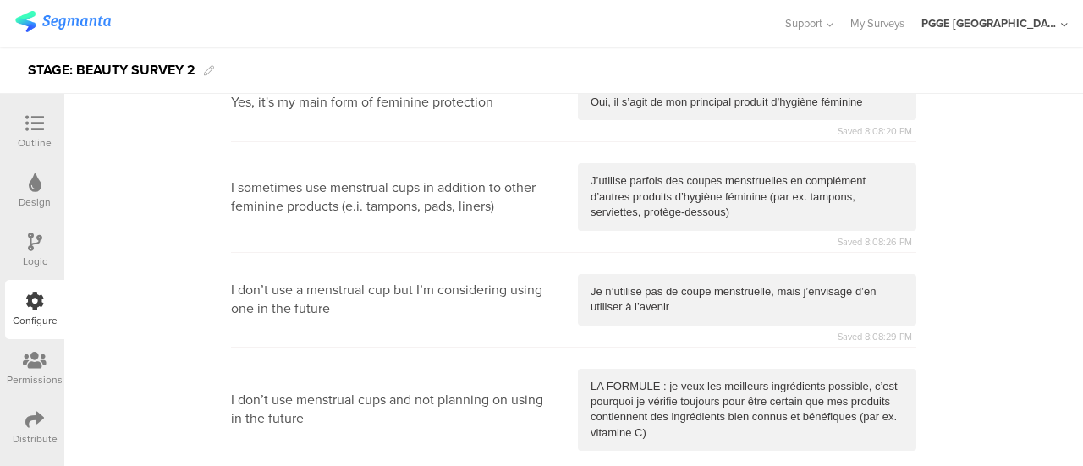
scroll to position [6428, 0]
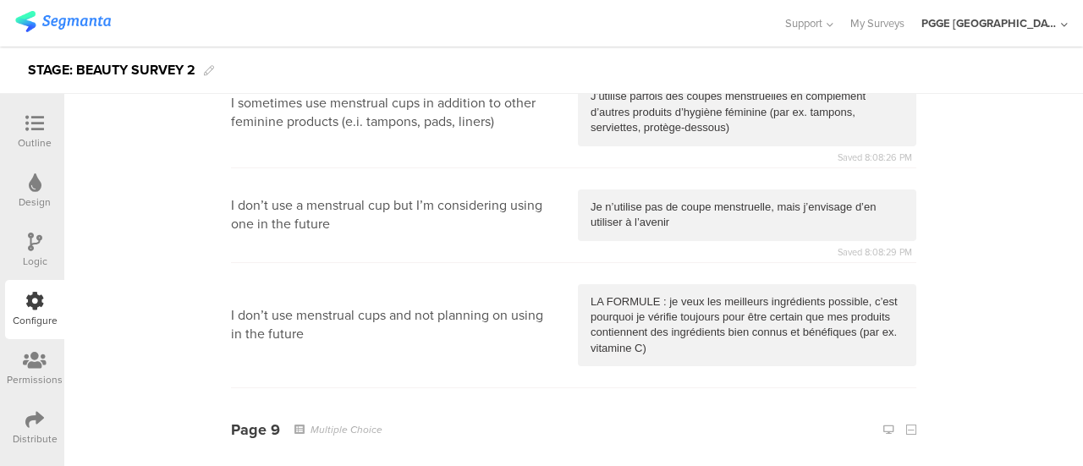
click at [639, 294] on p "LA FORMULE : je veux les meilleurs ingrédients possible, c’est pourquoi je véri…" at bounding box center [746, 325] width 313 height 63
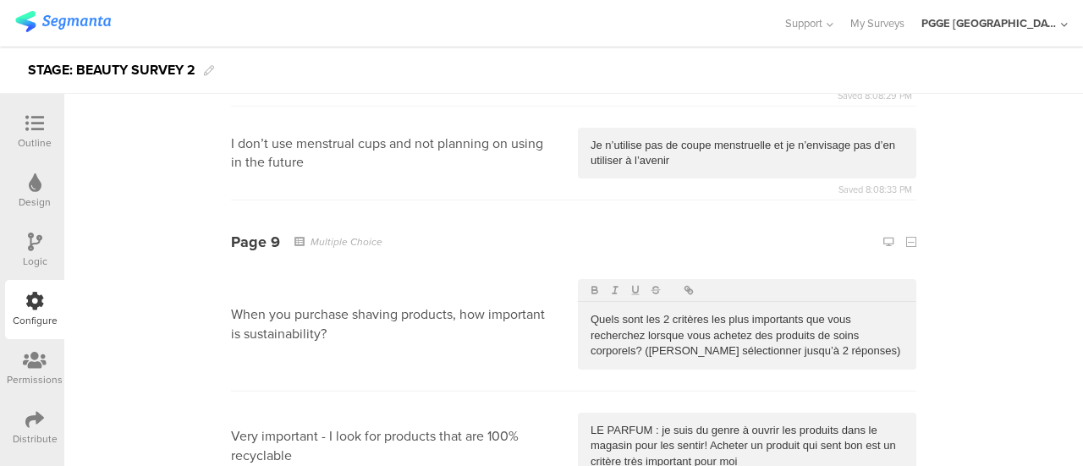
scroll to position [6598, 0]
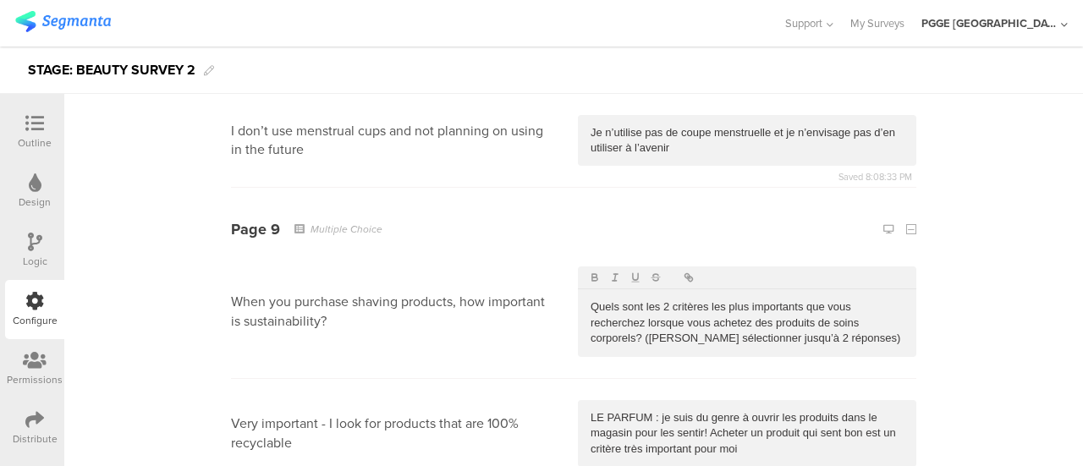
click at [623, 299] on p "Quels sont les 2 critères les plus importants que vous recherchez lorsque vous …" at bounding box center [746, 322] width 313 height 47
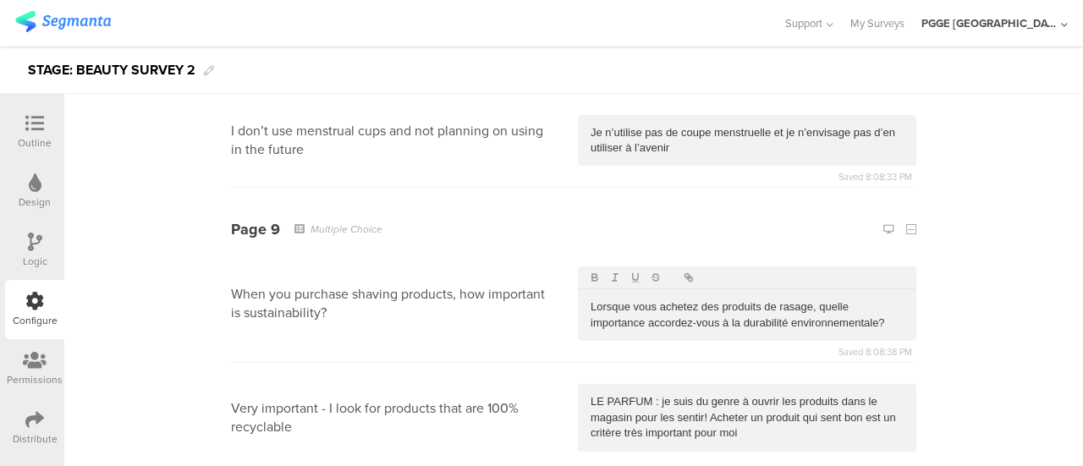
click at [645, 394] on p "LE PARFUM : je suis du genre à ouvrir les produits dans le magasin pour les sen…" at bounding box center [746, 417] width 313 height 47
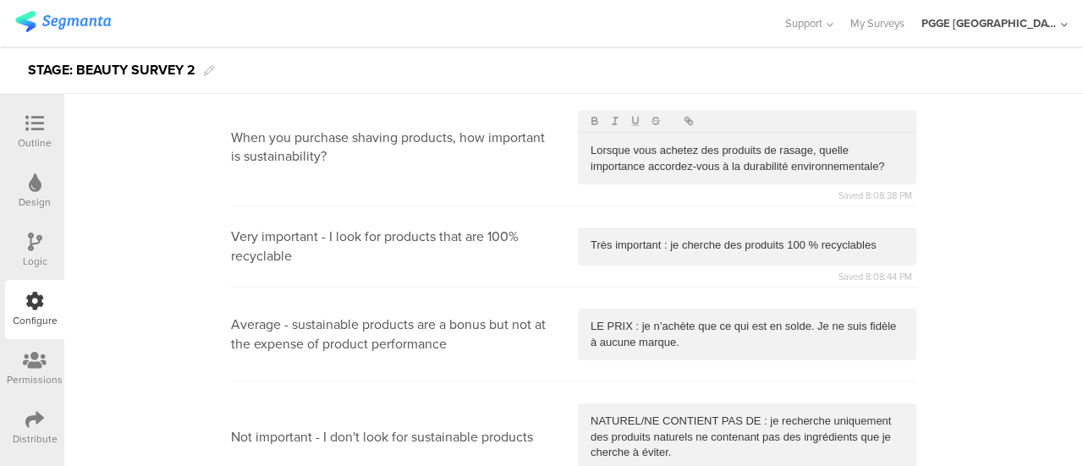
scroll to position [6767, 0]
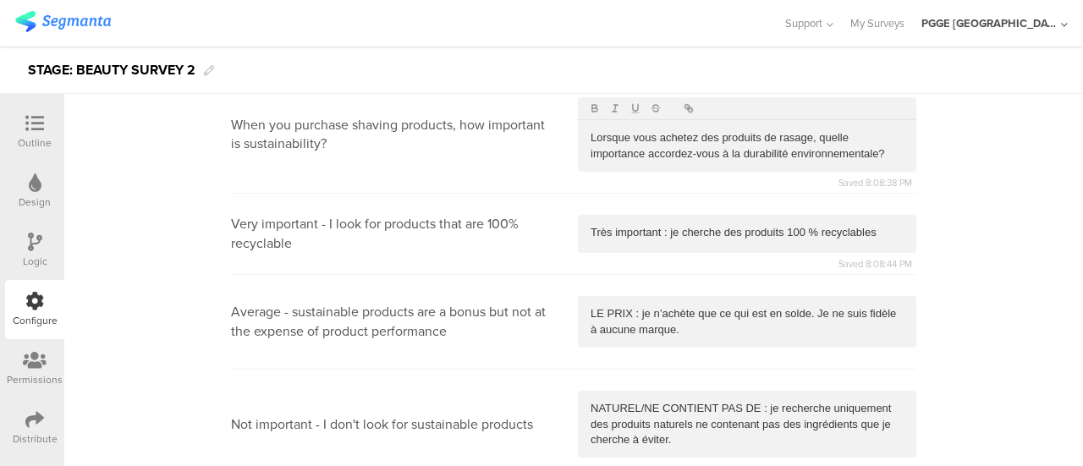
click at [656, 306] on p "LE PRIX : je n’achète que ce qui est en solde. Je ne suis fidèle à aucune marqu…" at bounding box center [746, 321] width 313 height 31
click at [636, 401] on p "NATUREL/NE CONTIENT PAS DE : je recherche uniquement des produits naturels ne c…" at bounding box center [746, 424] width 313 height 47
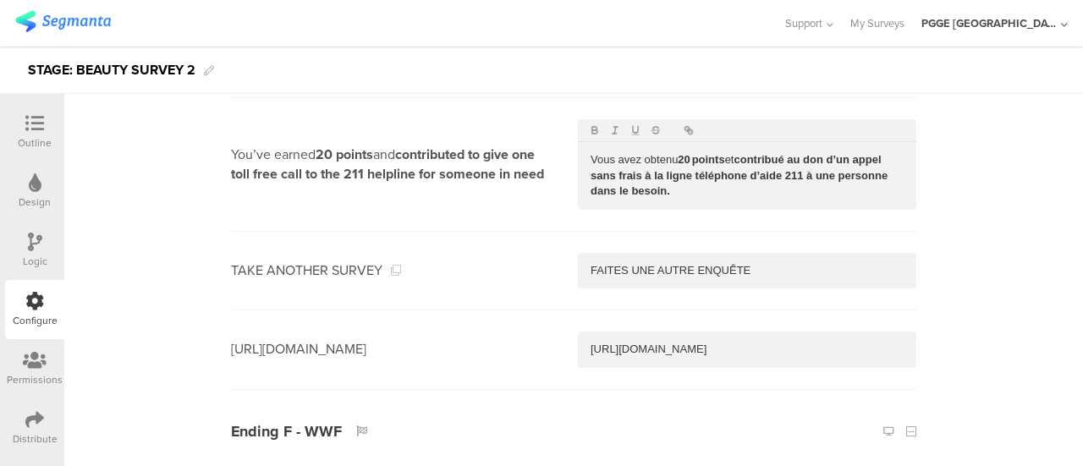
scroll to position [9220, 0]
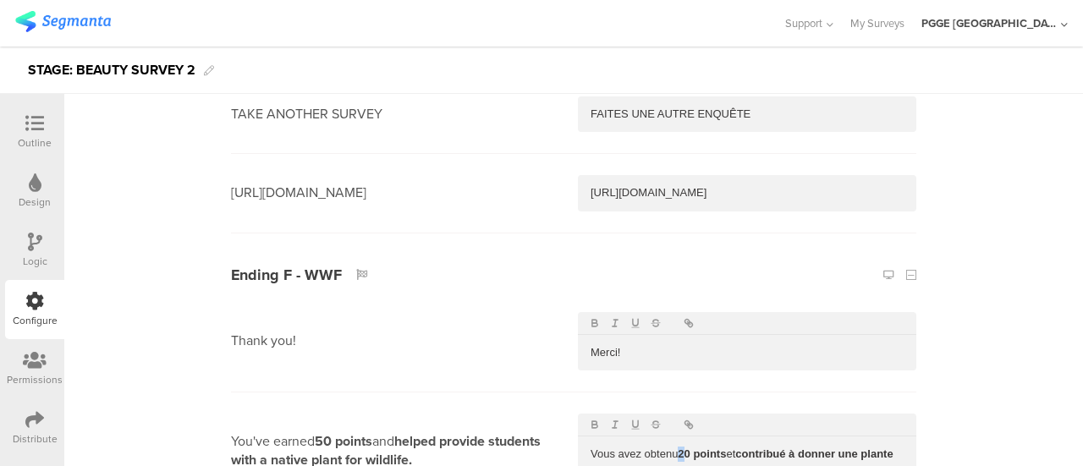
click at [678, 447] on strong "20 points" at bounding box center [702, 453] width 48 height 13
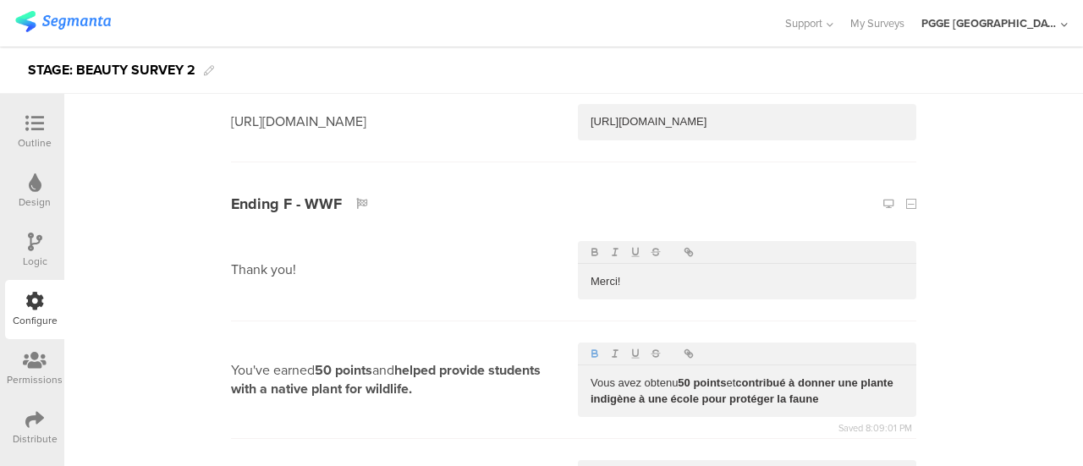
scroll to position [8614, 0]
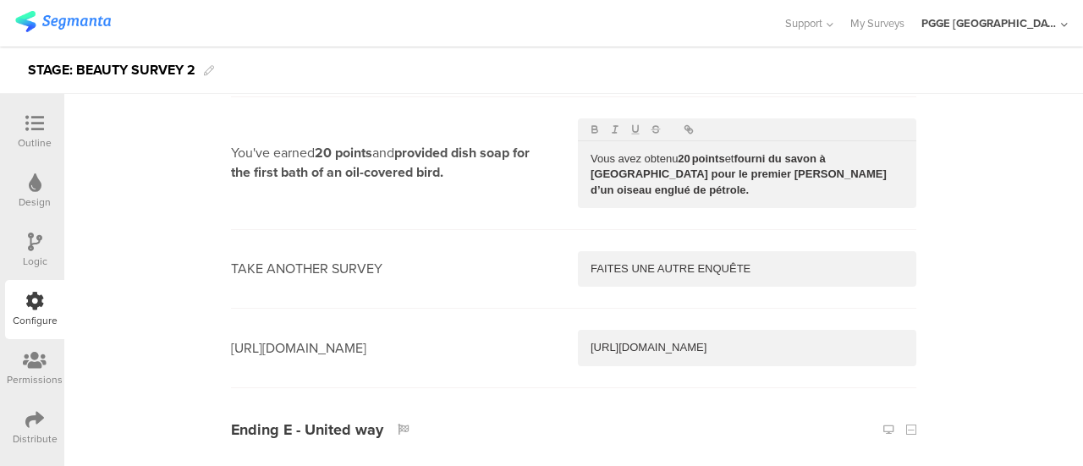
click at [31, 242] on icon at bounding box center [35, 242] width 14 height 19
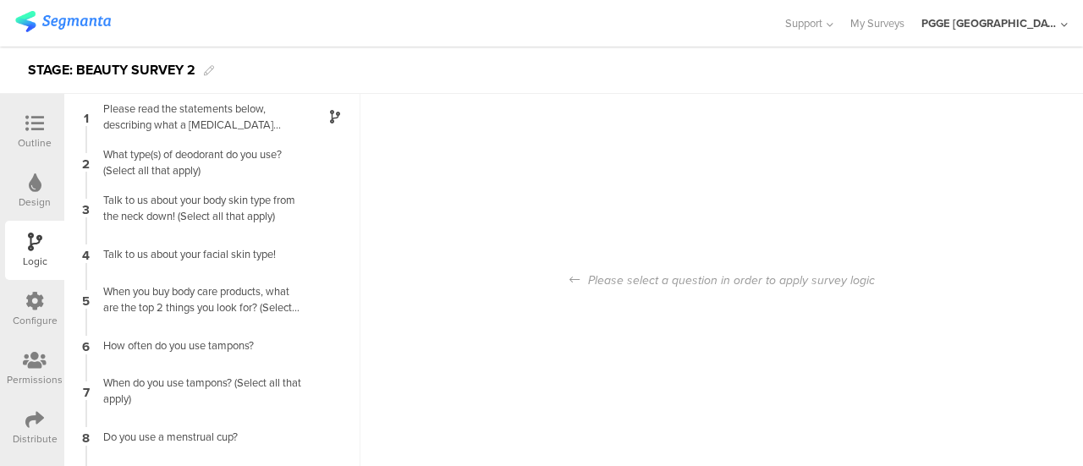
scroll to position [68, 0]
click at [43, 302] on icon at bounding box center [34, 301] width 19 height 19
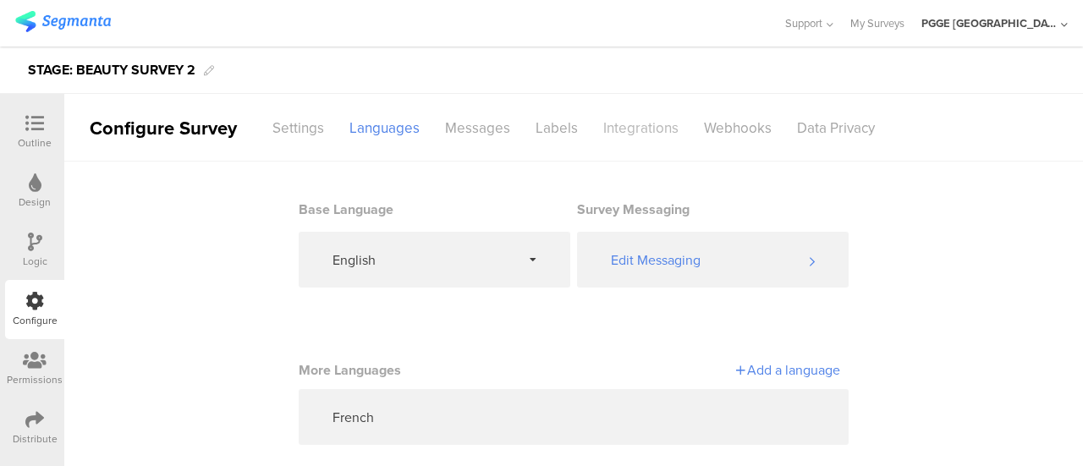
click at [650, 117] on div "Integrations" at bounding box center [640, 128] width 101 height 30
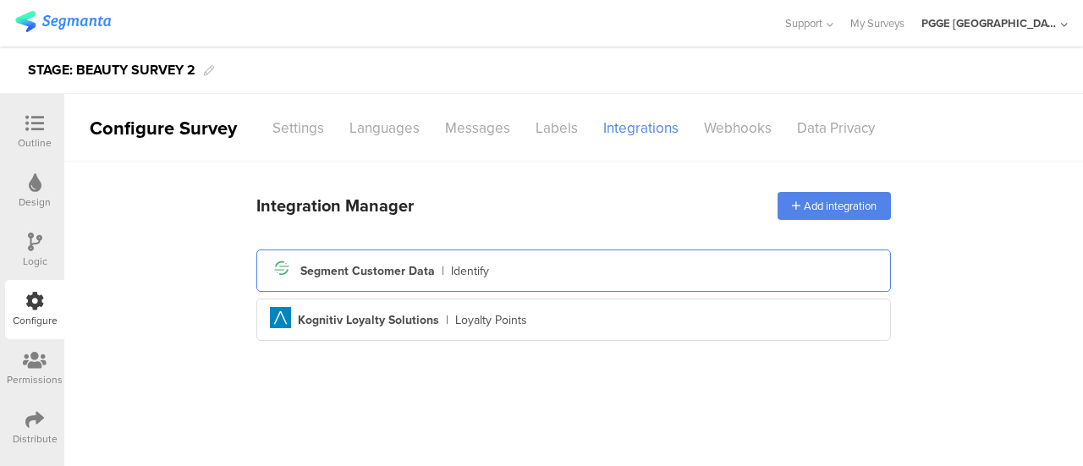
click at [565, 267] on div "Segment icon Created with Sketch. Segment Customer Data | Identify" at bounding box center [573, 270] width 607 height 29
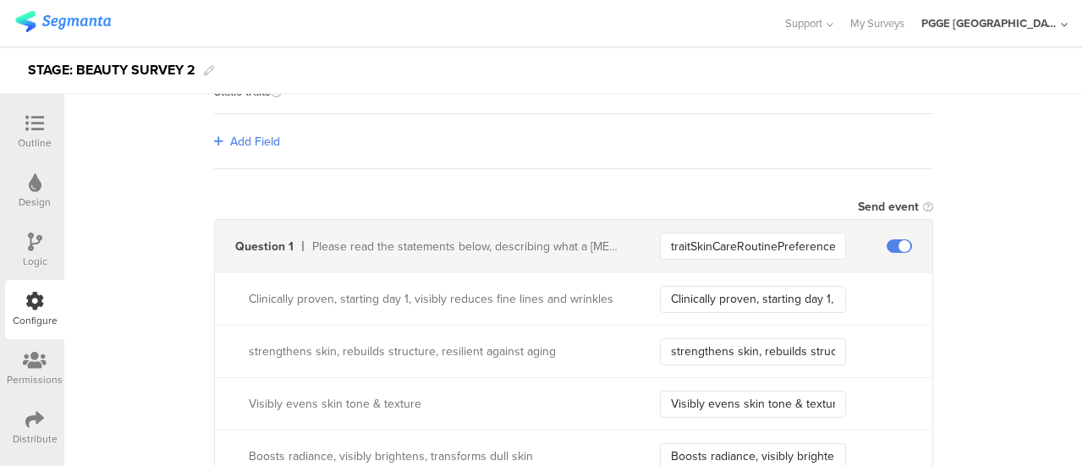
scroll to position [423, 0]
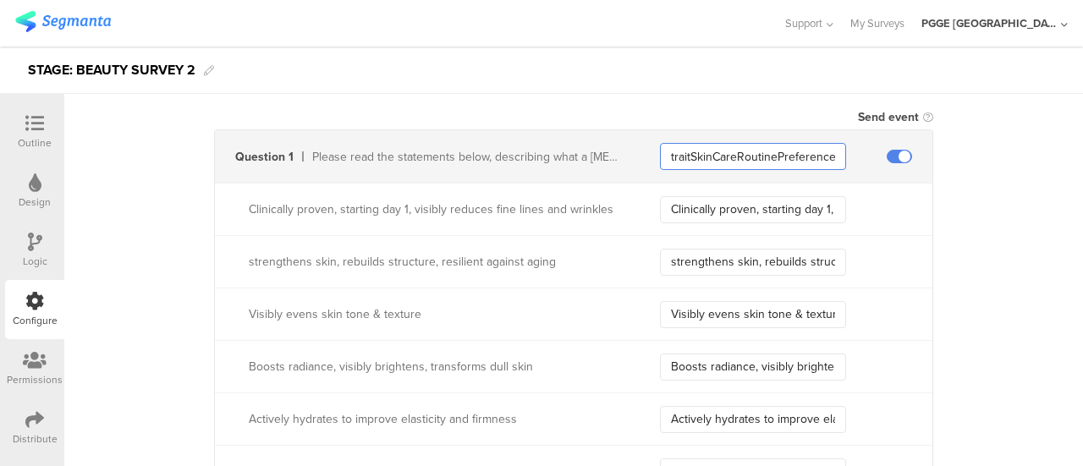
click at [711, 153] on input "traitSkinCareRoutinePreferenceIdValue" at bounding box center [753, 156] width 186 height 27
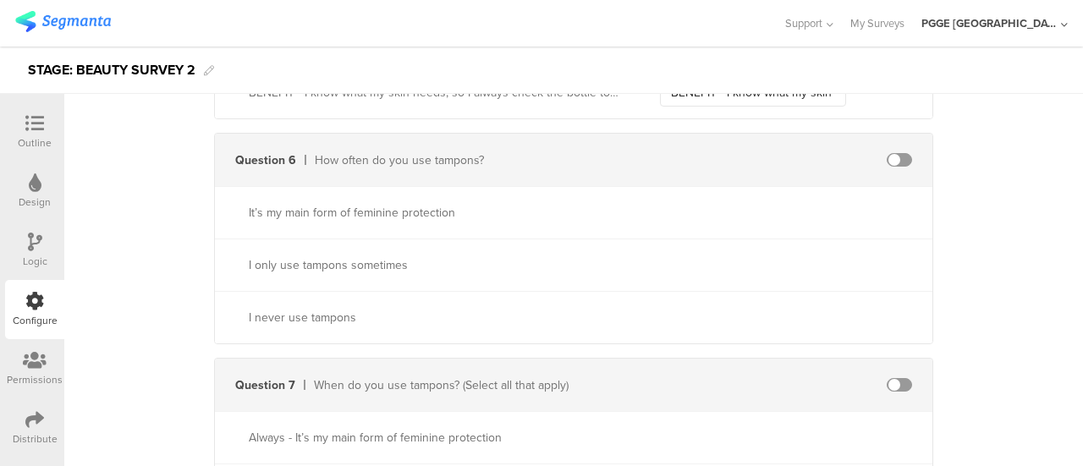
scroll to position [2538, 0]
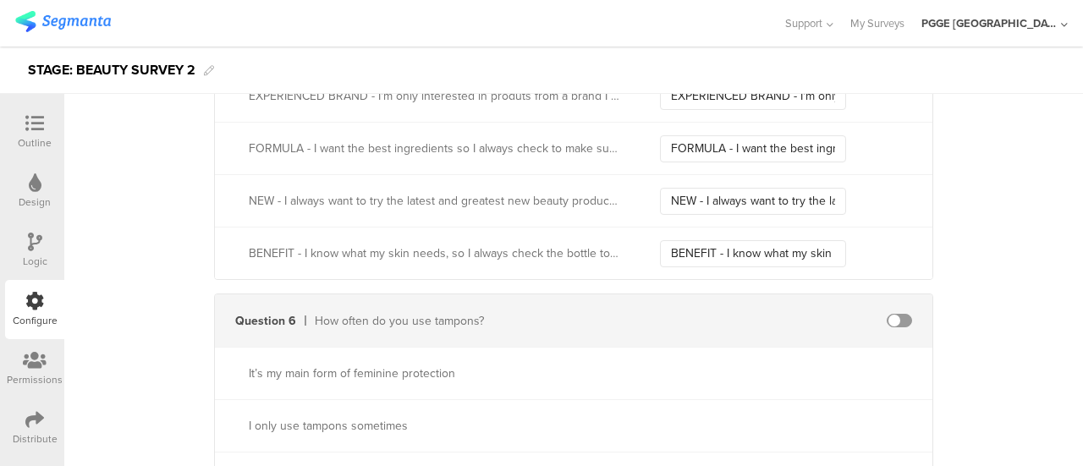
click at [907, 316] on div at bounding box center [899, 321] width 66 height 14
click at [894, 315] on span at bounding box center [898, 321] width 25 height 14
click at [695, 310] on input "text" at bounding box center [753, 320] width 186 height 27
paste input "traitFrequencyUseTamponsIdValue"
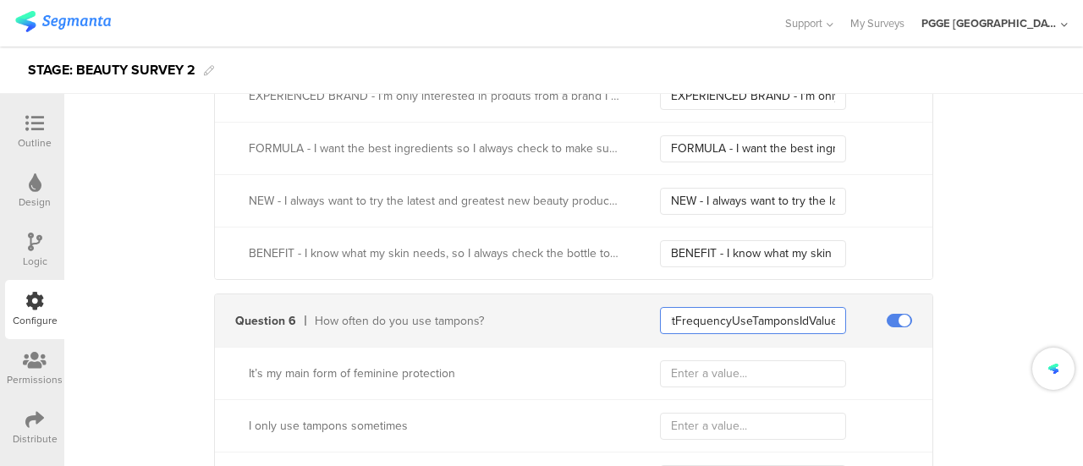
type input "traitFrequencyUseTamponsIdValue"
click at [702, 377] on input "text" at bounding box center [753, 373] width 186 height 27
paste input "It’s my main form of feminine protection"
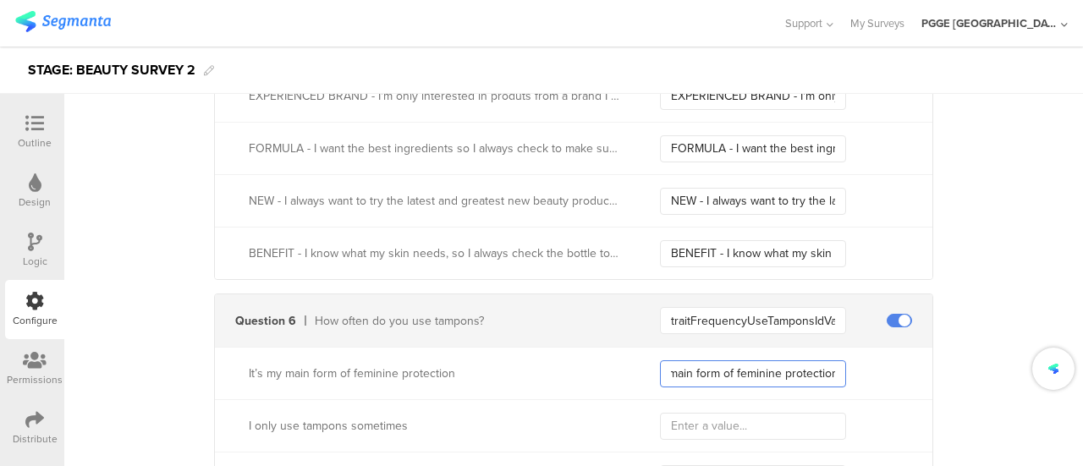
type input "It’s my main form of feminine protection"
click at [700, 413] on input "text" at bounding box center [753, 426] width 186 height 27
paste input "I only use tampons sometimes"
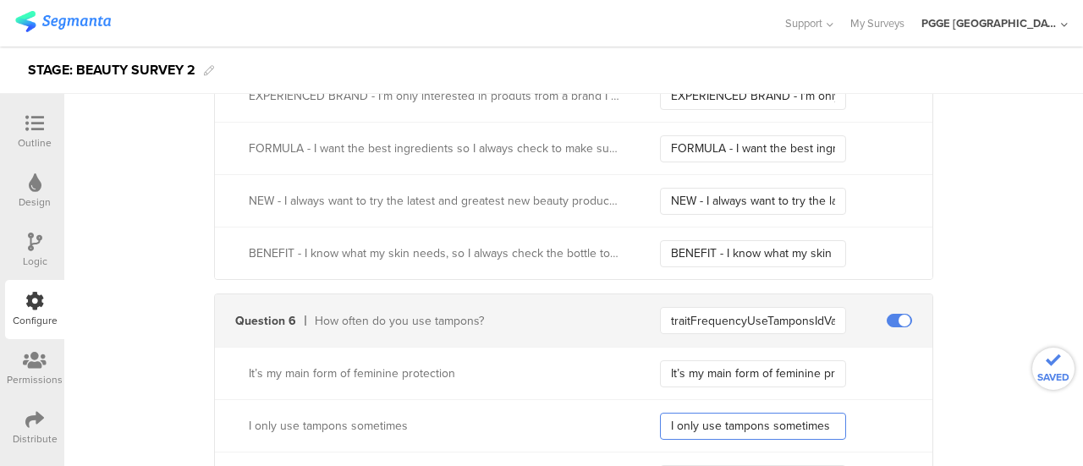
type input "I only use tampons sometimes"
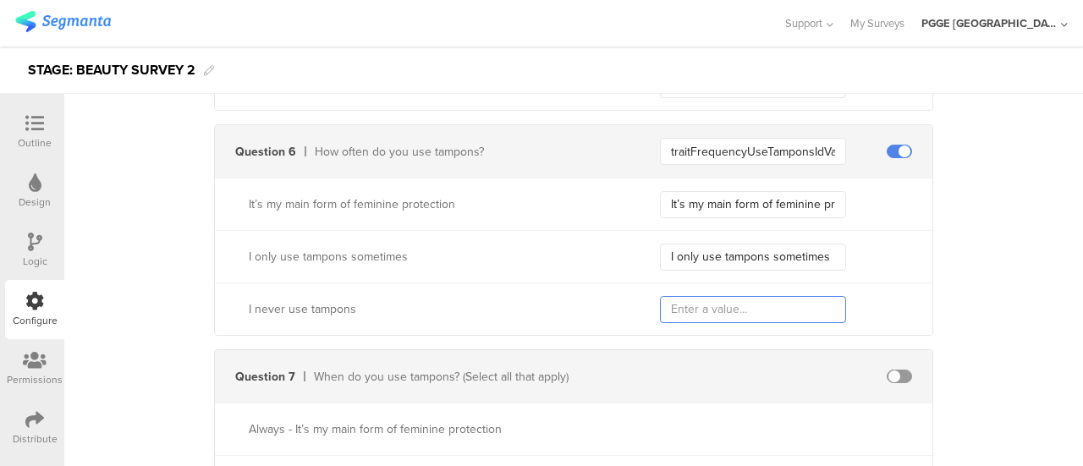
click at [699, 305] on input "text" at bounding box center [753, 309] width 186 height 27
paste input "I never use tampons"
type input "I never use tampons"
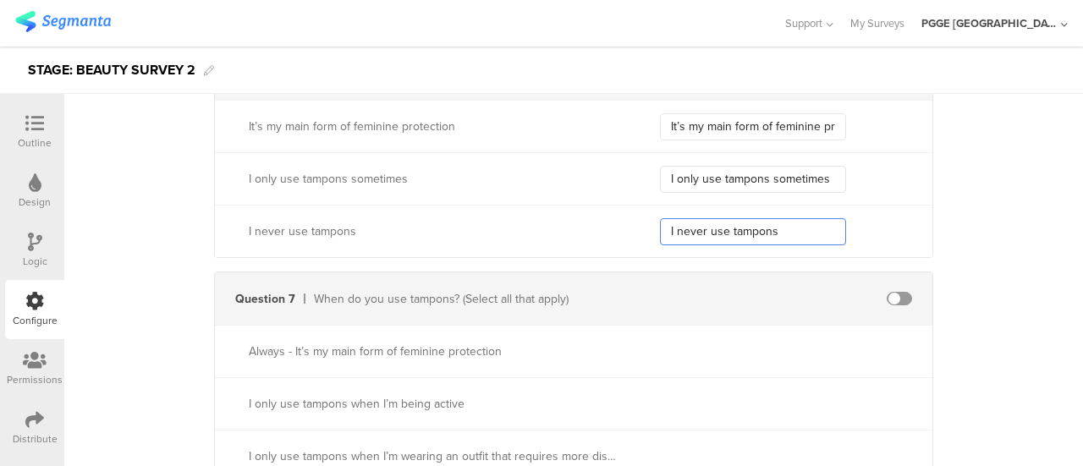
scroll to position [2876, 0]
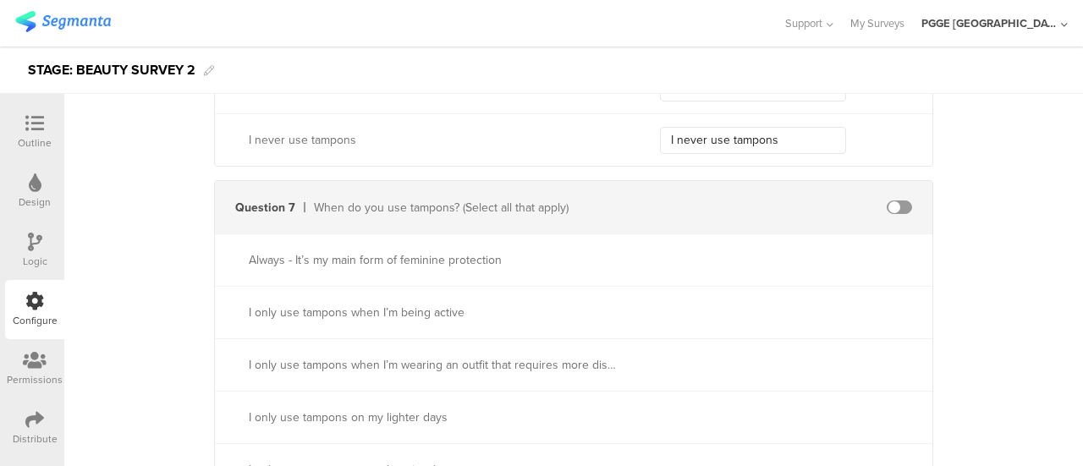
click at [892, 203] on span at bounding box center [898, 207] width 25 height 14
click at [746, 208] on input "text" at bounding box center [753, 207] width 186 height 27
paste input "traitWhenDoYouUseTamponsIdValue"
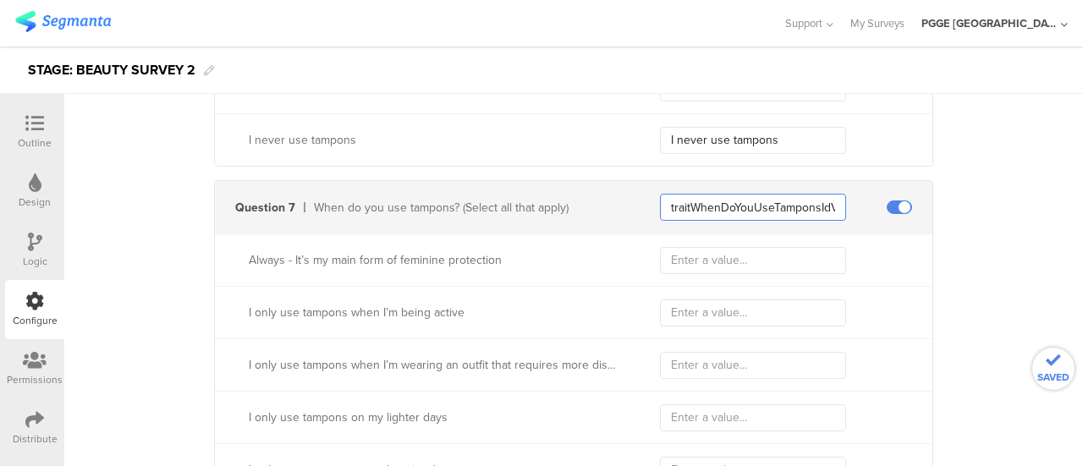
scroll to position [0, 23]
type input "traitWhenDoYouUseTamponsIdValue"
click at [710, 258] on input "text" at bounding box center [753, 260] width 186 height 27
paste input "Always - It’s my main form of feminine protection"
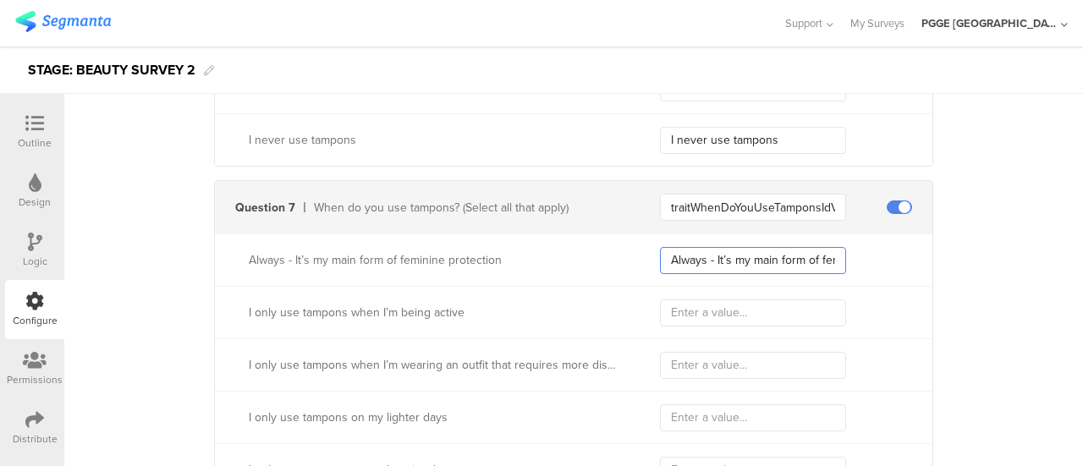
scroll to position [0, 85]
type input "Always - It’s my main form of feminine protection"
click at [710, 311] on input "text" at bounding box center [753, 312] width 186 height 27
paste input "I only use tampons when I’m being active"
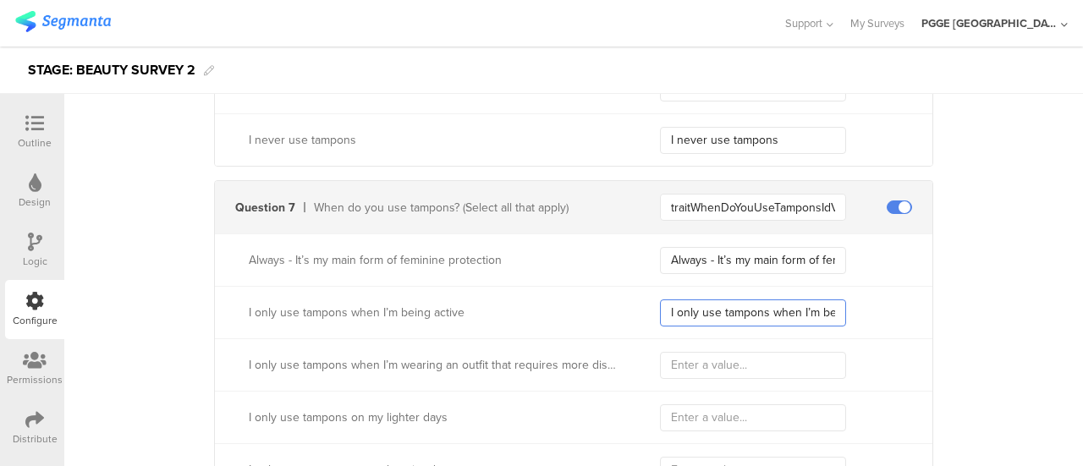
scroll to position [0, 48]
type input "I only use tampons when I’m being active"
click at [698, 352] on input "text" at bounding box center [753, 365] width 186 height 27
paste input "I only use tampons when I’m wearing an outfit that requires more discretion"
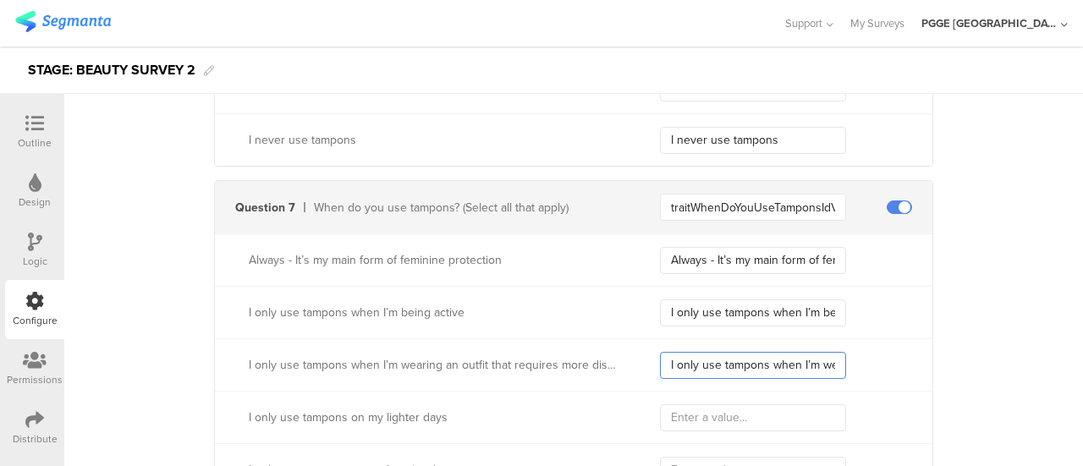
scroll to position [0, 224]
type input "I only use tampons when I’m wearing an outfit that requires more discretion"
click at [690, 417] on input "text" at bounding box center [753, 417] width 186 height 27
paste input "I only use tampons on my lighter days"
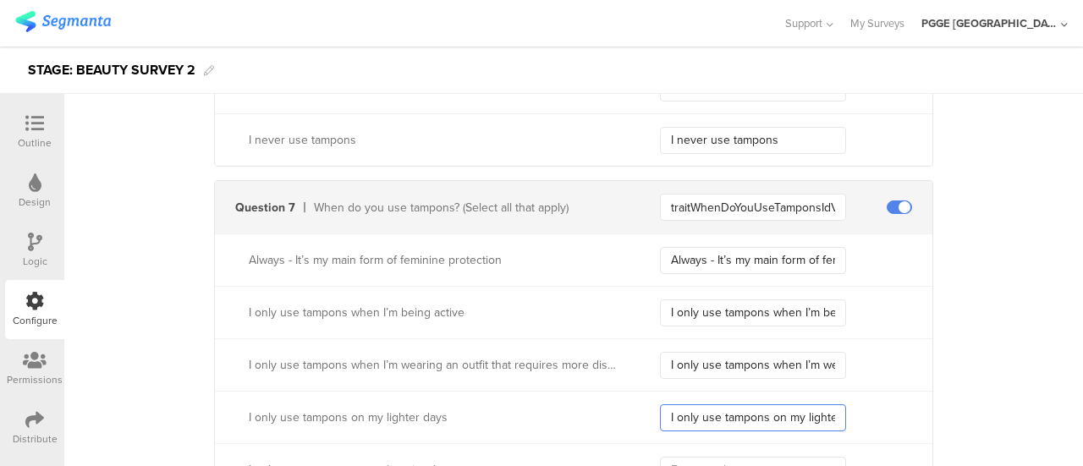
scroll to position [0, 30]
type input "I only use tampons on my lighter days"
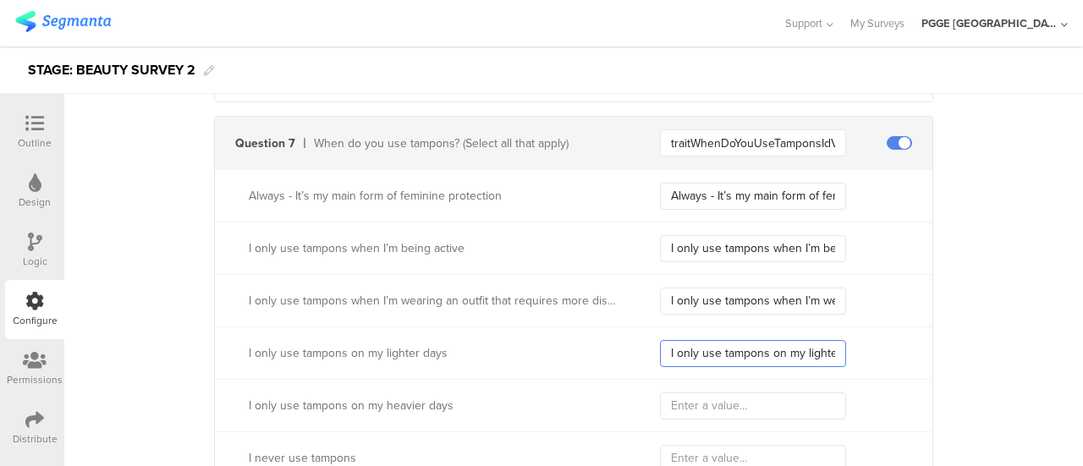
scroll to position [2960, 0]
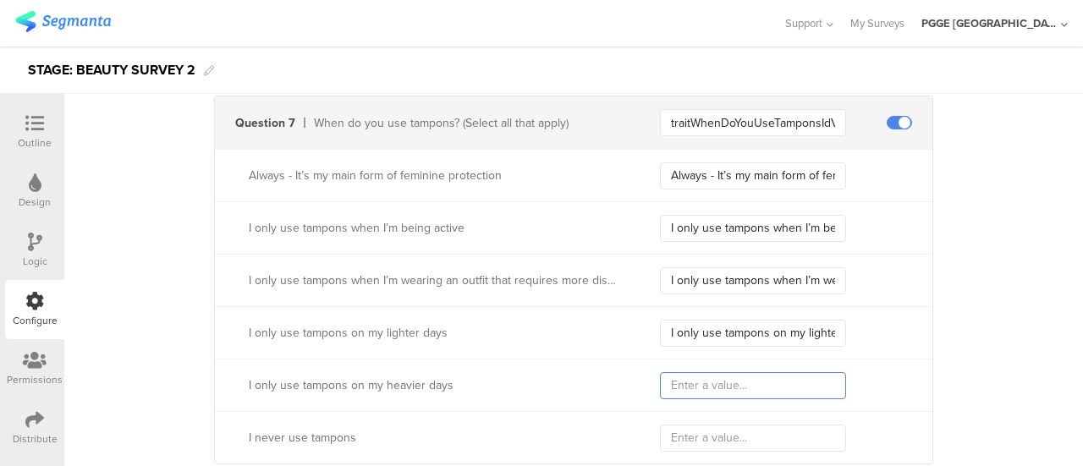
click at [697, 383] on input "text" at bounding box center [753, 385] width 186 height 27
paste input "I only use tampons on my heavier days"
type input "I only use tampons on my heavier days"
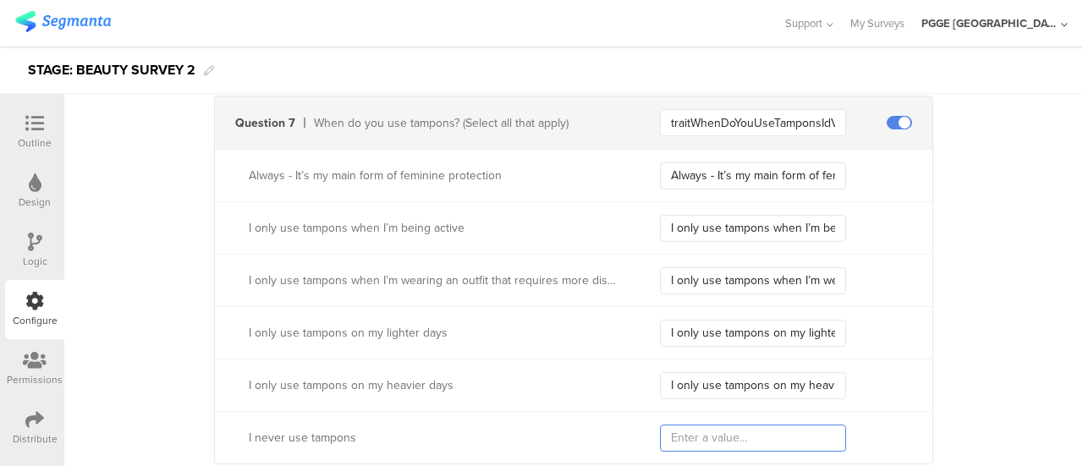
click at [680, 425] on input "text" at bounding box center [753, 438] width 186 height 27
paste input "I never use tampons"
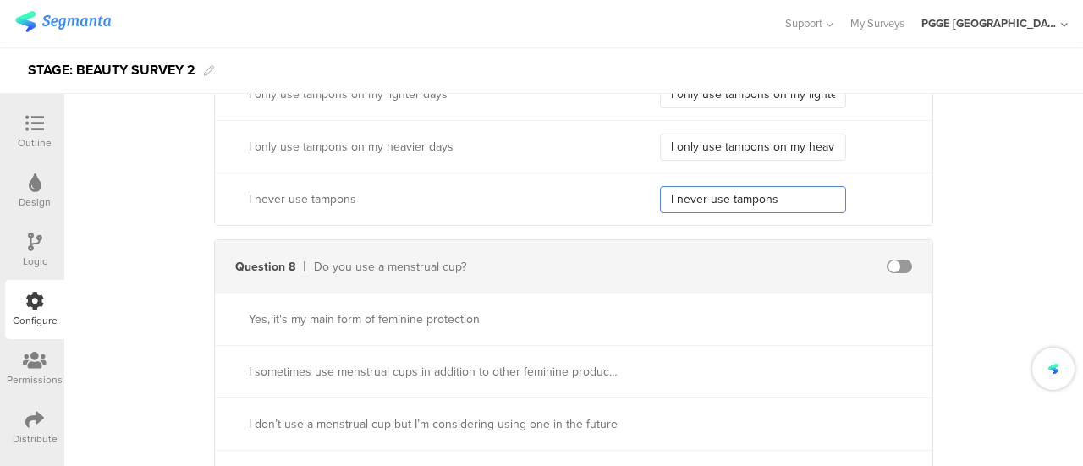
scroll to position [3214, 0]
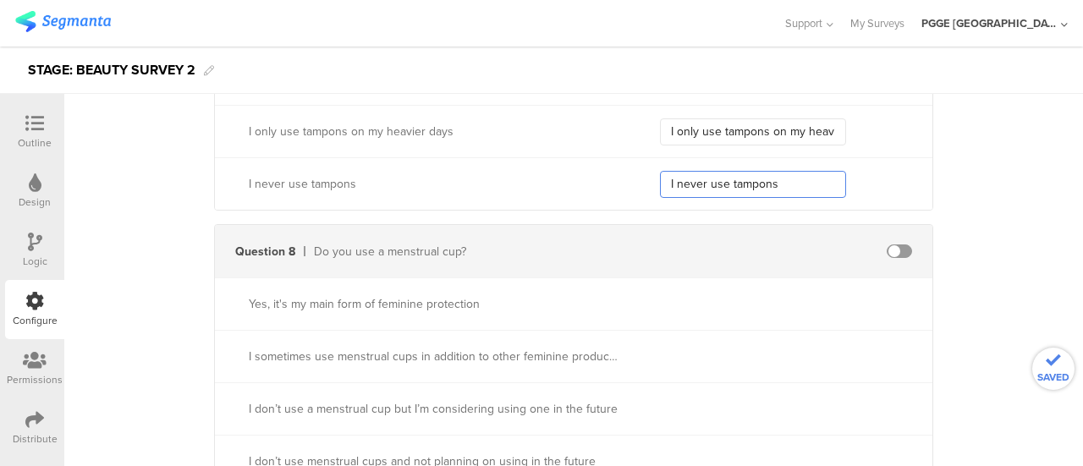
type input "I never use tampons"
drag, startPoint x: 898, startPoint y: 239, endPoint x: 868, endPoint y: 225, distance: 33.7
click at [898, 244] on span at bounding box center [898, 251] width 25 height 14
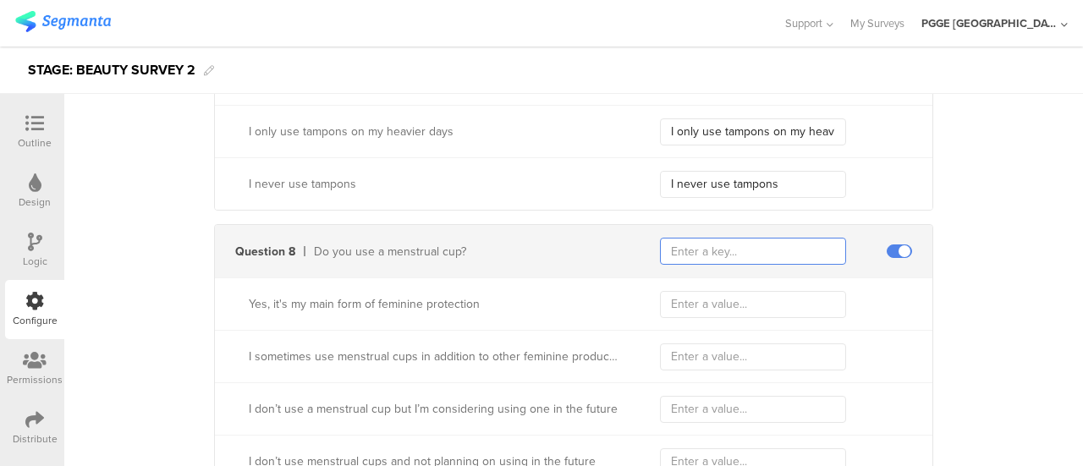
click at [720, 244] on input "text" at bounding box center [753, 251] width 186 height 27
paste input "traitUseMenstrualCupIdValue"
type input "traitUseMenstrualCupIdValue"
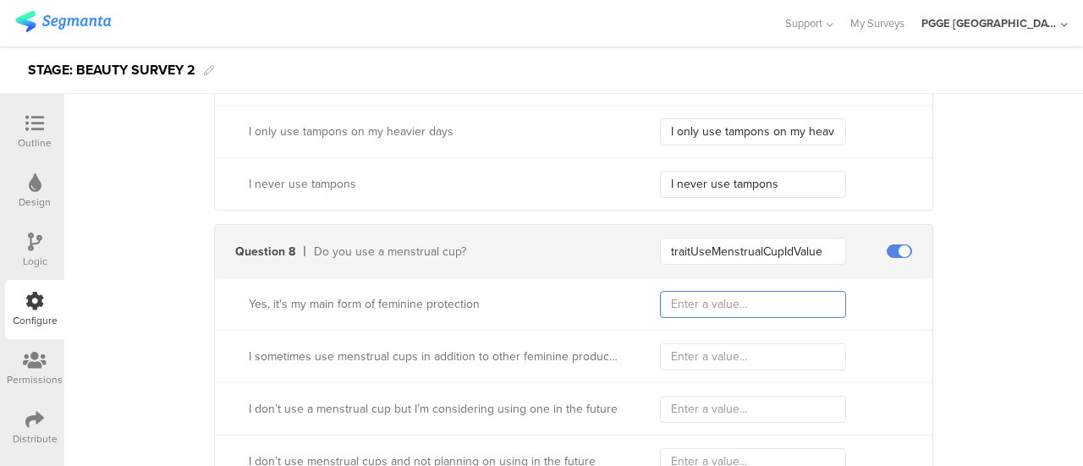
click at [700, 309] on input "text" at bounding box center [753, 304] width 186 height 27
paste input "Yes, it's my main form of feminine protection"
type input "Yes, it's my main form of feminine protection"
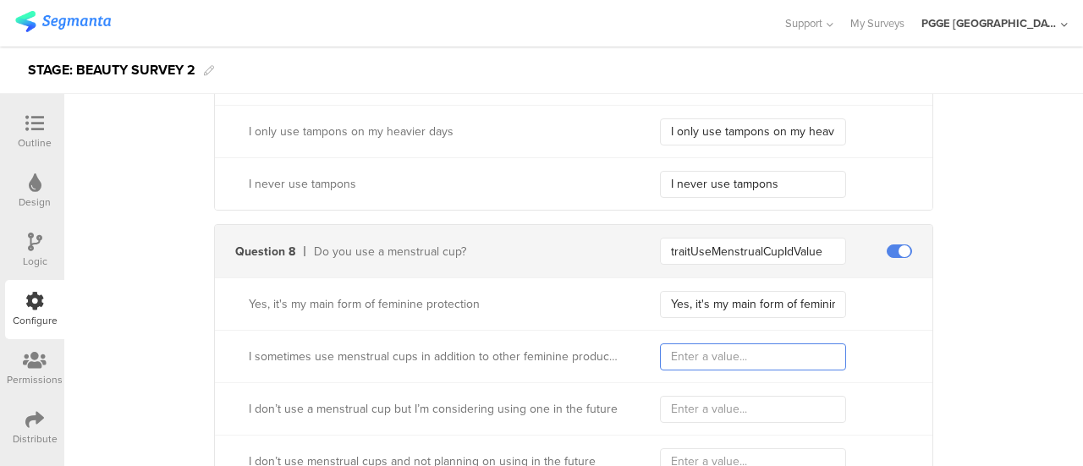
click at [706, 356] on input "text" at bounding box center [753, 356] width 186 height 27
paste input "I sometimes use menstrual cups in addition to other feminine products (e.i. tam…"
type input "I sometimes use menstrual cups in addition to other feminine products (e.i. tam…"
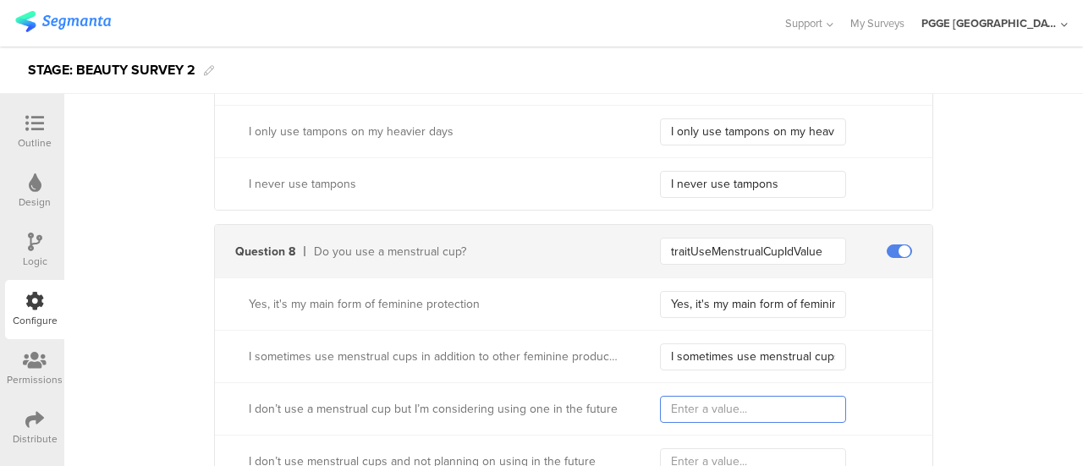
click at [714, 407] on input "text" at bounding box center [753, 409] width 186 height 27
paste input "I don’t use a menstrual cup but I’m considering using one in the future"
type input "I don’t use a menstrual cup but I’m considering using one in the future"
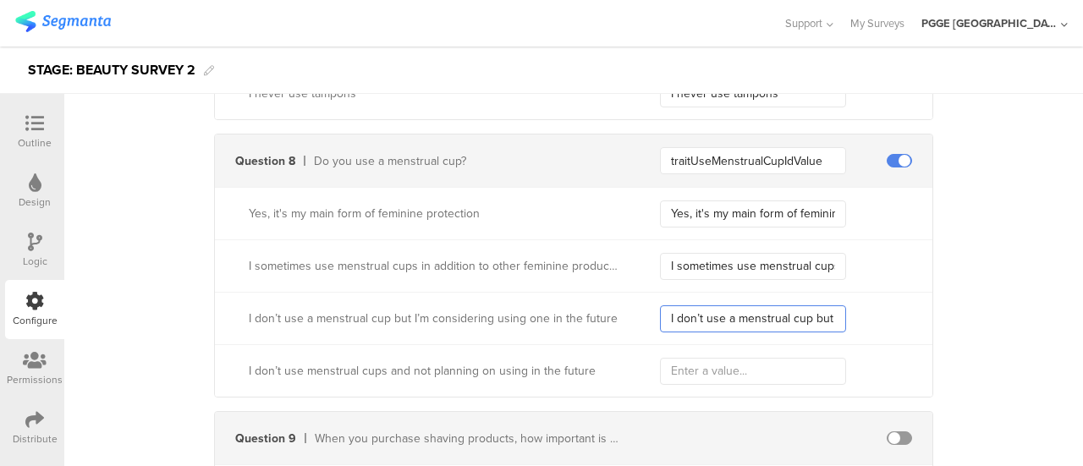
scroll to position [3383, 0]
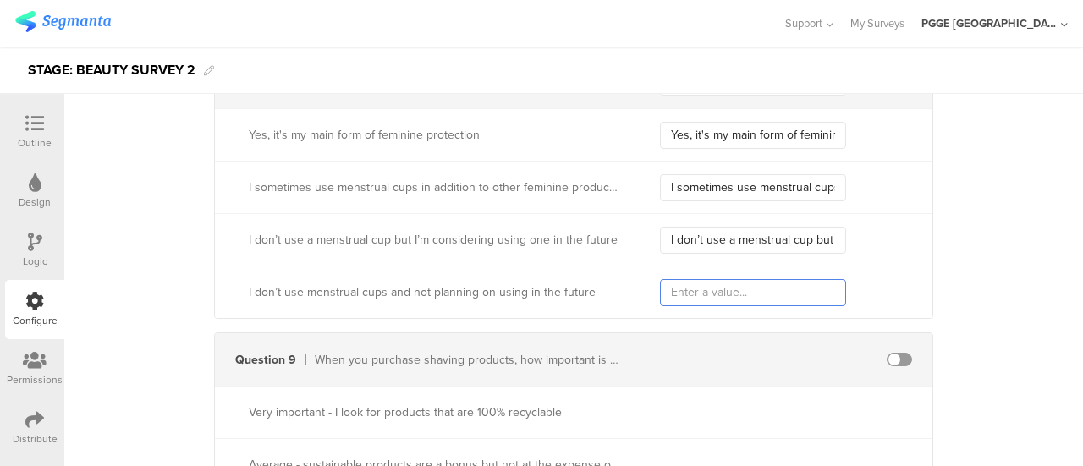
click at [689, 282] on input "text" at bounding box center [753, 292] width 186 height 27
paste input "I don’t use menstrual cups and not planning on using in the future"
type input "I don’t use menstrual cups and not planning on using in the future"
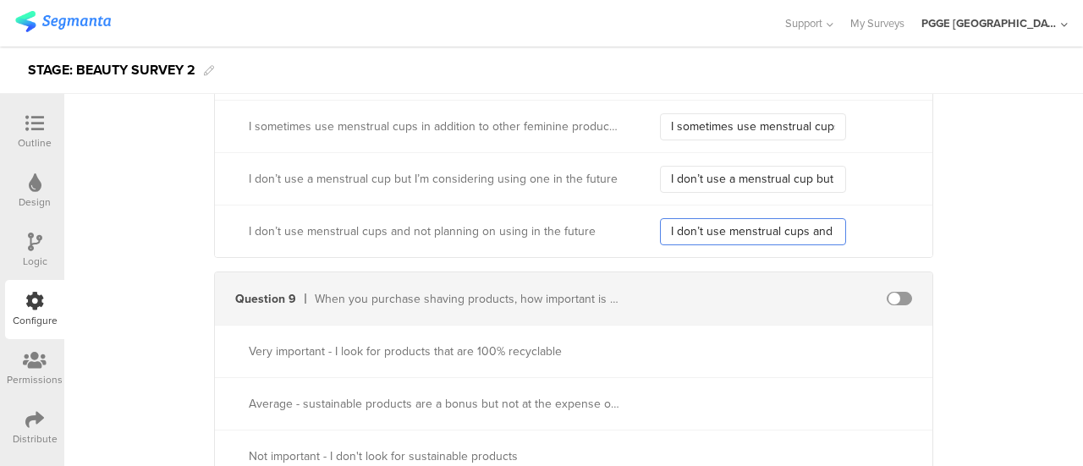
scroll to position [3468, 0]
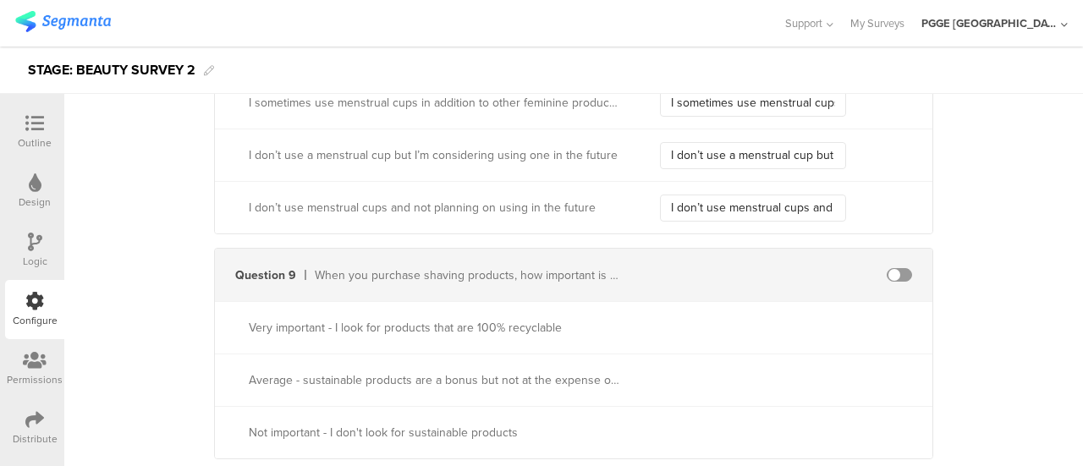
click at [895, 268] on span at bounding box center [898, 275] width 25 height 14
click at [734, 272] on input "text" at bounding box center [753, 274] width 186 height 27
paste input "traitSustainableShavingProductsPreferenceIdValue"
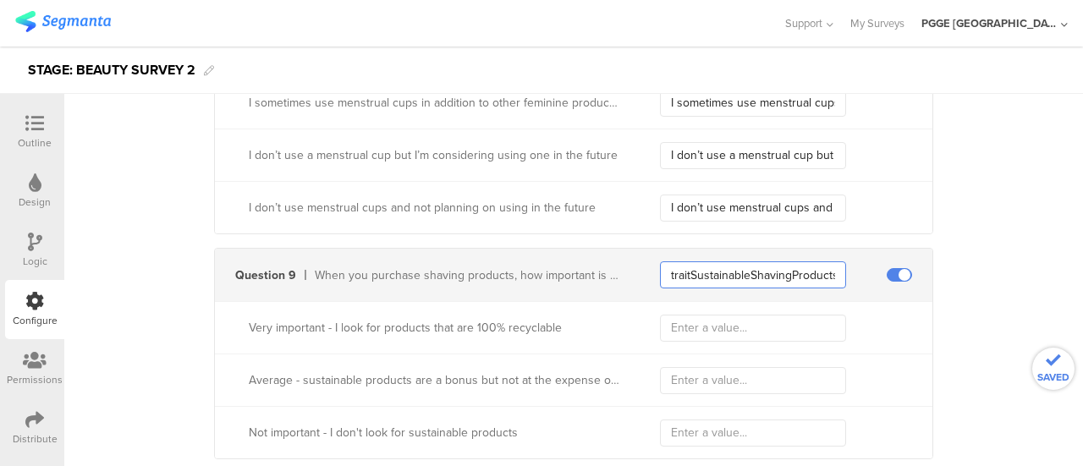
scroll to position [0, 98]
type input "traitSustainableShavingProductsPreferenceIdValue"
click at [703, 331] on input "text" at bounding box center [753, 328] width 186 height 27
paste input "Very important - I look for products that are 100% recyclable"
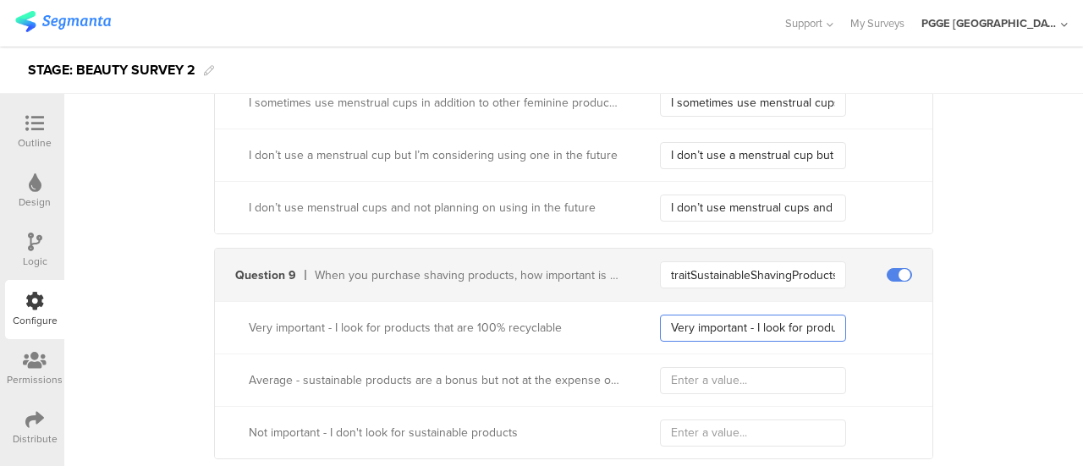
scroll to position [0, 144]
type input "Very important - I look for products that are 100% recyclable"
click at [680, 391] on div "Average - sustainable products are a bonus but not at the expense of product pe…" at bounding box center [573, 380] width 717 height 52
click at [685, 375] on input "text" at bounding box center [753, 380] width 186 height 27
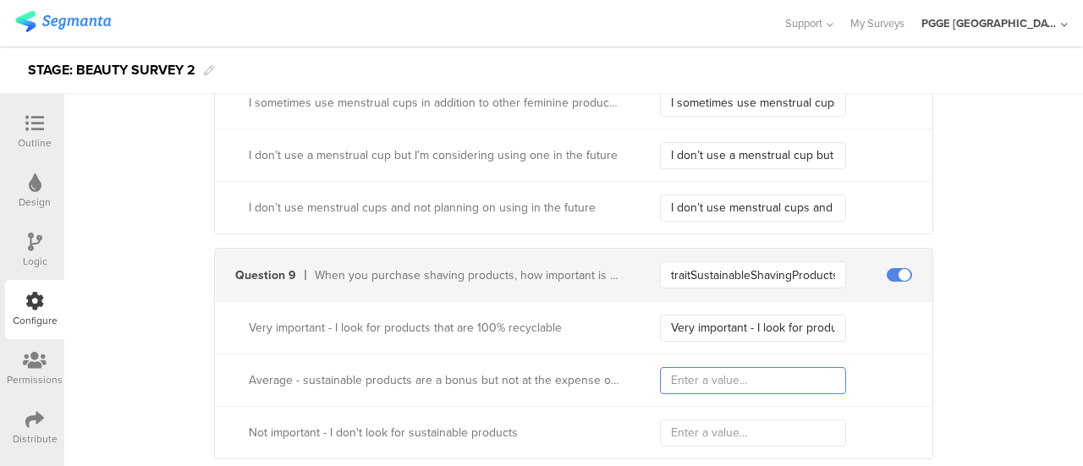
paste input "Average - sustainable products are a bonus but not at the expense of product pe…"
type input "Average - sustainable products are a bonus but not at the expense of product pe…"
click at [679, 421] on input "text" at bounding box center [753, 433] width 186 height 27
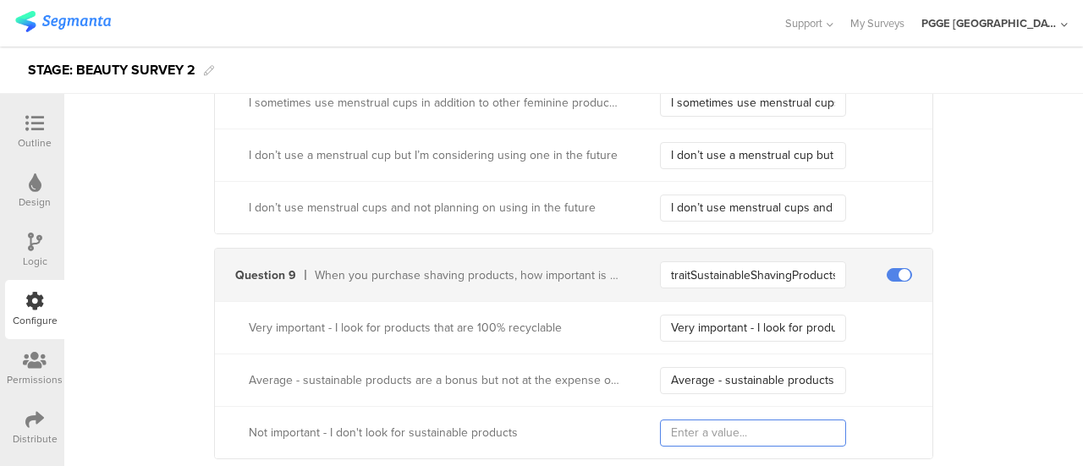
paste input "Not important - I don't look for sustainable products"
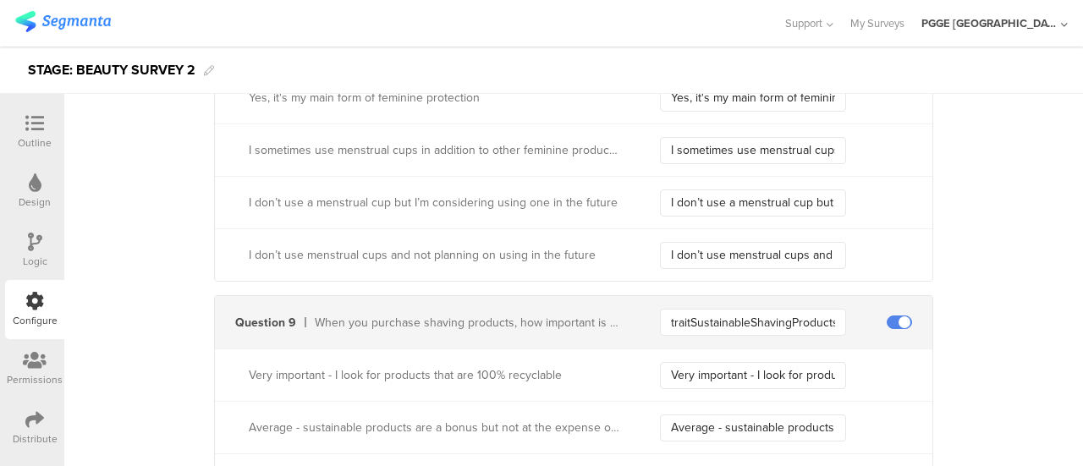
scroll to position [3151, 0]
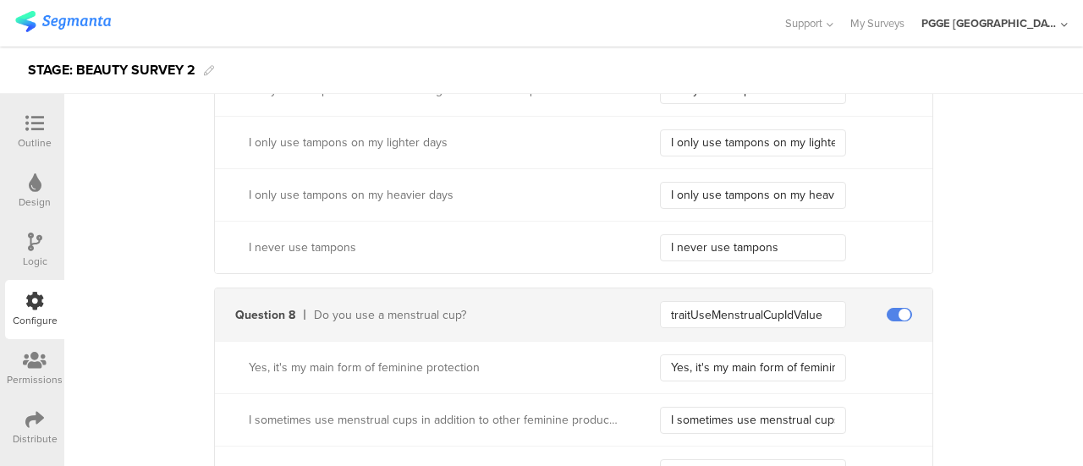
type input "Not important - I don't look for sustainable products"
click at [36, 242] on icon at bounding box center [35, 242] width 14 height 19
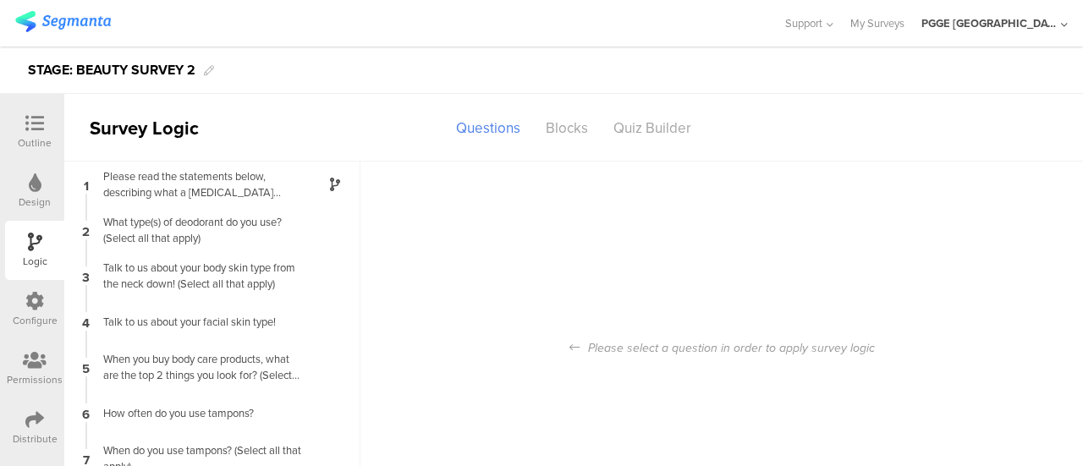
click at [47, 313] on div "Configure" at bounding box center [35, 320] width 45 height 15
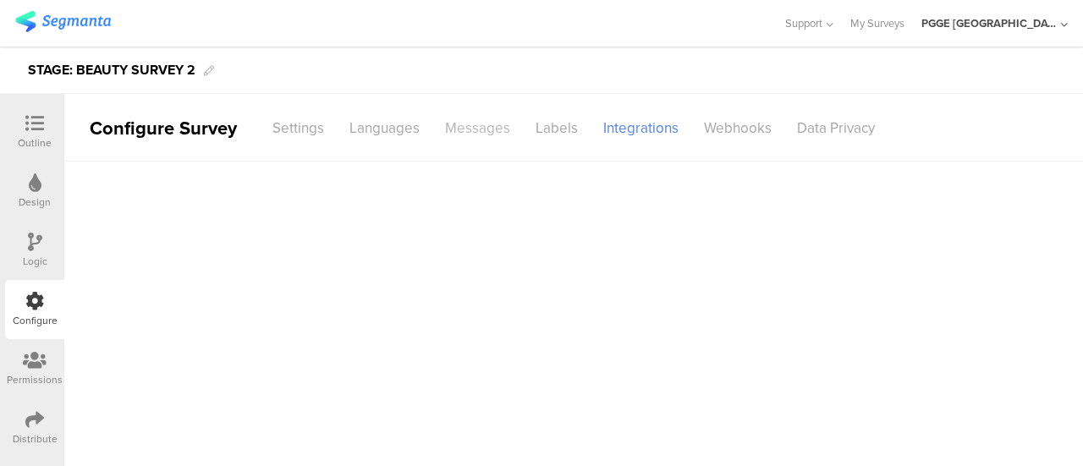
click at [474, 129] on div "Messages" at bounding box center [477, 128] width 91 height 30
click at [412, 128] on div "Languages" at bounding box center [385, 128] width 96 height 30
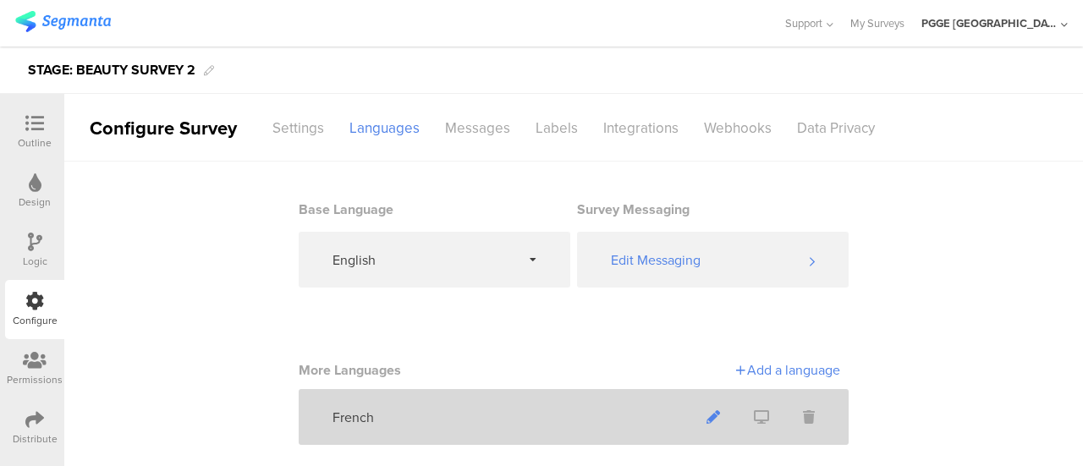
click at [706, 414] on icon at bounding box center [713, 417] width 14 height 14
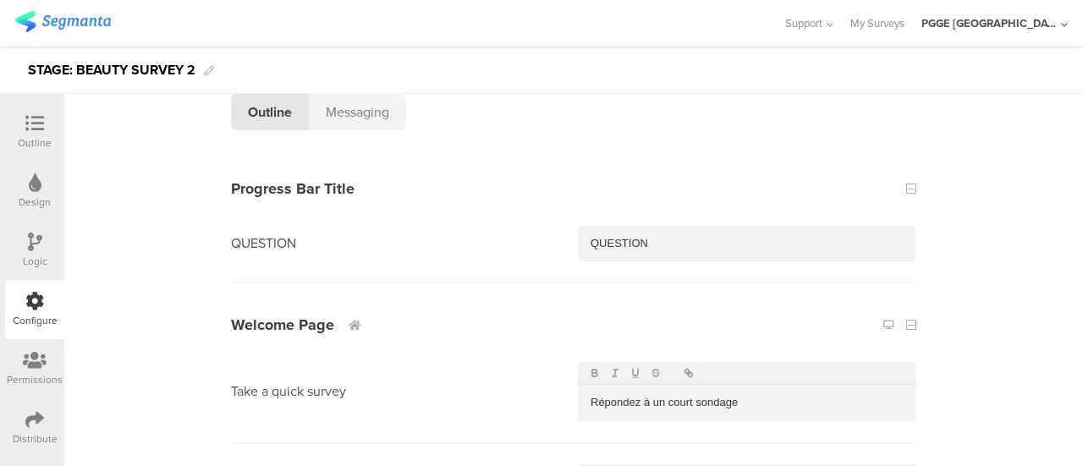
scroll to position [423, 0]
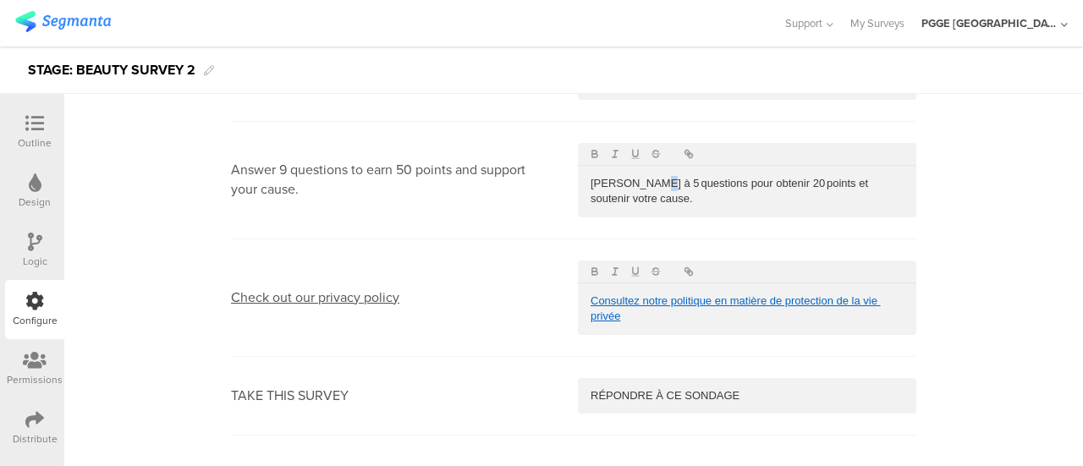
click at [653, 187] on p "Répondez à 5 questions pour obtenir 20 points et soutenir votre cause." at bounding box center [746, 191] width 313 height 31
click at [766, 182] on p "Répondez à 9 questions pour obtenir 20 points et soutenir votre cause." at bounding box center [746, 191] width 313 height 31
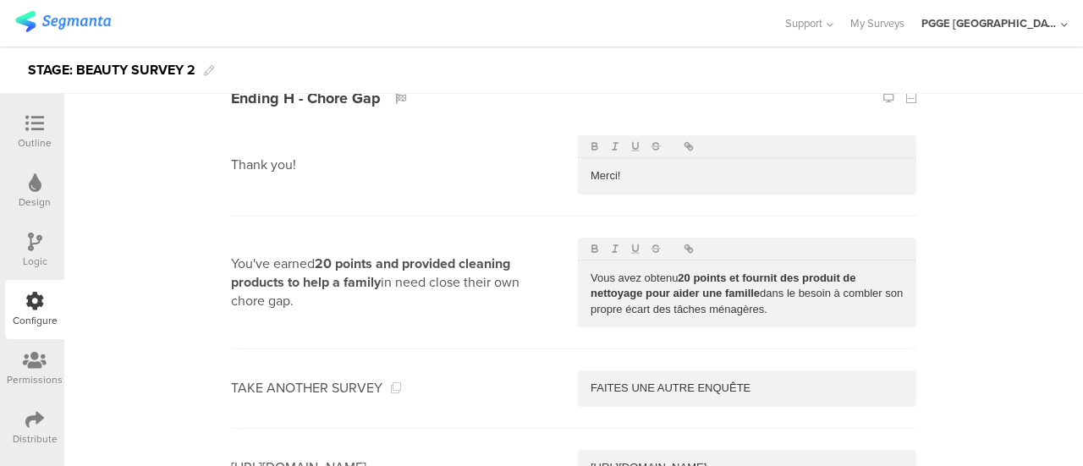
scroll to position [10306, 0]
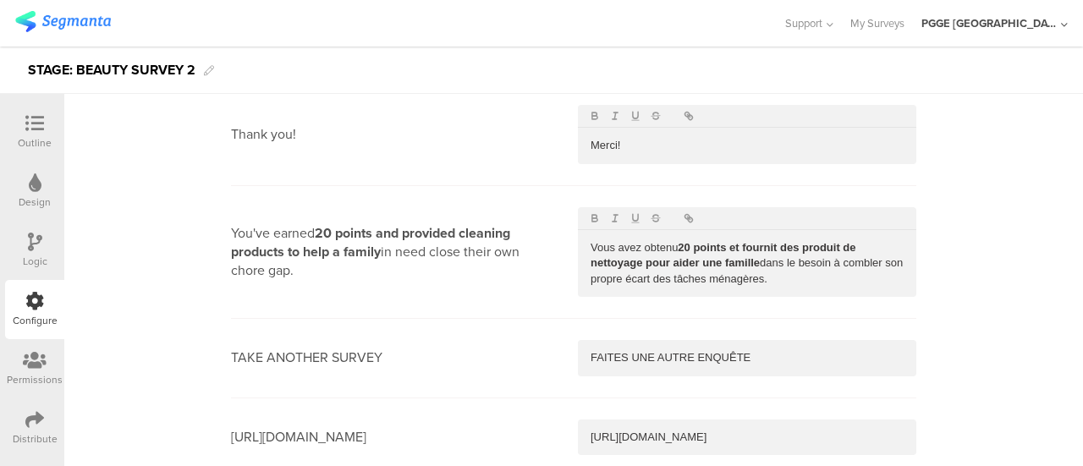
click at [68, 24] on img at bounding box center [63, 21] width 96 height 21
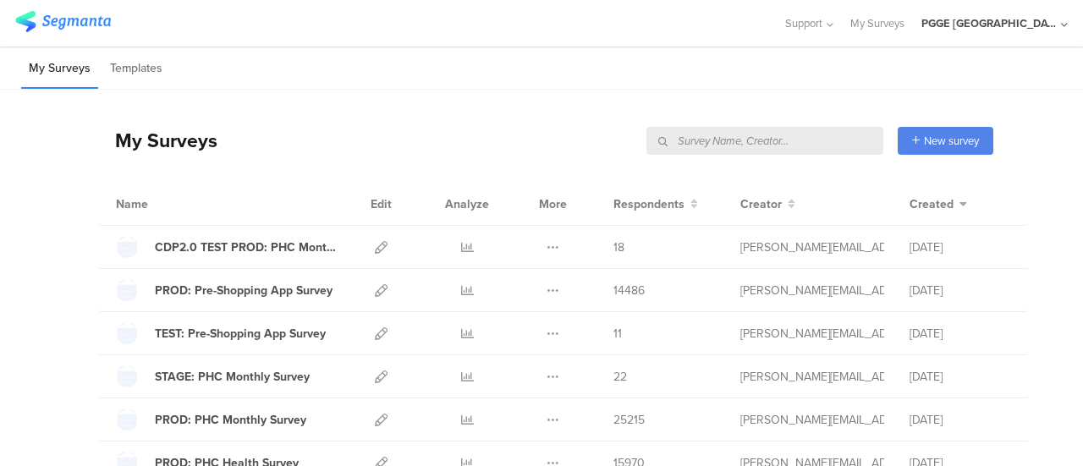
click at [800, 138] on input "text" at bounding box center [764, 141] width 237 height 28
paste input "CLEANING/HYGIENE FEATURE 2"
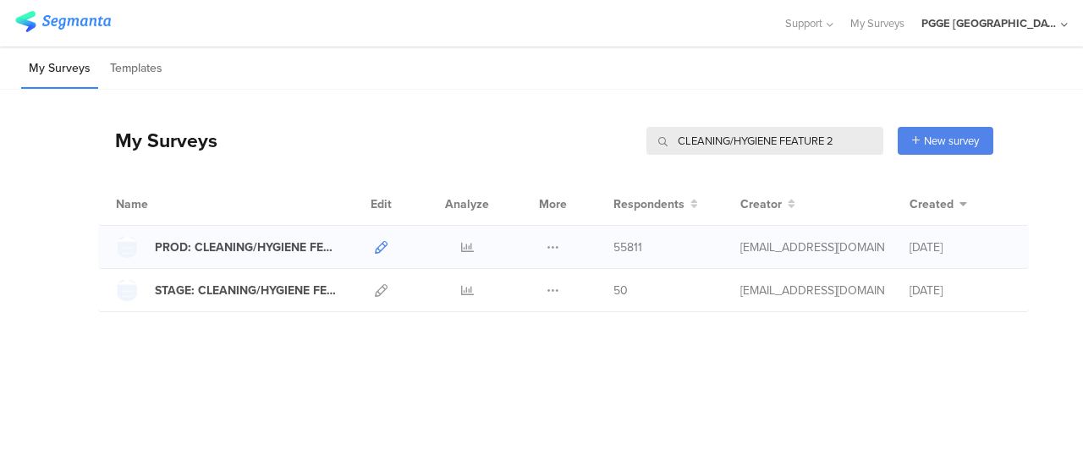
type input "CLEANING/HYGIENE FEATURE 2"
click at [380, 241] on icon at bounding box center [381, 247] width 13 height 13
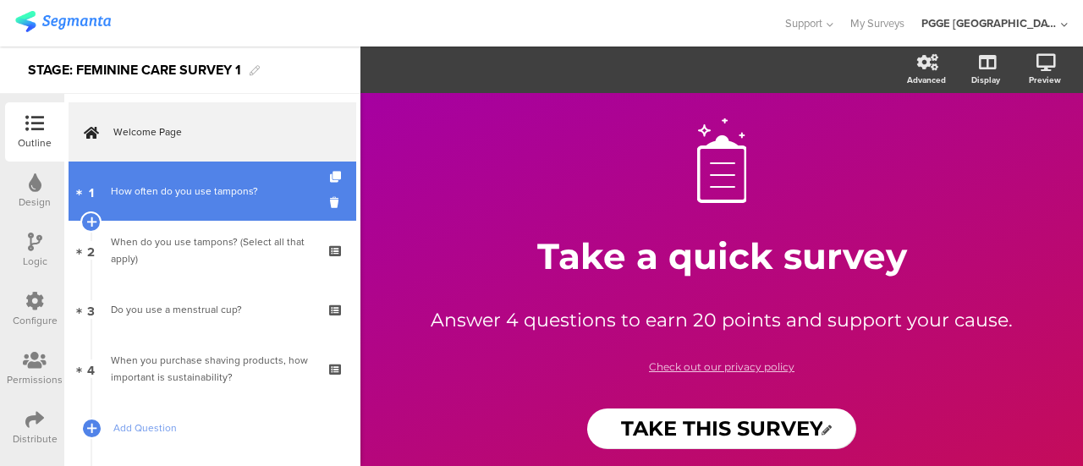
click at [217, 195] on div "How often do you use tampons?" at bounding box center [212, 191] width 202 height 17
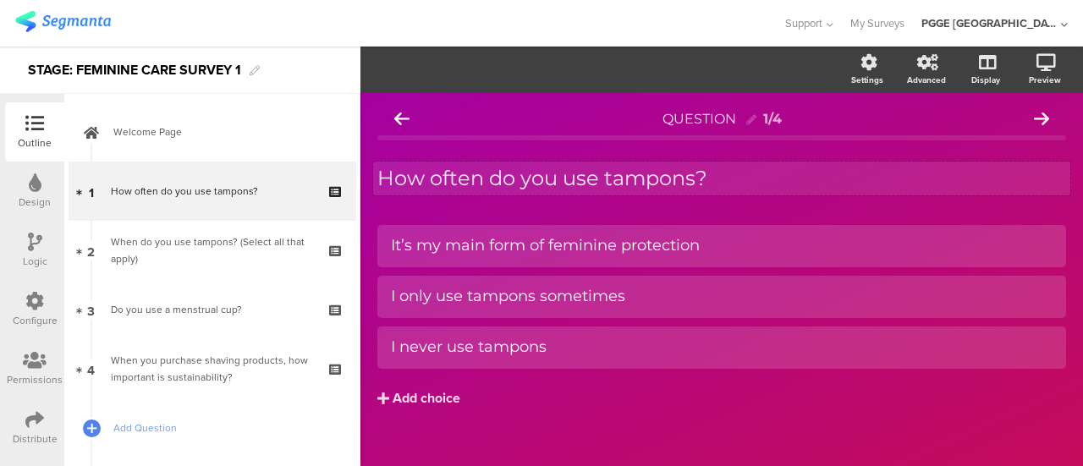
click at [738, 180] on p "How often do you use tampons?" at bounding box center [721, 178] width 689 height 25
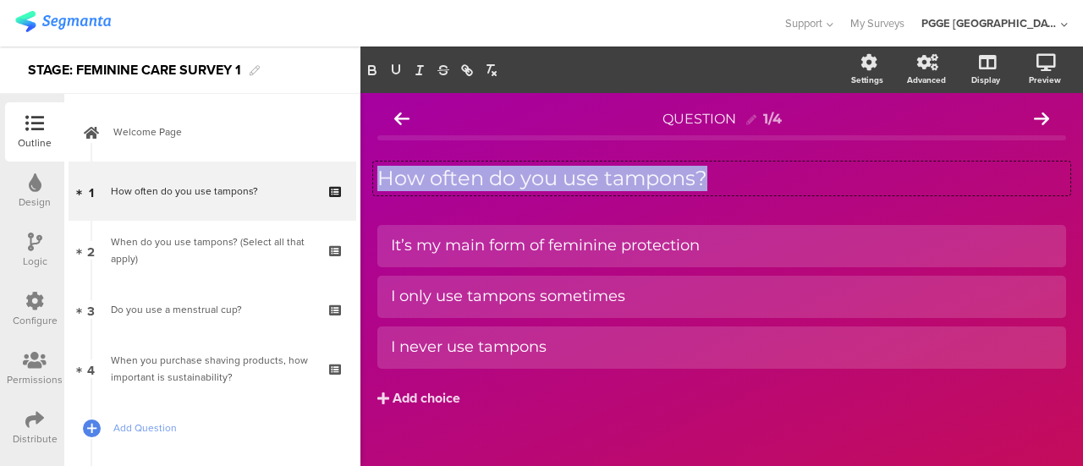
copy p "How often do you use tampons?"
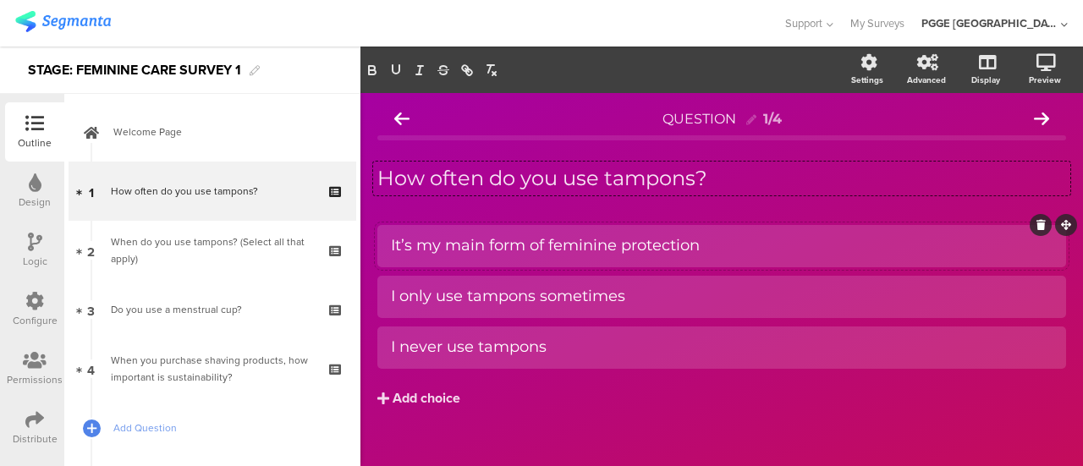
click at [700, 252] on div "It’s my main form of feminine protection" at bounding box center [721, 245] width 661 height 19
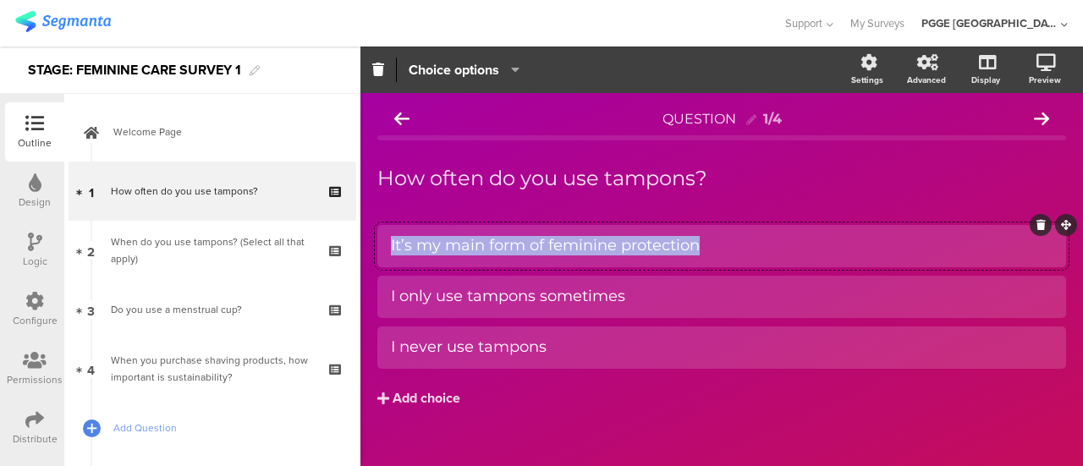
copy div "It’s my main form of feminine protection"
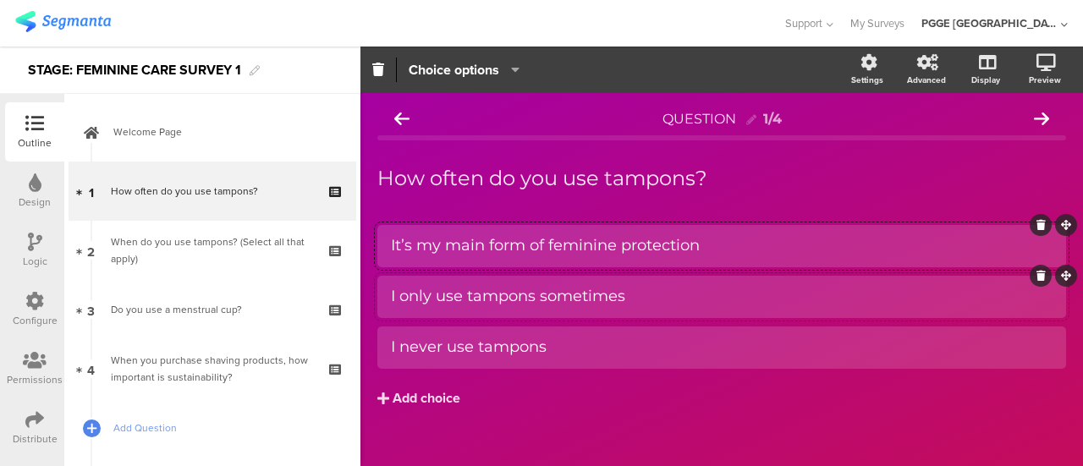
click at [646, 298] on div "I only use tampons sometimes" at bounding box center [721, 296] width 661 height 19
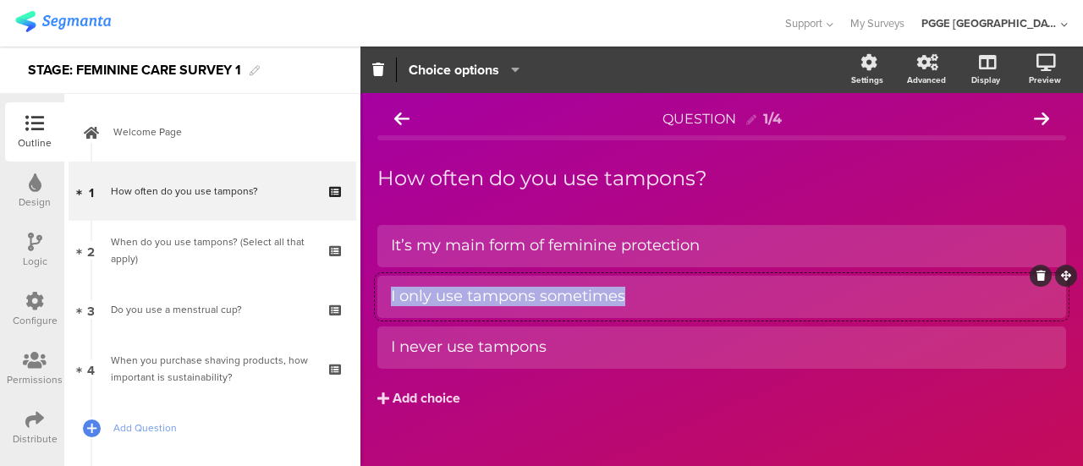
copy div "I only use tampons sometimes"
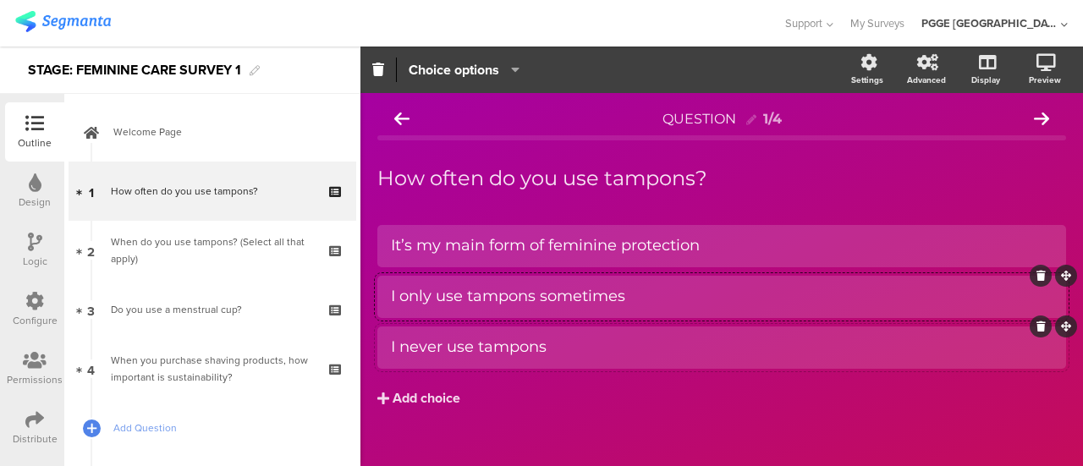
click at [577, 346] on div "I never use tampons" at bounding box center [721, 346] width 661 height 19
copy div "I never use tampons"
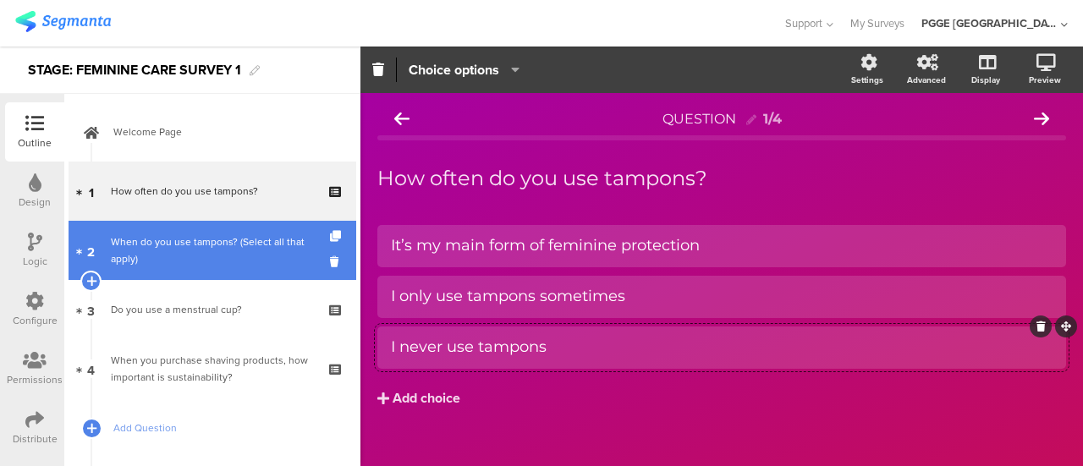
click at [208, 249] on div "When do you use tampons? (Select all that apply)" at bounding box center [212, 250] width 202 height 34
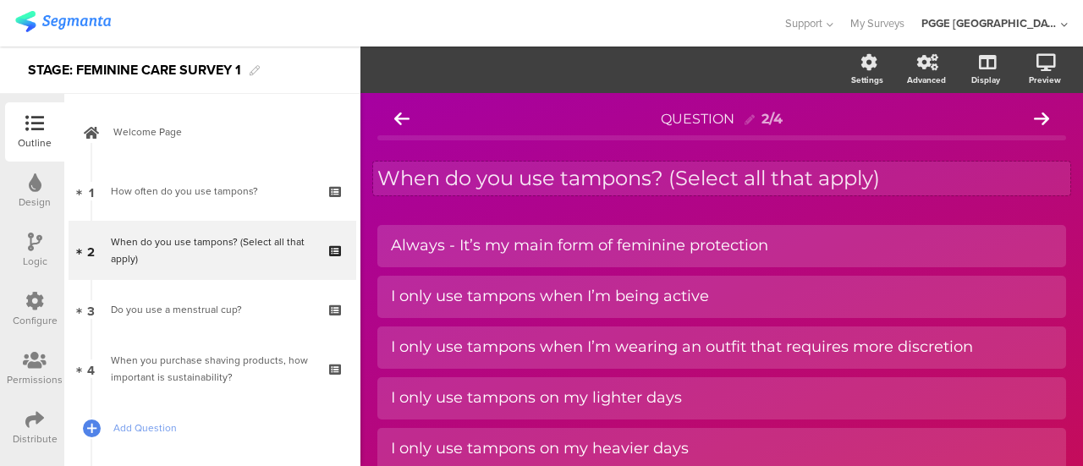
click at [900, 182] on p "When do you use tampons? (Select all that apply)" at bounding box center [721, 178] width 689 height 25
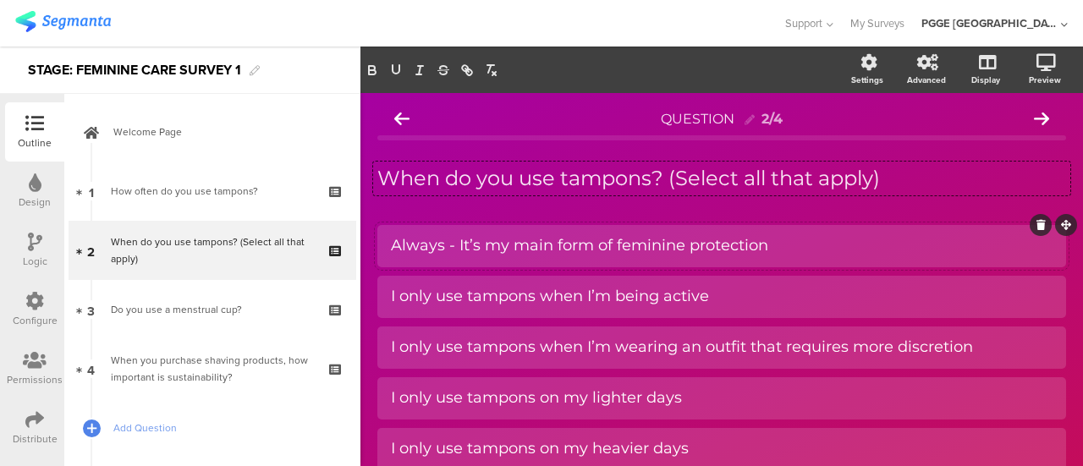
click at [559, 240] on div "Always - It’s my main form of feminine protection" at bounding box center [721, 245] width 661 height 19
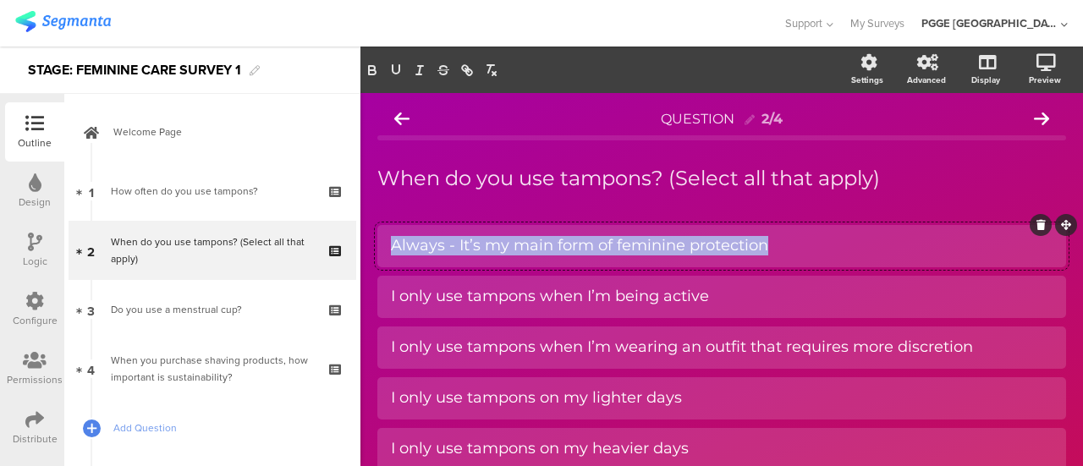
copy div "Always - It’s my main form of feminine protection"
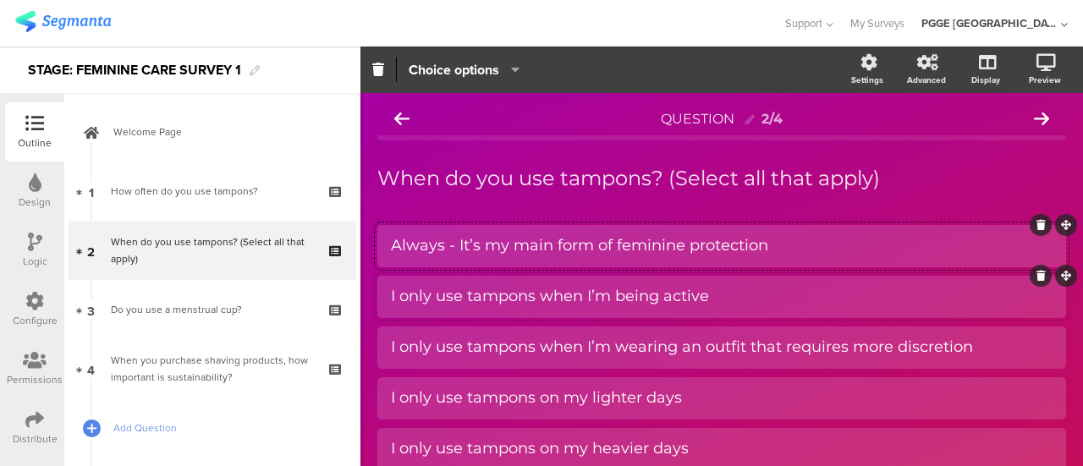
click at [667, 299] on div "I only use tampons when I’m being active" at bounding box center [721, 296] width 661 height 19
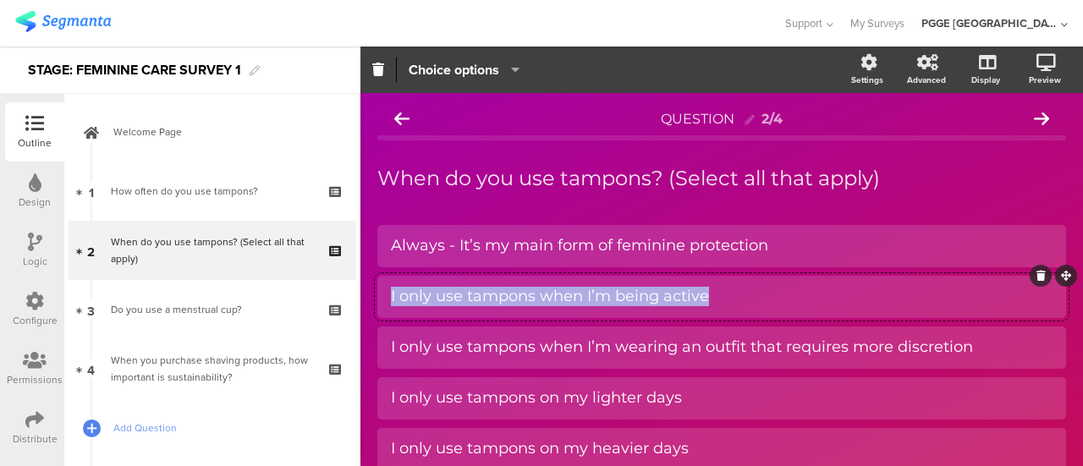
copy div "I only use tampons when I’m being active"
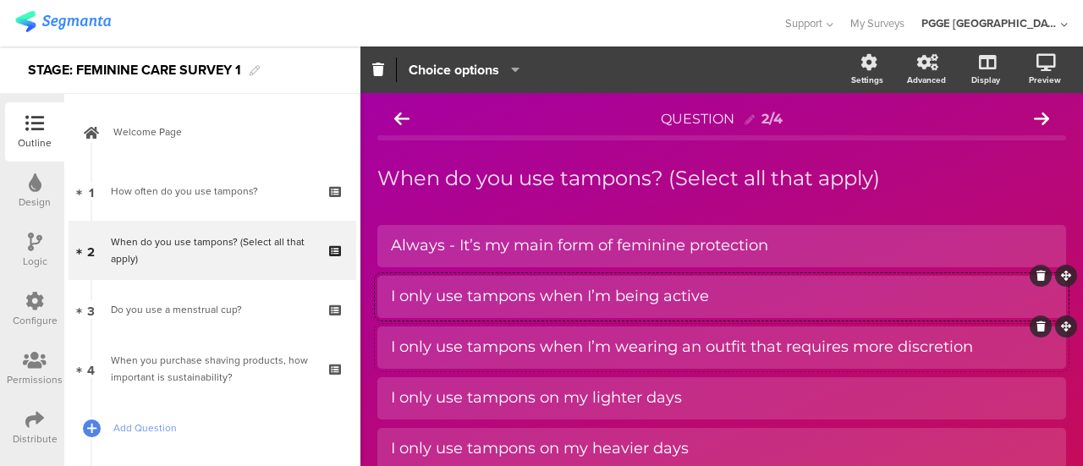
click at [497, 351] on div "I only use tampons when I’m wearing an outfit that requires more discretion" at bounding box center [721, 346] width 661 height 19
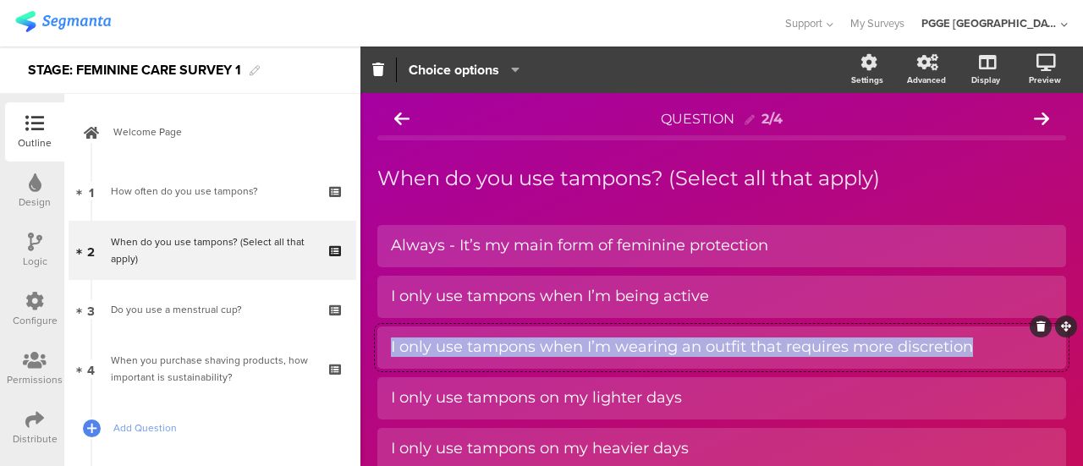
copy div "I only use tampons when I’m wearing an outfit that requires more discretion"
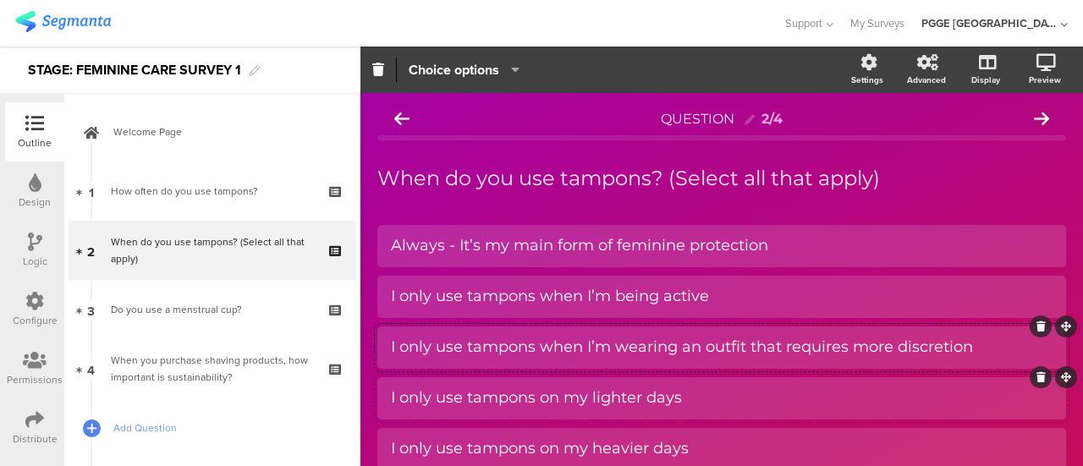
click at [486, 414] on div at bounding box center [721, 398] width 689 height 42
click at [486, 403] on div "I only use tampons on my lighter days" at bounding box center [721, 397] width 661 height 19
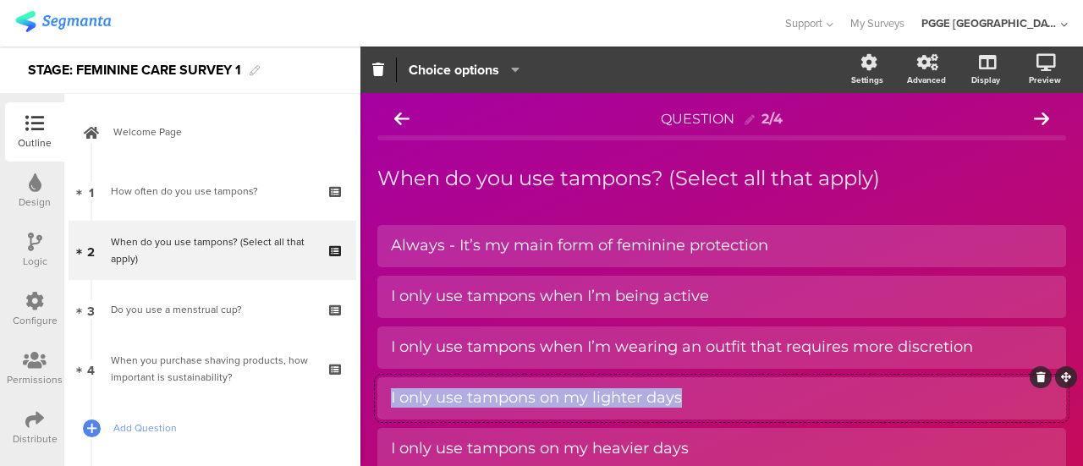
copy div "I only use tampons on my lighter days"
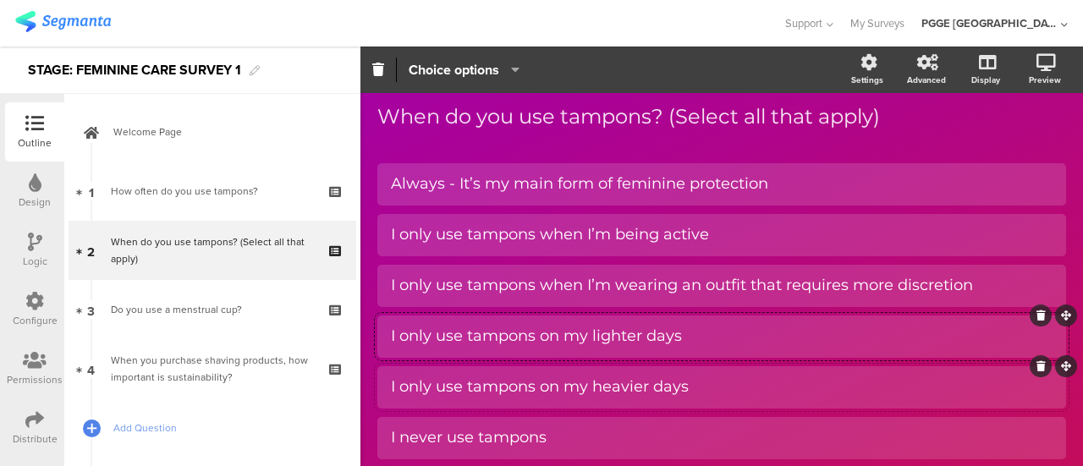
scroll to position [85, 0]
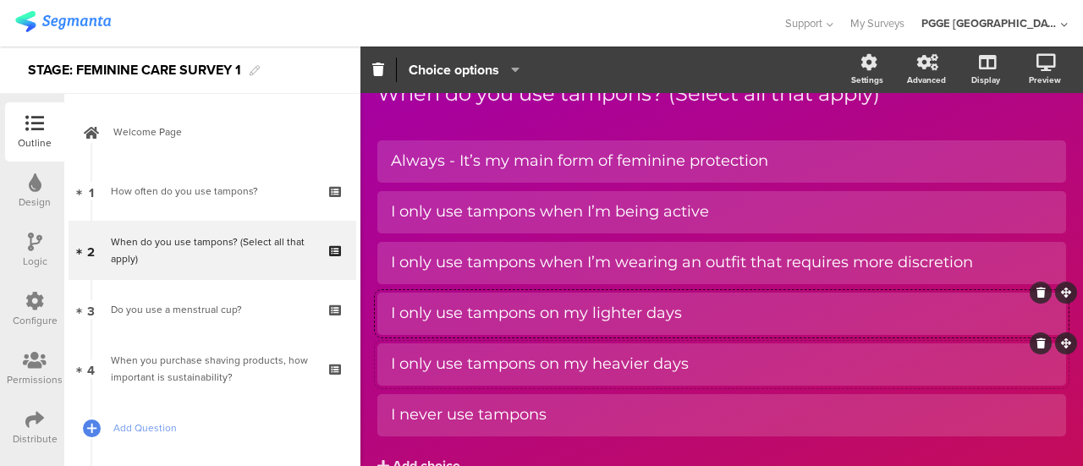
click at [553, 361] on div "I only use tampons on my heavier days" at bounding box center [721, 363] width 661 height 19
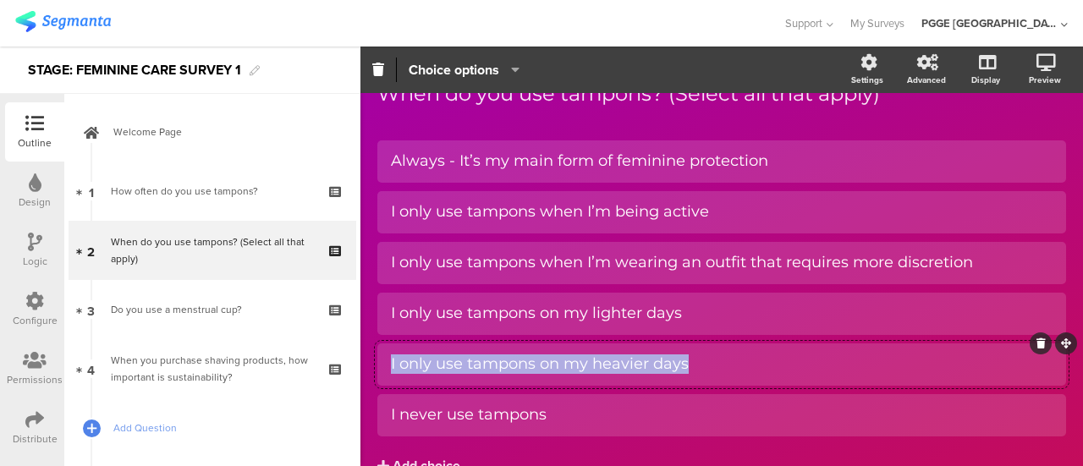
copy div "I only use tampons on my heavier days"
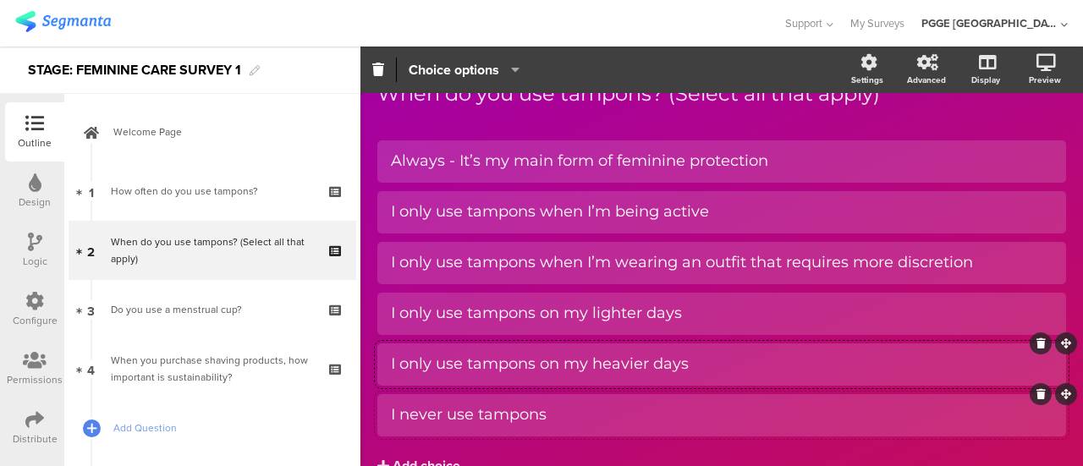
click at [548, 412] on div "I never use tampons" at bounding box center [721, 414] width 661 height 19
copy div "I never use tampons"
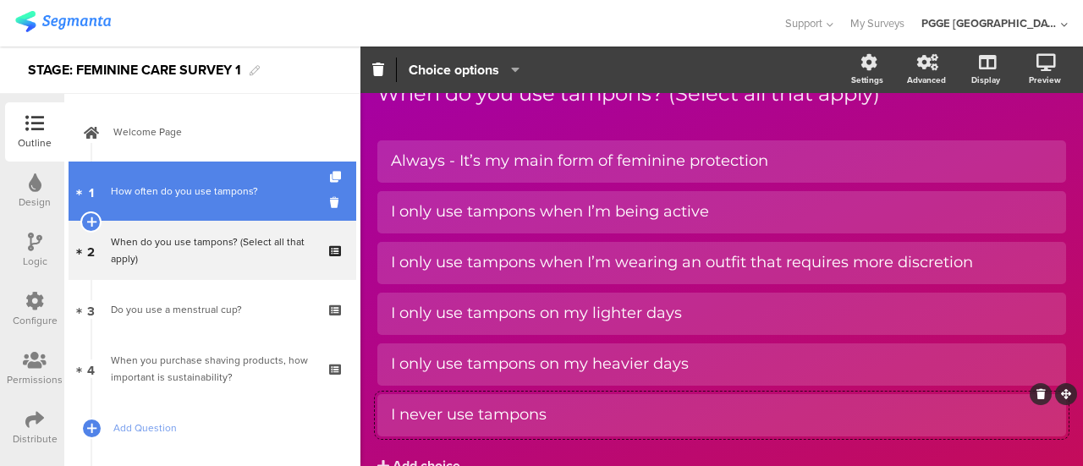
click at [211, 182] on link "1 How often do you use tampons?" at bounding box center [213, 191] width 288 height 59
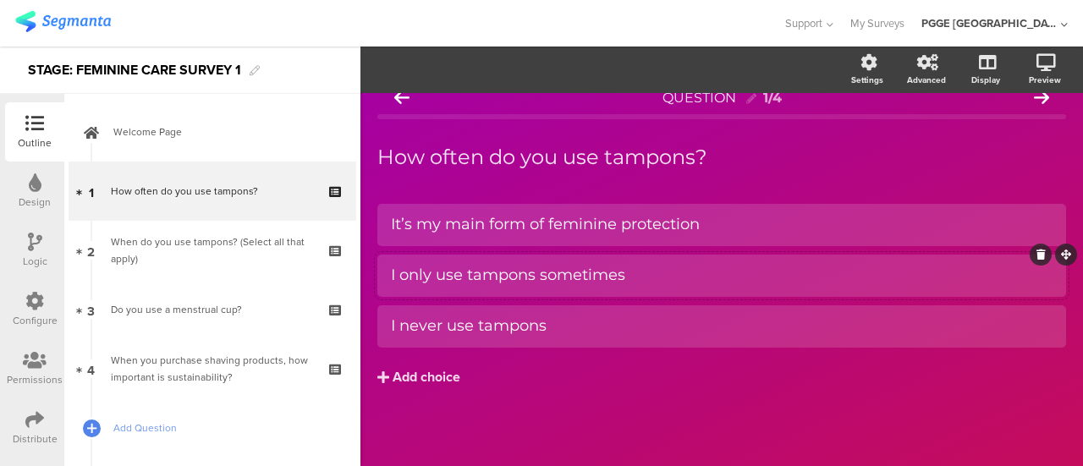
scroll to position [20, 0]
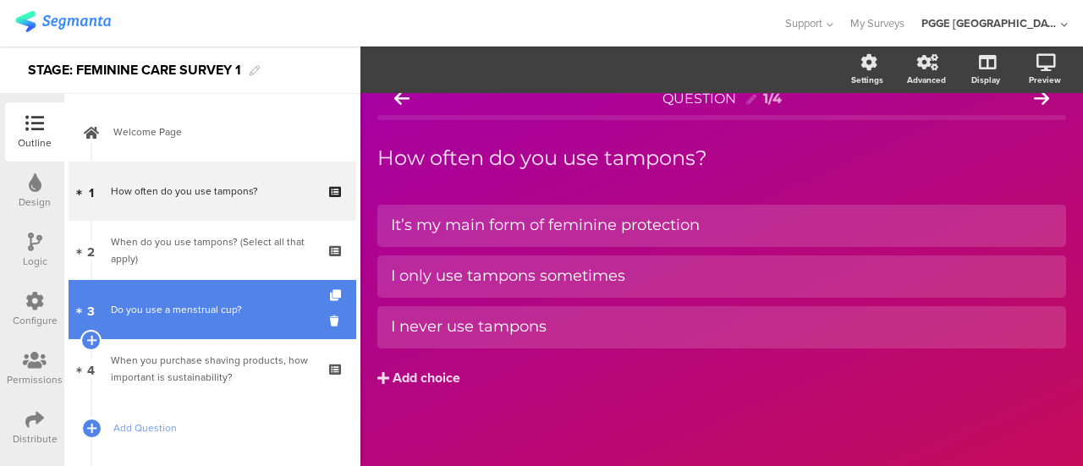
click at [230, 314] on div "Do you use a menstrual cup?" at bounding box center [212, 309] width 202 height 17
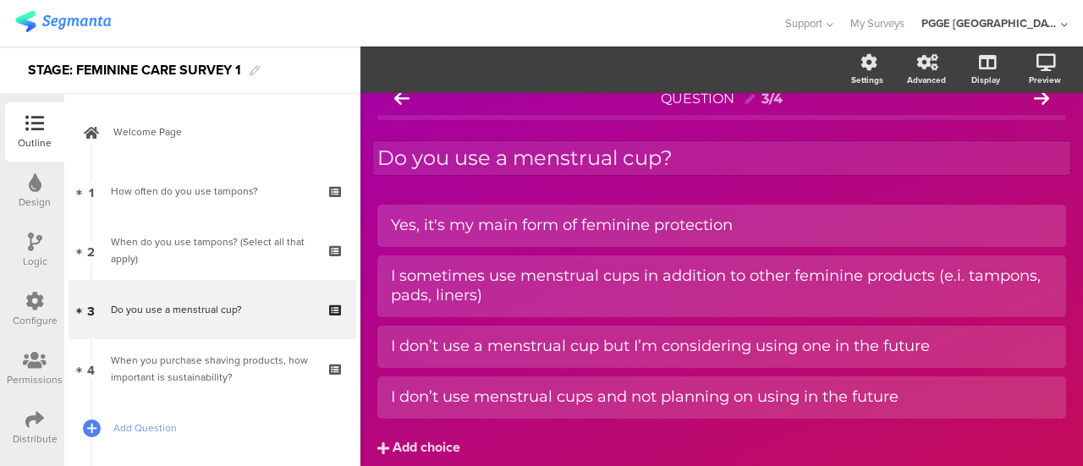
click at [707, 151] on p "Do you use a menstrual cup?" at bounding box center [721, 157] width 689 height 25
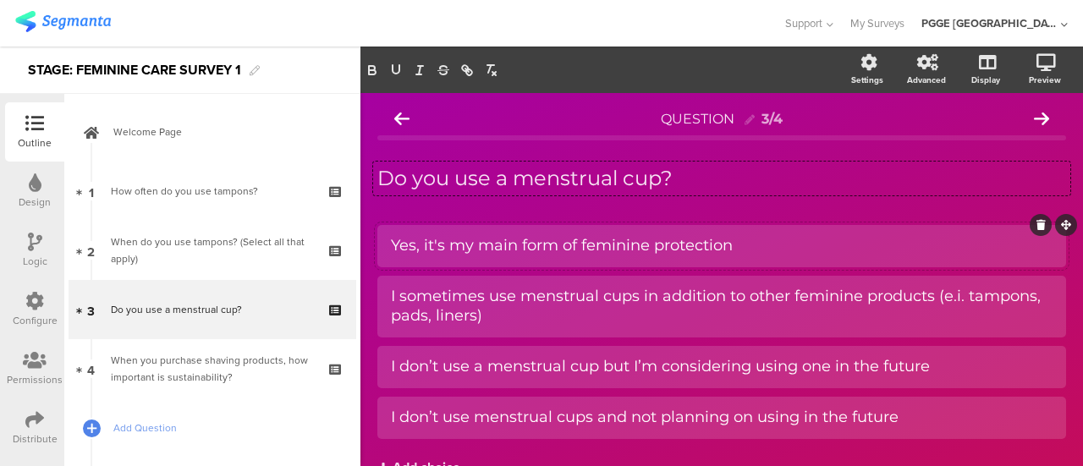
click at [540, 236] on div "Yes, it's my main form of feminine protection" at bounding box center [721, 245] width 661 height 19
click at [519, 326] on div "I sometimes use menstrual cups in addition to other feminine products (e.i. tam…" at bounding box center [721, 307] width 661 height 48
click at [497, 374] on div "I don’t use a menstrual cup but I’m considering using one in the future" at bounding box center [721, 366] width 661 height 19
click at [476, 414] on div "I don’t use menstrual cups and not planning on using in the future" at bounding box center [721, 417] width 661 height 19
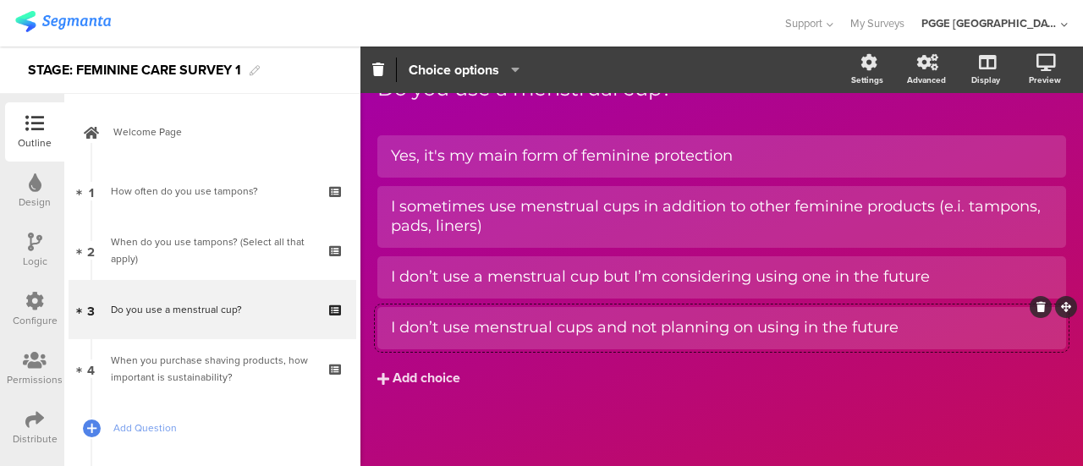
scroll to position [91, 0]
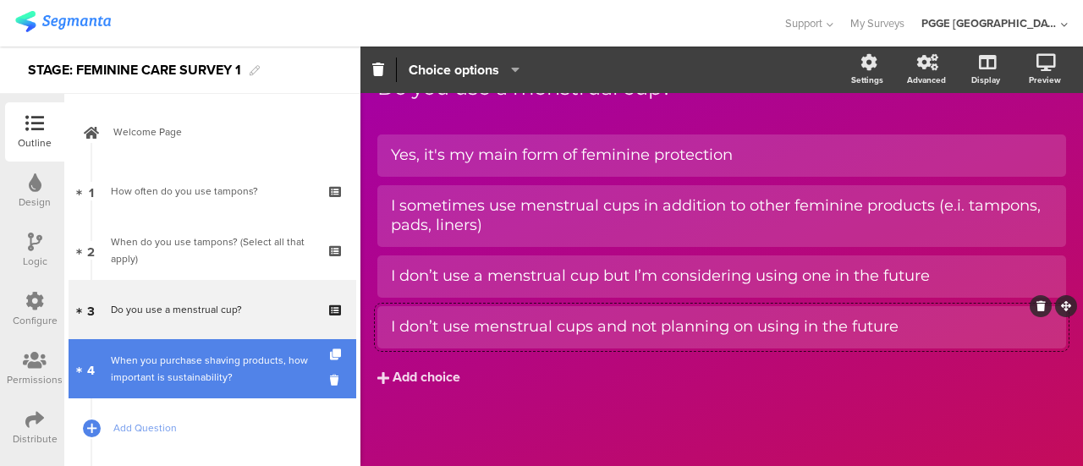
click at [242, 361] on div "When you purchase shaving products, how important is sustainability?" at bounding box center [212, 369] width 202 height 34
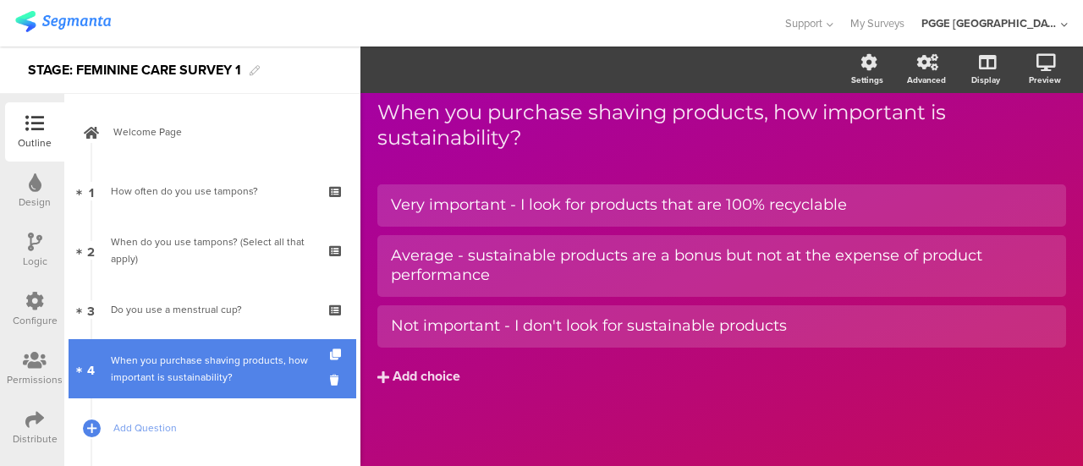
scroll to position [65, 0]
click at [215, 367] on div "When you purchase shaving products, how important is sustainability?" at bounding box center [212, 369] width 202 height 34
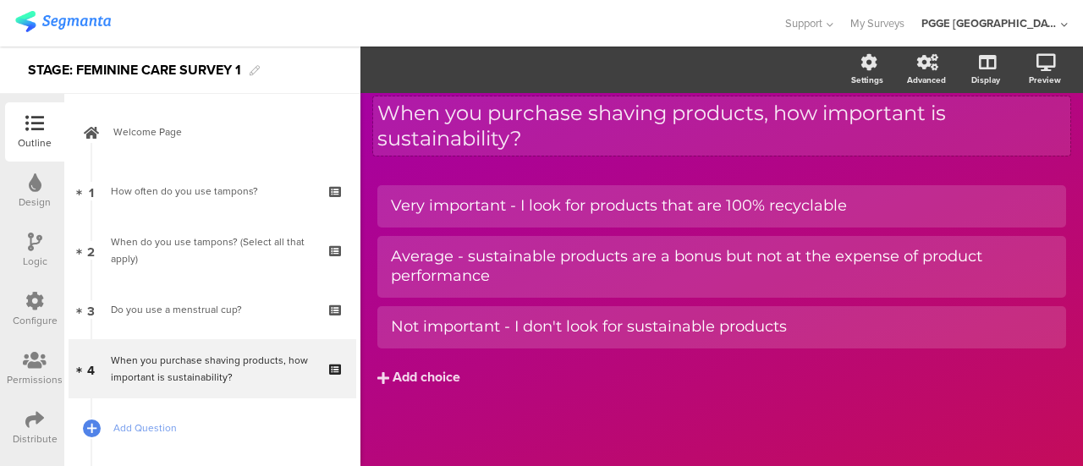
click at [548, 144] on p "When you purchase shaving products, how important is sustainability?" at bounding box center [721, 126] width 689 height 51
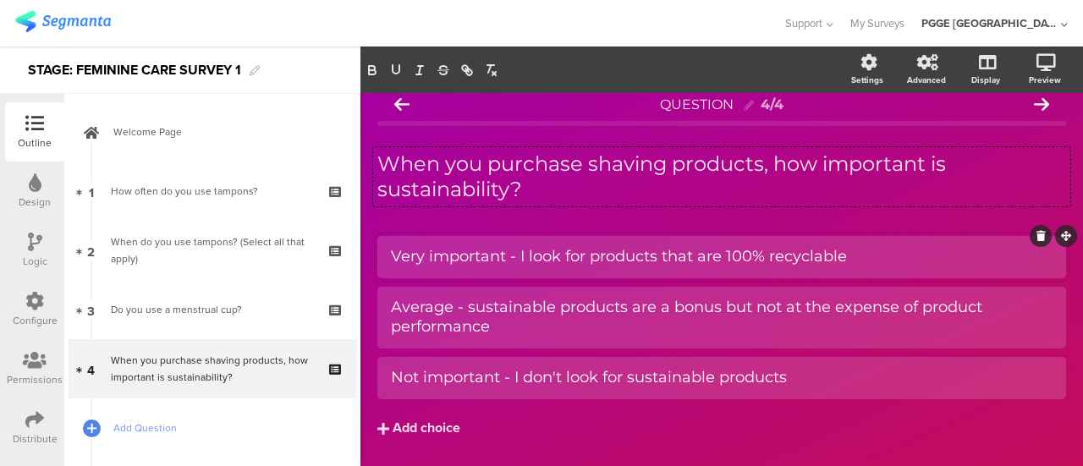
click at [499, 251] on div "Very important - I look for products that are 100% recyclable" at bounding box center [721, 256] width 661 height 19
click at [507, 321] on div "Average - sustainable products are a bonus but not at the expense of product pe…" at bounding box center [721, 318] width 661 height 40
click at [516, 380] on div "Not important - I don't look for sustainable products" at bounding box center [721, 377] width 661 height 19
click at [35, 250] on icon at bounding box center [35, 242] width 14 height 19
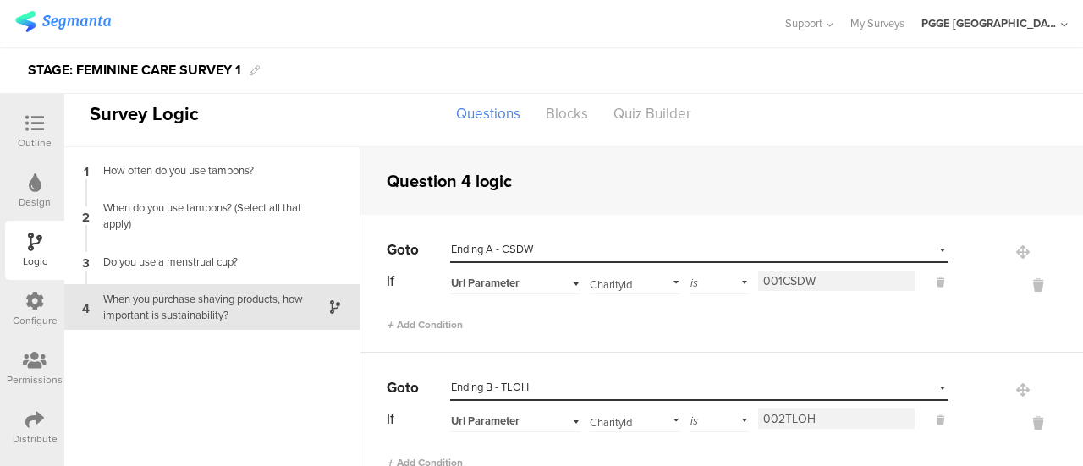
scroll to position [41, 0]
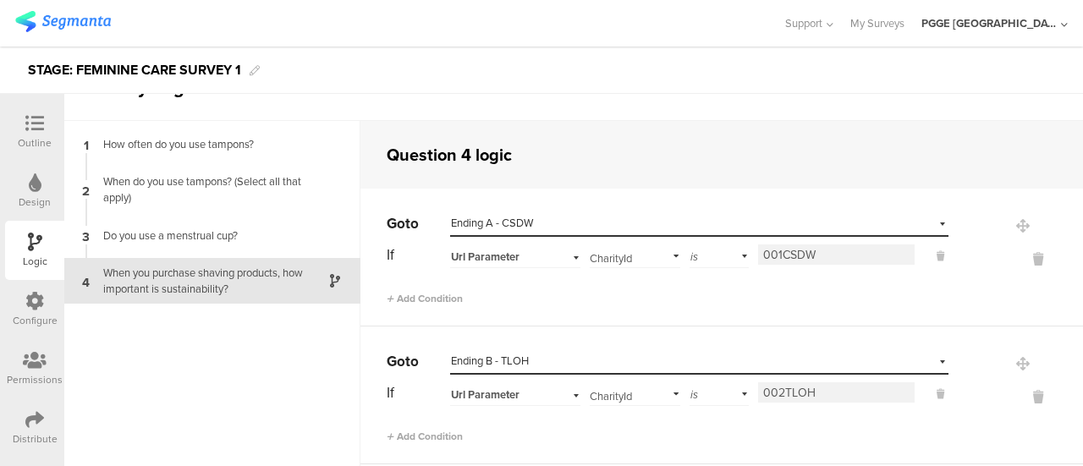
click at [32, 313] on div "Configure" at bounding box center [35, 320] width 45 height 15
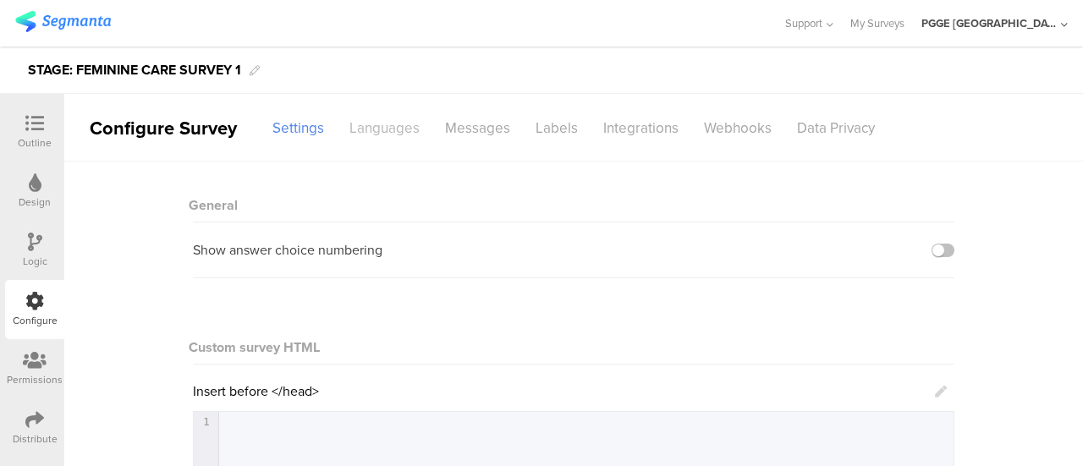
click at [406, 120] on div "Languages" at bounding box center [385, 128] width 96 height 30
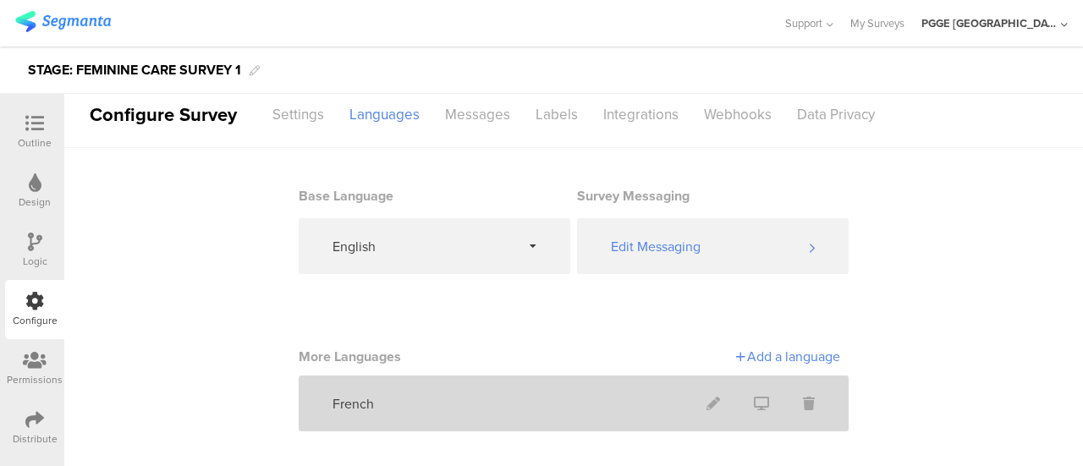
scroll to position [21, 0]
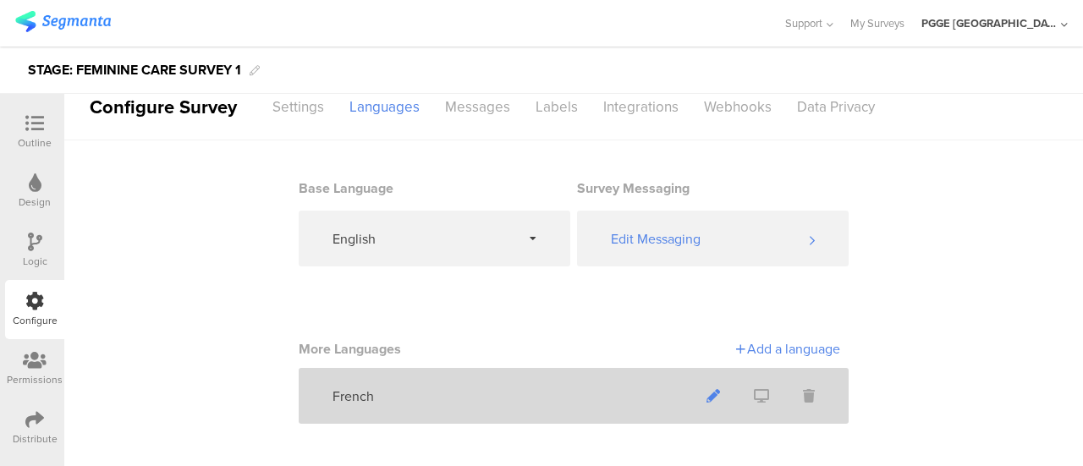
click at [706, 392] on icon at bounding box center [713, 396] width 14 height 14
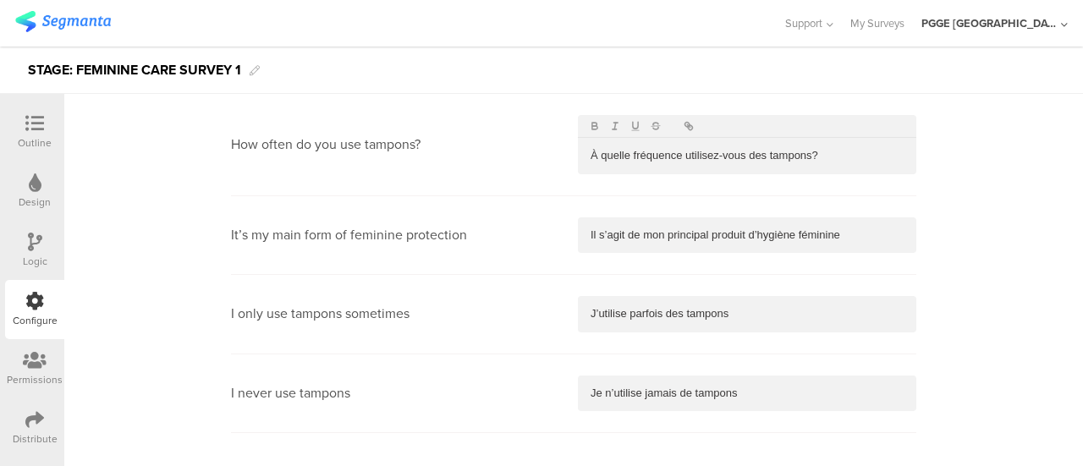
scroll to position [761, 0]
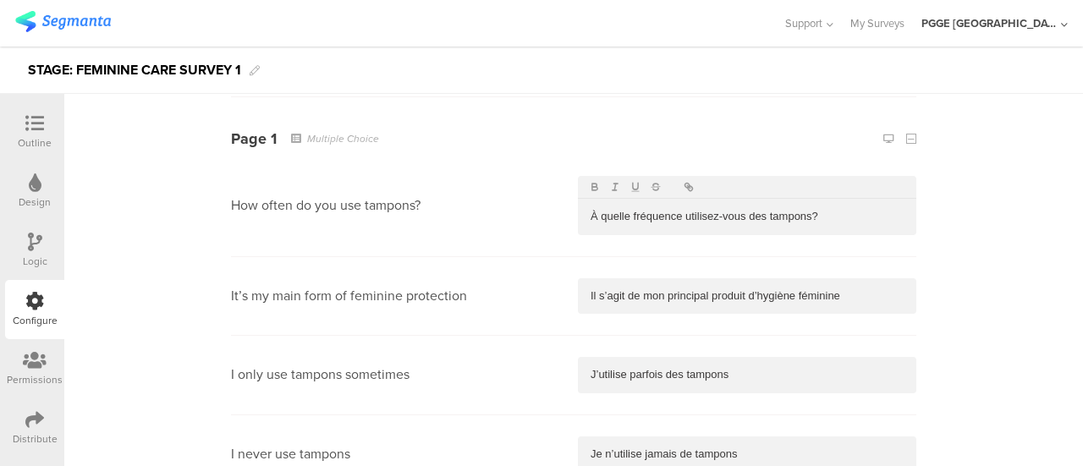
click at [742, 221] on p "À quelle fréquence utilisez-vous des tampons?" at bounding box center [746, 216] width 313 height 15
click at [667, 282] on div "Il s’agit de mon principal produit d’hygiène féminine" at bounding box center [747, 296] width 338 height 36
click at [640, 378] on p "J’utilise parfois des tampons" at bounding box center [746, 374] width 313 height 15
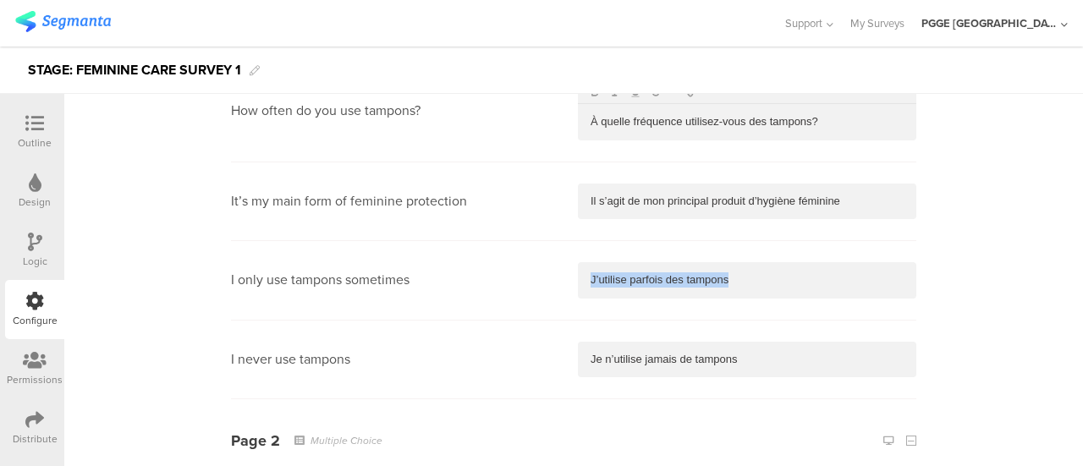
scroll to position [930, 0]
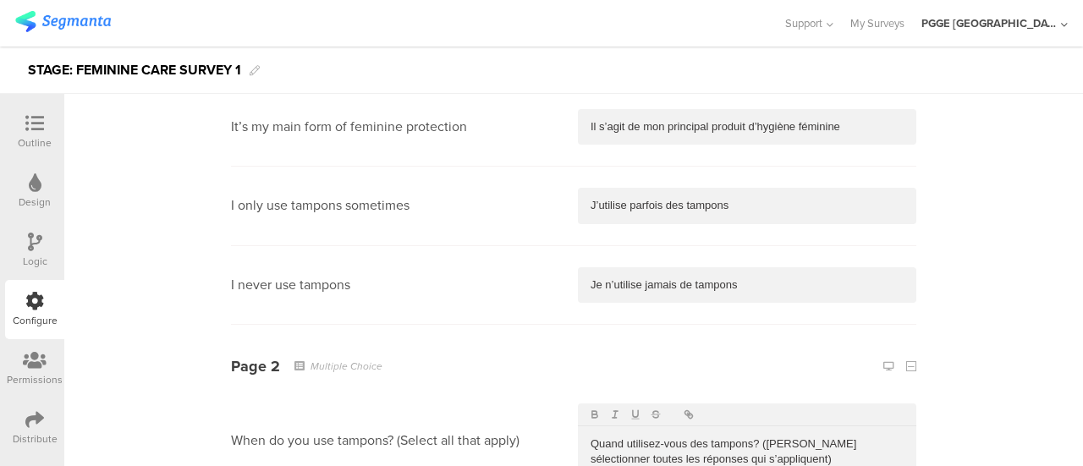
click at [641, 277] on p "Je n’utilise jamais de tampons" at bounding box center [746, 284] width 313 height 15
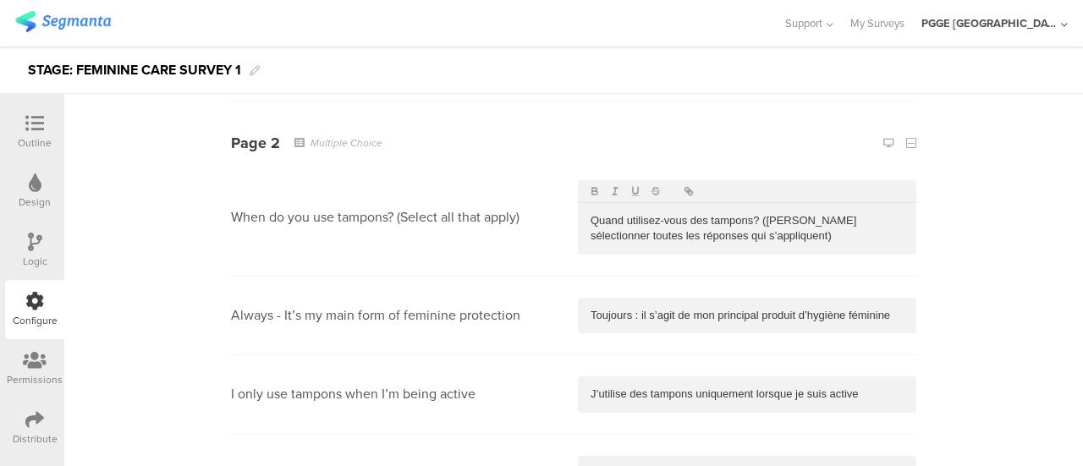
scroll to position [1184, 0]
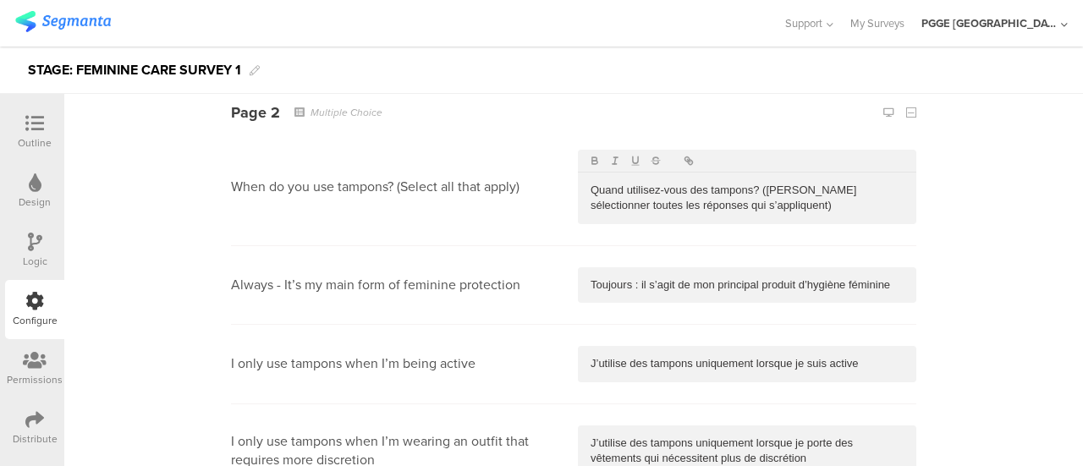
click at [744, 199] on p "Quand utilisez-vous des tampons? (Veuillez sélectionner toutes les réponses qui…" at bounding box center [746, 198] width 313 height 31
click at [658, 291] on p "Toujours : il s’agit de mon principal produit d’hygiène féminine" at bounding box center [746, 284] width 313 height 15
click at [632, 365] on p "J’utilise des tampons uniquement lorsque je suis active" at bounding box center [746, 363] width 313 height 15
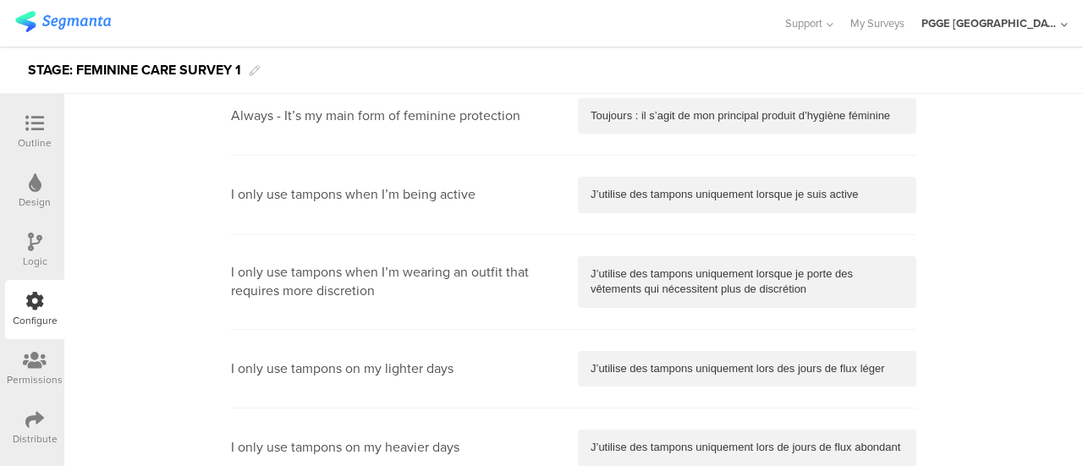
click at [645, 273] on p "J’utilise des tampons uniquement lorsque je porte des vêtements qui nécessitent…" at bounding box center [746, 281] width 313 height 31
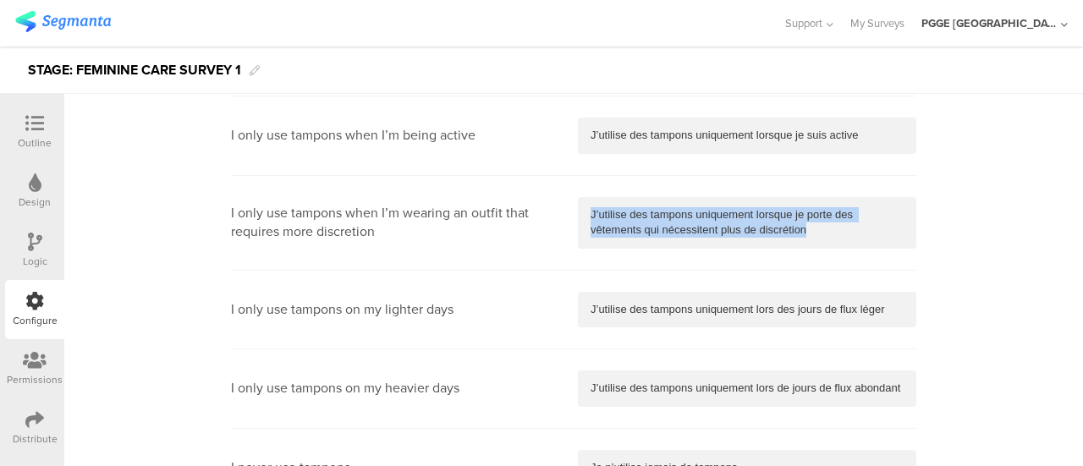
scroll to position [1438, 0]
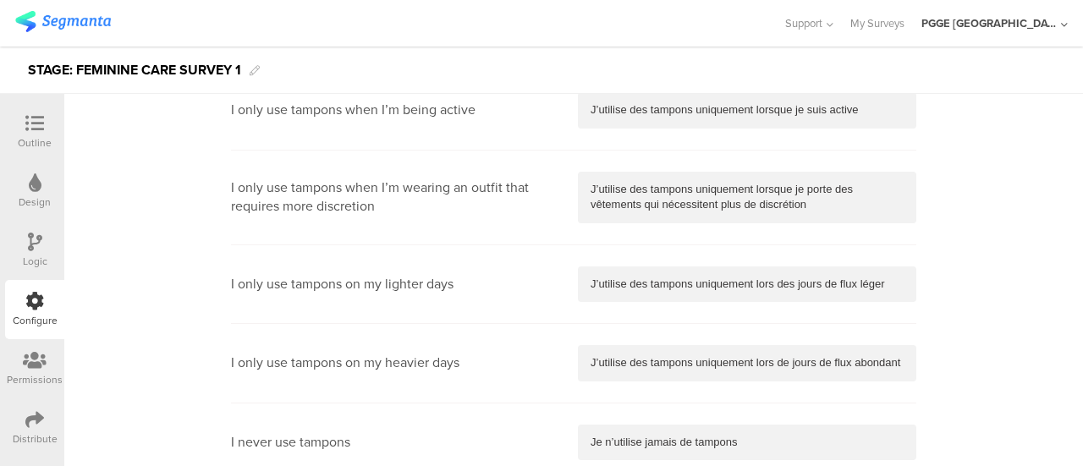
click at [614, 277] on p "J’utilise des tampons uniquement lors des jours de flux léger" at bounding box center [746, 284] width 313 height 15
click at [664, 364] on p "J’utilise des tampons uniquement lors de jours de flux abondant" at bounding box center [746, 362] width 313 height 15
click at [617, 425] on div "Je n’utilise jamais de tampons" at bounding box center [747, 443] width 338 height 36
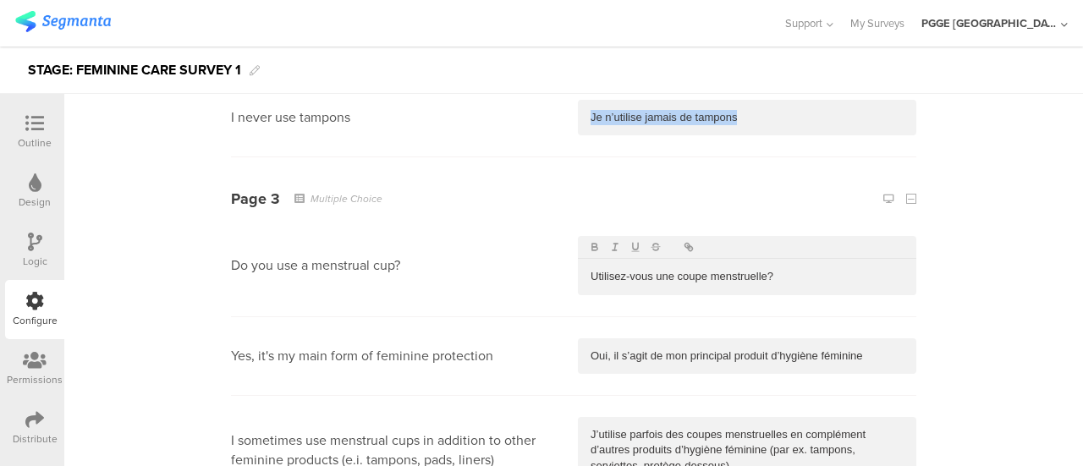
scroll to position [1776, 0]
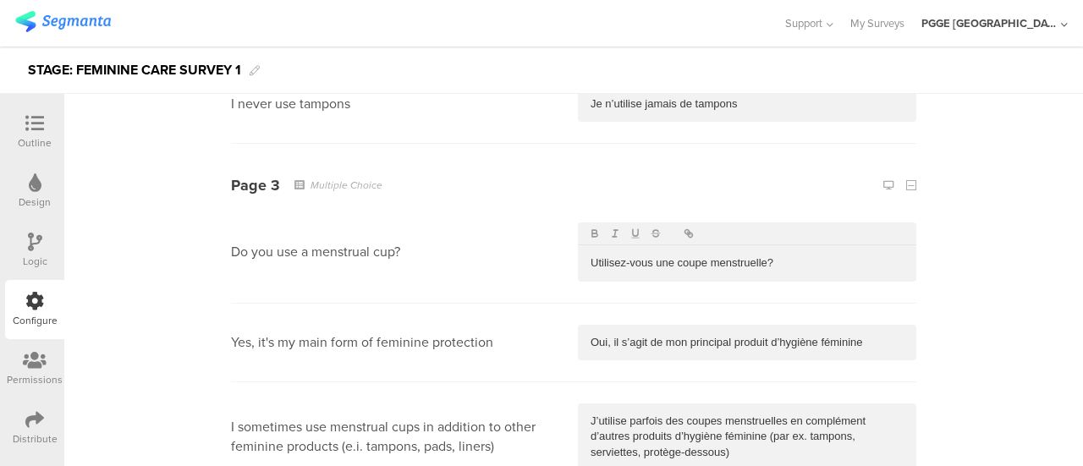
click at [694, 260] on p "Utilisez-vous une coupe menstruelle?" at bounding box center [746, 262] width 313 height 15
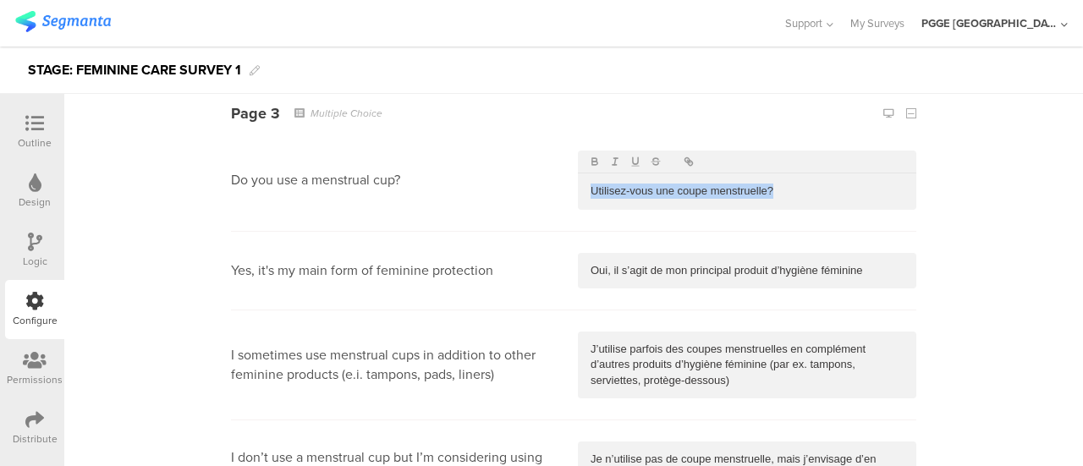
scroll to position [1945, 0]
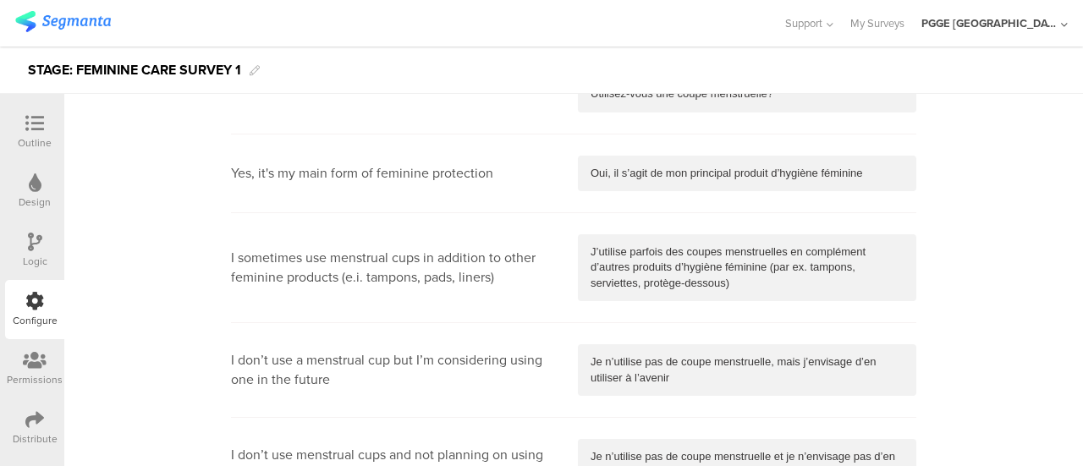
click at [643, 156] on div "Oui, il s’agit de mon principal produit d’hygiène féminine" at bounding box center [747, 174] width 338 height 36
click at [663, 272] on p "J’utilise parfois des coupes menstruelles en complément d’autres produits d’hyg…" at bounding box center [746, 267] width 313 height 47
click at [656, 370] on p "Je n’utilise pas de coupe menstruelle, mais j’envisage d’en utiliser à l’avenir" at bounding box center [746, 369] width 313 height 31
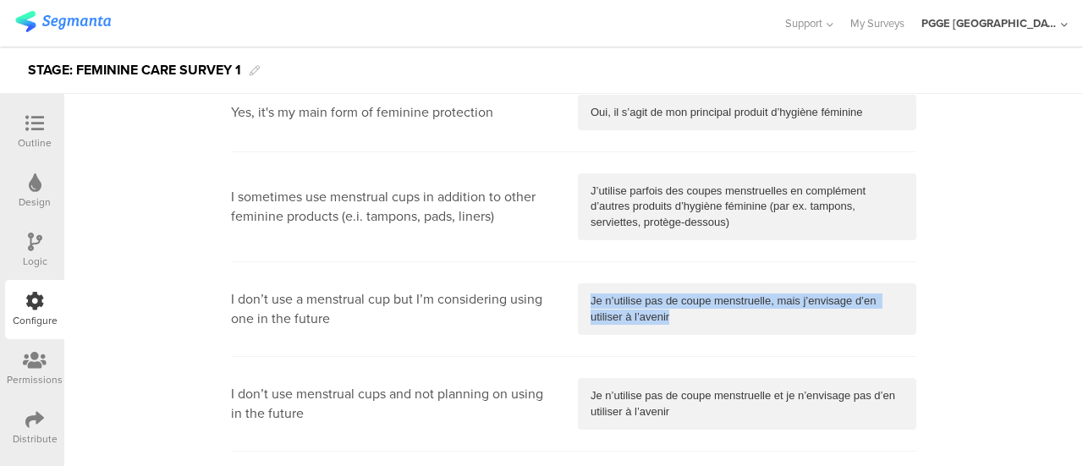
scroll to position [2030, 0]
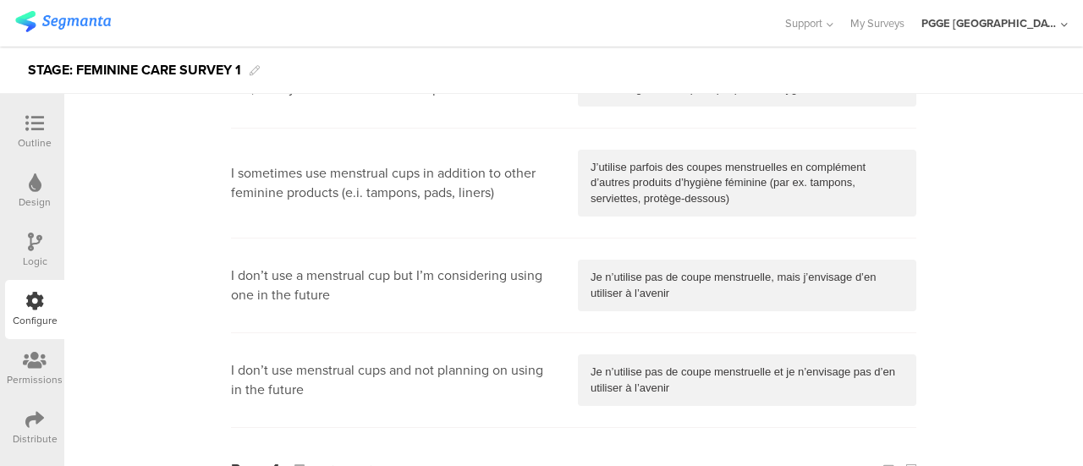
click at [633, 358] on div "Je n’utilise pas de coupe menstruelle et je n’envisage pas d’en utiliser à l’av…" at bounding box center [747, 380] width 338 height 52
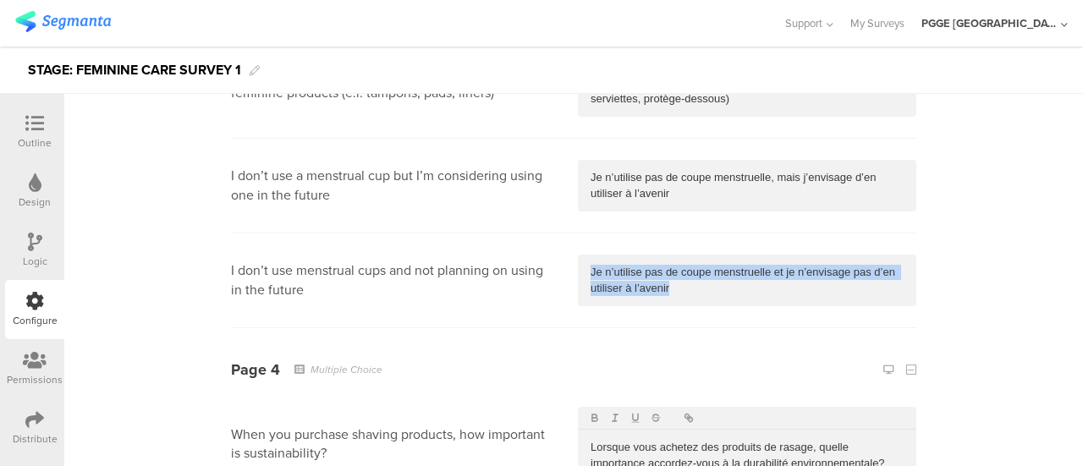
scroll to position [2368, 0]
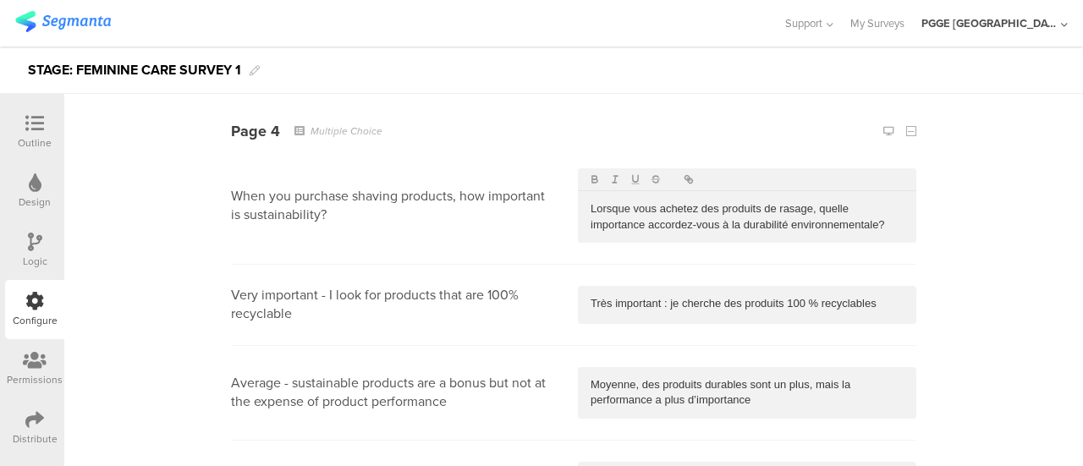
click at [639, 218] on p "Lorsque vous achetez des produits de rasage, quelle importance accordez-vous à …" at bounding box center [746, 216] width 313 height 31
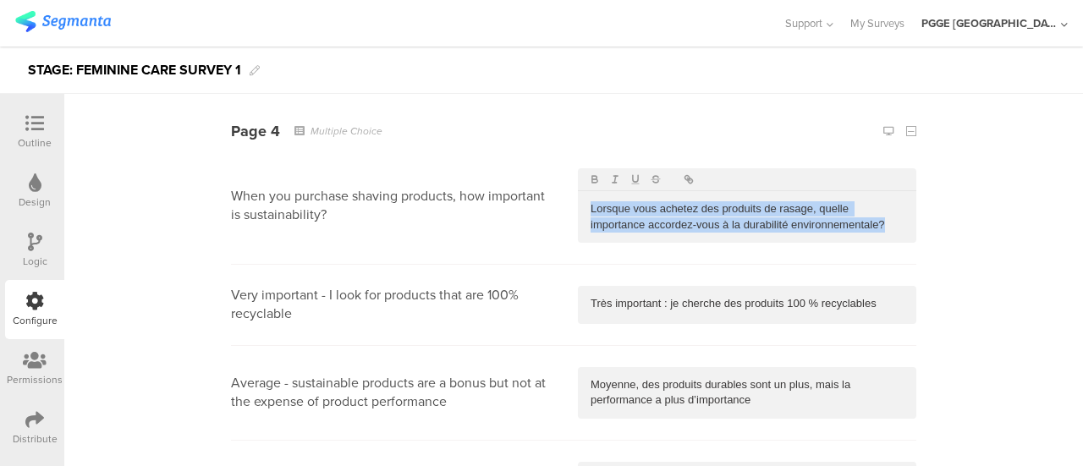
scroll to position [2453, 0]
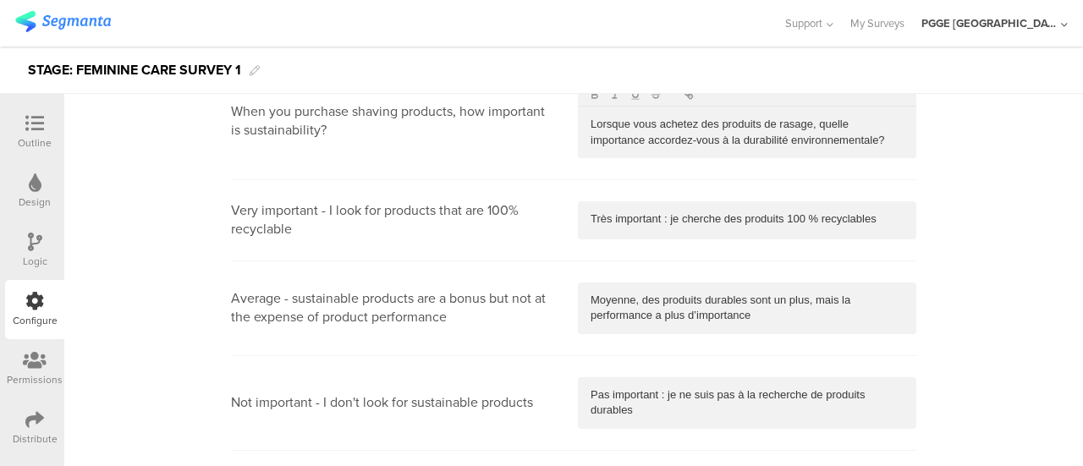
click at [655, 219] on p "Très important : je cherche des produits 100 % recyclables" at bounding box center [746, 218] width 313 height 15
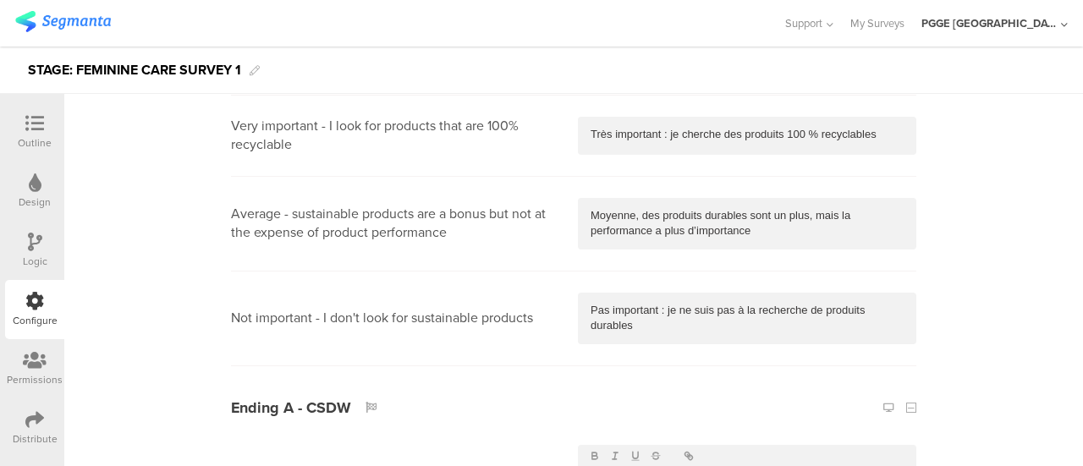
click at [621, 224] on p "Moyenne, des produits durables sont un plus, mais la performance a plus d’impor…" at bounding box center [746, 223] width 313 height 31
click at [638, 319] on p "Pas important : je ne suis pas à la recherche de produits durables" at bounding box center [746, 318] width 313 height 31
click at [40, 243] on icon at bounding box center [35, 242] width 14 height 19
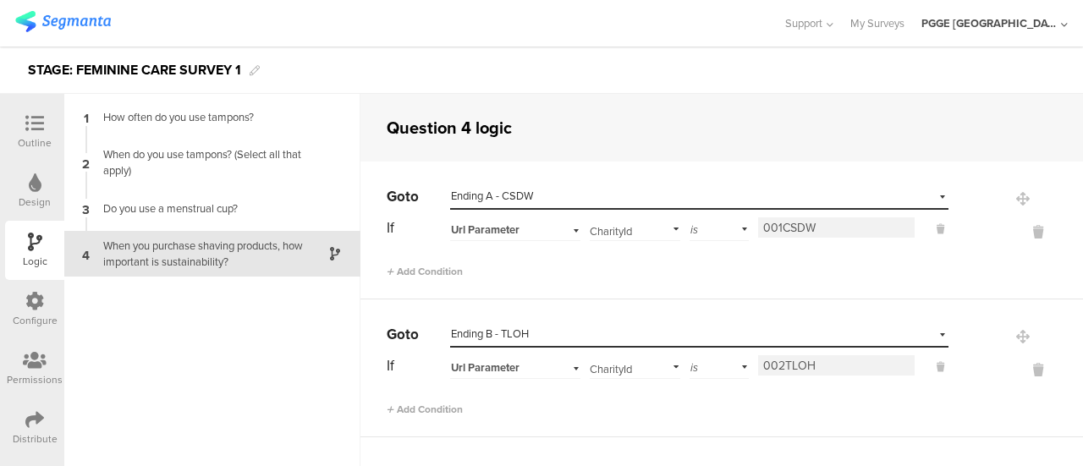
scroll to position [41, 0]
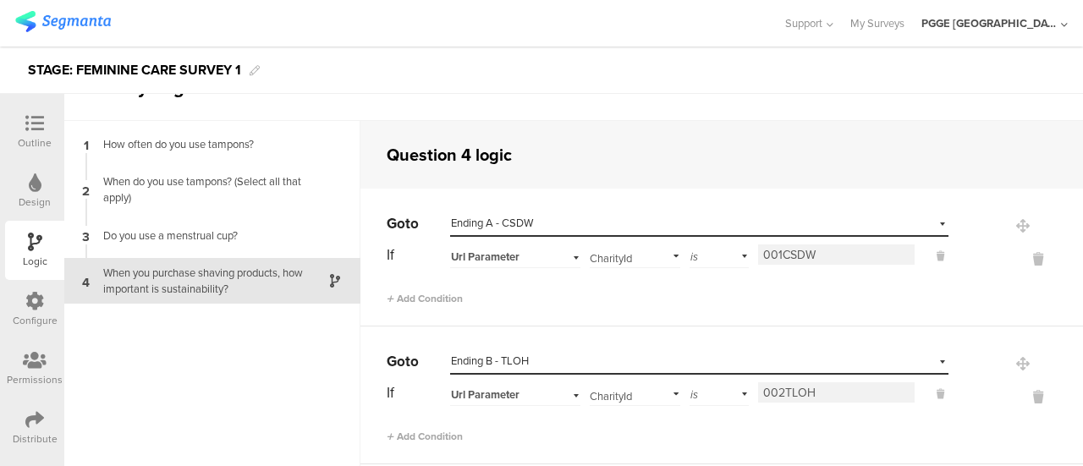
click at [39, 298] on icon at bounding box center [34, 301] width 19 height 19
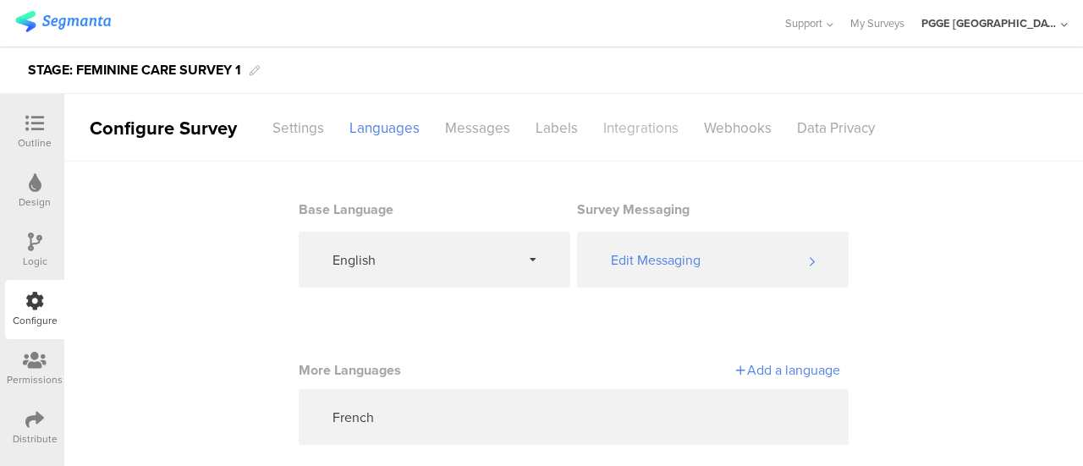
click at [638, 116] on div "Integrations" at bounding box center [640, 128] width 101 height 30
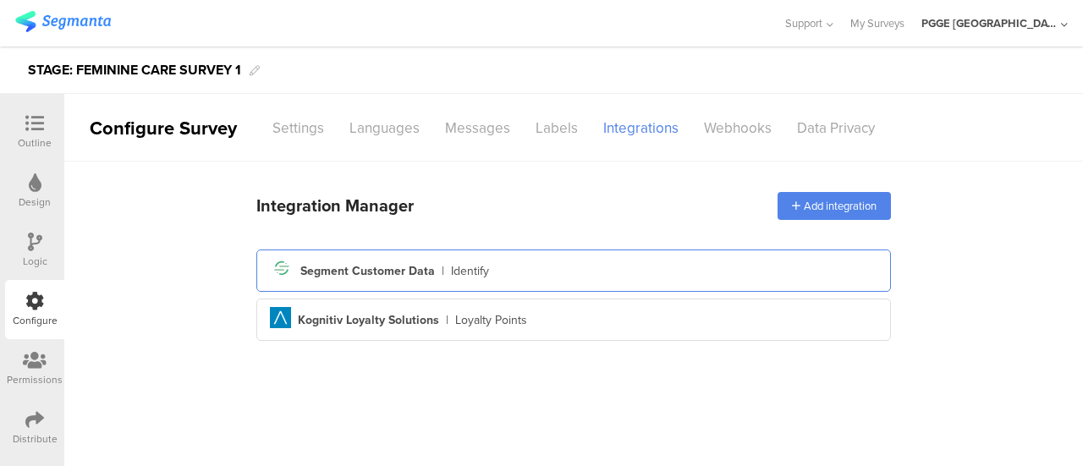
click at [592, 288] on div "Segment icon Created with Sketch. Segment Customer Data | Identify" at bounding box center [573, 271] width 634 height 42
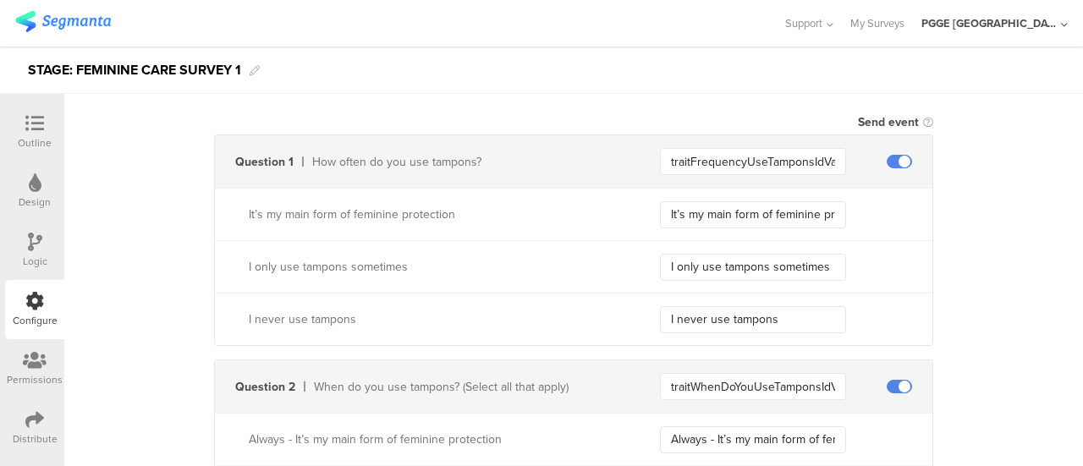
scroll to position [423, 0]
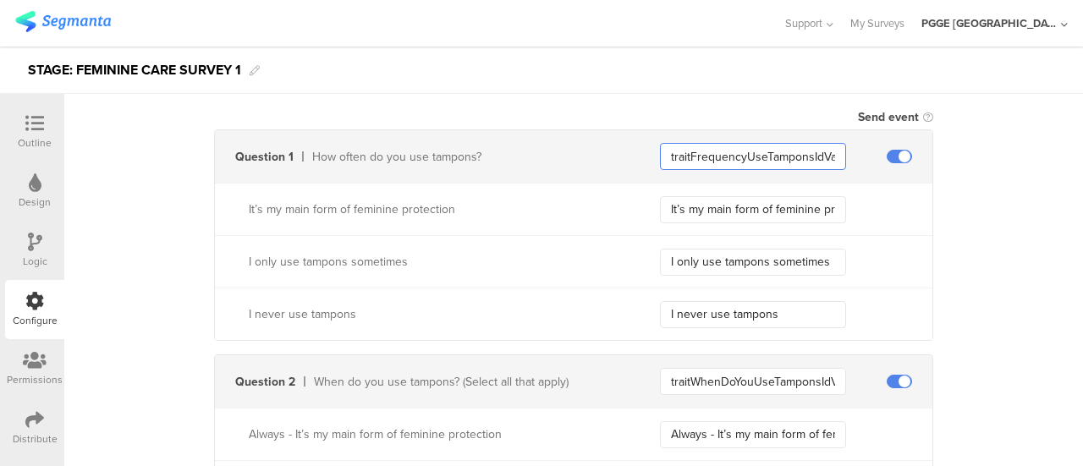
click at [736, 158] on input "traitFrequencyUseTamponsIdValue" at bounding box center [753, 156] width 186 height 27
click at [706, 199] on input "It’s my main form of feminine protection" at bounding box center [753, 209] width 186 height 27
click at [711, 270] on input "I only use tampons sometimes" at bounding box center [753, 262] width 186 height 27
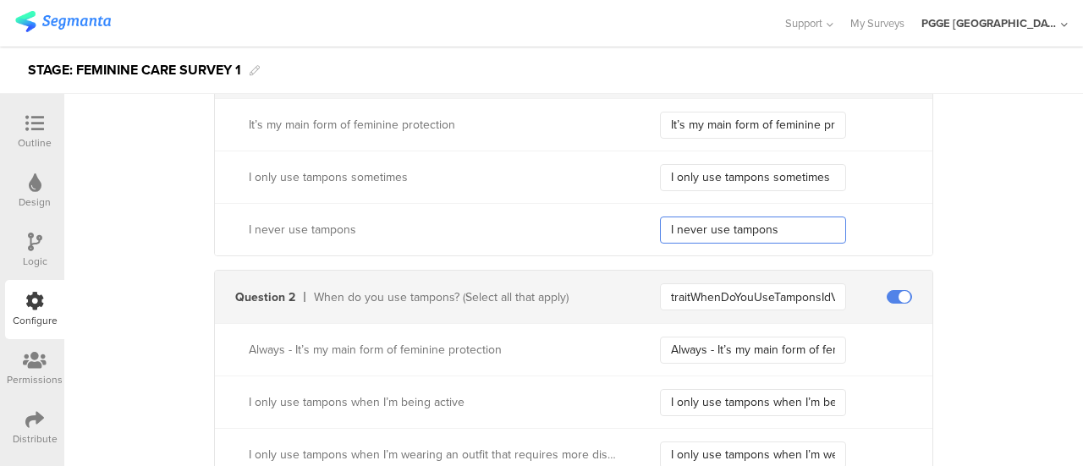
click at [713, 217] on input "I never use tampons" at bounding box center [753, 230] width 186 height 27
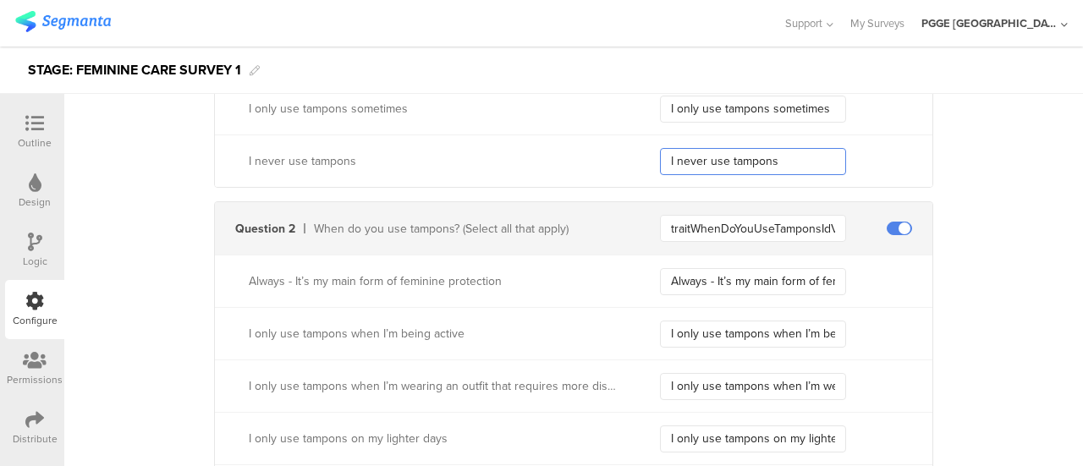
scroll to position [592, 0]
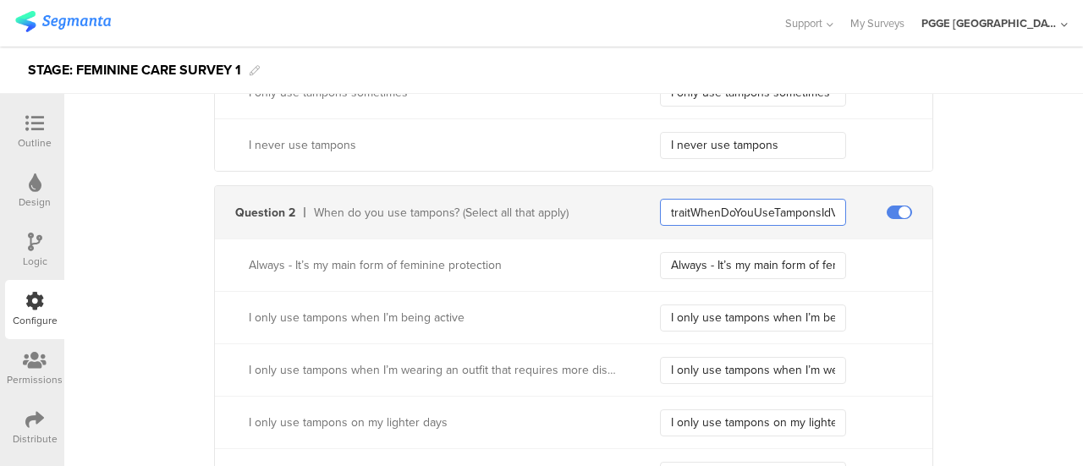
click at [707, 211] on input "traitWhenDoYouUseTamponsIdValue" at bounding box center [753, 212] width 186 height 27
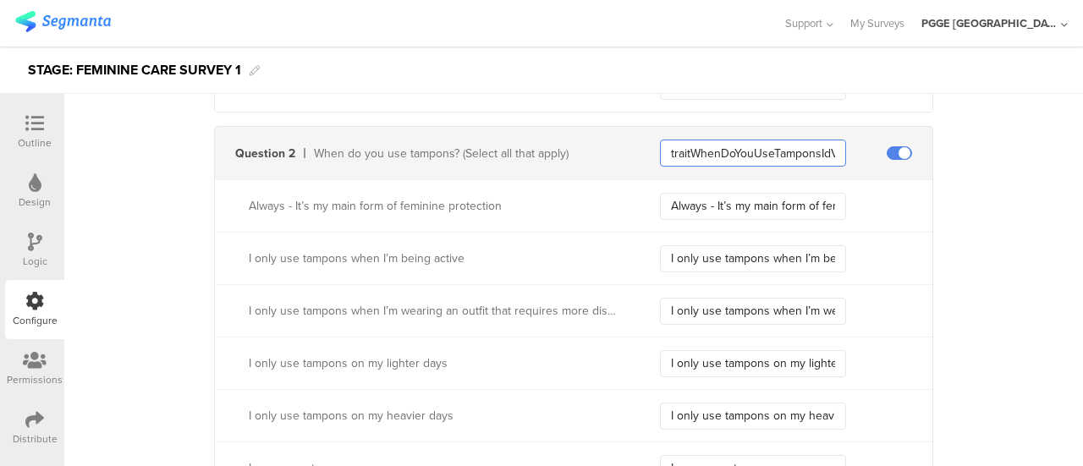
scroll to position [677, 0]
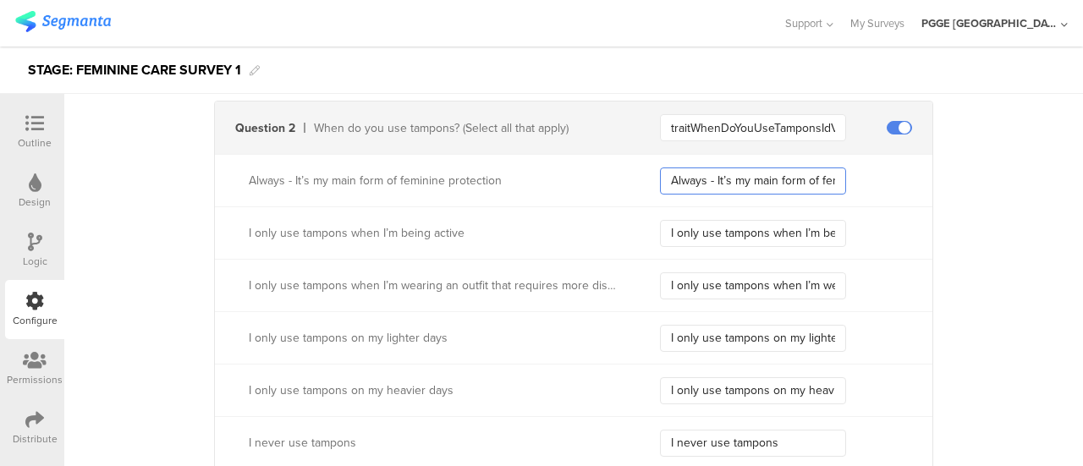
click at [697, 167] on input "Always - It’s my main form of feminine protection" at bounding box center [753, 180] width 186 height 27
click at [700, 234] on input "I only use tampons when I’m being active" at bounding box center [753, 233] width 186 height 27
click at [689, 280] on input "I only use tampons when I’m wearing an outfit that requires more discretion" at bounding box center [753, 285] width 186 height 27
click at [685, 332] on input "I only use tampons on my lighter days" at bounding box center [753, 338] width 186 height 27
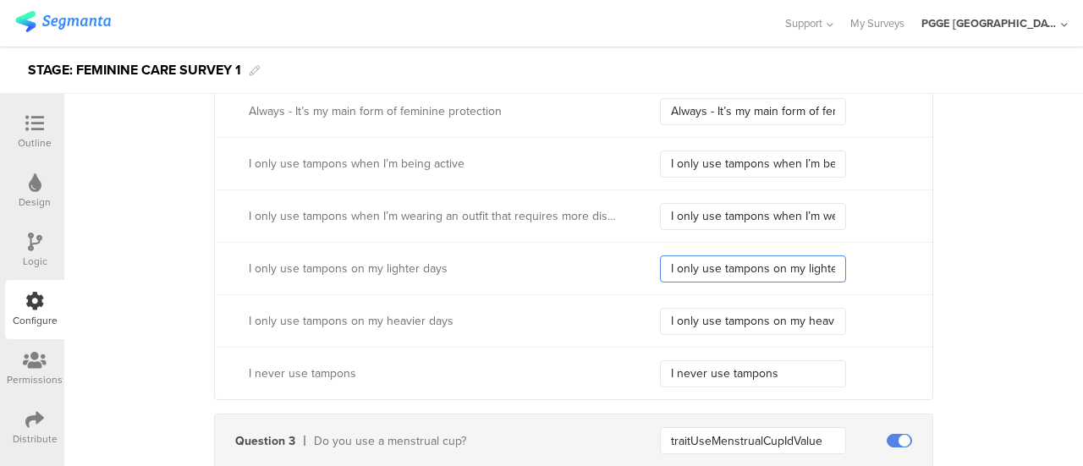
scroll to position [761, 0]
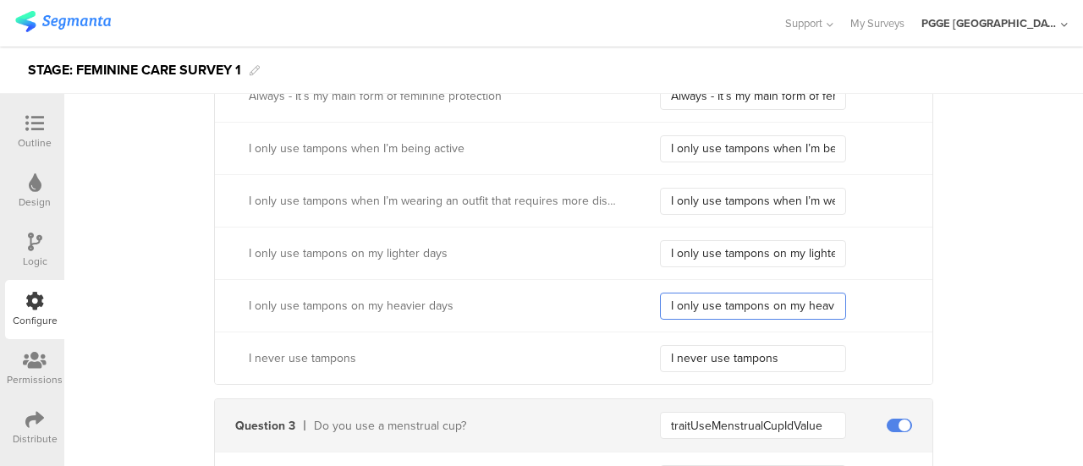
click at [694, 305] on input "I only use tampons on my heavier days" at bounding box center [753, 306] width 186 height 27
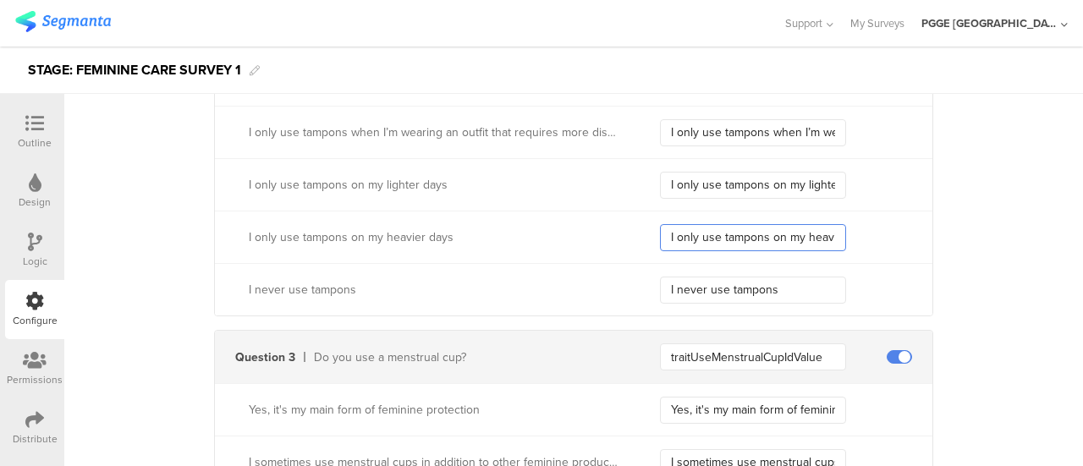
scroll to position [846, 0]
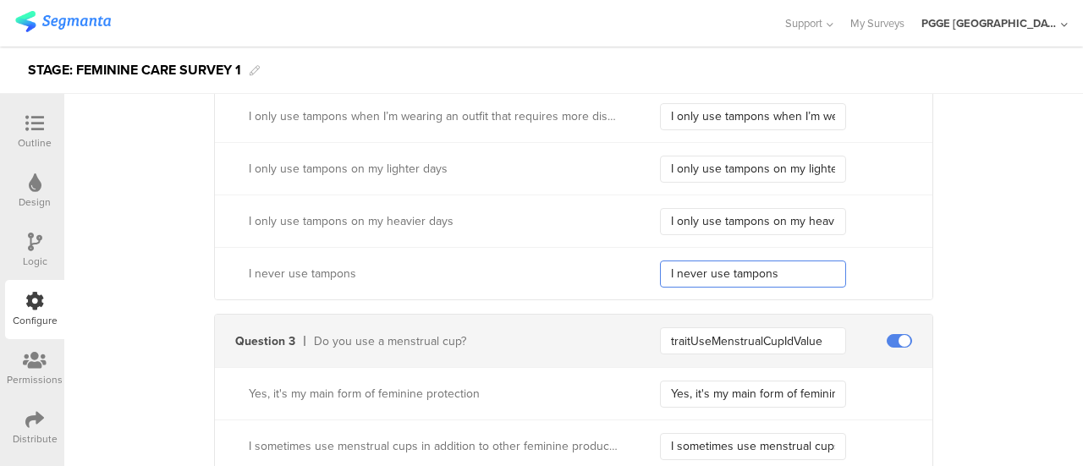
click at [702, 283] on input "I never use tampons" at bounding box center [753, 274] width 186 height 27
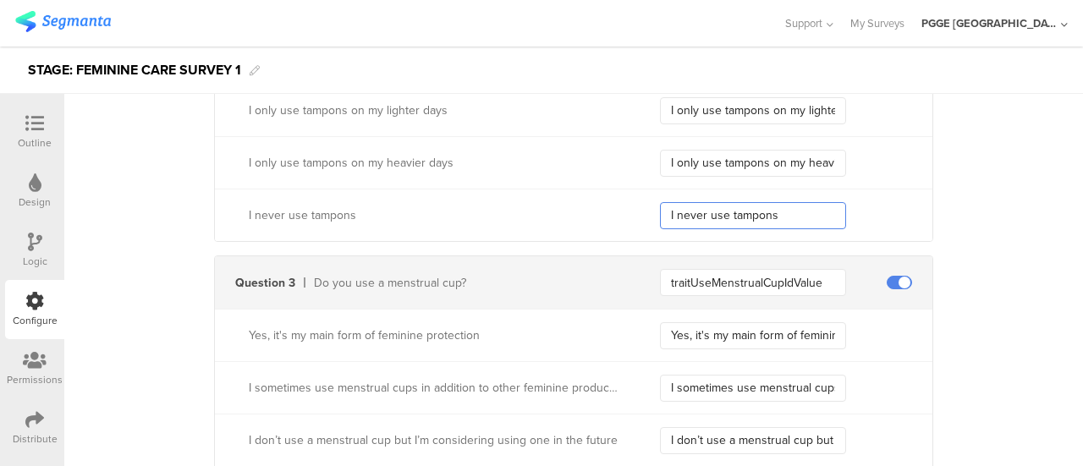
scroll to position [930, 0]
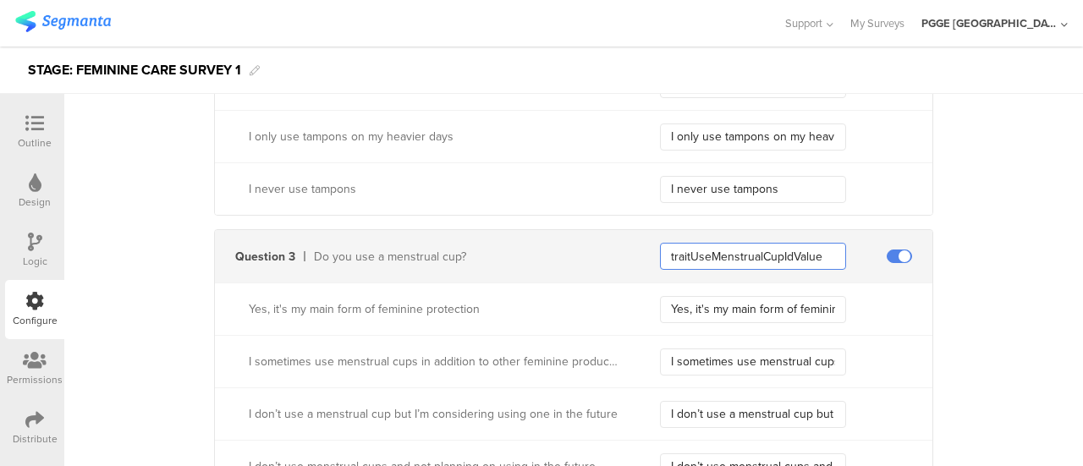
click at [714, 246] on input "traitUseMenstrualCupIdValue" at bounding box center [753, 256] width 186 height 27
click at [738, 307] on input "Yes, it's my main form of feminine protection" at bounding box center [753, 309] width 186 height 27
click at [716, 353] on input "I sometimes use menstrual cups in addition to other feminine products (e.i. tam…" at bounding box center [753, 361] width 186 height 27
click at [690, 414] on input "I don’t use a menstrual cup but I’m considering using one in the future" at bounding box center [753, 414] width 186 height 27
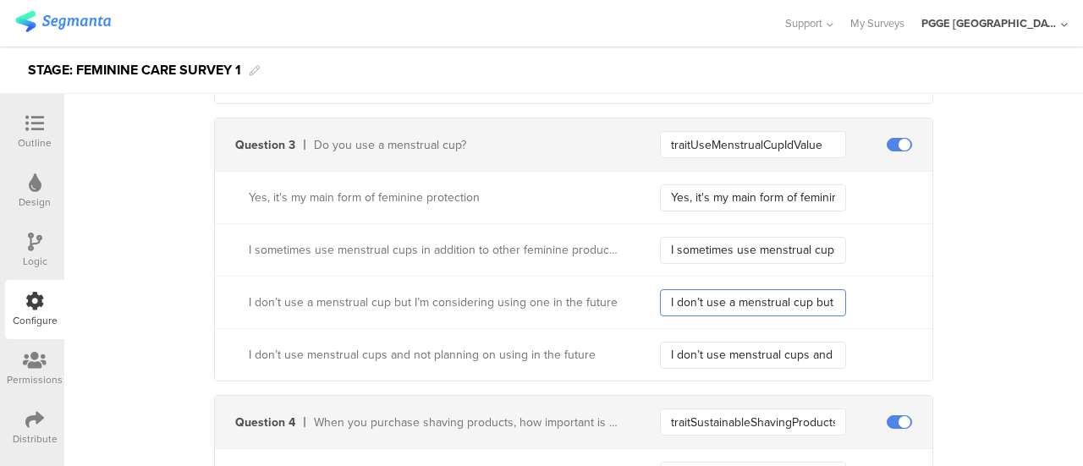
scroll to position [1184, 0]
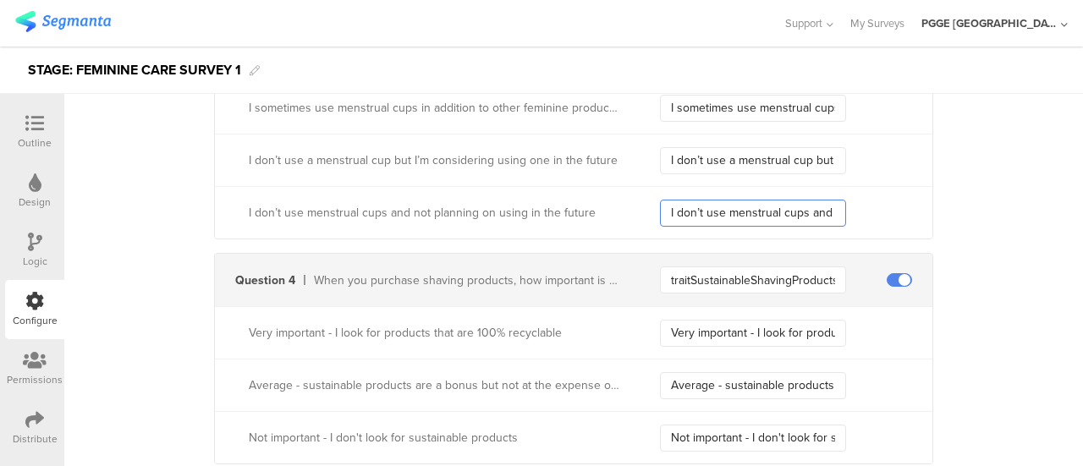
click at [711, 209] on input "I don’t use menstrual cups and not planning on using in the future" at bounding box center [753, 213] width 186 height 27
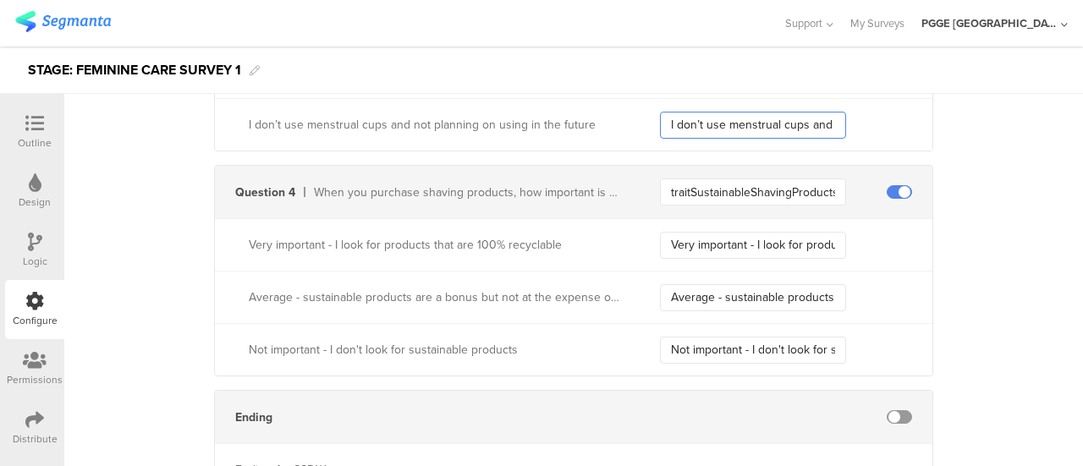
scroll to position [1353, 0]
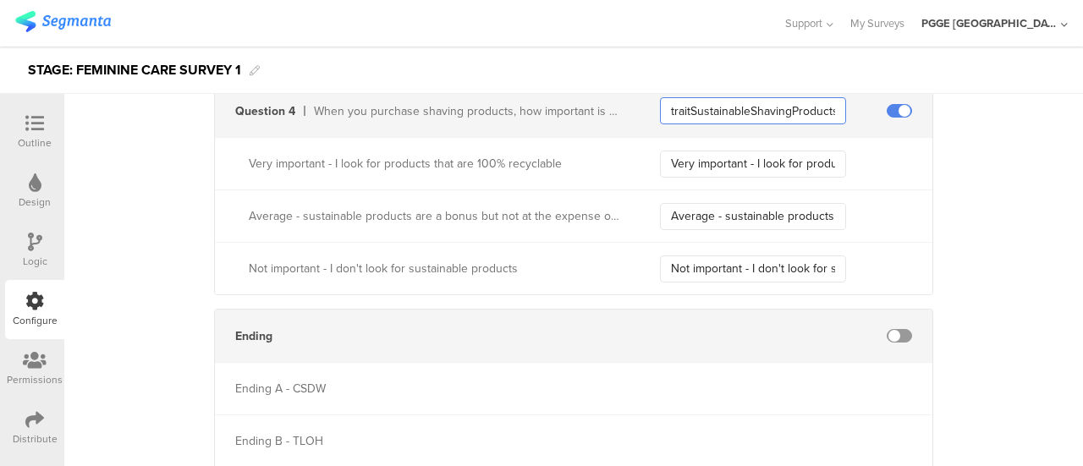
click at [723, 116] on input "traitSustainableShavingProductsPreferenceIdValue" at bounding box center [753, 110] width 186 height 27
click at [705, 162] on input "Very important - I look for products that are 100% recyclable" at bounding box center [753, 164] width 186 height 27
click at [720, 204] on input "Average - sustainable products are a bonus but not at the expense of product pe…" at bounding box center [753, 216] width 186 height 27
click at [724, 272] on input "Not important - I don't look for sustainable products" at bounding box center [753, 268] width 186 height 27
click at [30, 134] on div at bounding box center [35, 124] width 34 height 21
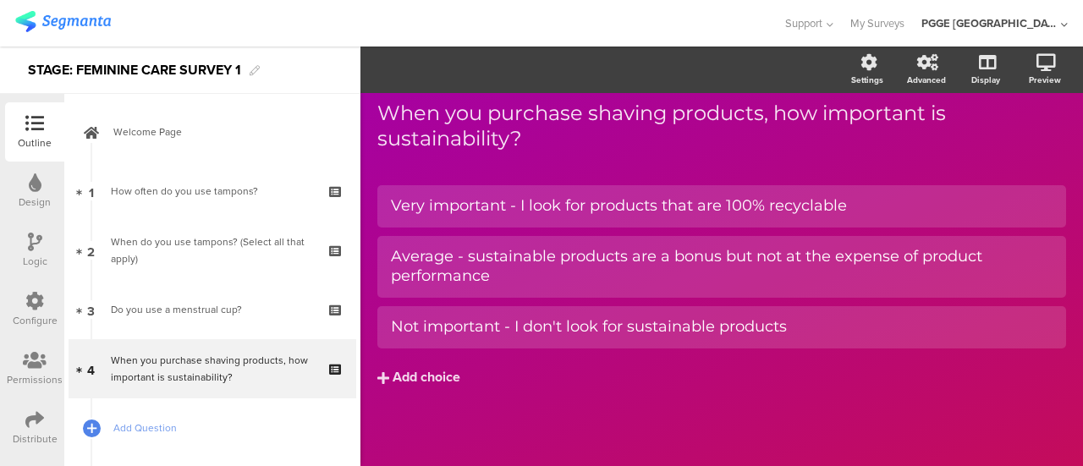
scroll to position [88, 0]
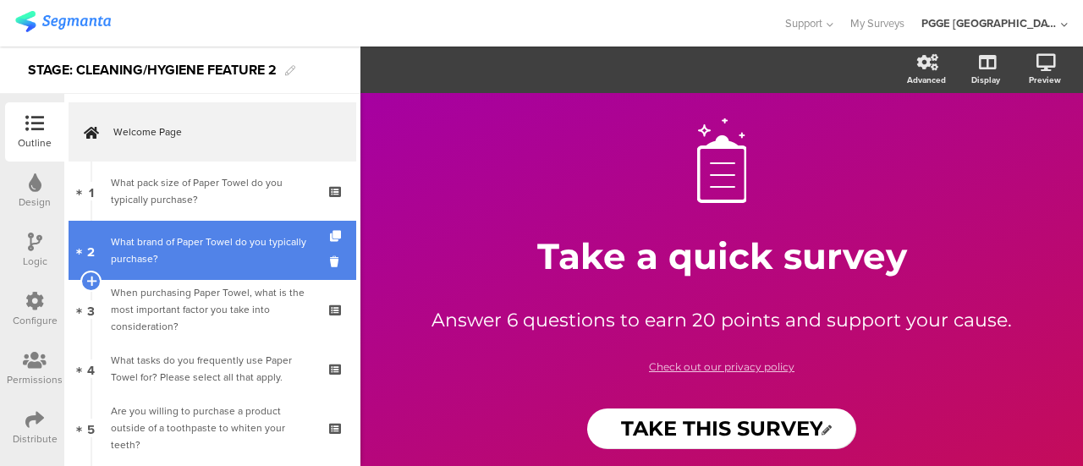
scroll to position [338, 0]
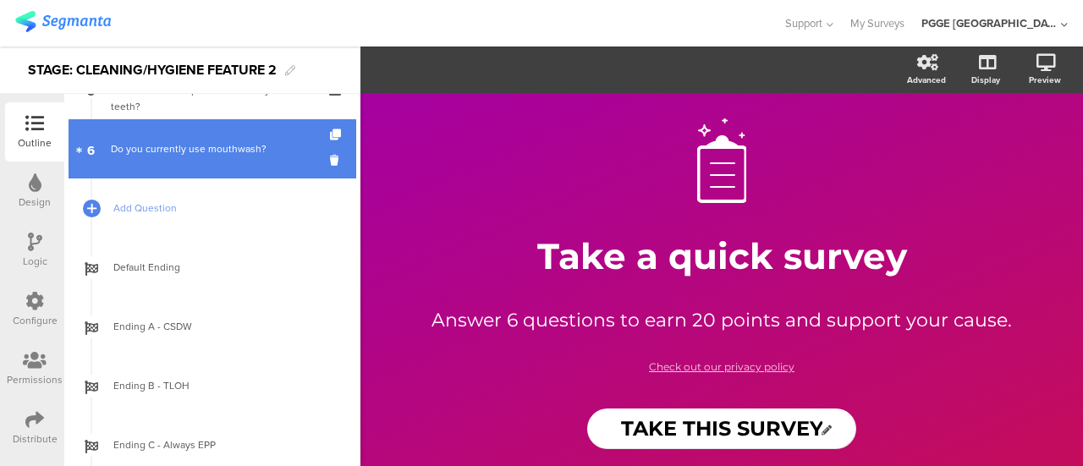
click at [256, 147] on div "Do you currently use mouthwash?" at bounding box center [212, 148] width 202 height 17
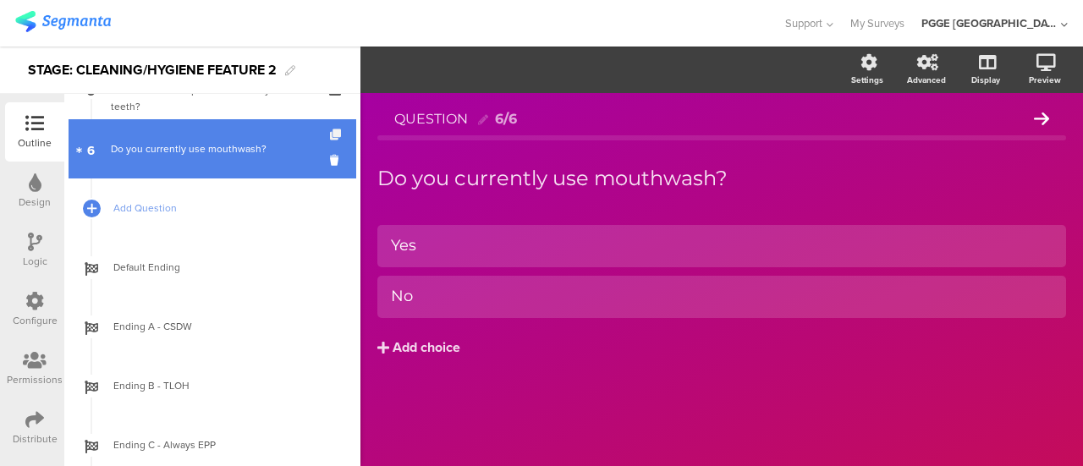
click at [330, 133] on icon at bounding box center [337, 134] width 14 height 11
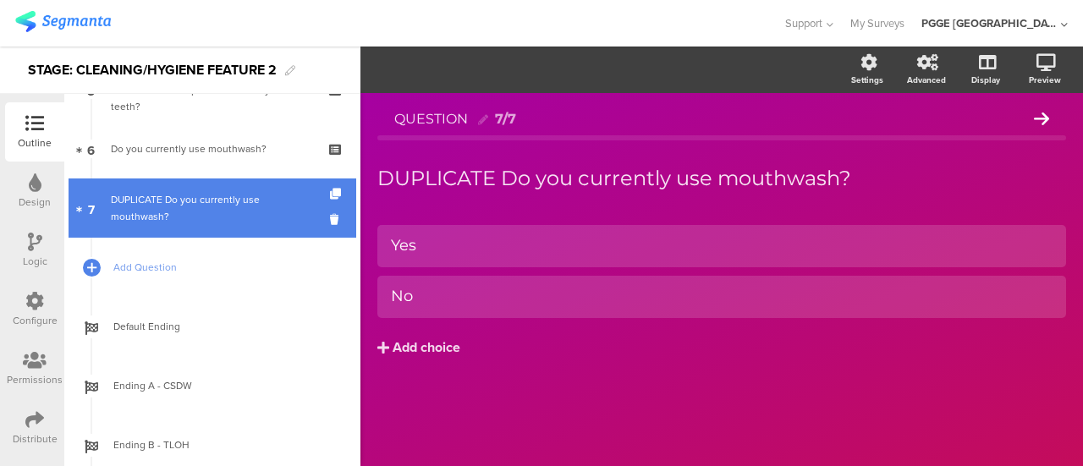
click at [264, 204] on div "DUPLICATE Do you currently use mouthwash?" at bounding box center [212, 208] width 202 height 34
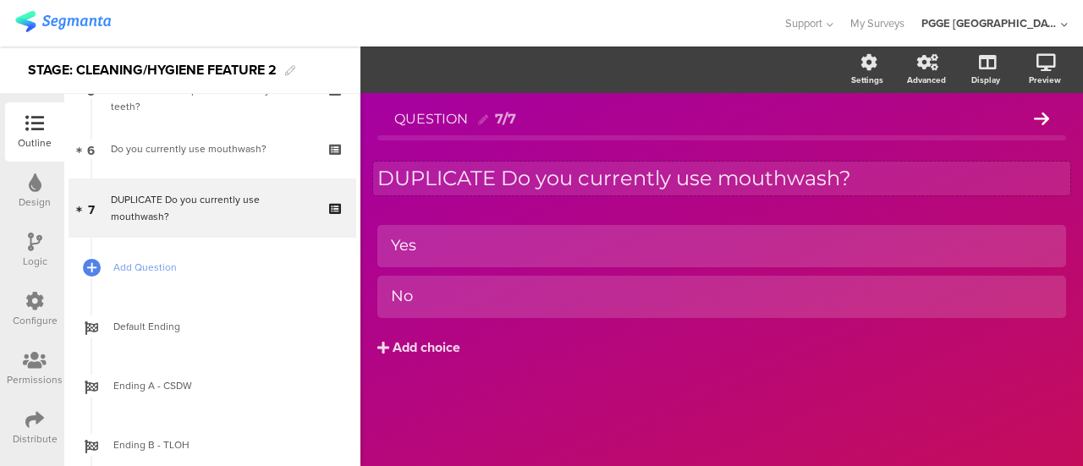
click at [506, 173] on div "DUPLICATE Do you currently use mouthwash? DUPLICATE Do you currently use mouthw…" at bounding box center [721, 179] width 697 height 34
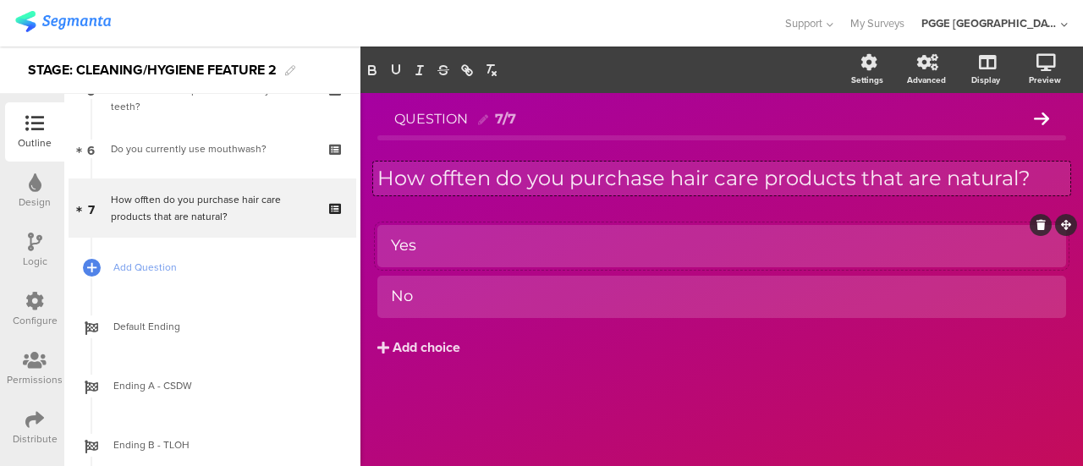
click at [445, 234] on div "Yes" at bounding box center [721, 246] width 661 height 28
paste div
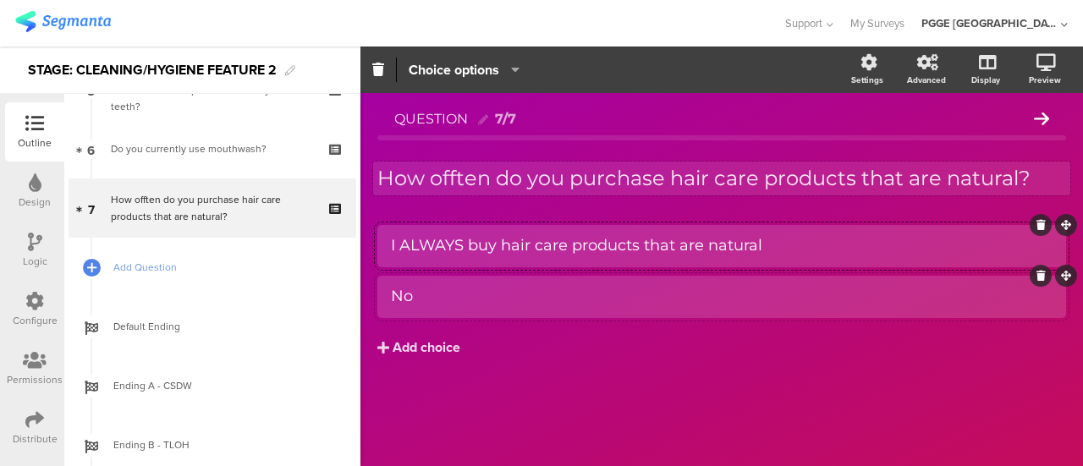
click at [464, 288] on div "No" at bounding box center [721, 296] width 661 height 19
paste div
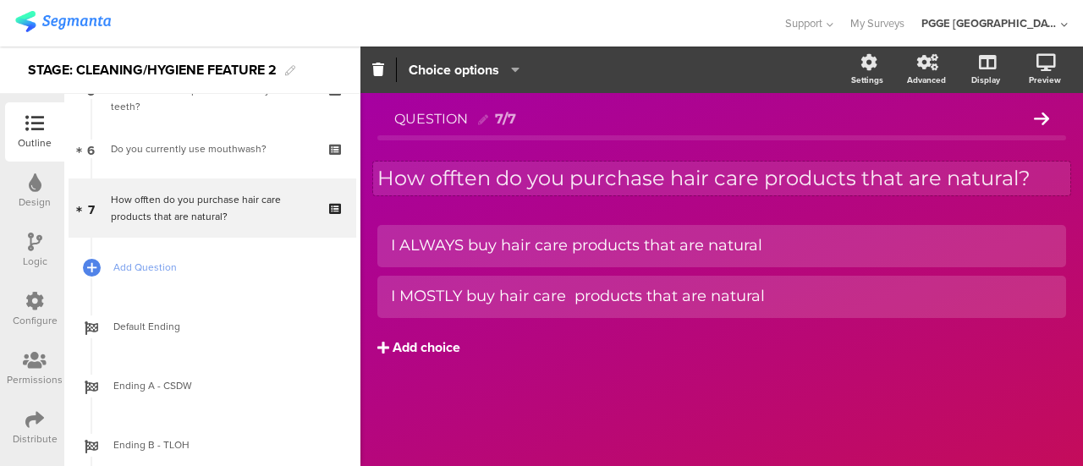
click at [431, 346] on div "Add choice" at bounding box center [426, 348] width 68 height 18
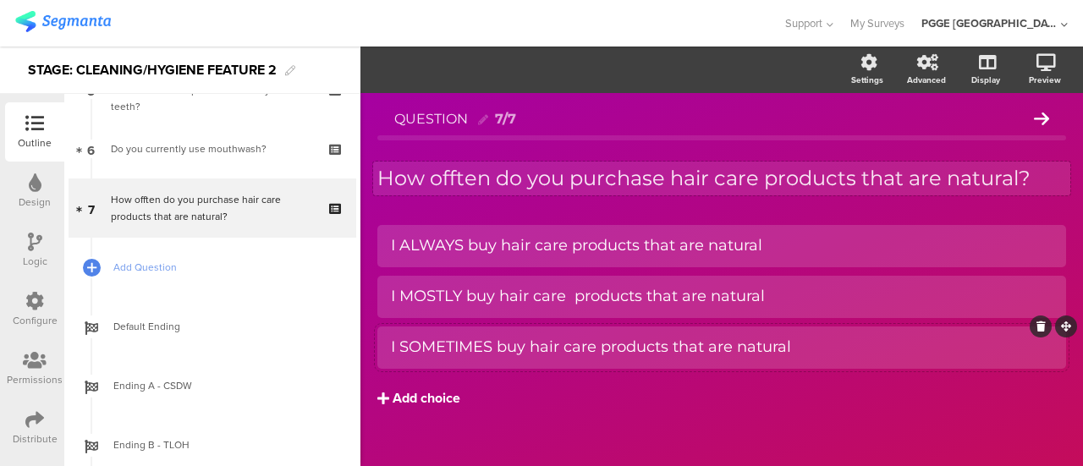
click at [414, 392] on div "Add choice" at bounding box center [426, 399] width 68 height 18
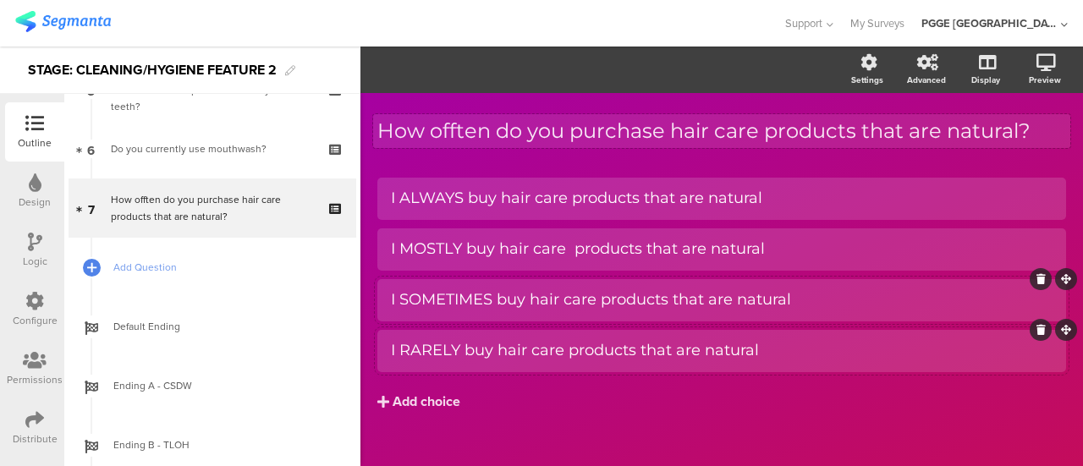
scroll to position [71, 0]
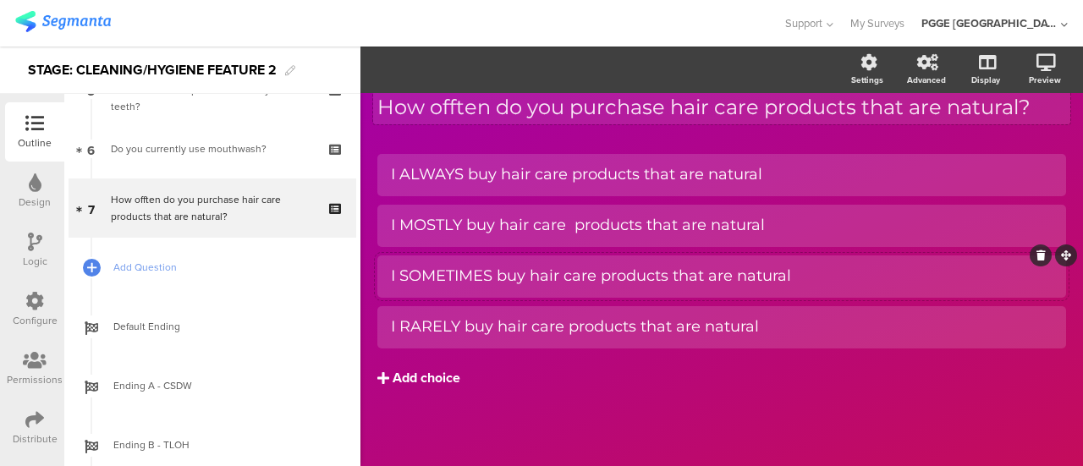
click at [413, 380] on div "Add choice" at bounding box center [426, 379] width 68 height 18
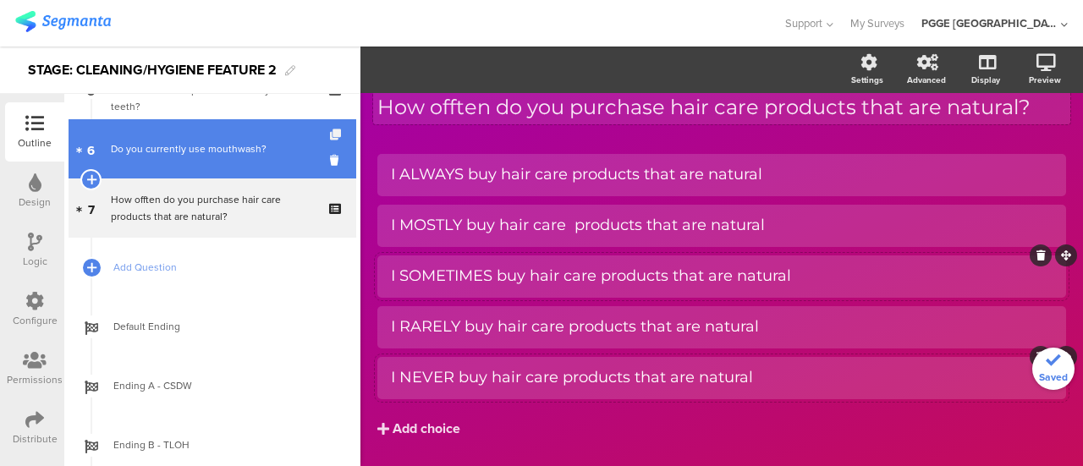
click at [330, 132] on icon at bounding box center [337, 134] width 14 height 11
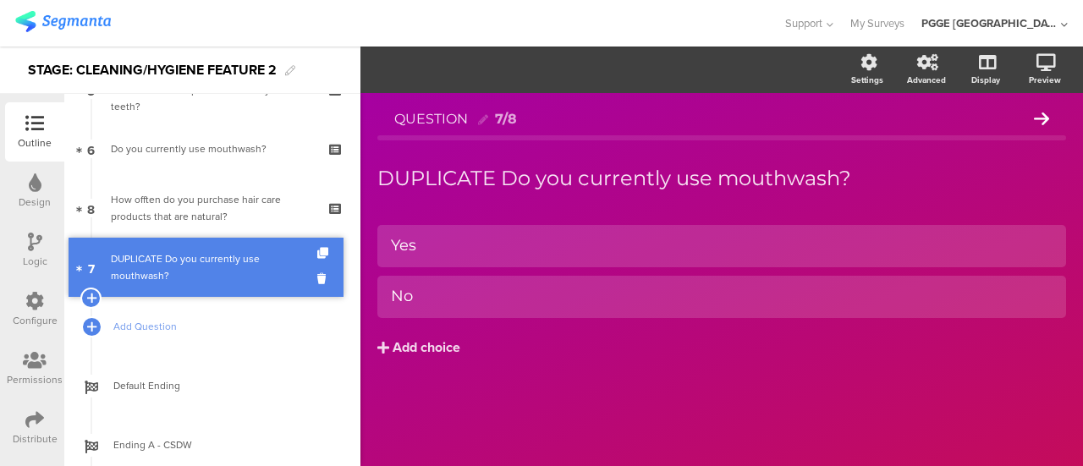
drag, startPoint x: 134, startPoint y: 202, endPoint x: 156, endPoint y: 261, distance: 62.9
click at [217, 260] on div "DUPLICATE Do you currently use mouthwash?" at bounding box center [212, 267] width 202 height 34
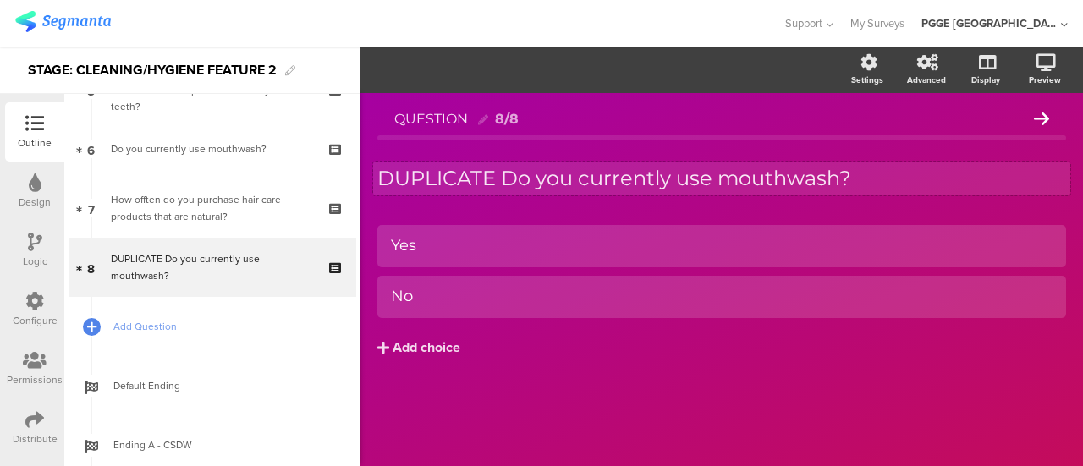
click at [474, 178] on p "DUPLICATE Do you currently use mouthwash?" at bounding box center [721, 178] width 689 height 25
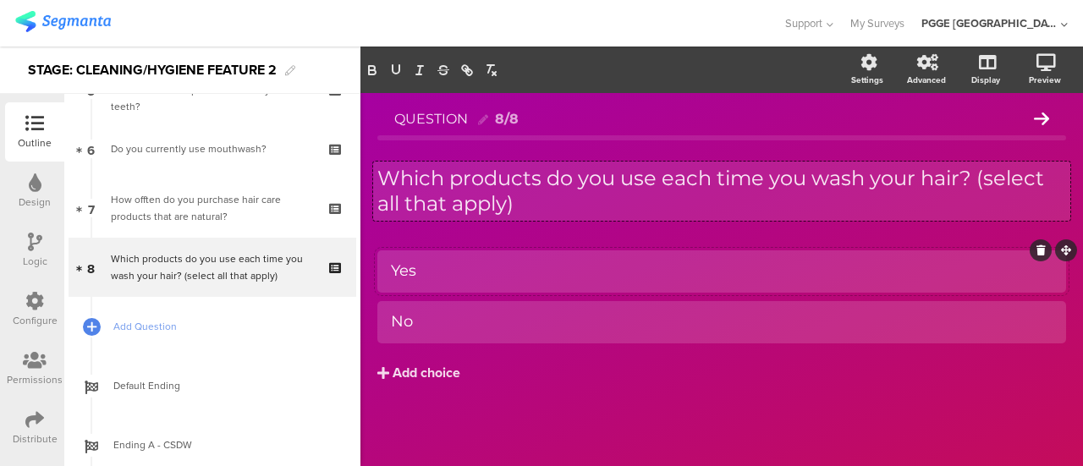
click at [474, 252] on div at bounding box center [721, 271] width 689 height 42
click at [464, 265] on div "Yes" at bounding box center [721, 270] width 661 height 19
paste div
click at [430, 313] on div "No" at bounding box center [721, 321] width 661 height 19
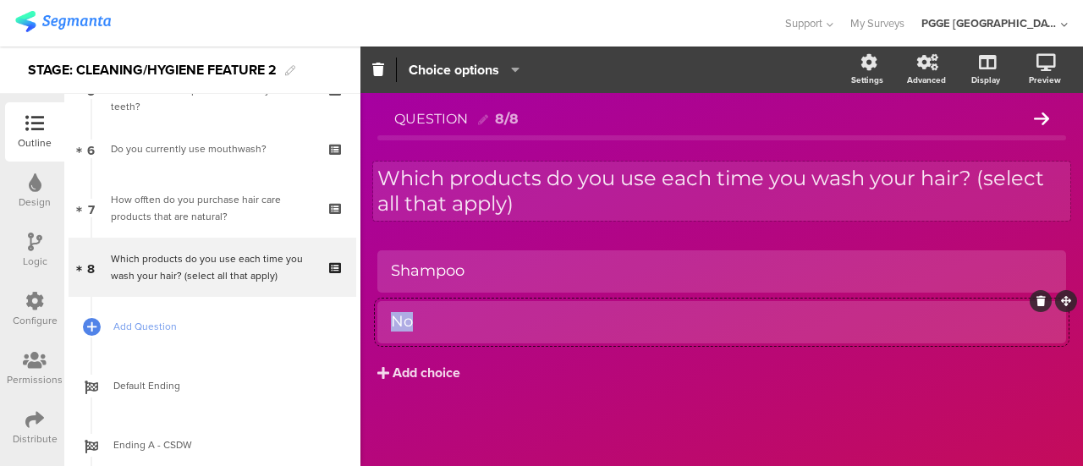
paste div
click at [423, 370] on div "Add choice" at bounding box center [426, 374] width 68 height 18
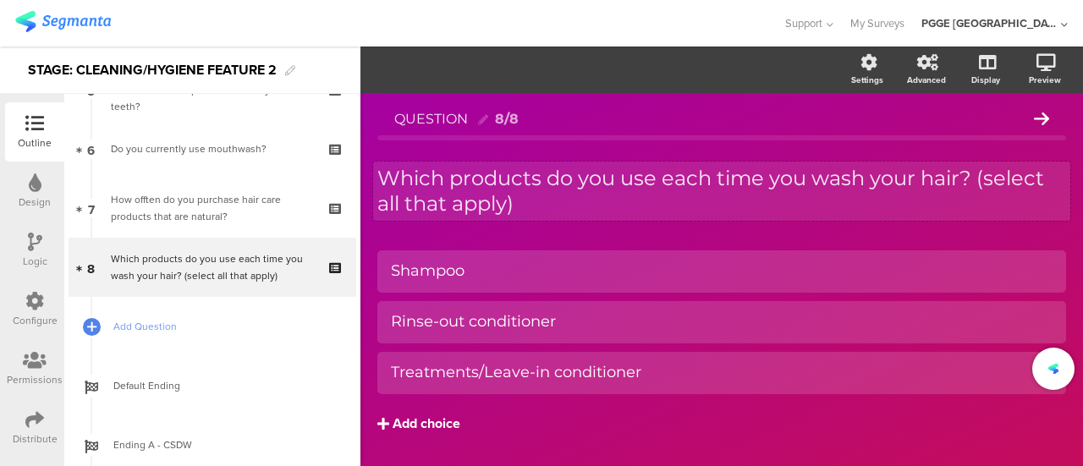
click at [413, 425] on div "Add choice" at bounding box center [426, 424] width 68 height 18
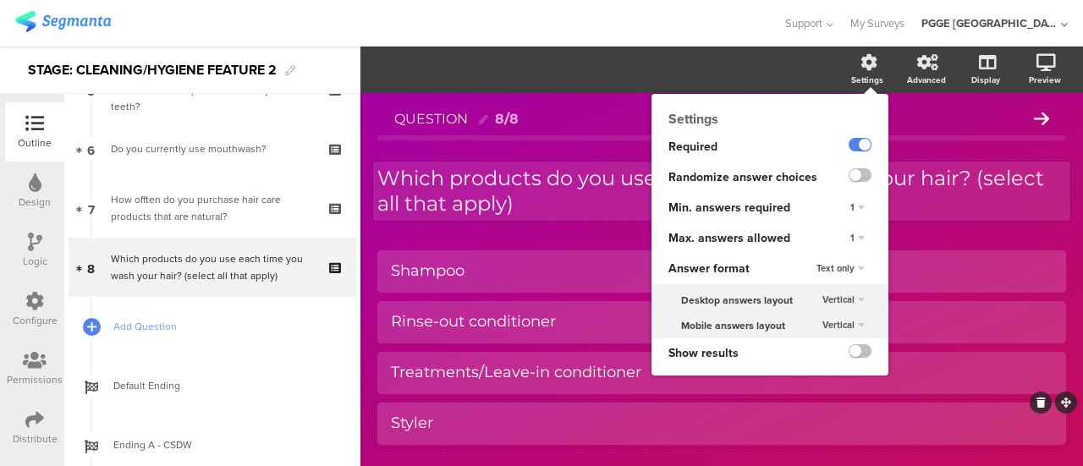
click at [843, 233] on div "1" at bounding box center [857, 238] width 28 height 20
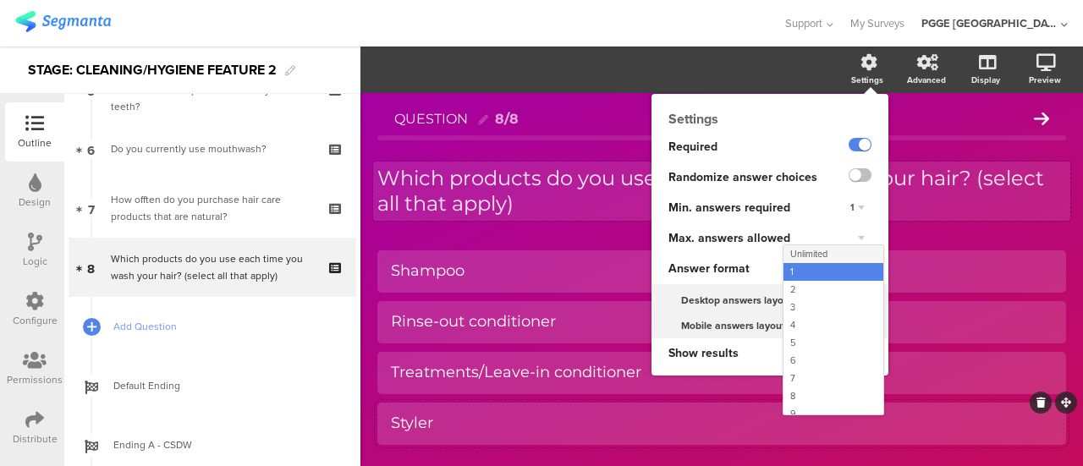
click at [798, 254] on span "Unlimited" at bounding box center [808, 254] width 37 height 14
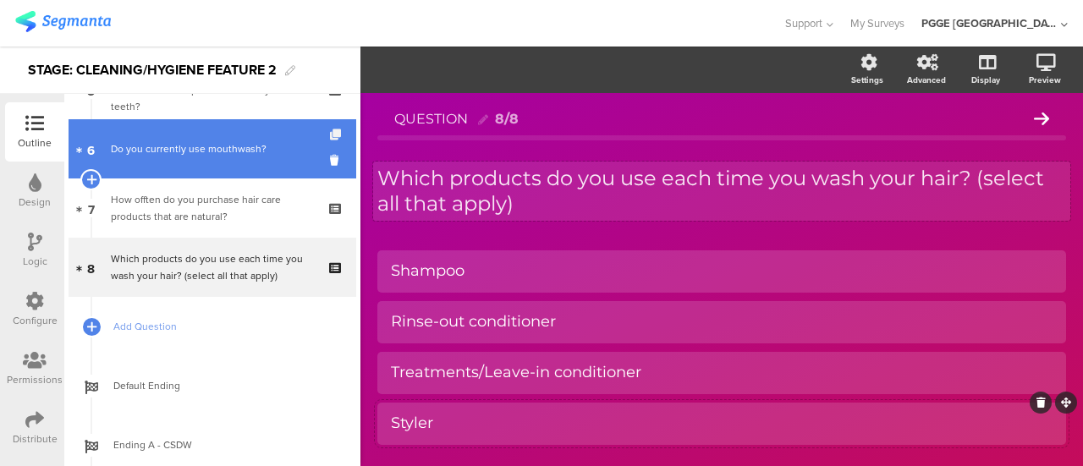
click at [330, 131] on icon at bounding box center [337, 134] width 14 height 11
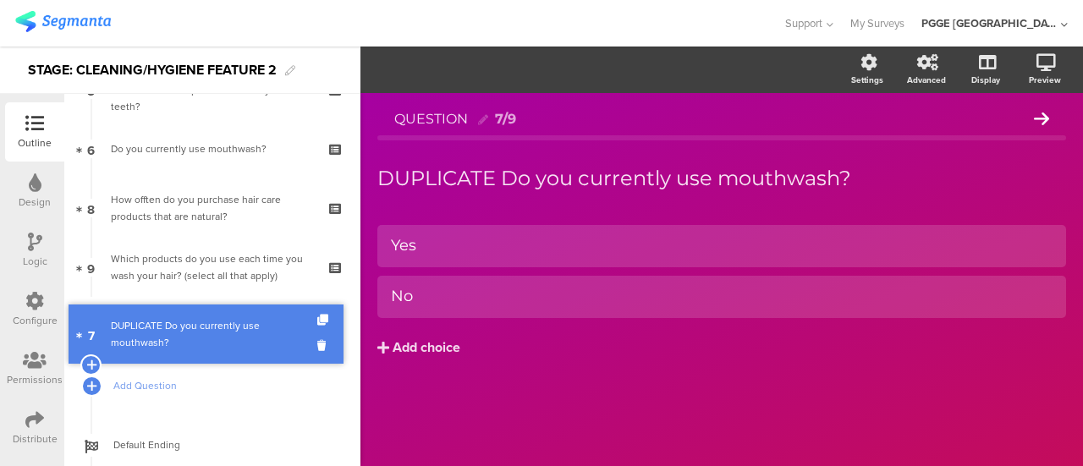
drag, startPoint x: 178, startPoint y: 199, endPoint x: 197, endPoint y: 325, distance: 127.5
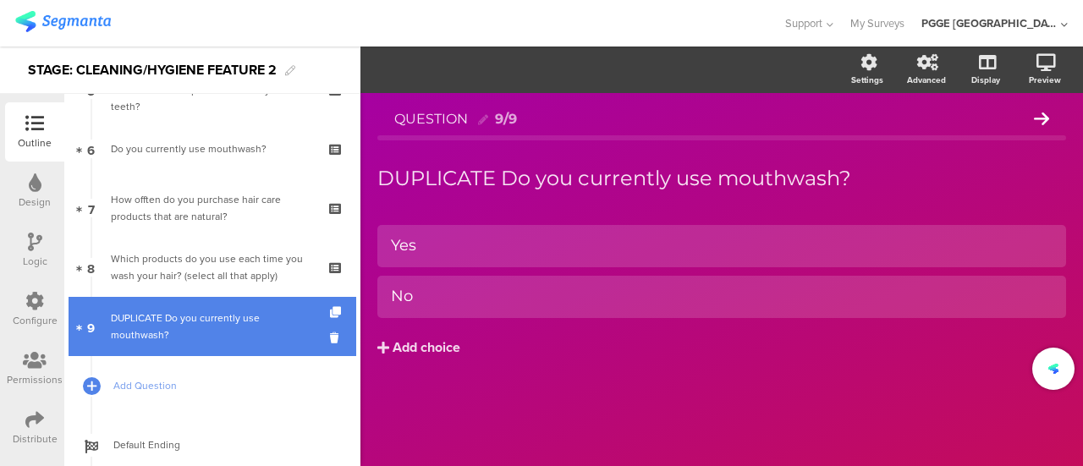
click at [212, 320] on div "DUPLICATE Do you currently use mouthwash?" at bounding box center [212, 327] width 202 height 34
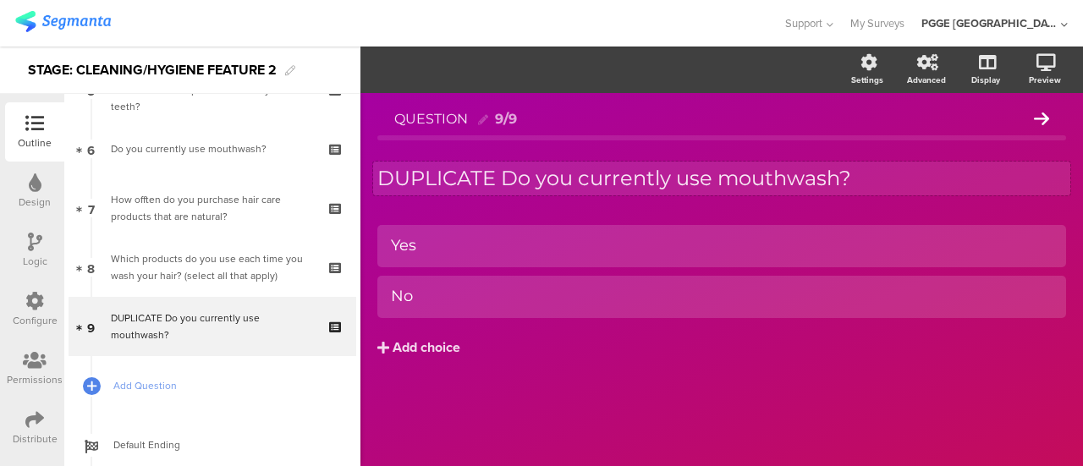
click at [472, 175] on div "DUPLICATE Do you currently use mouthwash? DUPLICATE Do you currently use mouthw…" at bounding box center [721, 179] width 697 height 34
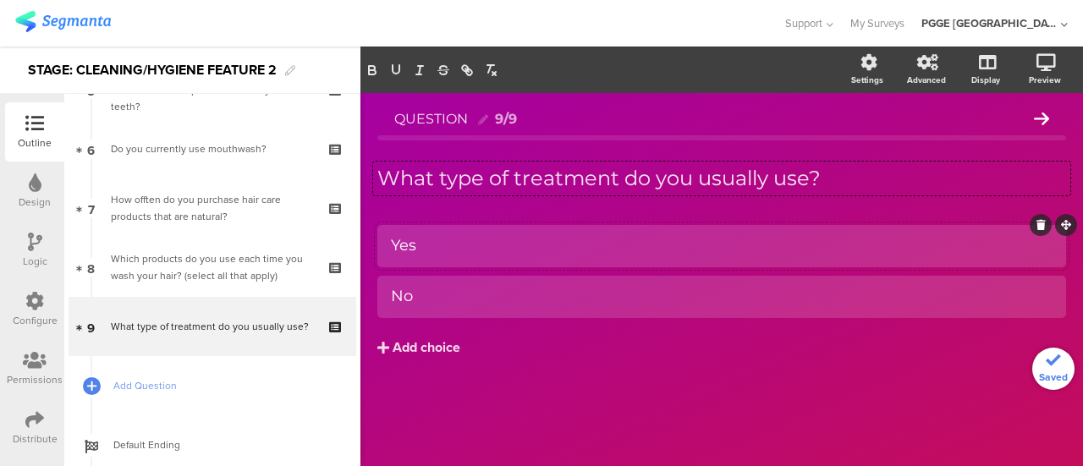
click at [474, 244] on div "Yes" at bounding box center [721, 245] width 661 height 19
paste div
click at [457, 298] on div "No" at bounding box center [721, 296] width 661 height 19
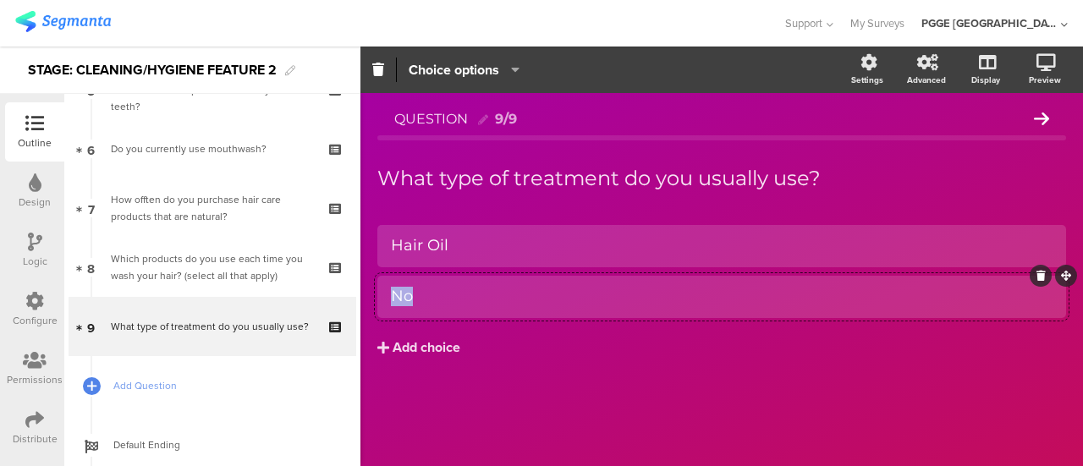
paste div
click at [433, 342] on div "Add choice" at bounding box center [426, 348] width 68 height 18
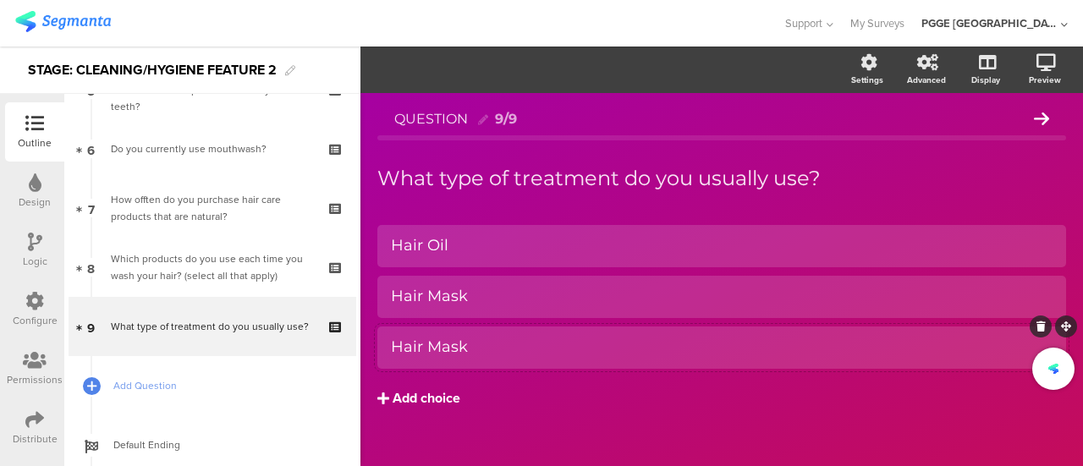
click at [413, 392] on div "Add choice" at bounding box center [426, 399] width 68 height 18
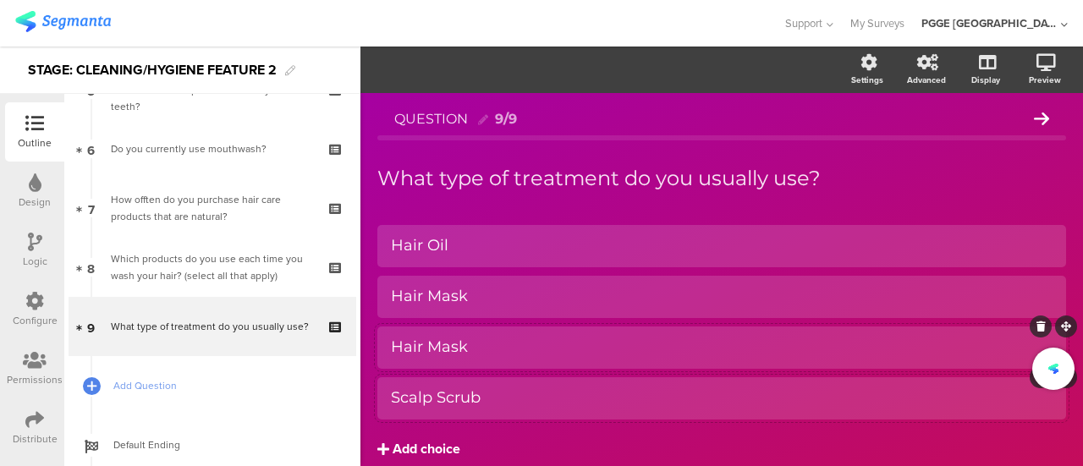
click at [399, 446] on div "Add choice" at bounding box center [426, 450] width 68 height 18
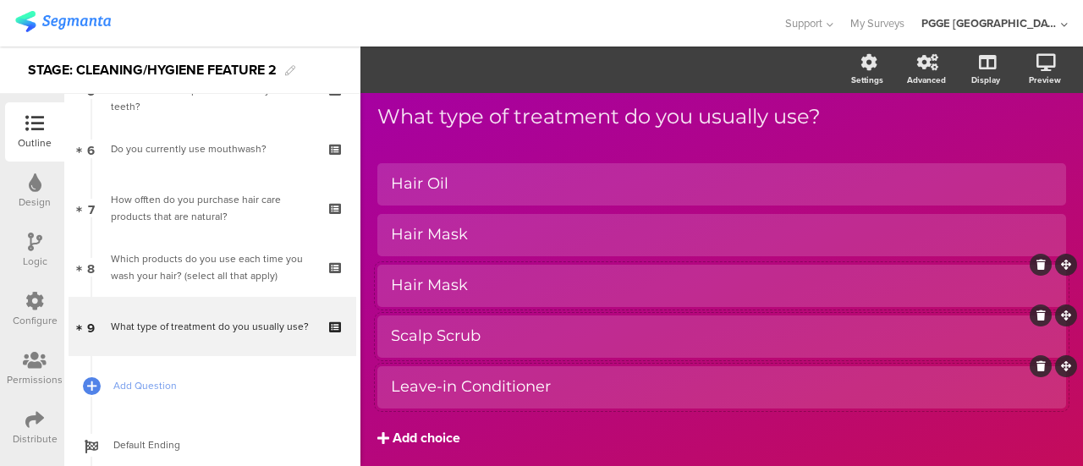
scroll to position [85, 0]
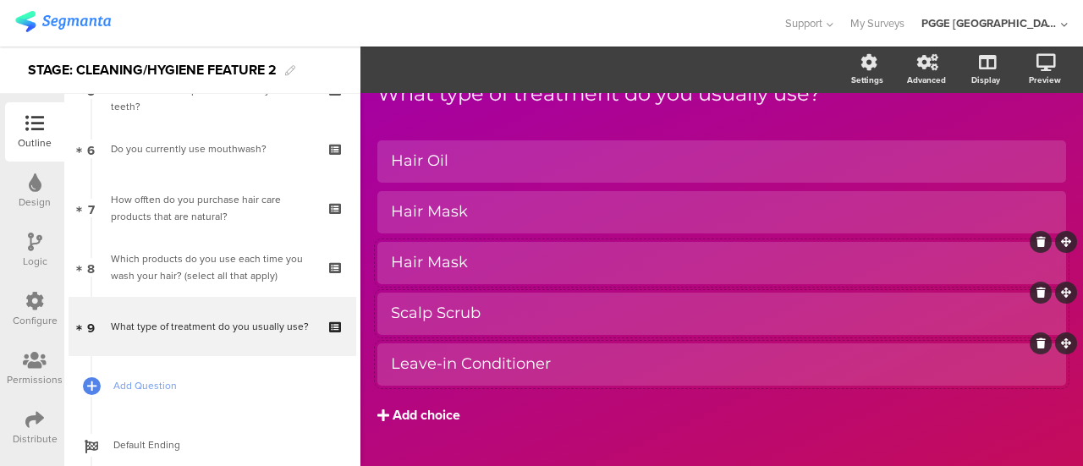
click at [428, 410] on div "Add choice" at bounding box center [426, 416] width 68 height 18
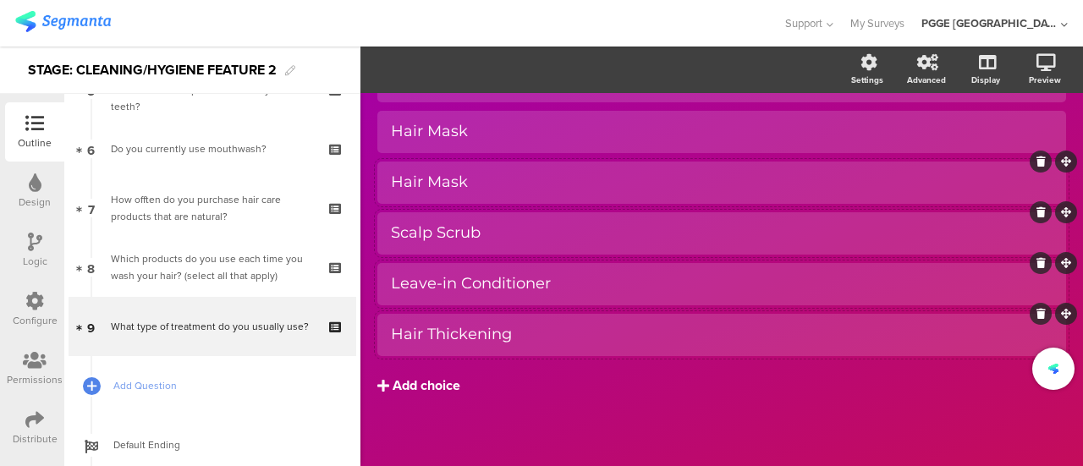
scroll to position [173, 0]
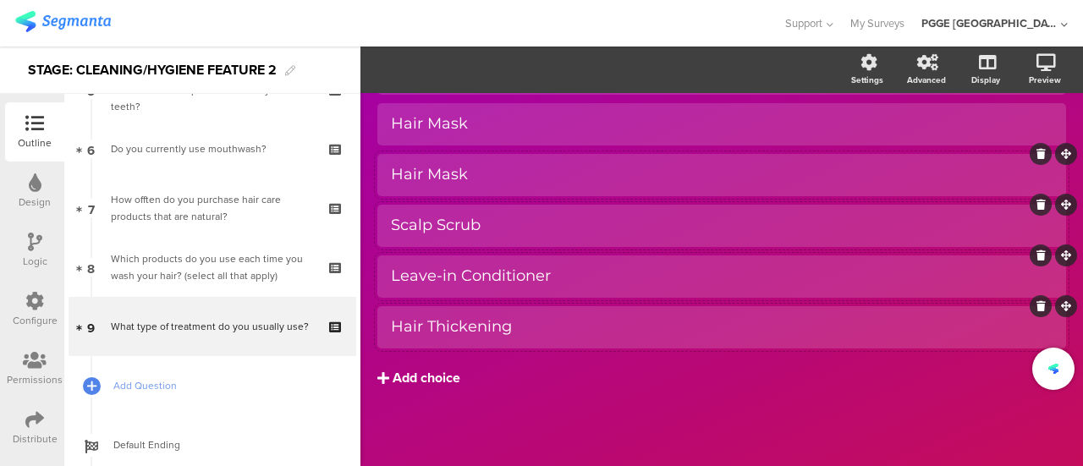
click at [423, 381] on div "Add choice" at bounding box center [426, 379] width 68 height 18
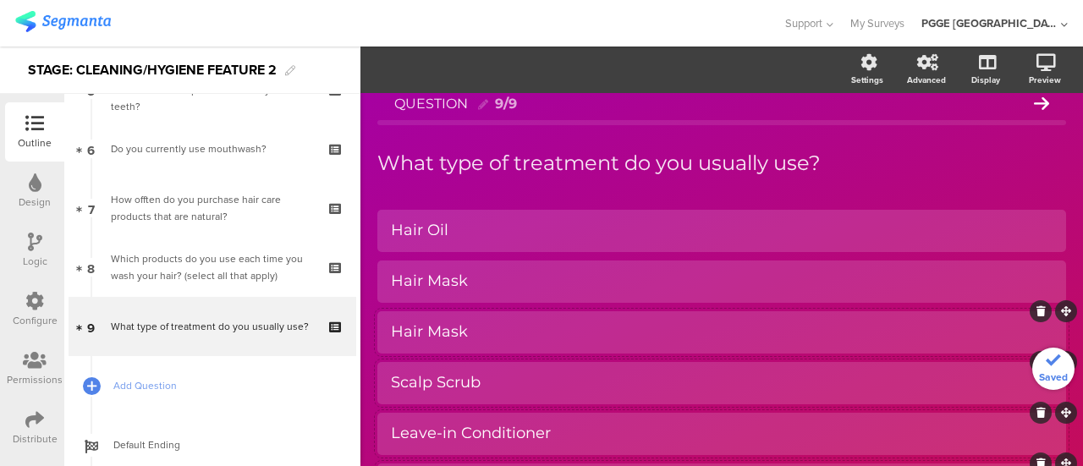
scroll to position [0, 0]
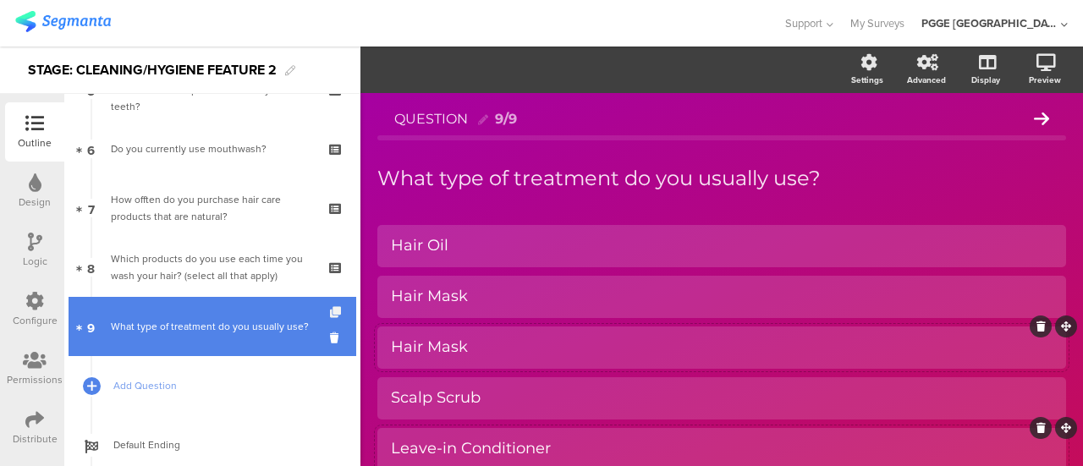
click at [330, 314] on icon at bounding box center [337, 312] width 14 height 11
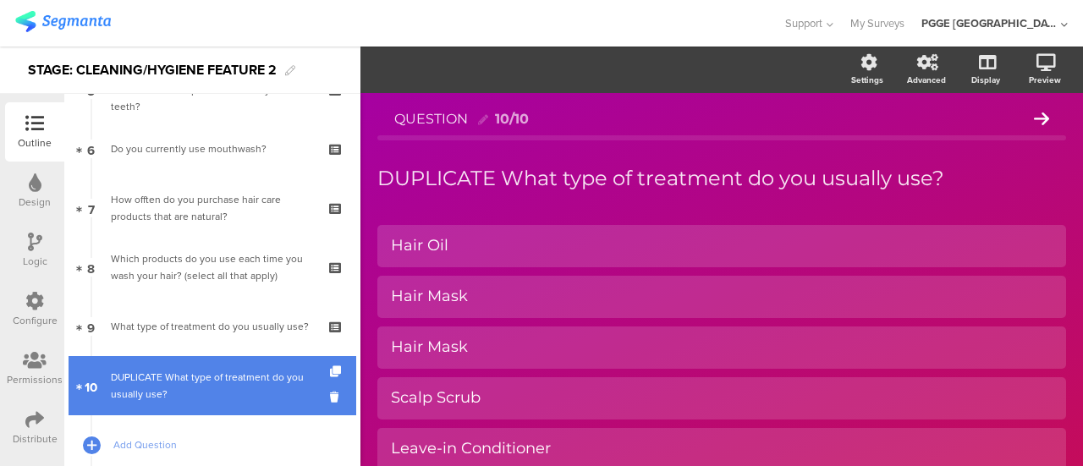
click at [244, 392] on div "DUPLICATE What type of treatment do you usually use?" at bounding box center [212, 386] width 202 height 34
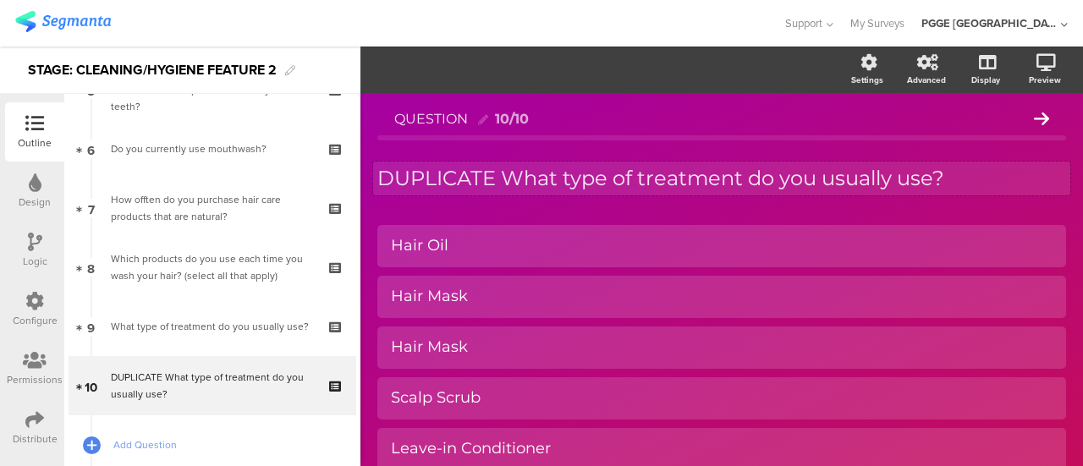
click at [526, 184] on p "DUPLICATE What type of treatment do you usually use?" at bounding box center [721, 178] width 689 height 25
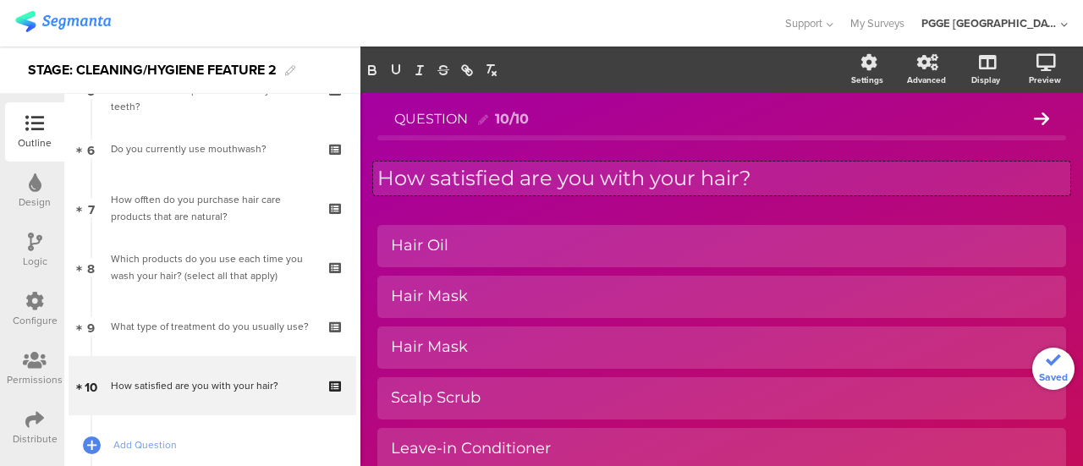
click at [506, 223] on div "QUESTION 10/10 How satisfied are you with your hair? How satisfied are you with…" at bounding box center [721, 392] width 689 height 580
paste div
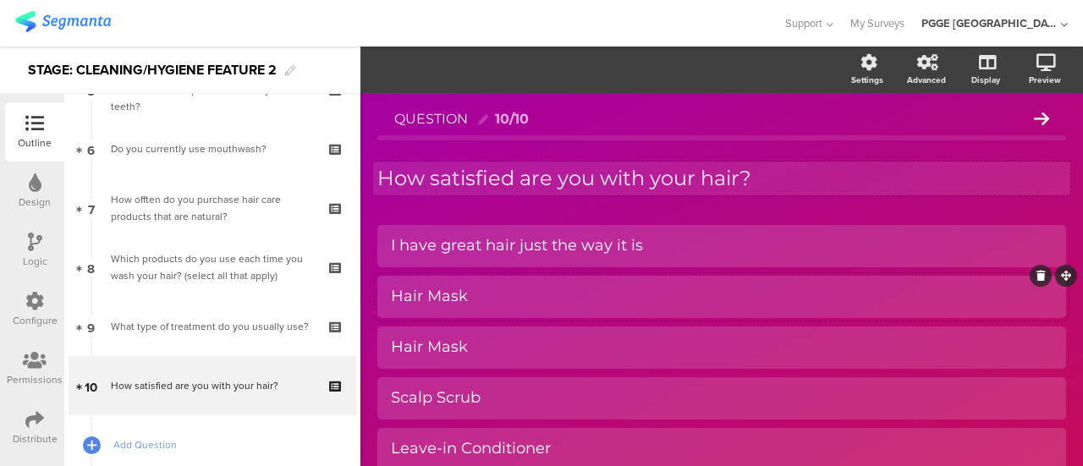
click at [493, 305] on div "Hair Mask" at bounding box center [721, 296] width 661 height 19
paste div
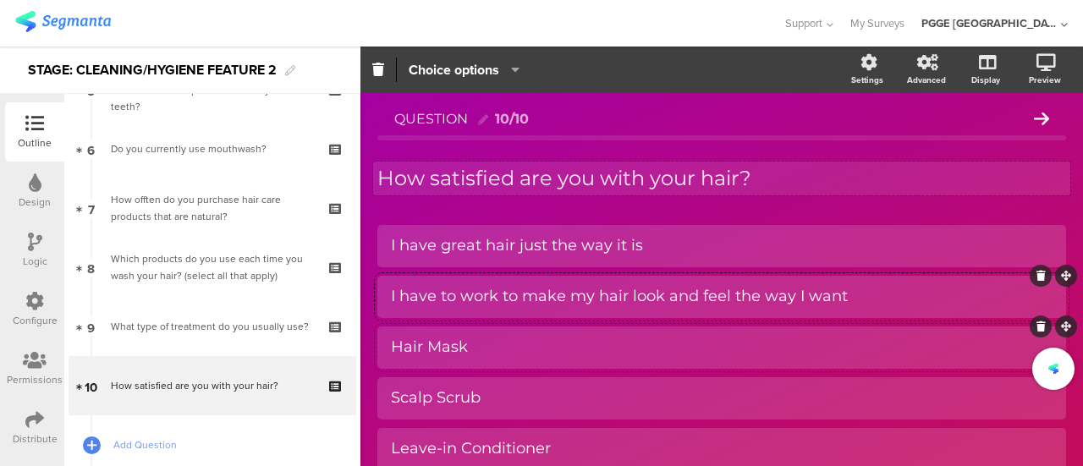
scroll to position [223, 0]
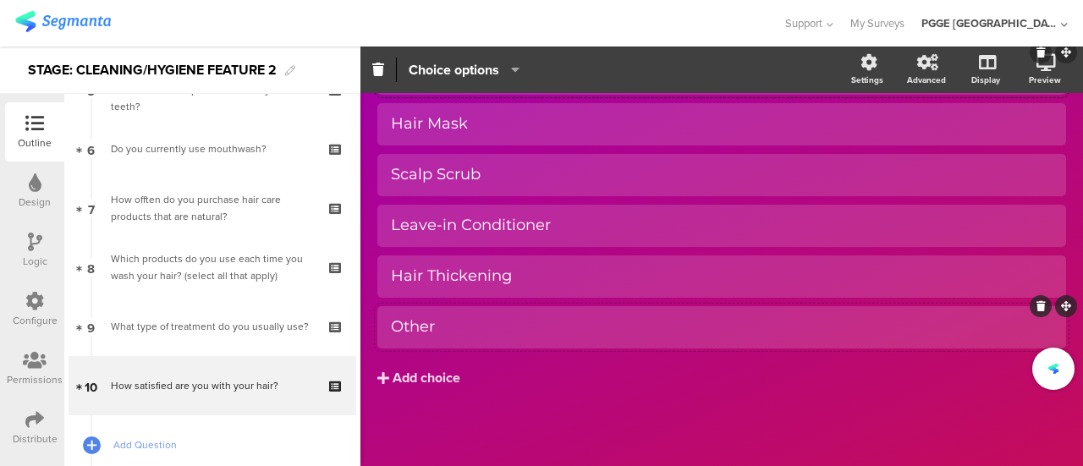
click at [497, 334] on div "Other" at bounding box center [721, 326] width 661 height 19
click at [1036, 307] on icon at bounding box center [1040, 306] width 9 height 10
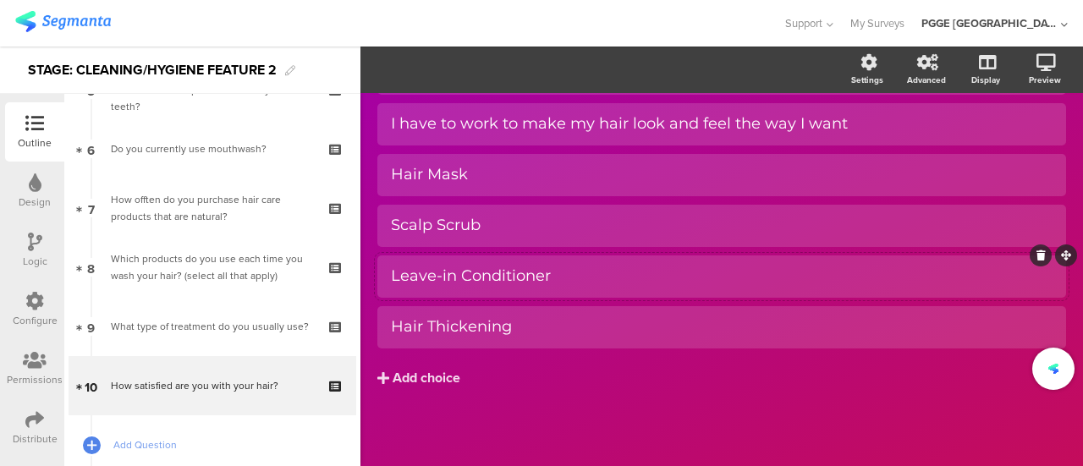
click at [1036, 260] on icon at bounding box center [1040, 255] width 9 height 10
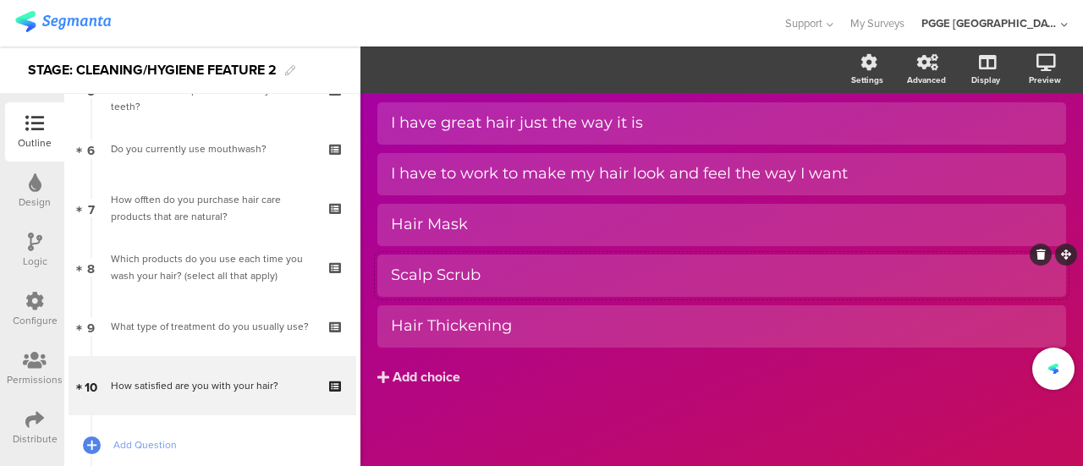
scroll to position [122, 0]
click at [1036, 256] on icon at bounding box center [1040, 255] width 9 height 10
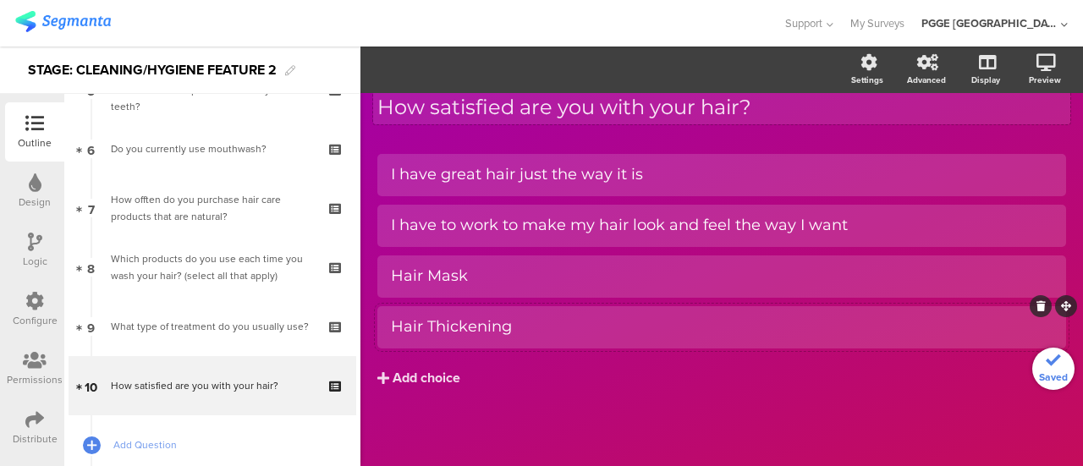
click at [1036, 304] on icon at bounding box center [1040, 306] width 9 height 10
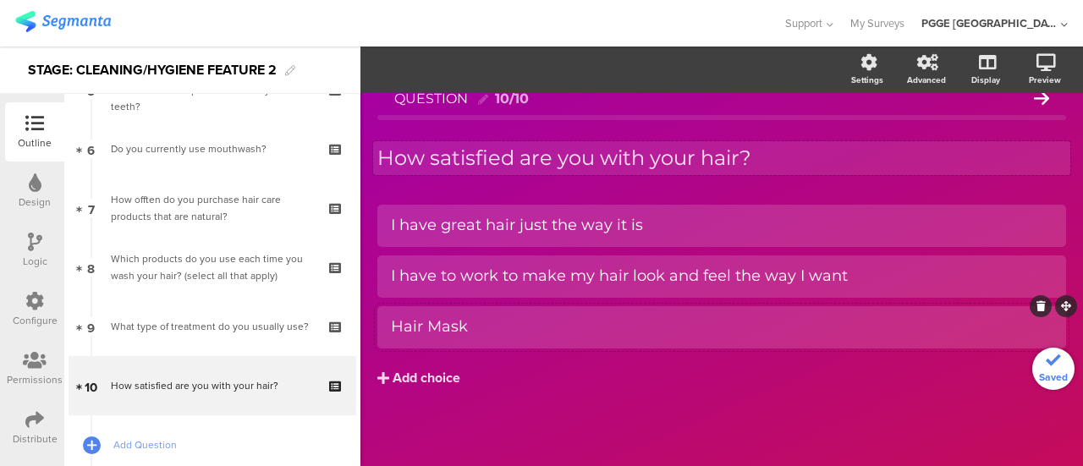
click at [1036, 310] on icon at bounding box center [1040, 306] width 9 height 10
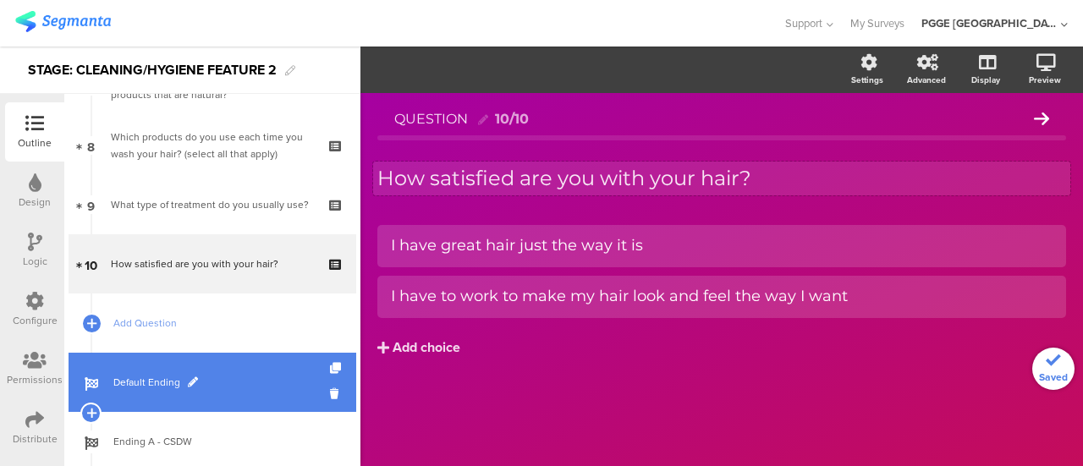
scroll to position [508, 0]
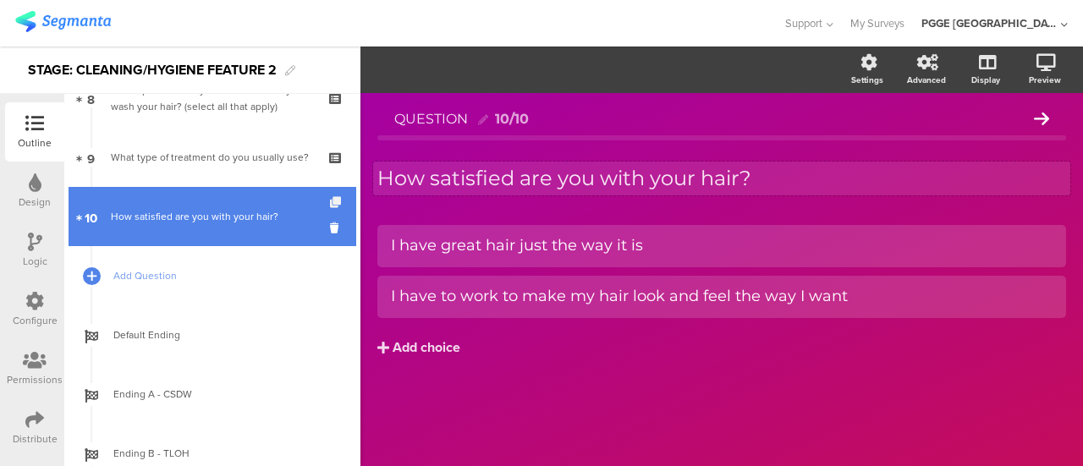
click at [330, 199] on icon at bounding box center [337, 202] width 14 height 11
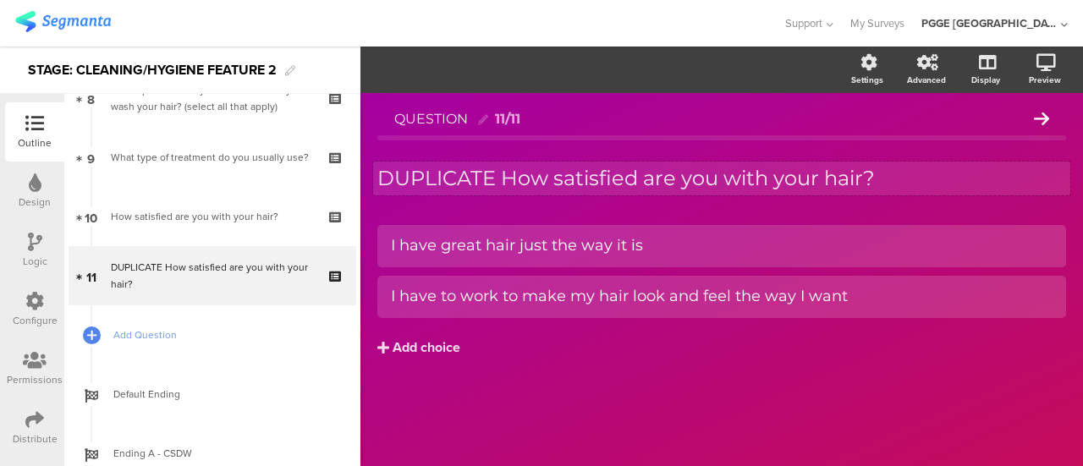
click at [529, 169] on div "DUPLICATE How satisfied are you with your hair? DUPLICATE How satisfied are you…" at bounding box center [721, 179] width 697 height 34
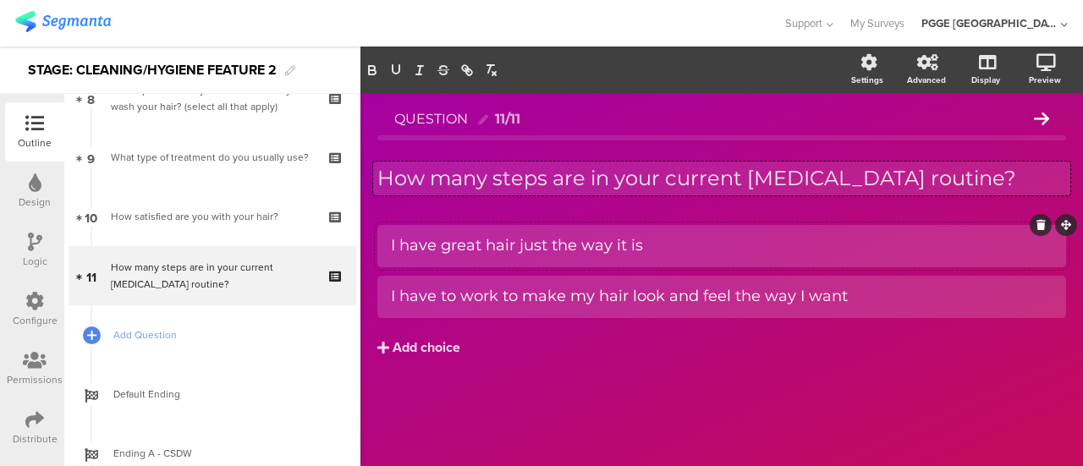
click at [445, 251] on div "I have great hair just the way it is" at bounding box center [721, 245] width 661 height 19
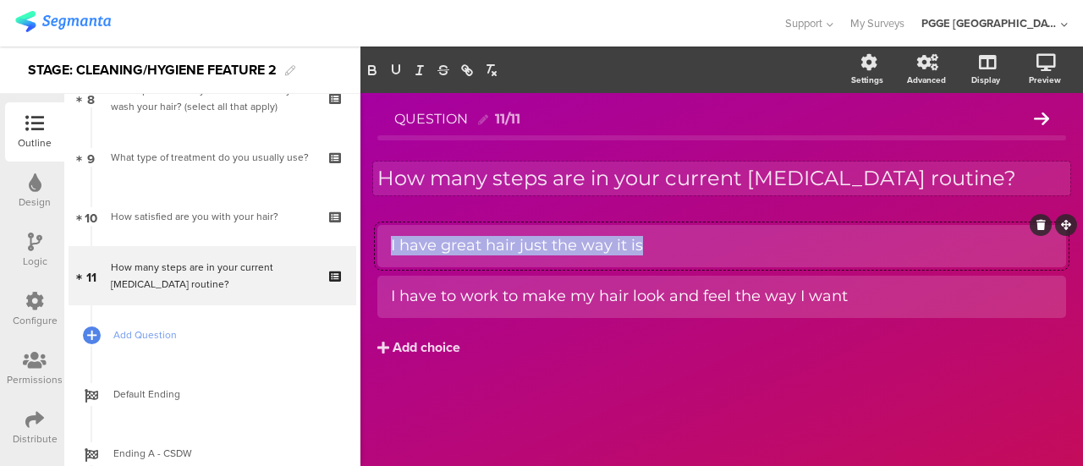
paste div
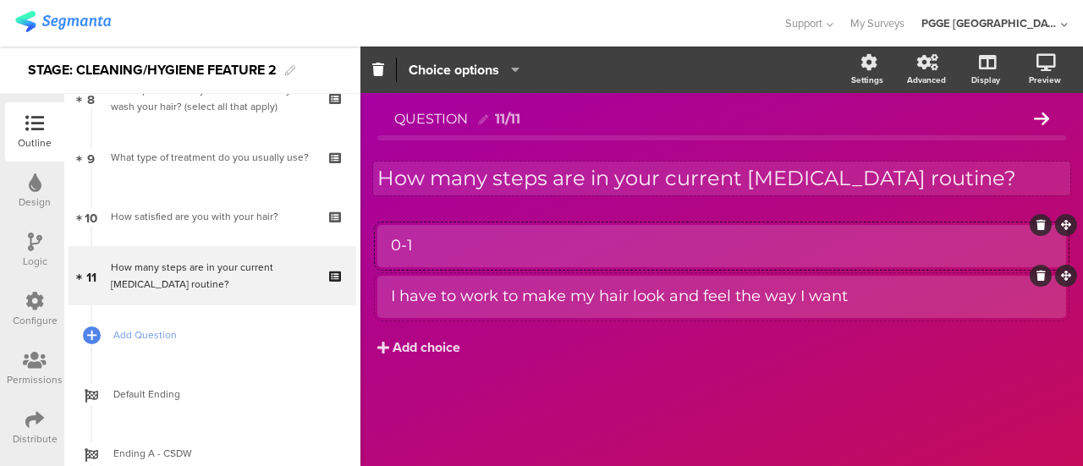
click at [436, 305] on div "I have to work to make my hair look and feel the way I want" at bounding box center [721, 296] width 661 height 19
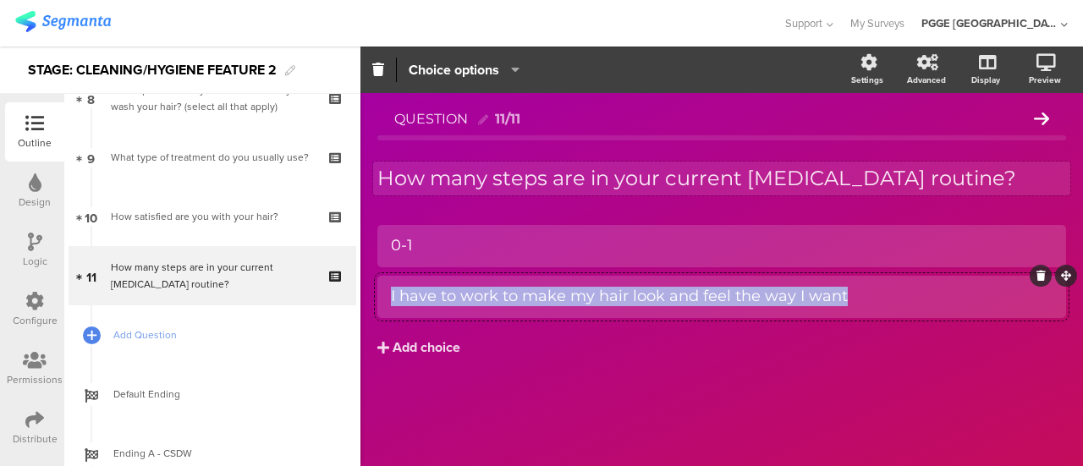
paste div
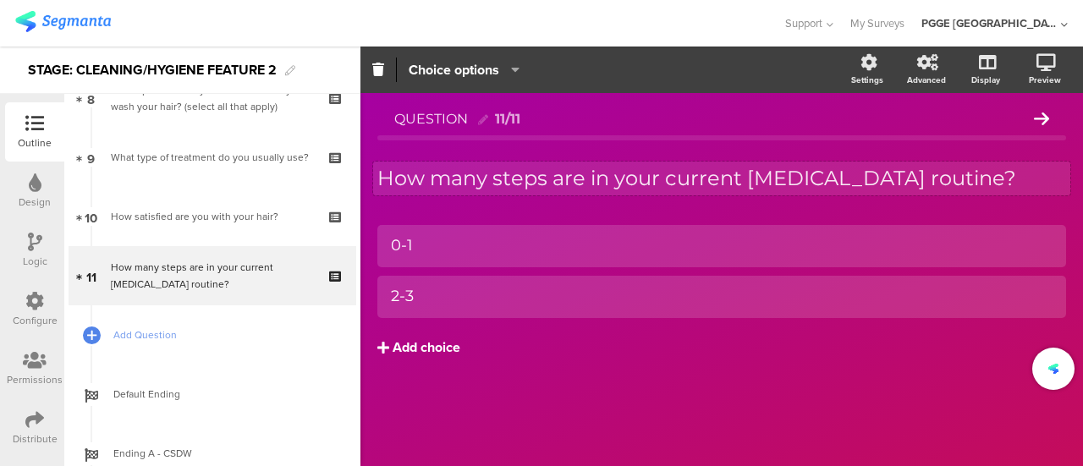
click at [412, 339] on div "Add choice" at bounding box center [426, 348] width 68 height 18
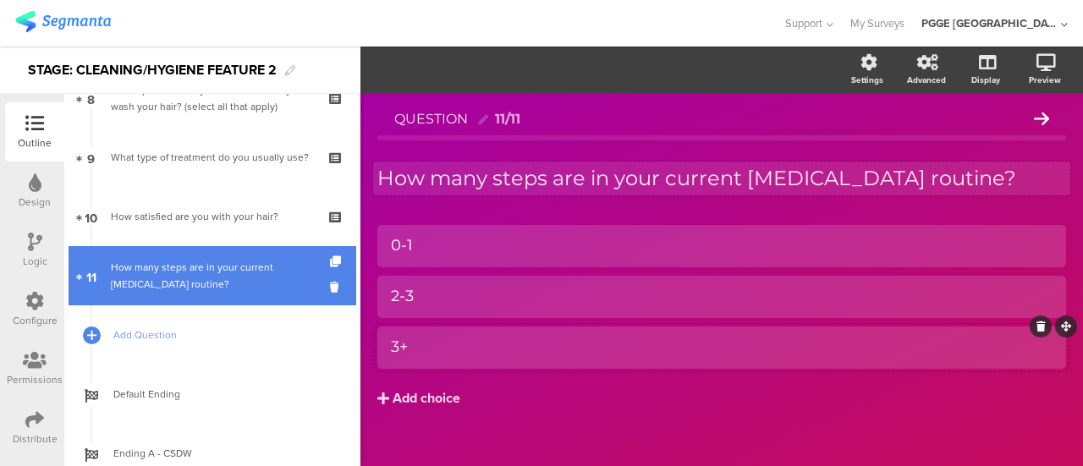
click at [240, 287] on div "How many steps are in your current [MEDICAL_DATA] routine?" at bounding box center [212, 276] width 202 height 34
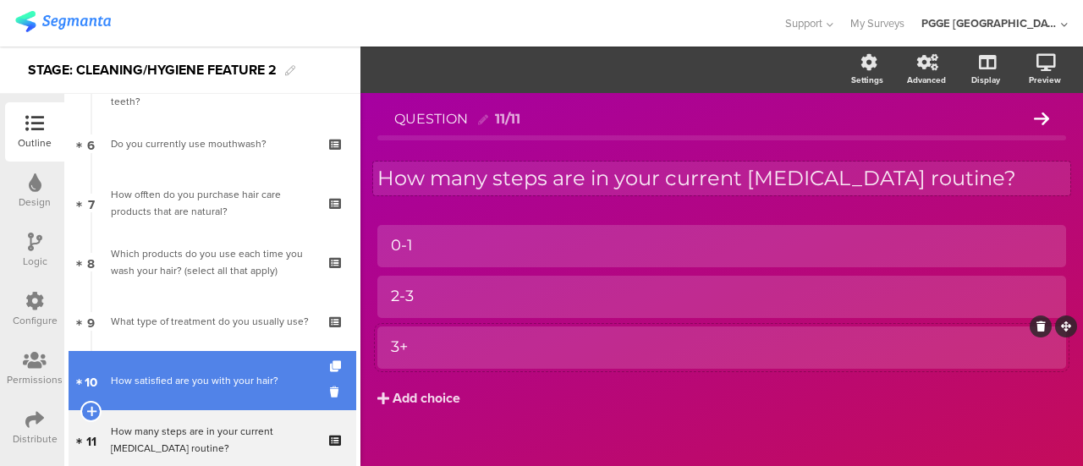
scroll to position [338, 0]
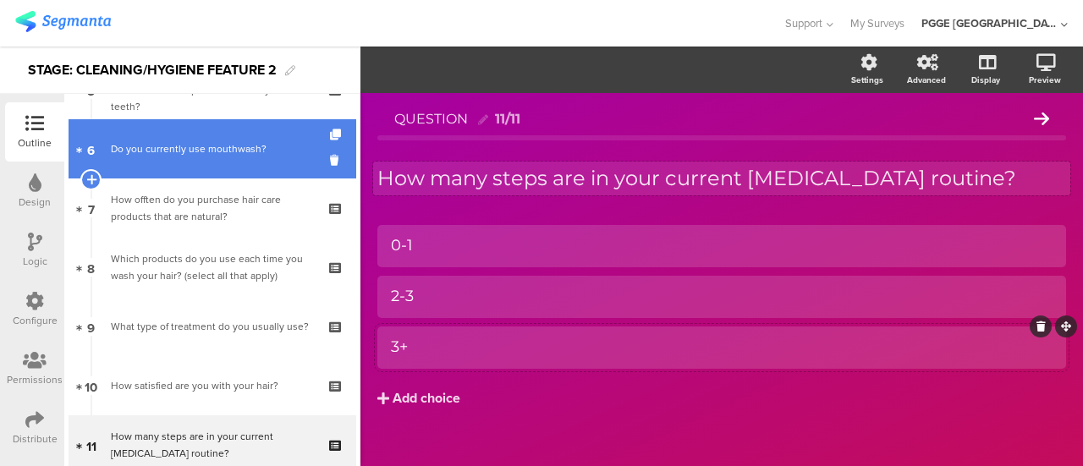
click at [218, 156] on div "Do you currently use mouthwash?" at bounding box center [212, 148] width 202 height 17
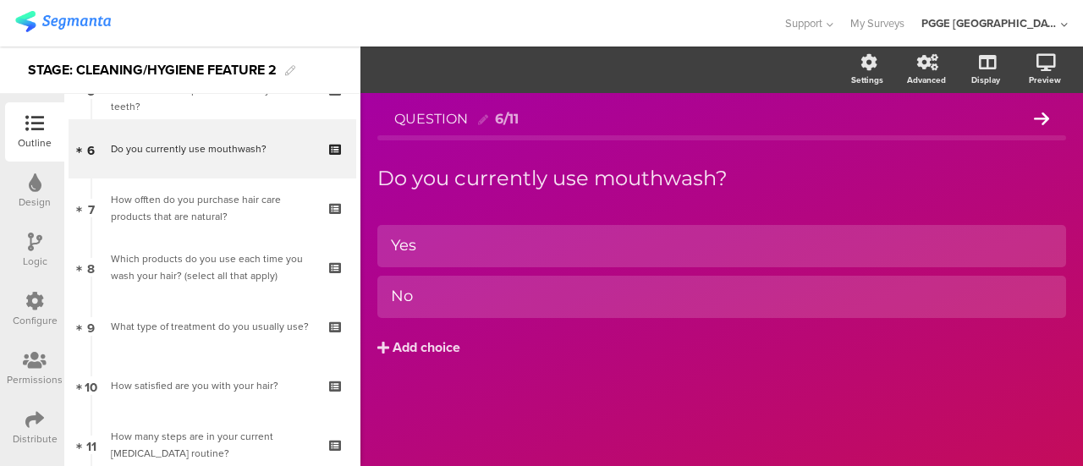
click at [30, 252] on div at bounding box center [35, 243] width 14 height 21
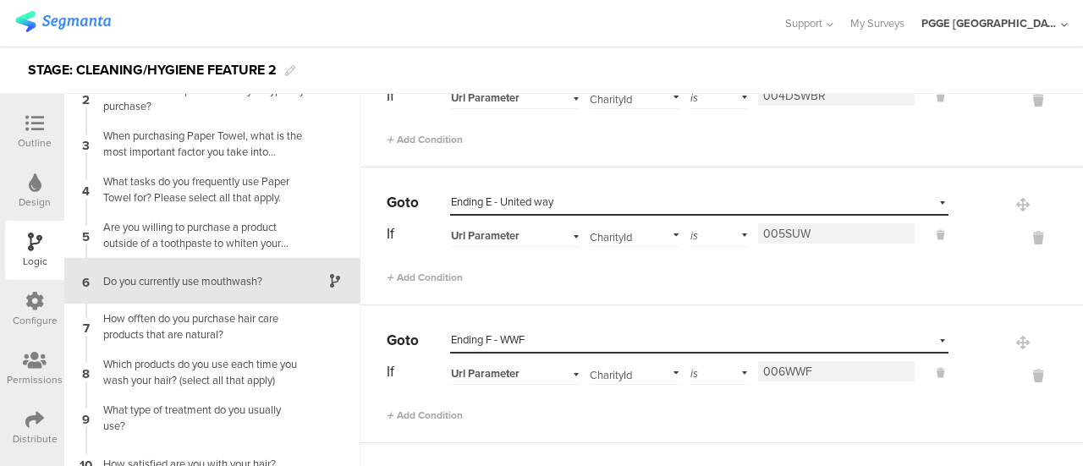
scroll to position [592, 0]
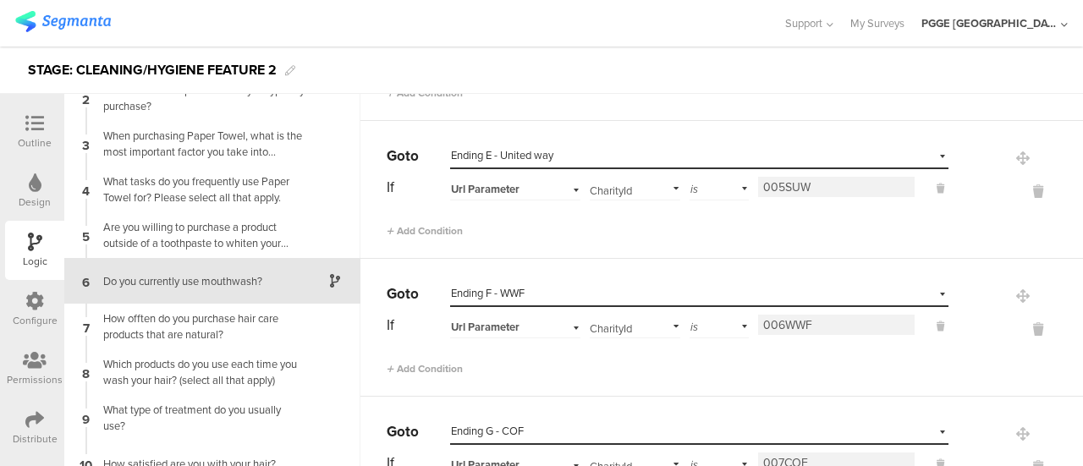
click at [827, 317] on input "006WWF" at bounding box center [836, 325] width 156 height 20
click at [1018, 188] on icon at bounding box center [1038, 191] width 41 height 19
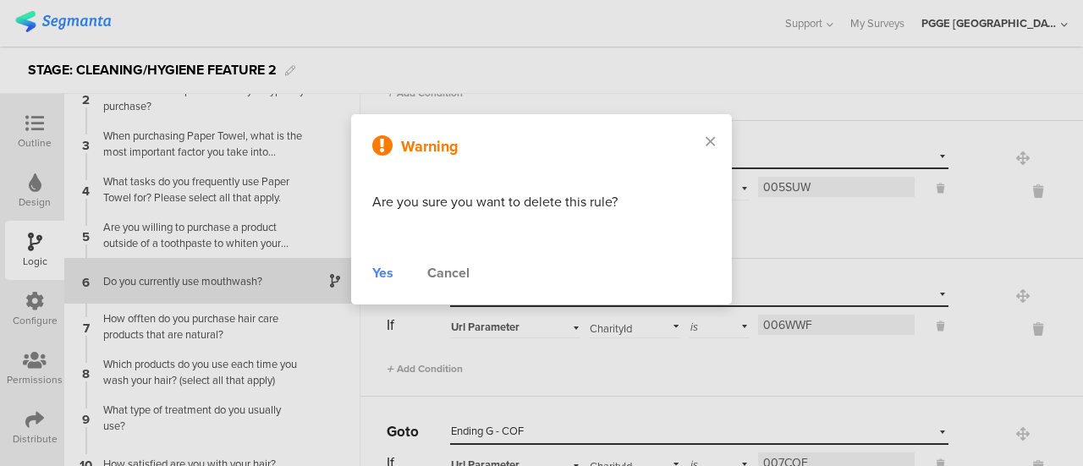
click at [383, 271] on div "Yes" at bounding box center [382, 273] width 21 height 20
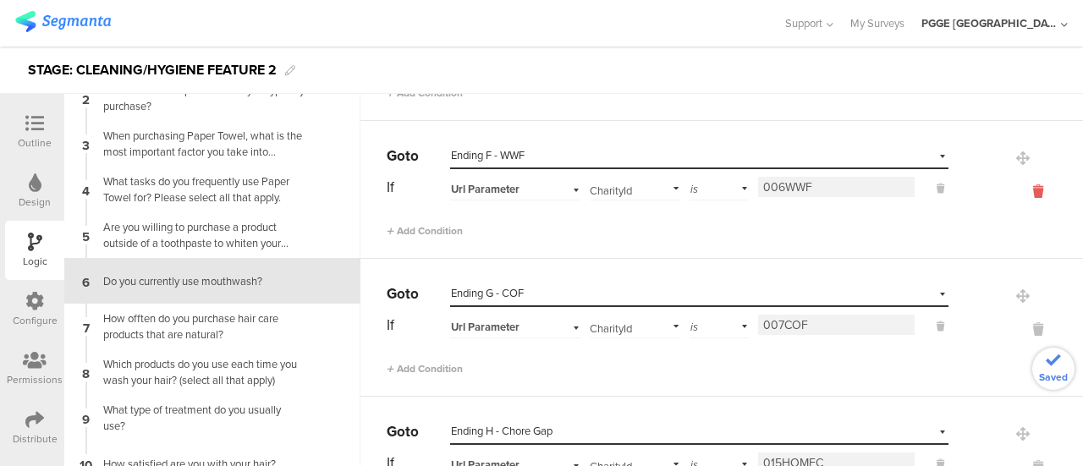
click at [1018, 188] on icon at bounding box center [1038, 191] width 41 height 19
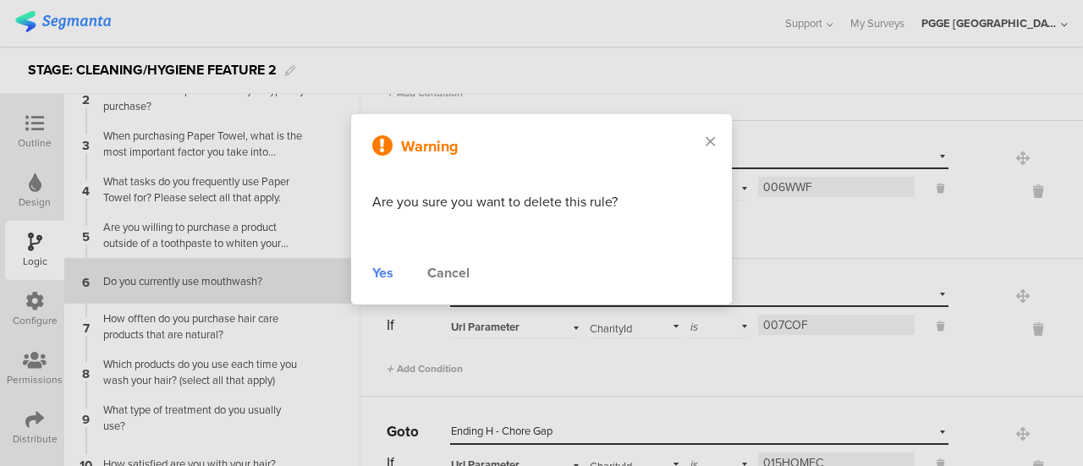
click at [384, 271] on div "Yes" at bounding box center [382, 273] width 21 height 20
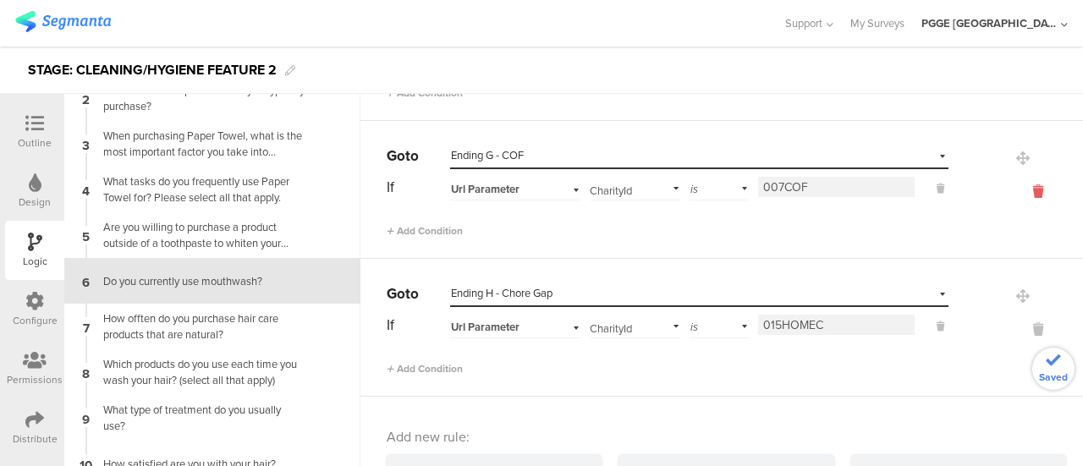
click at [1018, 182] on icon at bounding box center [1038, 191] width 41 height 19
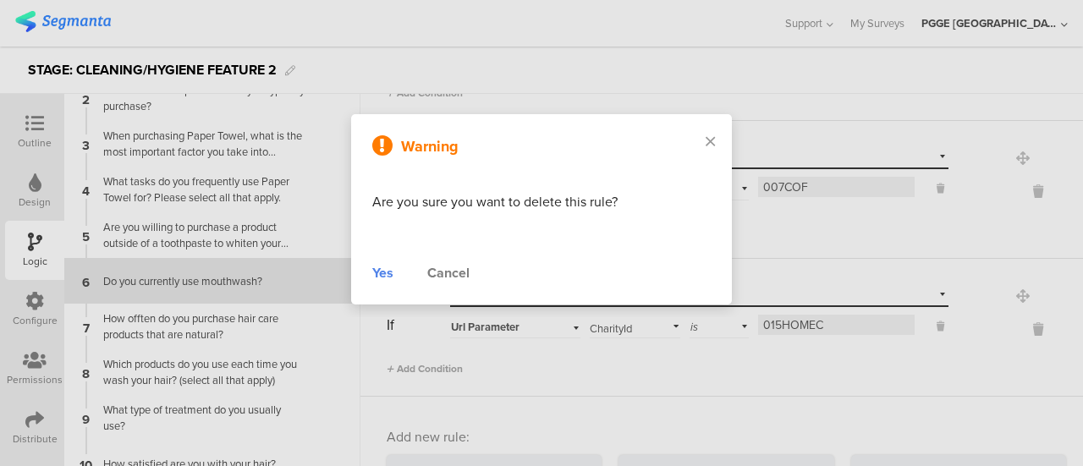
click at [379, 270] on div "Yes" at bounding box center [382, 273] width 21 height 20
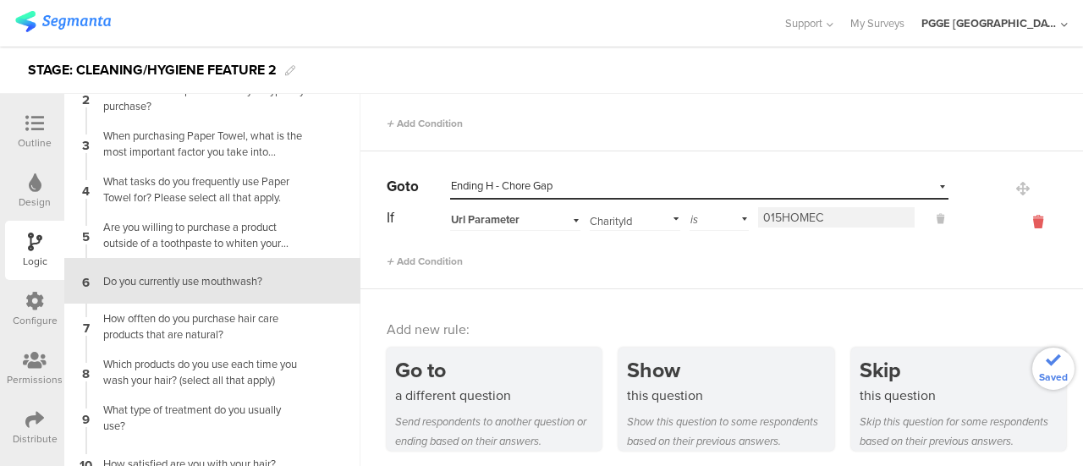
click at [1018, 219] on icon at bounding box center [1038, 221] width 41 height 19
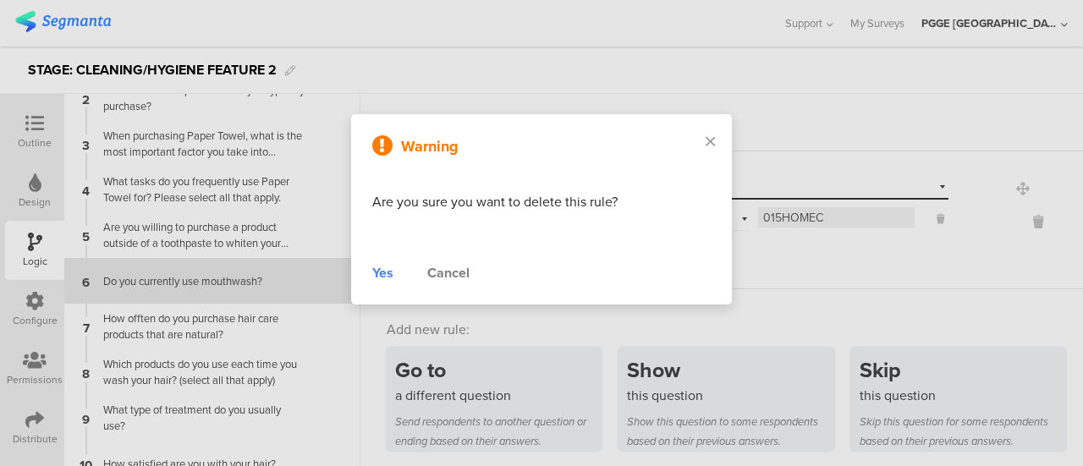
click at [389, 272] on div "Yes" at bounding box center [382, 273] width 21 height 20
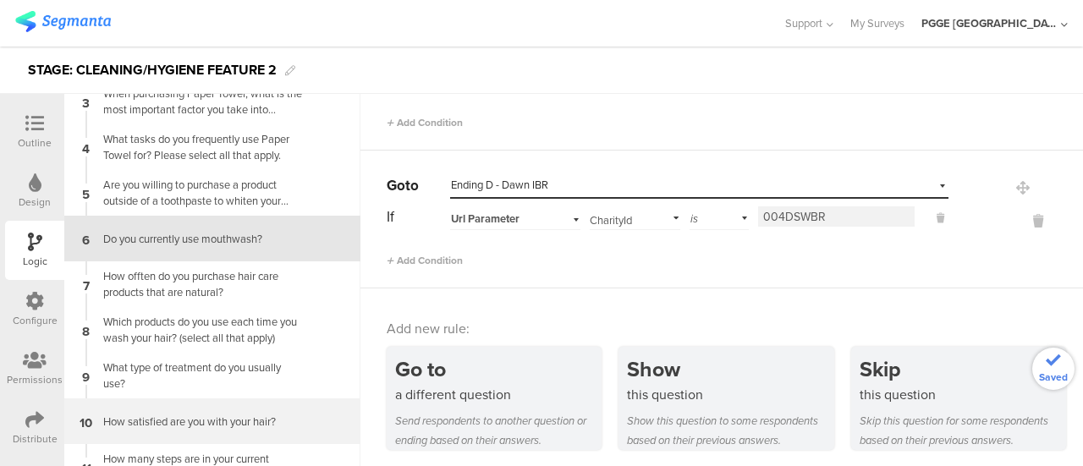
scroll to position [129, 0]
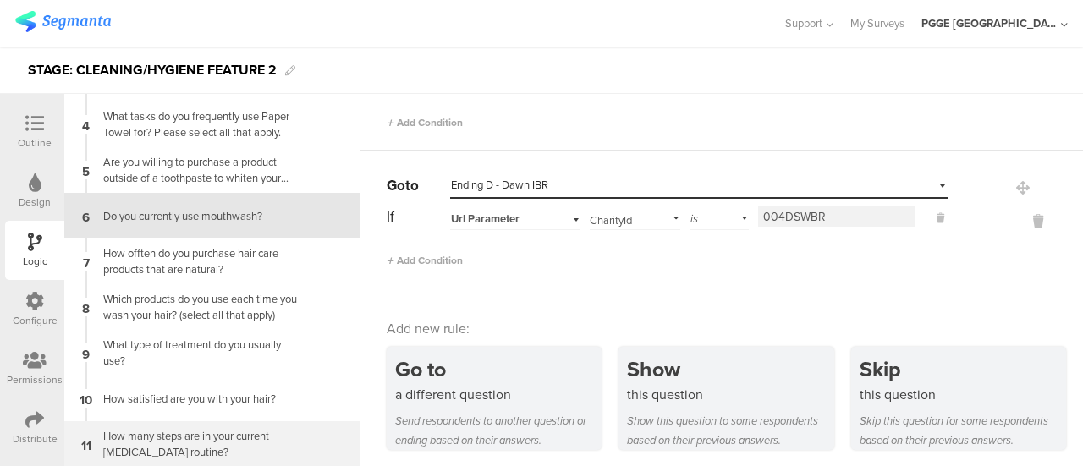
click at [176, 444] on div "How many steps are in your current [MEDICAL_DATA] routine?" at bounding box center [198, 444] width 211 height 32
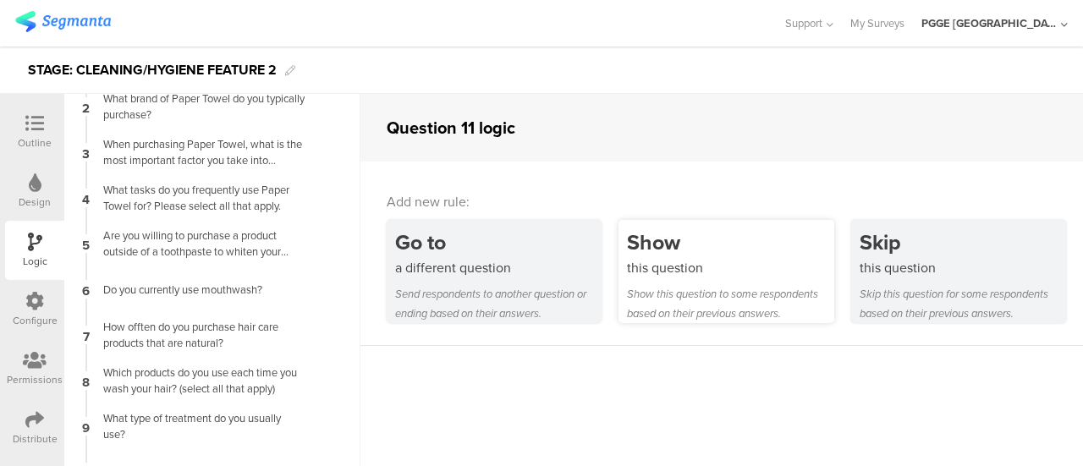
scroll to position [129, 0]
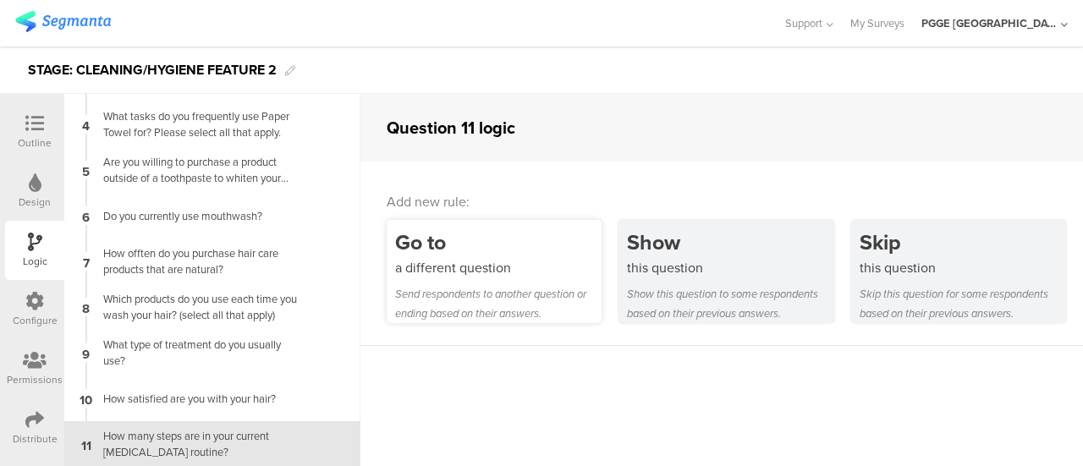
click at [491, 260] on div "a different question" at bounding box center [498, 267] width 206 height 19
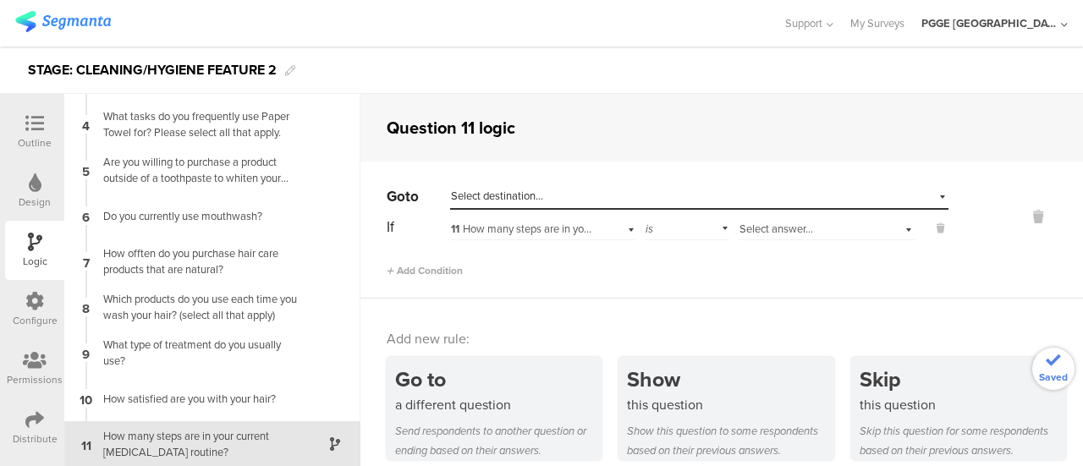
click at [548, 200] on div "Select destination..." at bounding box center [621, 196] width 341 height 15
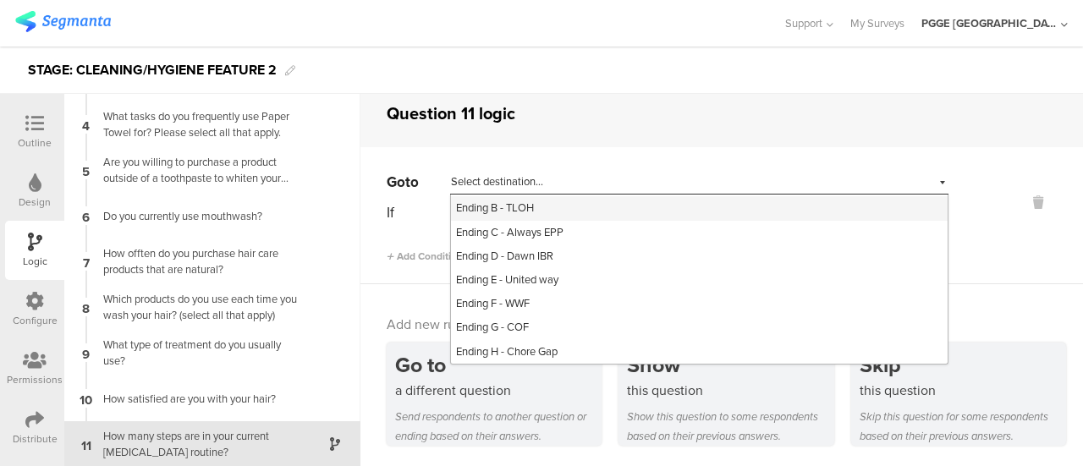
scroll to position [329, 0]
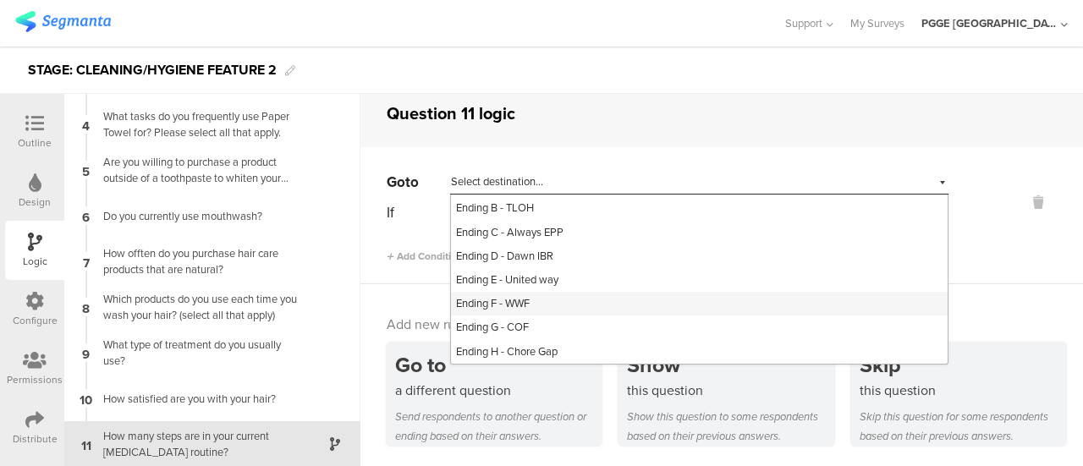
click at [524, 298] on span "Ending F - WWF" at bounding box center [493, 303] width 74 height 16
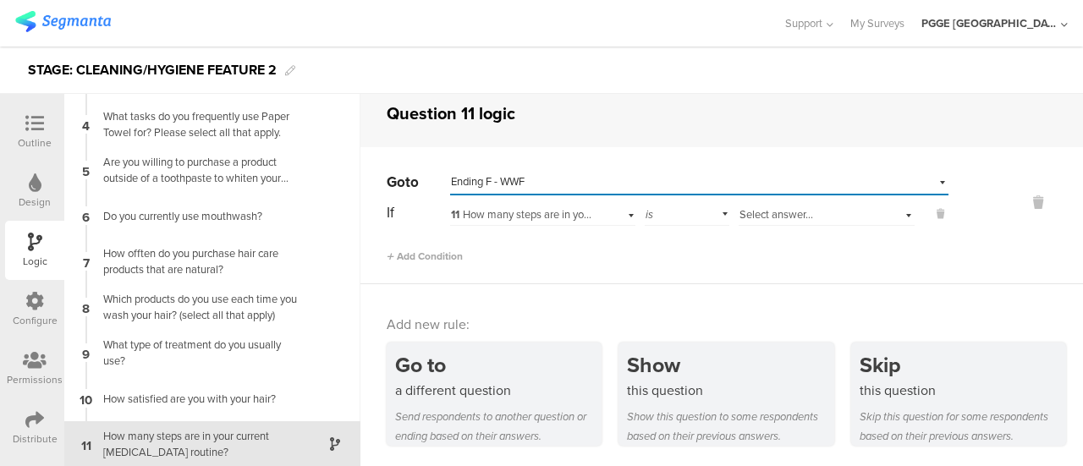
click at [502, 214] on span "11 How many steps are in your current skin care routine?" at bounding box center [603, 214] width 305 height 16
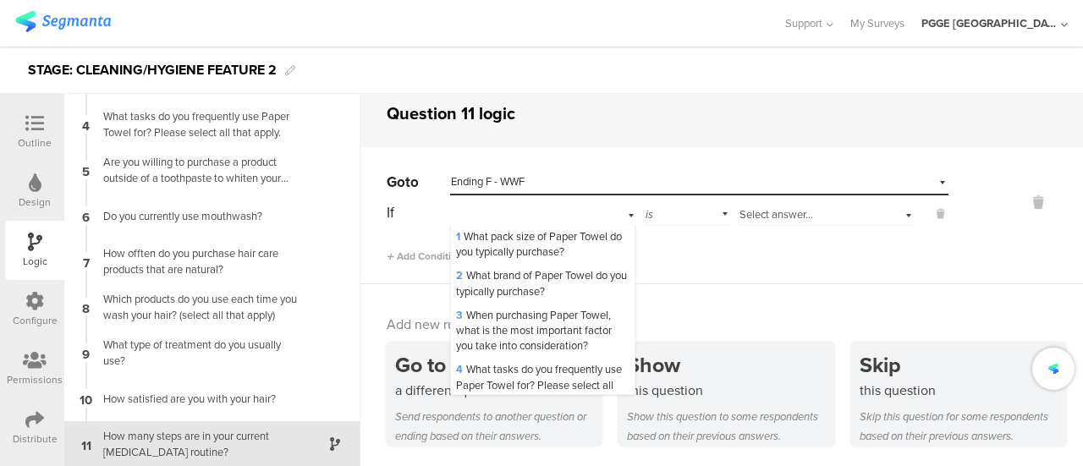
scroll to position [449, 0]
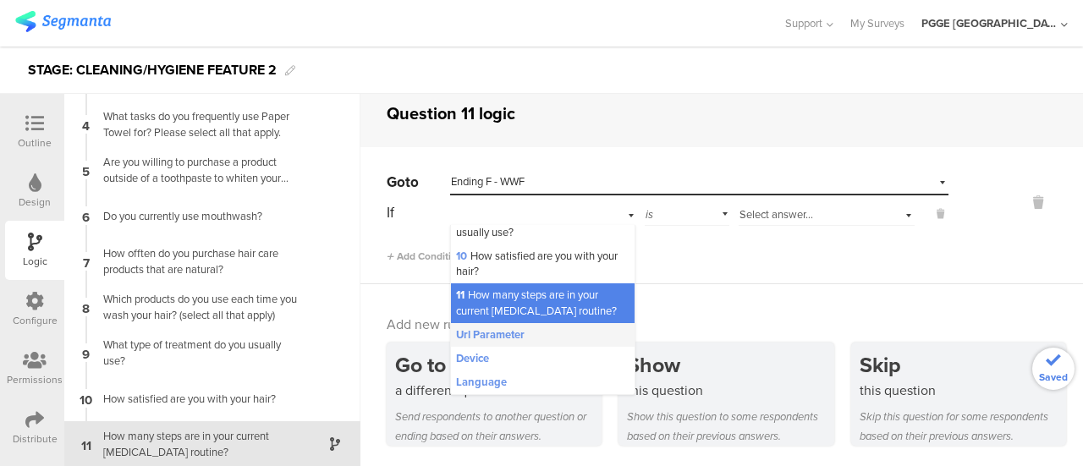
click at [500, 330] on span "Url Parameter" at bounding box center [490, 334] width 69 height 15
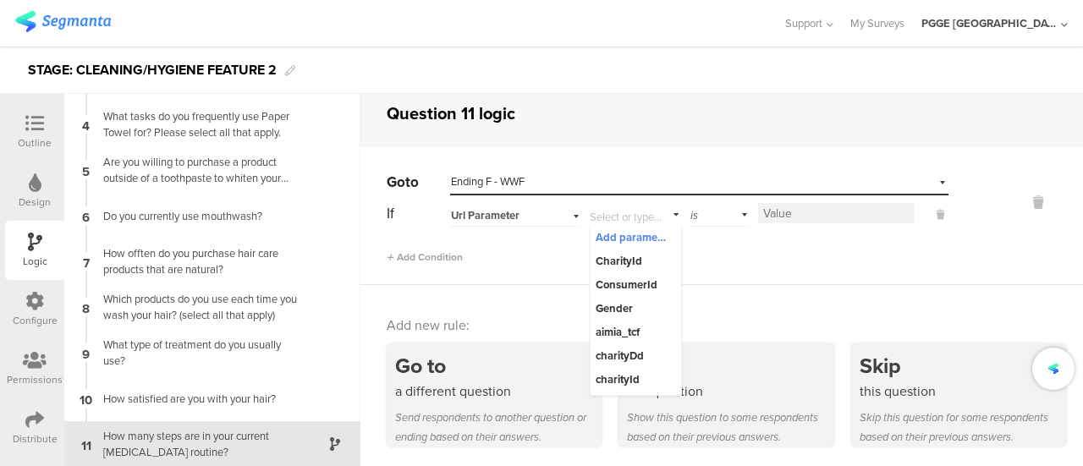
click at [636, 255] on div "Add Condition" at bounding box center [668, 250] width 562 height 30
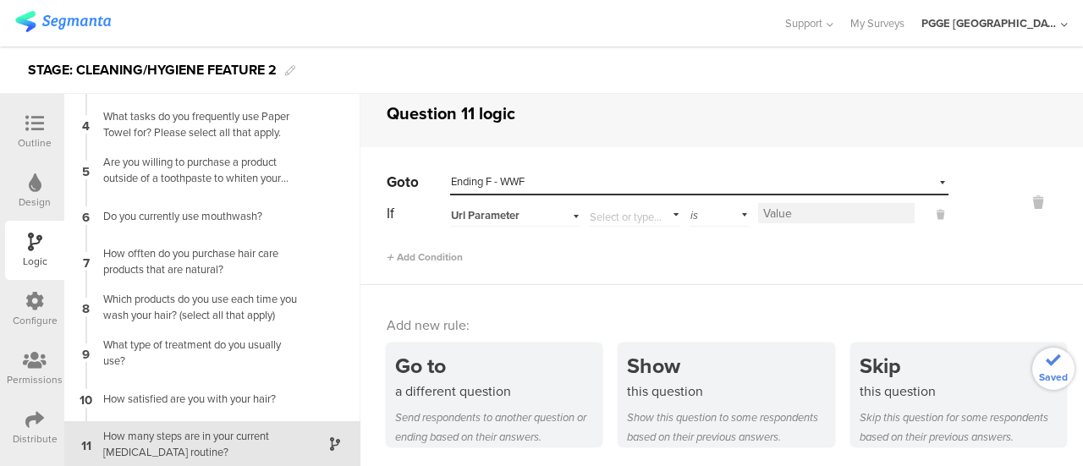
click at [626, 215] on input "text" at bounding box center [632, 213] width 84 height 24
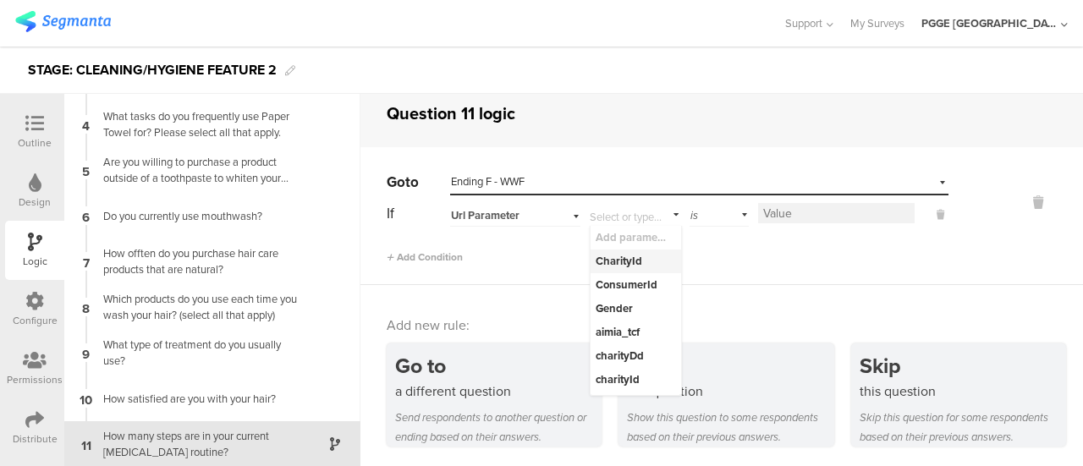
click at [624, 261] on div "CharityId" at bounding box center [631, 261] width 73 height 15
type input "CharityId"
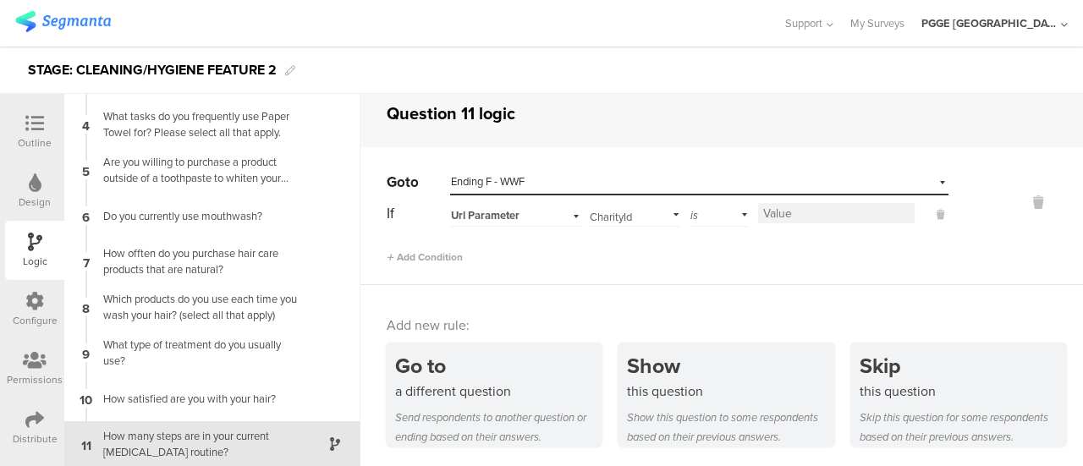
click at [822, 209] on input at bounding box center [836, 213] width 156 height 20
paste input "006WWF"
type input "006WWF"
click at [30, 221] on div "Logic" at bounding box center [34, 250] width 59 height 59
click at [27, 195] on div "Design" at bounding box center [35, 202] width 32 height 15
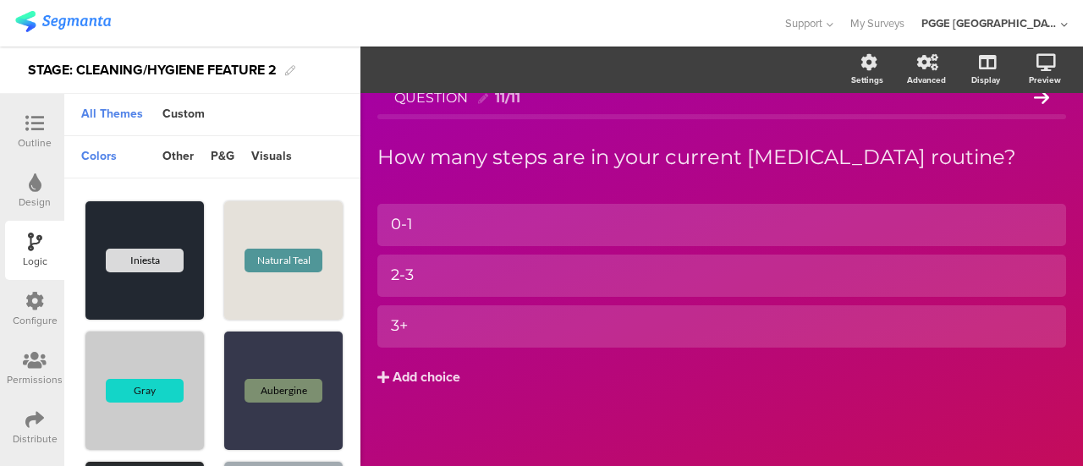
scroll to position [20, 0]
click at [30, 238] on icon at bounding box center [35, 242] width 14 height 19
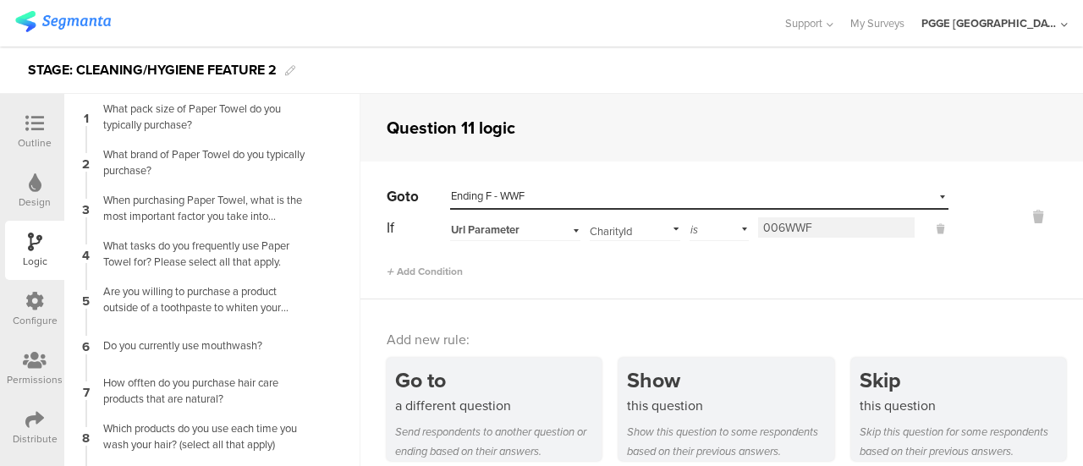
click at [38, 312] on div at bounding box center [34, 302] width 19 height 21
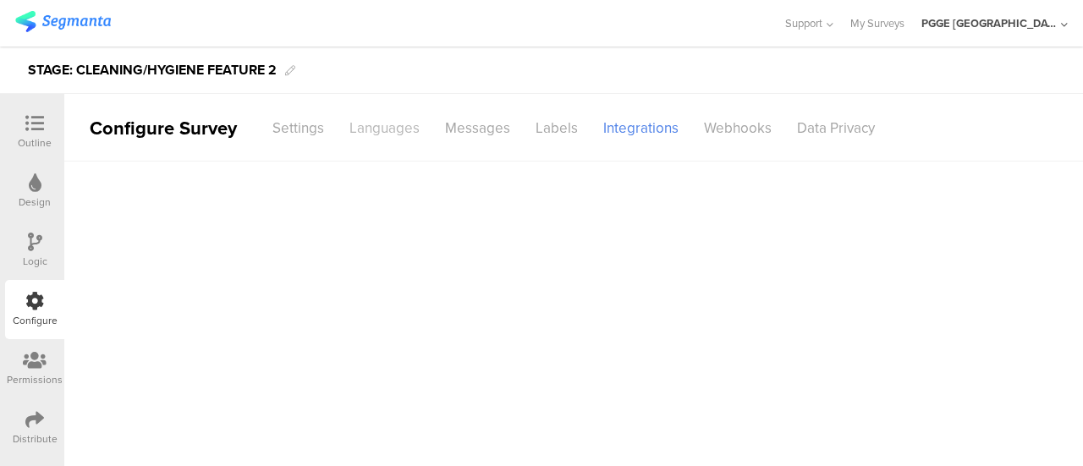
click at [387, 123] on div "Languages" at bounding box center [385, 128] width 96 height 30
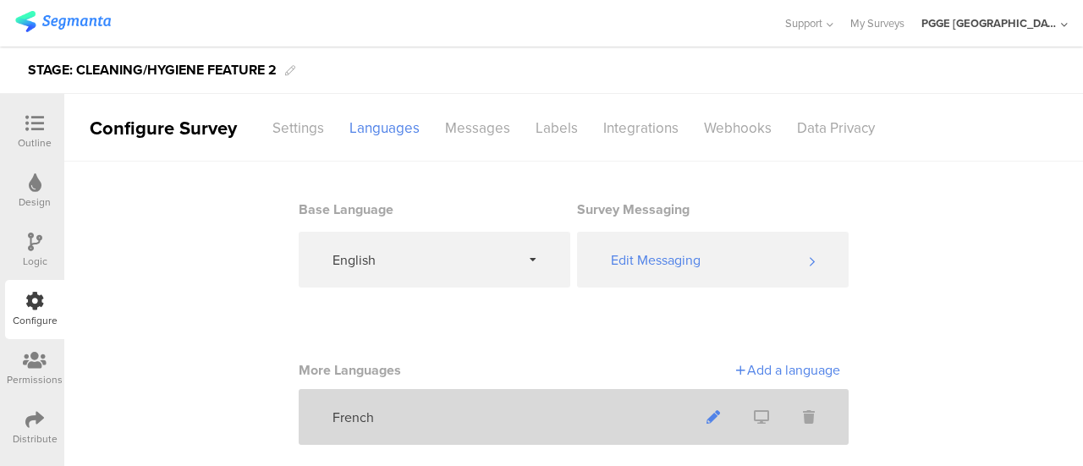
click at [712, 411] on icon at bounding box center [713, 417] width 14 height 14
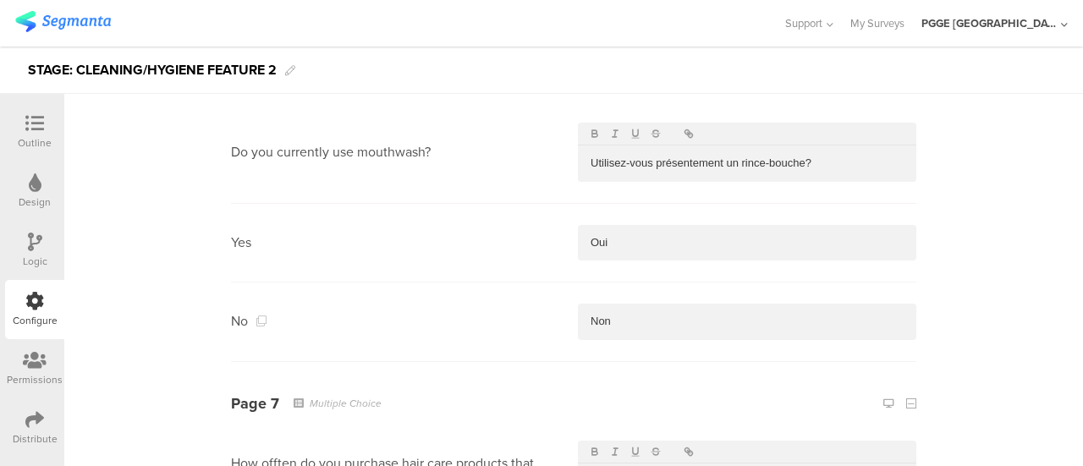
scroll to position [3891, 0]
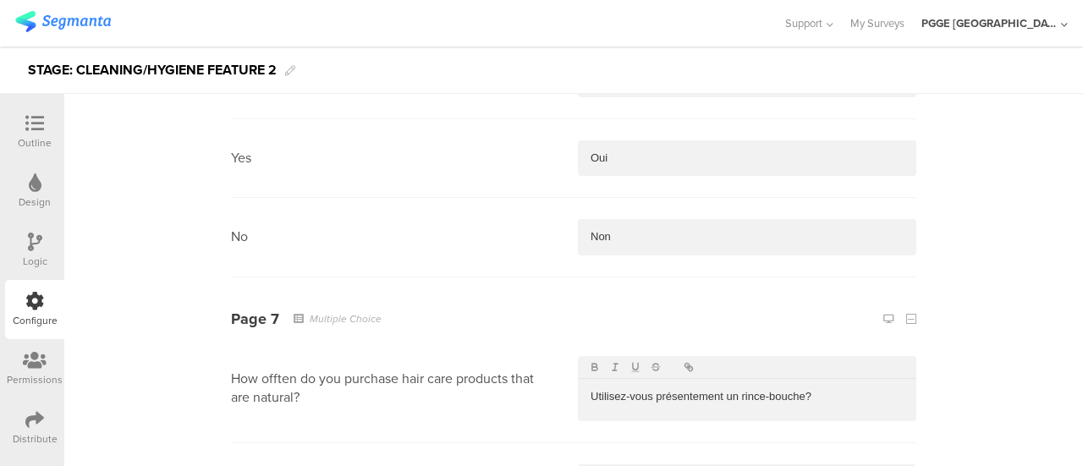
click at [658, 393] on p "Utilisez-vous présentement un rince-bouche?" at bounding box center [746, 396] width 313 height 15
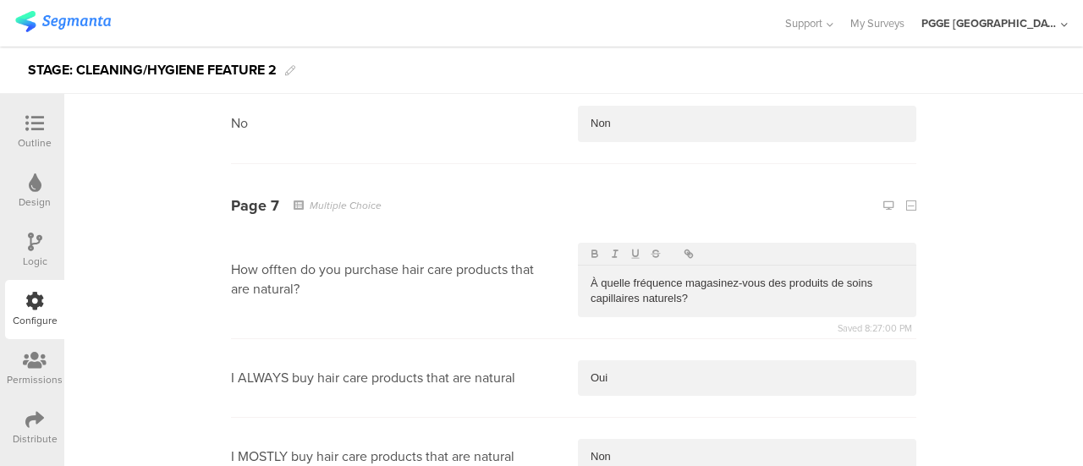
scroll to position [4060, 0]
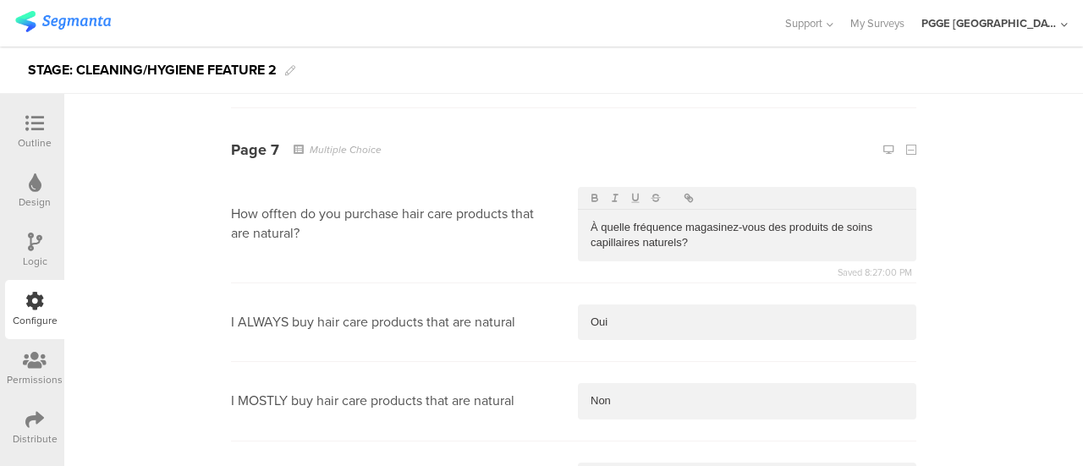
click at [626, 317] on p "Oui" at bounding box center [746, 322] width 313 height 15
click at [639, 402] on p "Non" at bounding box center [746, 400] width 313 height 15
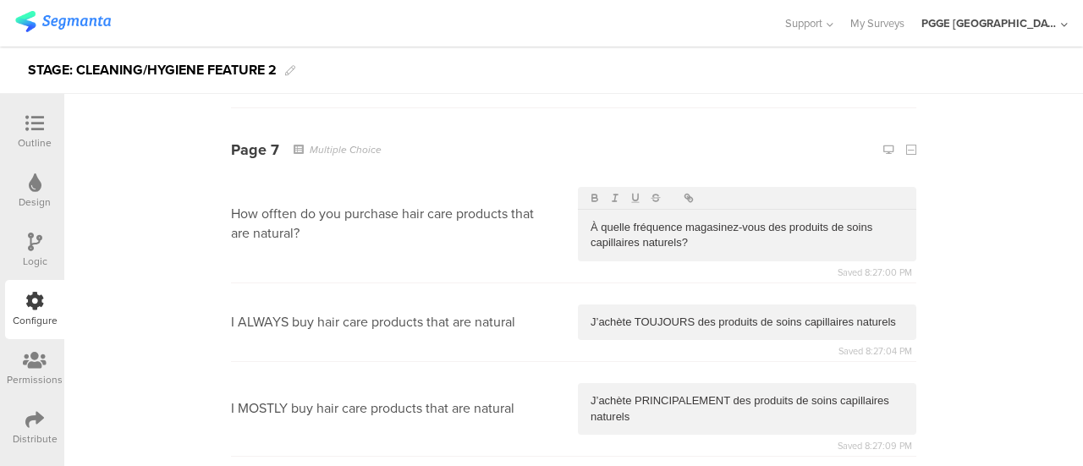
scroll to position [4145, 0]
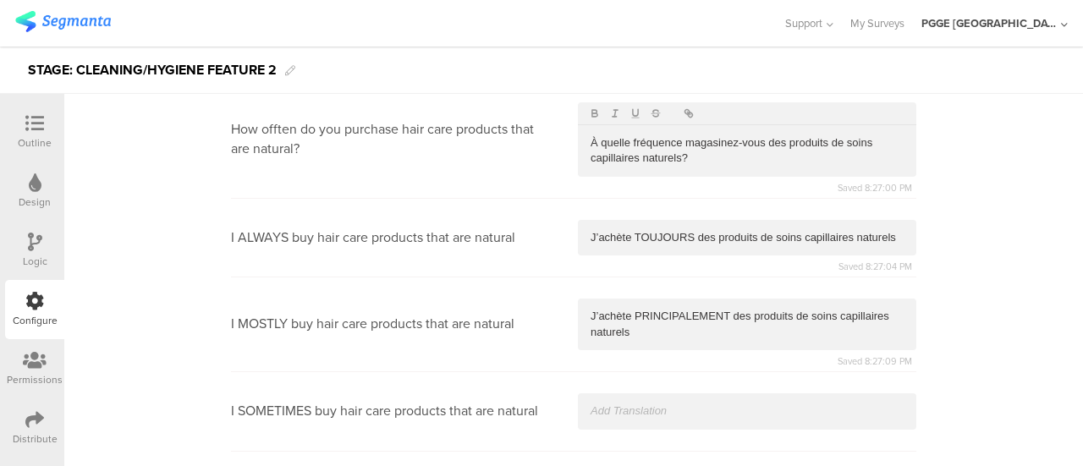
click at [606, 393] on div at bounding box center [747, 411] width 338 height 36
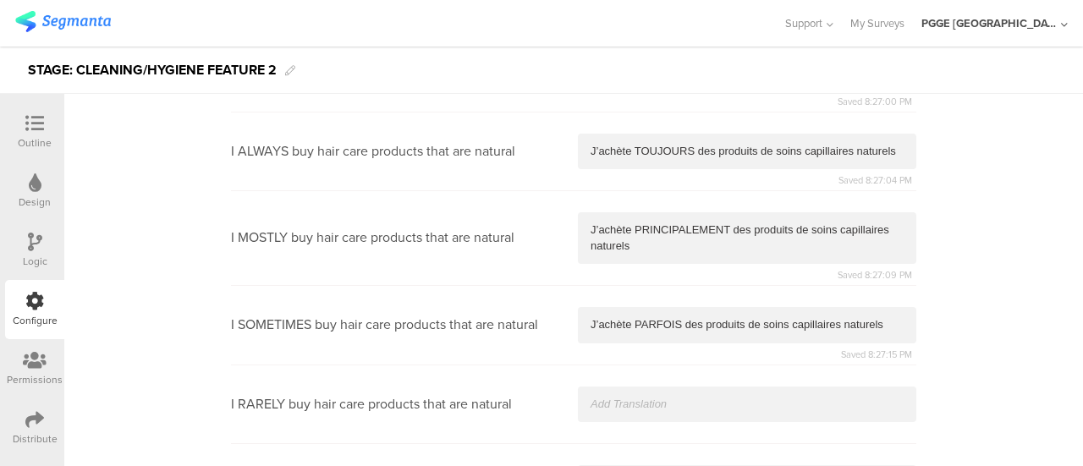
scroll to position [4314, 0]
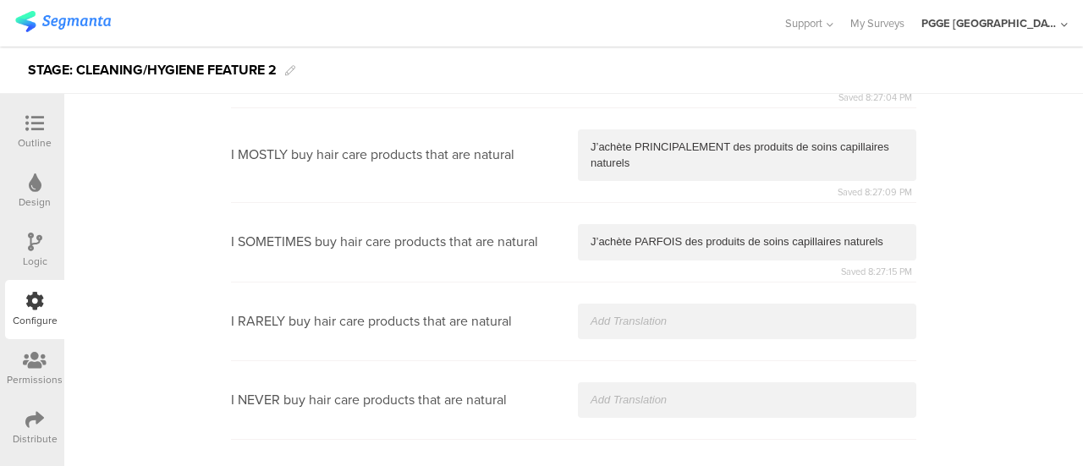
click at [624, 314] on p at bounding box center [746, 321] width 313 height 15
click at [602, 384] on div at bounding box center [747, 400] width 338 height 36
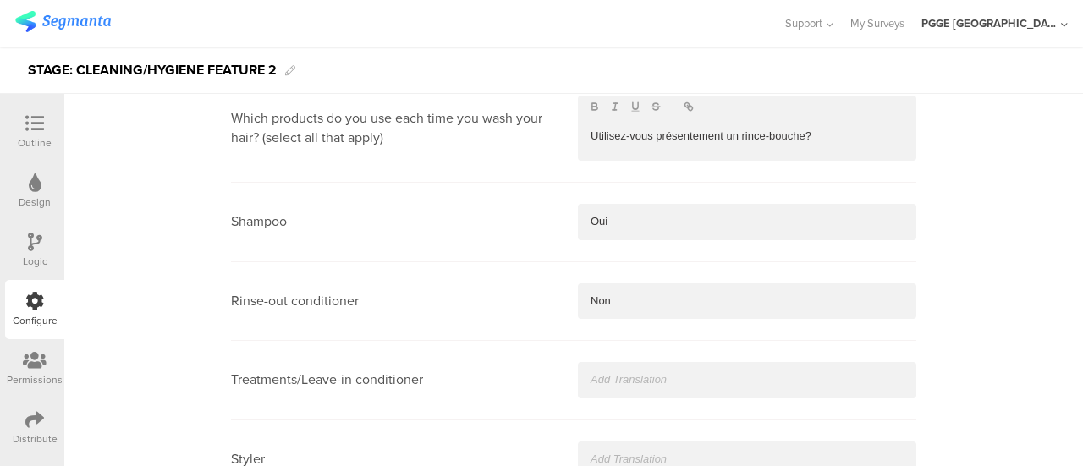
scroll to position [4568, 0]
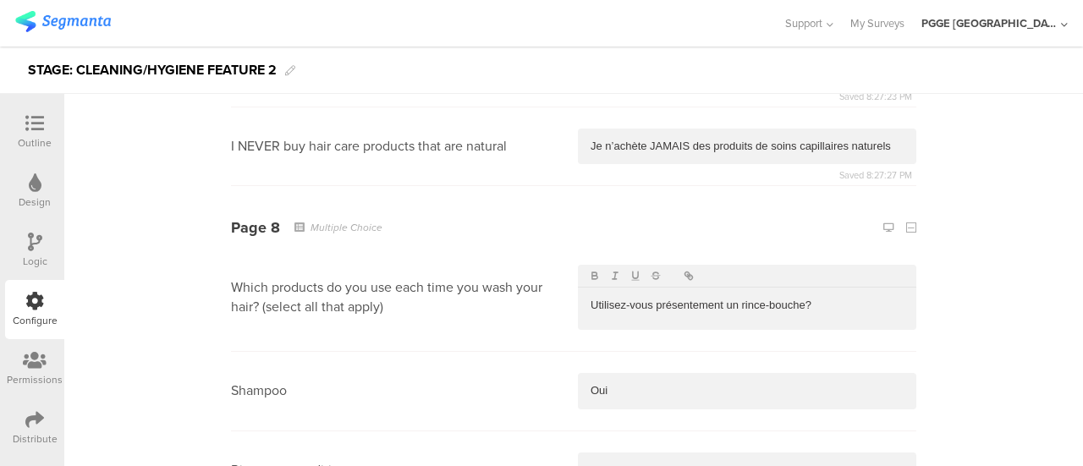
click at [644, 314] on div "Utilisez-vous présentement un rince-bouche?" at bounding box center [747, 306] width 338 height 36
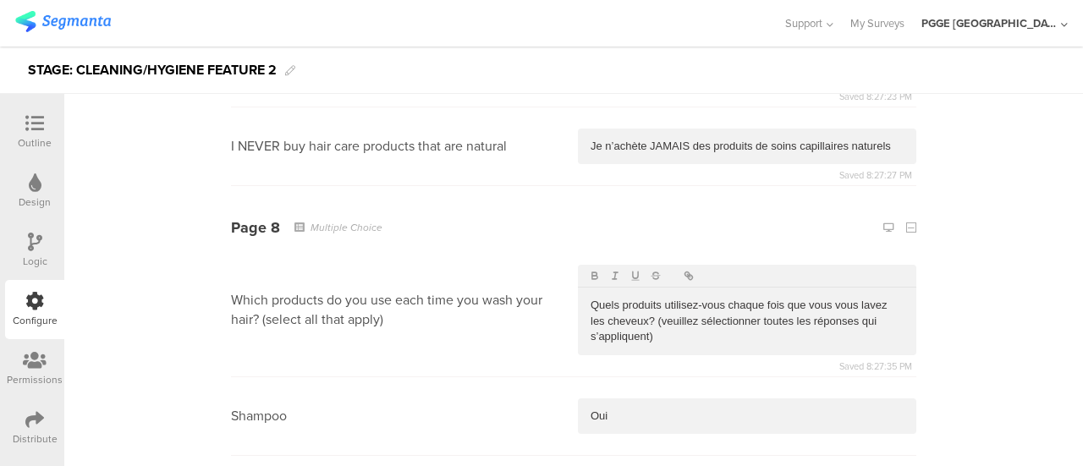
click at [619, 417] on p "Oui" at bounding box center [746, 416] width 313 height 15
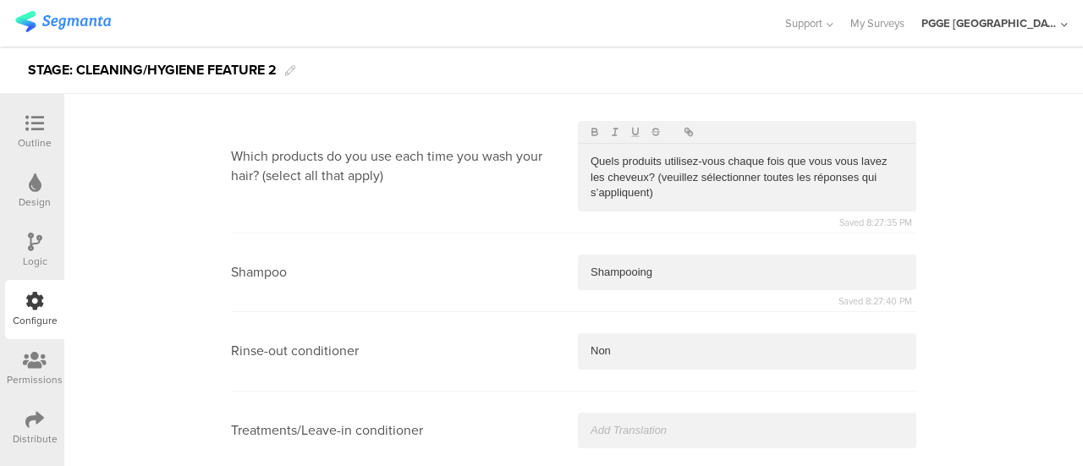
scroll to position [4737, 0]
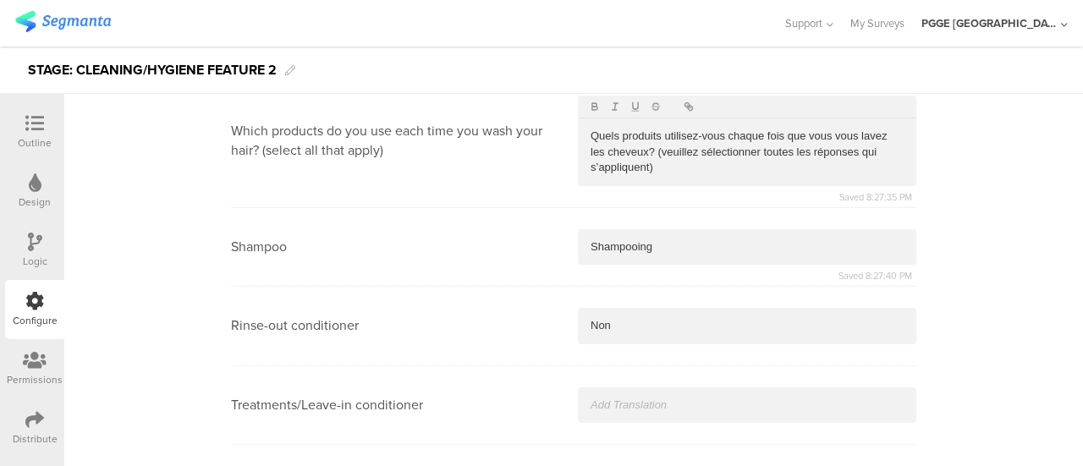
click at [624, 318] on p "Non" at bounding box center [746, 325] width 313 height 15
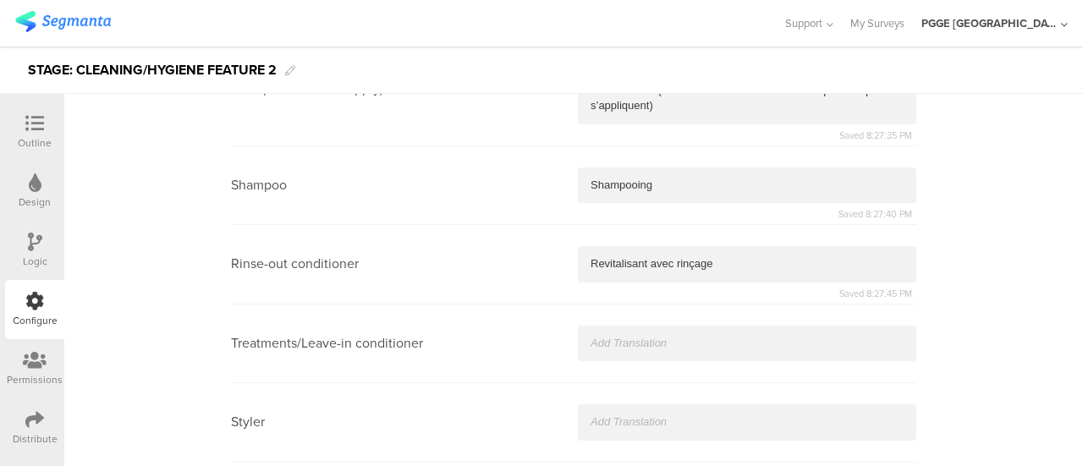
scroll to position [4821, 0]
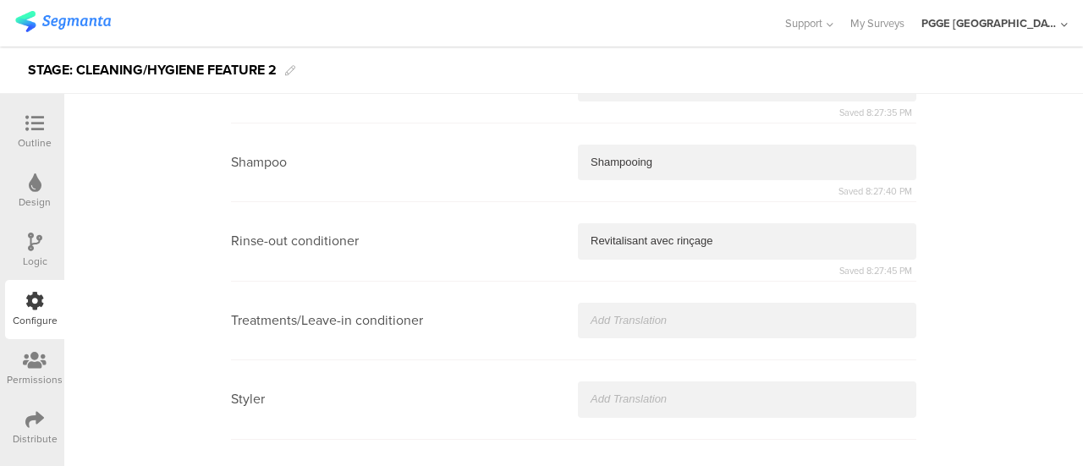
click at [601, 305] on div at bounding box center [747, 321] width 338 height 36
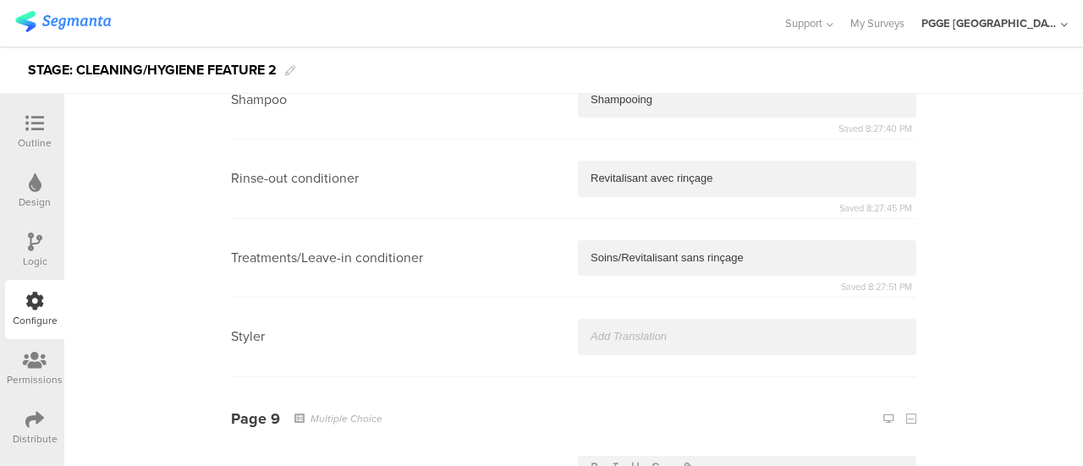
scroll to position [4906, 0]
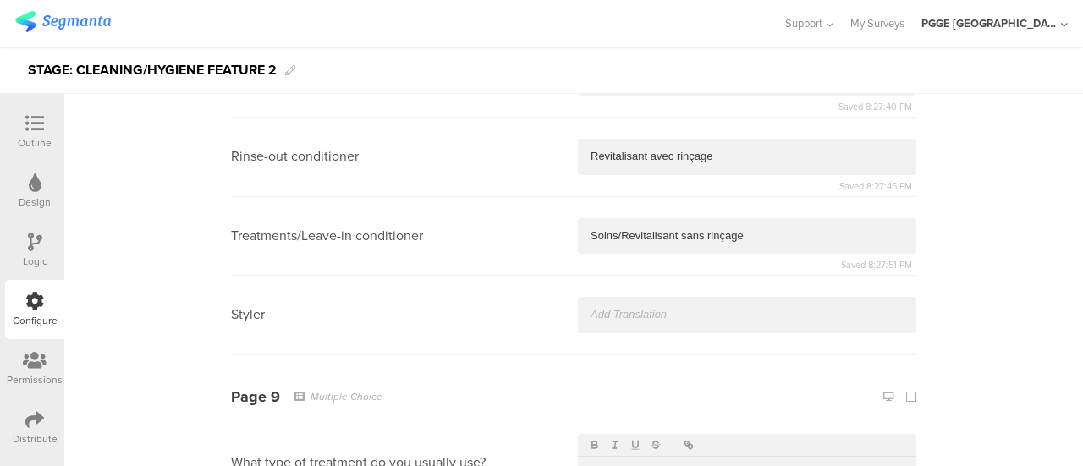
click at [592, 290] on section "Styler" at bounding box center [573, 315] width 685 height 79
click at [595, 313] on p at bounding box center [746, 314] width 313 height 15
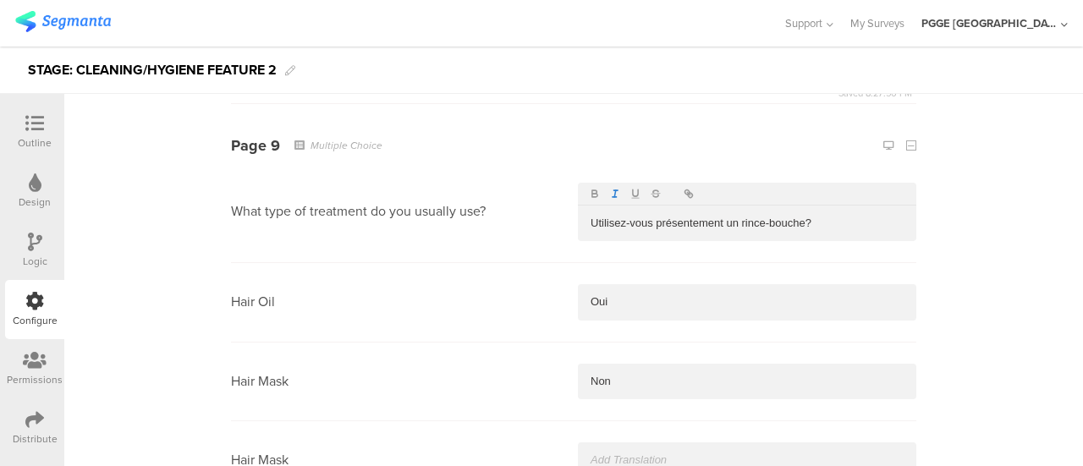
scroll to position [5160, 0]
click at [631, 206] on div "Utilisez-vous présentement un rince-bouche?" at bounding box center [747, 221] width 338 height 36
drag, startPoint x: 641, startPoint y: 299, endPoint x: 540, endPoint y: 271, distance: 104.7
click at [499, 285] on section "Hair Oil Oui" at bounding box center [573, 300] width 685 height 79
drag, startPoint x: 623, startPoint y: 393, endPoint x: 538, endPoint y: 376, distance: 86.3
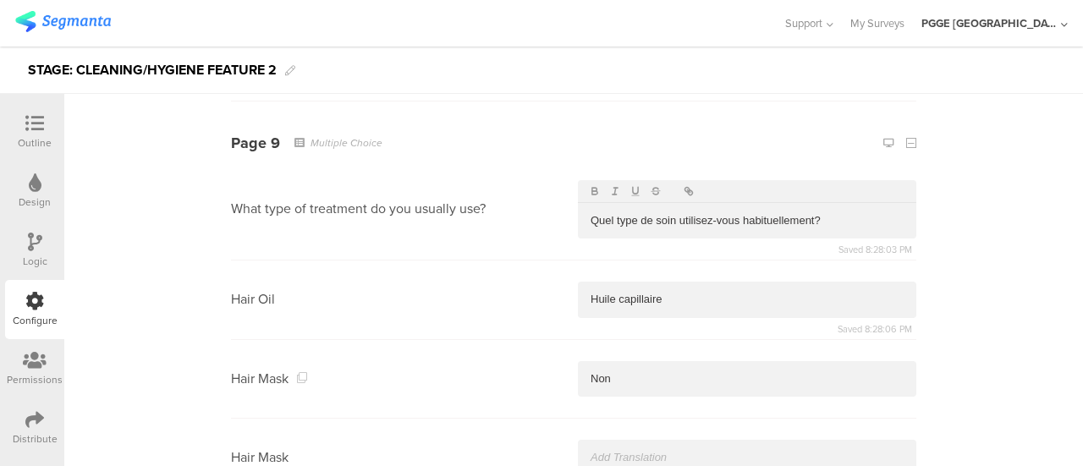
click at [538, 376] on section "Hair Mask Non" at bounding box center [573, 379] width 685 height 79
drag, startPoint x: 615, startPoint y: 375, endPoint x: 541, endPoint y: 371, distance: 73.7
click at [541, 371] on section "Hair Mask Non" at bounding box center [573, 379] width 685 height 79
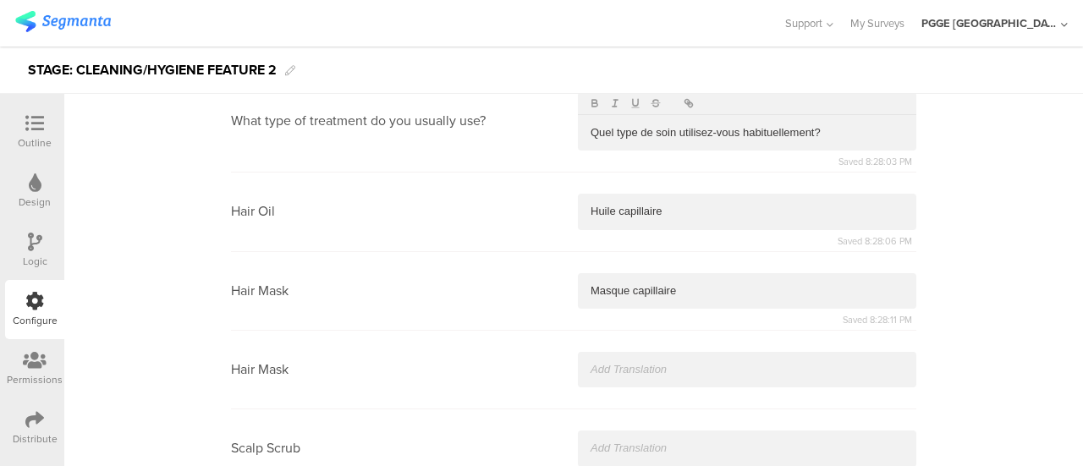
scroll to position [5329, 0]
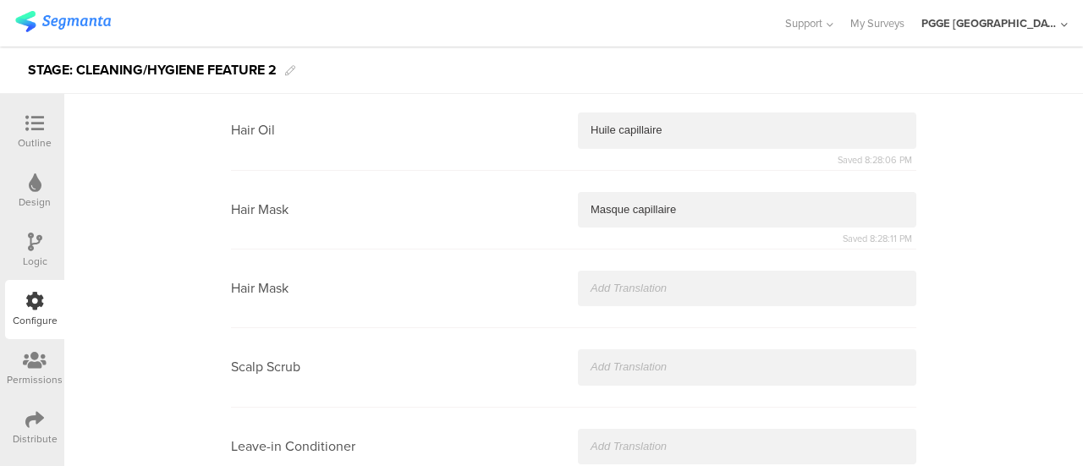
click at [648, 283] on p at bounding box center [746, 288] width 313 height 15
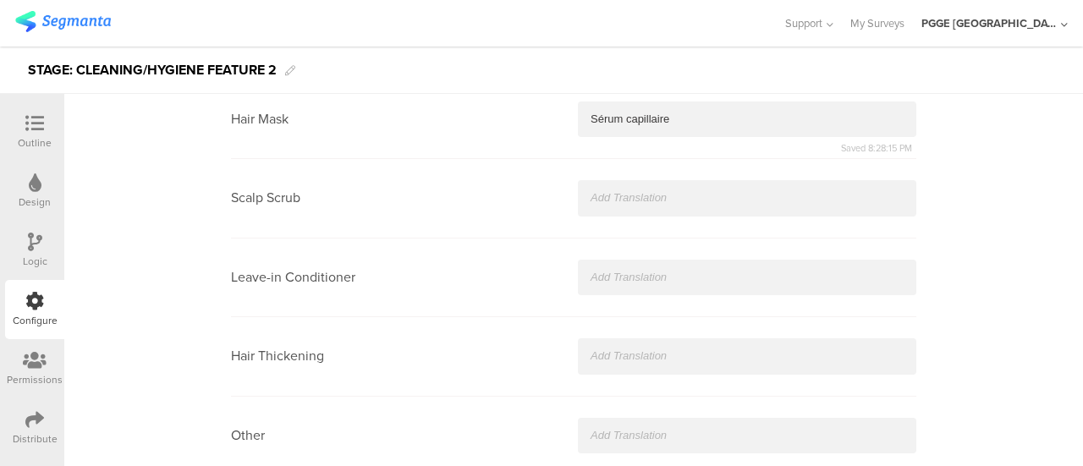
click at [595, 180] on div at bounding box center [747, 198] width 338 height 36
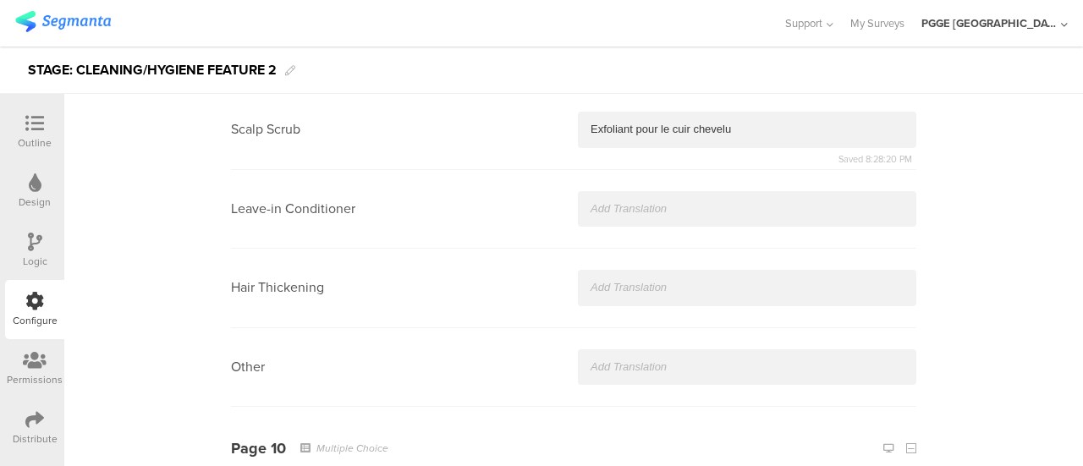
scroll to position [5583, 0]
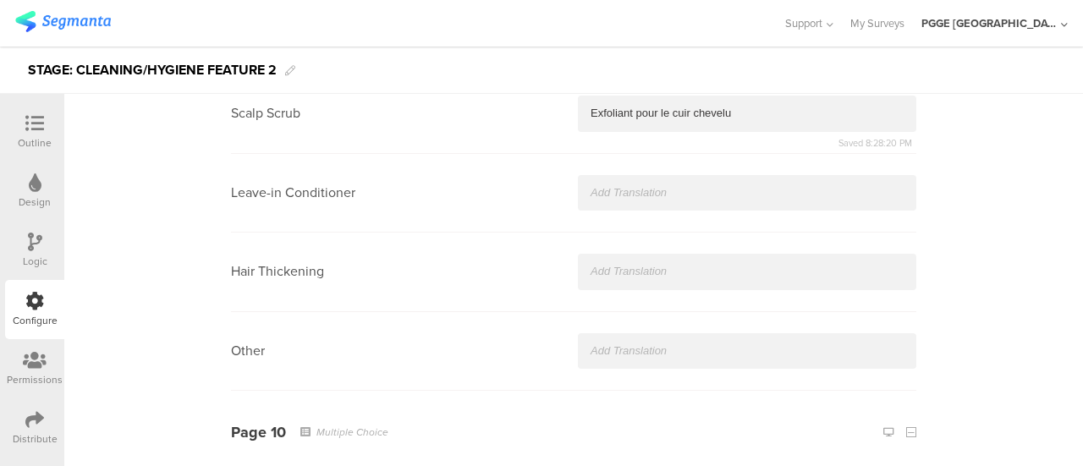
click at [595, 175] on div at bounding box center [747, 193] width 338 height 36
click at [601, 239] on section "Hair Thickening" at bounding box center [573, 272] width 685 height 79
click at [601, 264] on p at bounding box center [746, 271] width 313 height 15
click at [592, 333] on div at bounding box center [747, 351] width 338 height 36
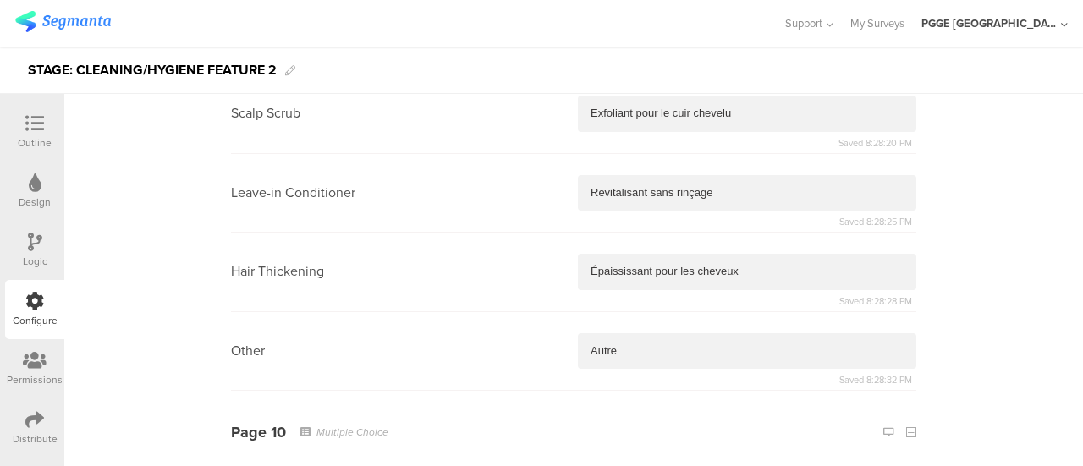
scroll to position [5836, 0]
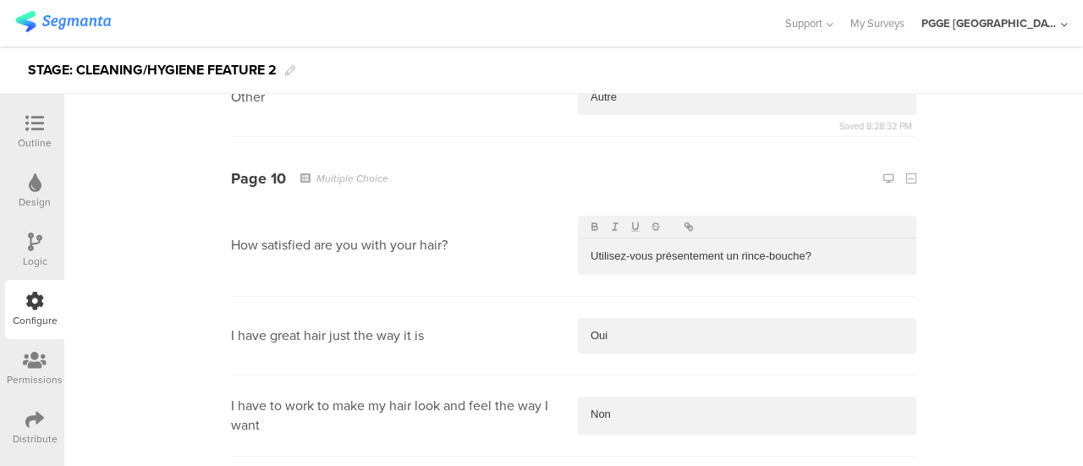
click at [689, 239] on div "Utilisez-vous présentement un rince-bouche?" at bounding box center [747, 257] width 338 height 36
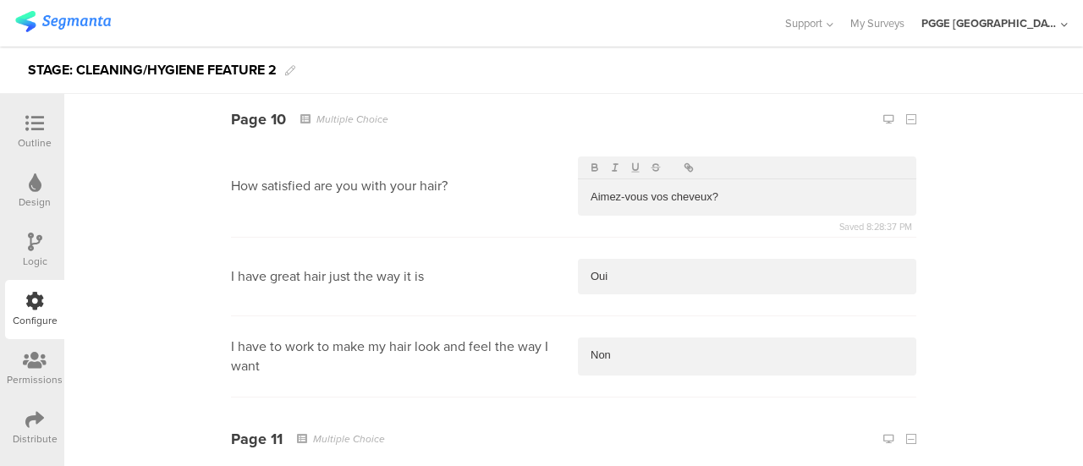
scroll to position [5921, 0]
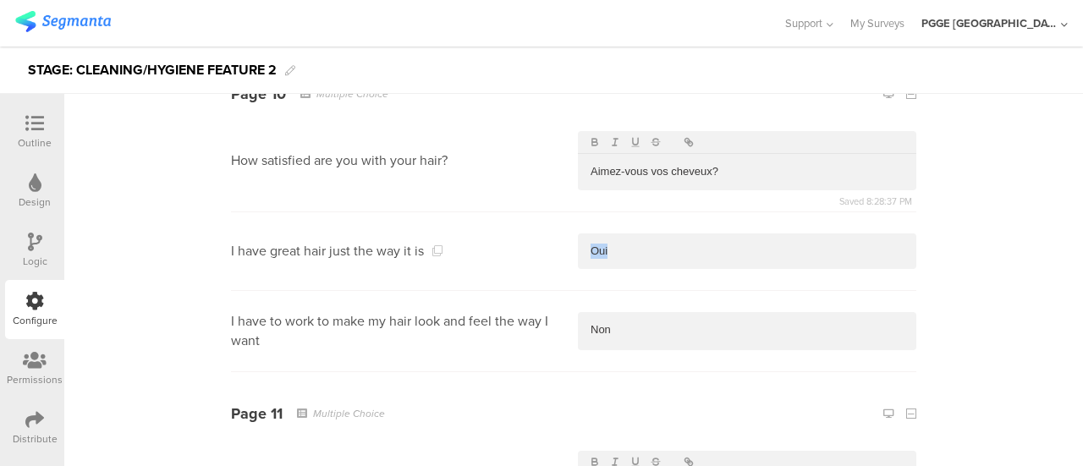
drag, startPoint x: 628, startPoint y: 248, endPoint x: 511, endPoint y: 228, distance: 119.2
click at [511, 228] on section "I have great hair just the way it is Oui" at bounding box center [573, 251] width 685 height 79
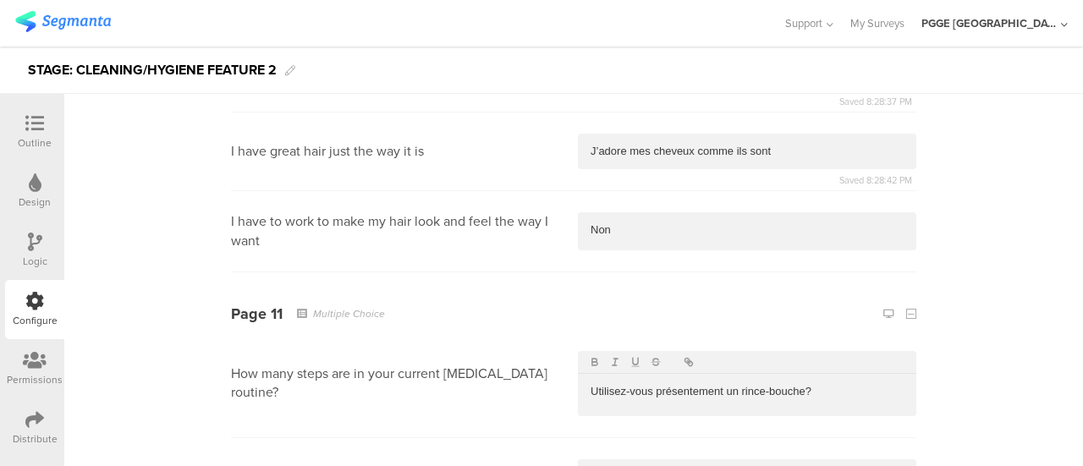
scroll to position [6090, 0]
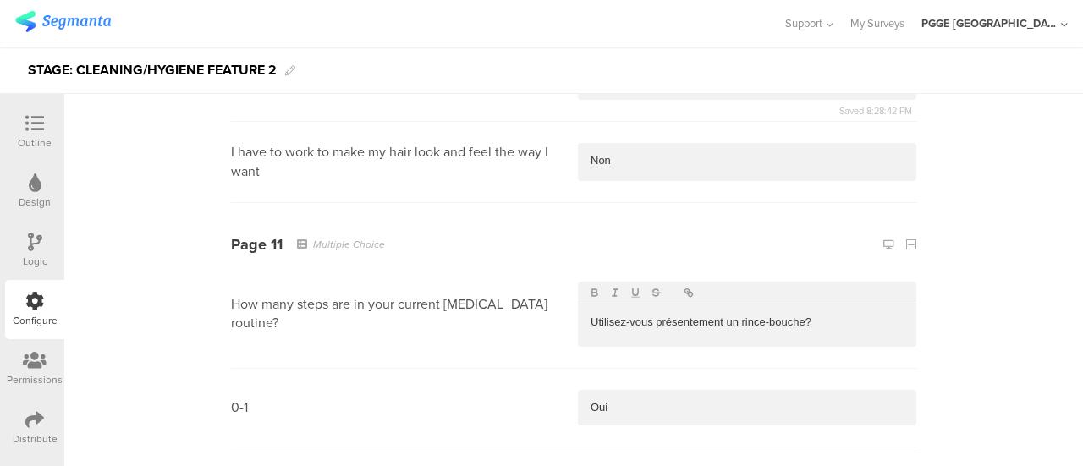
click at [623, 159] on p "Non" at bounding box center [746, 160] width 313 height 15
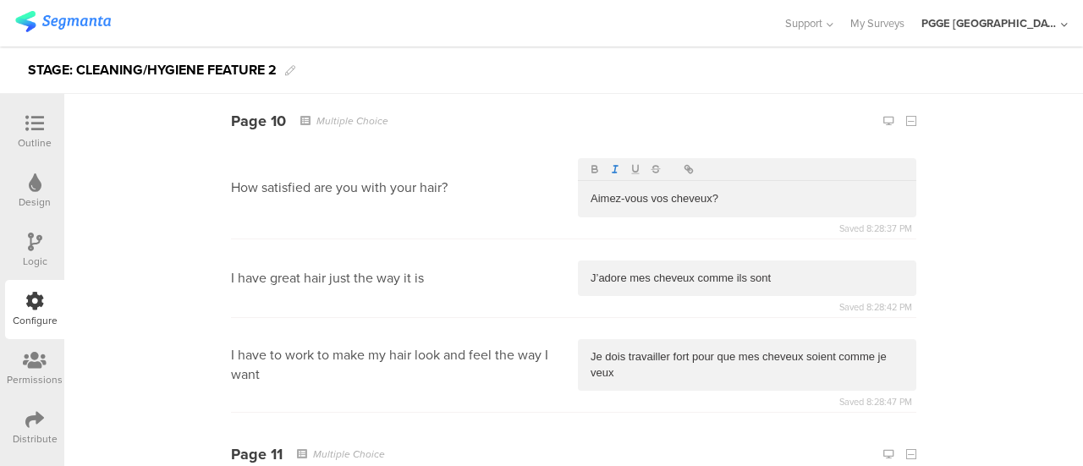
scroll to position [5921, 0]
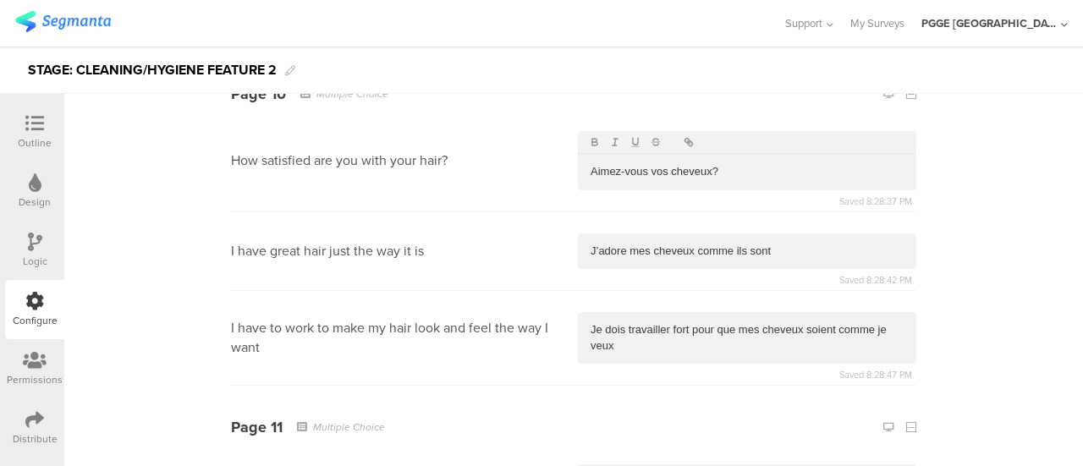
click at [717, 168] on p "Aimez-vous vos cheveux?" at bounding box center [746, 171] width 313 height 15
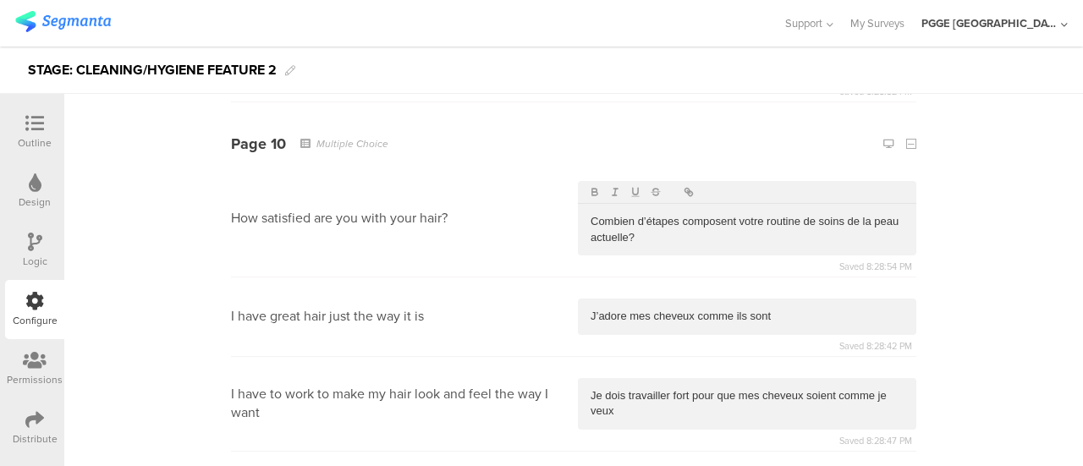
scroll to position [5836, 0]
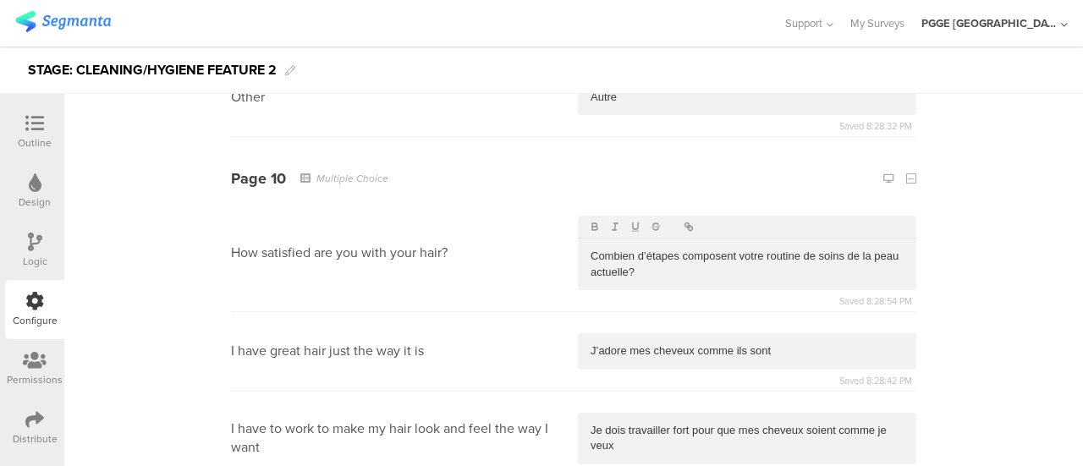
click at [650, 269] on p "Combien d’étapes composent votre routine de soins de la peau actuelle?" at bounding box center [746, 264] width 313 height 31
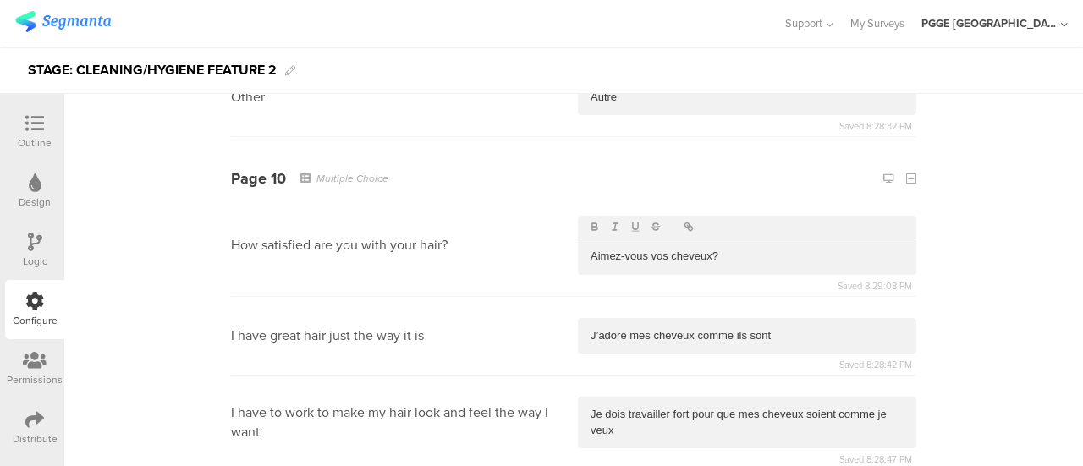
click at [804, 328] on p "J’adore mes cheveux comme ils sont" at bounding box center [746, 335] width 313 height 15
click at [626, 408] on p "Je dois travailler fort pour que mes cheveux soient comme je veux" at bounding box center [746, 422] width 313 height 31
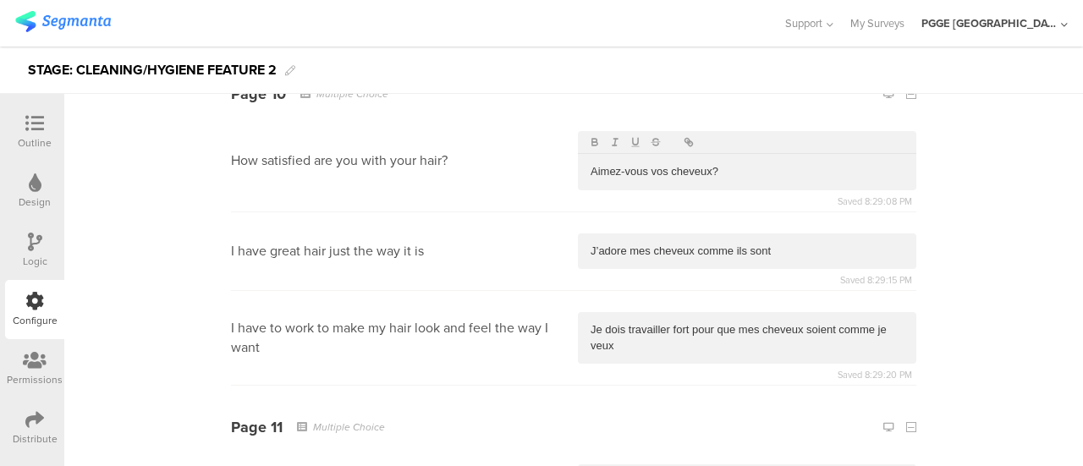
click at [771, 164] on p "Aimez-vous vos cheveux?" at bounding box center [746, 171] width 313 height 15
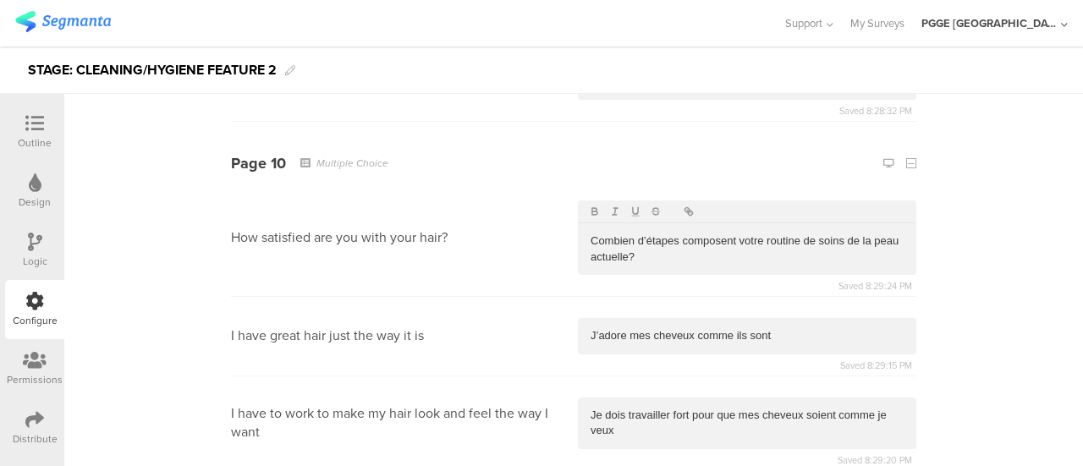
scroll to position [5836, 0]
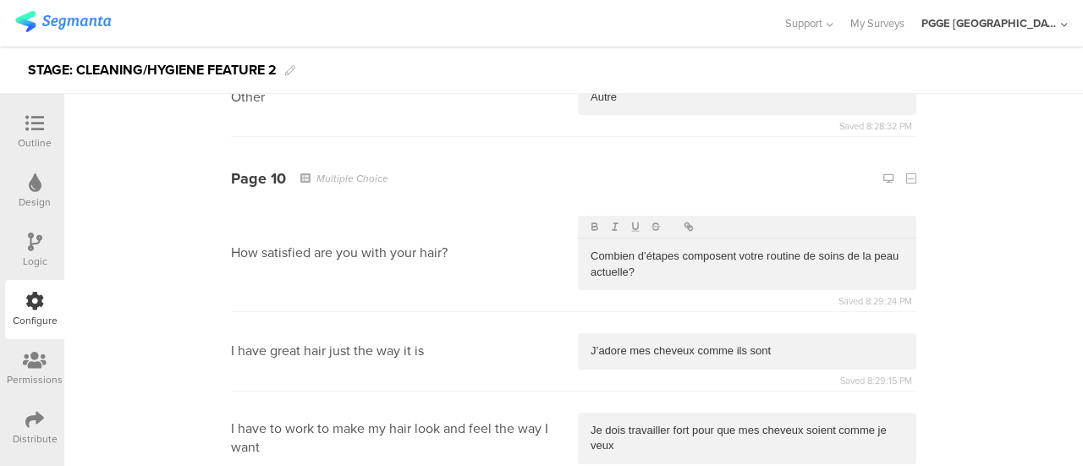
click at [607, 249] on p "Combien d’étapes composent votre routine de soins de la peau actuelle?" at bounding box center [746, 264] width 313 height 31
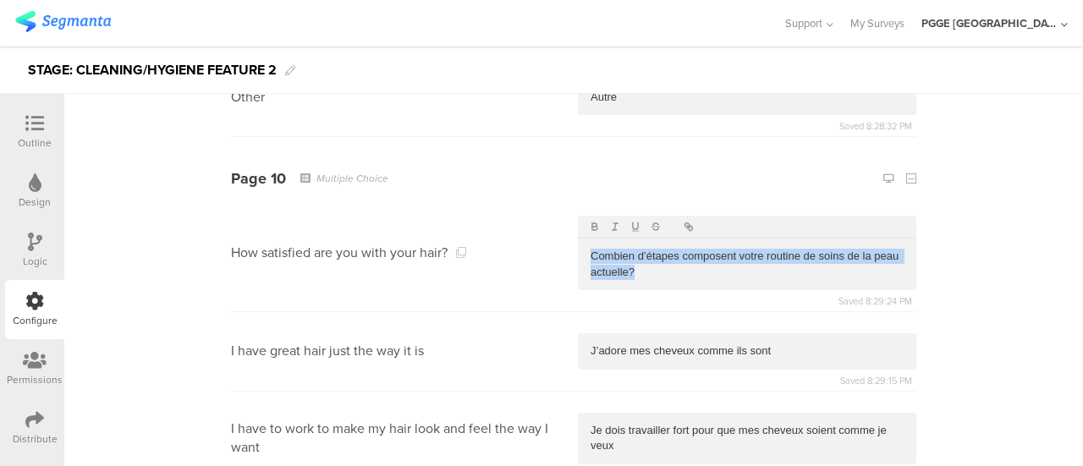
drag, startPoint x: 660, startPoint y: 265, endPoint x: 545, endPoint y: 236, distance: 118.6
click at [536, 239] on section "How satisfied are you with your hair? Combien d’étapes composent votre routine …" at bounding box center [573, 254] width 685 height 118
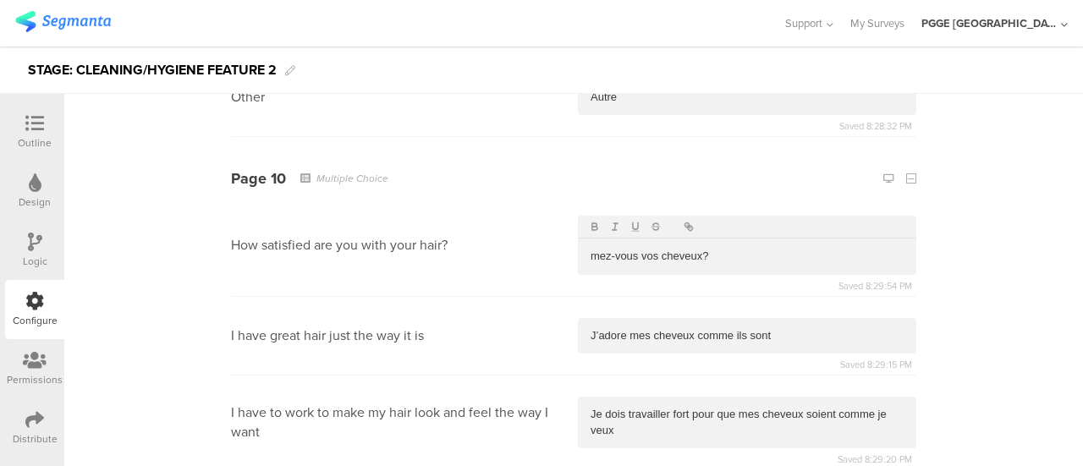
click at [727, 249] on p "mez-vous vos cheveux?" at bounding box center [746, 256] width 313 height 15
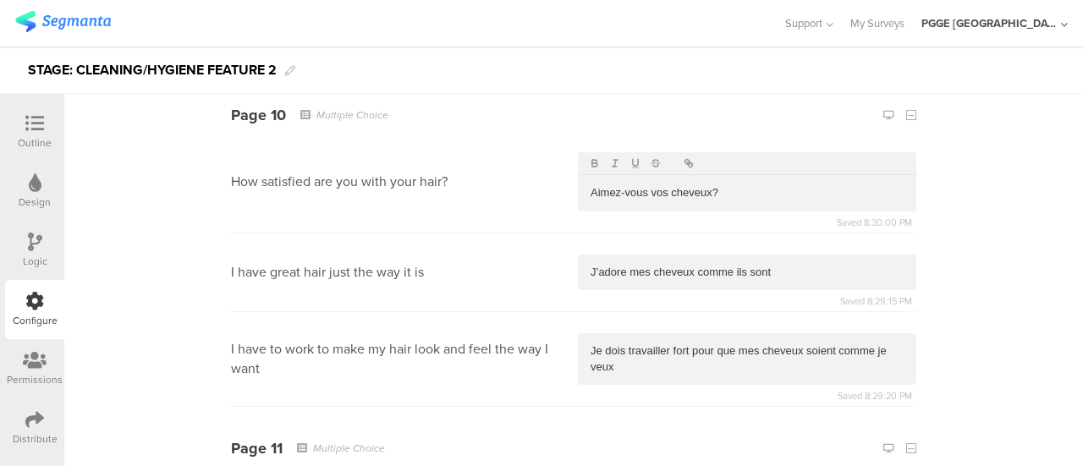
scroll to position [5921, 0]
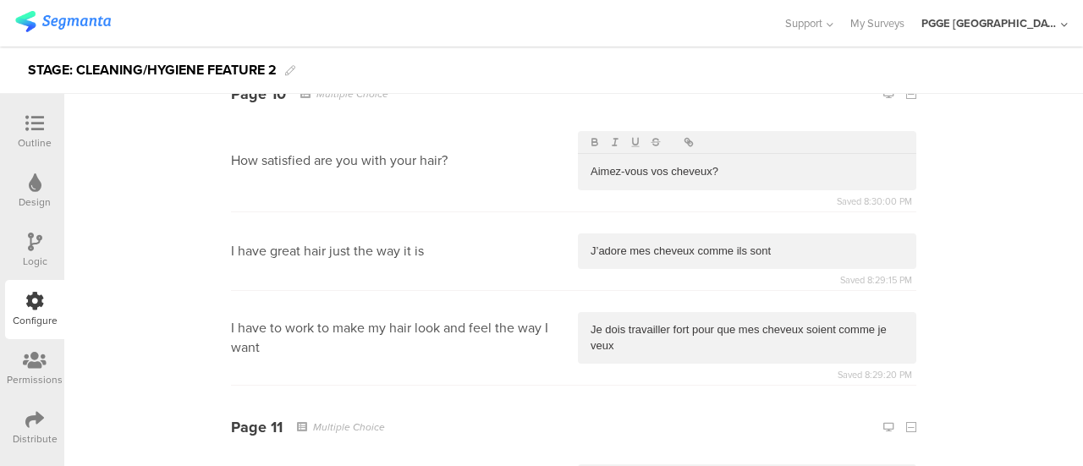
click at [788, 246] on p "J’adore mes cheveux comme ils sont" at bounding box center [746, 251] width 313 height 15
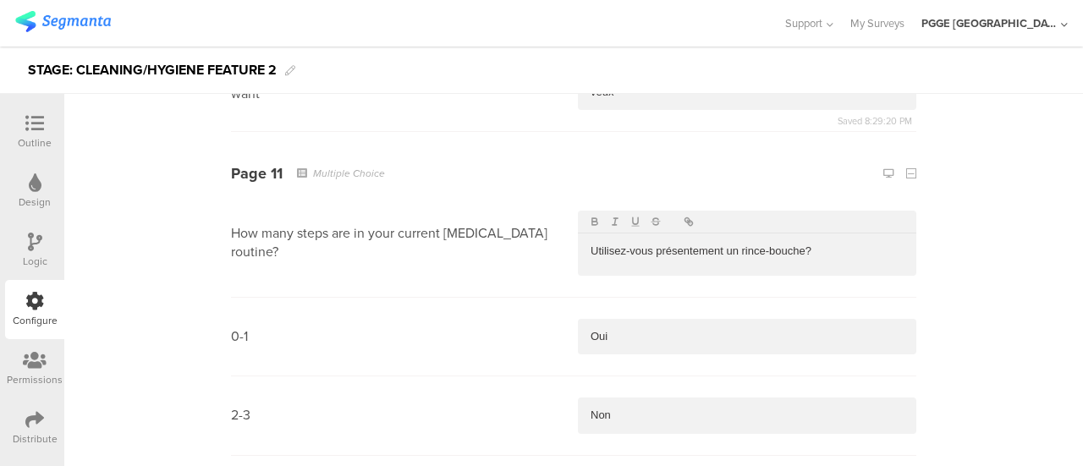
scroll to position [6090, 0]
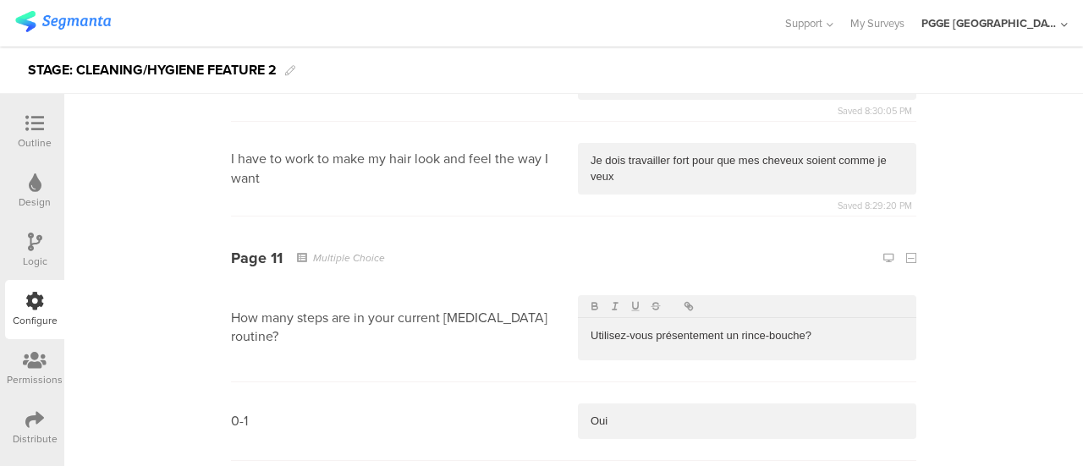
click at [617, 164] on p "Je dois travailler fort pour que mes cheveux soient comme je veux" at bounding box center [746, 168] width 313 height 31
click at [626, 328] on p "Utilisez-vous présentement un rince-bouche?" at bounding box center [746, 335] width 313 height 15
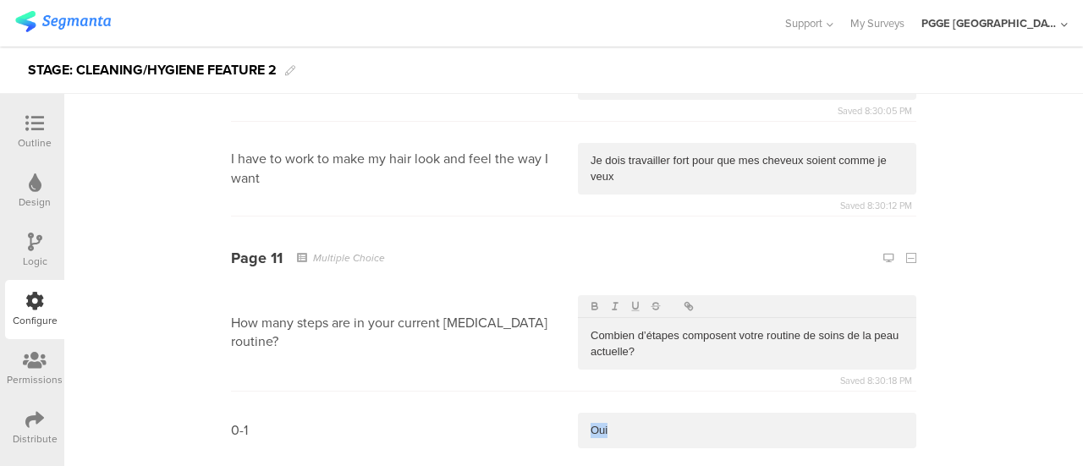
drag, startPoint x: 608, startPoint y: 423, endPoint x: 584, endPoint y: 398, distance: 35.3
click at [552, 423] on section "0-1 Oui" at bounding box center [573, 431] width 685 height 79
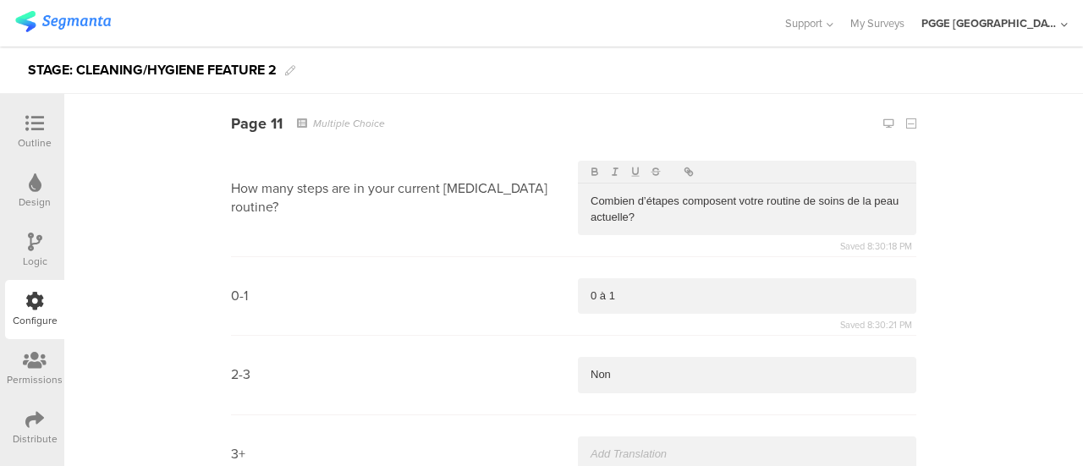
scroll to position [6259, 0]
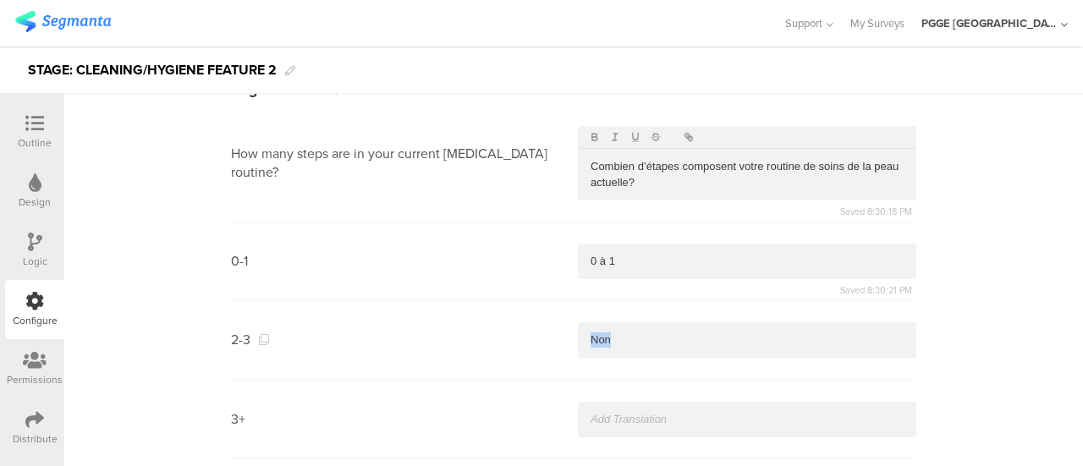
drag, startPoint x: 624, startPoint y: 328, endPoint x: 526, endPoint y: 317, distance: 98.7
click at [526, 317] on section "2-3 Non" at bounding box center [573, 340] width 685 height 79
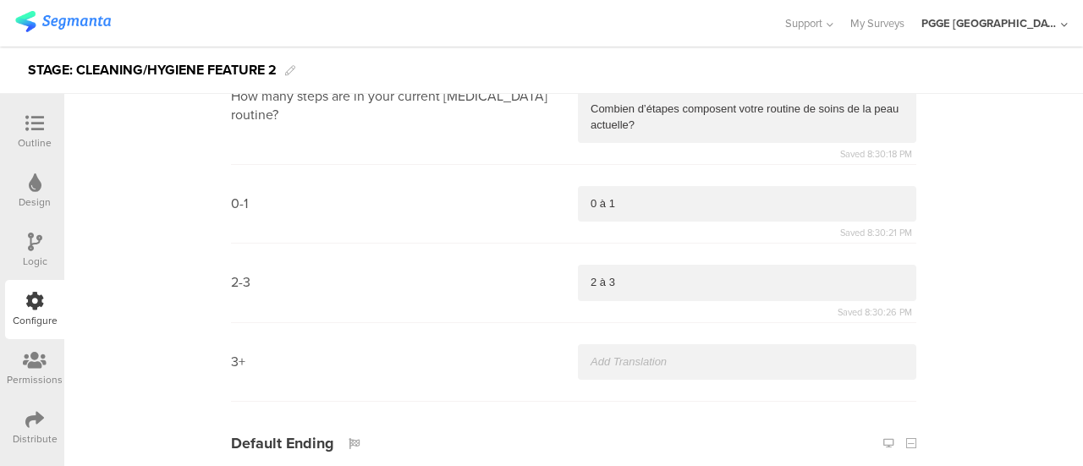
scroll to position [6344, 0]
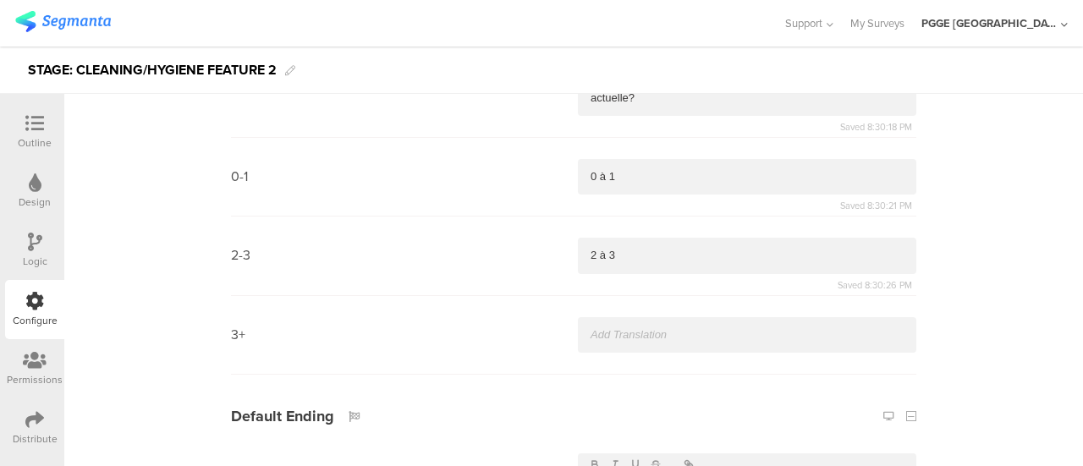
click at [615, 306] on section "3+" at bounding box center [573, 335] width 685 height 79
click at [619, 327] on p at bounding box center [746, 334] width 313 height 15
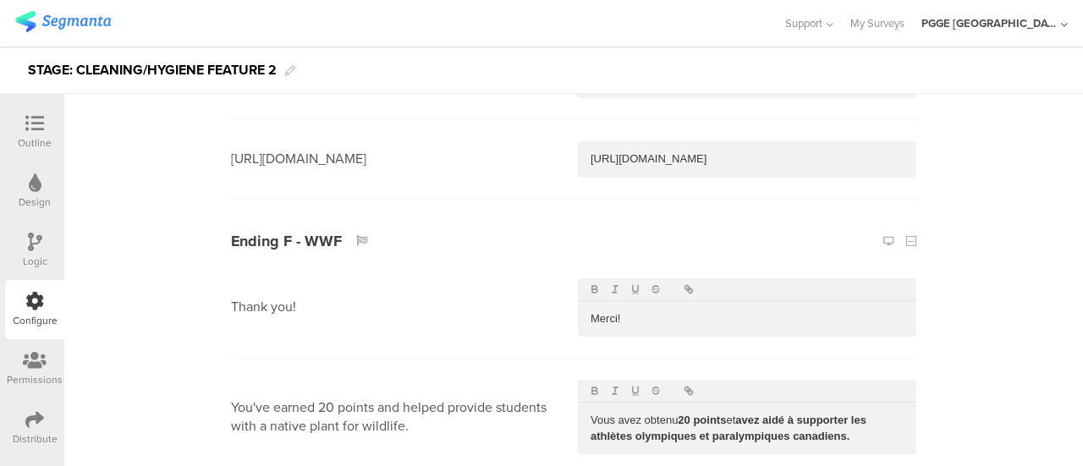
scroll to position [9150, 0]
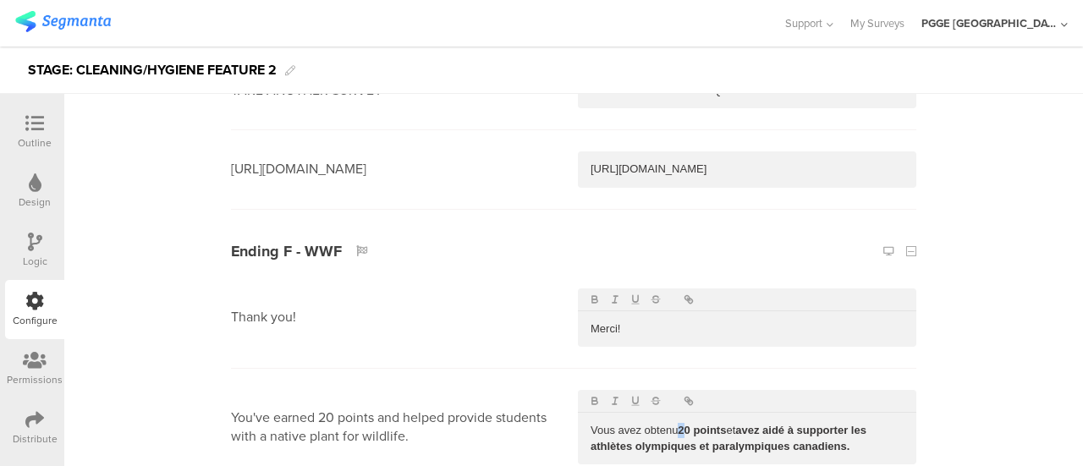
click at [679, 424] on strong "20 points" at bounding box center [702, 430] width 48 height 13
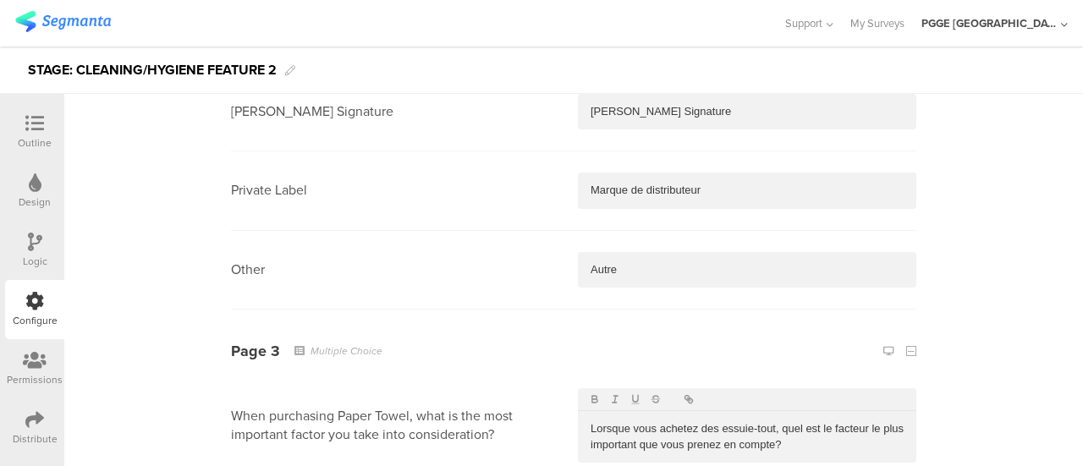
scroll to position [1369, 0]
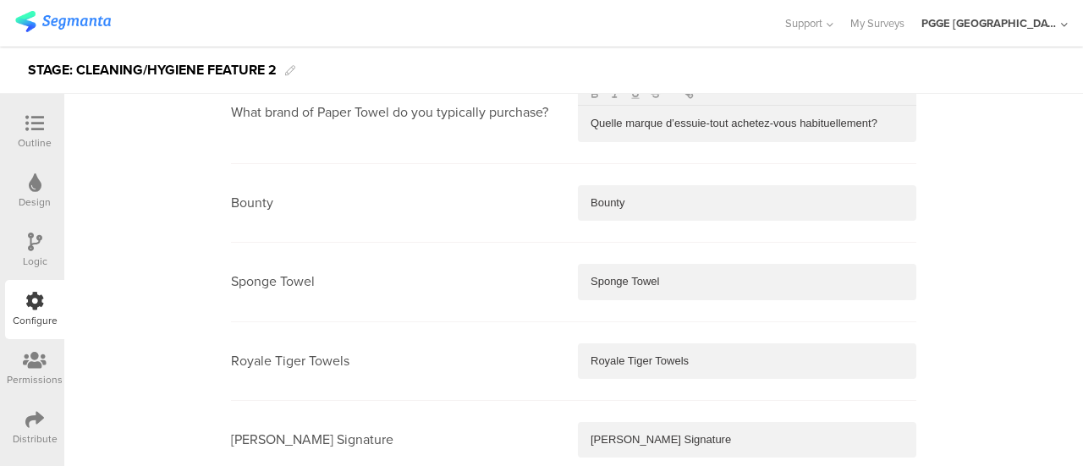
click at [29, 129] on icon at bounding box center [34, 123] width 19 height 19
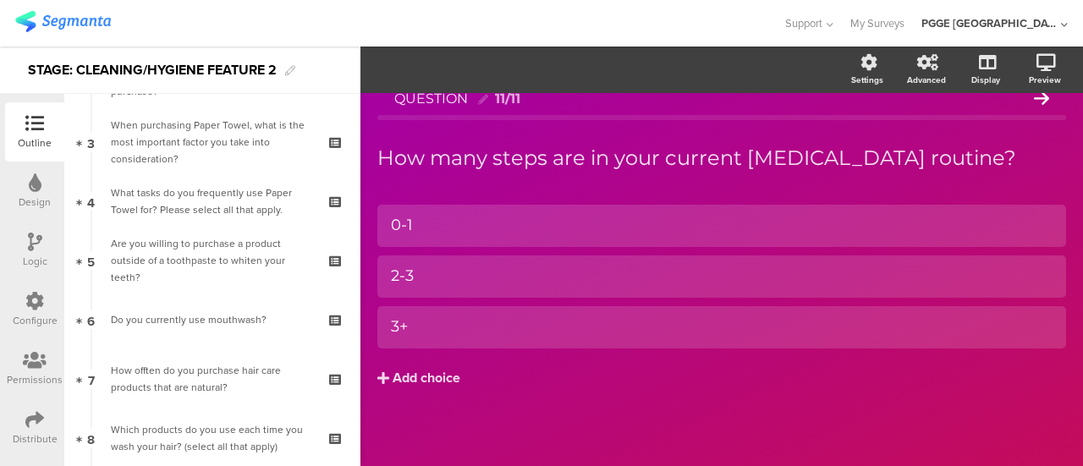
scroll to position [463, 0]
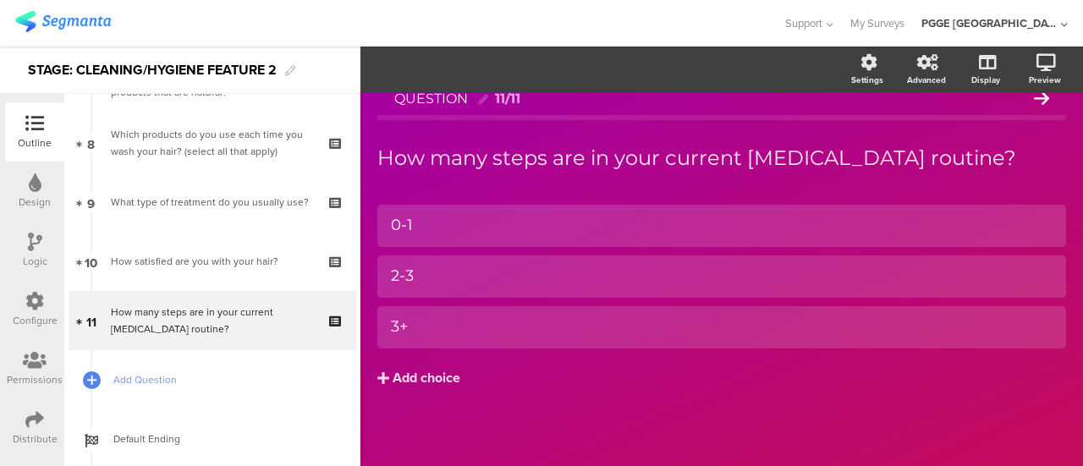
click at [30, 244] on icon at bounding box center [35, 242] width 14 height 19
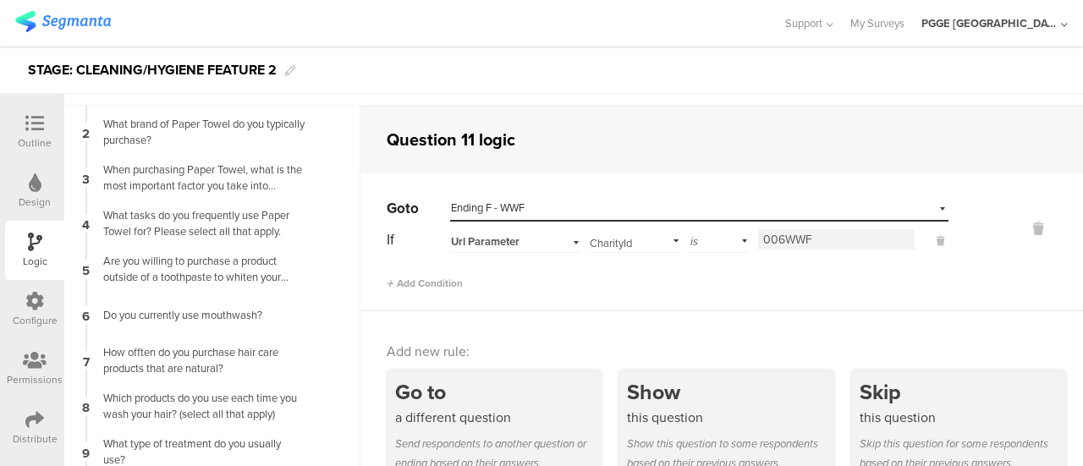
scroll to position [129, 0]
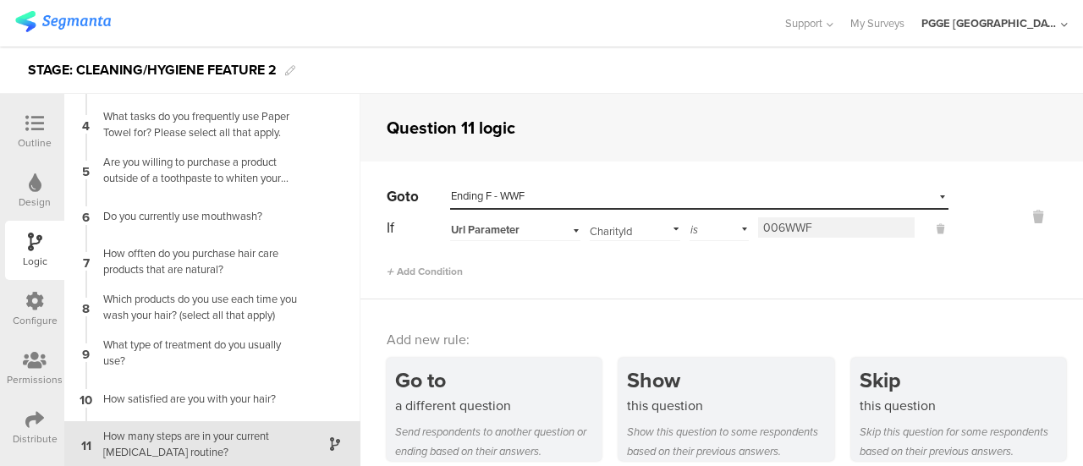
click at [27, 298] on icon at bounding box center [34, 301] width 19 height 19
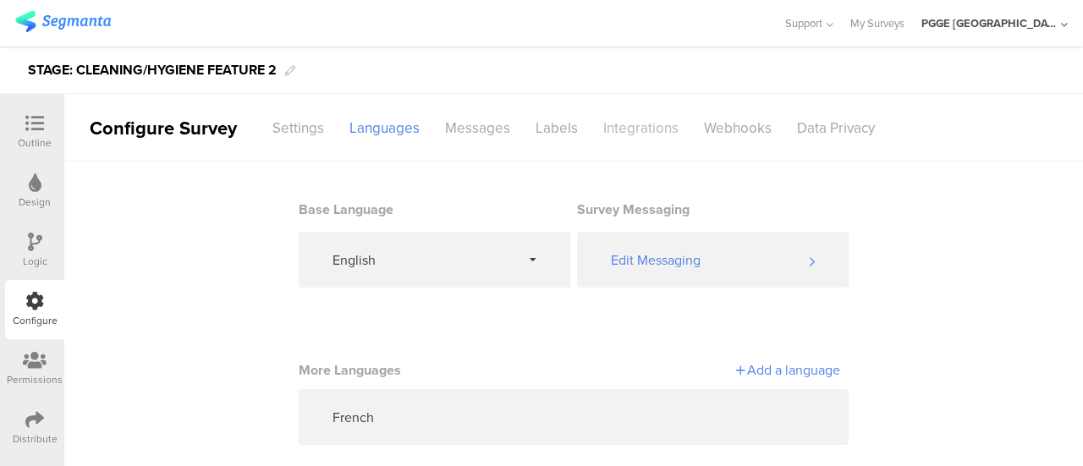
click at [645, 117] on div "Integrations" at bounding box center [640, 128] width 101 height 30
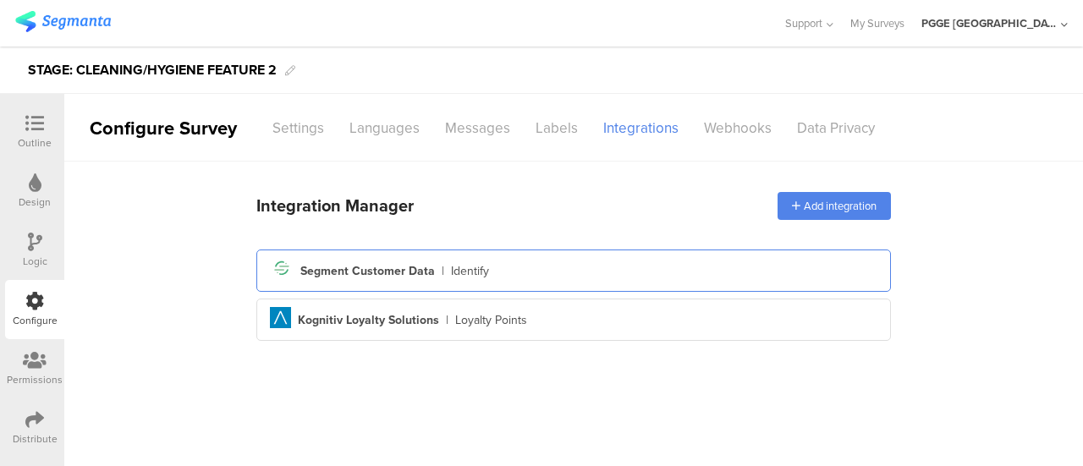
click at [499, 266] on div "Segment icon Created with Sketch. Segment Customer Data | Identify" at bounding box center [573, 270] width 607 height 29
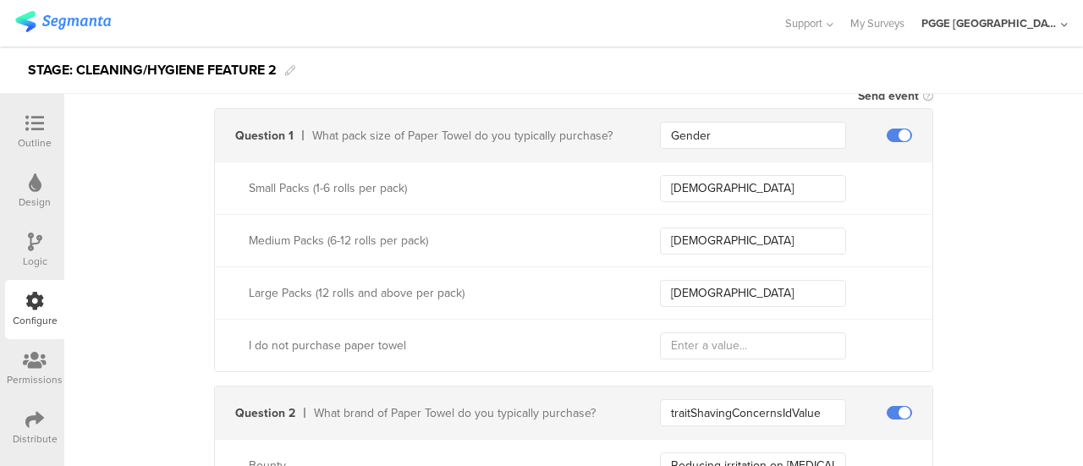
scroll to position [423, 0]
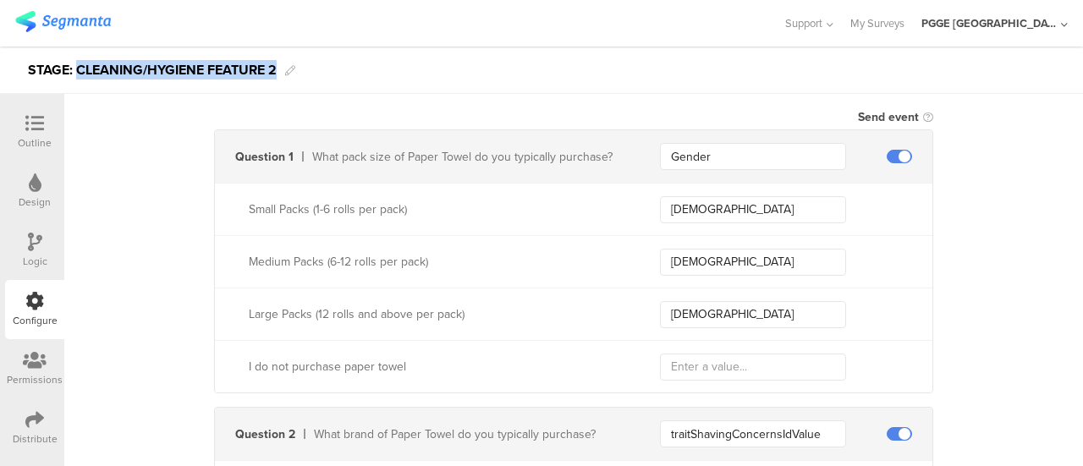
drag, startPoint x: 79, startPoint y: 68, endPoint x: 279, endPoint y: 72, distance: 200.5
click at [279, 72] on div "STAGE: CLEANING/HYGIENE FEATURE 2" at bounding box center [541, 70] width 1083 height 47
copy div "CLEANING/HYGIENE FEATURE 2"
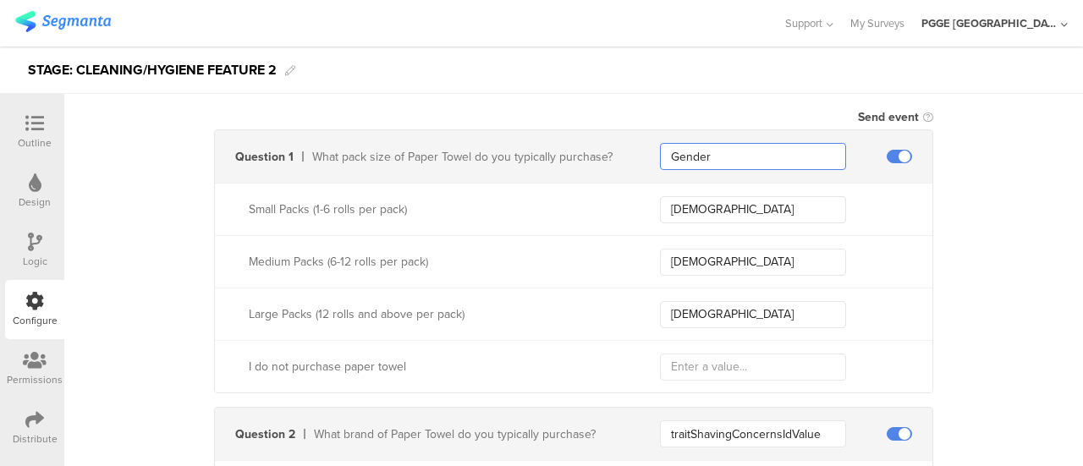
click at [724, 151] on input "Gender" at bounding box center [753, 156] width 186 height 27
paste input "traitPaperTowelPacksize"
type input "traitPaperTowelPacksize"
click at [716, 206] on input "Male" at bounding box center [753, 209] width 186 height 27
paste input "Small Packs (1-6 rolls per pack)"
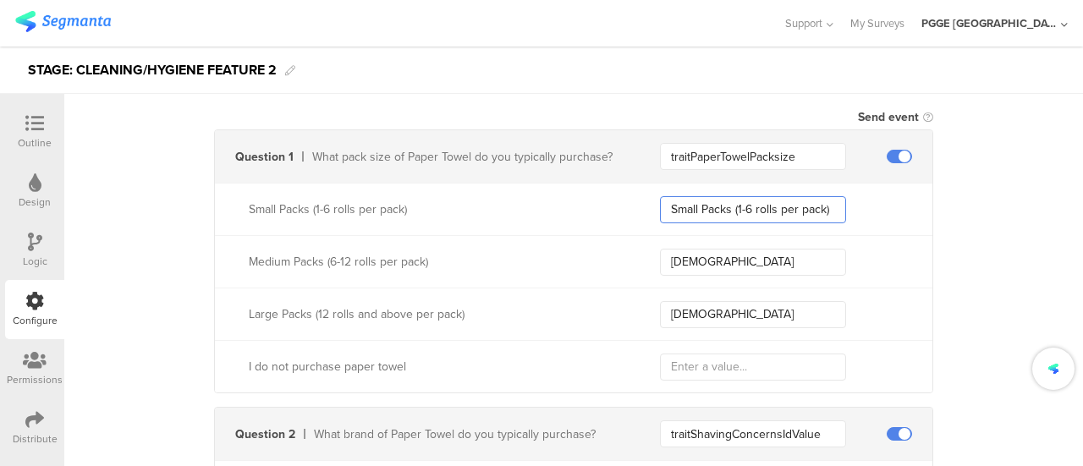
type input "Small Packs (1-6 rolls per pack)"
click at [730, 260] on input "Female" at bounding box center [753, 262] width 186 height 27
paste input "Medium Packs (6-12 rolls per pack)"
type input "Medium Packs (6-12 rolls per pack)"
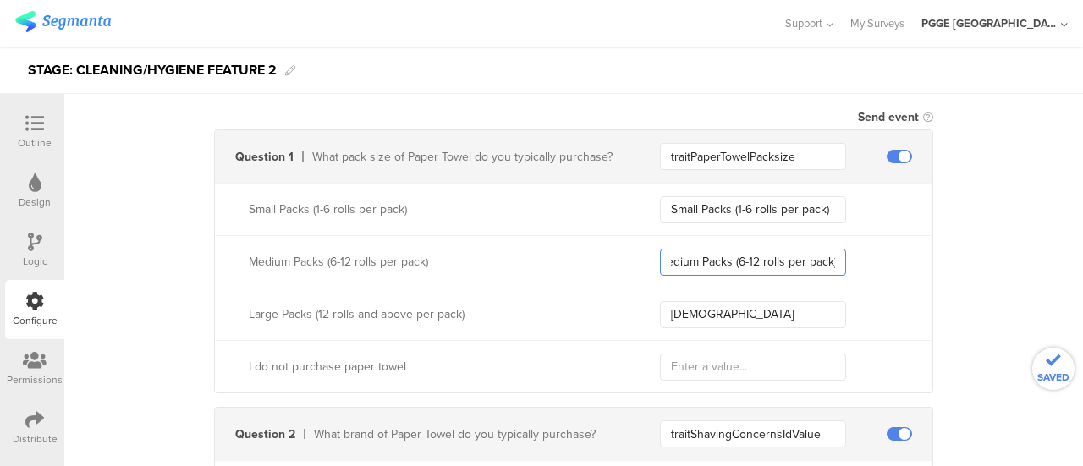
scroll to position [0, 0]
click at [740, 318] on input "Non-Binary" at bounding box center [753, 314] width 186 height 27
paste input "Large Packs (12 rolls and above per pack)"
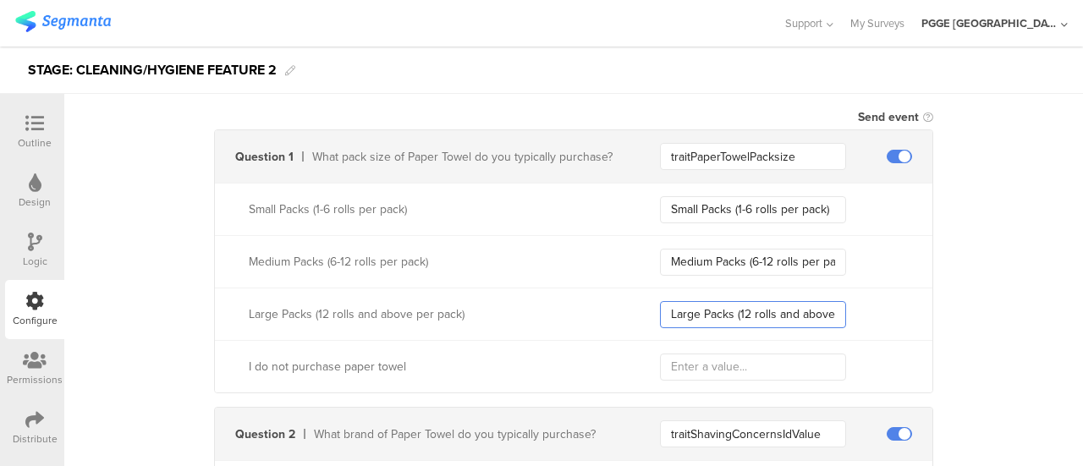
scroll to position [0, 49]
type input "Large Packs (12 rolls and above per pack)"
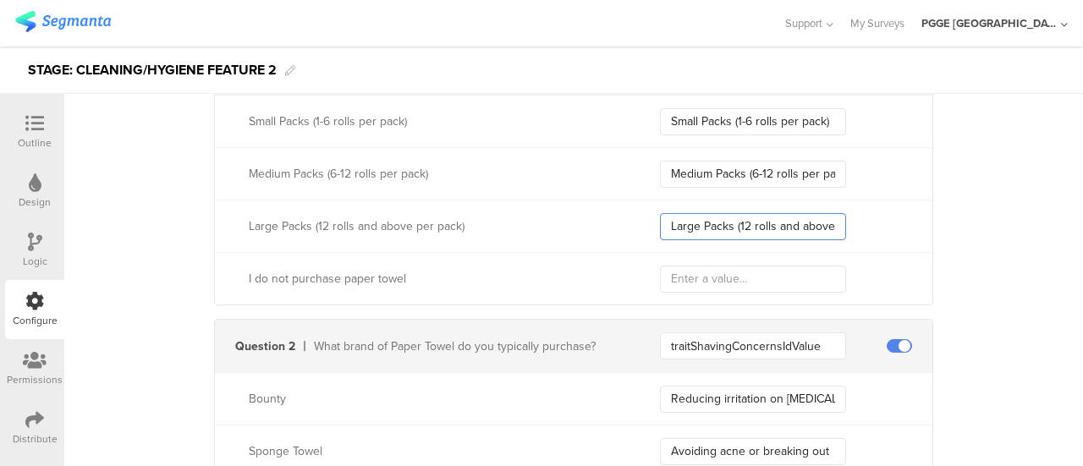
scroll to position [592, 0]
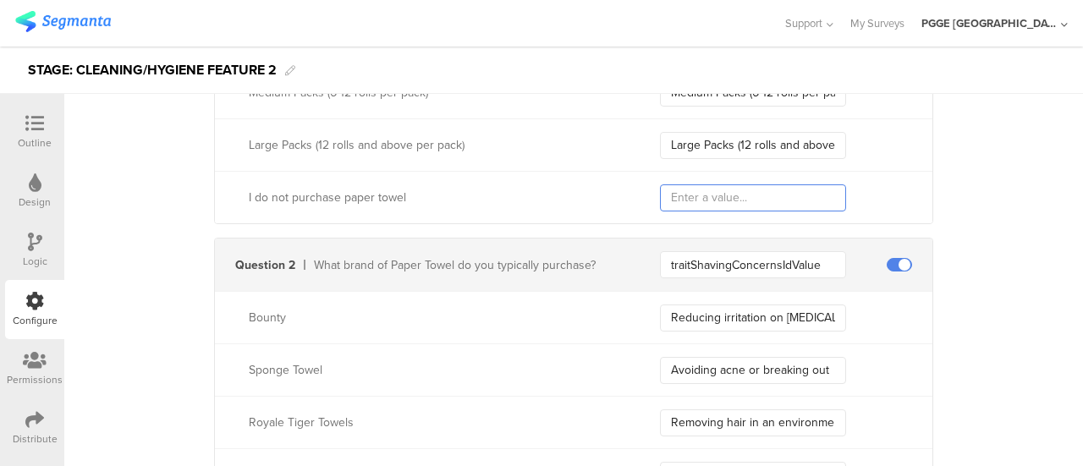
click at [680, 194] on input "text" at bounding box center [753, 197] width 186 height 27
paste input "I do not purchase paper towel"
type input "I do not purchase paper towel"
click at [712, 241] on div "Question 2 What brand of Paper Towel do you typically purchase? traitShavingCon…" at bounding box center [573, 265] width 717 height 52
click at [716, 256] on input "traitShavingConcernsIdValue" at bounding box center [753, 264] width 186 height 27
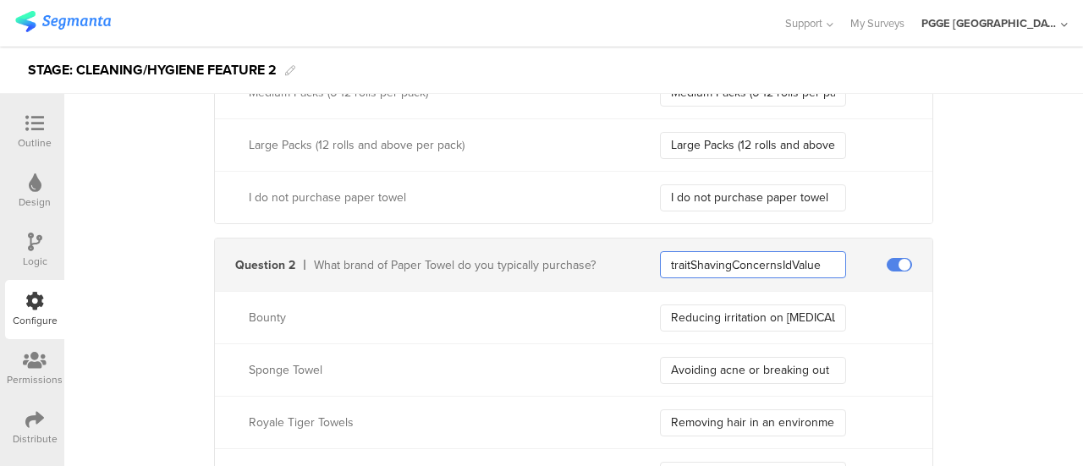
paste input "PaperTowelBrandsUsed"
type input "traitPaperTowelBrandsUsed"
click at [722, 319] on input "Reducing irritation on sensitive skin" at bounding box center [753, 318] width 186 height 27
paste input "Bounty"
type input "Bounty"
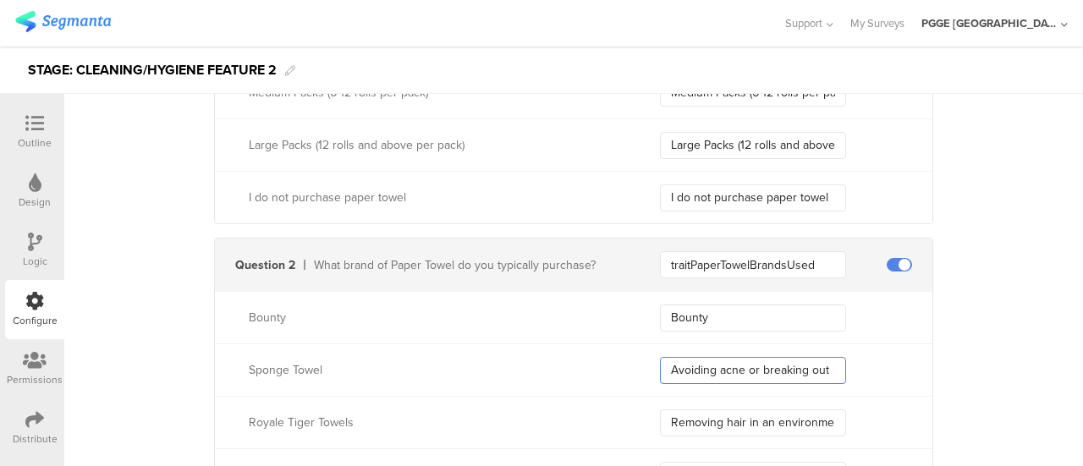
click at [722, 357] on input "Avoiding acne or breaking out" at bounding box center [753, 370] width 186 height 27
paste input "Sponge Towel"
type input "Sponge Towel"
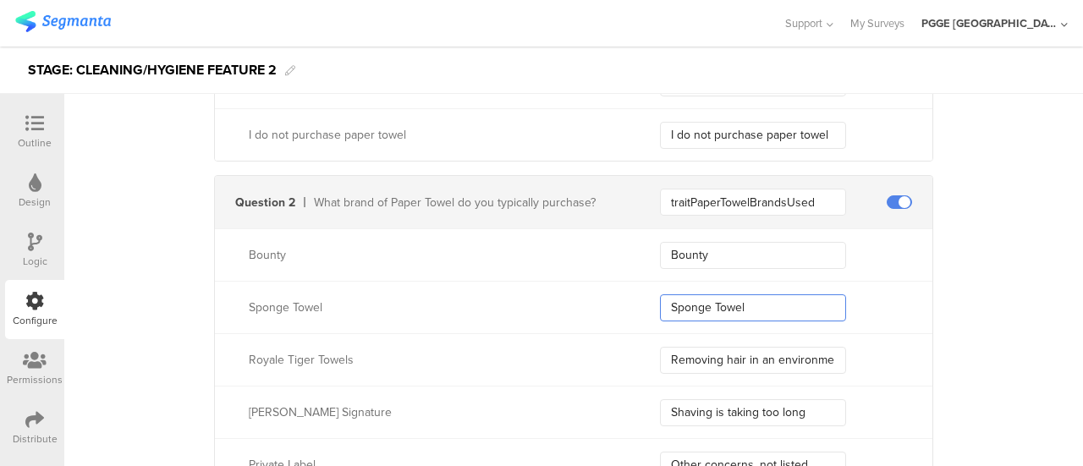
scroll to position [761, 0]
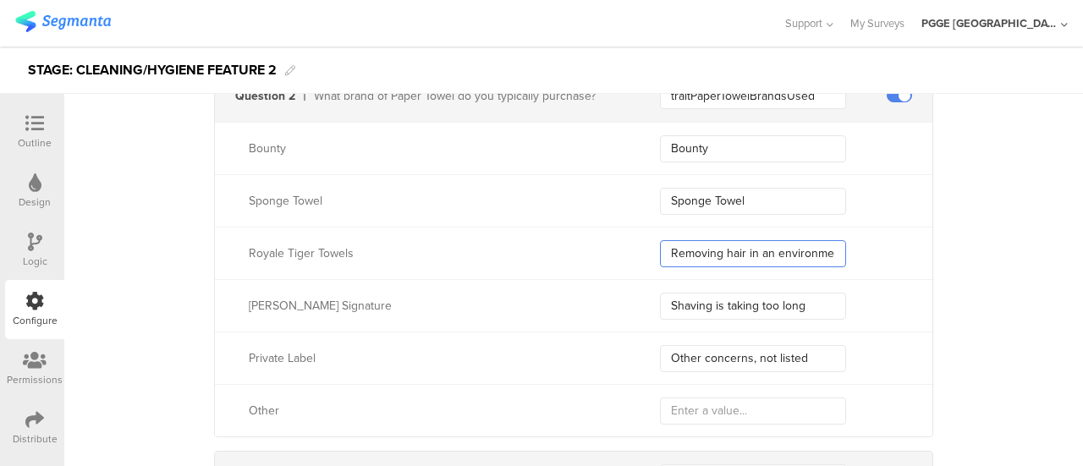
click at [724, 249] on input "Removing hair in an environmentally friendly way" at bounding box center [753, 253] width 186 height 27
paste input "oyale Tiger Towels"
type input "Royale Tiger Towels"
click at [732, 300] on input "Shaving is taking too long" at bounding box center [753, 306] width 186 height 27
paste input "[PERSON_NAME] Signature"
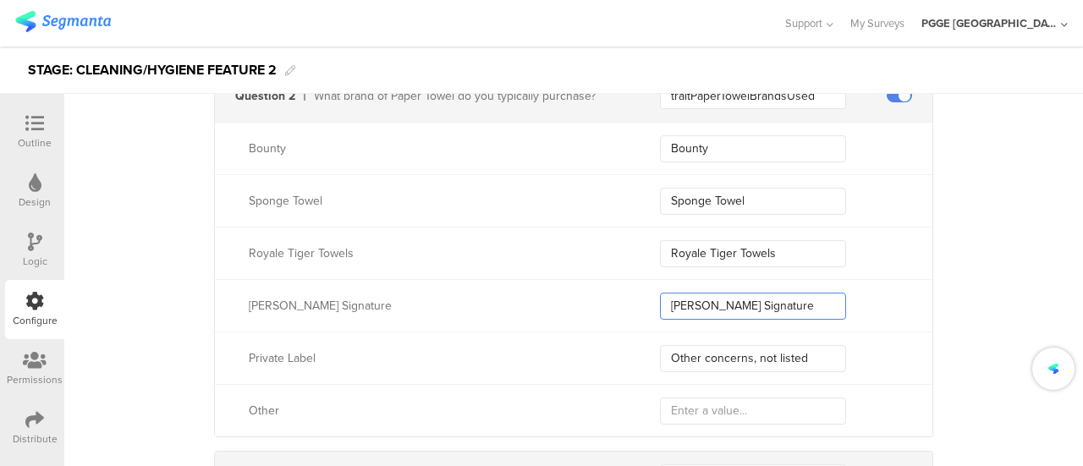
type input "[PERSON_NAME] Signature"
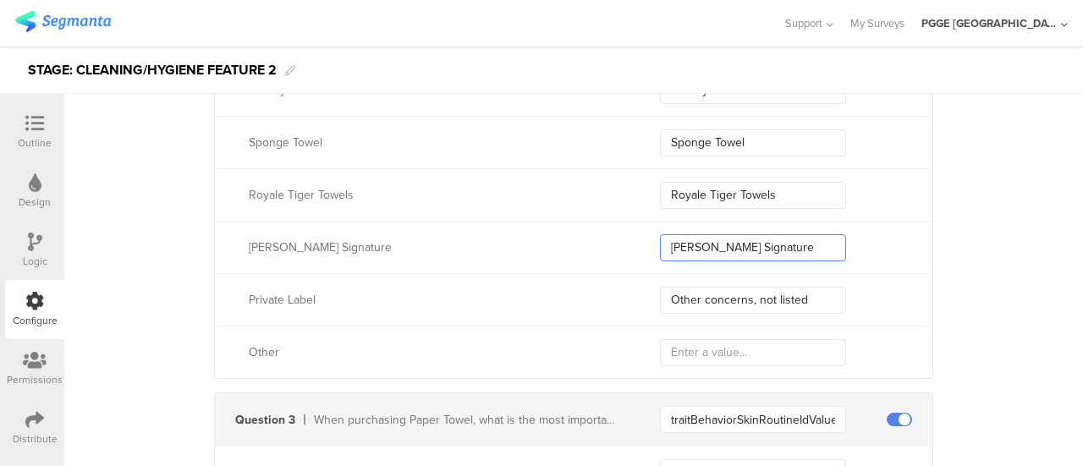
scroll to position [846, 0]
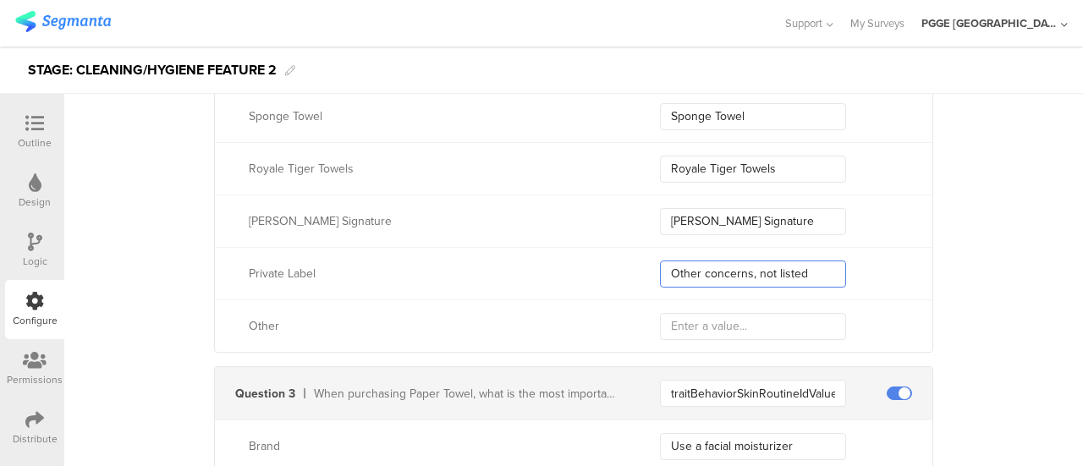
click at [702, 266] on input "Other concerns, not listed" at bounding box center [753, 274] width 186 height 27
paste input "Private Label"
type input "Private Label"
click at [704, 321] on input "text" at bounding box center [753, 326] width 186 height 27
paste input "Other"
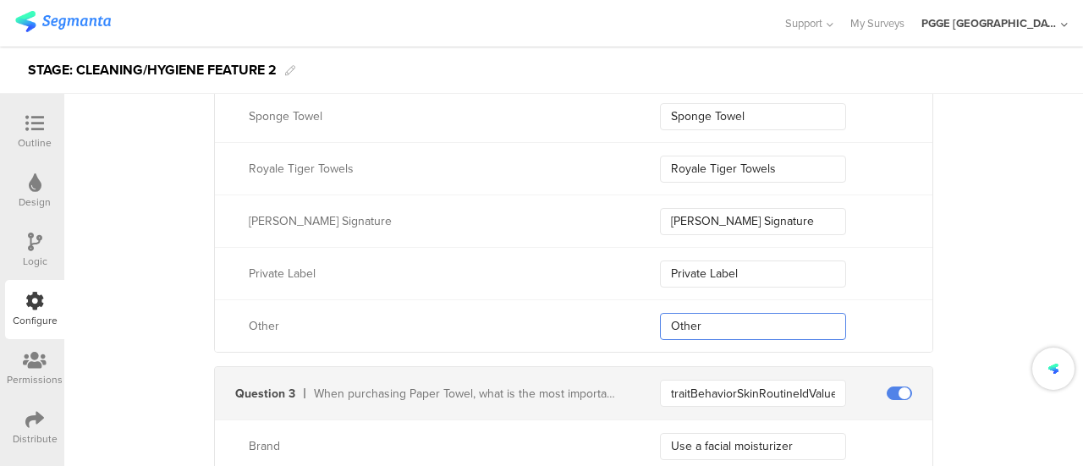
type input "Other"
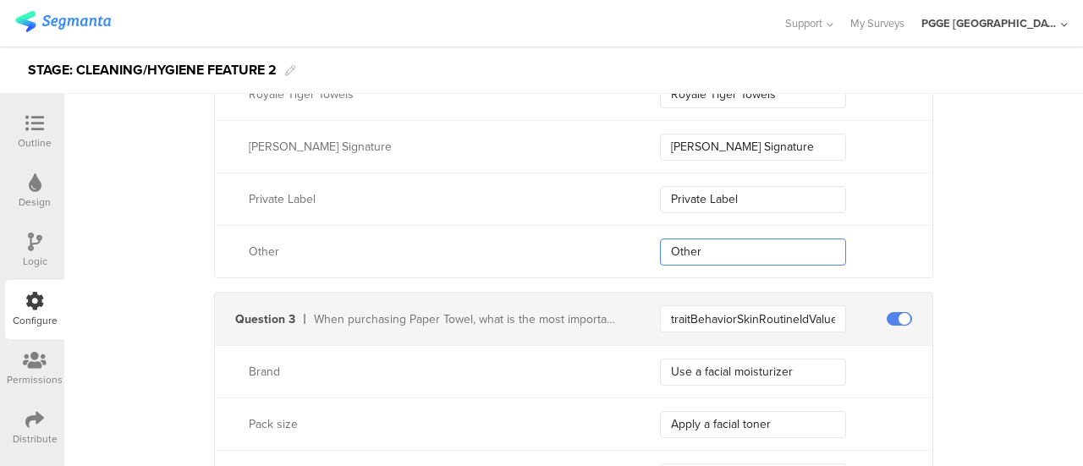
scroll to position [1015, 0]
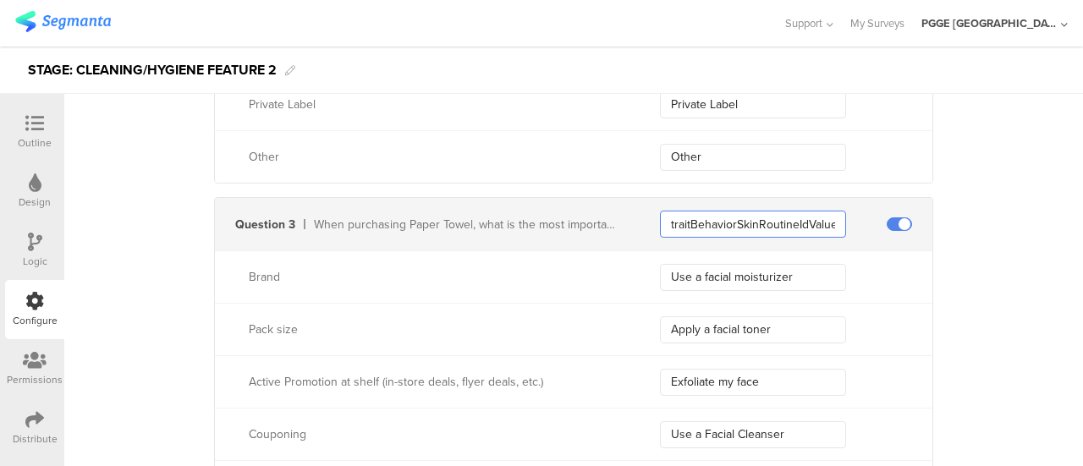
click at [709, 222] on input "traitBehaviorSkinRoutineIdValue" at bounding box center [753, 224] width 186 height 27
paste input "PurchaseDriverPapertowel"
type input "traitPurchaseDriverPapertowel"
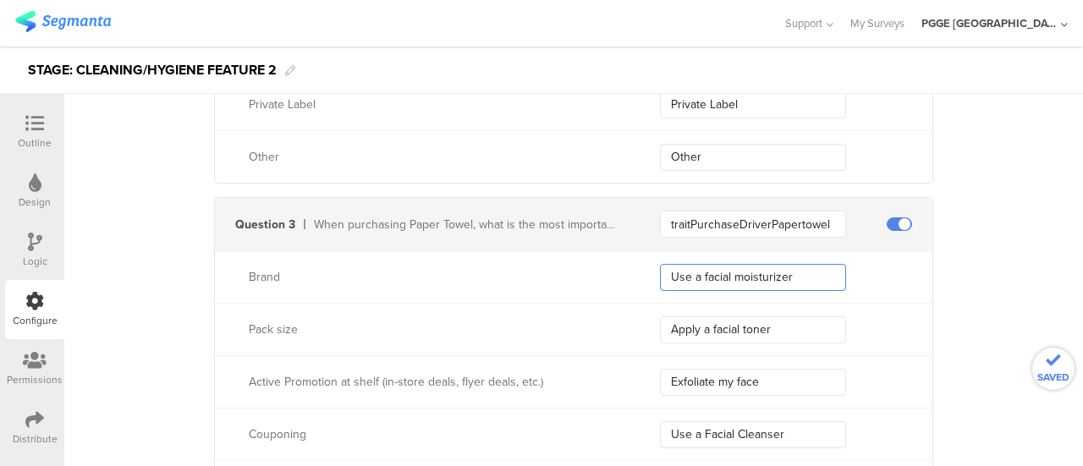
click at [715, 266] on input "Use a facial moisturizer" at bounding box center [753, 277] width 186 height 27
paste input "Brand"
type input "Brand"
click at [699, 327] on input "Apply a facial toner" at bounding box center [753, 329] width 186 height 27
paste input "Pack size"
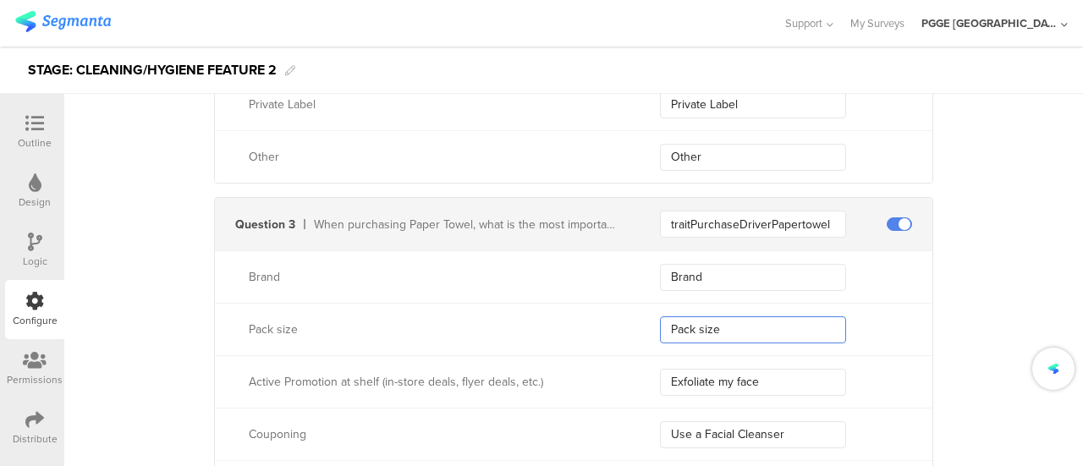
type input "Pack size"
click at [710, 375] on input "Exfoliate my face" at bounding box center [753, 382] width 186 height 27
paste input "Active Promotion at shelf (in-store deals, flyer deals, etc.)"
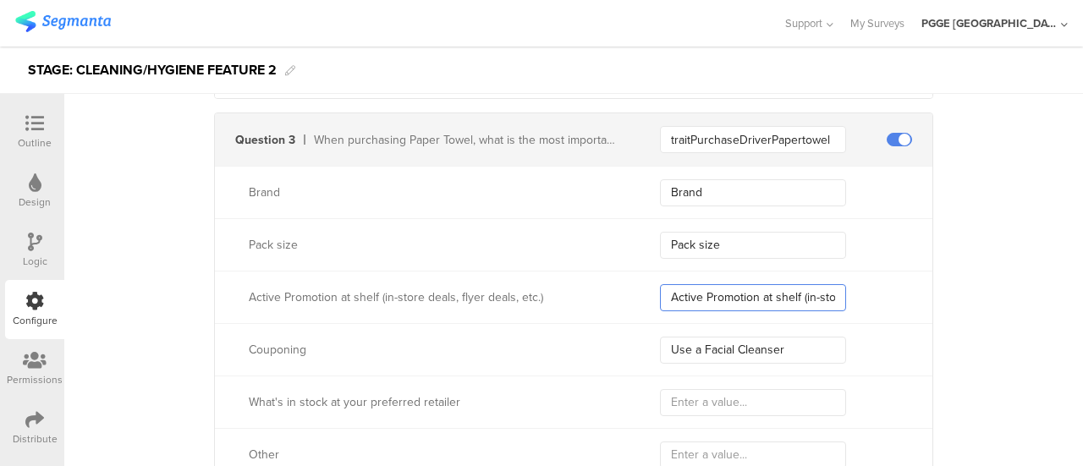
click at [707, 285] on input "Active Promotion at shelf (in-store deals, flyer deals, etc.)" at bounding box center [753, 297] width 186 height 27
paste input "Couponing"
type input "Active Promotion at shelf (in-store deals, flyer deals, etc.)"
click at [756, 323] on div "Couponing Use a Facial Cleanser" at bounding box center [573, 349] width 717 height 52
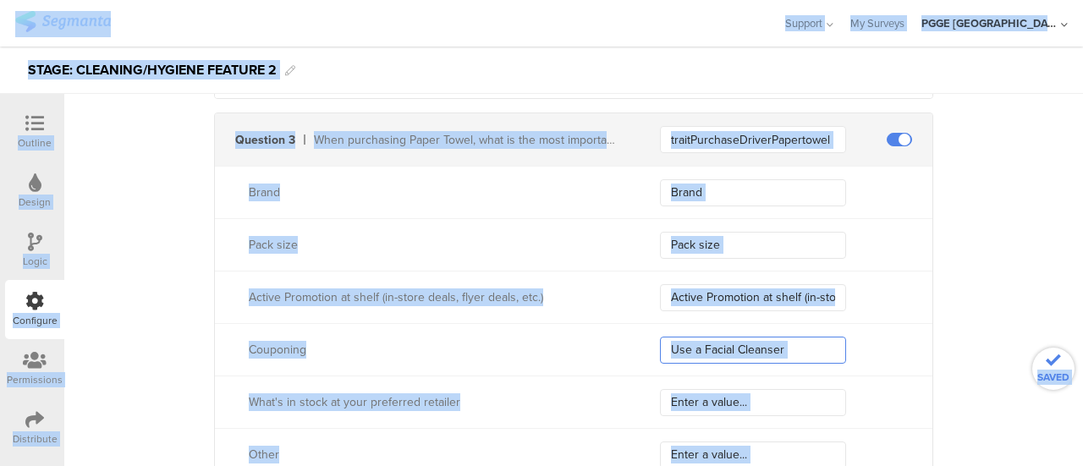
click at [792, 337] on input "Use a Facial Cleanser" at bounding box center [753, 350] width 186 height 27
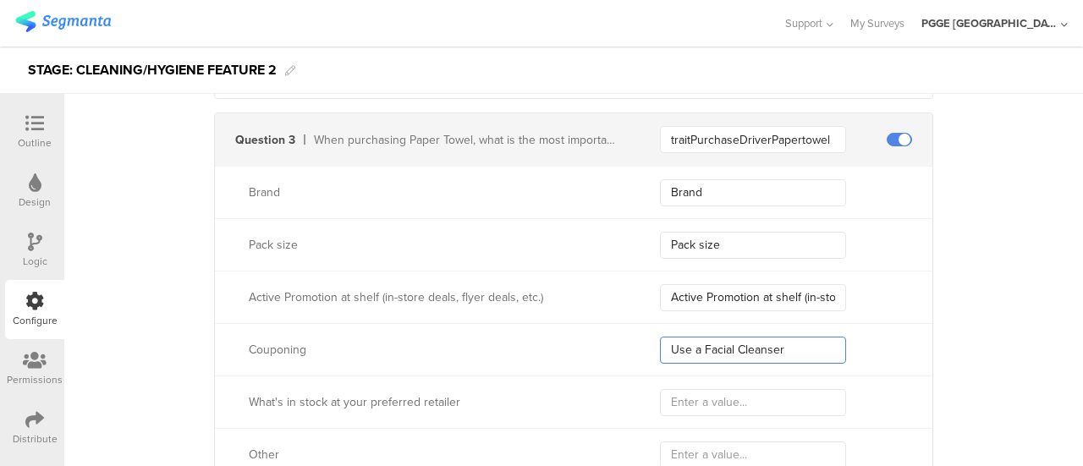
click at [804, 351] on input "Use a Facial Cleanser" at bounding box center [753, 350] width 186 height 27
paste input "Couponing"
type input "Couponing"
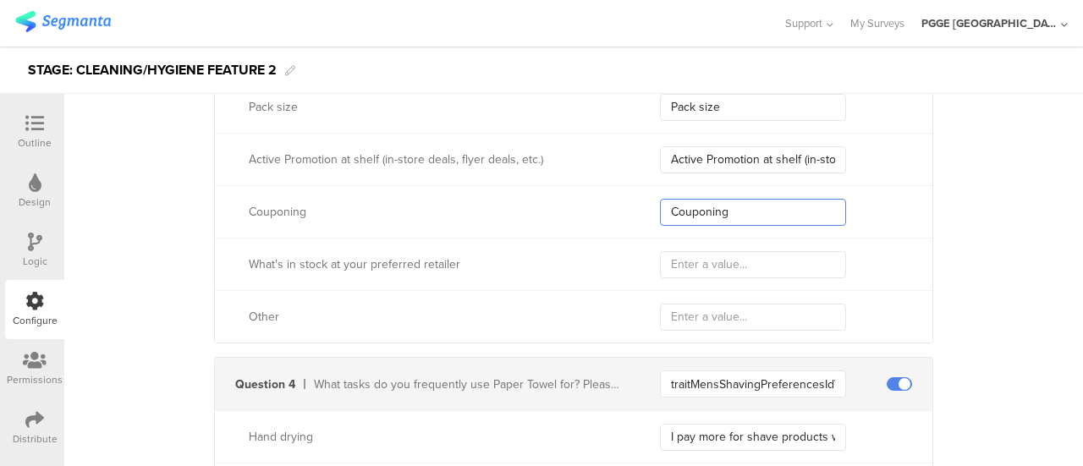
scroll to position [1269, 0]
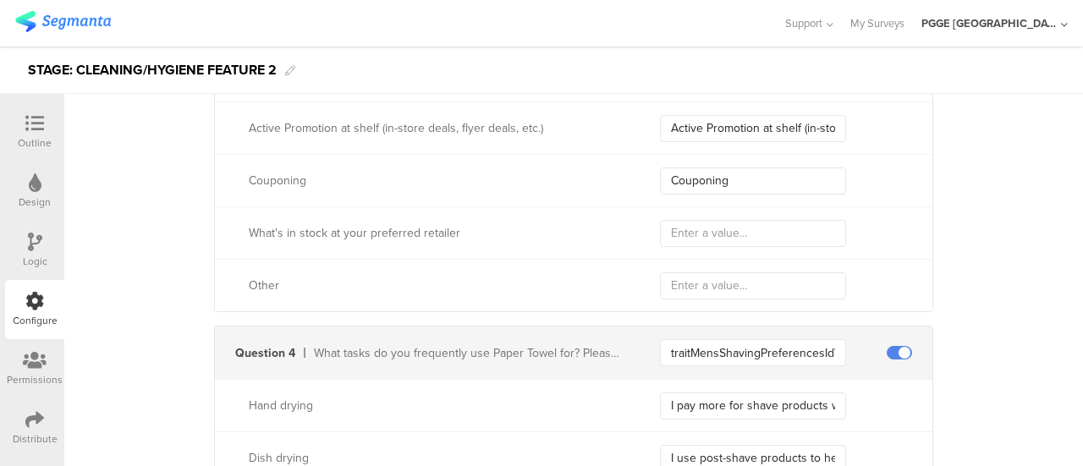
click at [672, 206] on div "What's in stock at your preferred retailer" at bounding box center [573, 232] width 717 height 52
click at [683, 231] on input "text" at bounding box center [753, 233] width 186 height 27
paste input "What's in stock at your preferred retailer"
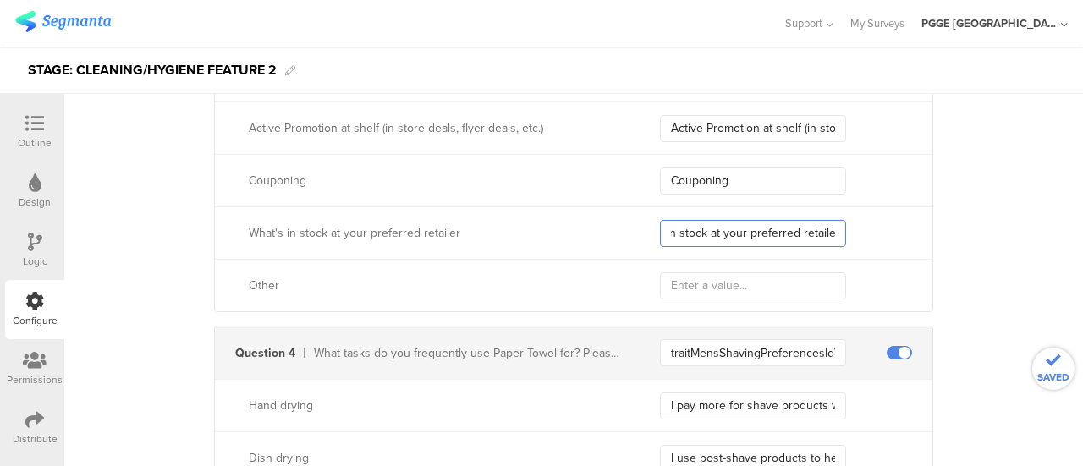
type input "What's in stock at your preferred retailer"
click at [691, 292] on input "text" at bounding box center [753, 285] width 186 height 27
paste input "Other"
type input "Other"
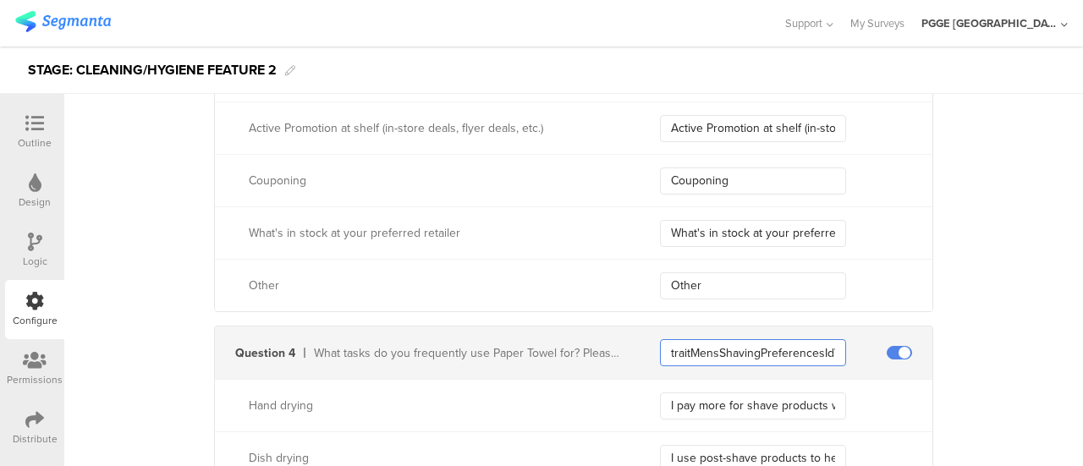
click at [721, 343] on input "traitMensShavingPreferencesIdValue" at bounding box center [753, 352] width 186 height 27
paste input "PaperTowelUseCases"
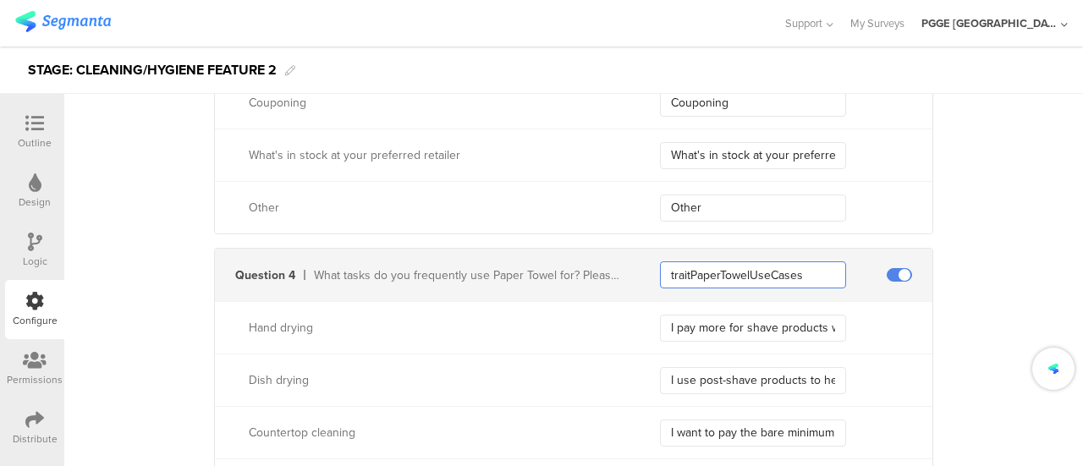
scroll to position [1438, 0]
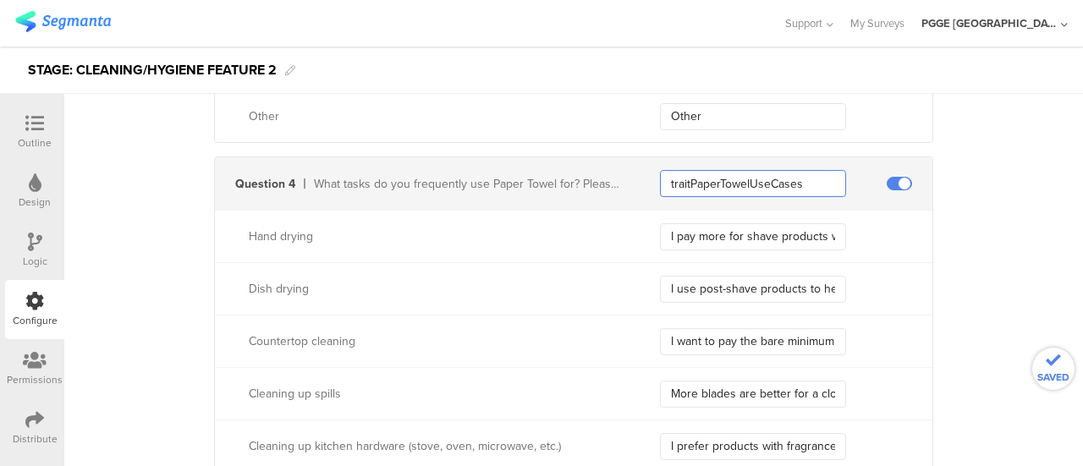
type input "traitPaperTowelUseCases"
click at [719, 229] on input "I pay more for shave products with added skin benefits" at bounding box center [753, 236] width 186 height 27
paste input "Hand drying"
type input "Hand drying"
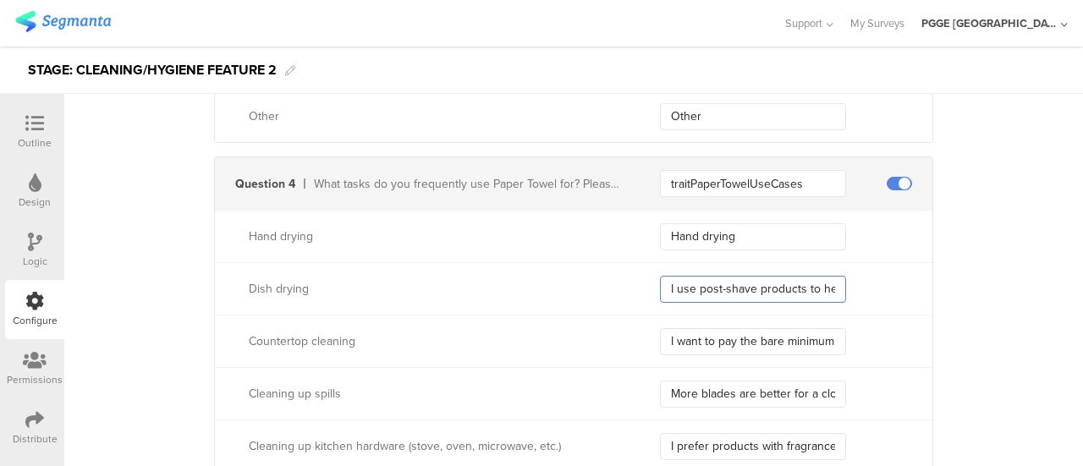
click at [710, 291] on input "I use post-shave products to help the look and feel of my skin" at bounding box center [753, 289] width 186 height 27
paste input "Dish drying"
type input "Dish drying"
click at [706, 336] on input "I want to pay the bare minimum and don’t want the best shaving experience" at bounding box center [753, 341] width 186 height 27
paste input "Countertop cleaning"
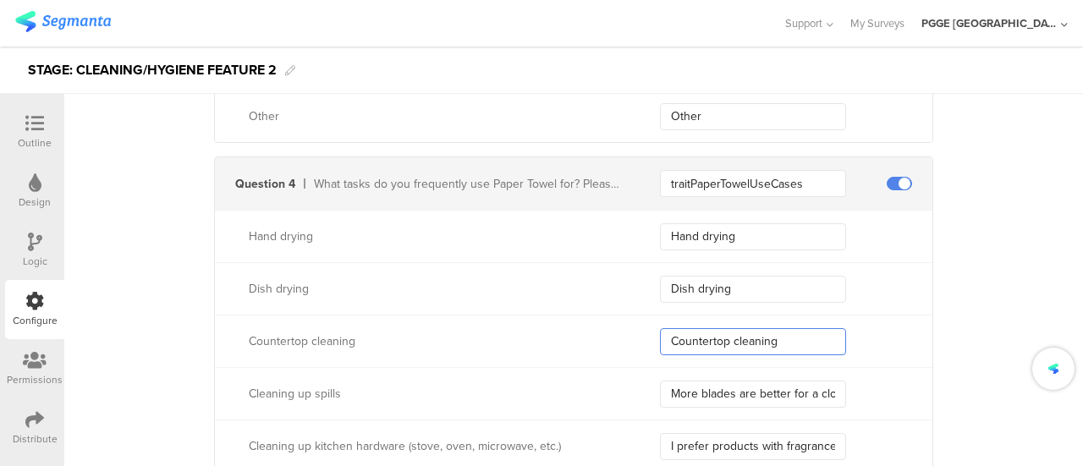
type input "Countertop cleaning"
click at [681, 392] on input "More blades are better for a closer shave" at bounding box center [753, 394] width 186 height 27
paste input "Cleaning up spills"
type input "Cleaning up spills"
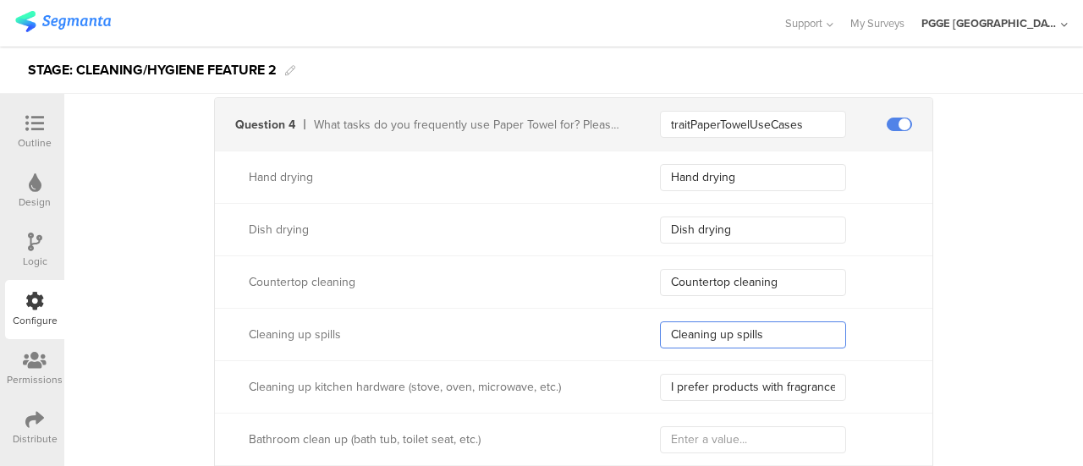
scroll to position [1523, 0]
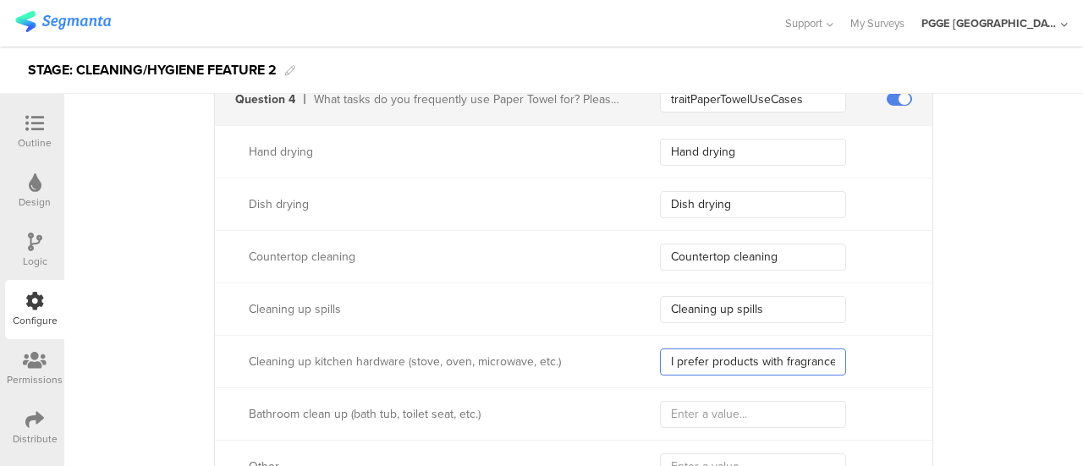
click at [682, 353] on input "I prefer products with fragrances" at bounding box center [753, 361] width 186 height 27
paste input "Cleaning up kitchen hardware (stove, oven, microwave, etc.)"
type input "Cleaning up kitchen hardware (stove, oven, microwave, etc.)"
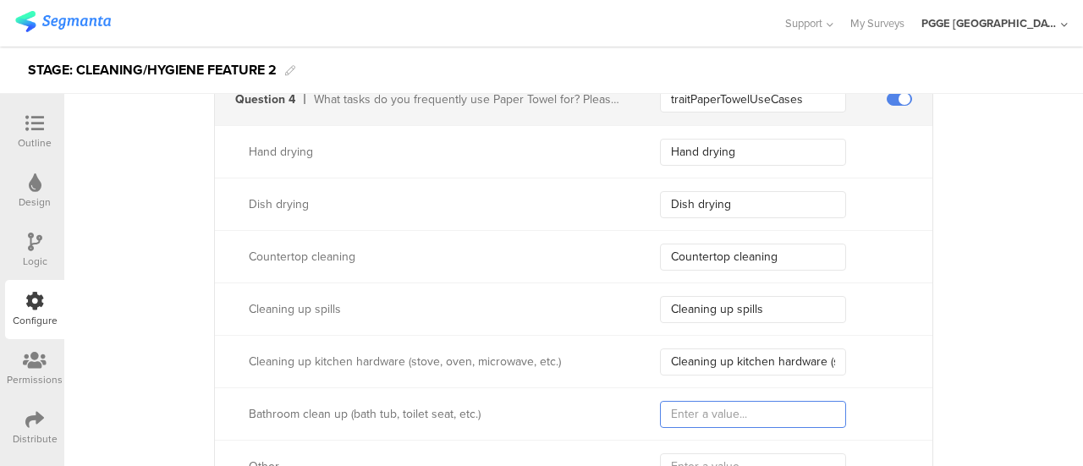
click at [694, 417] on input "text" at bounding box center [753, 414] width 186 height 27
paste input "Bathroom clean up (bath tub, toilet seat, etc.)"
type input "Bathroom clean up (bath tub, toilet seat, etc.)"
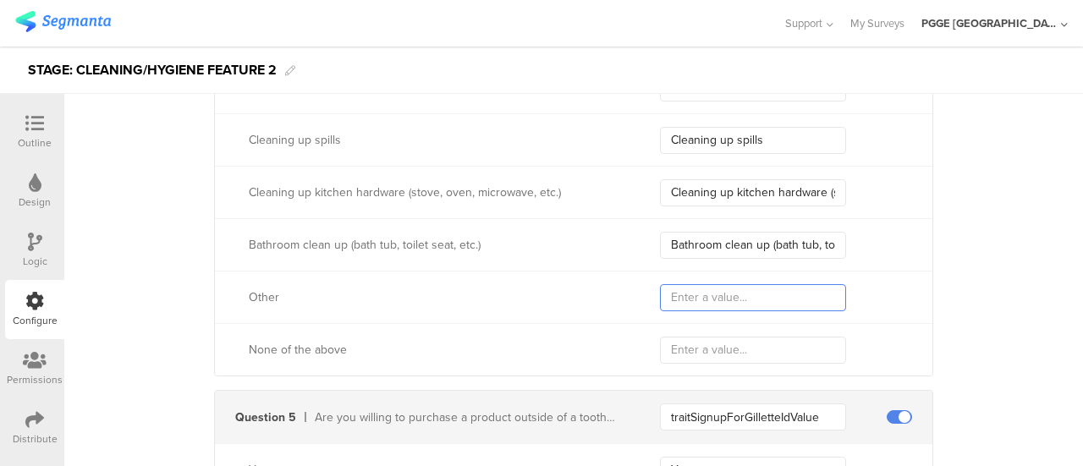
click at [702, 294] on input "text" at bounding box center [753, 297] width 186 height 27
paste input "Other"
type input "Other"
click at [705, 348] on input "text" at bounding box center [753, 350] width 186 height 27
paste input "None of the above"
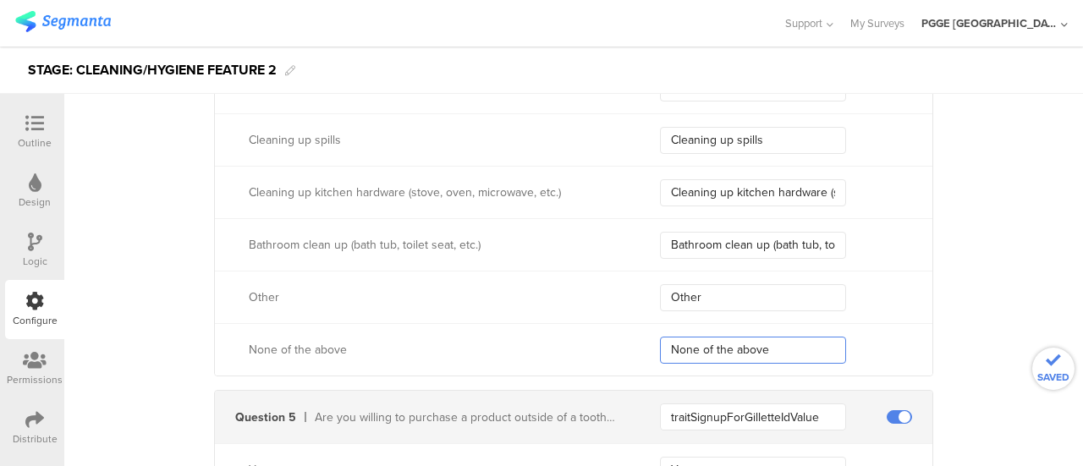
type input "None of the above"
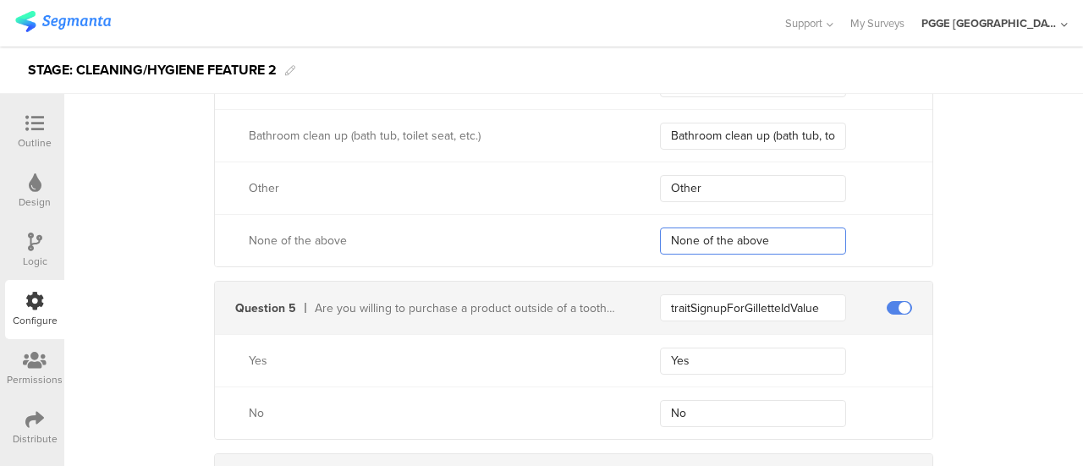
scroll to position [1945, 0]
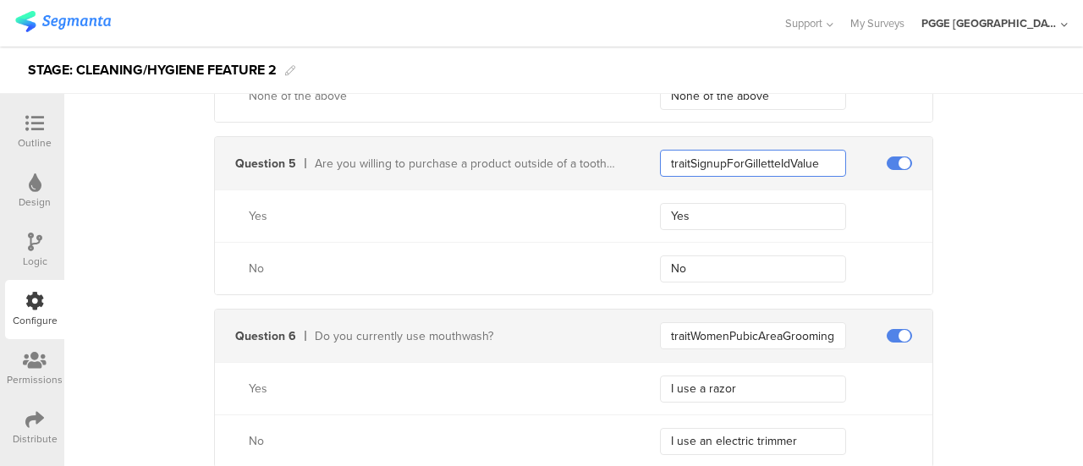
click at [719, 159] on input "traitSignupForGilletteIdValue" at bounding box center [753, 163] width 186 height 27
paste input "WhiteningProductInterested"
paste input "text"
type input "traitWhiteningProductInterested"
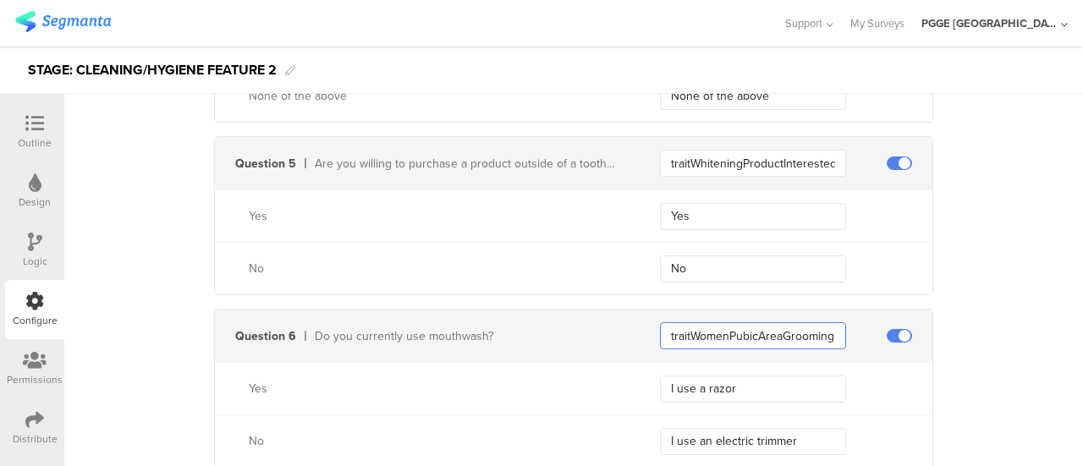
click at [711, 322] on input "traitWomenPubicAreaGroomingPreferenceIdValue" at bounding box center [753, 335] width 186 height 27
paste input "Mouthwash_users"
type input "traitMouthwash_users"
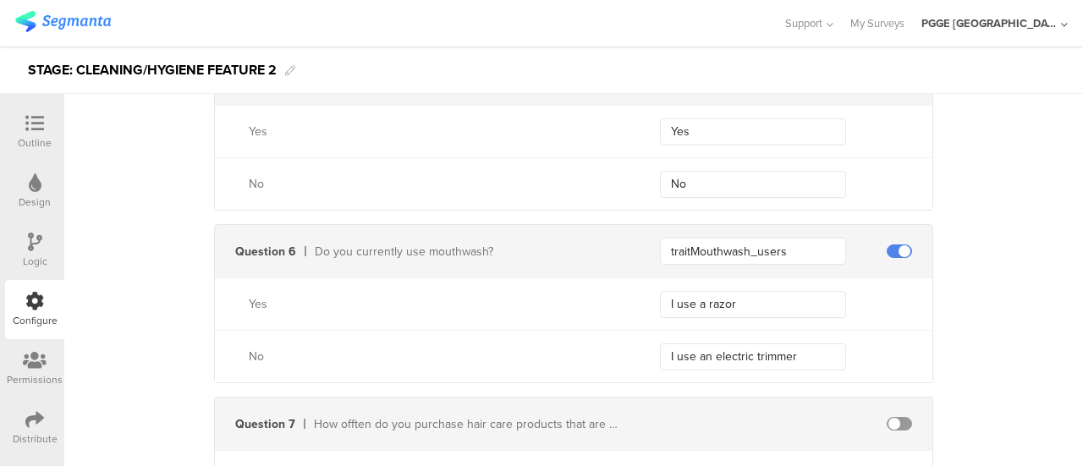
click at [241, 297] on div "Yes" at bounding box center [417, 304] width 404 height 18
copy div "Yes"
click at [767, 305] on input "I use a razor" at bounding box center [753, 304] width 186 height 27
paste input "Yes"
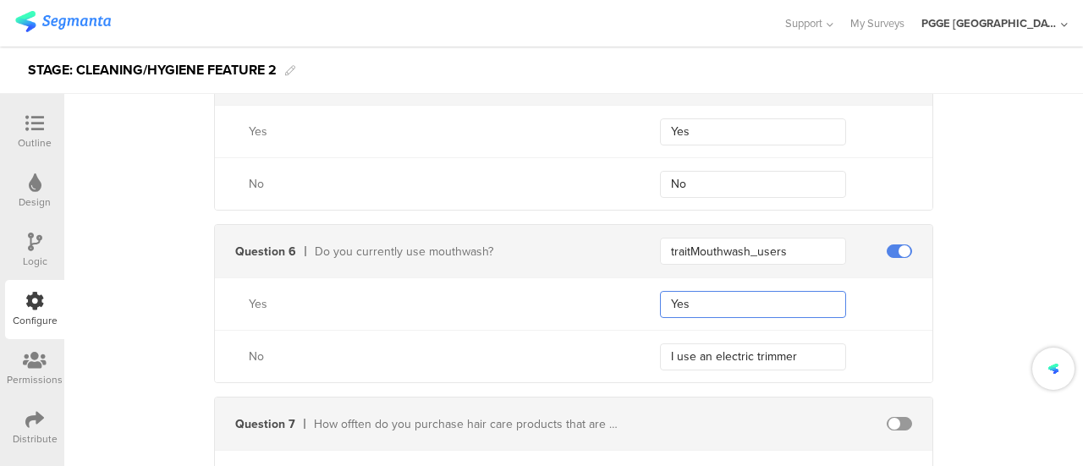
type input "Yes"
click at [249, 351] on div "No" at bounding box center [434, 357] width 370 height 18
copy div "No"
click at [693, 343] on input "I use an electric trimmer" at bounding box center [753, 356] width 186 height 27
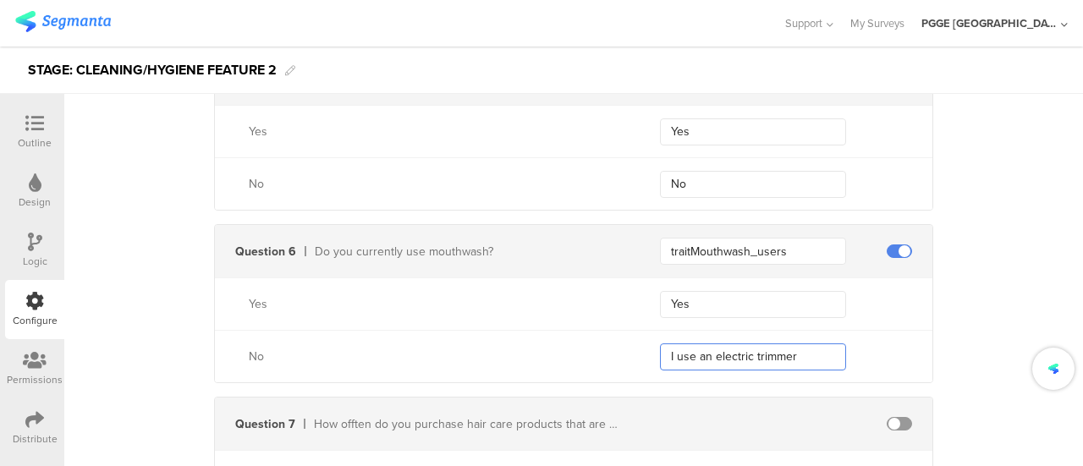
paste input "No"
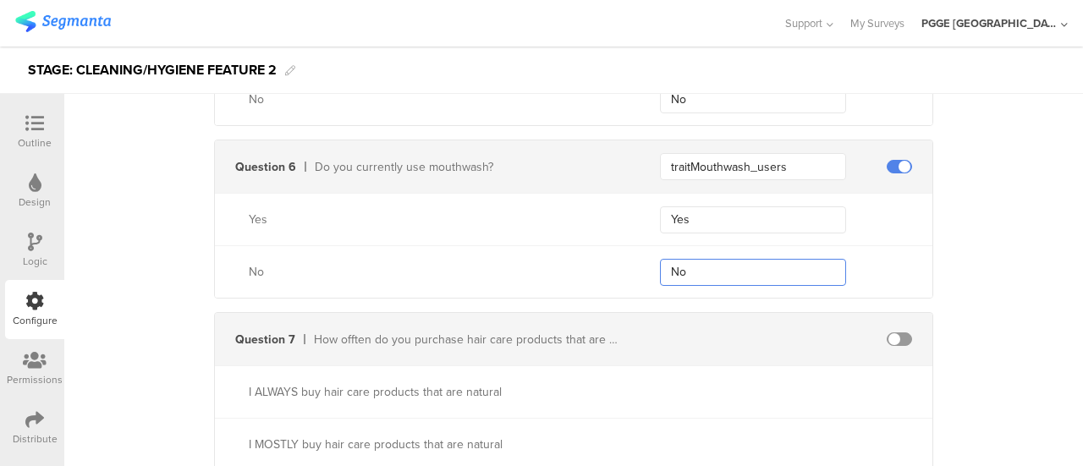
type input "No"
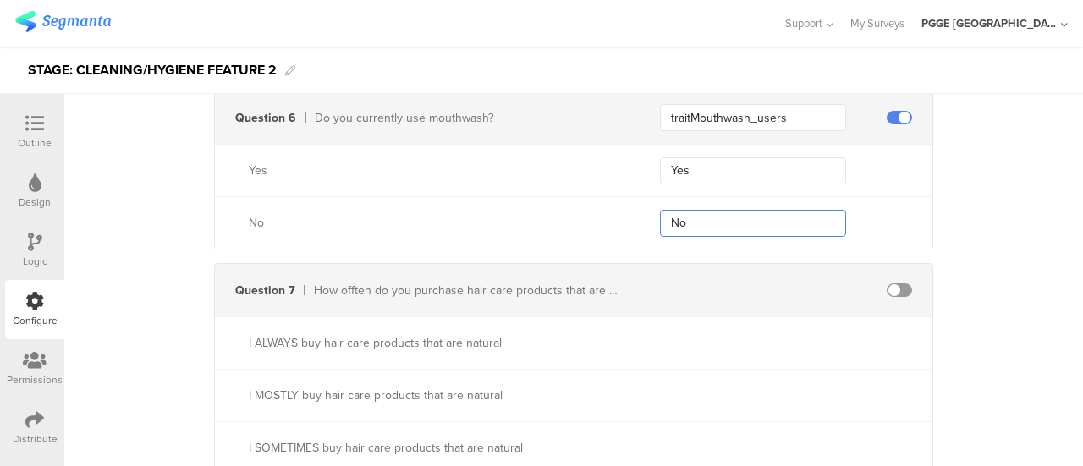
scroll to position [2199, 0]
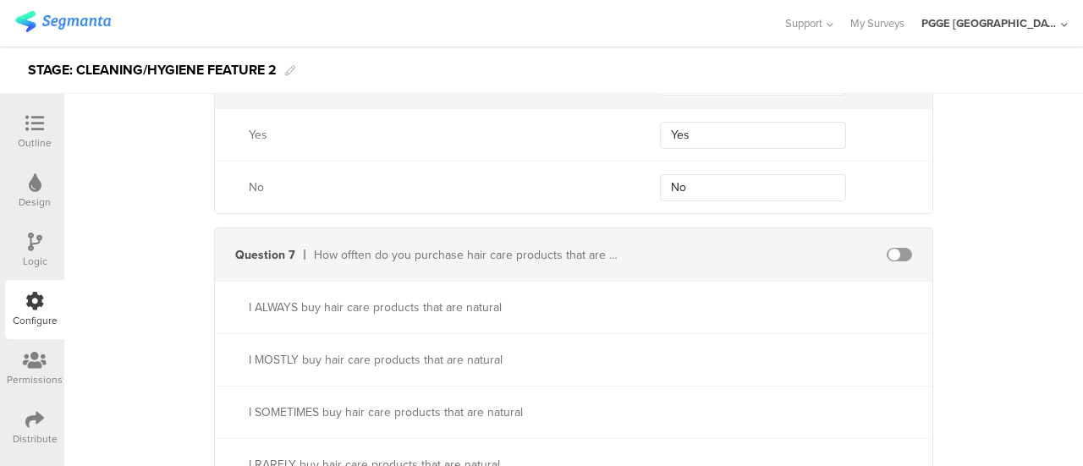
click at [898, 250] on span at bounding box center [898, 255] width 25 height 14
click at [702, 253] on input "text" at bounding box center [753, 254] width 186 height 27
paste input "traitHairCareNaturalFrequencyIdValue"
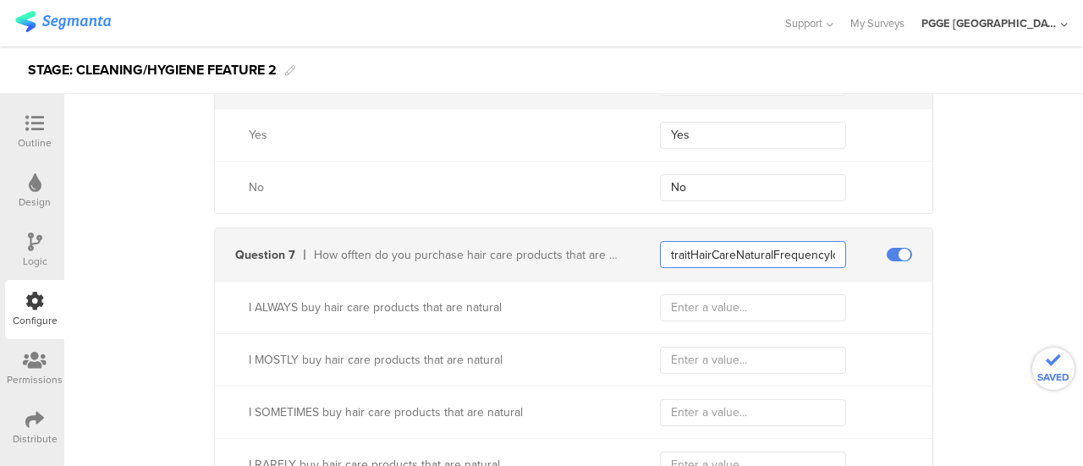
scroll to position [0, 32]
type input "traitHairCareNaturalFrequencyIdValue"
click at [685, 299] on input "text" at bounding box center [753, 307] width 186 height 27
paste input "I ALWAYS buy hair care products that are natural"
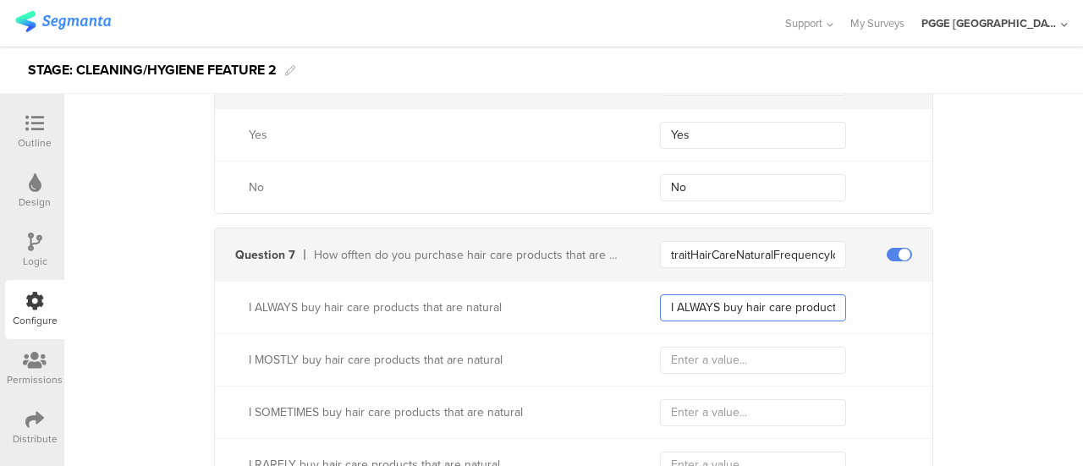
scroll to position [0, 85]
type input "I ALWAYS buy hair care products that are natural"
click at [678, 350] on input "text" at bounding box center [753, 360] width 186 height 27
paste input "I MOSTLY buy hair care products that are natural"
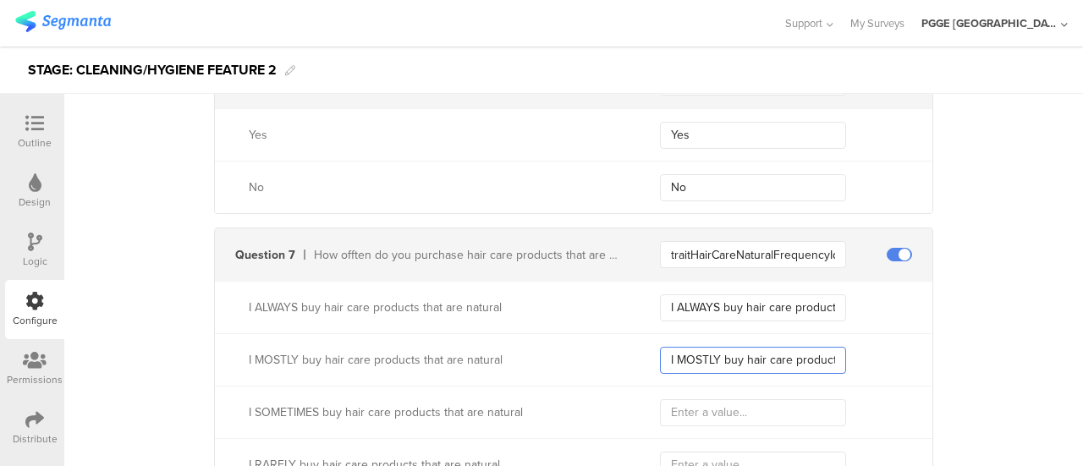
scroll to position [0, 85]
type input "I MOSTLY buy hair care products that are natural"
click at [677, 390] on div "I SOMETIMES buy hair care products that are natural" at bounding box center [573, 412] width 717 height 52
click at [673, 403] on input "text" at bounding box center [753, 412] width 186 height 27
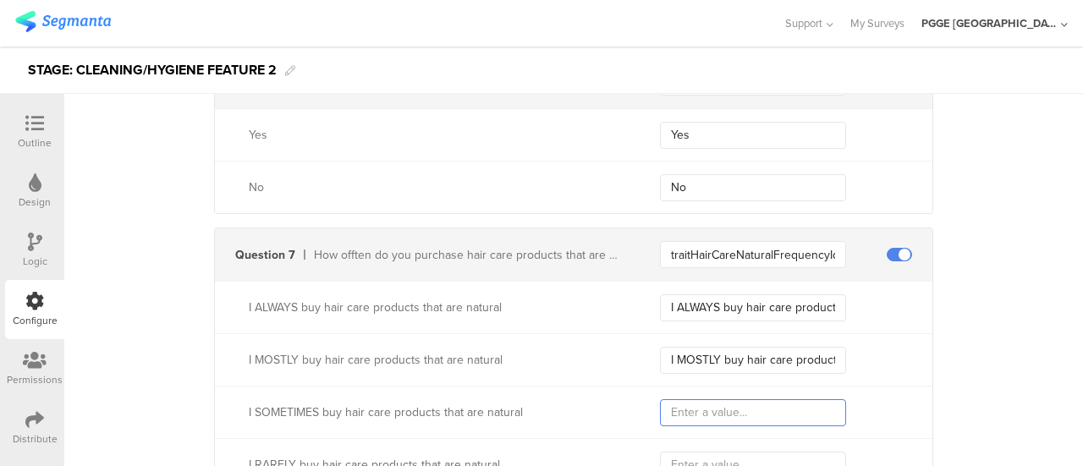
paste input "I SOMETIMES buy hair care products that are natural"
type input "I SOMETIMES buy hair care products that are natural"
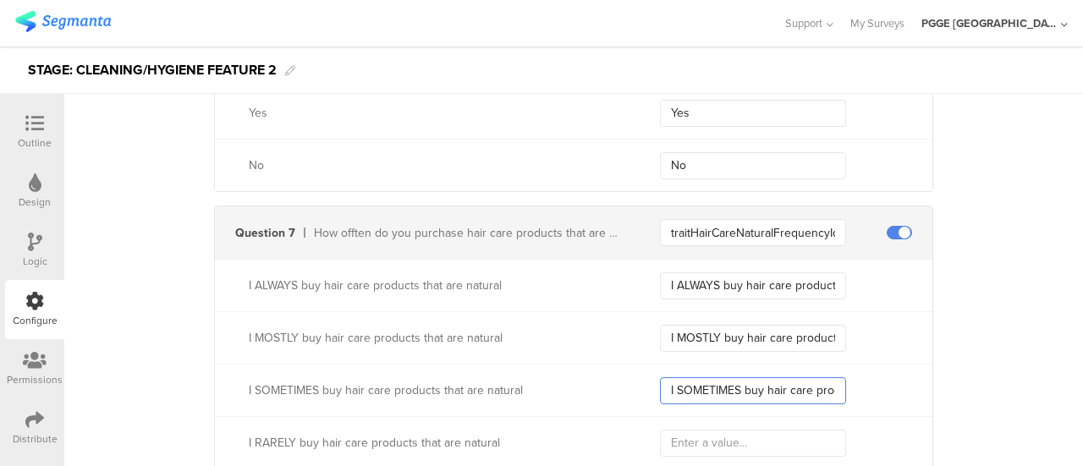
scroll to position [2284, 0]
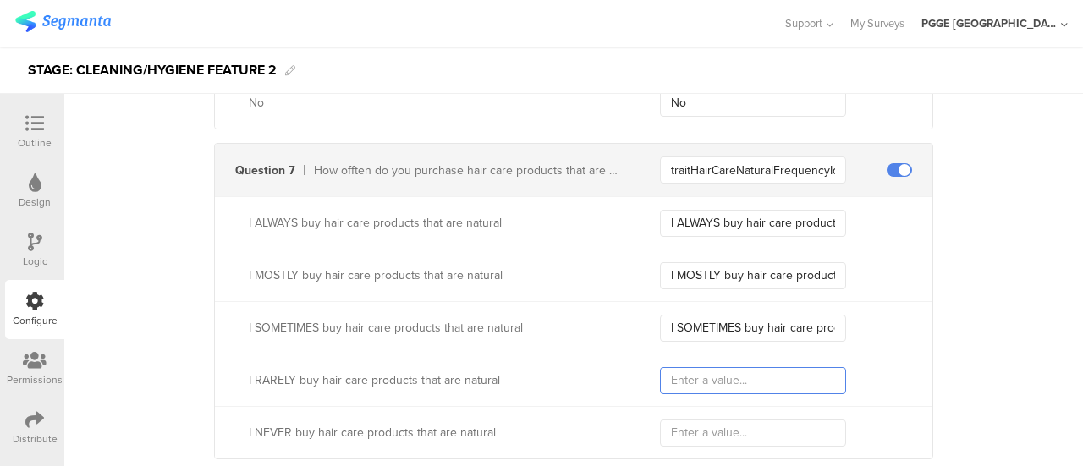
click at [673, 373] on input "text" at bounding box center [753, 380] width 186 height 27
paste input "I RARELY buy hair care products that are natural"
type input "I RARELY buy hair care products that are natural"
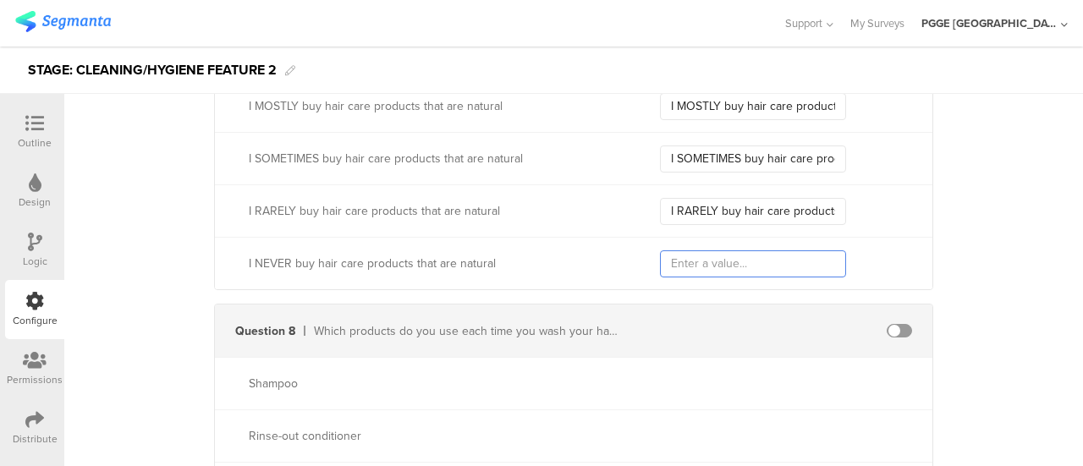
click at [684, 258] on input "text" at bounding box center [753, 263] width 186 height 27
paste input "I NEVER buy hair care products that are natural"
type input "I NEVER buy hair care products that are natural"
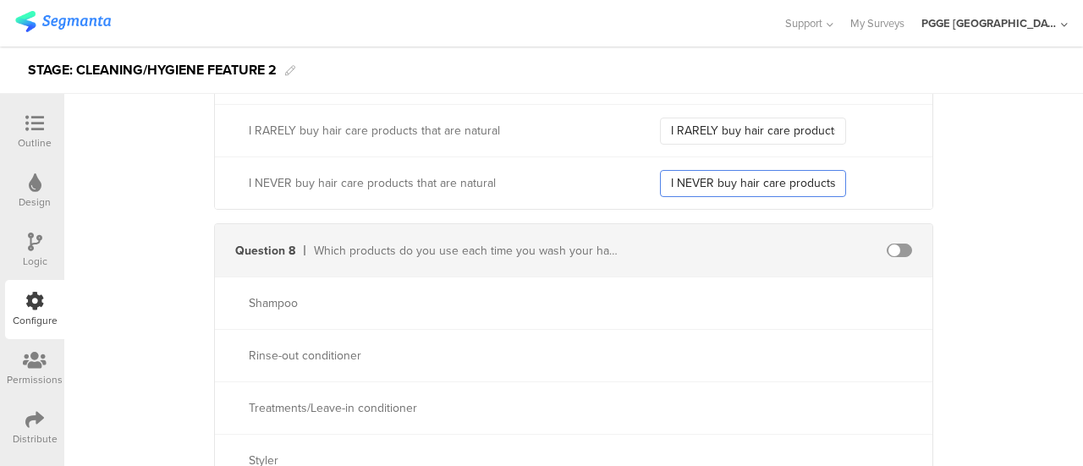
scroll to position [2622, 0]
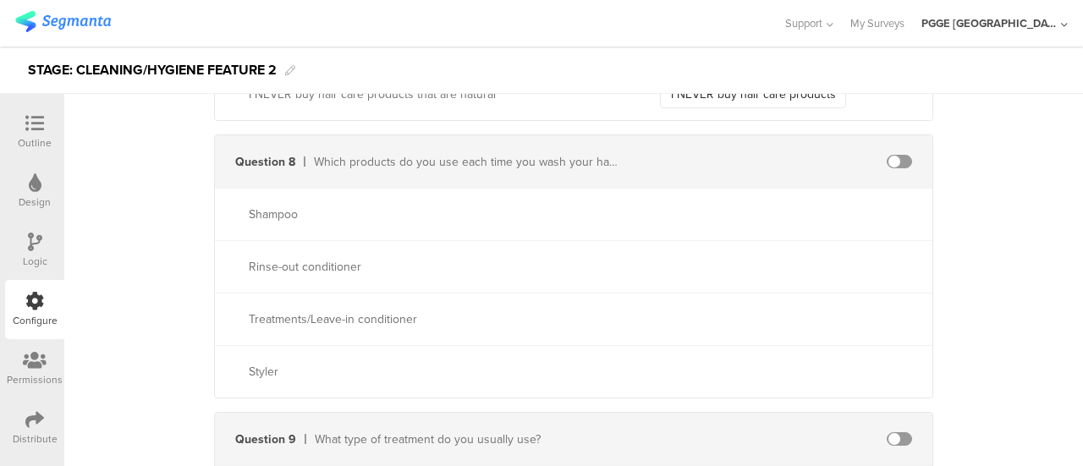
click at [881, 146] on div "Question 8 Which products do you use each time you wash your hair? (select all …" at bounding box center [573, 161] width 717 height 52
click at [890, 158] on span at bounding box center [898, 162] width 25 height 14
click at [809, 148] on input "text" at bounding box center [753, 161] width 186 height 27
paste input "traitHairProductsUseIdValue"
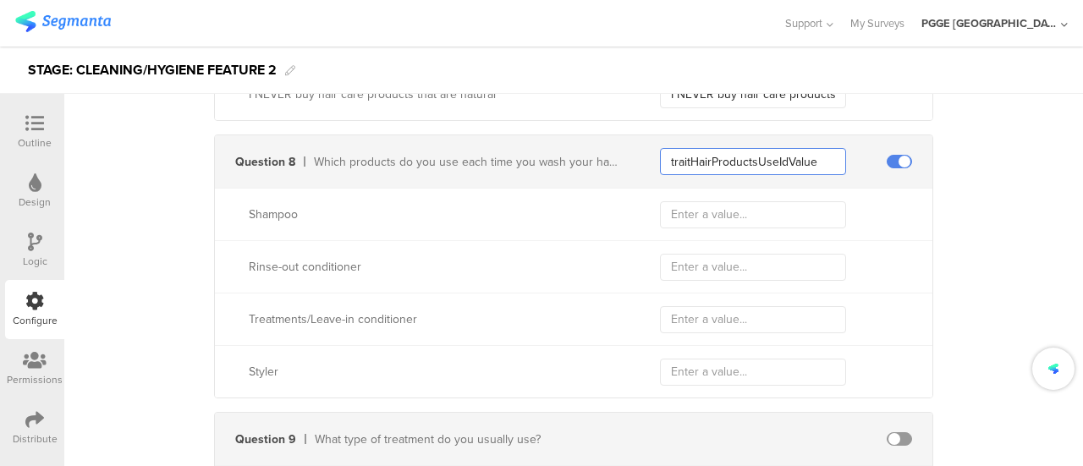
type input "traitHairProductsUseIdValue"
click at [689, 204] on input "text" at bounding box center [753, 214] width 186 height 27
paste input "Shampoo"
type input "Shampoo"
click at [720, 254] on input "text" at bounding box center [753, 267] width 186 height 27
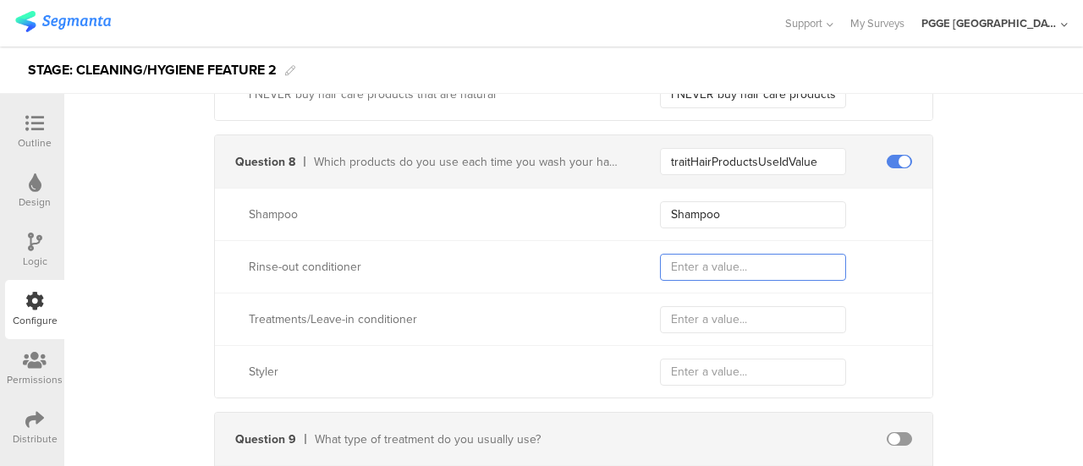
paste input "Rinse-out conditioner"
type input "Rinse-out conditioner"
click at [685, 318] on input "text" at bounding box center [753, 319] width 186 height 27
paste input "Treatments/Leave-in conditioner"
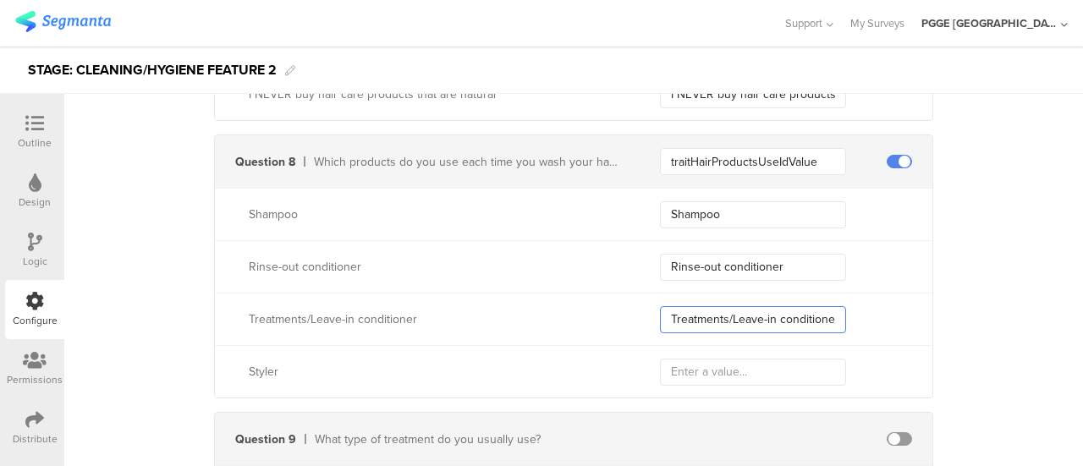
scroll to position [0, 2]
type input "Treatments/Leave-in conditioner"
click at [694, 363] on input "text" at bounding box center [753, 372] width 186 height 27
paste input "Styler"
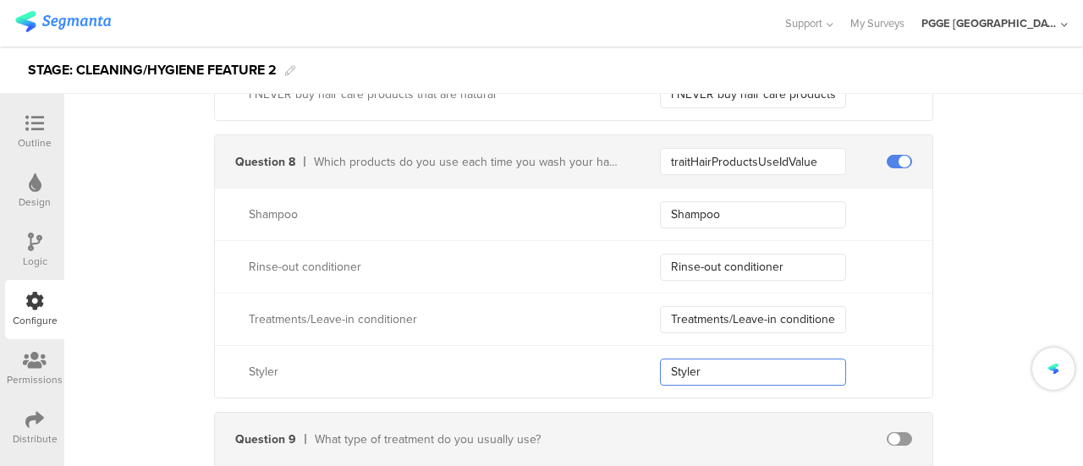
scroll to position [2791, 0]
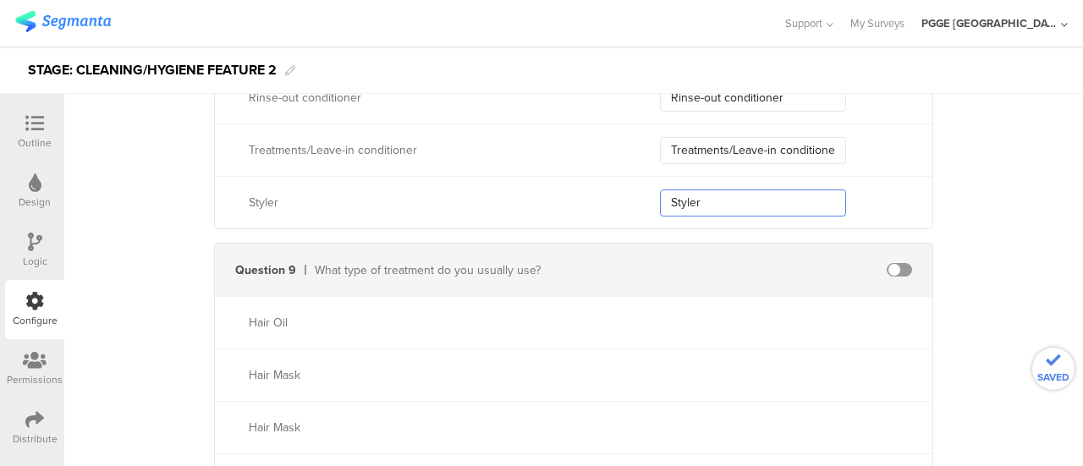
type input "Styler"
click at [900, 268] on span at bounding box center [898, 270] width 25 height 14
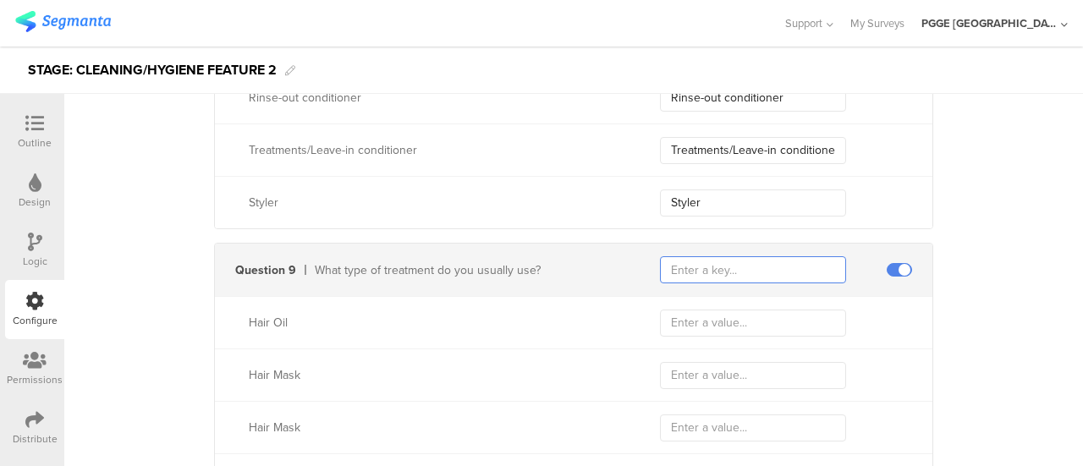
click at [679, 263] on input "text" at bounding box center [753, 269] width 186 height 27
paste input "traitHairCareHairTreatmentIdValue"
type input "traitHairCareHairTreatmentIdValue"
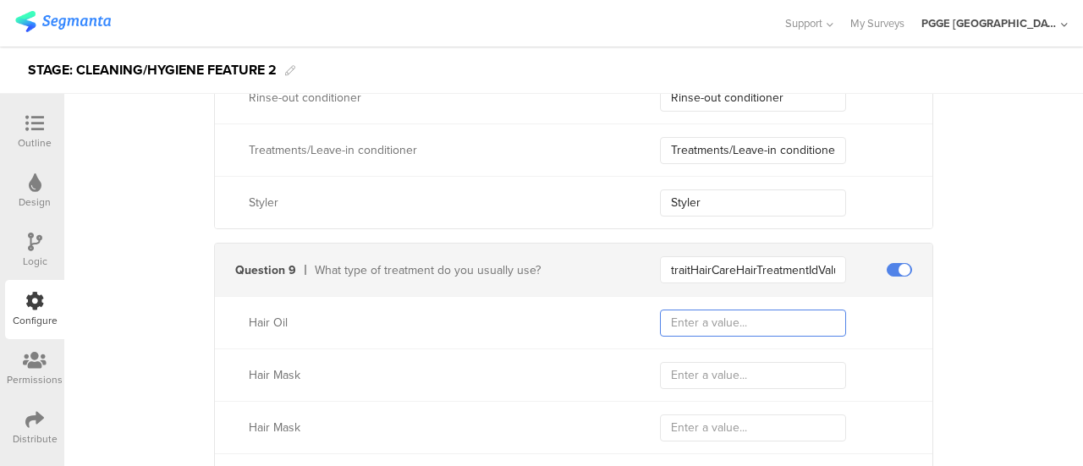
click at [700, 327] on input "text" at bounding box center [753, 323] width 186 height 27
paste input "Hair Oil"
type input "Hair Oil"
click at [719, 370] on input "text" at bounding box center [753, 375] width 186 height 27
paste input "Hair Mask"
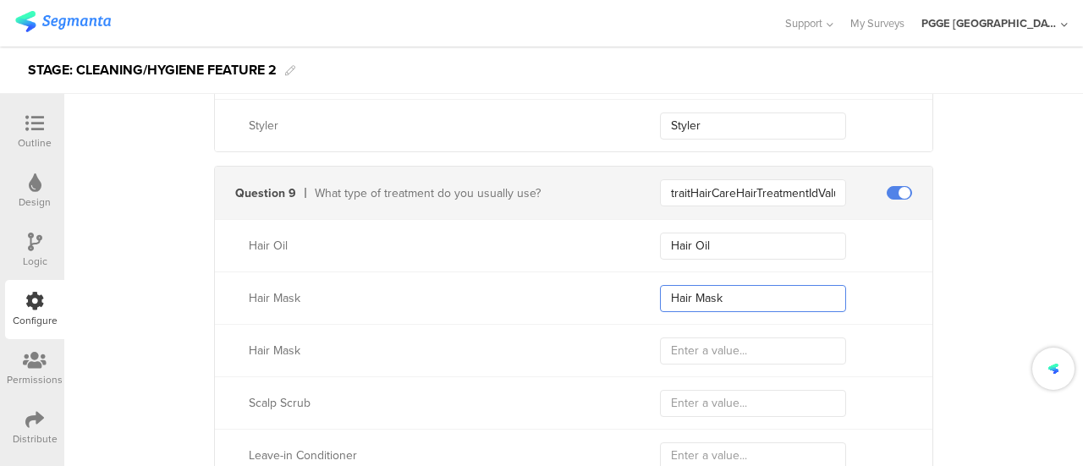
scroll to position [2960, 0]
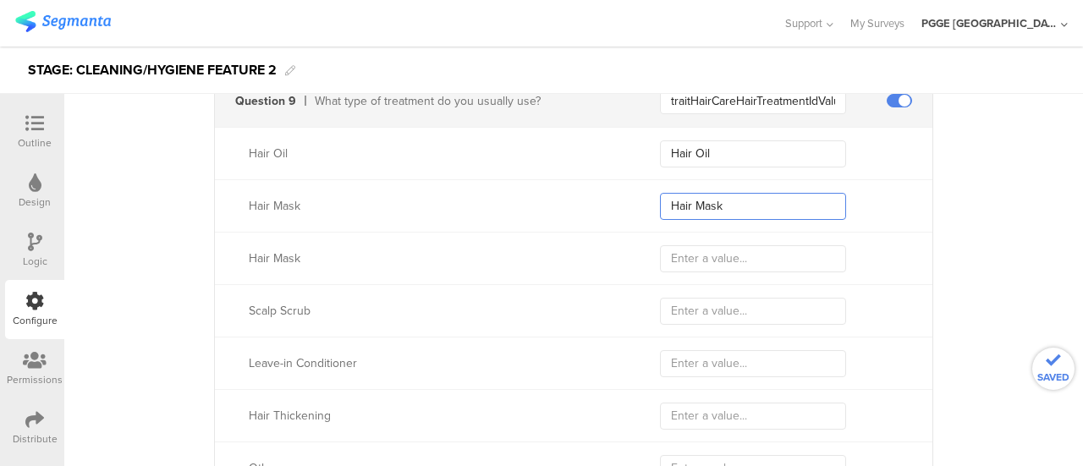
type input "Hair Mask"
drag, startPoint x: 240, startPoint y: 249, endPoint x: 356, endPoint y: 262, distance: 116.7
click at [344, 261] on div "Hair Mask" at bounding box center [573, 258] width 717 height 52
copy div "Hair Mask"
click at [681, 245] on input "text" at bounding box center [753, 258] width 186 height 27
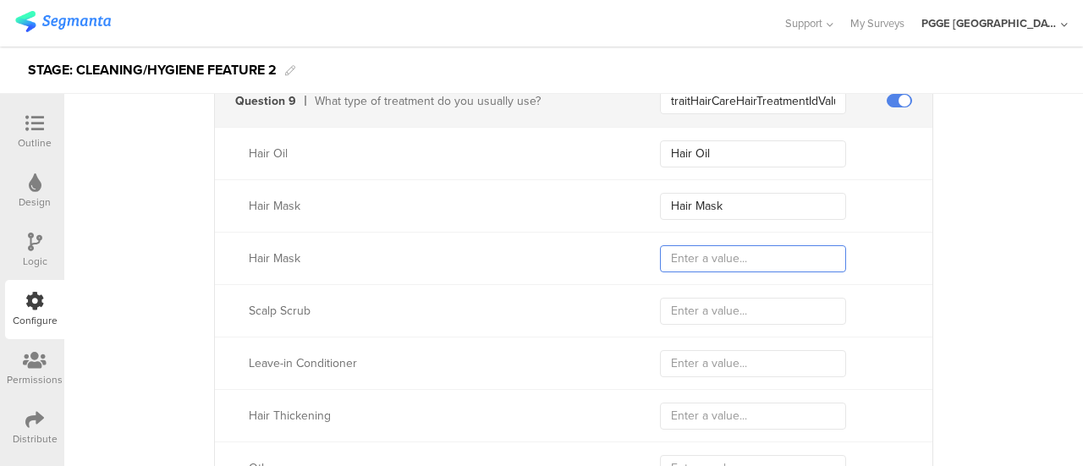
paste input "Hair Mask"
type input "Hair Mask"
drag, startPoint x: 233, startPoint y: 302, endPoint x: 502, endPoint y: 308, distance: 269.9
click at [362, 311] on div "Scalp Scrub" at bounding box center [417, 311] width 404 height 18
copy div "Scalp Scrub"
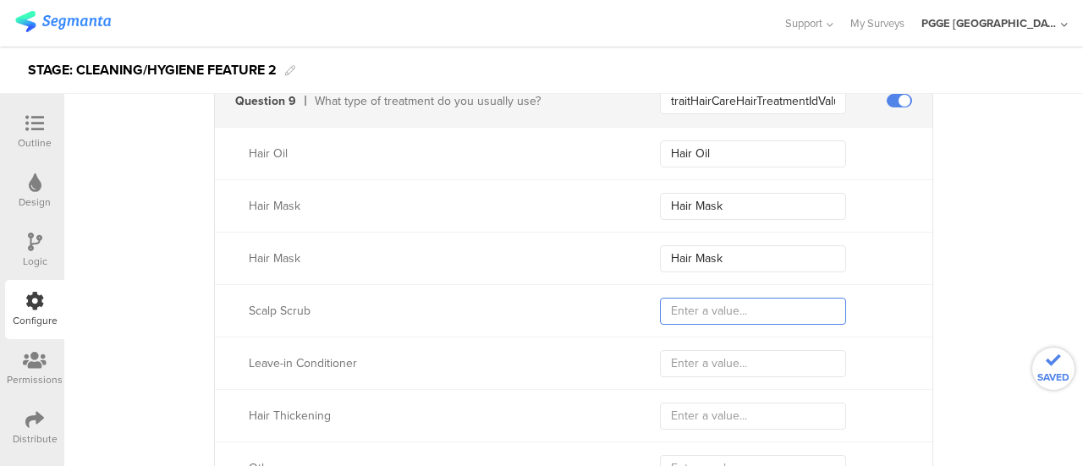
click at [693, 298] on input "text" at bounding box center [753, 311] width 186 height 27
paste input "Scalp Scrub"
type input "Scalp Scrub"
drag, startPoint x: 239, startPoint y: 358, endPoint x: 387, endPoint y: 365, distance: 148.2
click at [382, 363] on div "Leave-in Conditioner" at bounding box center [417, 363] width 404 height 18
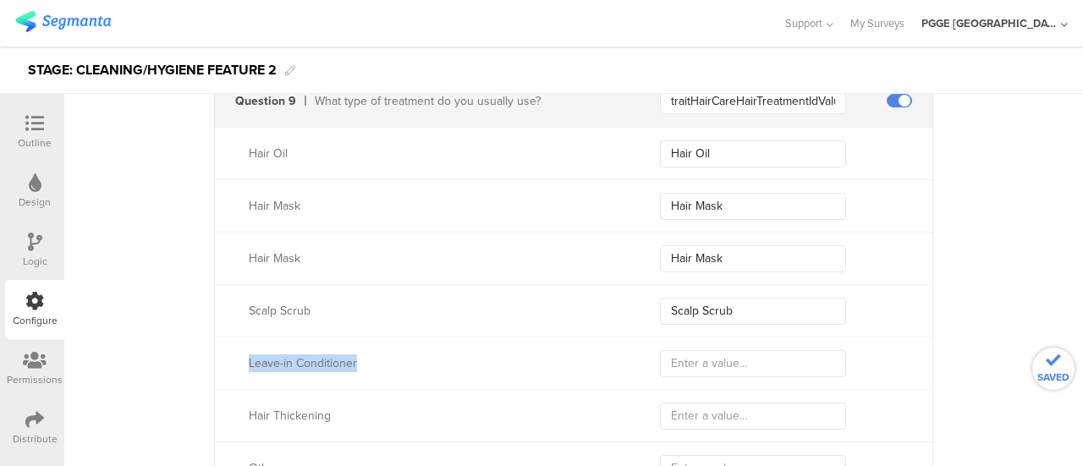
copy div "Leave-in Conditioner"
click at [674, 366] on input "text" at bounding box center [753, 363] width 186 height 27
paste input "Leave-in Conditioner"
type input "Leave-in Conditioner"
drag, startPoint x: 242, startPoint y: 409, endPoint x: 414, endPoint y: 414, distance: 172.7
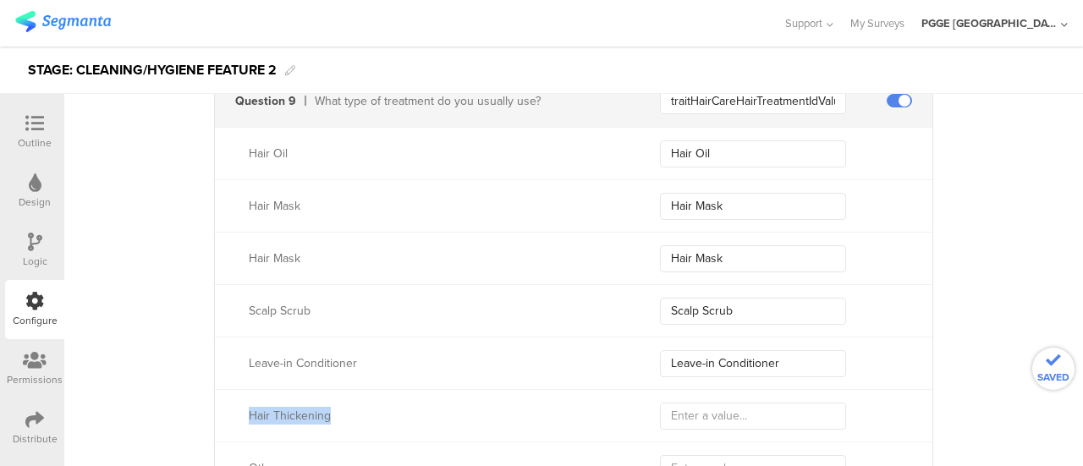
click at [369, 414] on div "Hair Thickening" at bounding box center [434, 416] width 370 height 18
copy div "Hair Thickening"
click at [736, 403] on input "text" at bounding box center [753, 416] width 186 height 27
paste input "Hair Thickening"
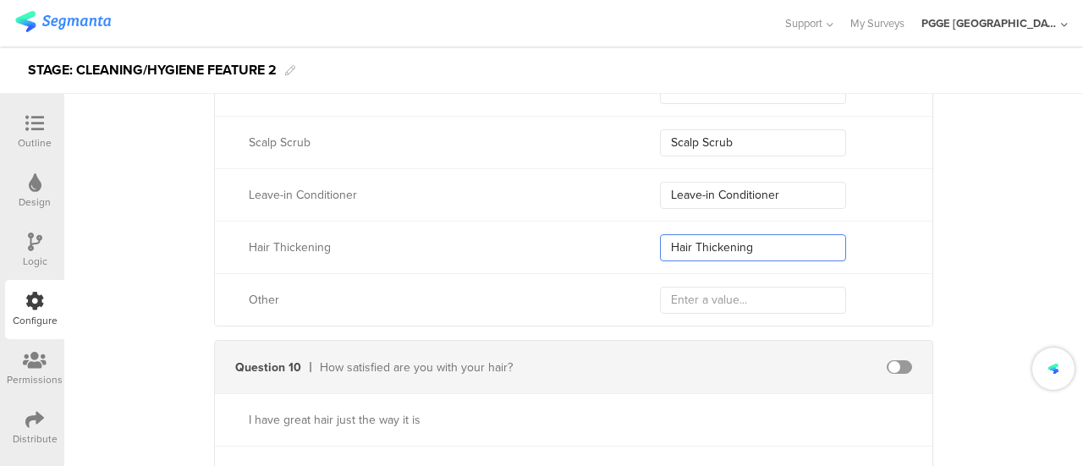
scroll to position [3130, 0]
type input "Hair Thickening"
click at [252, 291] on div "Other" at bounding box center [434, 299] width 370 height 18
copy div "Other"
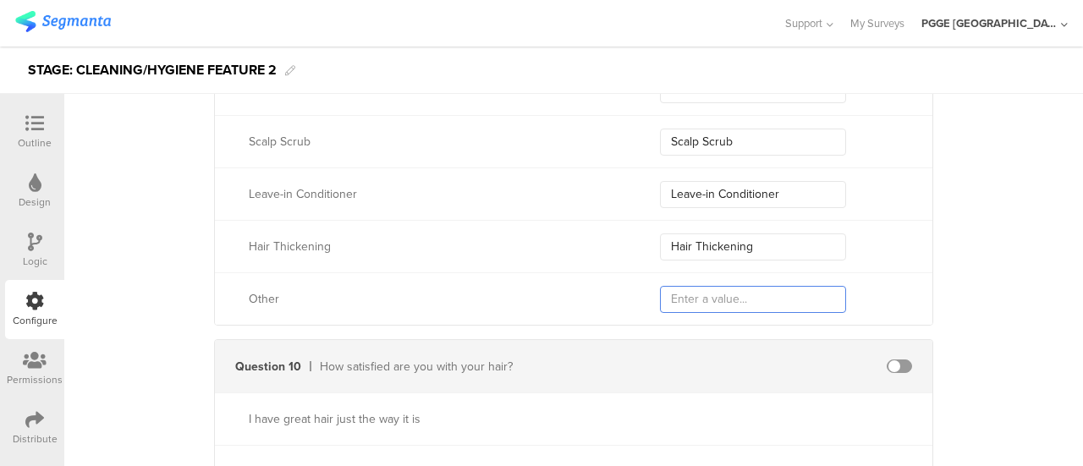
click at [687, 288] on input "text" at bounding box center [753, 299] width 186 height 27
paste input "Other"
type input "Other"
click at [891, 359] on span at bounding box center [898, 366] width 25 height 14
click at [738, 359] on input "text" at bounding box center [753, 366] width 186 height 27
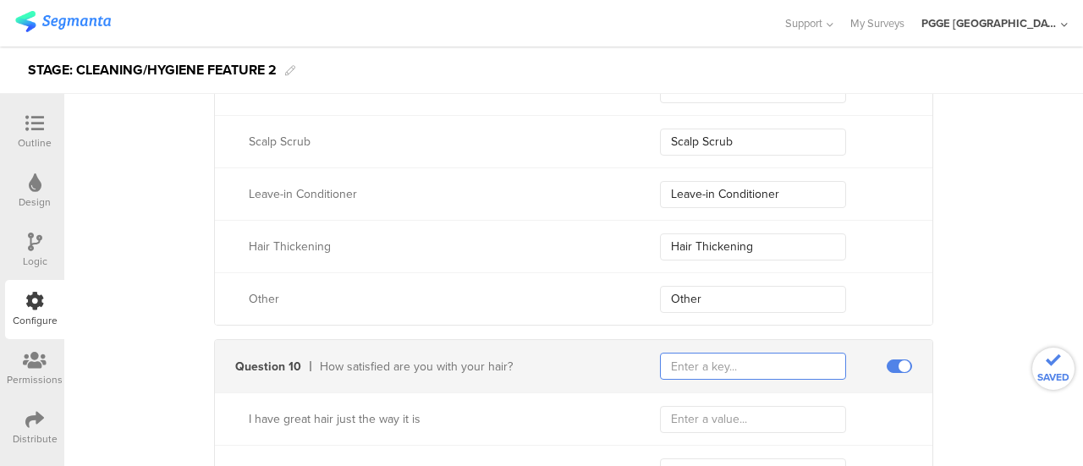
paste input "traitHairSatisfactionIdValue"
type input "traitHairSatisfactionIdValue"
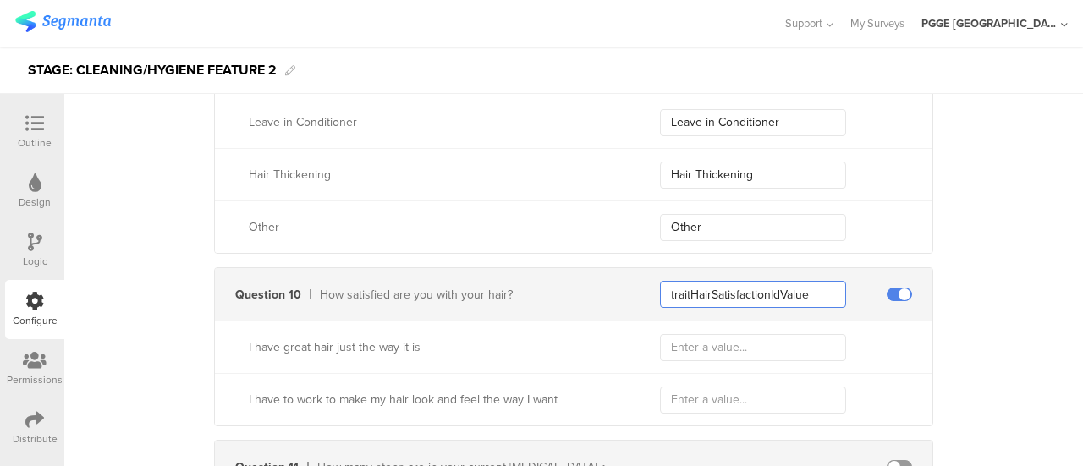
scroll to position [3299, 0]
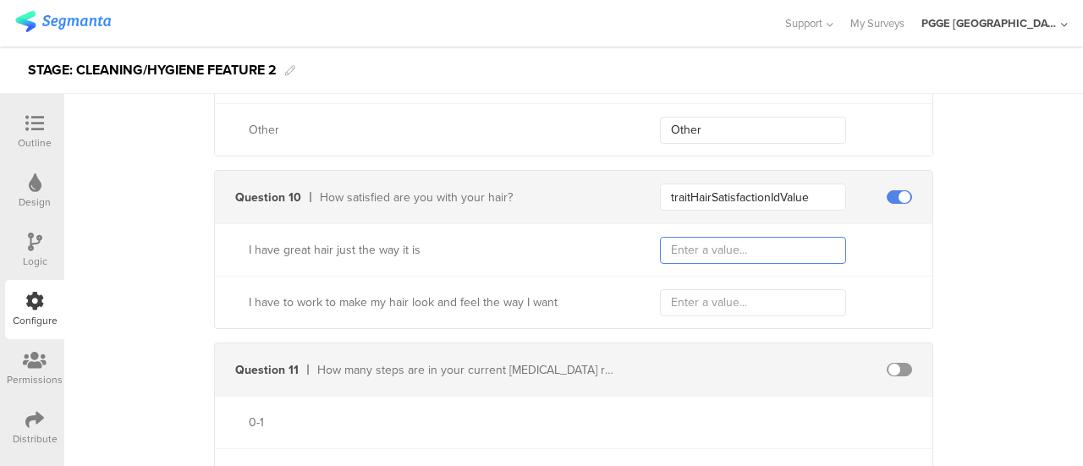
click at [710, 242] on input "text" at bounding box center [753, 250] width 186 height 27
paste input "I have great hair just the way it is"
type input "I have great hair just the way it is"
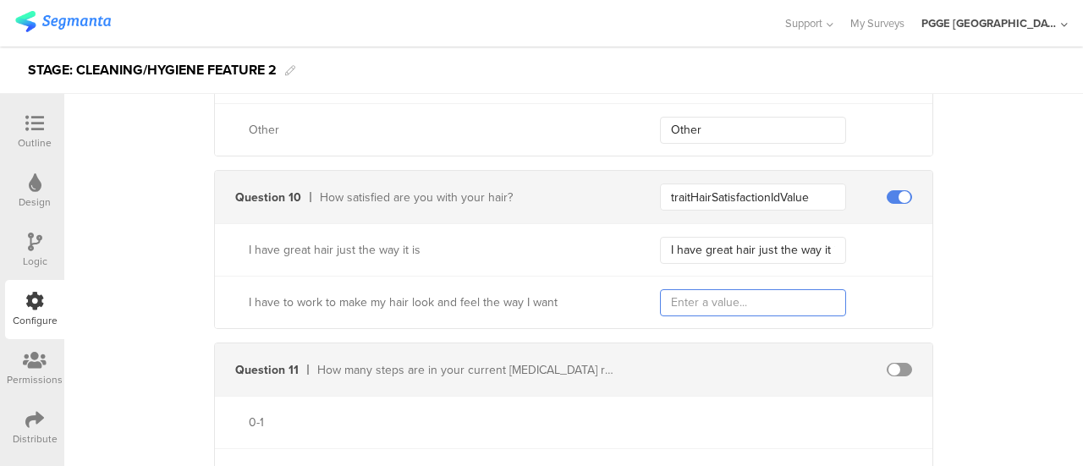
click at [682, 297] on input "text" at bounding box center [753, 302] width 186 height 27
paste input "I have to work to make my hair look and feel the way I want"
type input "I have to work to make my hair look and feel the way I want"
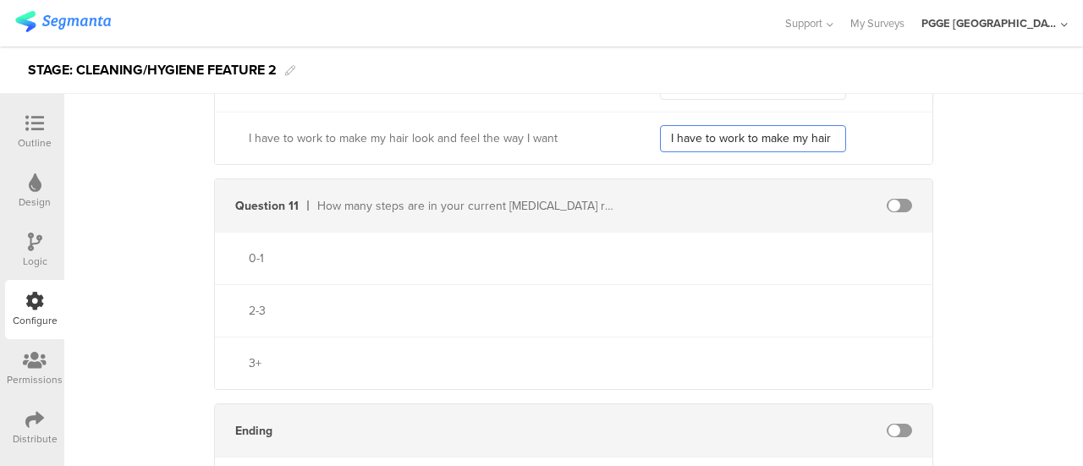
scroll to position [3468, 0]
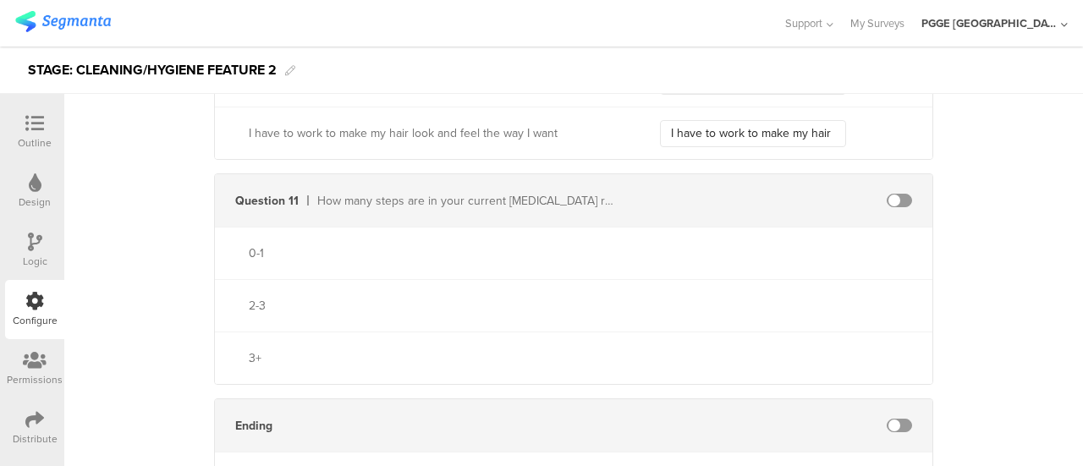
click at [892, 194] on span at bounding box center [898, 201] width 25 height 14
click at [726, 198] on input "text" at bounding box center [753, 200] width 186 height 27
paste input "traitHairRoutineStepsIdValue"
type input "traitHairRoutineStepsIdValue"
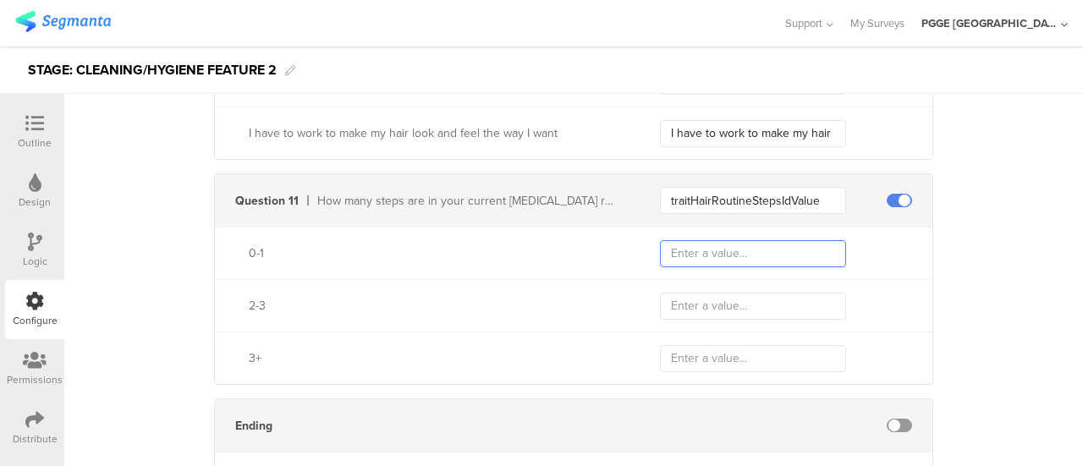
click at [686, 250] on input "text" at bounding box center [753, 253] width 186 height 27
paste input "0-1"
type input "0-1"
click at [677, 307] on input "text" at bounding box center [753, 306] width 186 height 27
paste input "2-3"
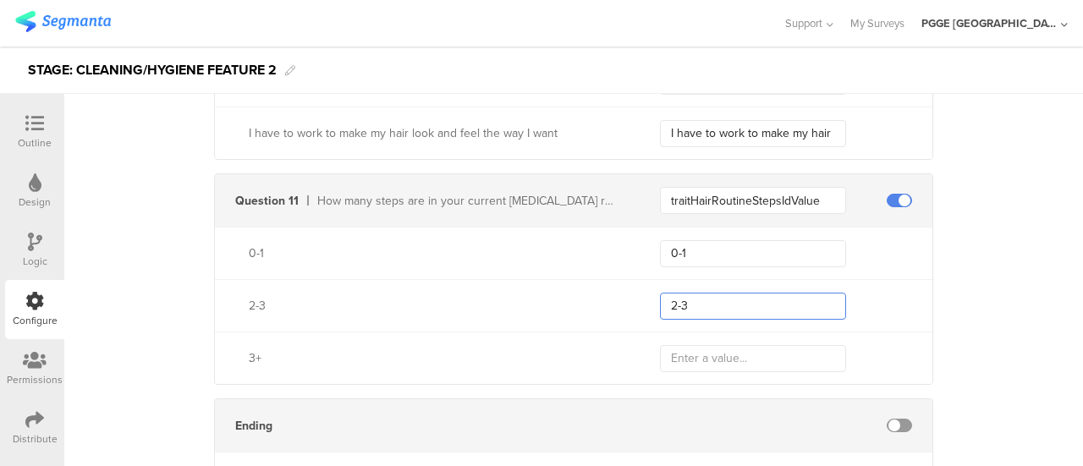
type input "2-3"
click at [692, 345] on input "text" at bounding box center [753, 358] width 186 height 27
paste input "3+"
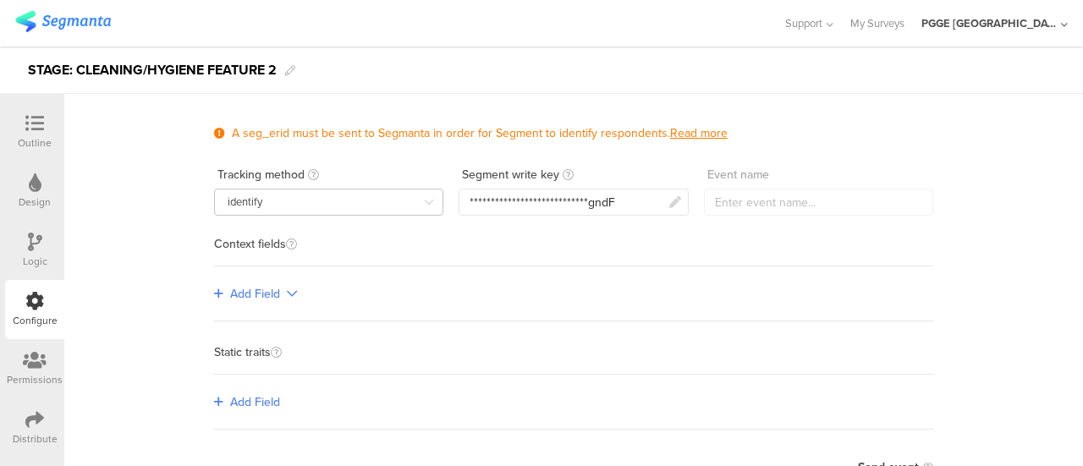
scroll to position [0, 0]
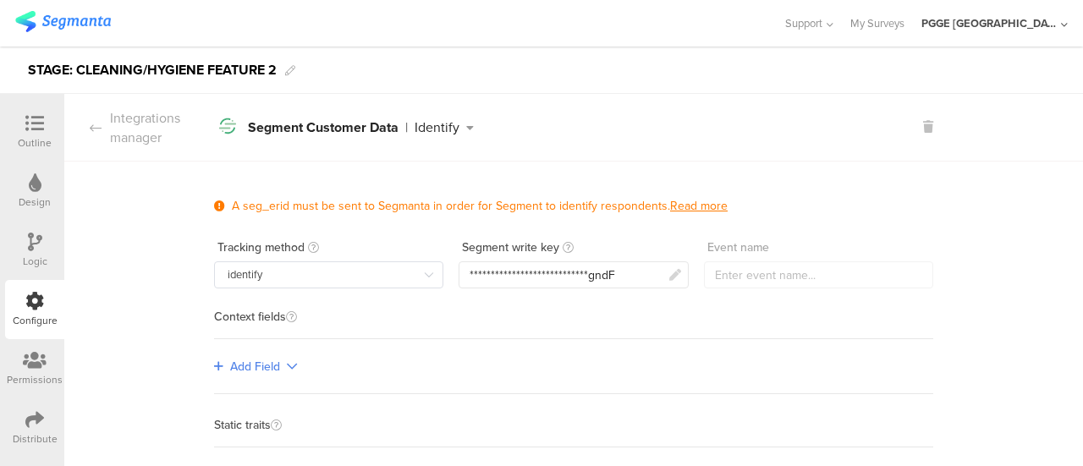
type input "3+"
click at [28, 239] on icon at bounding box center [35, 242] width 14 height 19
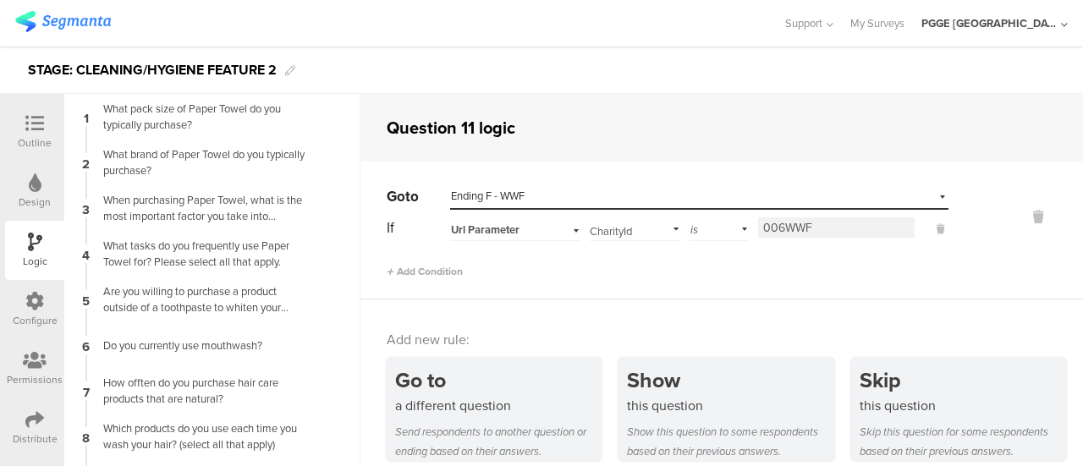
click at [33, 130] on icon at bounding box center [34, 123] width 19 height 19
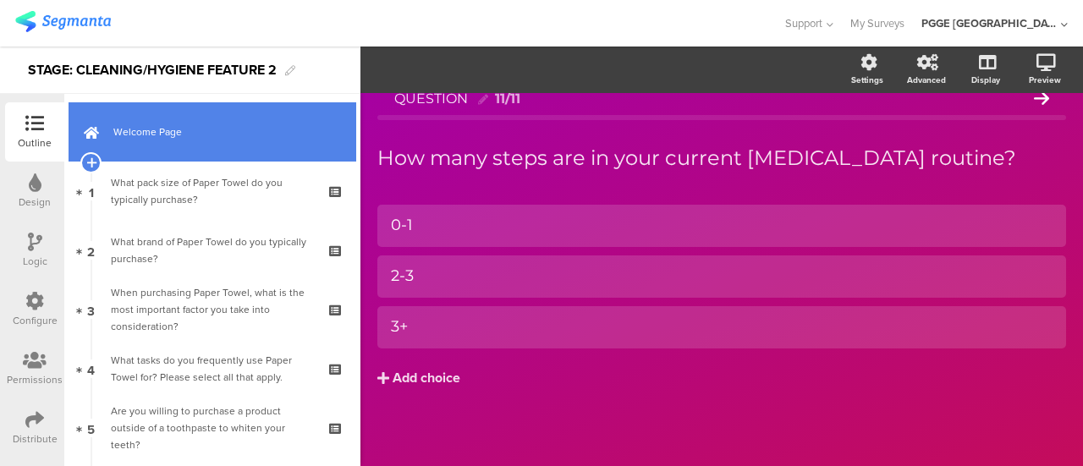
click at [201, 137] on span "Welcome Page" at bounding box center [221, 131] width 217 height 17
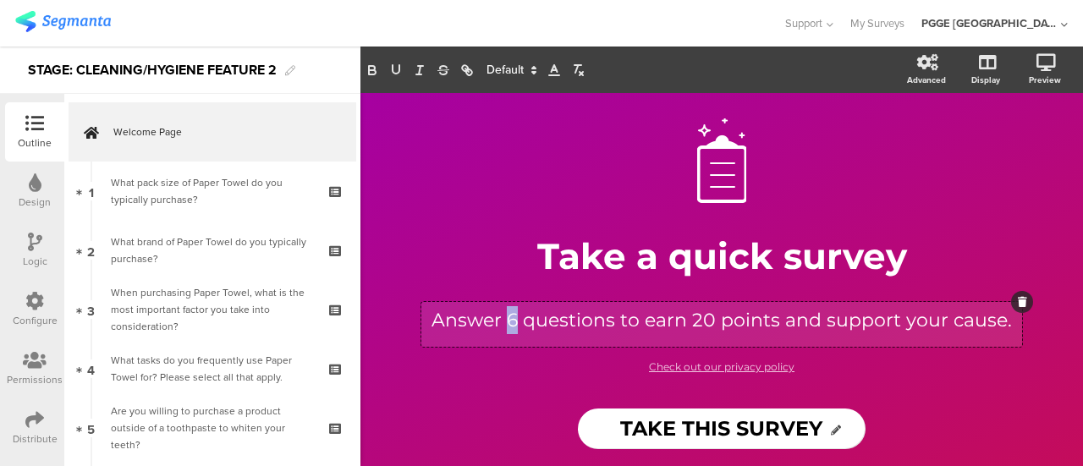
click at [506, 319] on div "Answer 6 questions to earn 20 points and support your cause. Answer 6 questions…" at bounding box center [721, 324] width 601 height 45
click at [697, 320] on p "Answer 12 questions to earn 20 points and support your cause." at bounding box center [721, 320] width 592 height 28
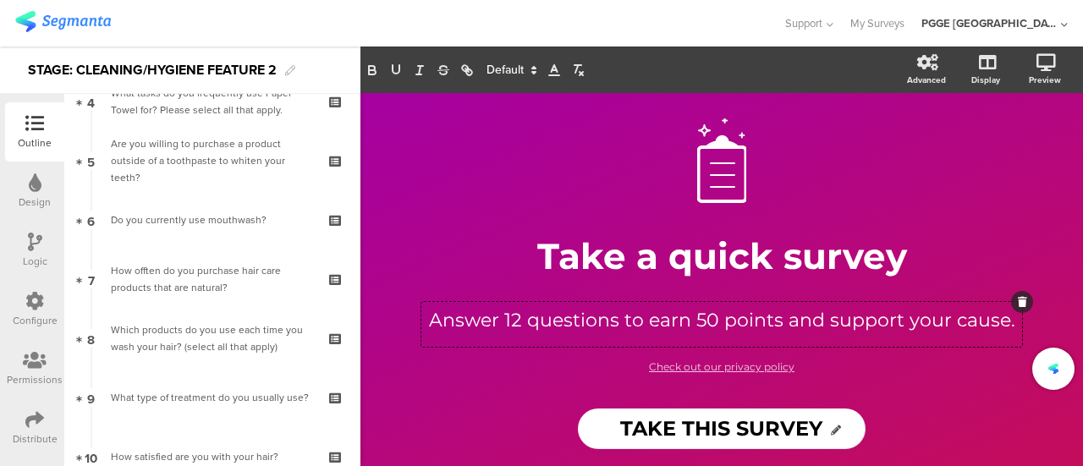
scroll to position [592, 0]
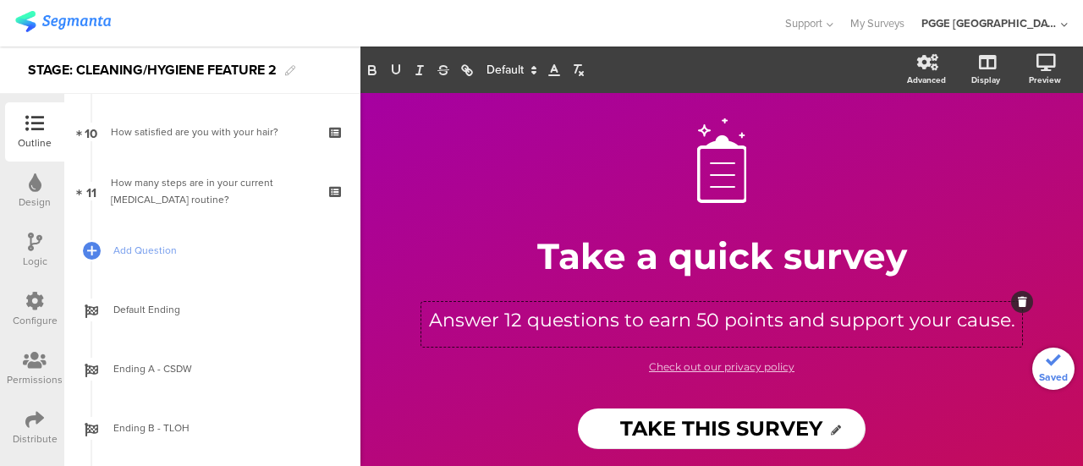
click at [32, 252] on div at bounding box center [35, 243] width 14 height 21
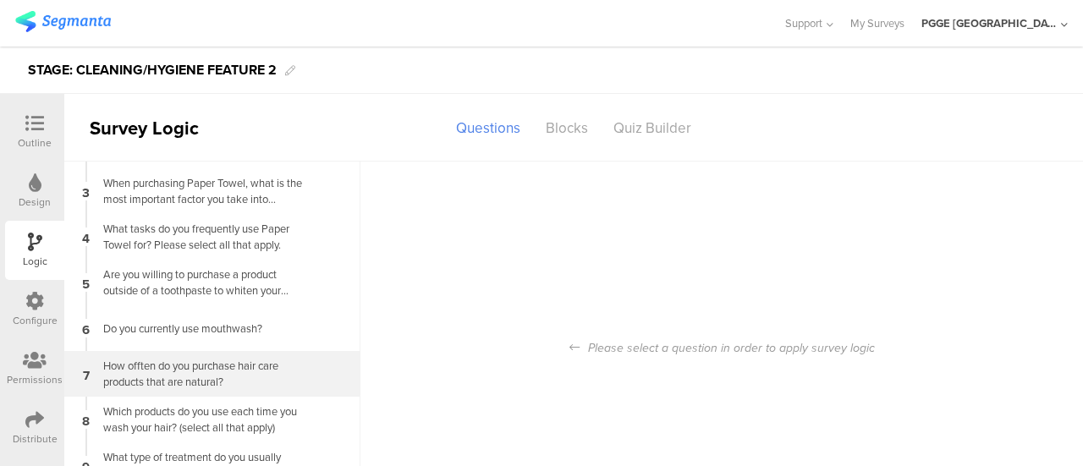
scroll to position [129, 0]
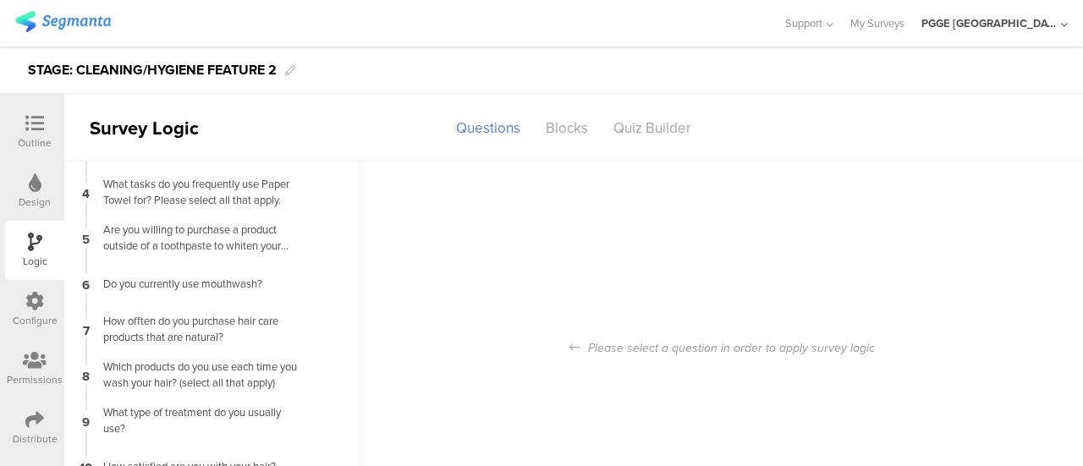
click at [36, 315] on div "Configure" at bounding box center [35, 320] width 45 height 15
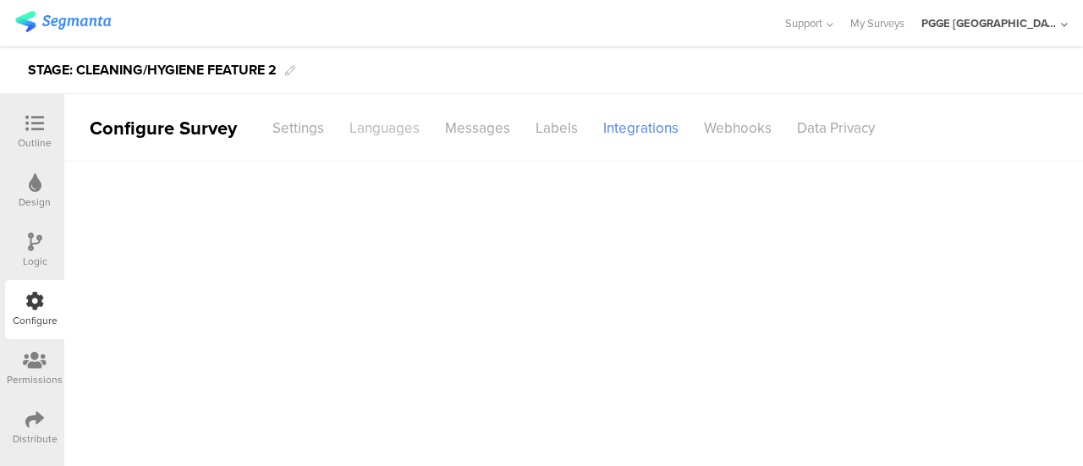
click at [398, 134] on div "Languages" at bounding box center [385, 128] width 96 height 30
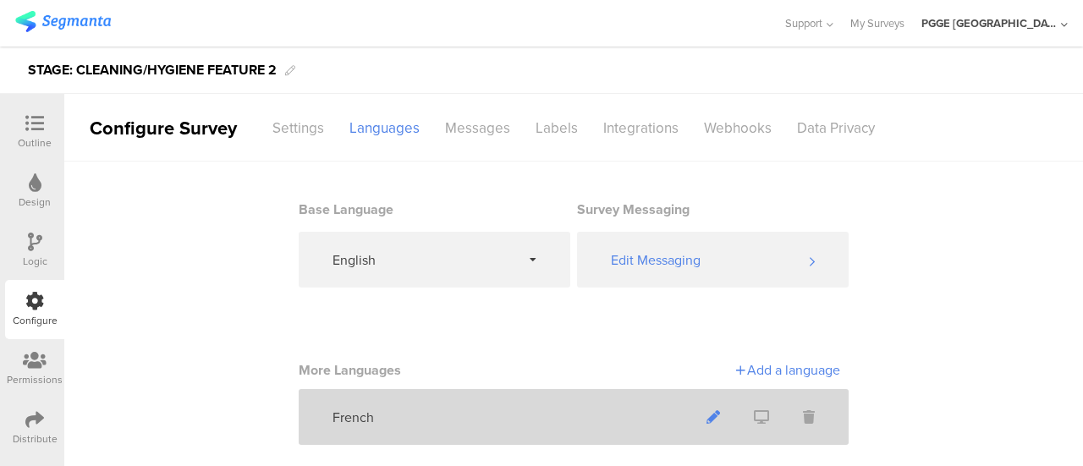
click at [709, 417] on icon at bounding box center [713, 417] width 14 height 14
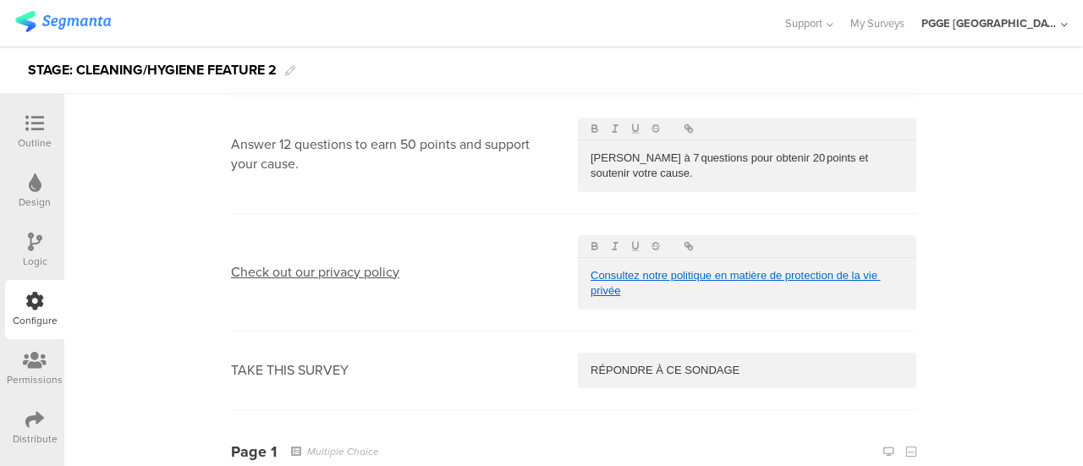
scroll to position [423, 0]
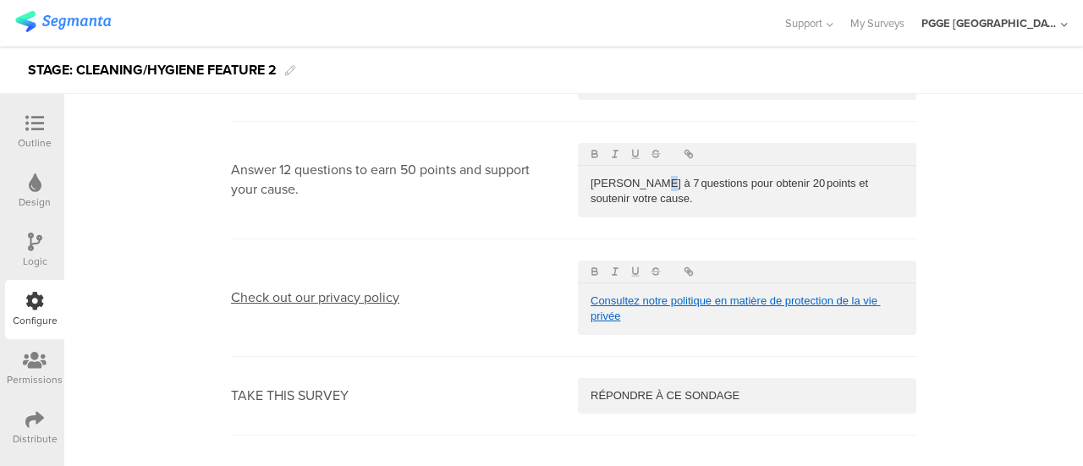
click at [652, 182] on p "Répondez à 7 questions pour obtenir 20 points et soutenir votre cause." at bounding box center [746, 191] width 313 height 31
click at [776, 184] on p "Répondez à 12 questions pour obtenir 20 points et soutenir votre cause." at bounding box center [746, 191] width 313 height 31
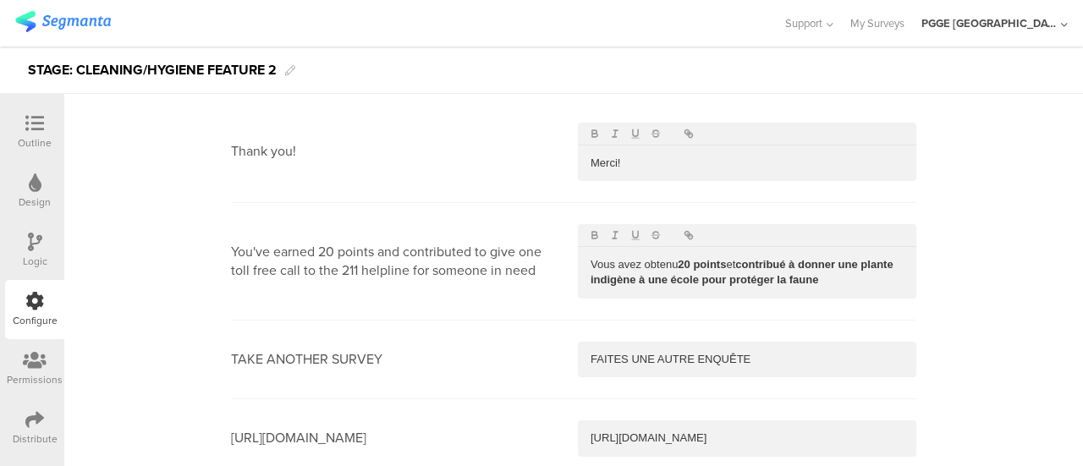
scroll to position [9304, 0]
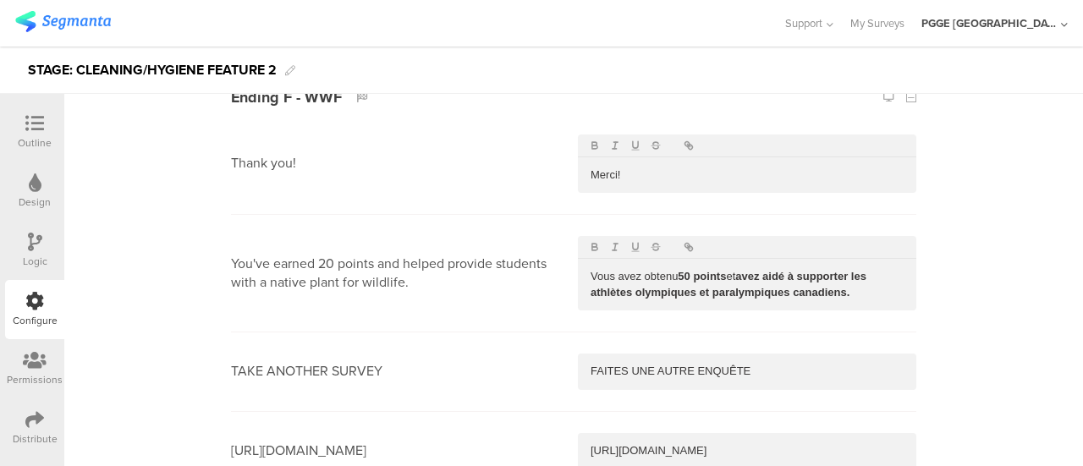
click at [33, 121] on icon at bounding box center [34, 123] width 19 height 19
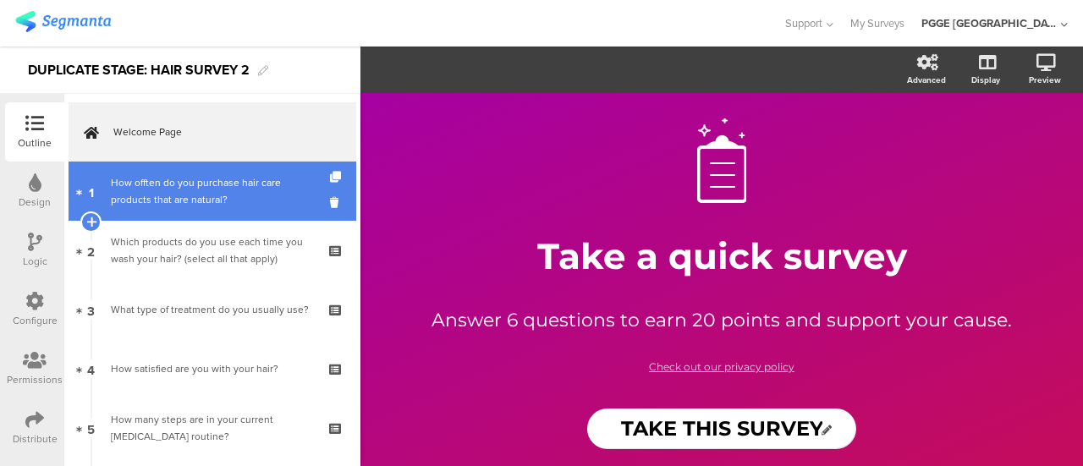
click at [273, 202] on div "How offten do you purchase hair care products that are natural?" at bounding box center [212, 191] width 202 height 34
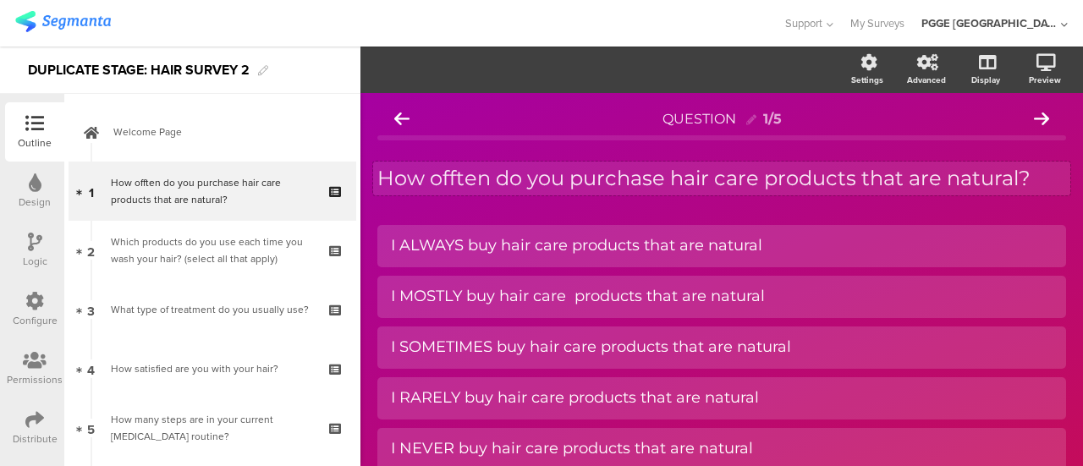
click at [641, 180] on p "How offten do you purchase hair care products that are natural?" at bounding box center [721, 178] width 689 height 25
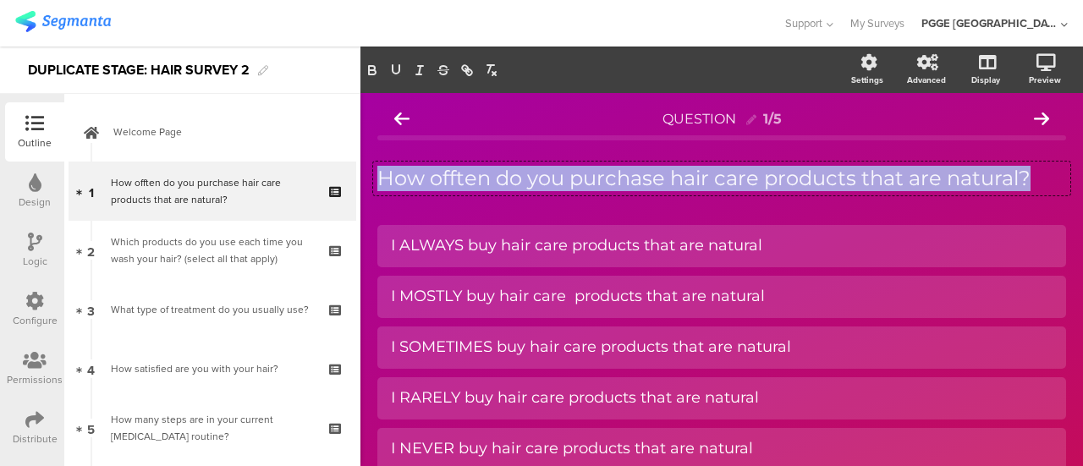
copy p "How offten do you purchase hair care products that are natural?"
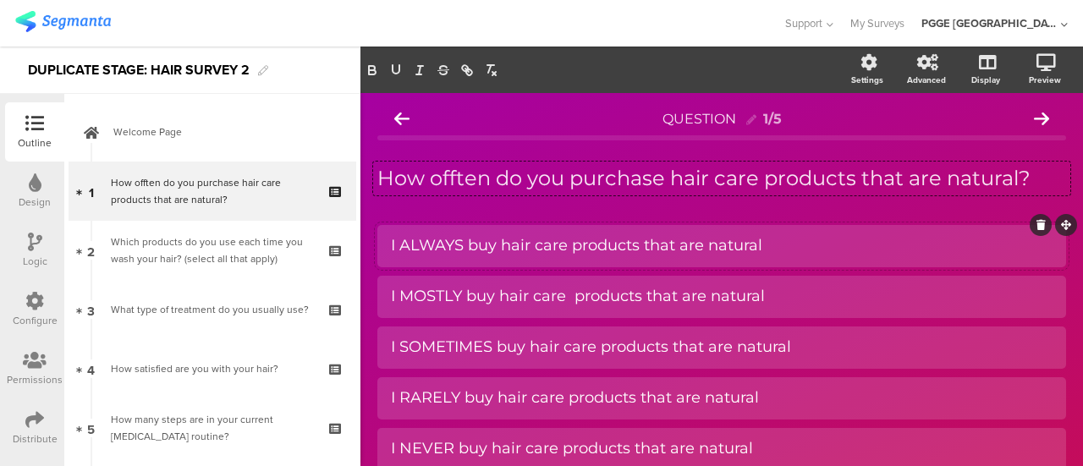
click at [524, 251] on div "I ALWAYS buy hair care products that are natural" at bounding box center [721, 245] width 661 height 19
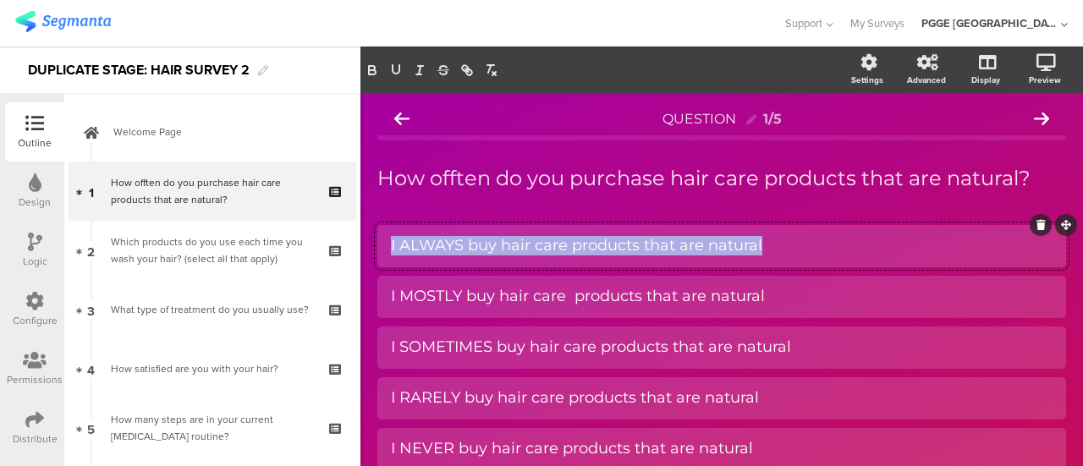
copy div "I ALWAYS buy hair care products that are natural"
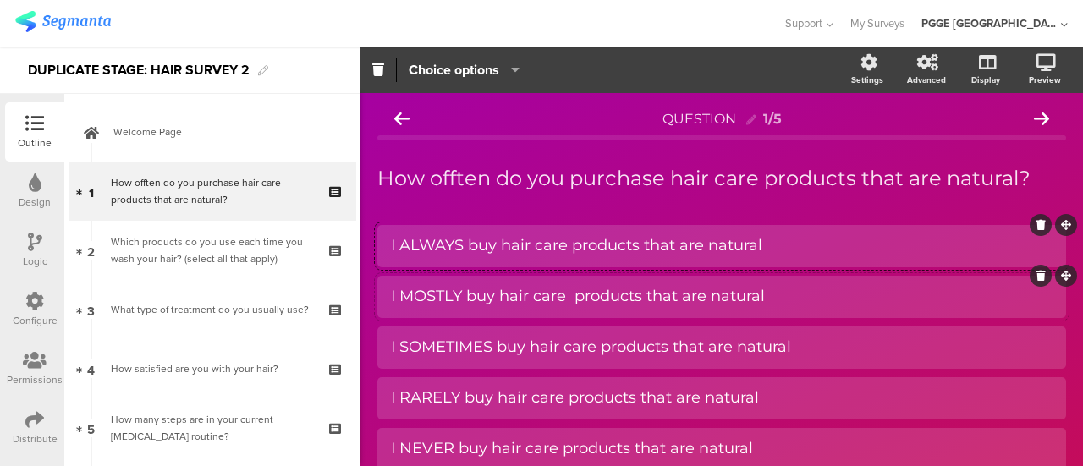
click at [482, 299] on div "I MOSTLY buy hair care products that are natural" at bounding box center [721, 296] width 661 height 19
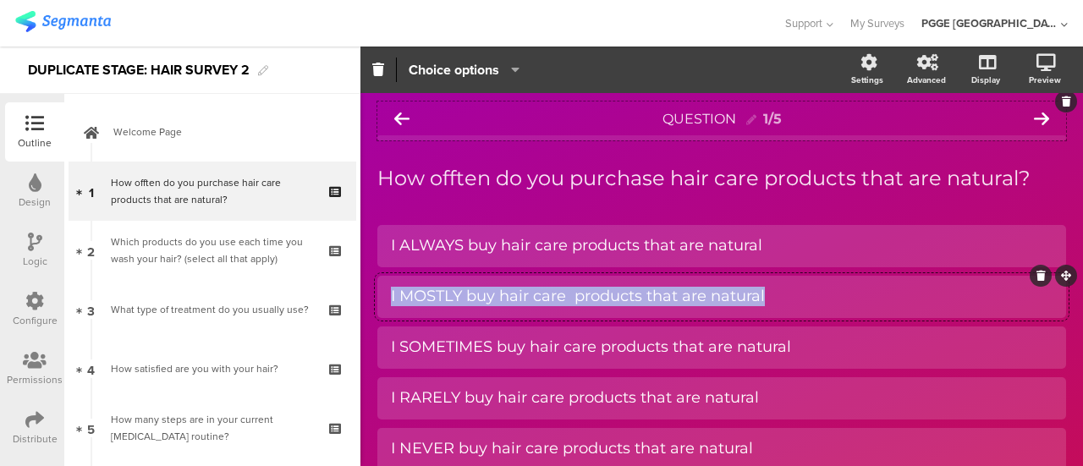
copy div "I MOSTLY buy hair care products that are natural"
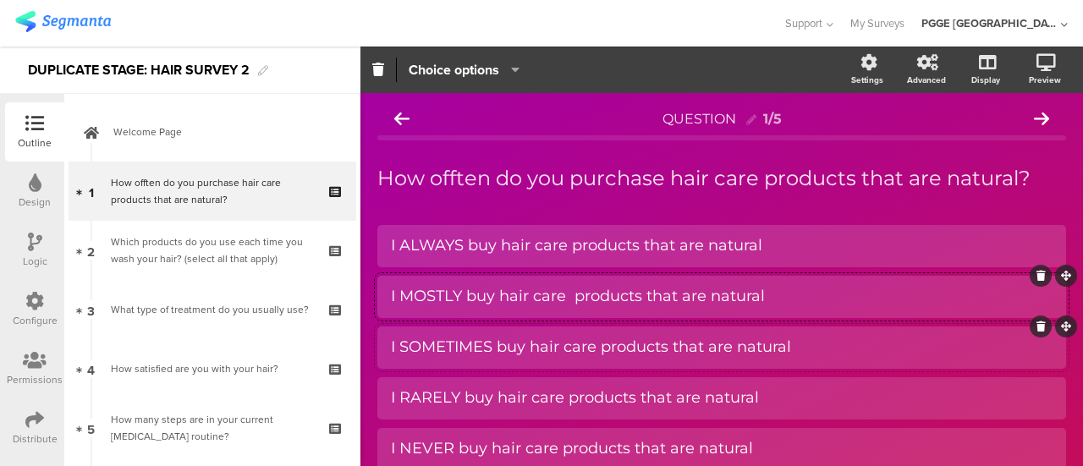
click at [442, 355] on div "I SOMETIMES buy hair care products that are natural" at bounding box center [721, 346] width 661 height 19
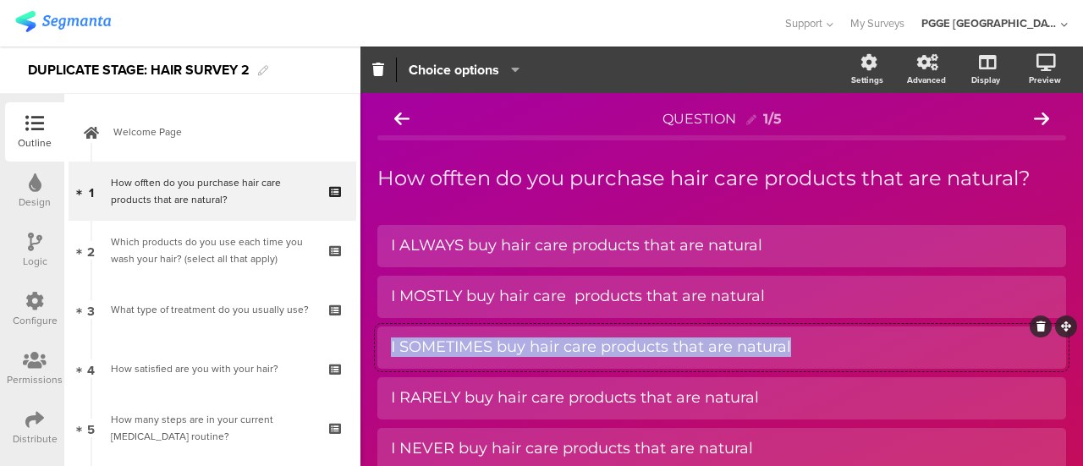
copy div "I SOMETIMES buy hair care products that are natural"
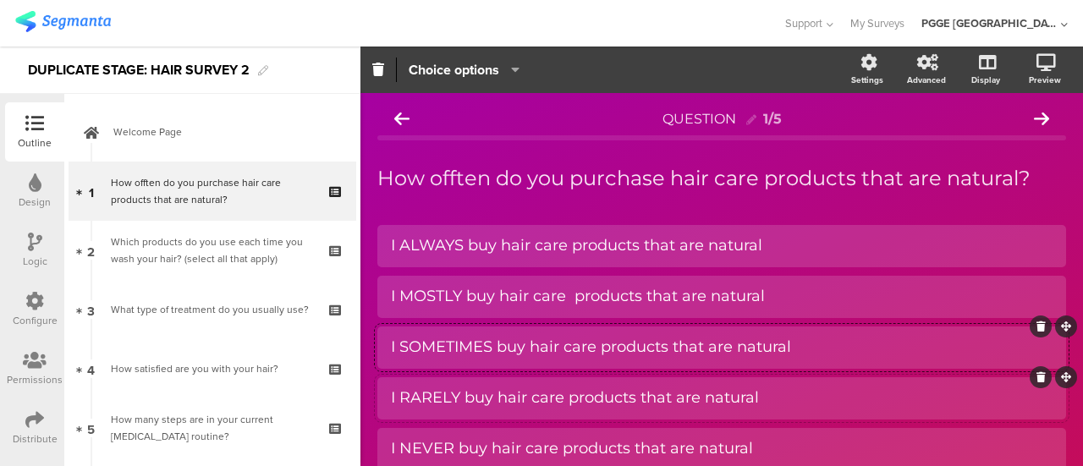
click at [435, 387] on div "I RARELY buy hair care products that are natural" at bounding box center [721, 398] width 661 height 28
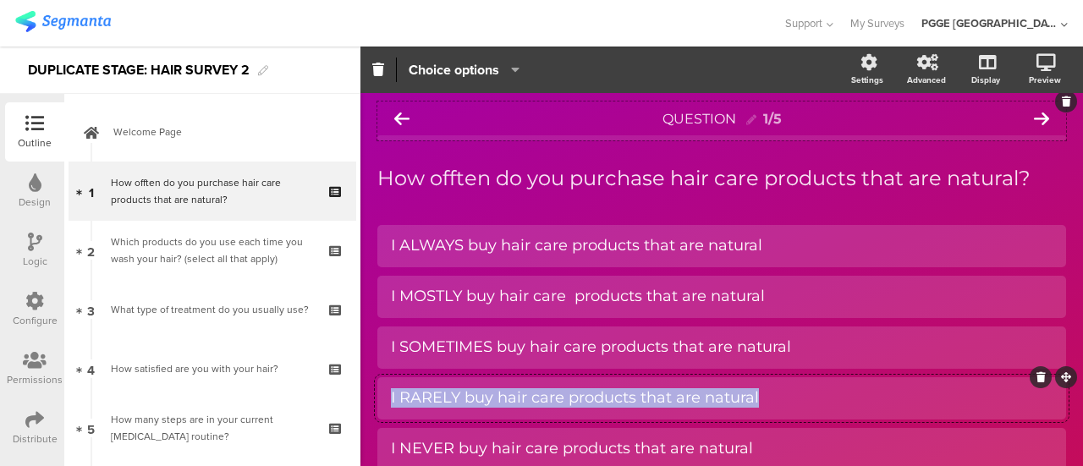
copy div "I RARELY buy hair care products that are natural"
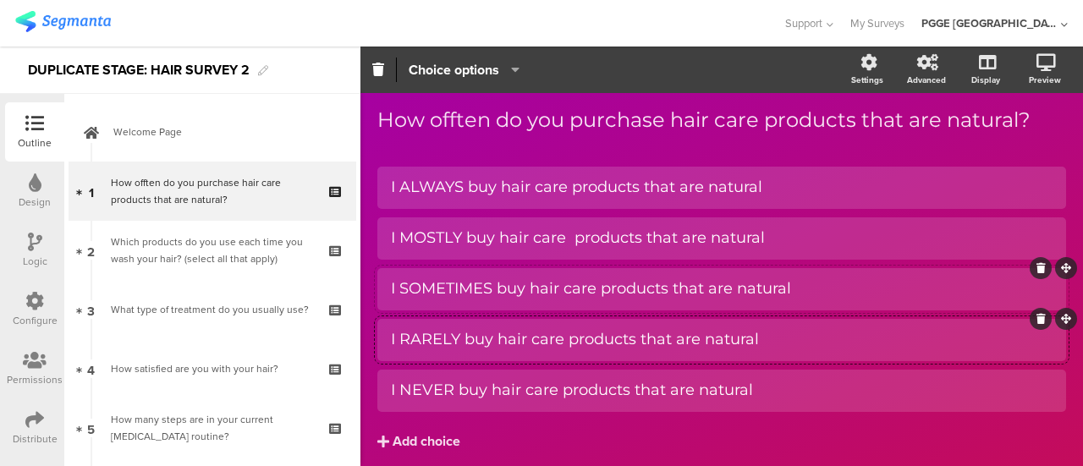
scroll to position [85, 0]
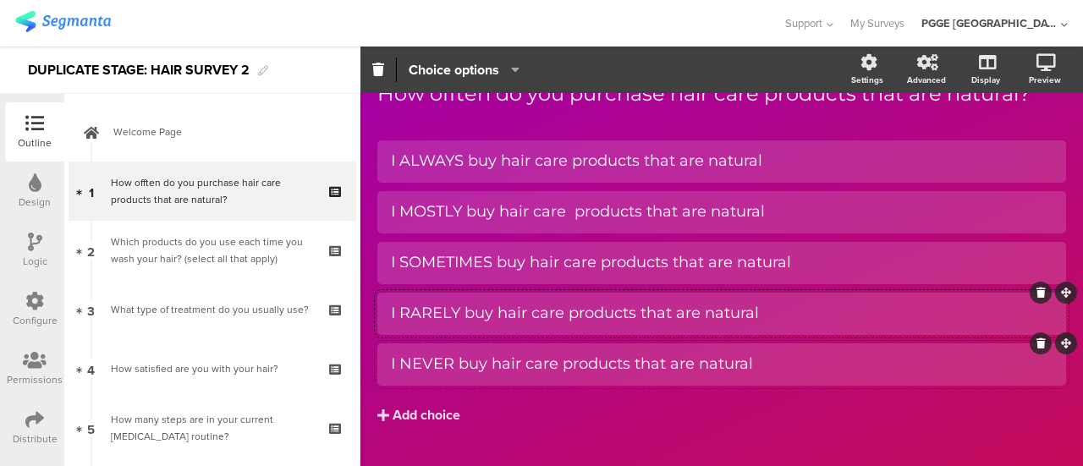
click at [472, 354] on div "I NEVER buy hair care products that are natural" at bounding box center [721, 363] width 661 height 19
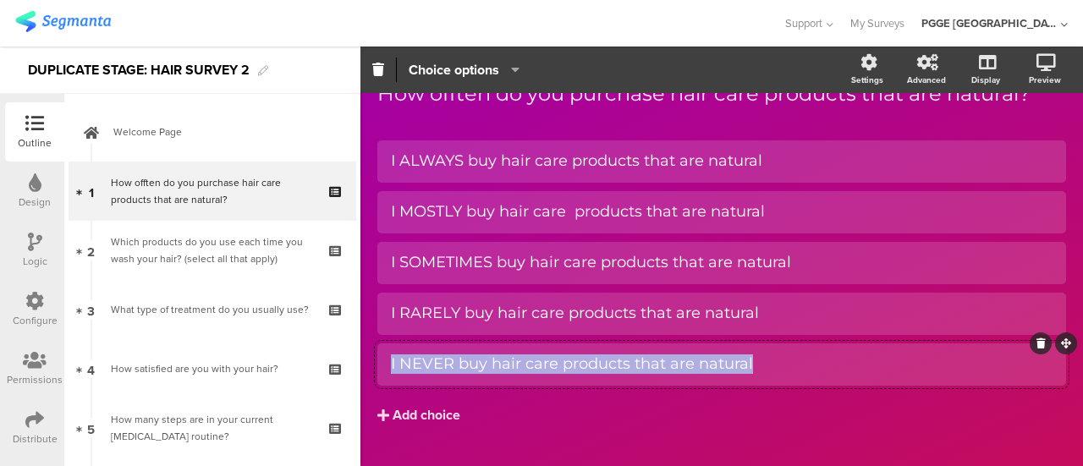
copy div "I NEVER buy hair care products that are natural"
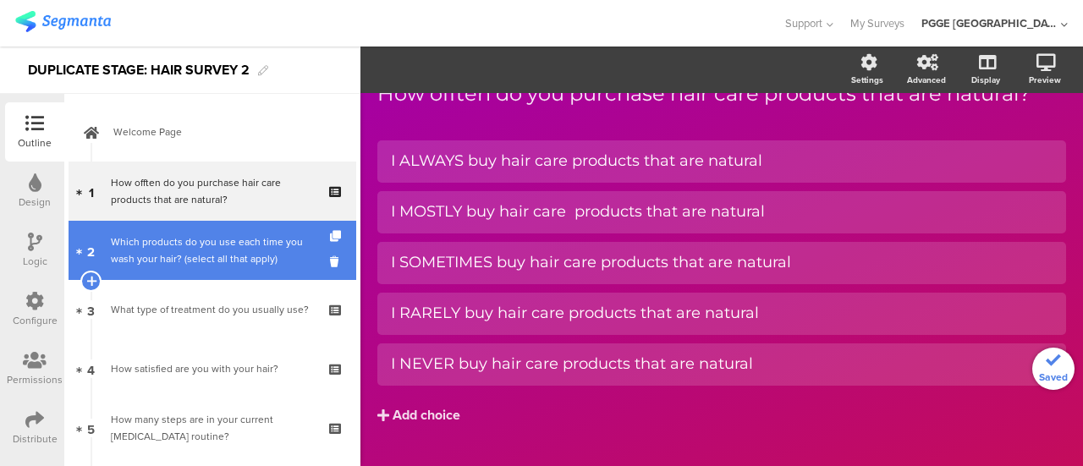
click at [247, 255] on div "Which products do you use each time you wash your hair? (select all that apply)" at bounding box center [212, 250] width 202 height 34
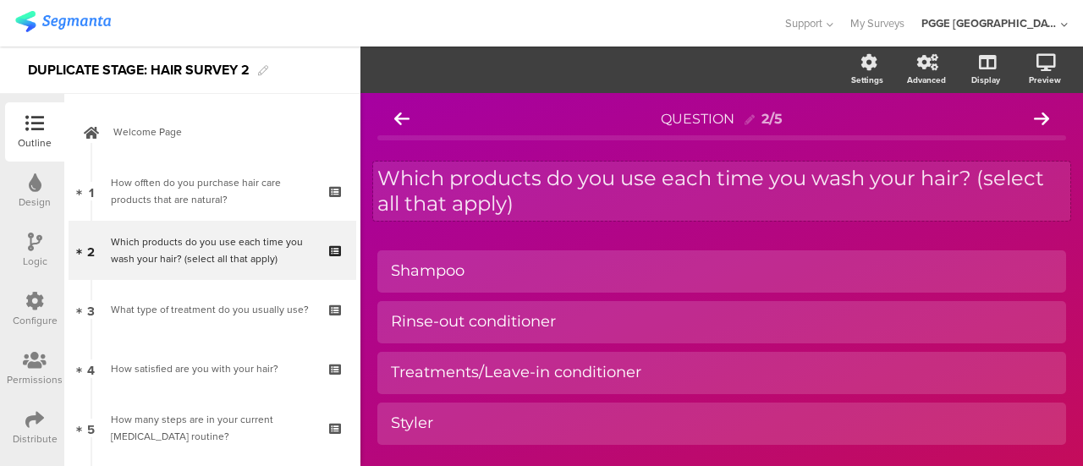
click at [546, 220] on div "Which products do you use each time you wash your hair? (select all that apply)…" at bounding box center [721, 191] width 697 height 59
click at [544, 206] on p "Which products do you use each time you wash your hair? (select all that apply)" at bounding box center [721, 191] width 689 height 51
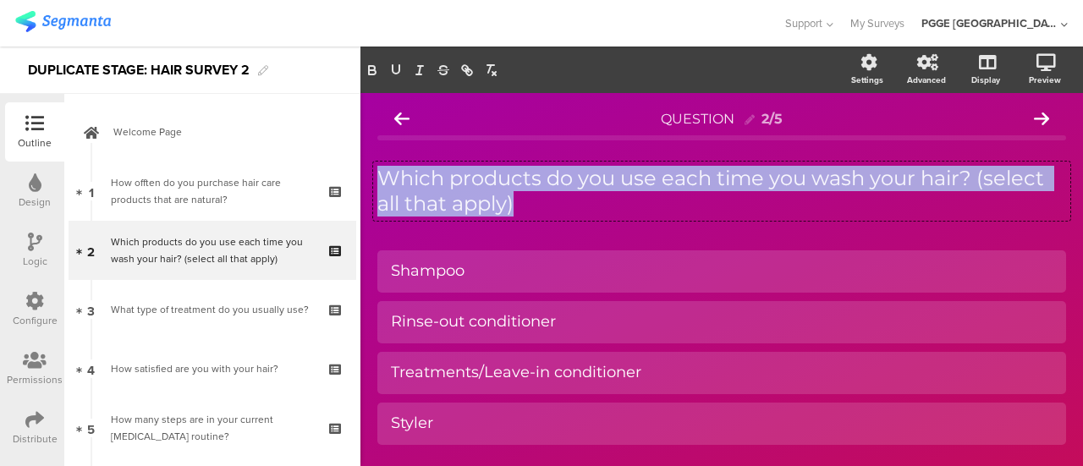
copy p "Which products do you use each time you wash your hair? (select all that apply)"
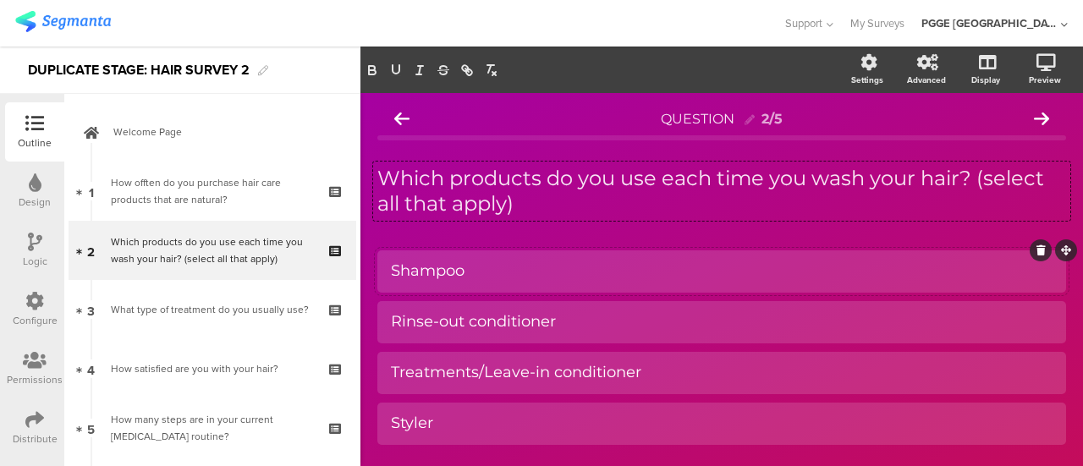
click at [504, 273] on div "Shampoo" at bounding box center [721, 270] width 661 height 19
copy div "Shampoo"
click at [596, 331] on div "Rinse-out conditioner" at bounding box center [721, 321] width 661 height 19
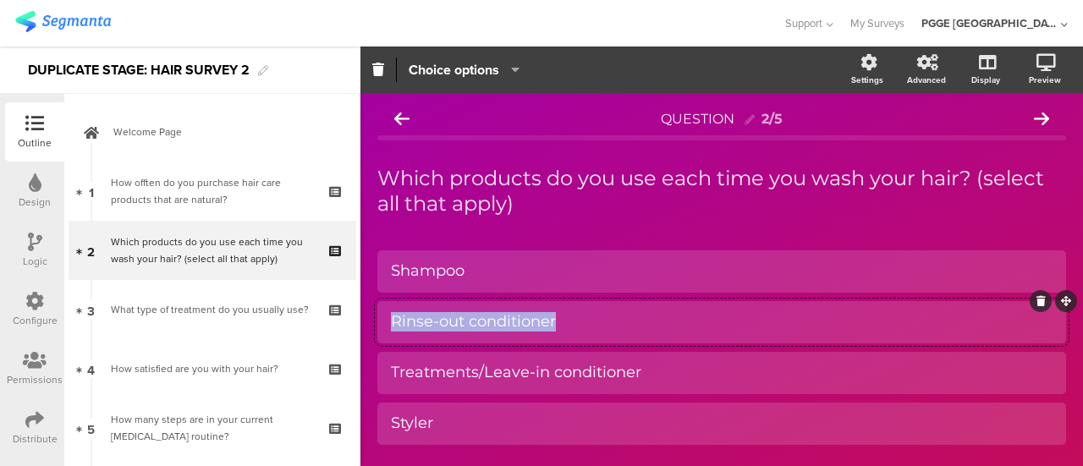
copy div "Rinse-out conditioner"
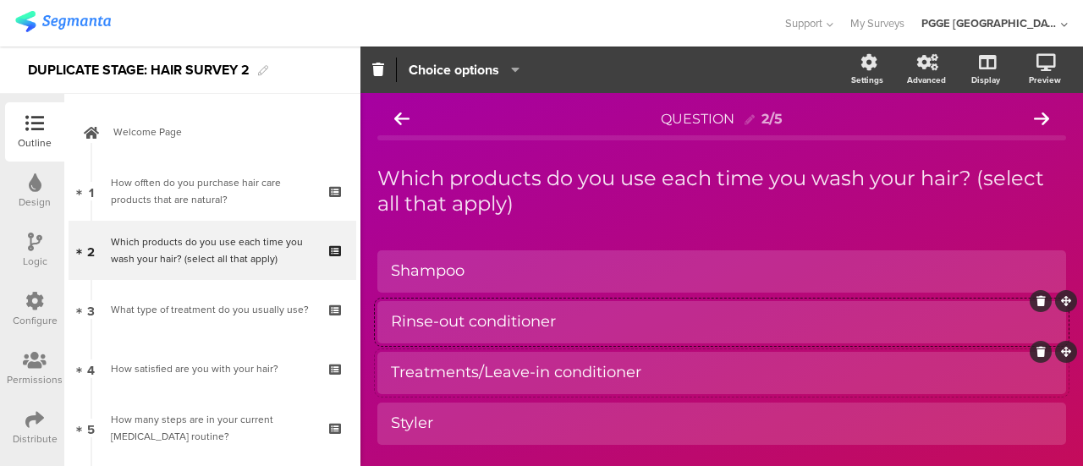
click at [528, 368] on div "Treatments/Leave-in conditioner" at bounding box center [721, 372] width 661 height 19
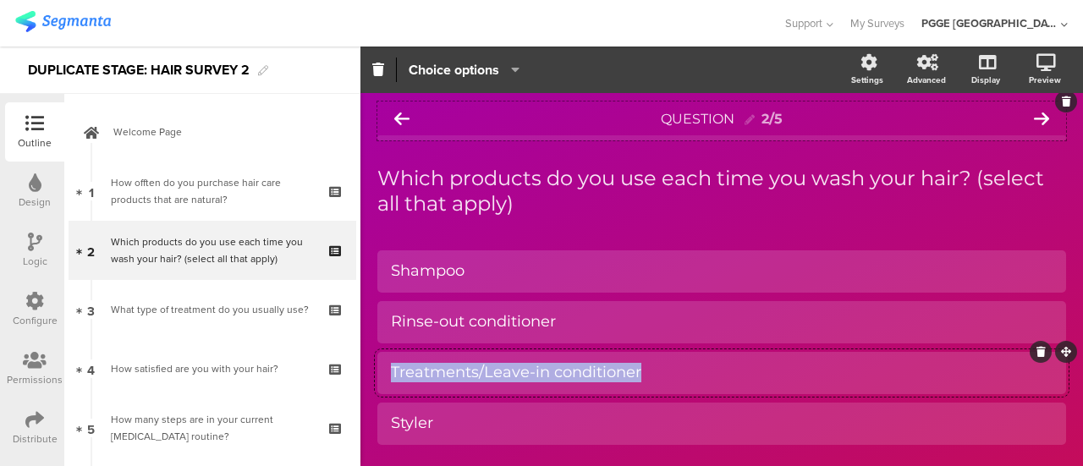
copy div "Treatments/Leave-in conditioner"
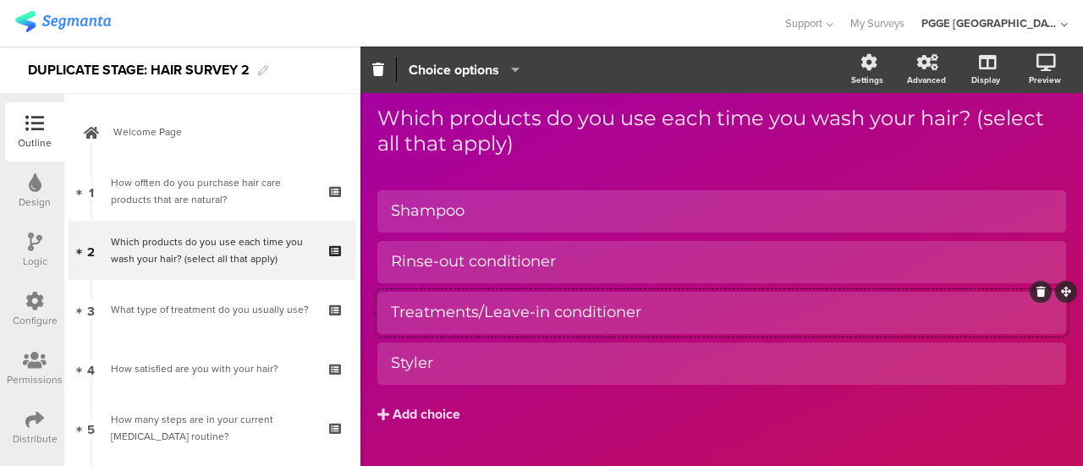
scroll to position [85, 0]
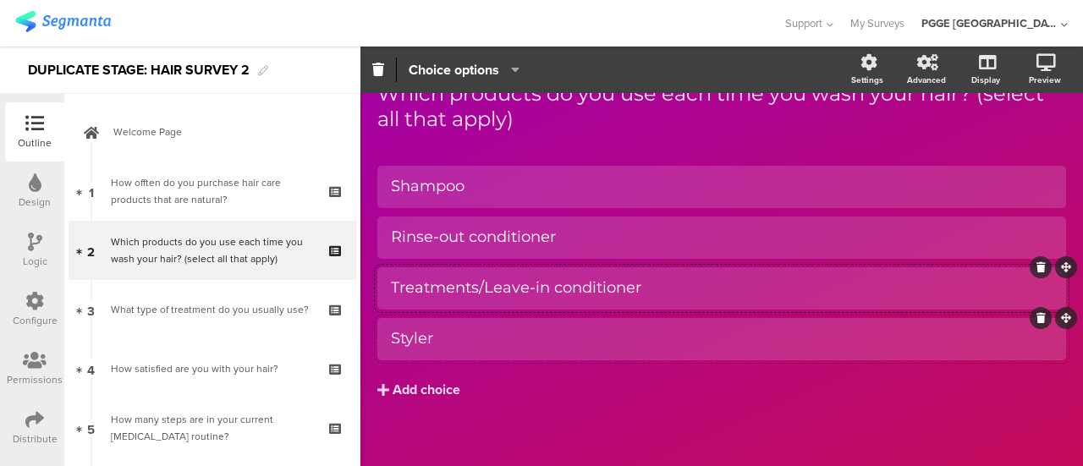
click at [482, 341] on div "Styler" at bounding box center [721, 338] width 661 height 19
drag, startPoint x: 230, startPoint y: 301, endPoint x: 351, endPoint y: 283, distance: 122.4
click at [230, 301] on div "What type of treatment do you usually use?" at bounding box center [212, 309] width 202 height 17
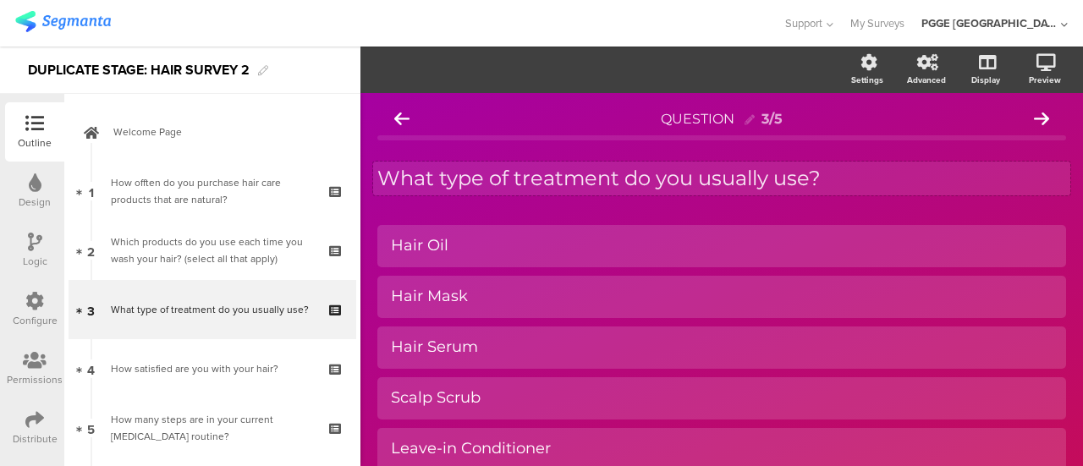
click at [546, 187] on div "What type of treatment do you usually use? What type of treatment do you usuall…" at bounding box center [721, 179] width 697 height 34
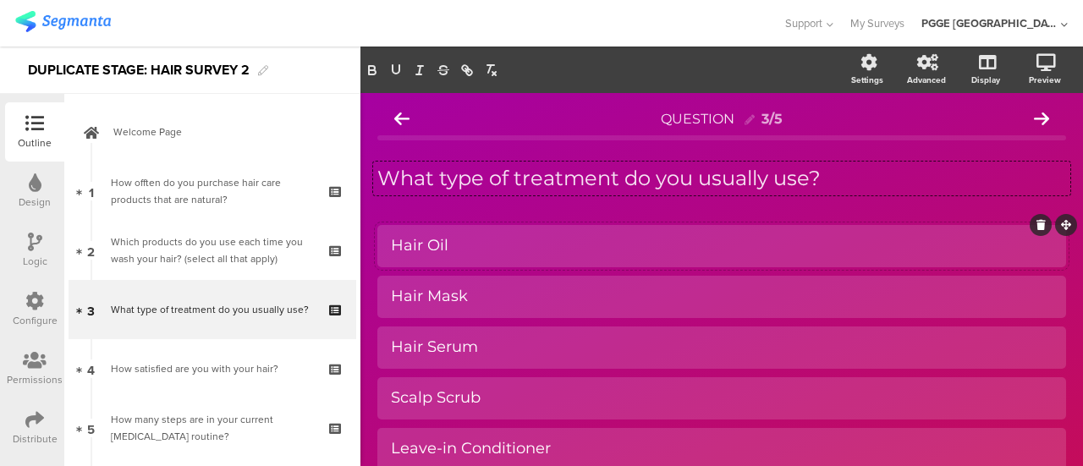
click at [497, 238] on div "Hair Oil" at bounding box center [721, 245] width 661 height 19
click at [482, 302] on div "Hair Mask" at bounding box center [721, 296] width 661 height 19
click at [488, 352] on div "Hair Serum" at bounding box center [721, 346] width 661 height 19
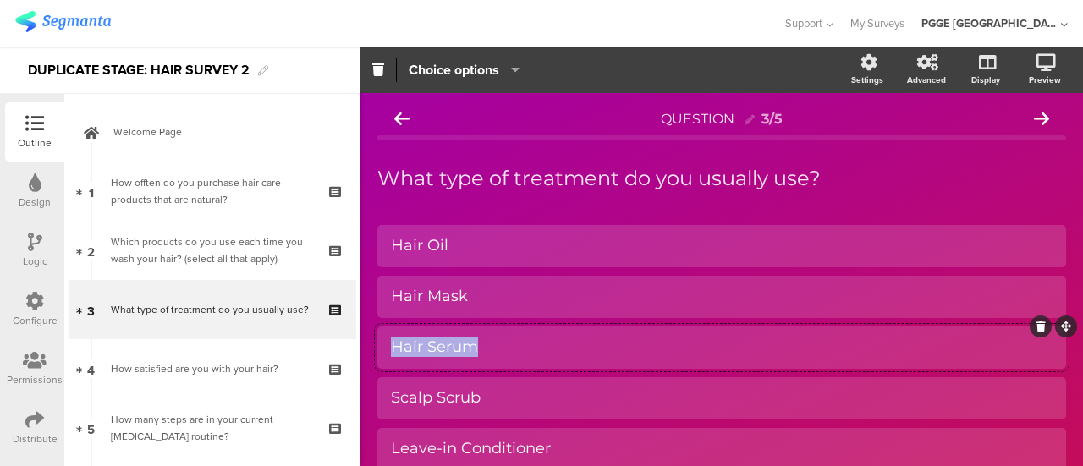
paste div
click at [474, 294] on div "Hair Mask" at bounding box center [721, 296] width 661 height 19
click at [489, 347] on div "Hair Mask" at bounding box center [721, 346] width 661 height 19
click at [492, 392] on div "Scalp Scrub" at bounding box center [721, 397] width 661 height 19
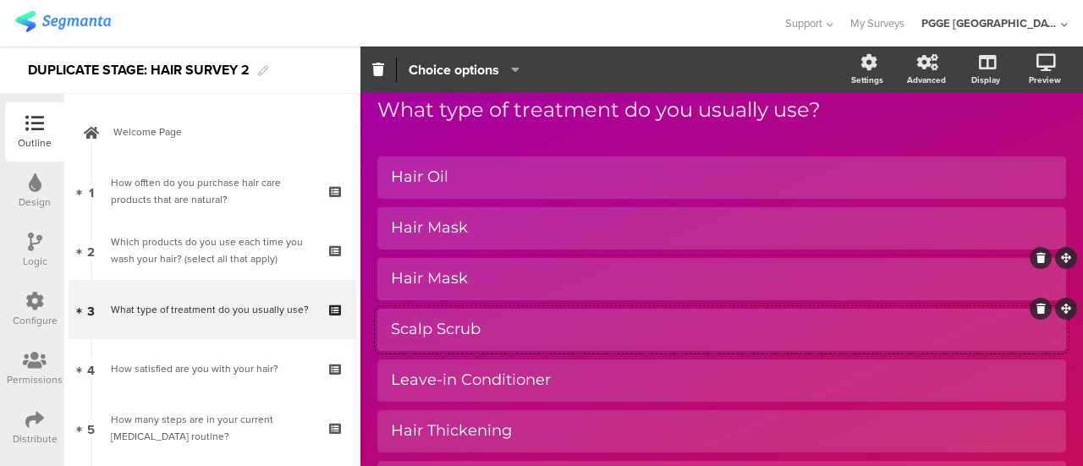
scroll to position [85, 0]
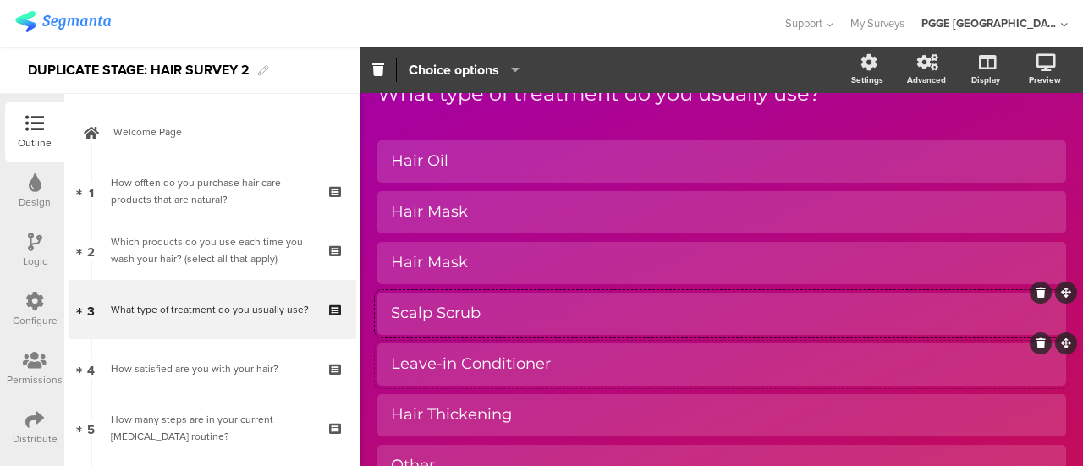
click at [546, 360] on div "Leave-in Conditioner" at bounding box center [721, 363] width 661 height 19
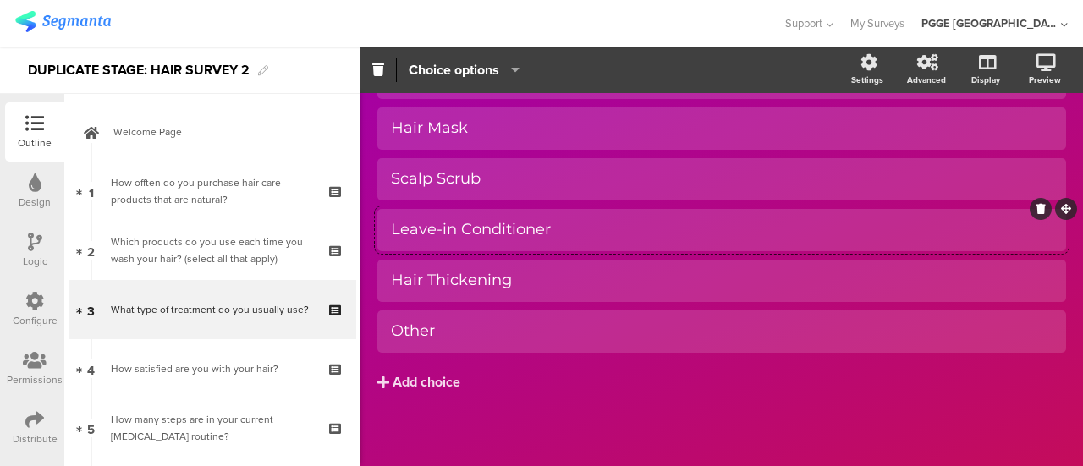
scroll to position [223, 0]
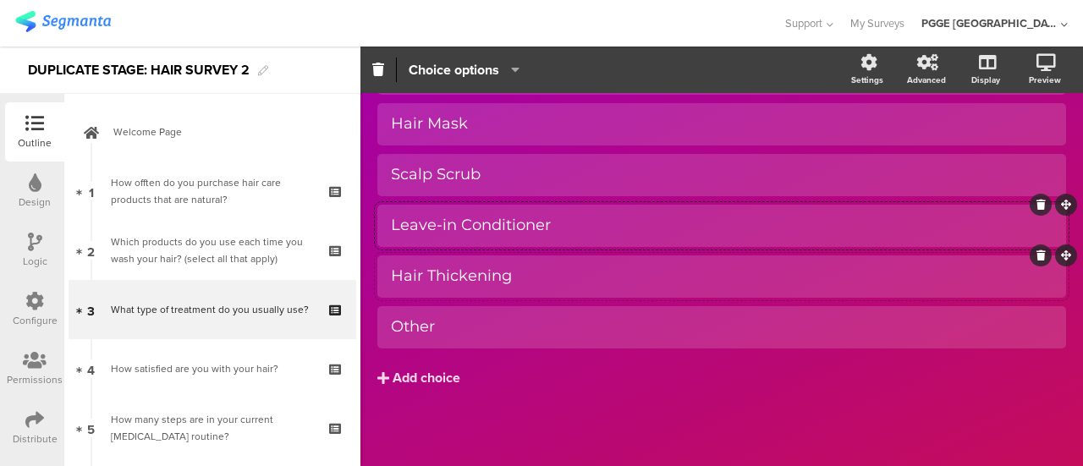
click at [546, 277] on div "Hair Thickening" at bounding box center [721, 275] width 661 height 19
click at [463, 319] on div "Other" at bounding box center [721, 326] width 661 height 19
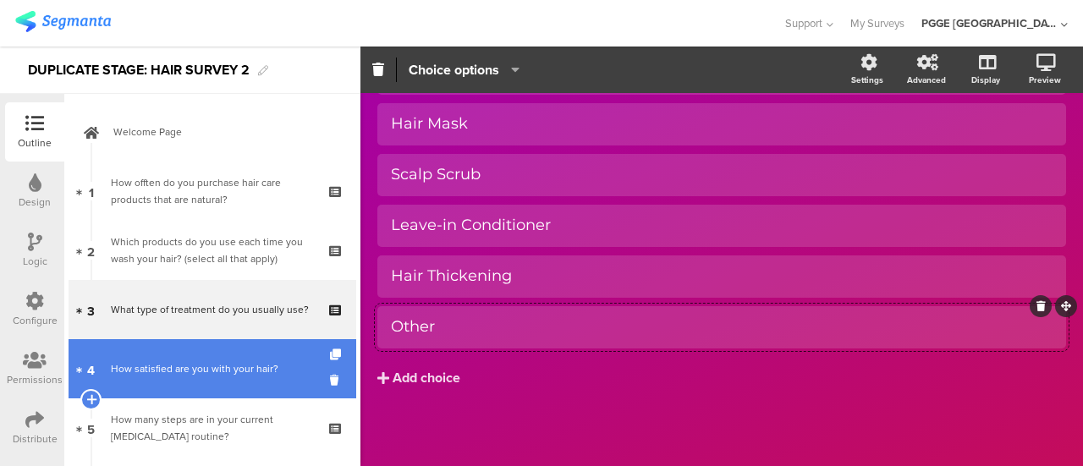
click at [184, 368] on div "How satisfied are you with your hair?" at bounding box center [212, 368] width 202 height 17
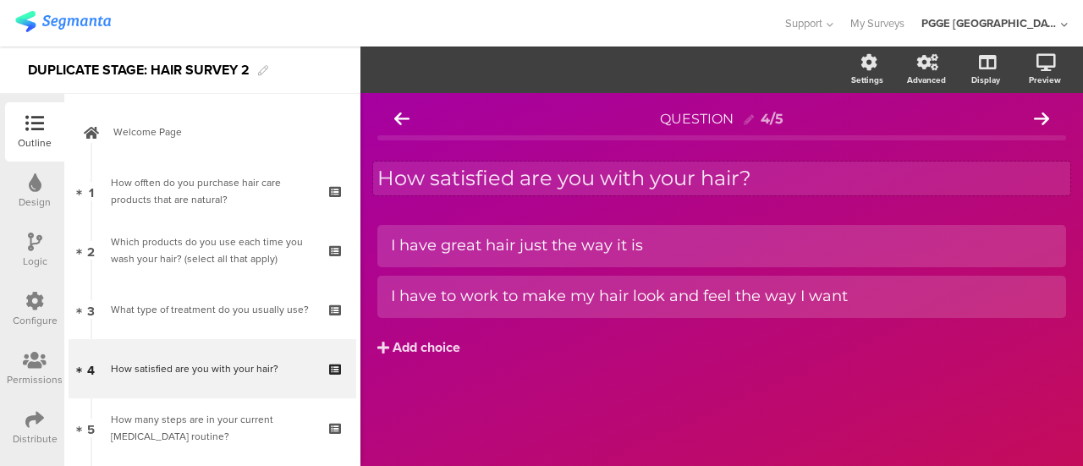
click at [502, 163] on div "How satisfied are you with your hair? How satisfied are you with your hair?" at bounding box center [721, 179] width 697 height 34
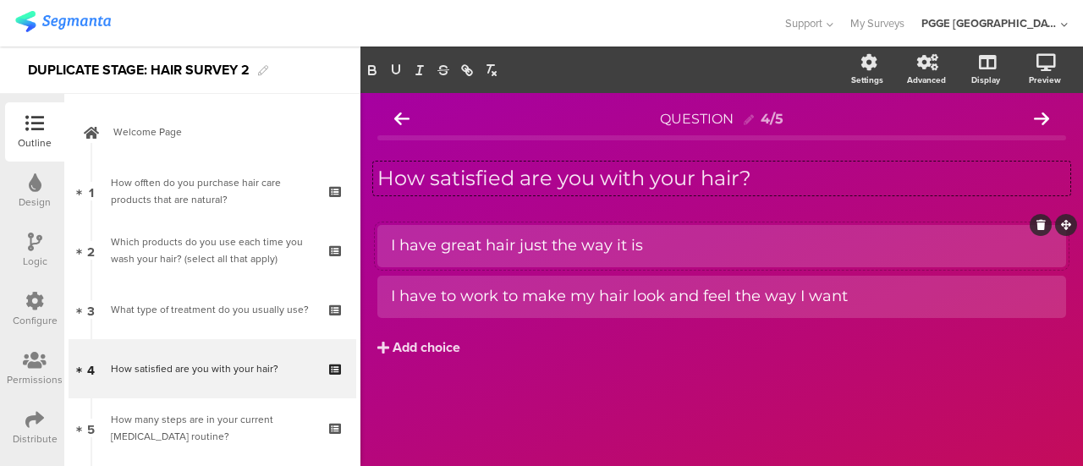
click at [584, 247] on div "I have great hair just the way it is" at bounding box center [721, 245] width 661 height 19
click at [492, 301] on div "I have to work to make my hair look and feel the way I want" at bounding box center [721, 296] width 661 height 19
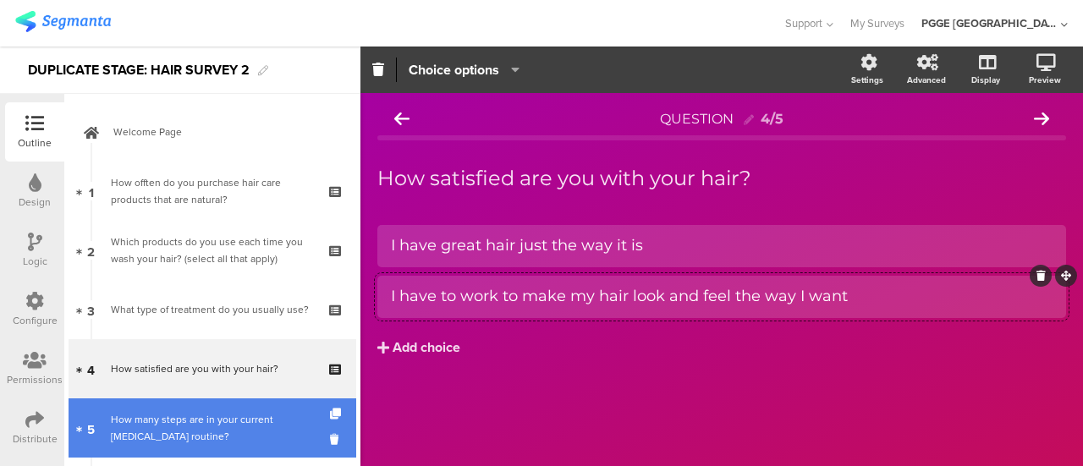
click at [196, 414] on div "How many steps are in your current [MEDICAL_DATA] routine?" at bounding box center [212, 428] width 202 height 34
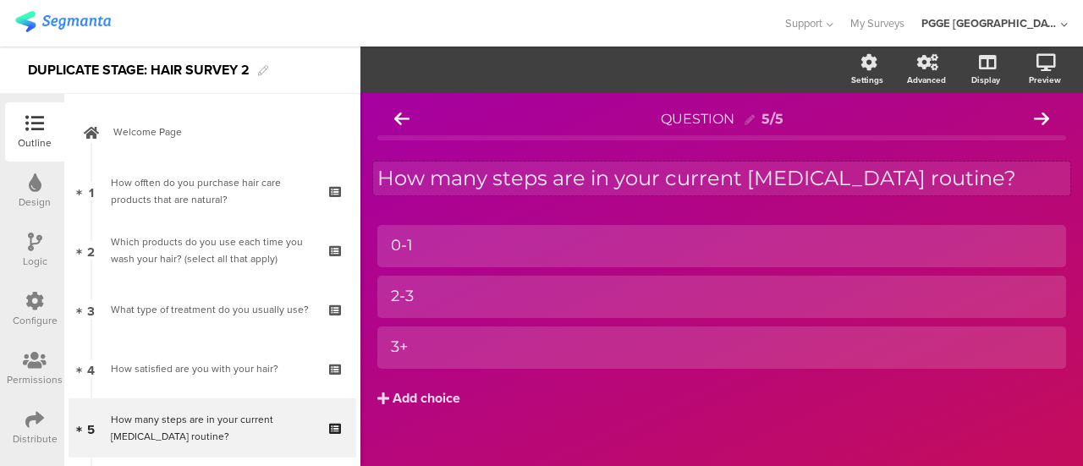
click at [636, 188] on p "How many steps are in your current [MEDICAL_DATA] routine?" at bounding box center [721, 178] width 689 height 25
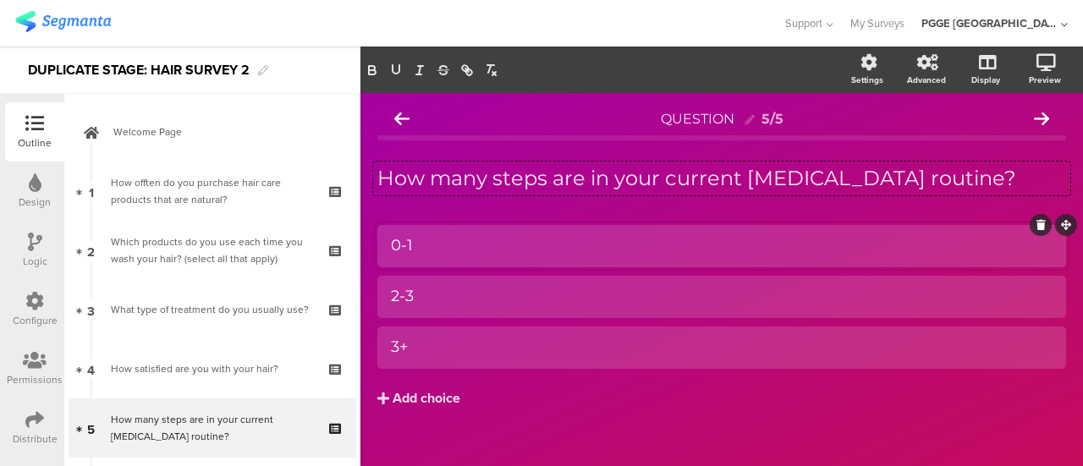
click at [473, 231] on div at bounding box center [721, 246] width 689 height 42
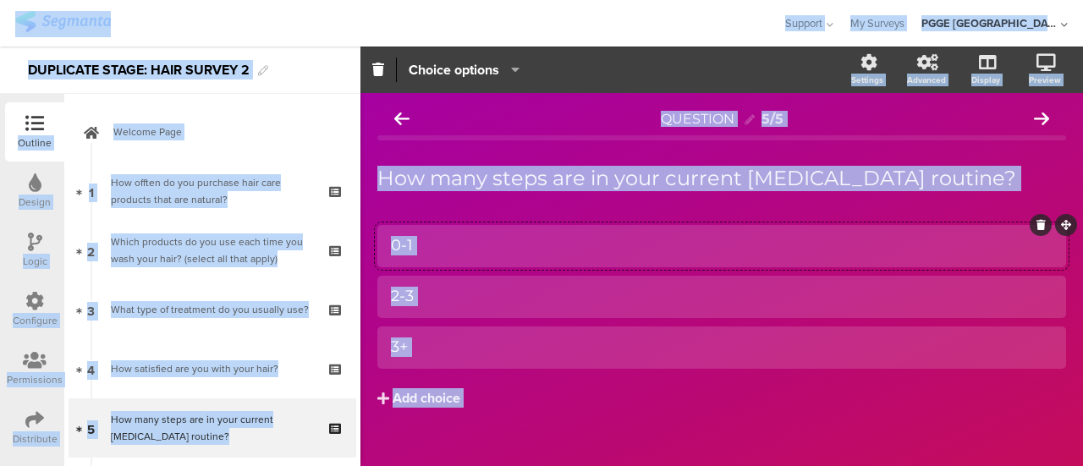
click at [448, 247] on div "0-1" at bounding box center [721, 245] width 661 height 19
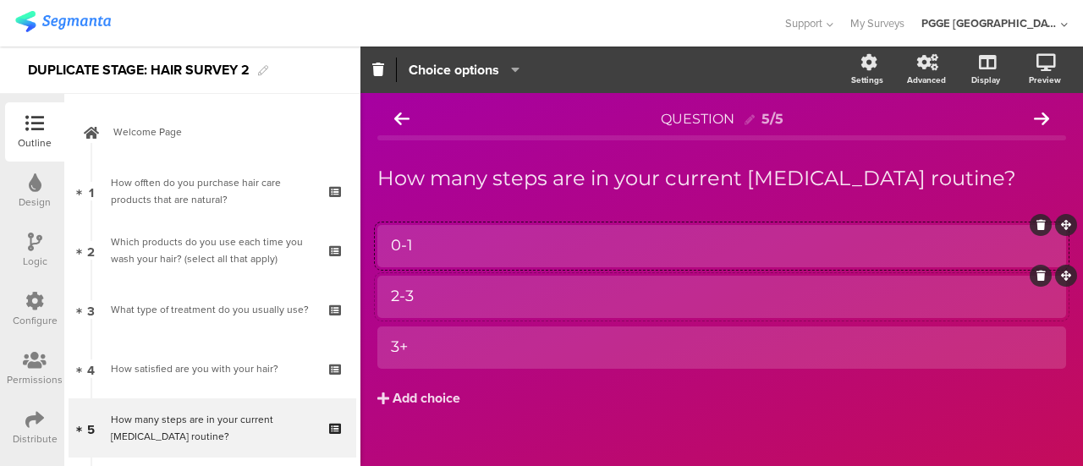
click at [430, 304] on div "2-3" at bounding box center [721, 296] width 661 height 19
click at [416, 343] on div "3+" at bounding box center [721, 346] width 661 height 19
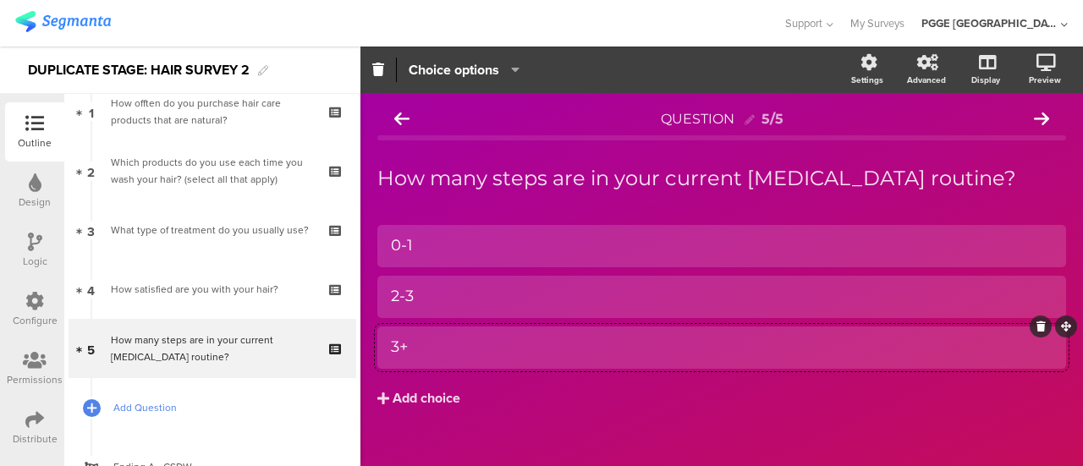
scroll to position [169, 0]
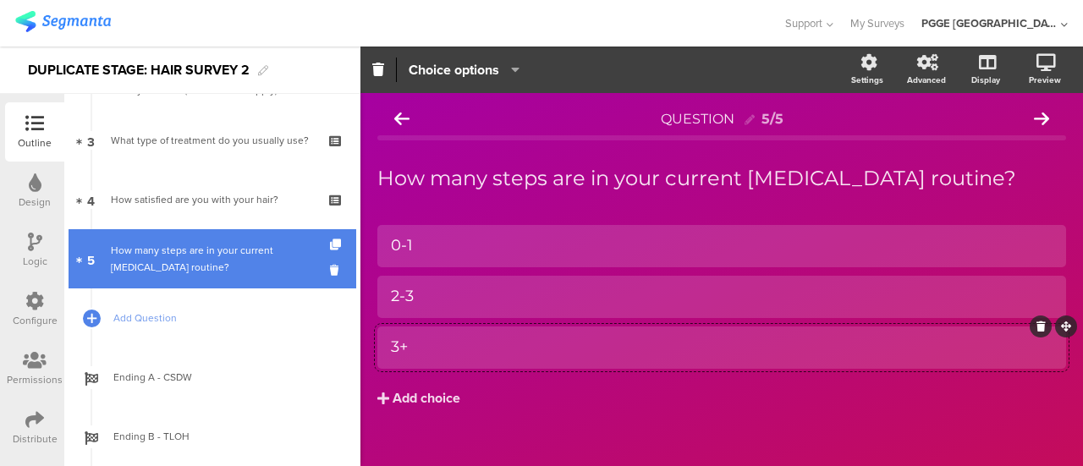
click at [233, 263] on div "How many steps are in your current [MEDICAL_DATA] routine?" at bounding box center [212, 259] width 202 height 34
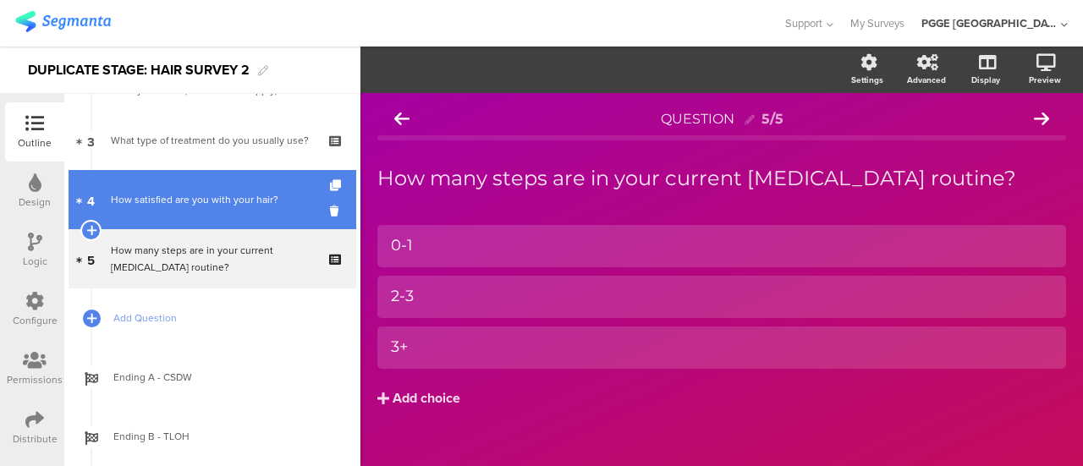
click at [244, 200] on div "How satisfied are you with your hair?" at bounding box center [212, 199] width 202 height 17
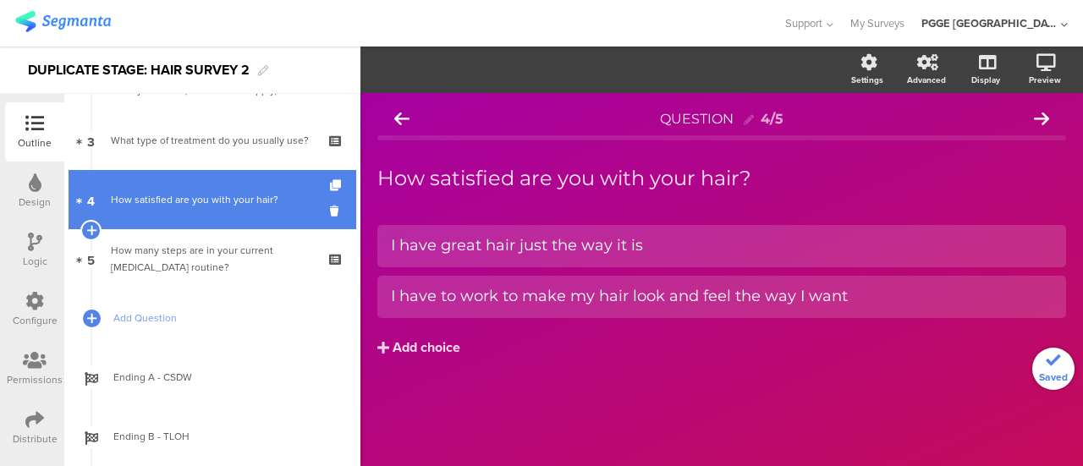
click at [239, 206] on div "How satisfied are you with your hair?" at bounding box center [212, 199] width 202 height 17
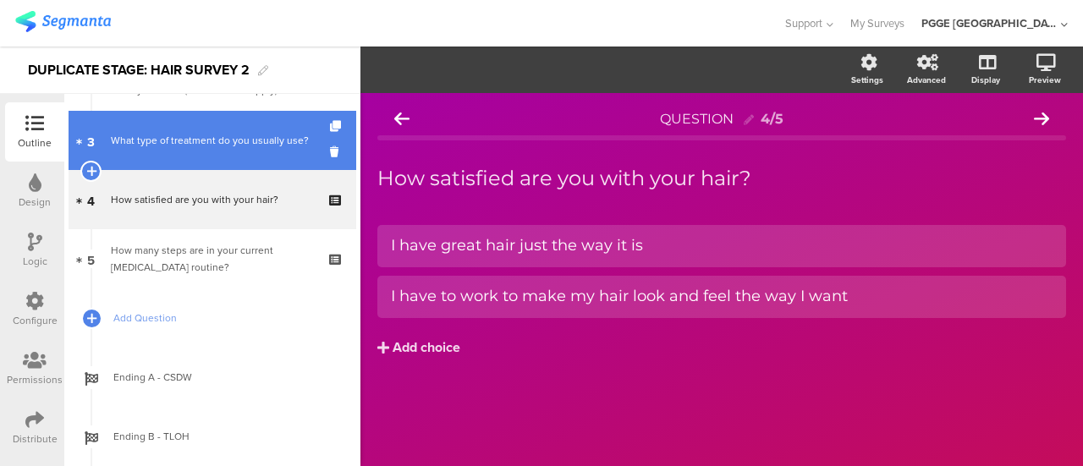
click at [239, 135] on div "What type of treatment do you usually use?" at bounding box center [212, 140] width 202 height 17
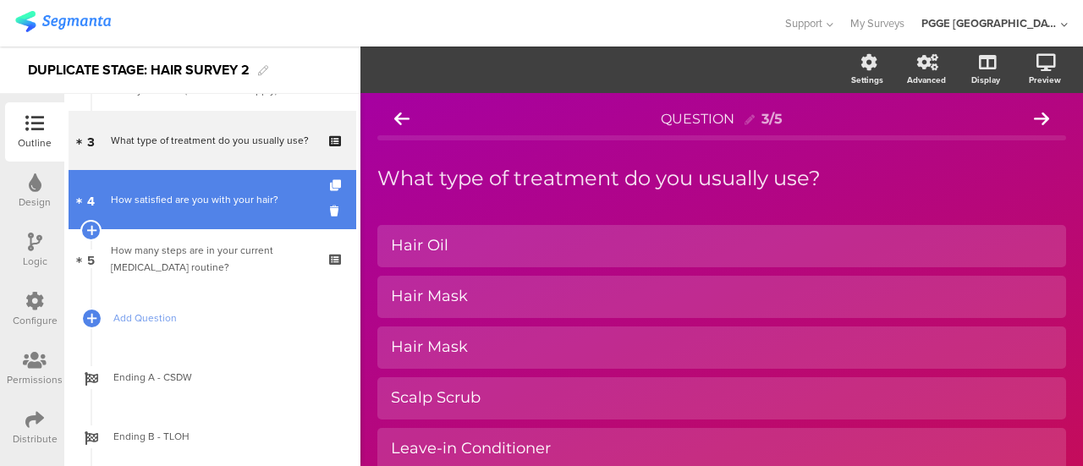
click at [225, 200] on div "How satisfied are you with your hair?" at bounding box center [212, 199] width 202 height 17
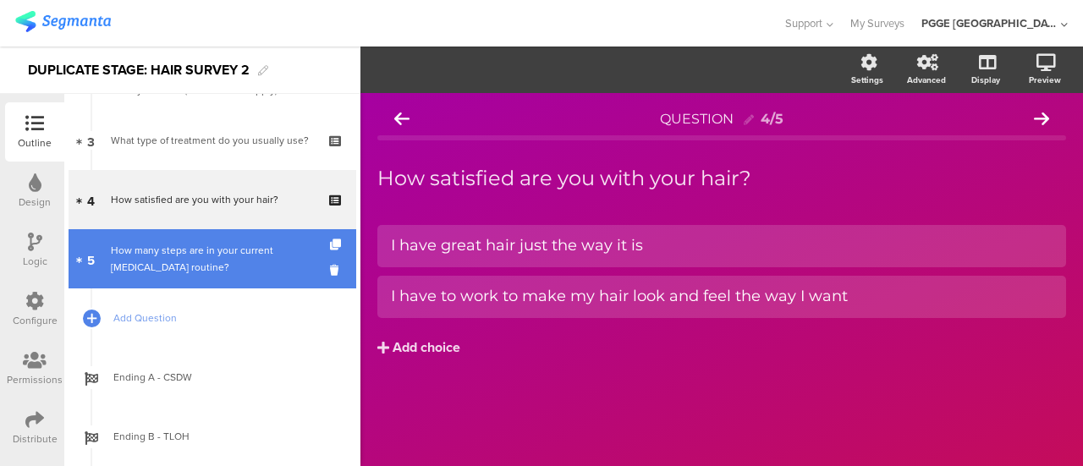
click at [220, 248] on div "How many steps are in your current [MEDICAL_DATA] routine?" at bounding box center [212, 259] width 202 height 34
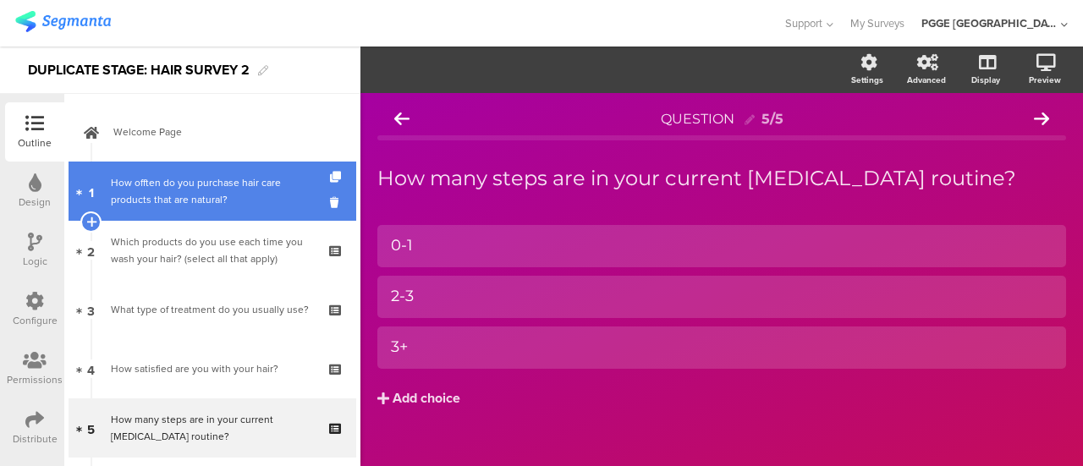
click at [250, 193] on div "How offten do you purchase hair care products that are natural?" at bounding box center [212, 191] width 202 height 34
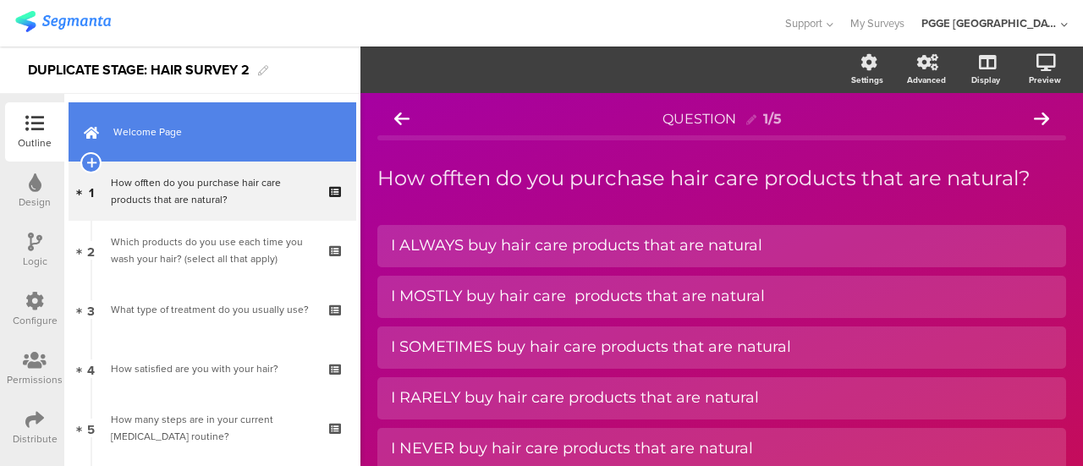
click at [254, 129] on span "Welcome Page" at bounding box center [221, 131] width 217 height 17
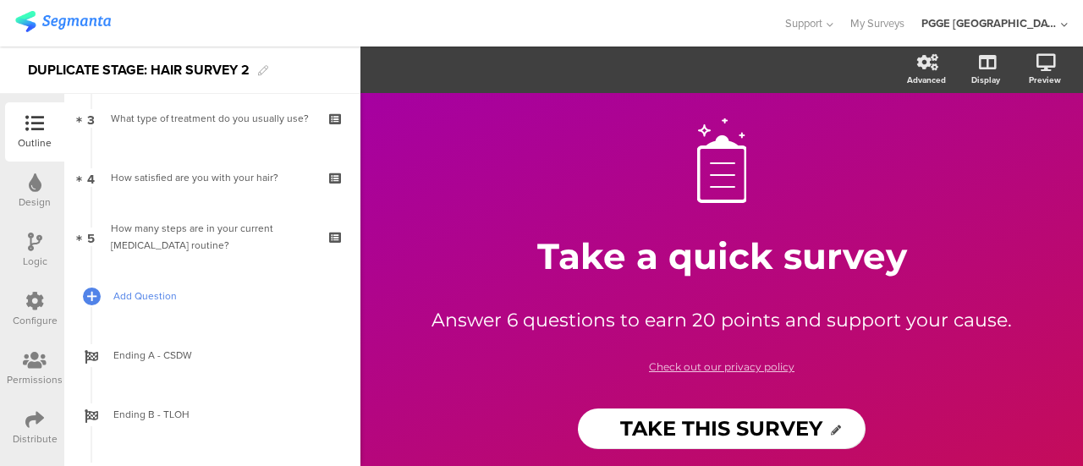
scroll to position [169, 0]
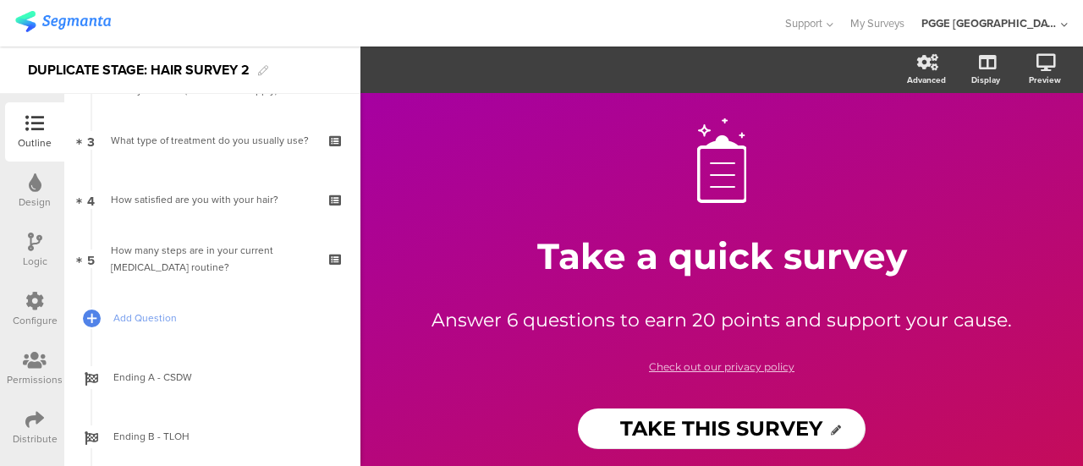
click at [37, 299] on icon at bounding box center [34, 301] width 19 height 19
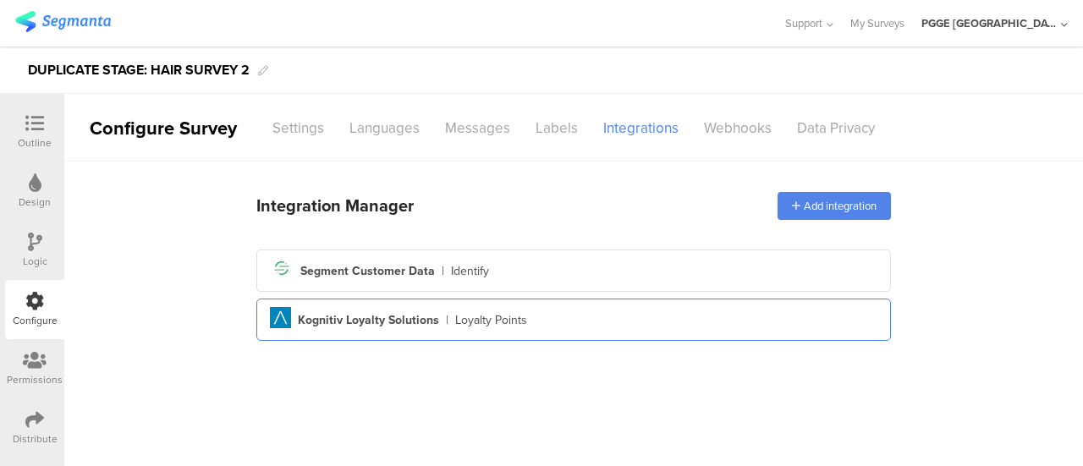
click at [575, 321] on div "Aimia Created with Sketch. Kognitiv Loyalty Solutions | Loyalty Points" at bounding box center [573, 320] width 607 height 26
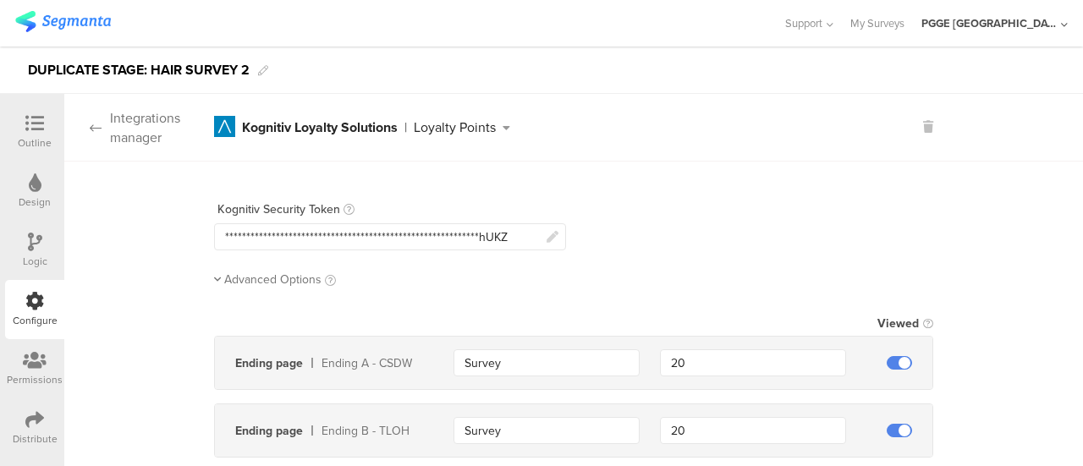
click at [90, 128] on icon at bounding box center [96, 128] width 12 height 14
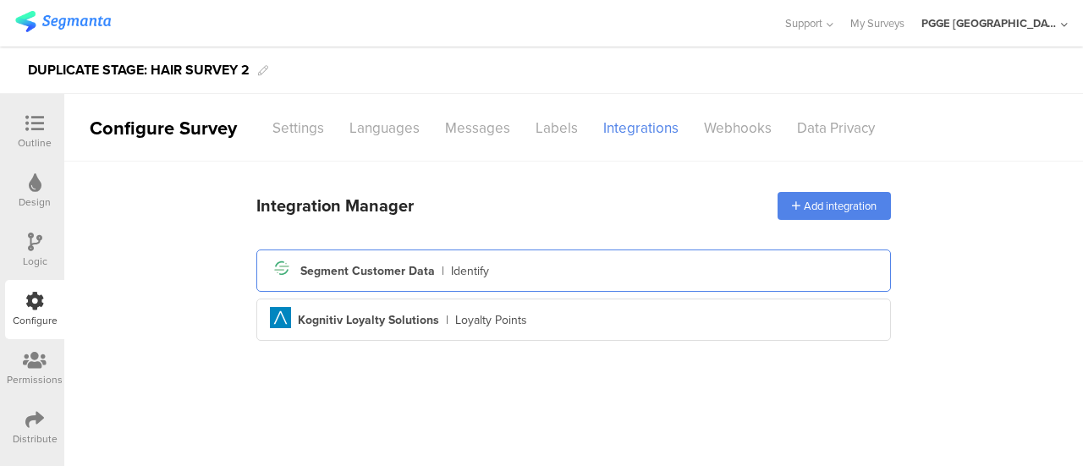
click at [555, 262] on div "Segment icon Created with Sketch. Segment Customer Data | Identify" at bounding box center [573, 270] width 607 height 29
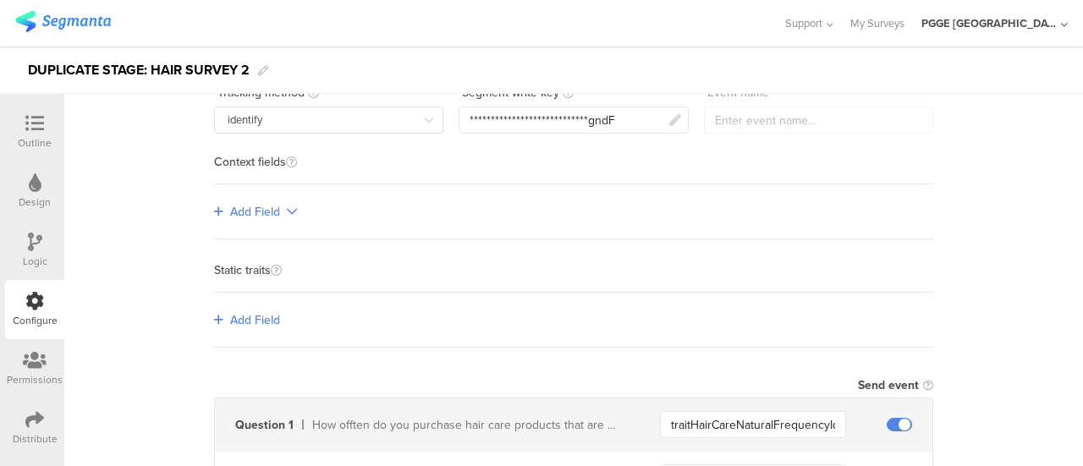
scroll to position [254, 0]
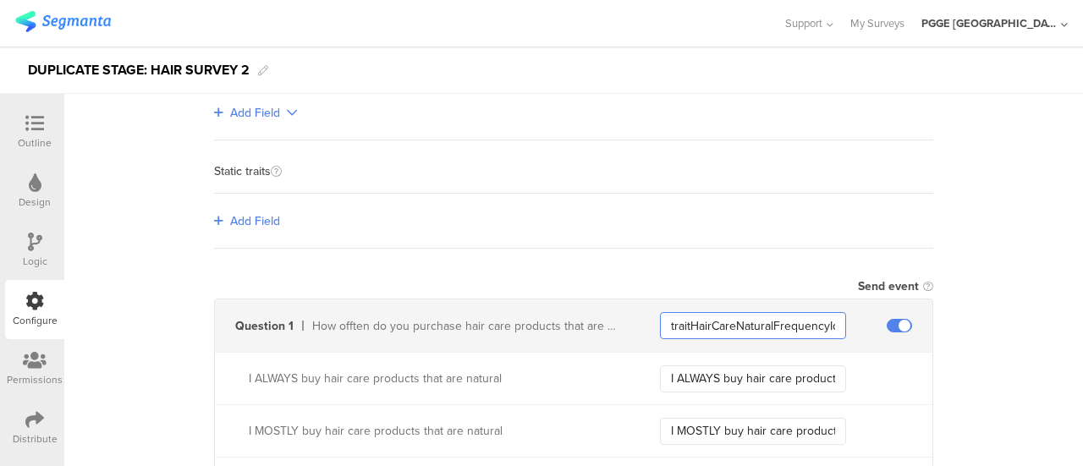
click at [723, 324] on input "traitHairCareNaturalFrequencyIdValue" at bounding box center [753, 325] width 186 height 27
click at [35, 236] on icon at bounding box center [35, 242] width 14 height 19
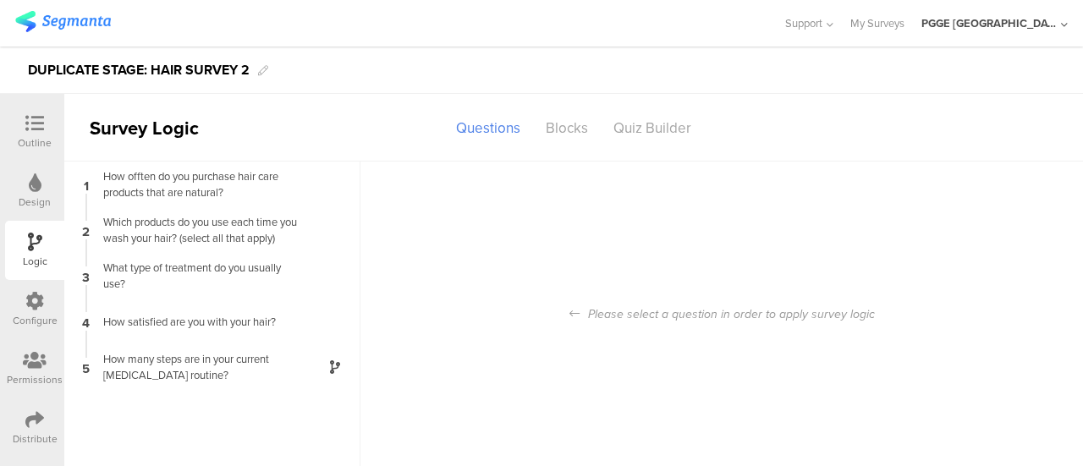
click at [40, 304] on icon at bounding box center [34, 301] width 19 height 19
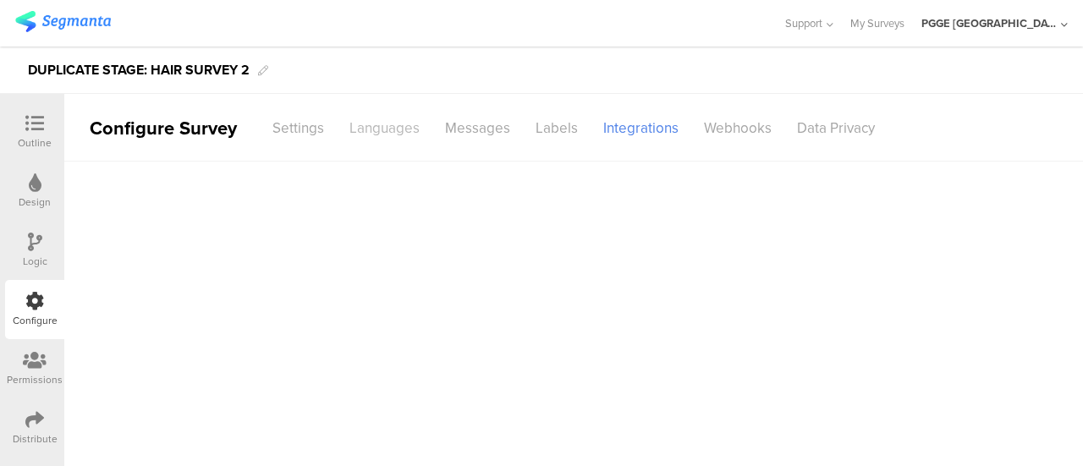
click at [417, 125] on div "Languages" at bounding box center [385, 128] width 96 height 30
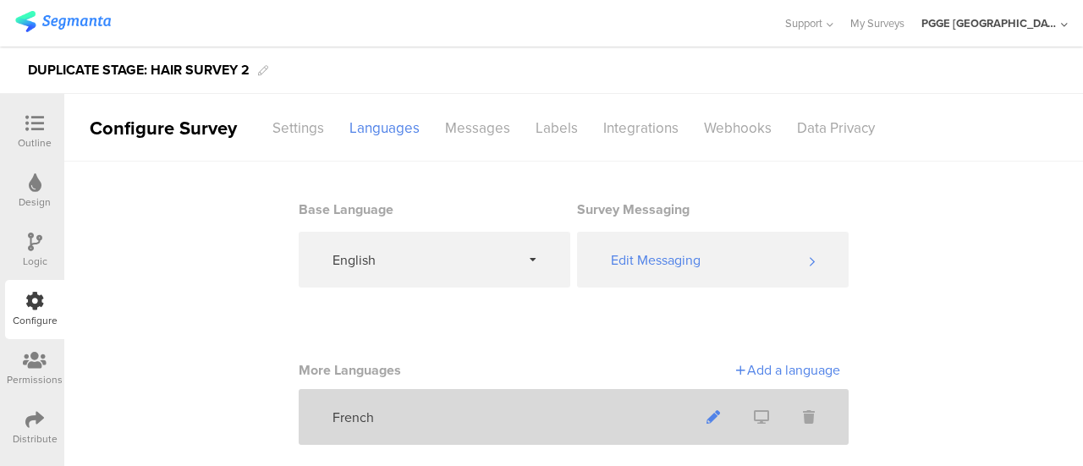
click at [706, 415] on icon at bounding box center [713, 417] width 14 height 14
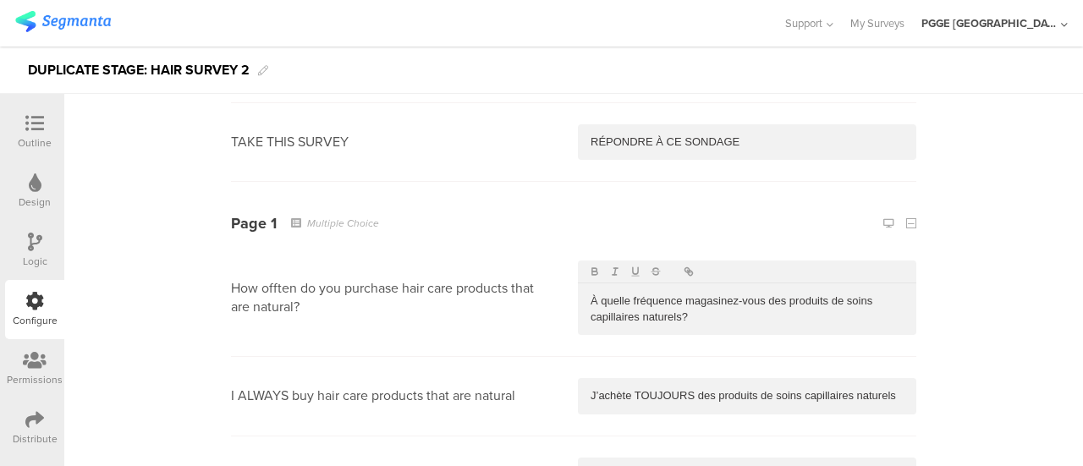
scroll to position [592, 0]
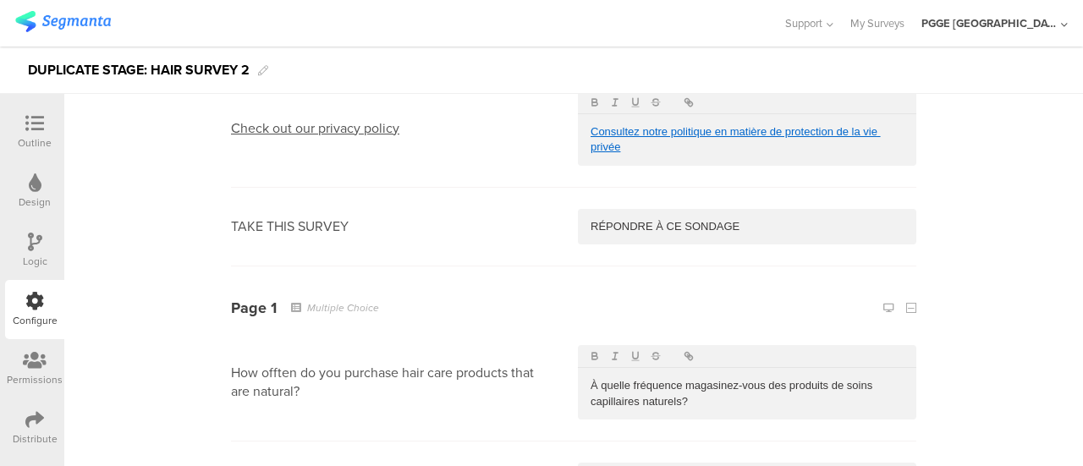
click at [714, 403] on p "À quelle fréquence magasinez-vous des produits de soins capillaires naturels?" at bounding box center [746, 393] width 313 height 31
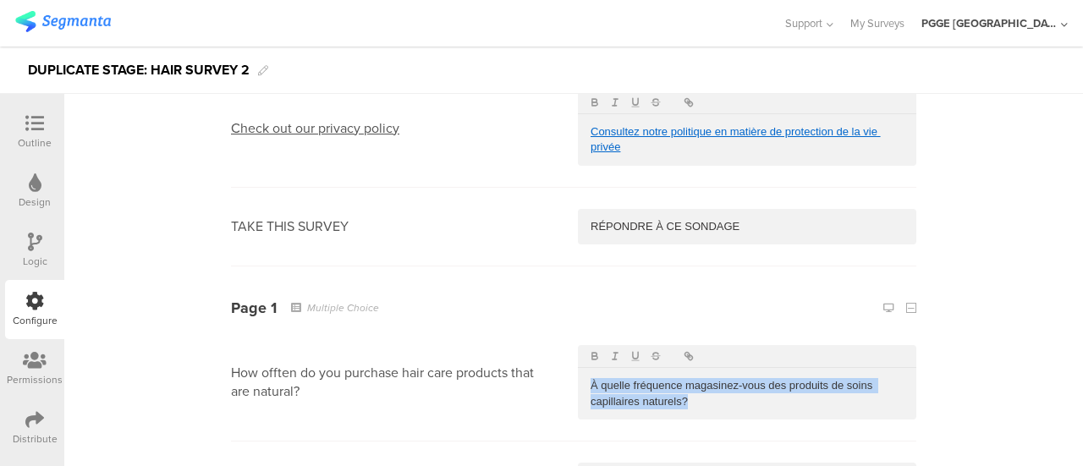
scroll to position [846, 0]
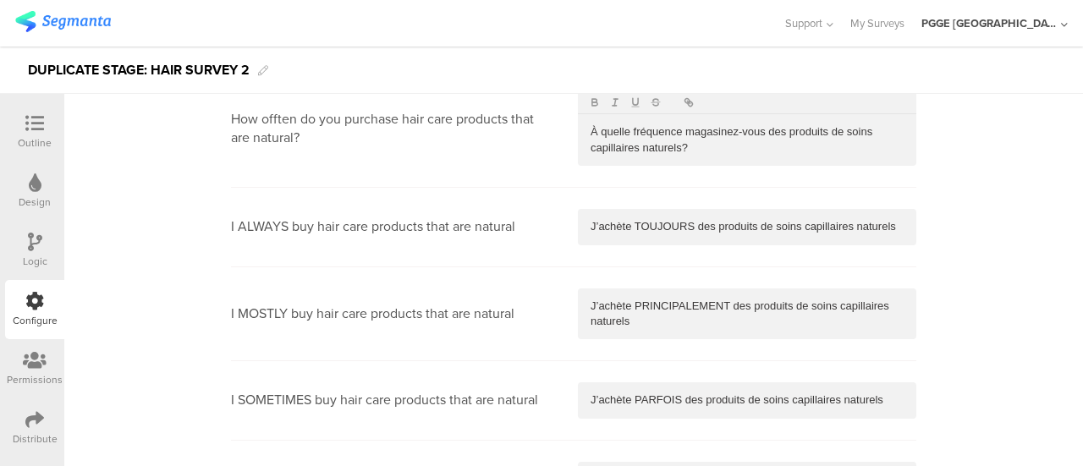
click at [652, 224] on p "J’achète TOUJOURS des produits de soins capillaires naturels" at bounding box center [746, 226] width 313 height 15
click at [658, 326] on p "J’achète PRINCIPALEMENT des produits de soins capillaires naturels" at bounding box center [746, 314] width 313 height 31
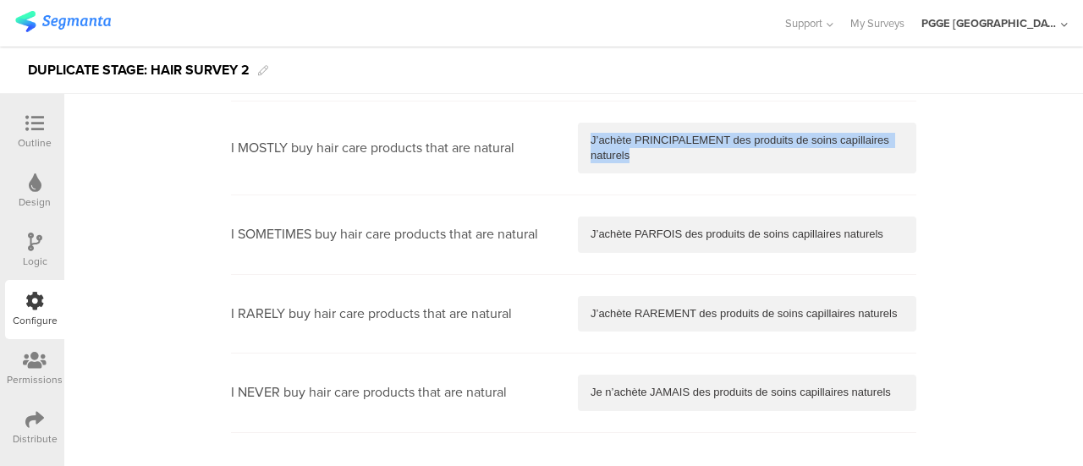
scroll to position [1015, 0]
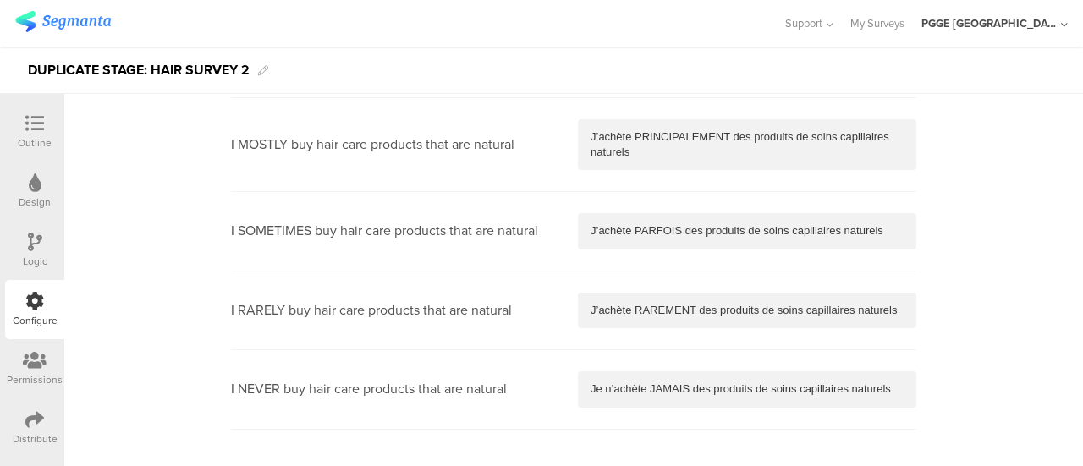
click at [641, 233] on p "J’achète PARFOIS des produits de soins capillaires naturels" at bounding box center [746, 230] width 313 height 15
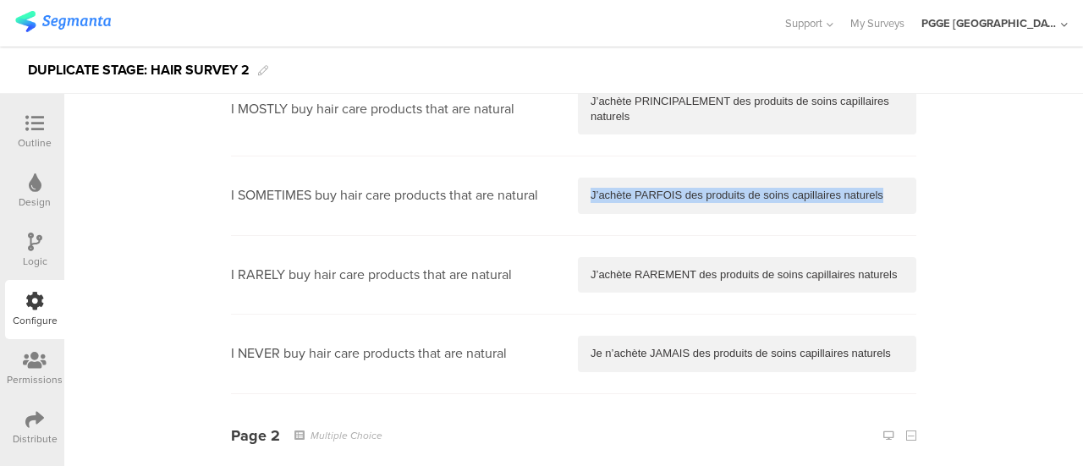
scroll to position [1100, 0]
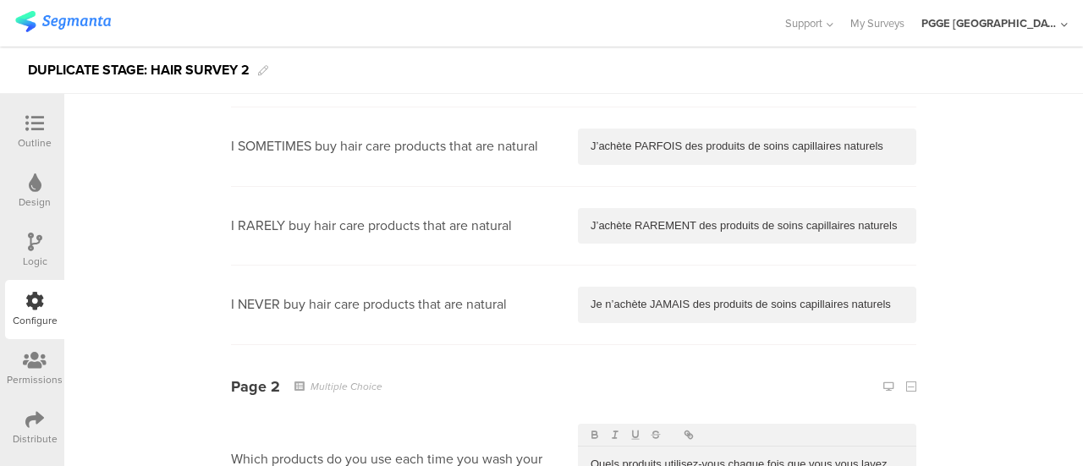
click at [624, 221] on p "J’achète RAREMENT des produits de soins capillaires naturels" at bounding box center [746, 225] width 313 height 15
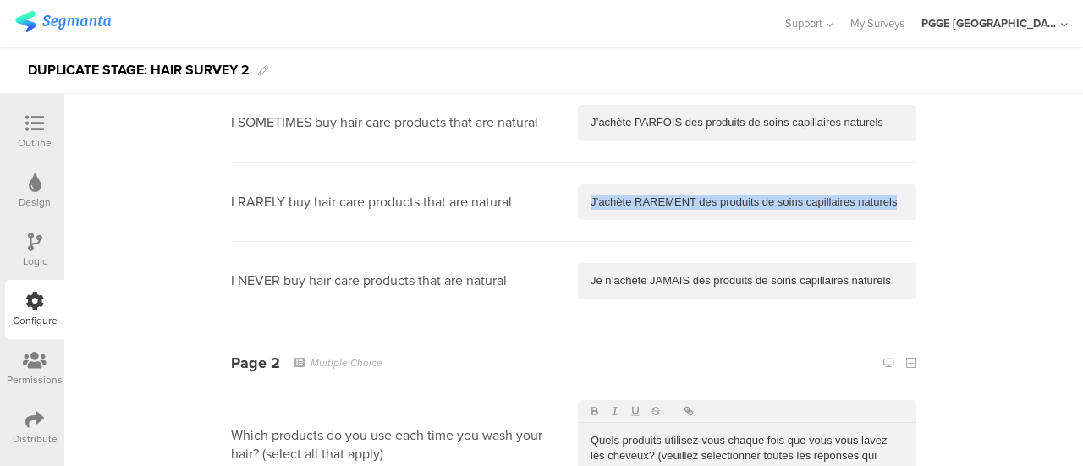
scroll to position [1184, 0]
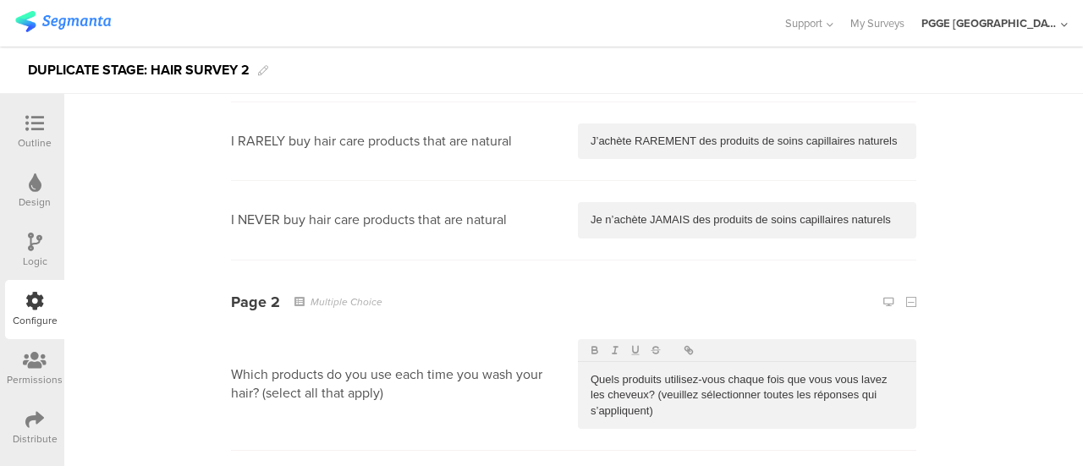
click at [636, 221] on p "Je n’achète JAMAIS des produits de soins capillaires naturels" at bounding box center [746, 219] width 313 height 15
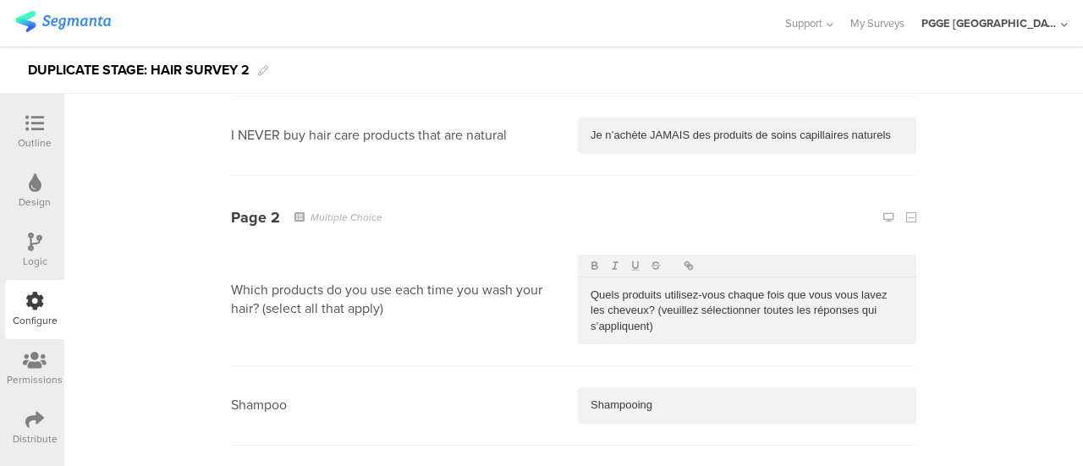
click at [667, 319] on p "Quels produits utilisez-vous chaque fois que vous vous lavez les cheveux? (veui…" at bounding box center [746, 311] width 313 height 47
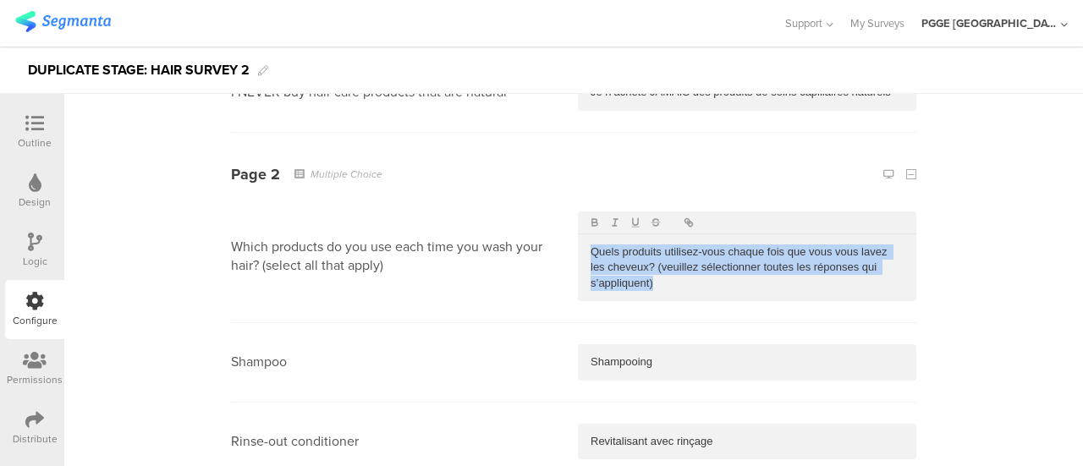
scroll to position [1438, 0]
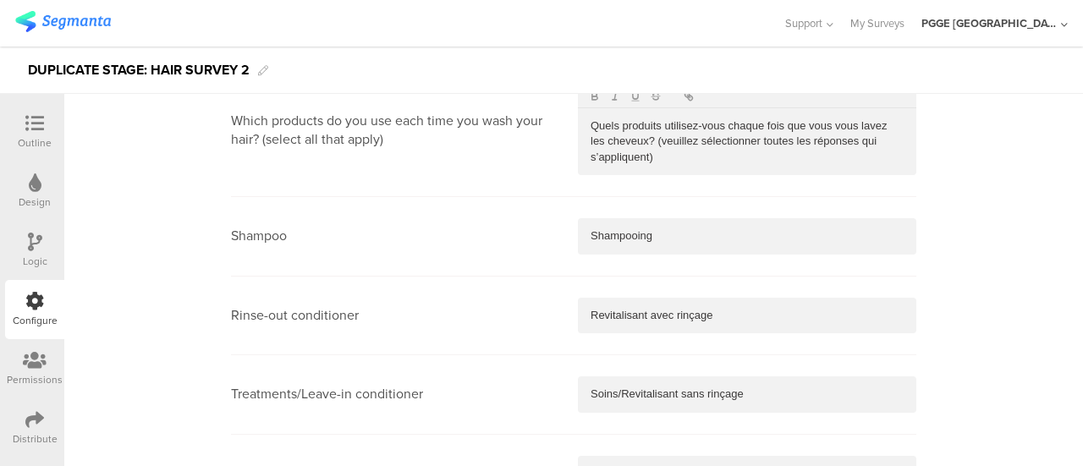
click at [653, 267] on section "Shampoo Shampooing" at bounding box center [573, 236] width 685 height 79
click at [655, 233] on p "Shampooing" at bounding box center [746, 235] width 313 height 15
click at [617, 309] on p "Revitalisant avec rinçage" at bounding box center [746, 315] width 313 height 15
click at [760, 395] on p "Soins/Revitalisant sans rinçage" at bounding box center [746, 394] width 313 height 15
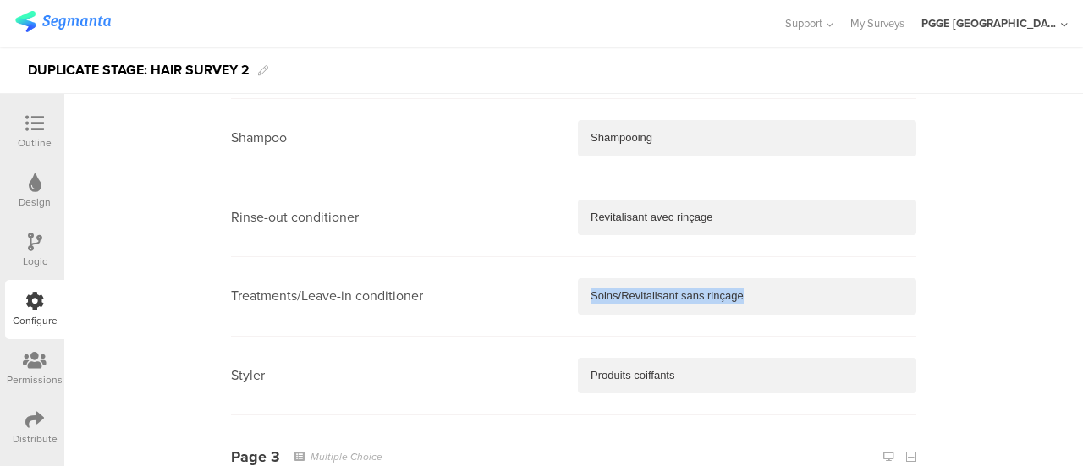
scroll to position [1692, 0]
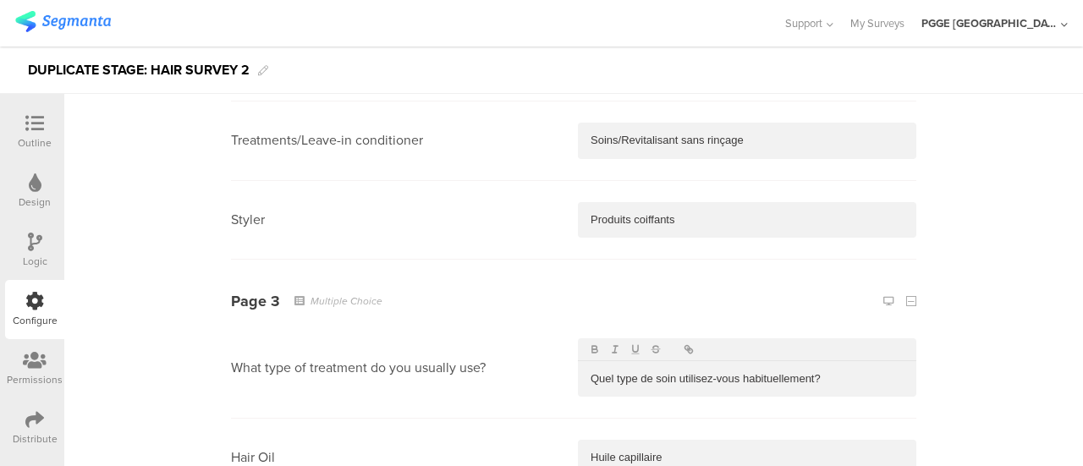
click at [699, 212] on p "Produits coiffants" at bounding box center [746, 219] width 313 height 15
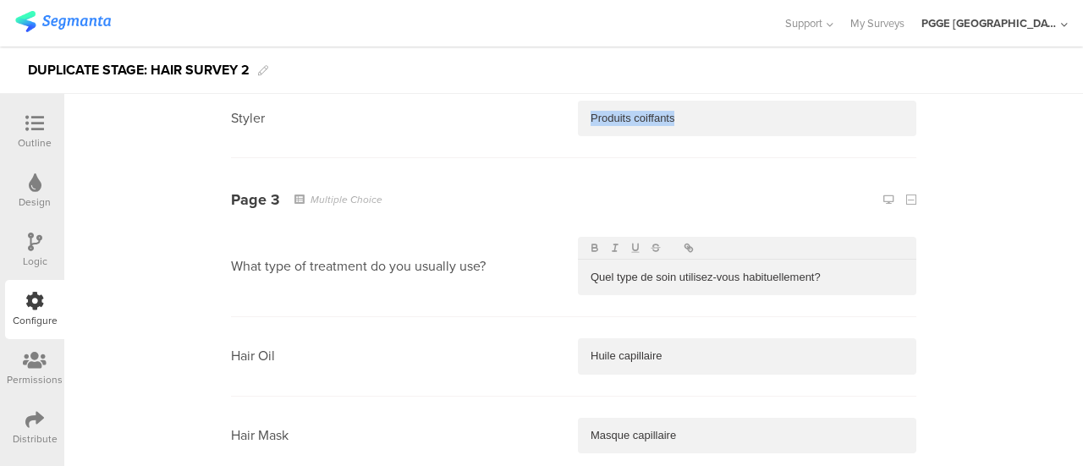
scroll to position [1945, 0]
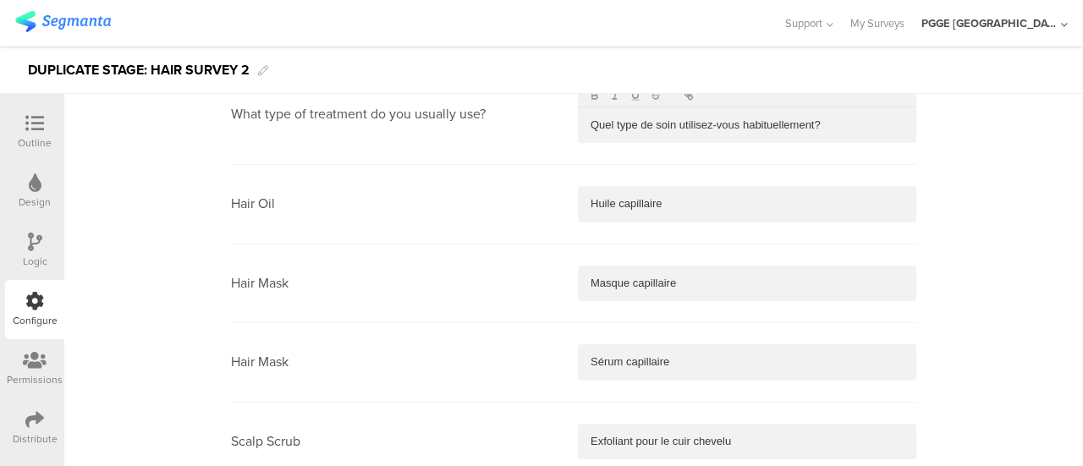
click at [658, 118] on p "Quel type de soin utilisez-vous habituellement?" at bounding box center [746, 125] width 313 height 15
drag, startPoint x: 683, startPoint y: 204, endPoint x: 505, endPoint y: 192, distance: 178.9
click at [505, 192] on section "Hair Oil Huile capillaire" at bounding box center [573, 204] width 685 height 79
drag, startPoint x: 695, startPoint y: 275, endPoint x: 462, endPoint y: 267, distance: 233.6
click at [462, 267] on section "Hair Mask Masque capillaire" at bounding box center [573, 283] width 685 height 79
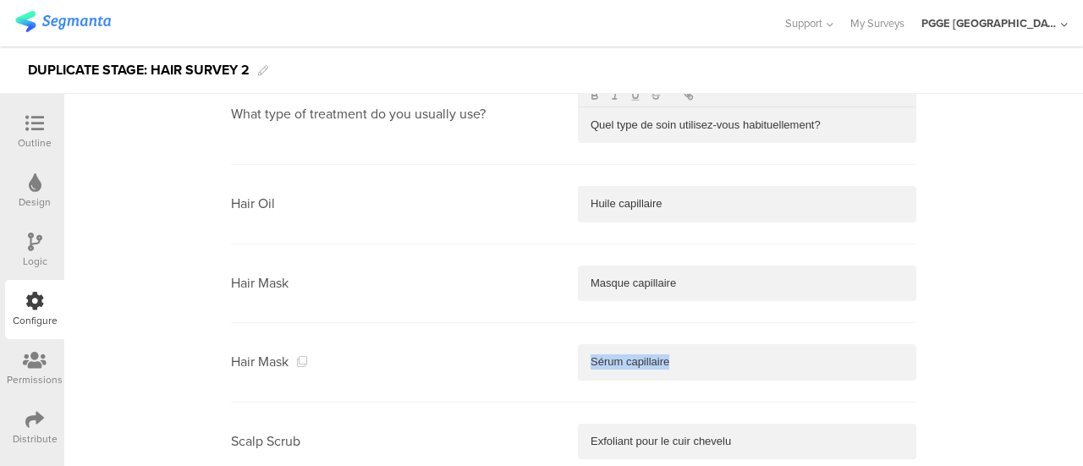
drag, startPoint x: 674, startPoint y: 361, endPoint x: 521, endPoint y: 349, distance: 153.6
click at [521, 349] on section "Hair Mask Sérum capillaire" at bounding box center [573, 362] width 685 height 79
drag, startPoint x: 738, startPoint y: 436, endPoint x: 538, endPoint y: 434, distance: 200.5
click at [538, 434] on section "Scalp Scrub Exfoliant pour le cuir chevelu" at bounding box center [573, 442] width 685 height 79
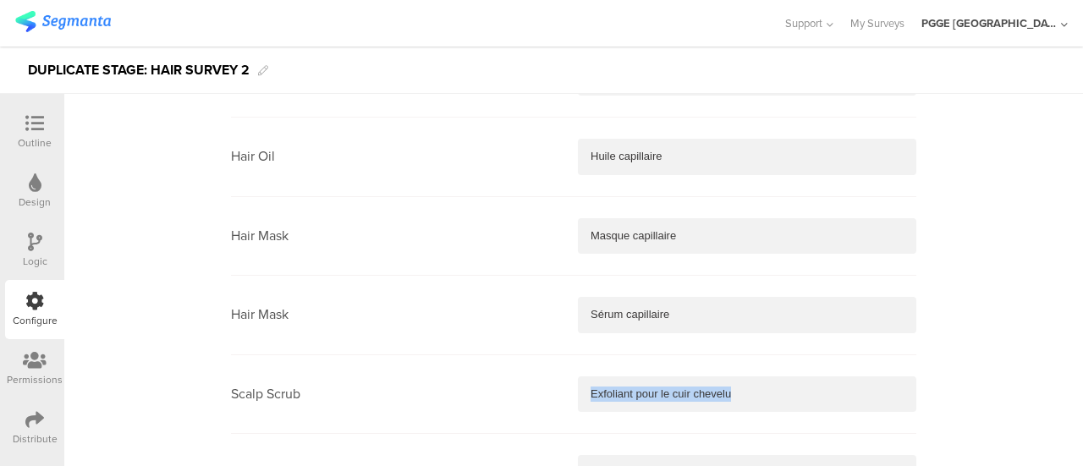
scroll to position [2030, 0]
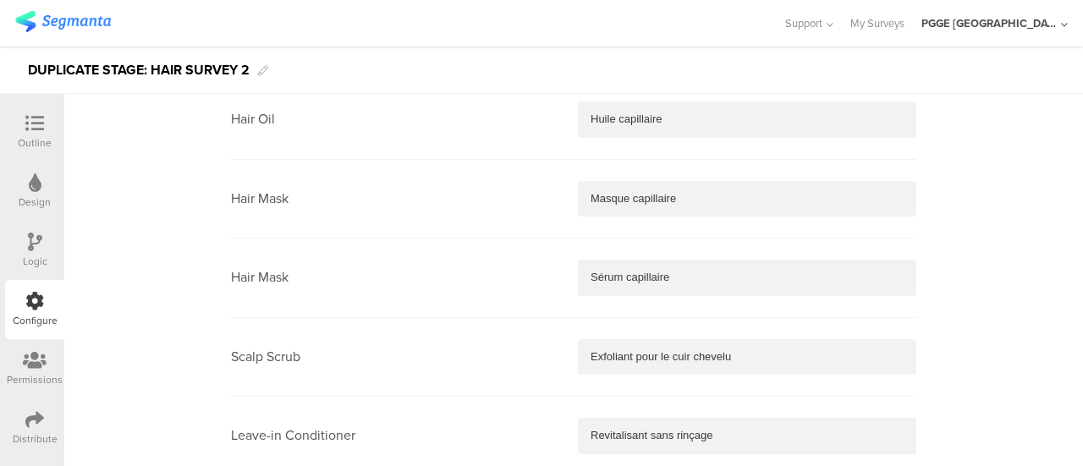
click at [712, 436] on p "Revitalisant sans rinçage" at bounding box center [746, 435] width 313 height 15
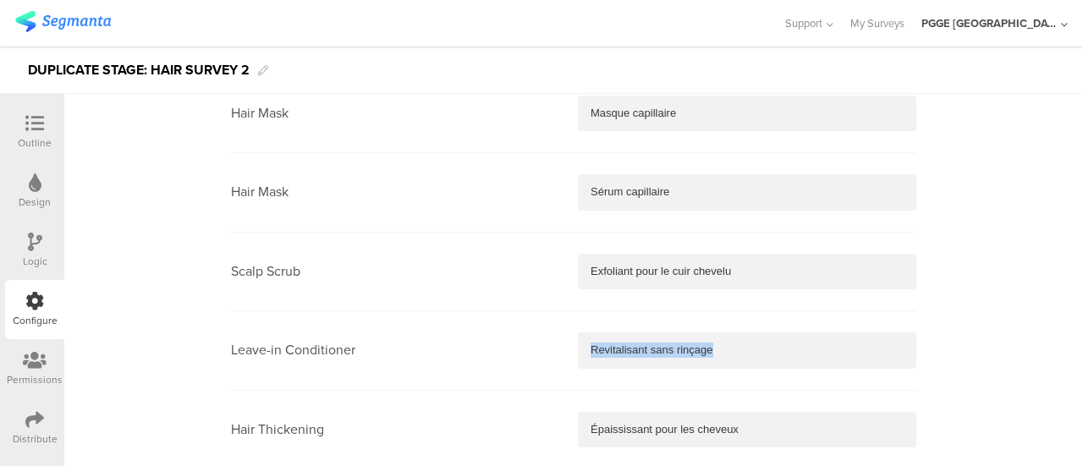
scroll to position [2199, 0]
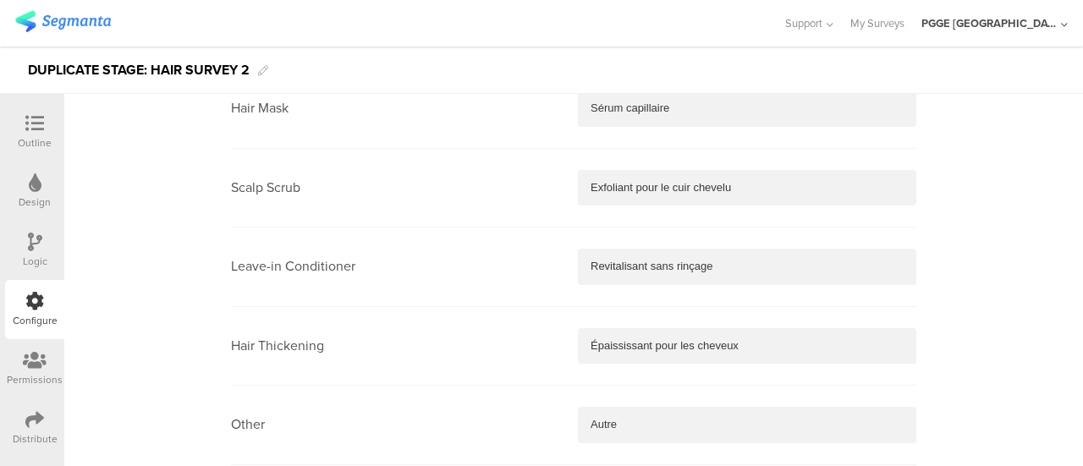
click at [751, 349] on p "Épaississant pour les cheveux" at bounding box center [746, 345] width 313 height 15
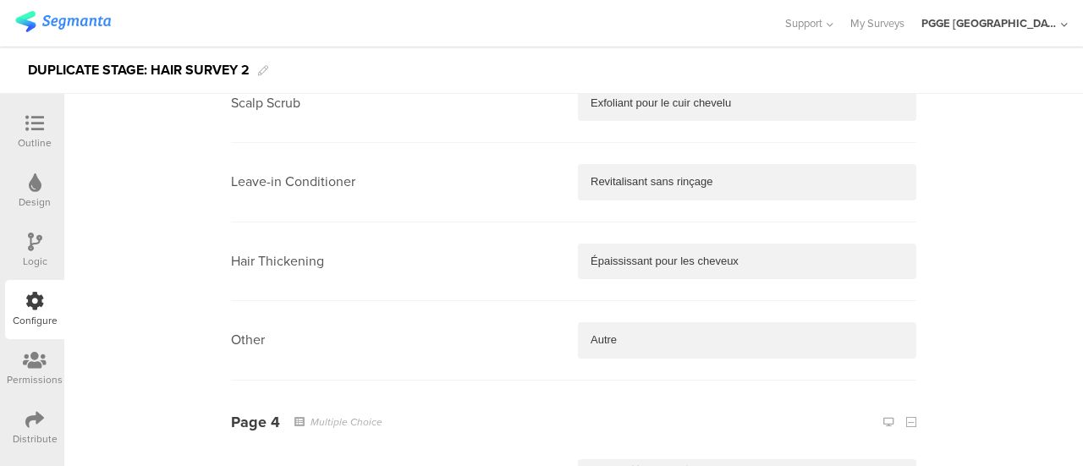
click at [630, 333] on p "Autre" at bounding box center [746, 339] width 313 height 15
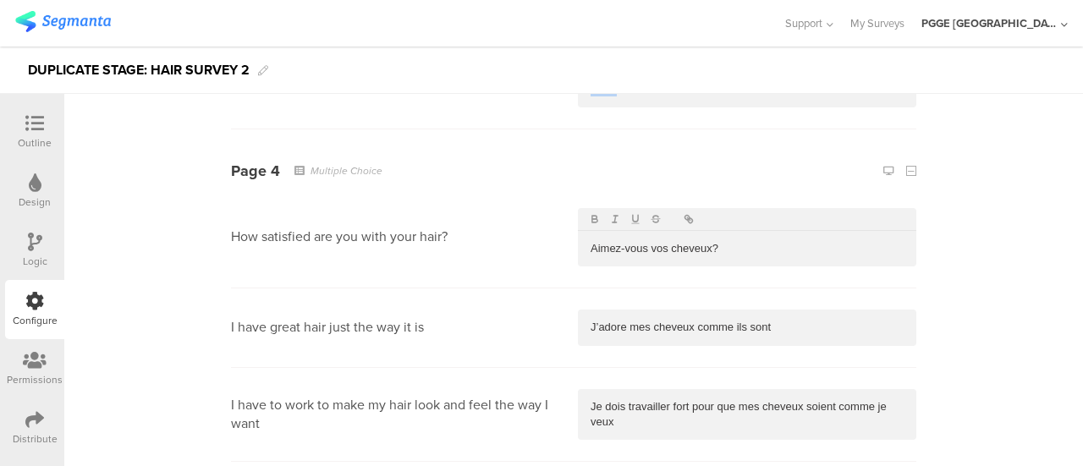
scroll to position [2538, 0]
click at [728, 246] on p "Aimez-vous vos cheveux?" at bounding box center [746, 246] width 313 height 15
drag, startPoint x: 778, startPoint y: 300, endPoint x: 780, endPoint y: 310, distance: 9.5
click at [779, 305] on section "I have great hair just the way it is J’adore mes cheveux comme ils sont" at bounding box center [573, 325] width 685 height 79
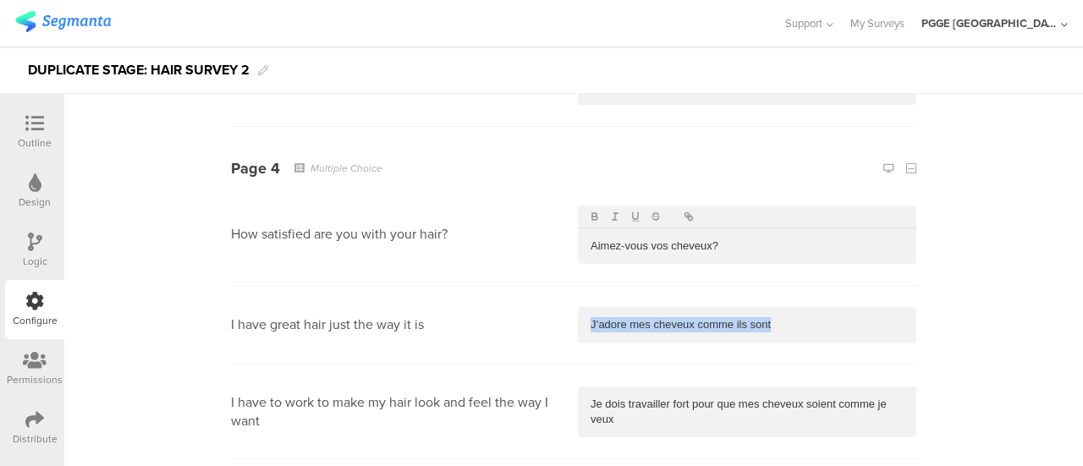
drag, startPoint x: 778, startPoint y: 316, endPoint x: 496, endPoint y: 288, distance: 284.0
click at [496, 288] on section "I have great hair just the way it is J’adore mes cheveux comme ils sont" at bounding box center [573, 325] width 685 height 79
click at [651, 422] on div "Je dois travailler fort pour que mes cheveux soient comme je veux" at bounding box center [747, 413] width 338 height 52
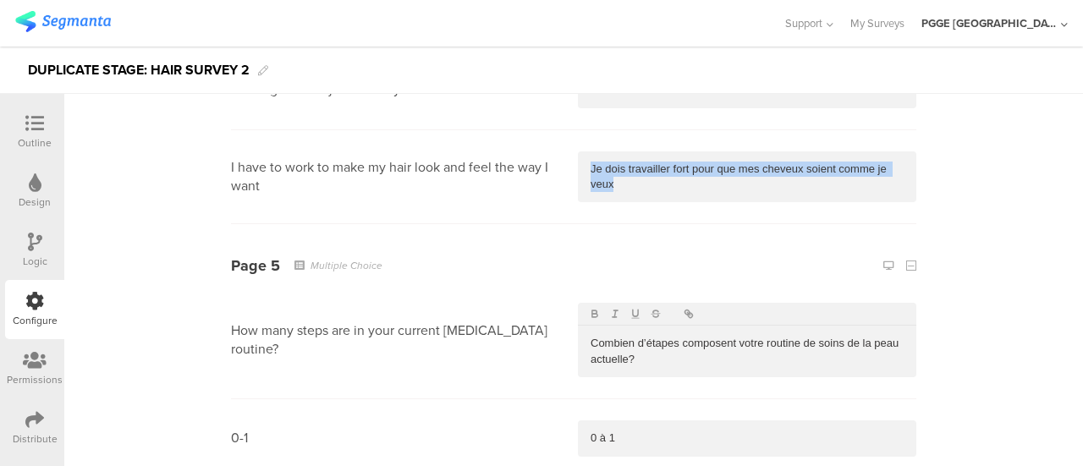
scroll to position [2791, 0]
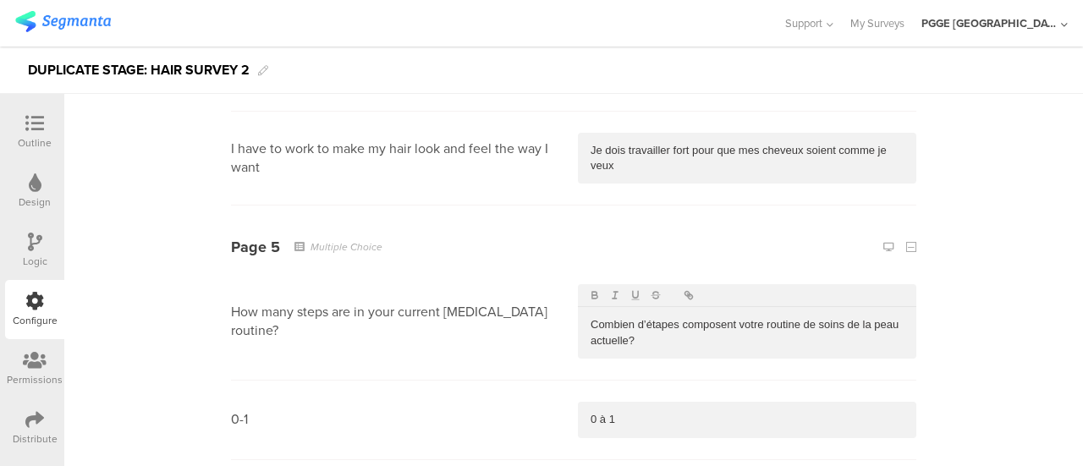
click at [647, 335] on p "Combien d’étapes composent votre routine de soins de la peau actuelle?" at bounding box center [746, 332] width 313 height 31
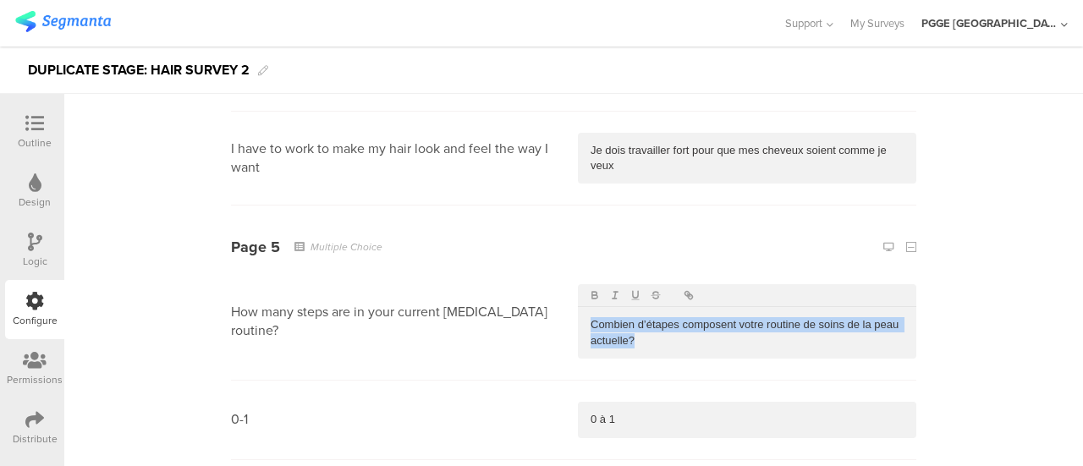
scroll to position [2960, 0]
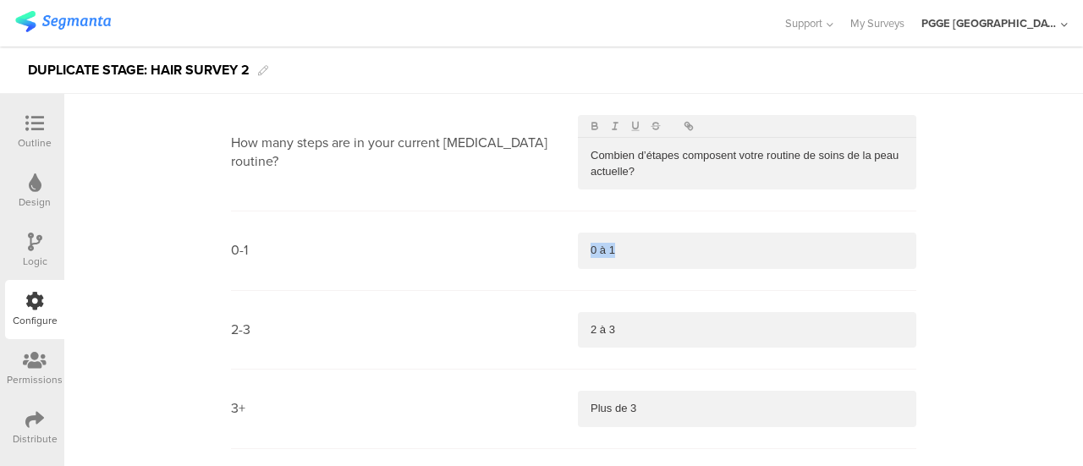
drag, startPoint x: 634, startPoint y: 243, endPoint x: 525, endPoint y: 223, distance: 110.0
click at [525, 223] on section "0-1 0 à 1" at bounding box center [573, 250] width 685 height 79
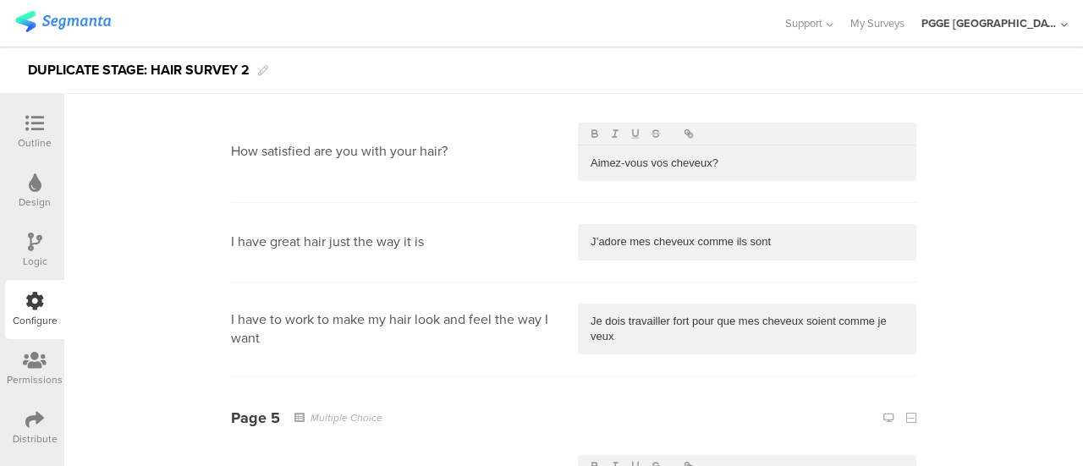
scroll to position [2538, 0]
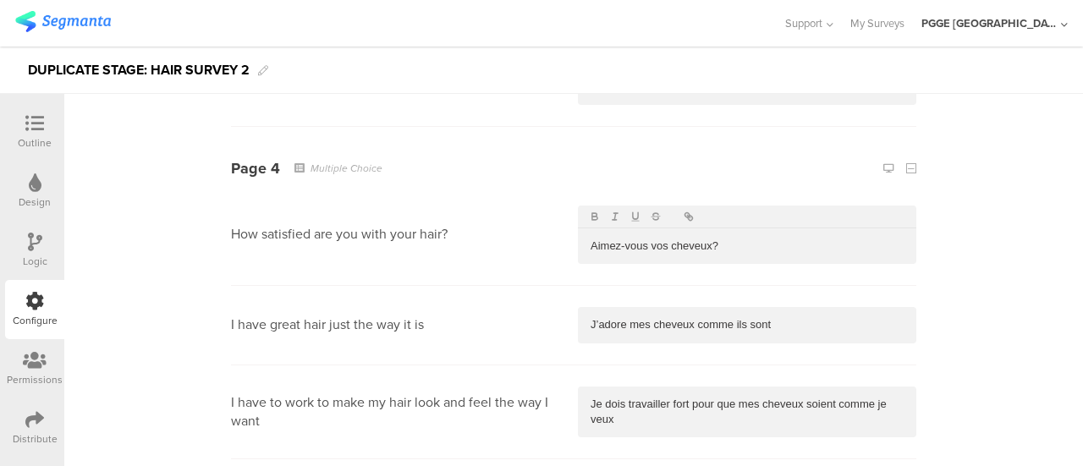
click at [732, 239] on p "Aimez-vous vos cheveux?" at bounding box center [746, 246] width 313 height 15
drag, startPoint x: 787, startPoint y: 312, endPoint x: 571, endPoint y: 312, distance: 215.7
click at [578, 314] on div "J’adore mes cheveux comme ils sont" at bounding box center [747, 325] width 338 height 36
click at [611, 404] on p "Je dois travailler fort pour que mes cheveux soient comme je veux" at bounding box center [746, 412] width 313 height 31
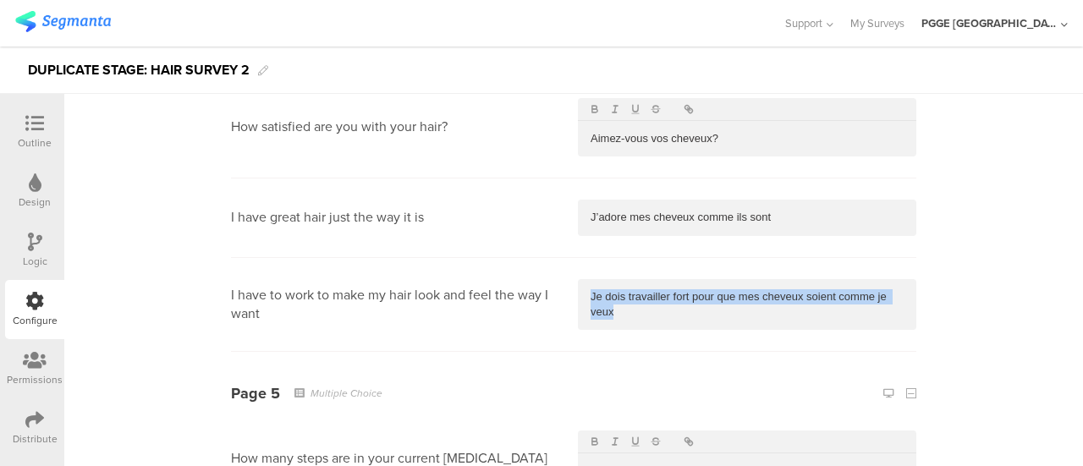
scroll to position [2791, 0]
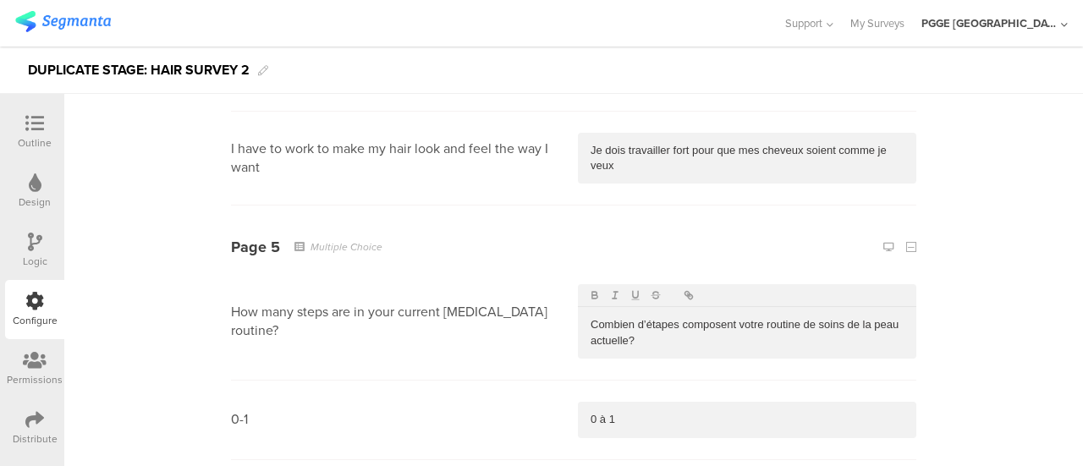
click at [624, 339] on p "Combien d’étapes composent votre routine de soins de la peau actuelle?" at bounding box center [746, 332] width 313 height 31
drag, startPoint x: 632, startPoint y: 417, endPoint x: 509, endPoint y: 410, distance: 122.8
click at [509, 410] on section "0-1 0 à 1" at bounding box center [573, 420] width 685 height 79
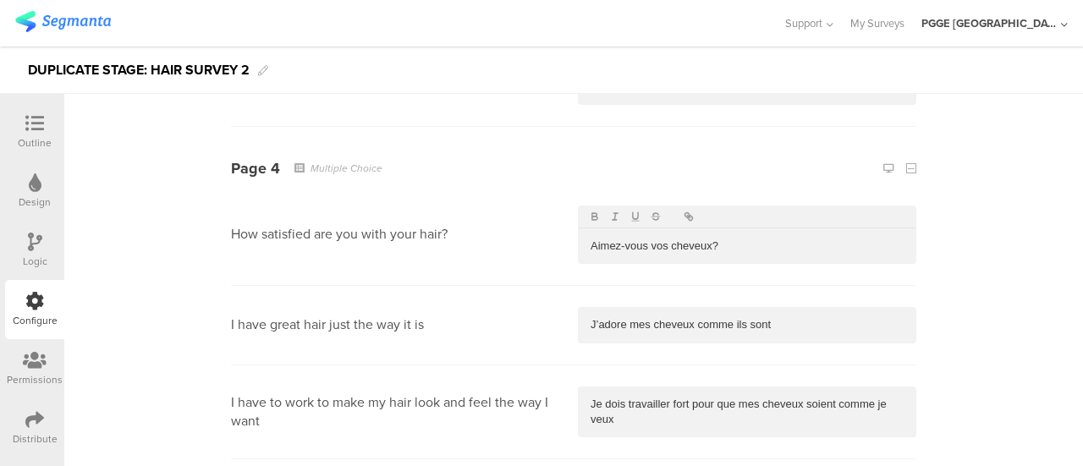
scroll to position [2453, 0]
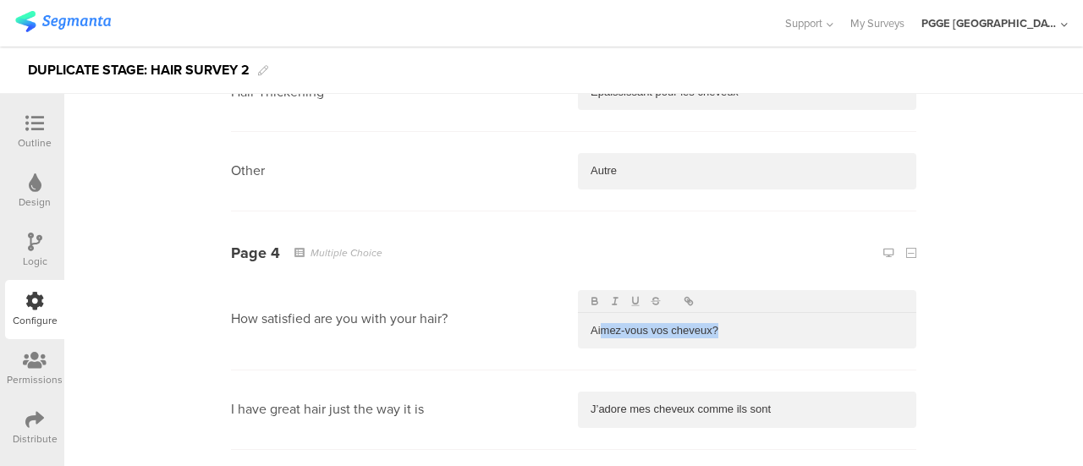
drag, startPoint x: 742, startPoint y: 329, endPoint x: 595, endPoint y: 322, distance: 147.3
click at [595, 323] on p "Aimez-vous vos cheveux?" at bounding box center [746, 330] width 313 height 15
drag, startPoint x: 736, startPoint y: 400, endPoint x: 606, endPoint y: 400, distance: 129.4
click at [606, 402] on p "J’adore mes cheveux comme ils sont" at bounding box center [746, 409] width 313 height 15
drag, startPoint x: 731, startPoint y: 319, endPoint x: 547, endPoint y: 319, distance: 183.5
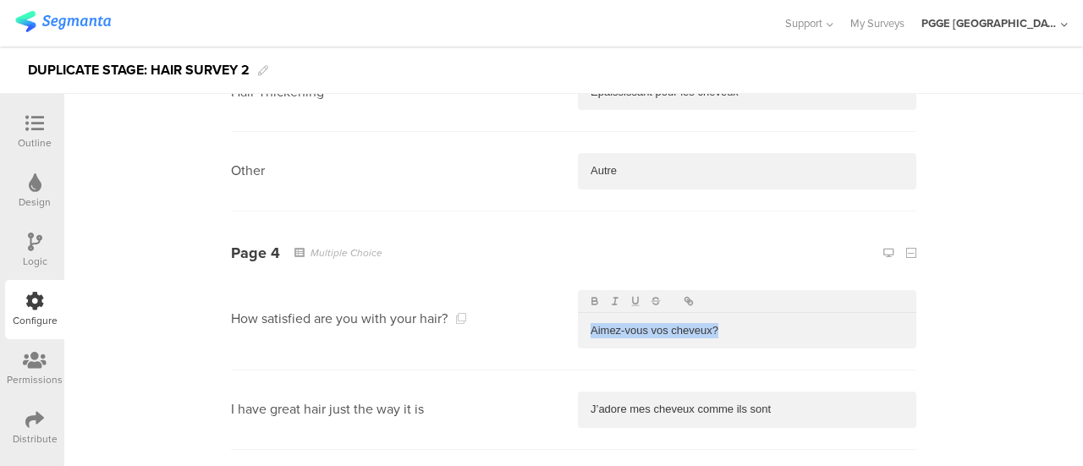
click at [547, 319] on section "How satisfied are you with your hair? Aimez-vous vos cheveux?" at bounding box center [573, 320] width 685 height 102
drag, startPoint x: 772, startPoint y: 407, endPoint x: 523, endPoint y: 393, distance: 249.9
click at [519, 399] on section "I have great hair just the way it is J’adore mes cheveux comme ils sont" at bounding box center [573, 409] width 685 height 79
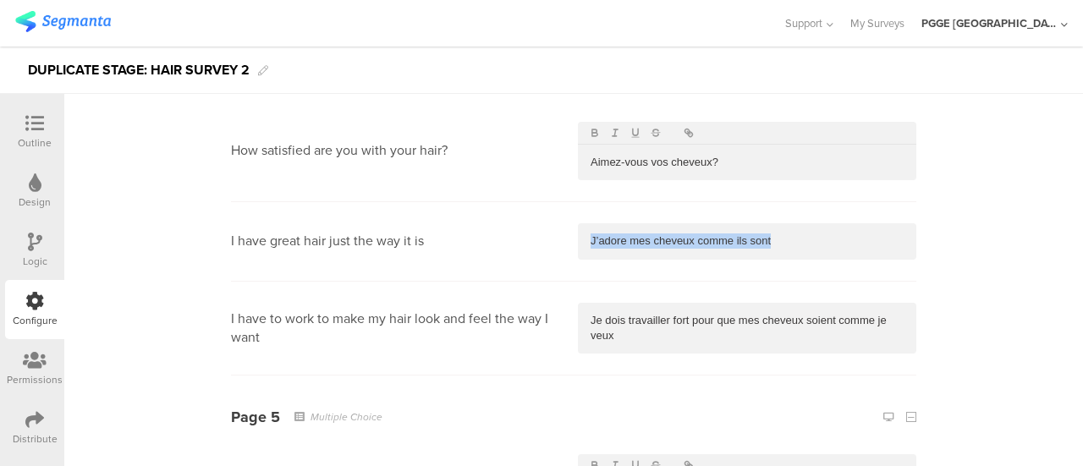
scroll to position [2622, 0]
click at [633, 332] on p "Je dois travailler fort pour que mes cheveux soient comme je veux" at bounding box center [746, 327] width 313 height 31
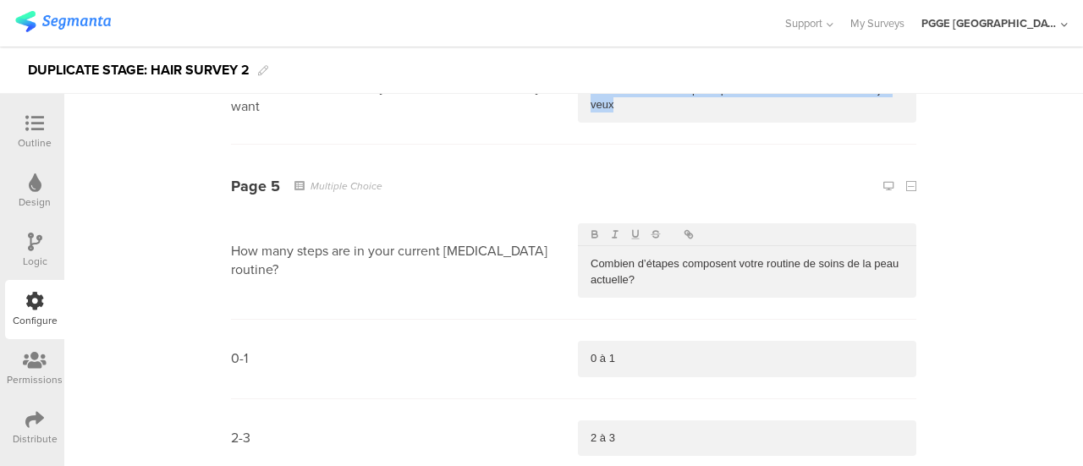
scroll to position [2960, 0]
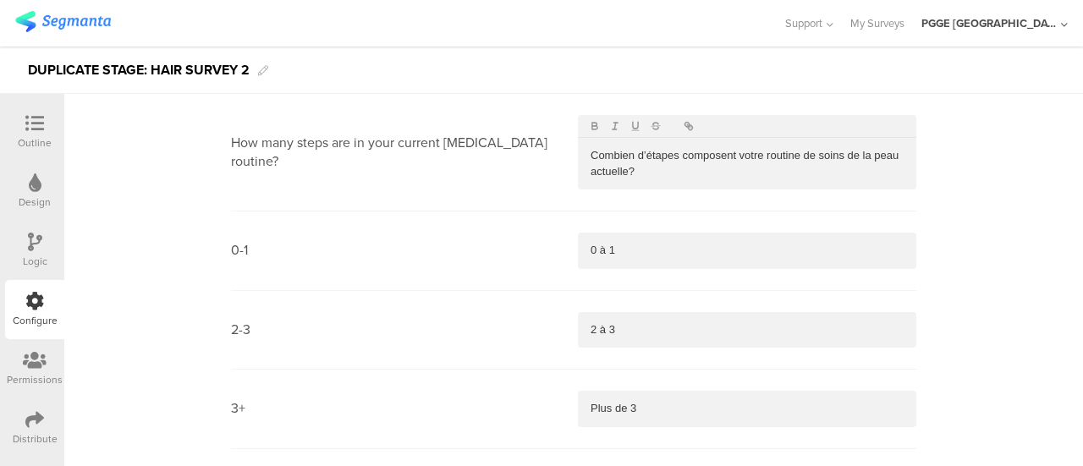
click at [657, 169] on p "Combien d’étapes composent votre routine de soins de la peau actuelle?" at bounding box center [746, 163] width 313 height 31
drag, startPoint x: 612, startPoint y: 249, endPoint x: 589, endPoint y: 219, distance: 37.9
click at [535, 250] on section "0-1 0 à 1" at bounding box center [573, 250] width 685 height 79
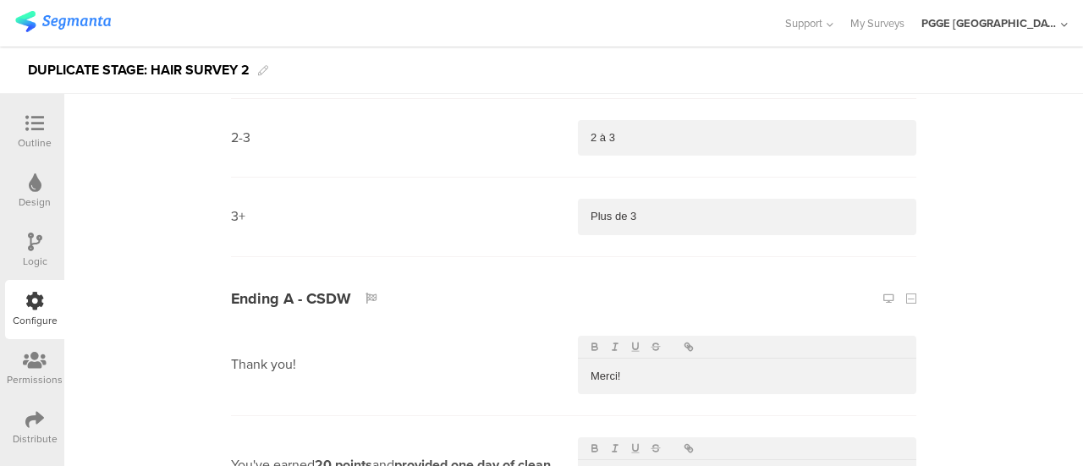
scroll to position [3130, 0]
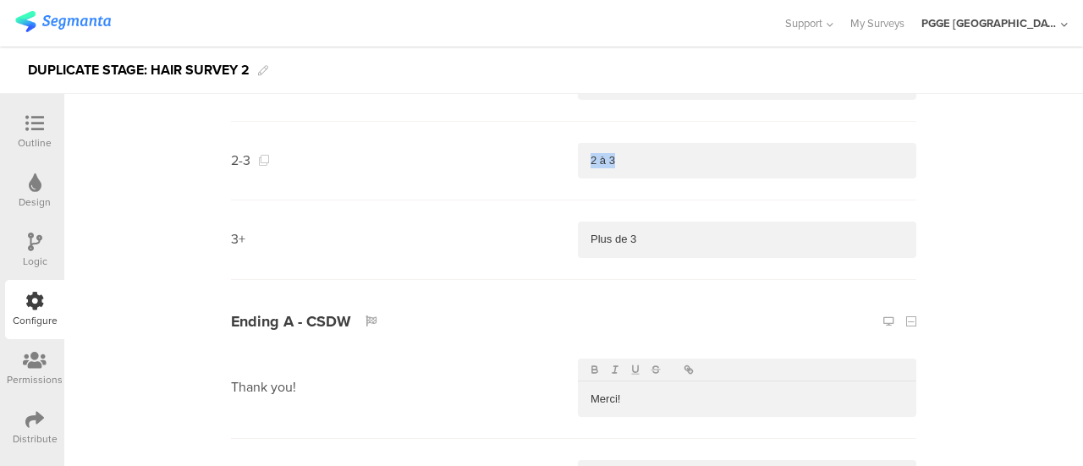
drag, startPoint x: 631, startPoint y: 157, endPoint x: 533, endPoint y: 147, distance: 98.6
click at [535, 147] on section "2-3 2 à 3" at bounding box center [573, 161] width 685 height 79
click at [524, 227] on section "3+ Plus de 3" at bounding box center [573, 239] width 685 height 79
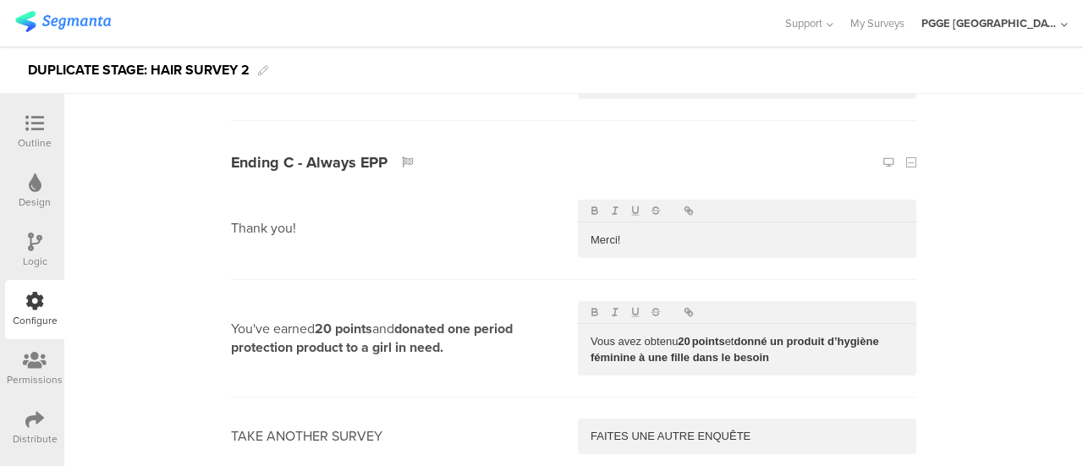
scroll to position [4229, 0]
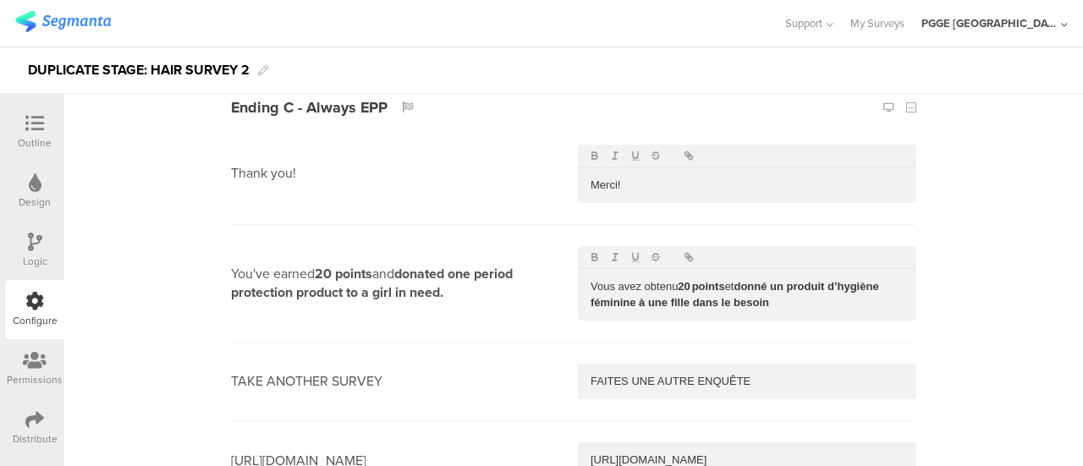
click at [34, 258] on div "Logic" at bounding box center [35, 261] width 25 height 15
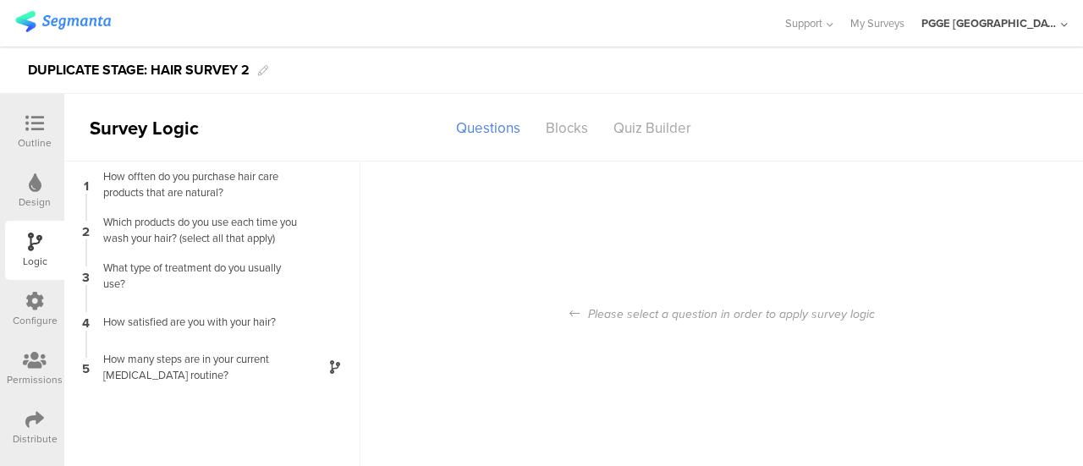
click at [36, 304] on icon at bounding box center [34, 301] width 19 height 19
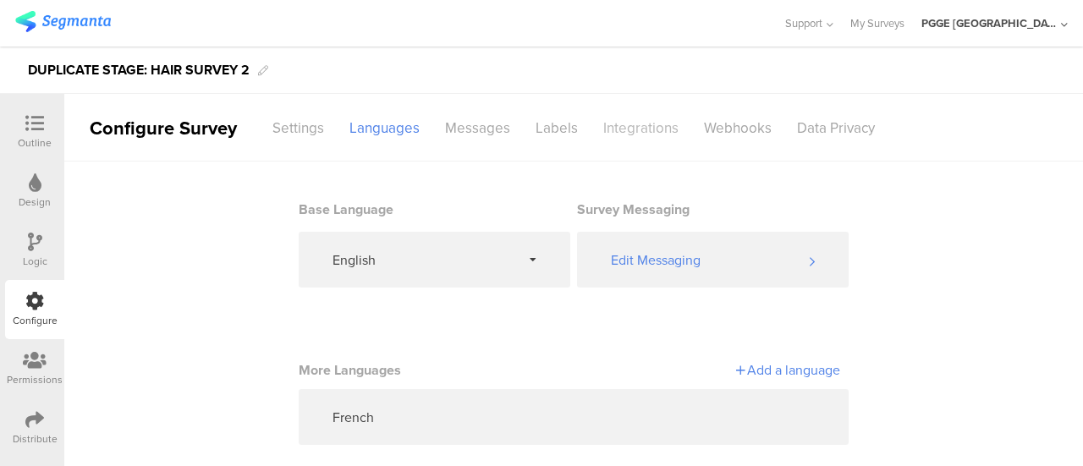
click at [629, 128] on div "Integrations" at bounding box center [640, 128] width 101 height 30
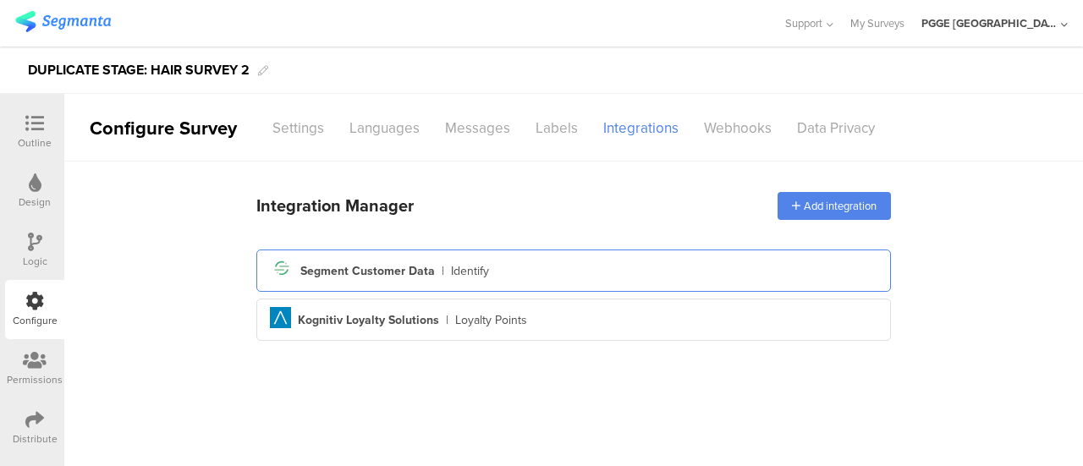
click at [548, 256] on div "Segment icon Created with Sketch. Segment Customer Data | Identify" at bounding box center [573, 270] width 607 height 29
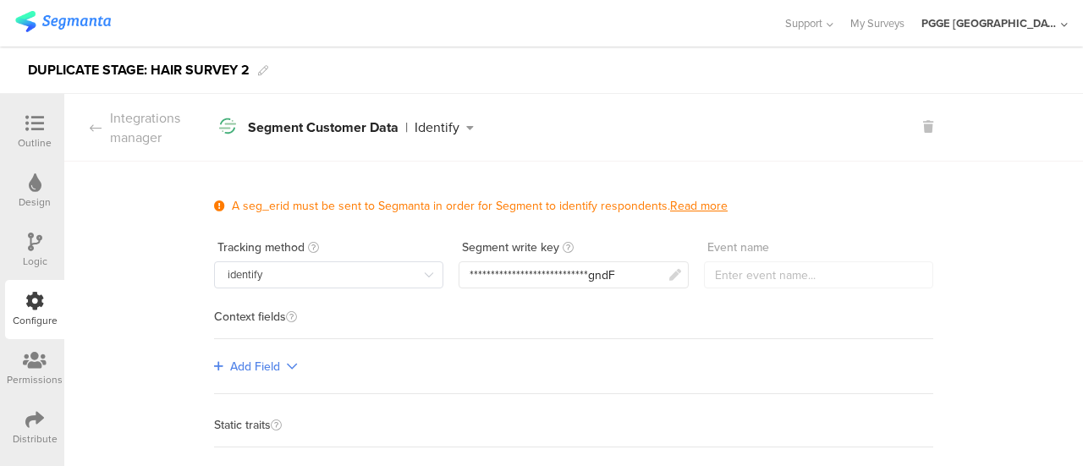
scroll to position [338, 0]
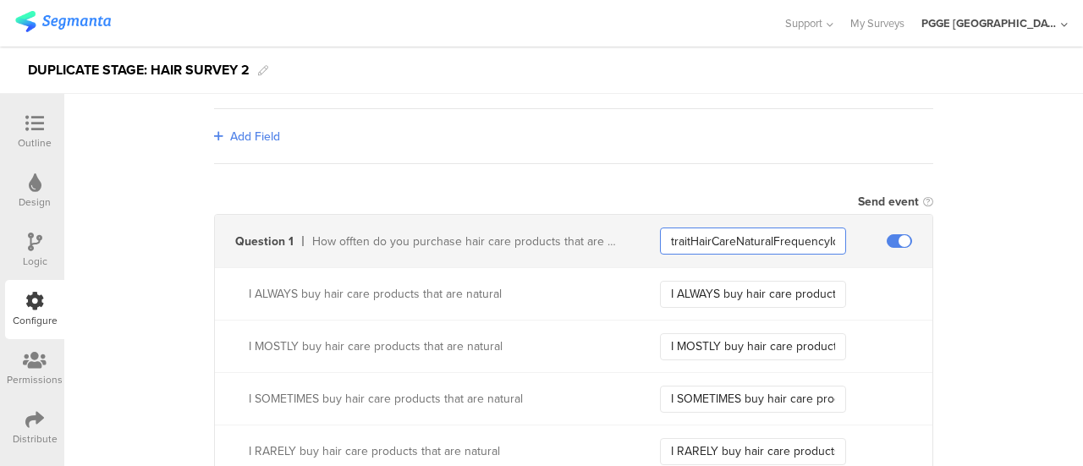
click at [750, 233] on input "traitHairCareNaturalFrequencyIdValue" at bounding box center [753, 241] width 186 height 27
click at [729, 229] on input "traitHairCareNaturalFrequencyIdValue" at bounding box center [753, 241] width 186 height 27
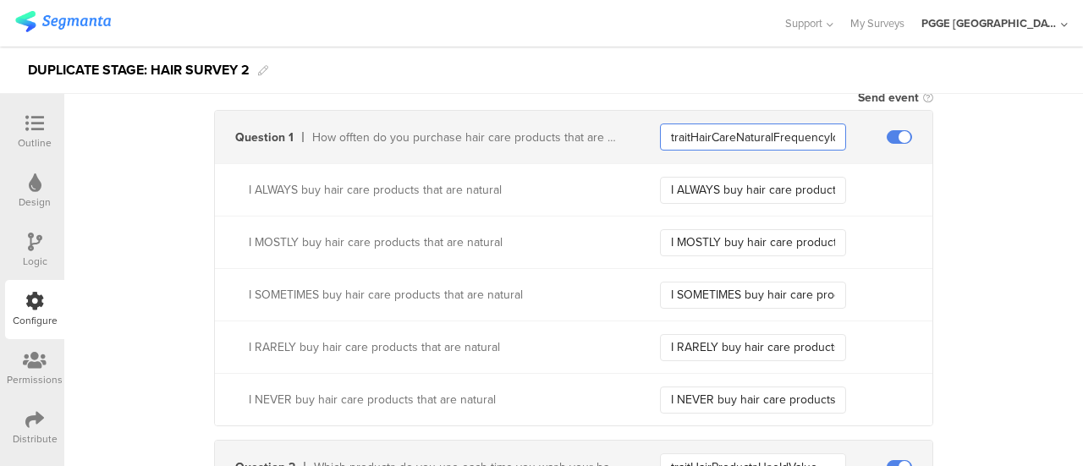
scroll to position [423, 0]
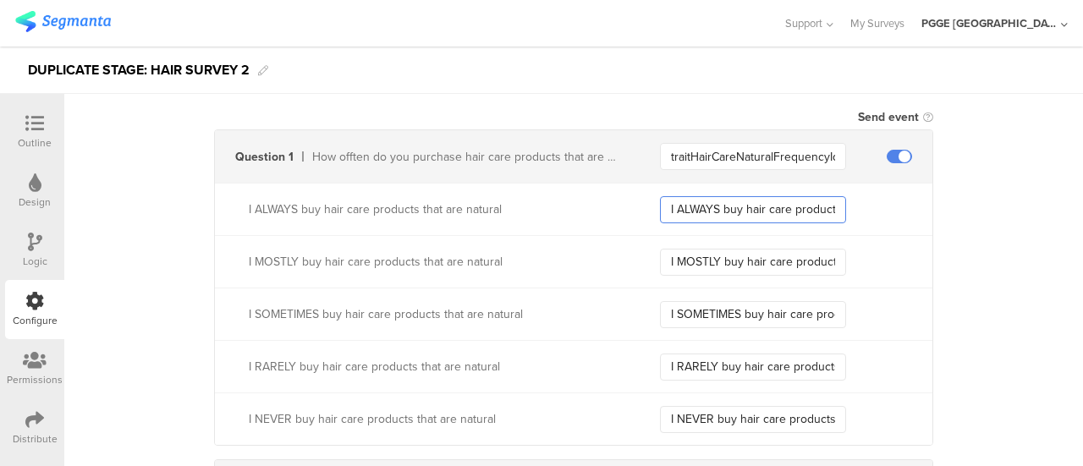
click at [695, 204] on input "I ALWAYS buy hair care products that are natural" at bounding box center [753, 209] width 186 height 27
click at [707, 260] on input "I MOSTLY buy hair care products that are natural" at bounding box center [753, 262] width 186 height 27
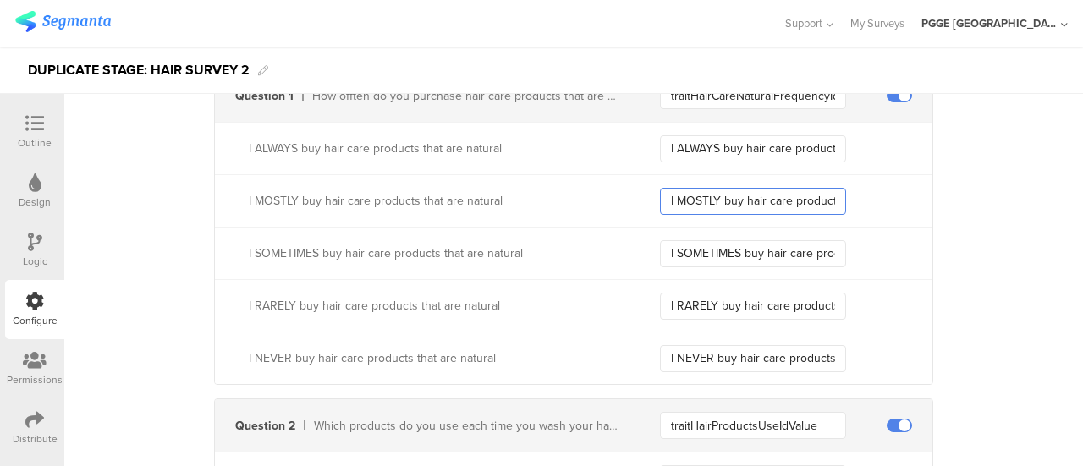
scroll to position [508, 0]
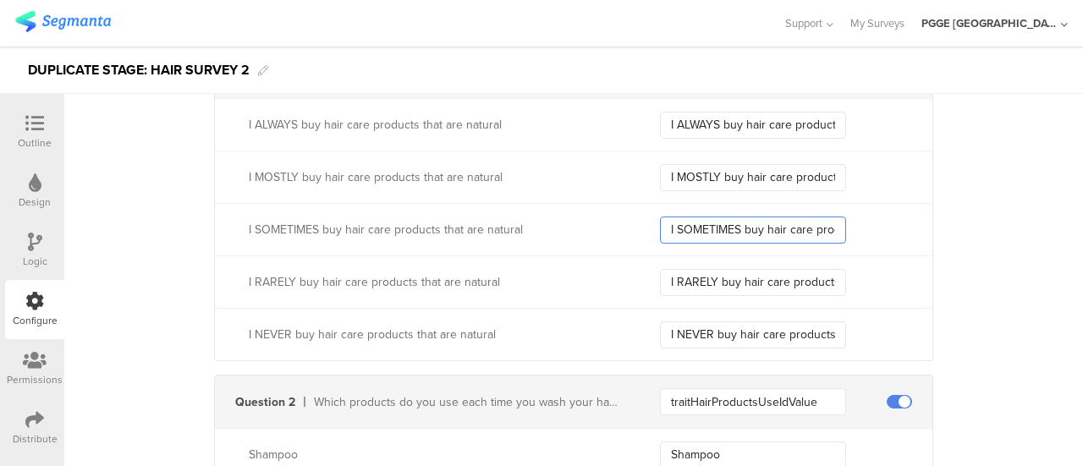
click at [711, 217] on input "I SOMETIMES buy hair care products that are natural" at bounding box center [753, 230] width 186 height 27
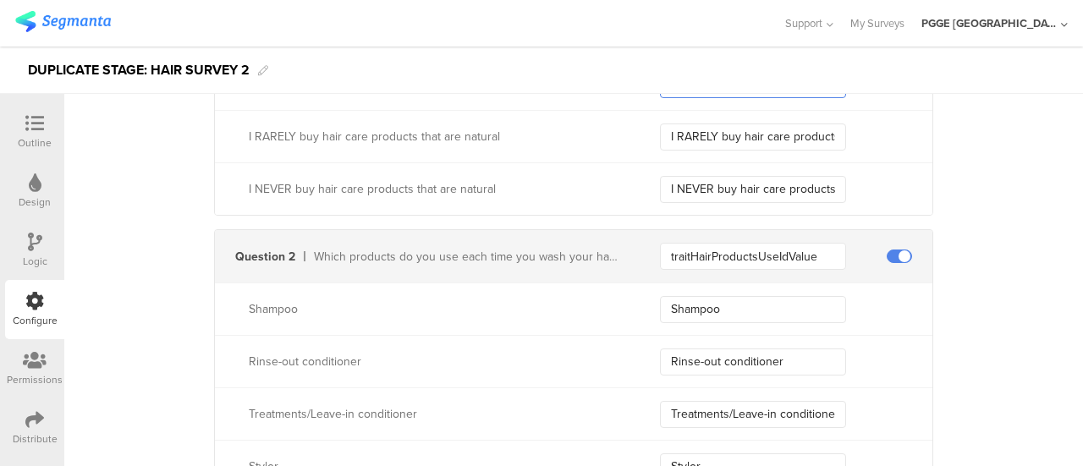
scroll to position [592, 0]
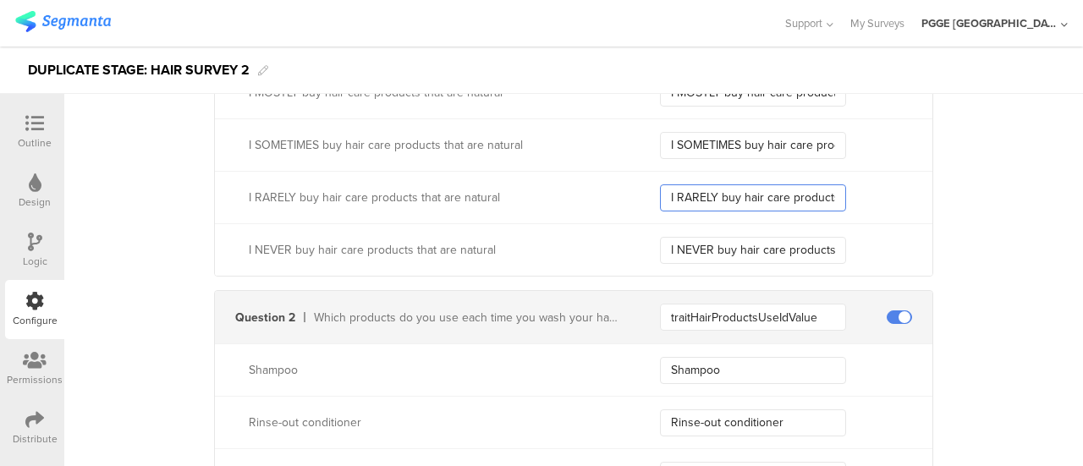
click at [717, 198] on input "I RARELY buy hair care products that are natural" at bounding box center [753, 197] width 186 height 27
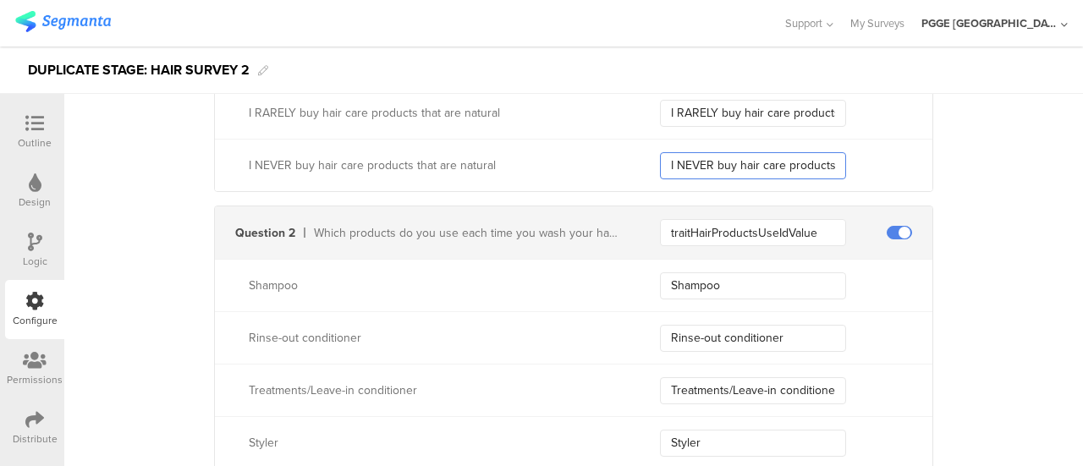
click at [729, 162] on input "I NEVER buy hair care products that are natural" at bounding box center [753, 165] width 186 height 27
click at [749, 233] on input "traitHairProductsUseIdValue" at bounding box center [753, 232] width 186 height 27
click at [732, 277] on input "Shampoo" at bounding box center [753, 285] width 186 height 27
click at [707, 334] on input "Rinse-out conditioner" at bounding box center [753, 338] width 186 height 27
click at [712, 377] on input "Treatments/Leave-in conditioner" at bounding box center [753, 390] width 186 height 27
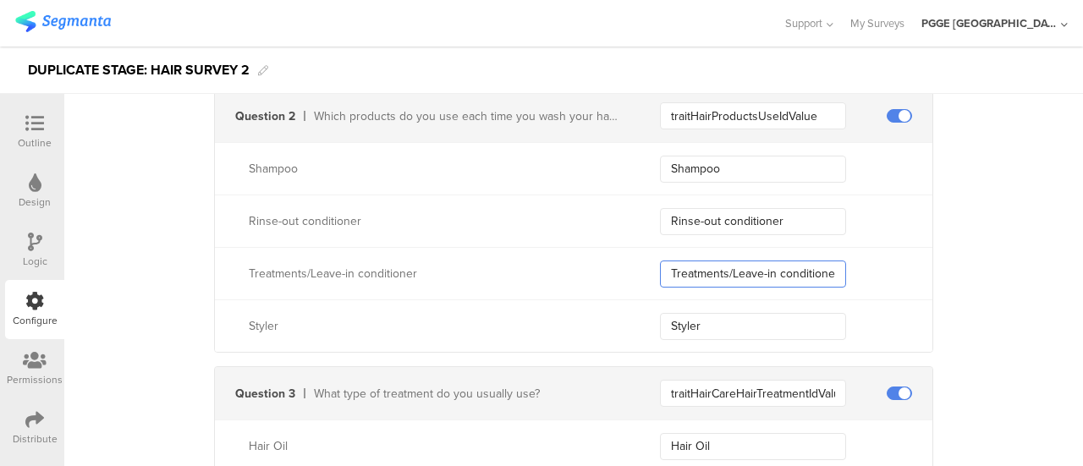
scroll to position [846, 0]
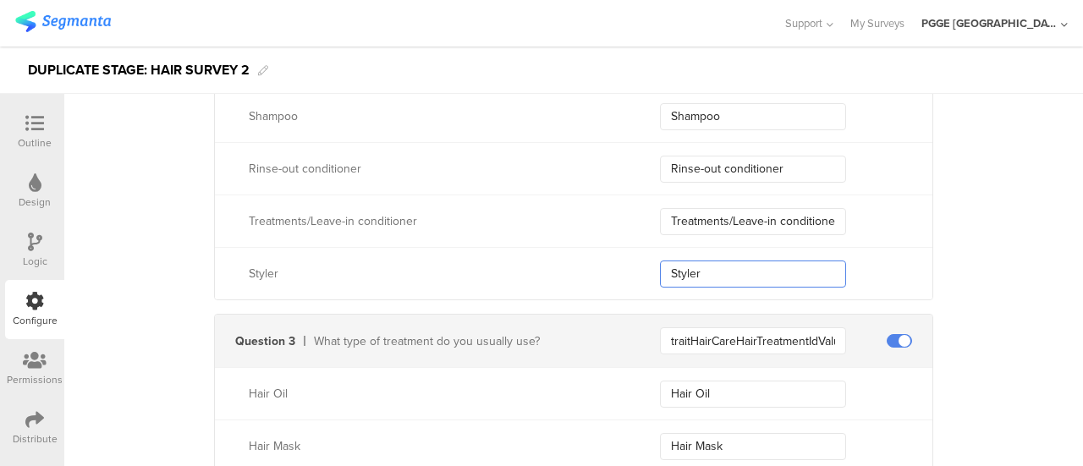
click at [727, 273] on input "Styler" at bounding box center [753, 274] width 186 height 27
click at [708, 332] on input "traitHairCareHairTreatmentIdValue" at bounding box center [753, 340] width 186 height 27
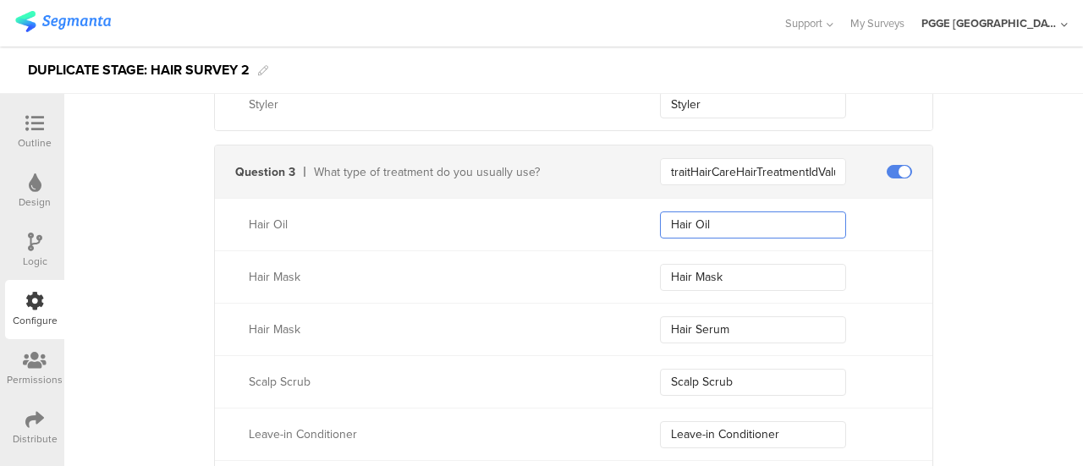
drag, startPoint x: 724, startPoint y: 221, endPoint x: 579, endPoint y: 45, distance: 228.3
click at [621, 206] on div "Hair Oil Hair Oil" at bounding box center [573, 224] width 717 height 52
click at [737, 259] on div "Hair Mask Hair Mask" at bounding box center [573, 276] width 717 height 52
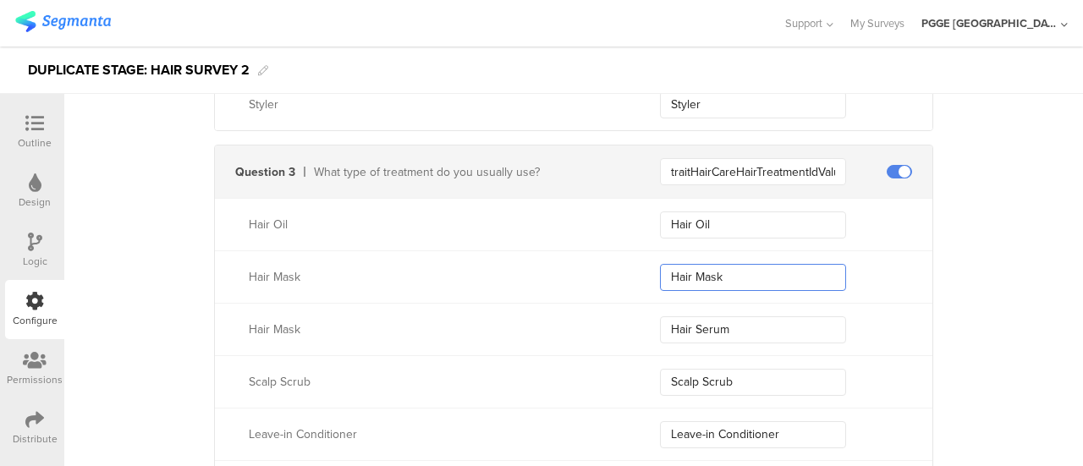
drag, startPoint x: 731, startPoint y: 284, endPoint x: 529, endPoint y: 255, distance: 203.4
click at [529, 255] on div "Hair Mask Hair Mask" at bounding box center [573, 276] width 717 height 52
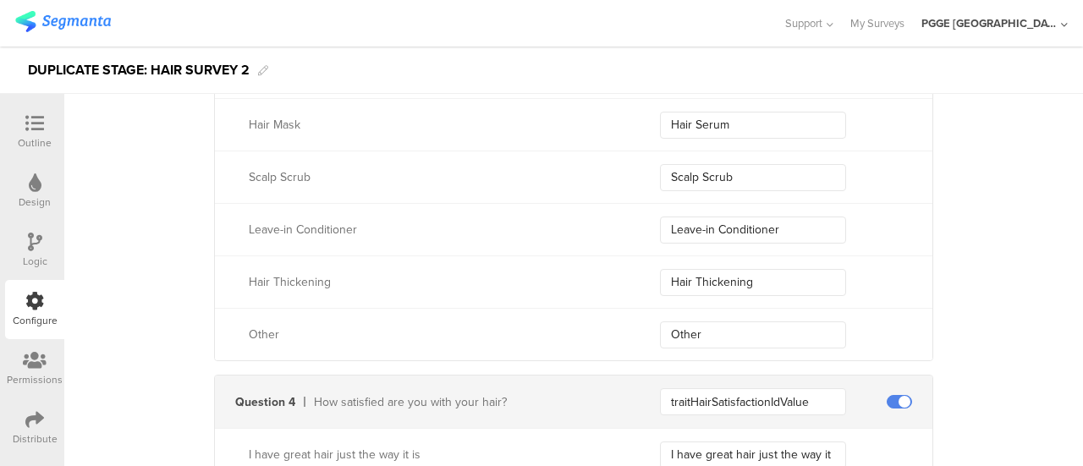
scroll to position [1353, 0]
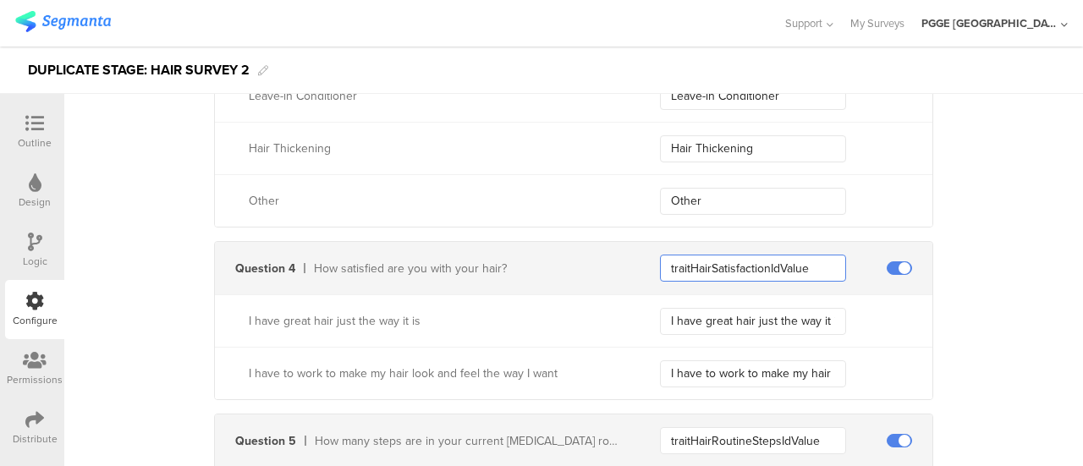
click at [798, 261] on input "traitHairSatisfactionIdValue" at bounding box center [753, 268] width 186 height 27
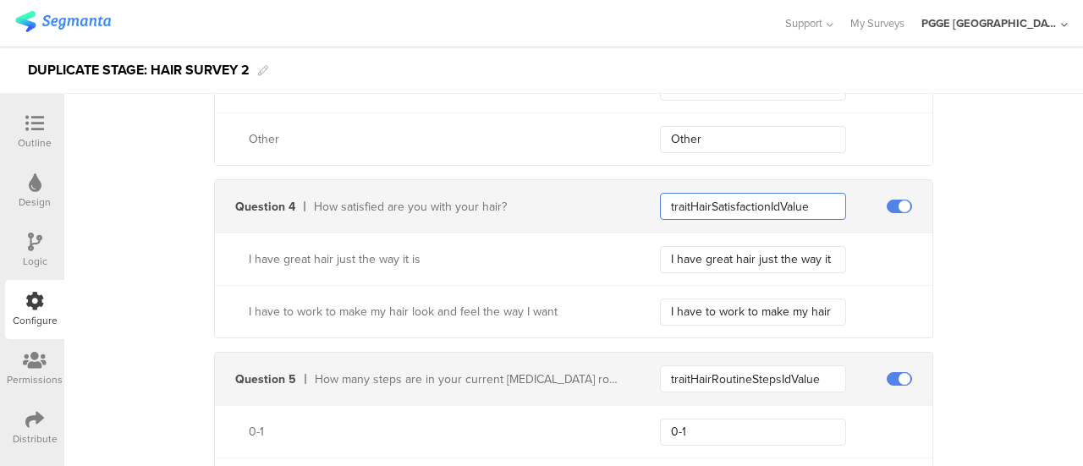
scroll to position [1523, 0]
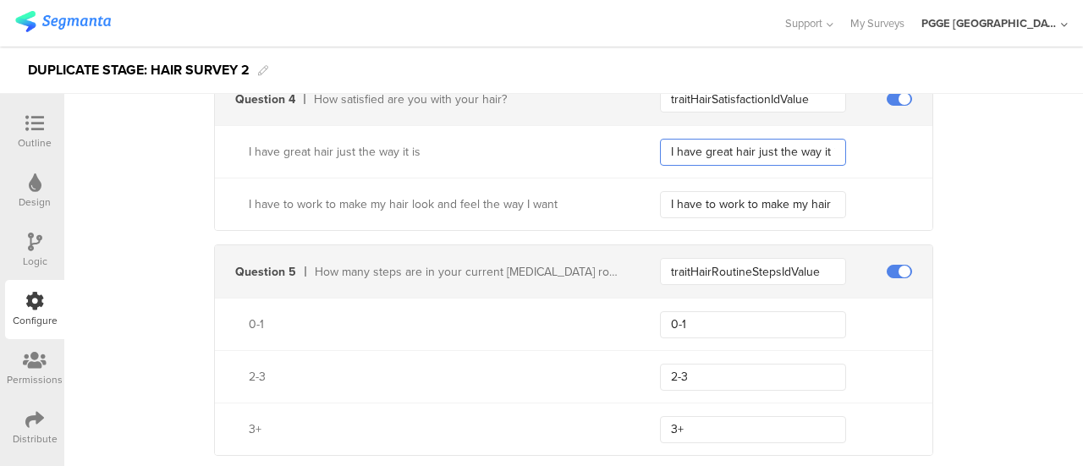
click at [707, 141] on input "I have great hair just the way it is" at bounding box center [753, 152] width 186 height 27
click at [707, 204] on input "I have to work to make my hair look and feel the way I want" at bounding box center [753, 204] width 186 height 27
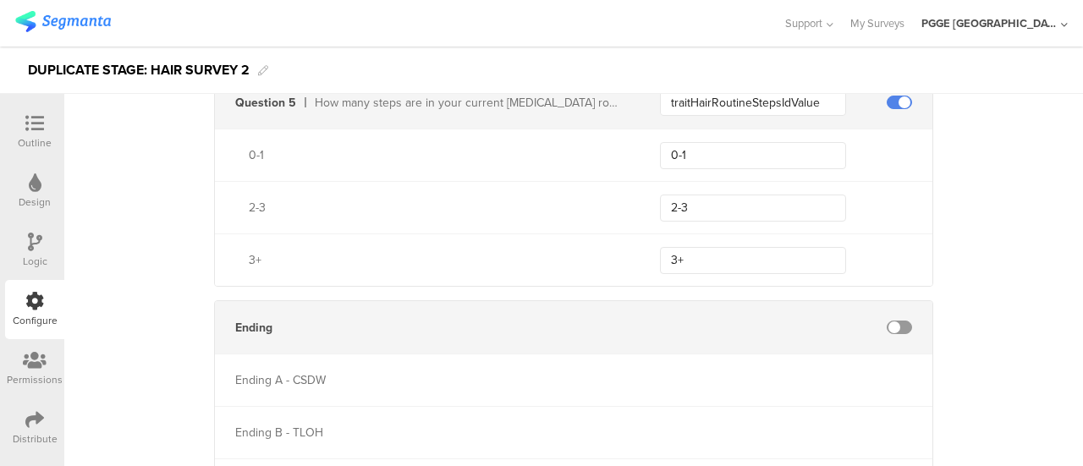
scroll to position [1607, 0]
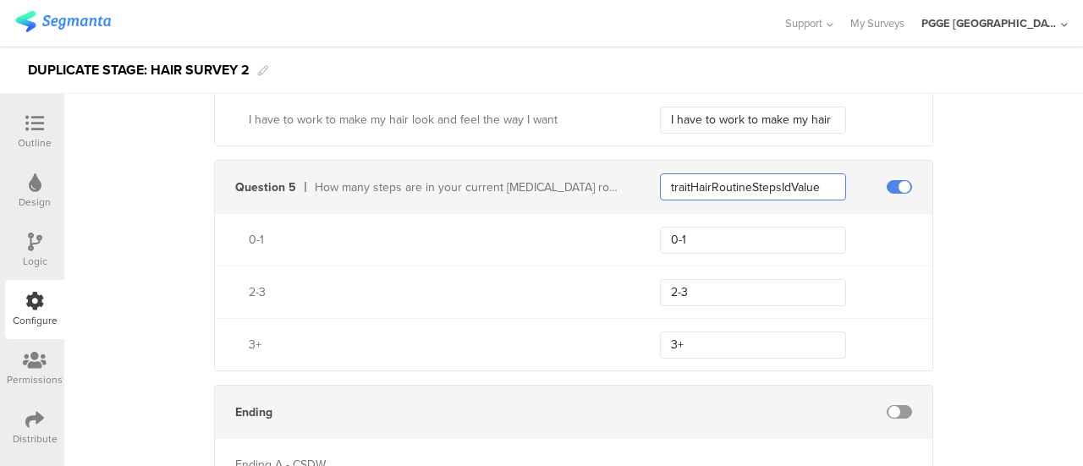
click at [829, 183] on input "traitHairRoutineStepsIdValue" at bounding box center [753, 186] width 186 height 27
click at [705, 231] on input "0-1" at bounding box center [753, 240] width 186 height 27
drag, startPoint x: 705, startPoint y: 291, endPoint x: 602, endPoint y: 286, distance: 102.5
click at [602, 286] on div "2-3 2-3" at bounding box center [573, 292] width 717 height 52
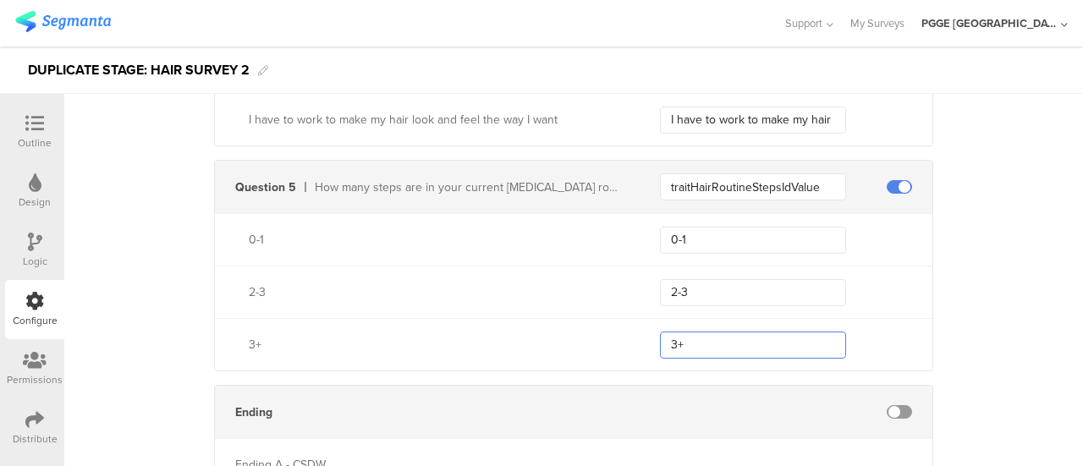
drag, startPoint x: 712, startPoint y: 346, endPoint x: 613, endPoint y: 307, distance: 106.3
click at [609, 335] on div "3+ 3+" at bounding box center [573, 344] width 717 height 52
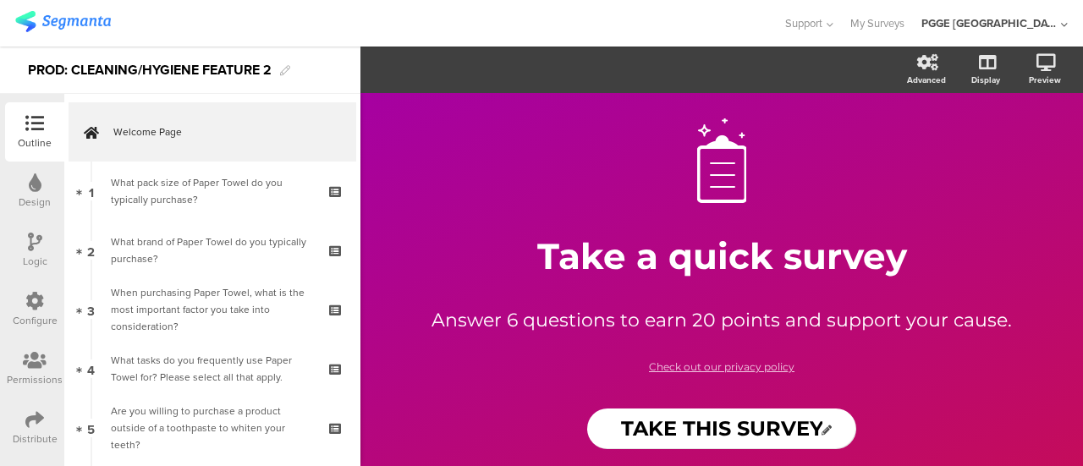
click at [36, 312] on div at bounding box center [34, 302] width 19 height 21
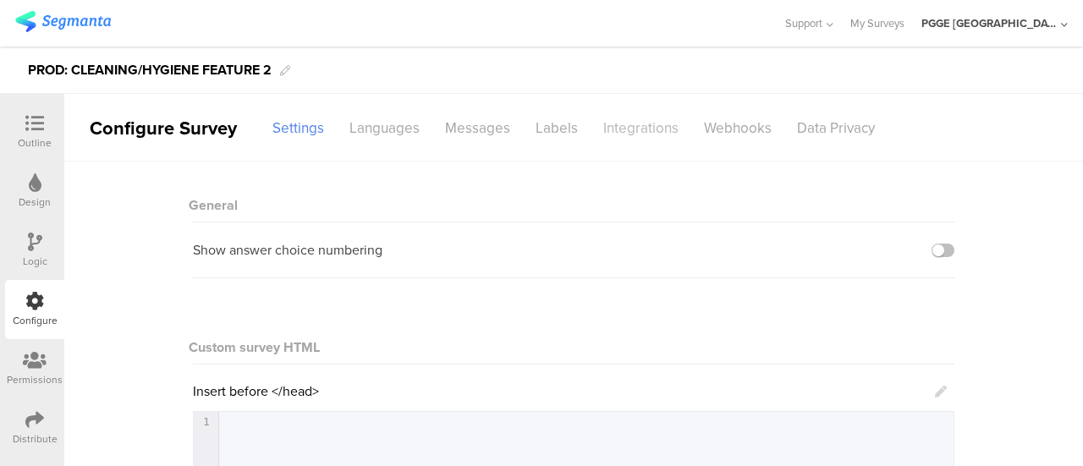
click at [649, 121] on div "Integrations" at bounding box center [640, 128] width 101 height 30
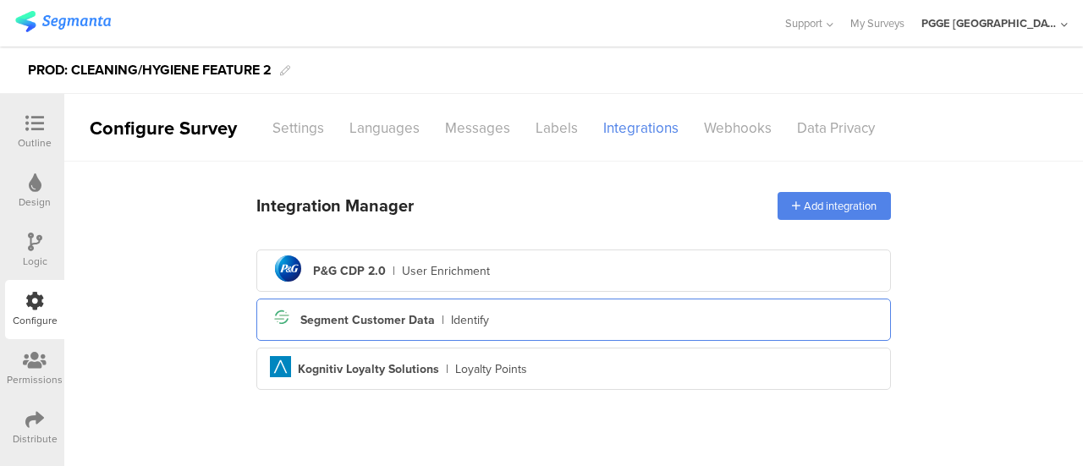
click at [557, 316] on div "Segment icon Created with Sketch. Segment Customer Data | Identify" at bounding box center [573, 319] width 607 height 29
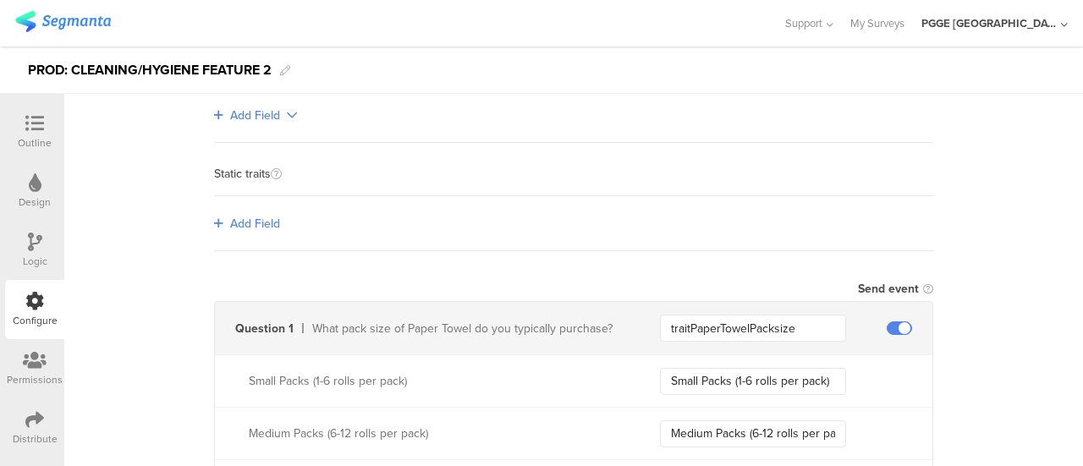
scroll to position [254, 0]
click at [758, 323] on input "traitPaperTowelPacksize" at bounding box center [753, 325] width 186 height 27
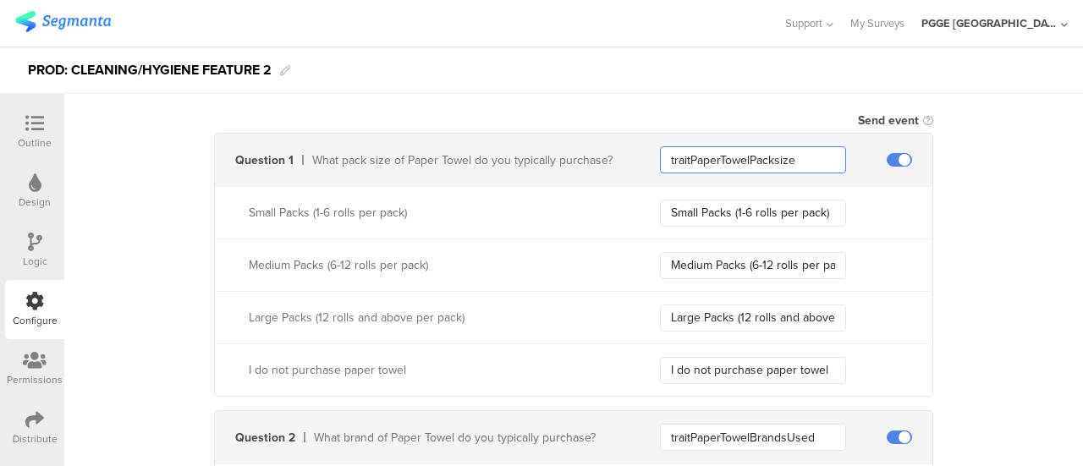
scroll to position [423, 0]
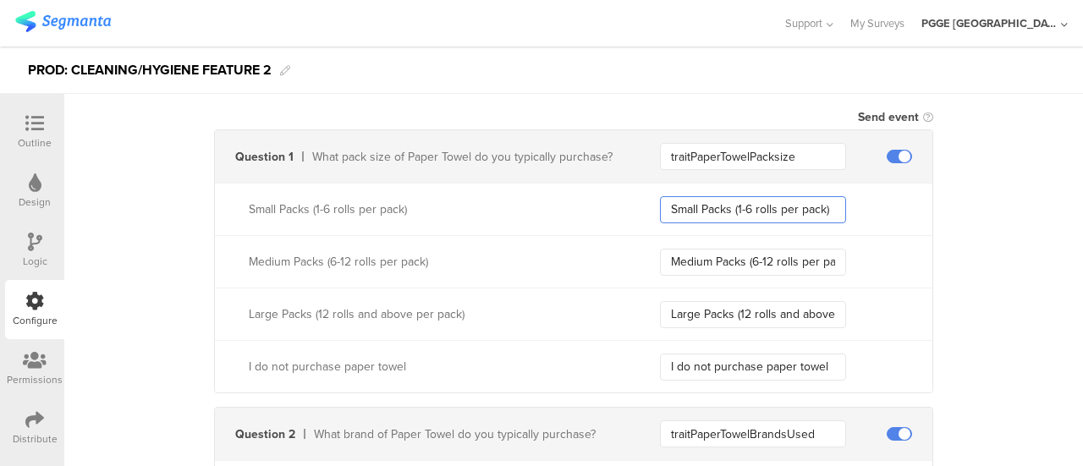
click at [714, 206] on input "Small Packs (1-6 rolls per pack)" at bounding box center [753, 209] width 186 height 27
click at [696, 249] on input "Medium Packs (6-12 rolls per pack)" at bounding box center [753, 262] width 186 height 27
click at [700, 309] on input "Large Packs (12 rolls and above per pack)" at bounding box center [753, 314] width 186 height 27
click at [704, 365] on input "I do not purchase paper towel" at bounding box center [753, 367] width 186 height 27
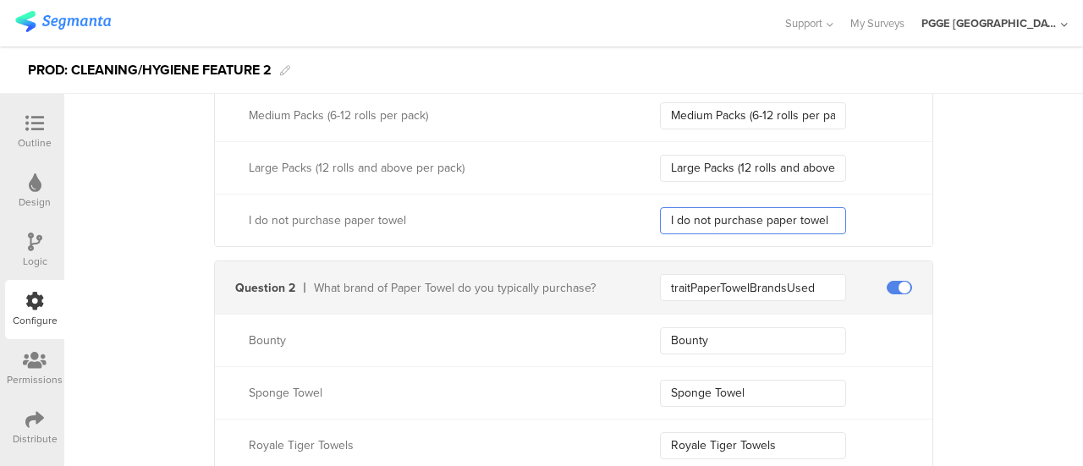
scroll to position [592, 0]
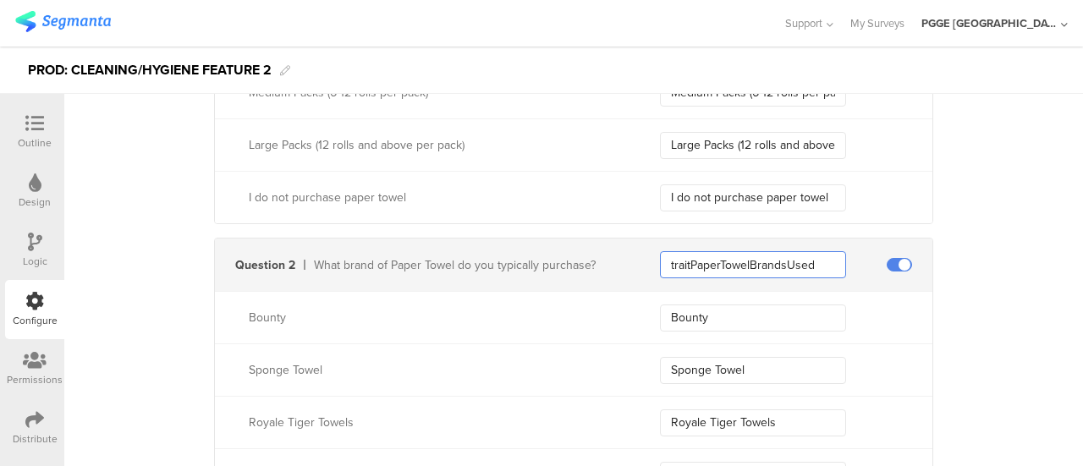
click at [712, 251] on input "traitPaperTowelBrandsUsed" at bounding box center [753, 264] width 186 height 27
drag, startPoint x: 716, startPoint y: 315, endPoint x: 634, endPoint y: 305, distance: 81.9
click at [634, 305] on div "Bounty Bounty" at bounding box center [573, 317] width 717 height 52
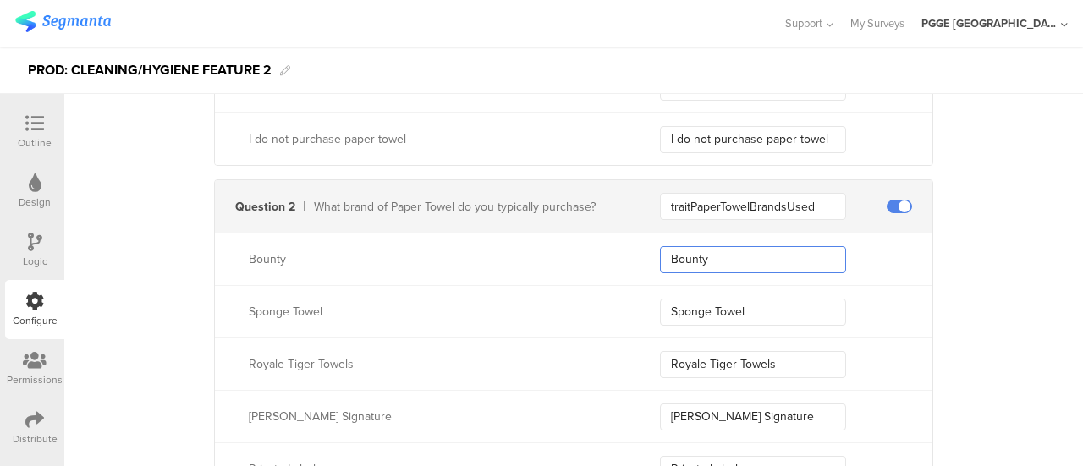
scroll to position [677, 0]
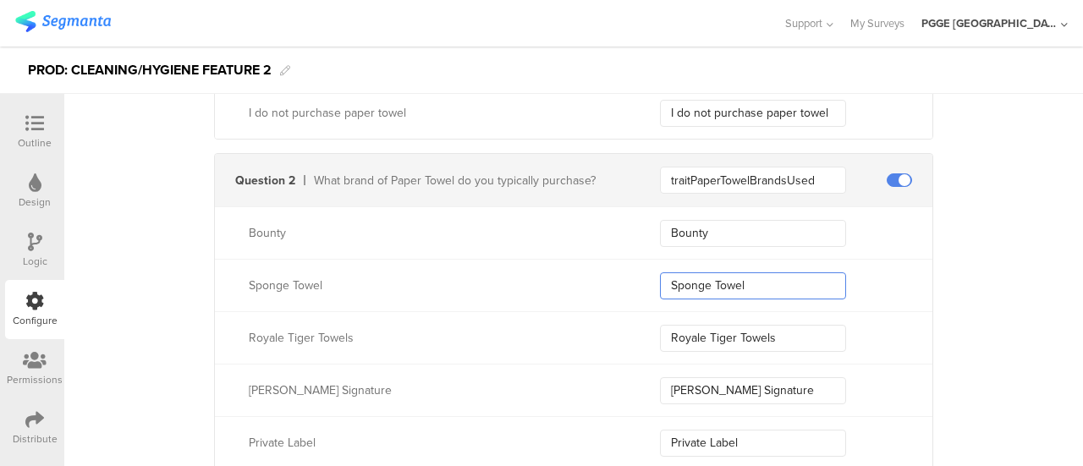
drag, startPoint x: 742, startPoint y: 288, endPoint x: 620, endPoint y: 265, distance: 123.9
click at [620, 265] on div "Sponge Towel Sponge Towel" at bounding box center [573, 285] width 717 height 52
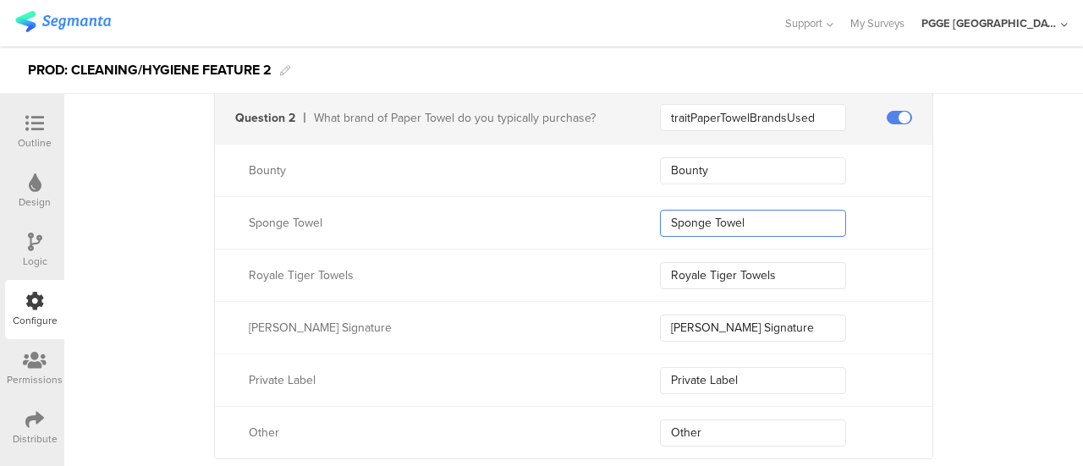
scroll to position [761, 0]
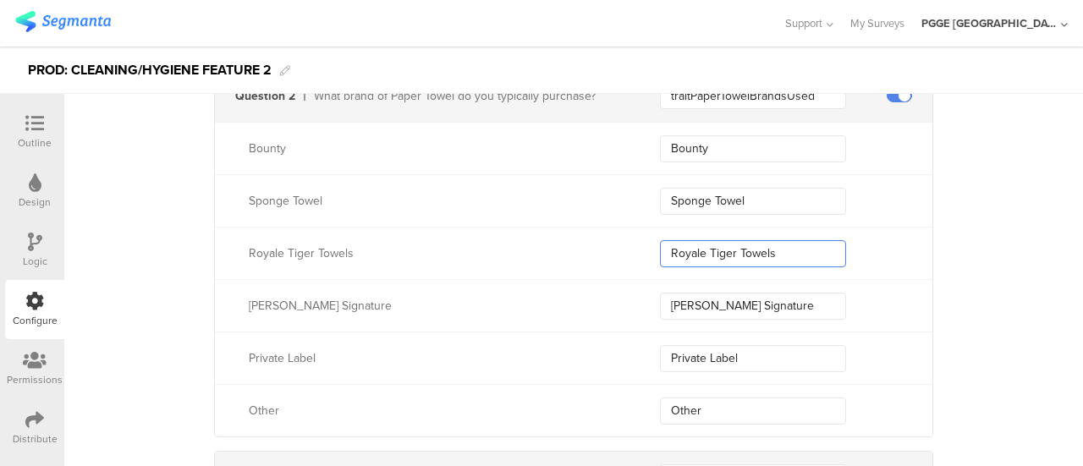
click at [796, 263] on input "Royale Tiger Towels" at bounding box center [753, 253] width 186 height 27
click at [782, 307] on input "[PERSON_NAME] Signature" at bounding box center [753, 306] width 186 height 27
click at [758, 355] on input "Private Label" at bounding box center [753, 358] width 186 height 27
click at [717, 407] on input "Other" at bounding box center [753, 411] width 186 height 27
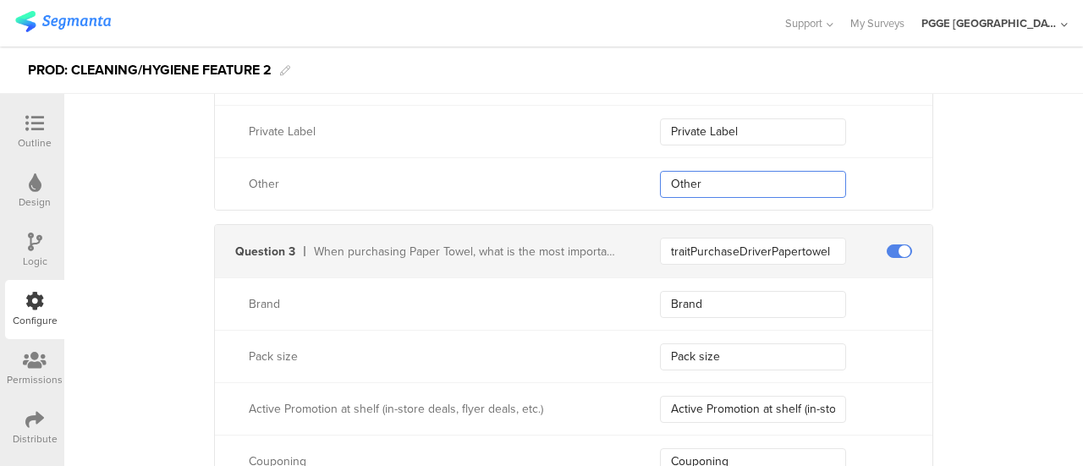
scroll to position [1015, 0]
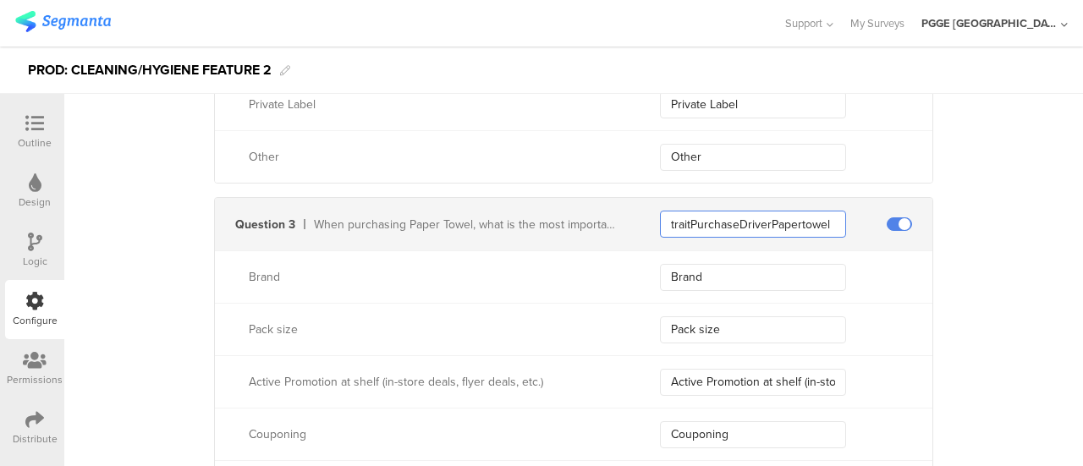
click at [711, 215] on input "traitPurchaseDriverPapertowel" at bounding box center [753, 224] width 186 height 27
click at [711, 270] on input "Brand" at bounding box center [753, 277] width 186 height 27
click at [739, 327] on input "Pack size" at bounding box center [753, 329] width 186 height 27
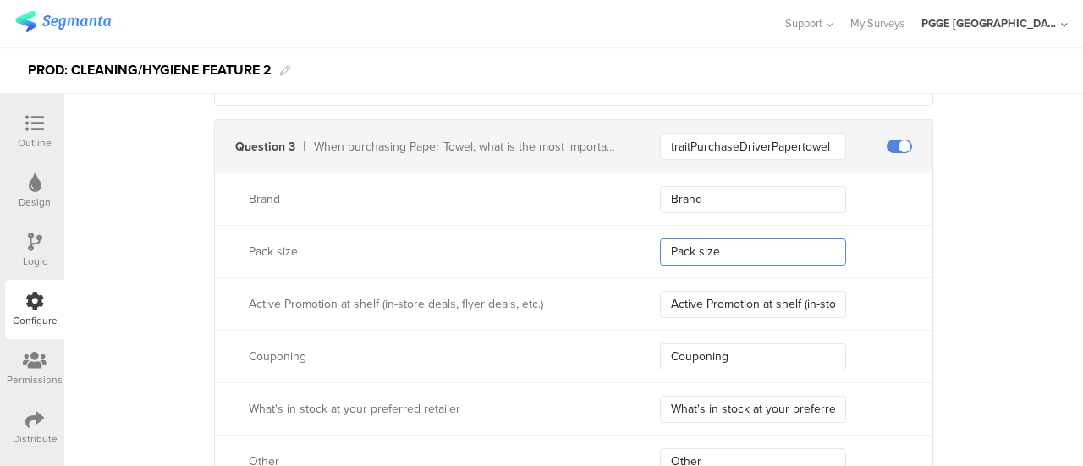
scroll to position [1184, 0]
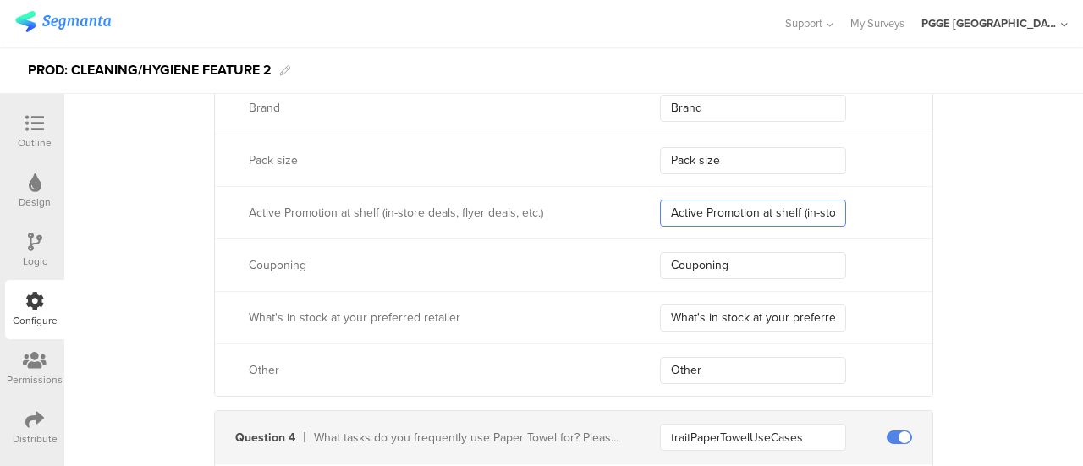
click at [709, 206] on input "Active Promotion at shelf (in-store deals, flyer deals, etc.)" at bounding box center [753, 213] width 186 height 27
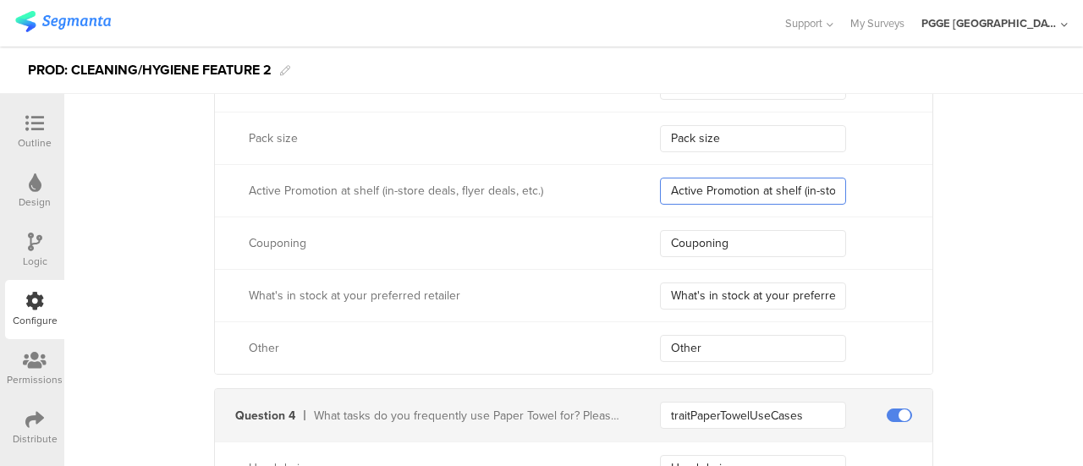
scroll to position [1269, 0]
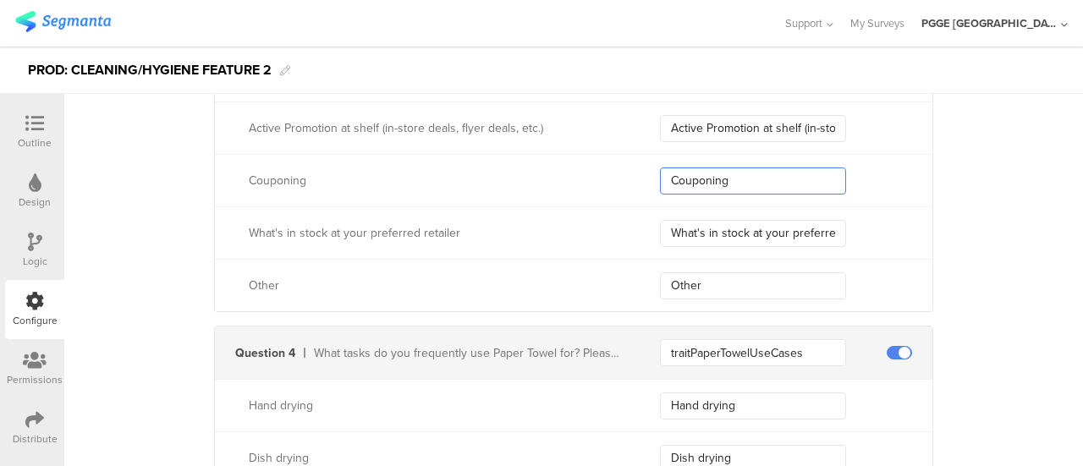
click at [751, 175] on input "Couponing" at bounding box center [753, 180] width 186 height 27
click at [703, 229] on input "What's in stock at your preferred retailer" at bounding box center [753, 233] width 186 height 27
click at [727, 282] on input "Other" at bounding box center [753, 285] width 186 height 27
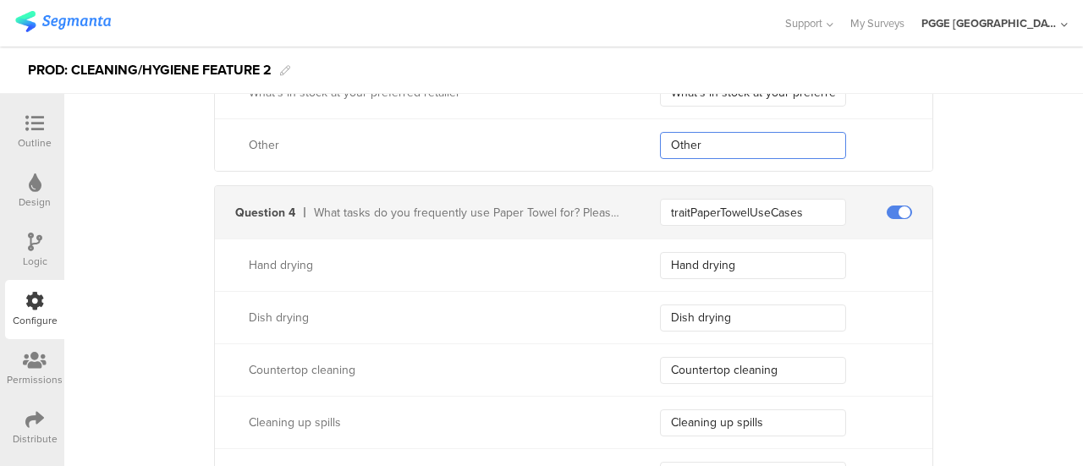
scroll to position [1438, 0]
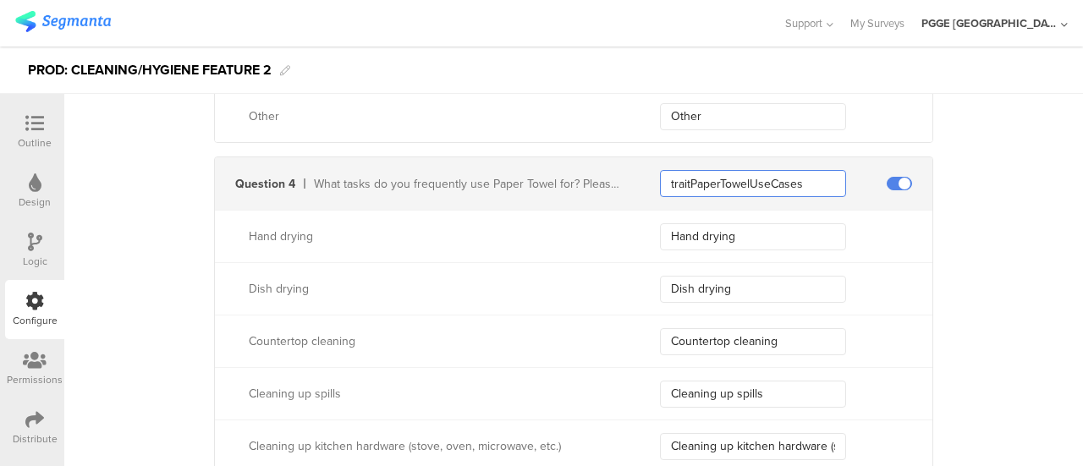
click at [797, 178] on input "traitPaperTowelUseCases" at bounding box center [753, 183] width 186 height 27
click at [752, 227] on input "Hand drying" at bounding box center [753, 236] width 186 height 27
click at [751, 298] on input "Dish drying" at bounding box center [753, 289] width 186 height 27
click at [727, 337] on input "Countertop cleaning" at bounding box center [753, 341] width 186 height 27
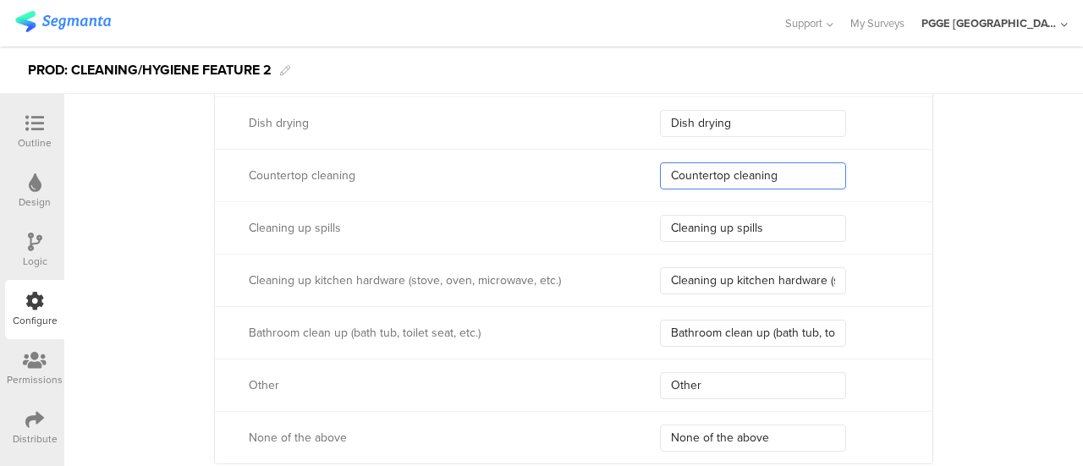
scroll to position [1607, 0]
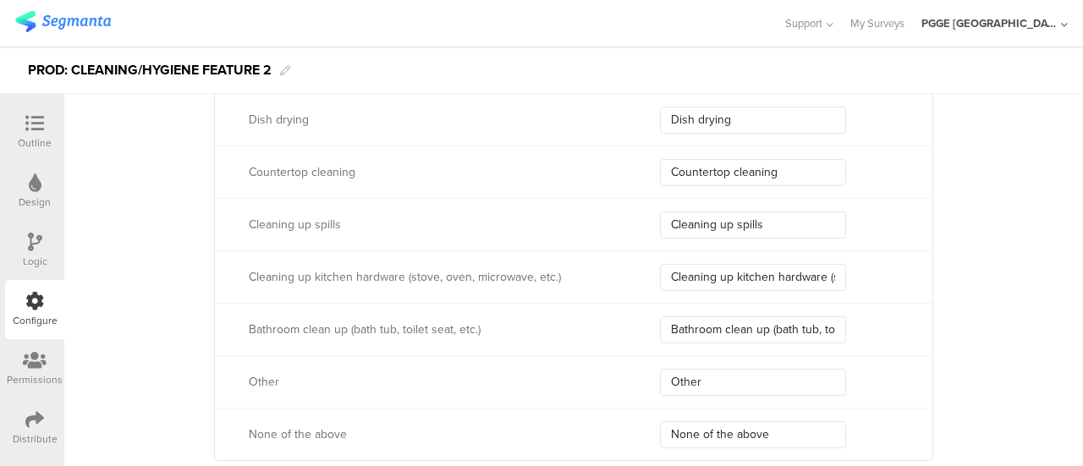
click at [700, 198] on div "Cleaning up spills Cleaning up spills" at bounding box center [573, 224] width 717 height 52
click at [700, 212] on input "Cleaning up spills" at bounding box center [753, 224] width 186 height 27
click at [718, 284] on input "Cleaning up kitchen hardware (stove, oven, microwave, etc.)" at bounding box center [753, 277] width 186 height 27
click at [698, 325] on input "Bathroom clean up (bath tub, toilet seat, etc.)" at bounding box center [753, 329] width 186 height 27
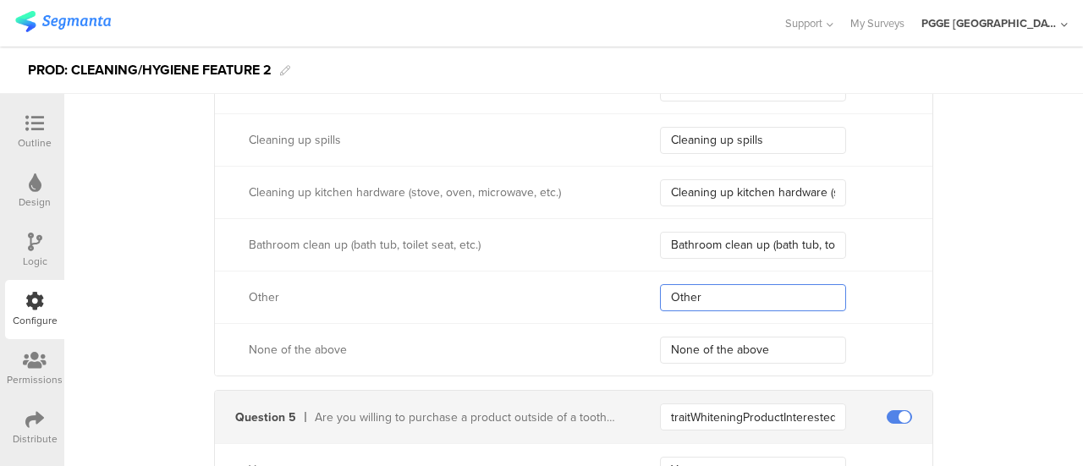
click at [729, 297] on input "Other" at bounding box center [753, 297] width 186 height 27
click at [736, 337] on input "None of the above" at bounding box center [753, 350] width 186 height 27
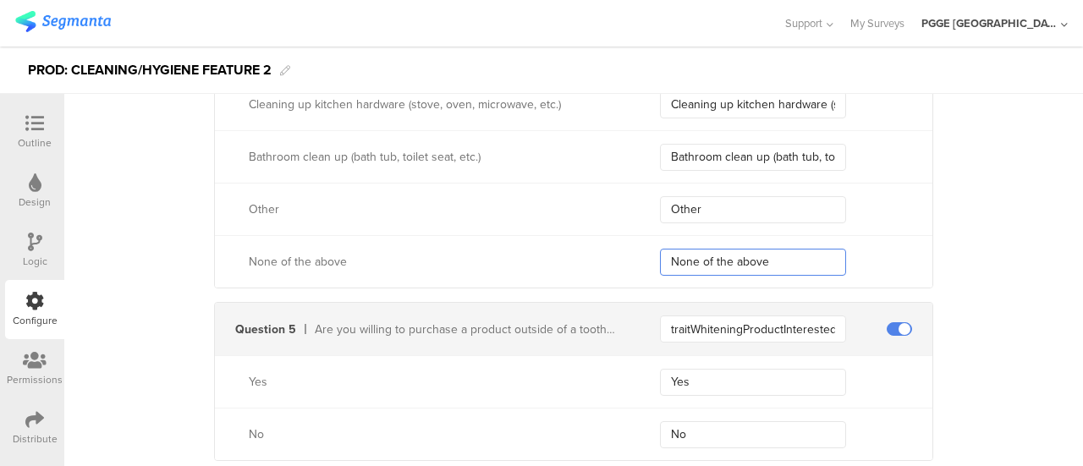
scroll to position [1861, 0]
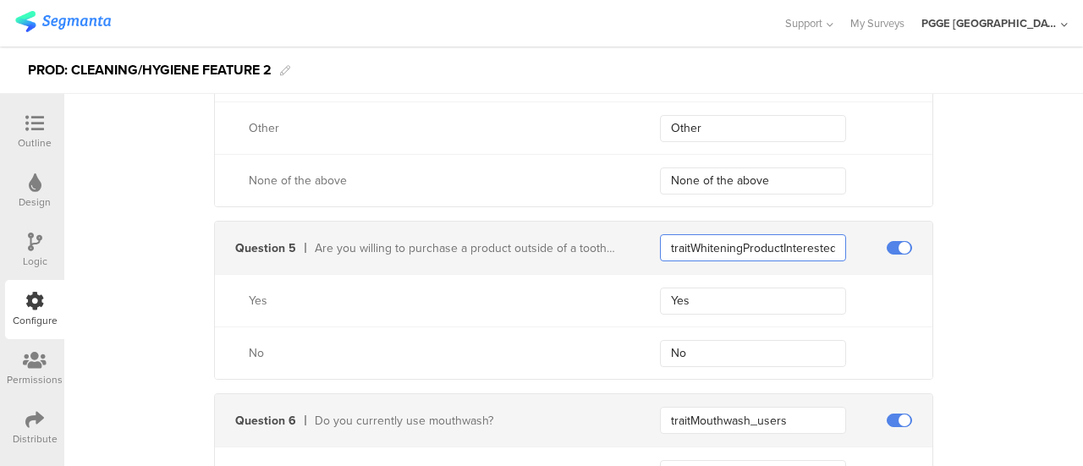
click at [712, 238] on input "traitWhiteningProductInterested" at bounding box center [753, 247] width 186 height 27
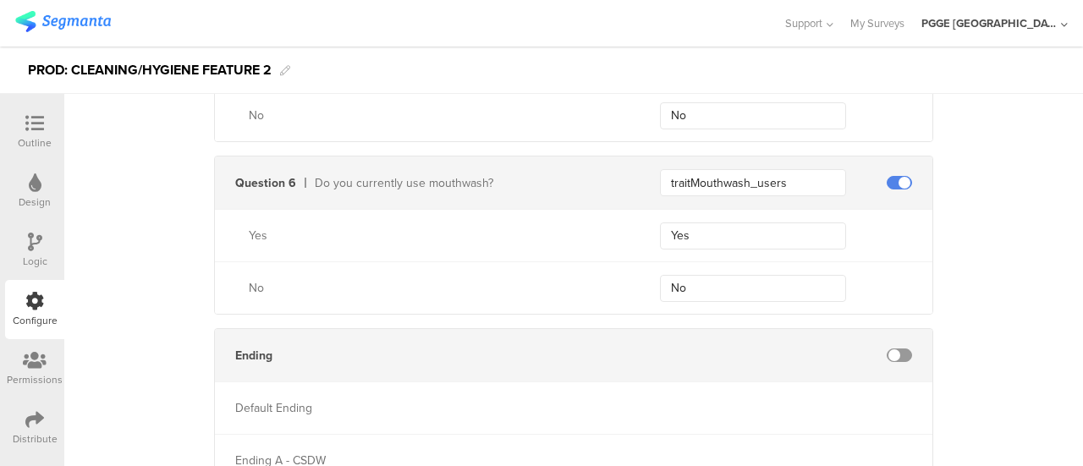
scroll to position [2115, 0]
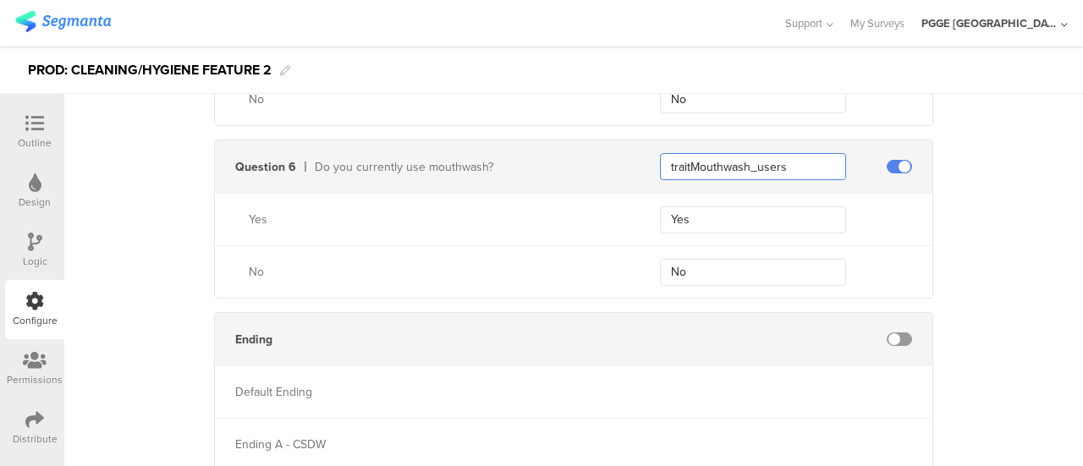
click at [726, 170] on input "traitMouthwash_users" at bounding box center [753, 166] width 186 height 27
